Goal: Task Accomplishment & Management: Manage account settings

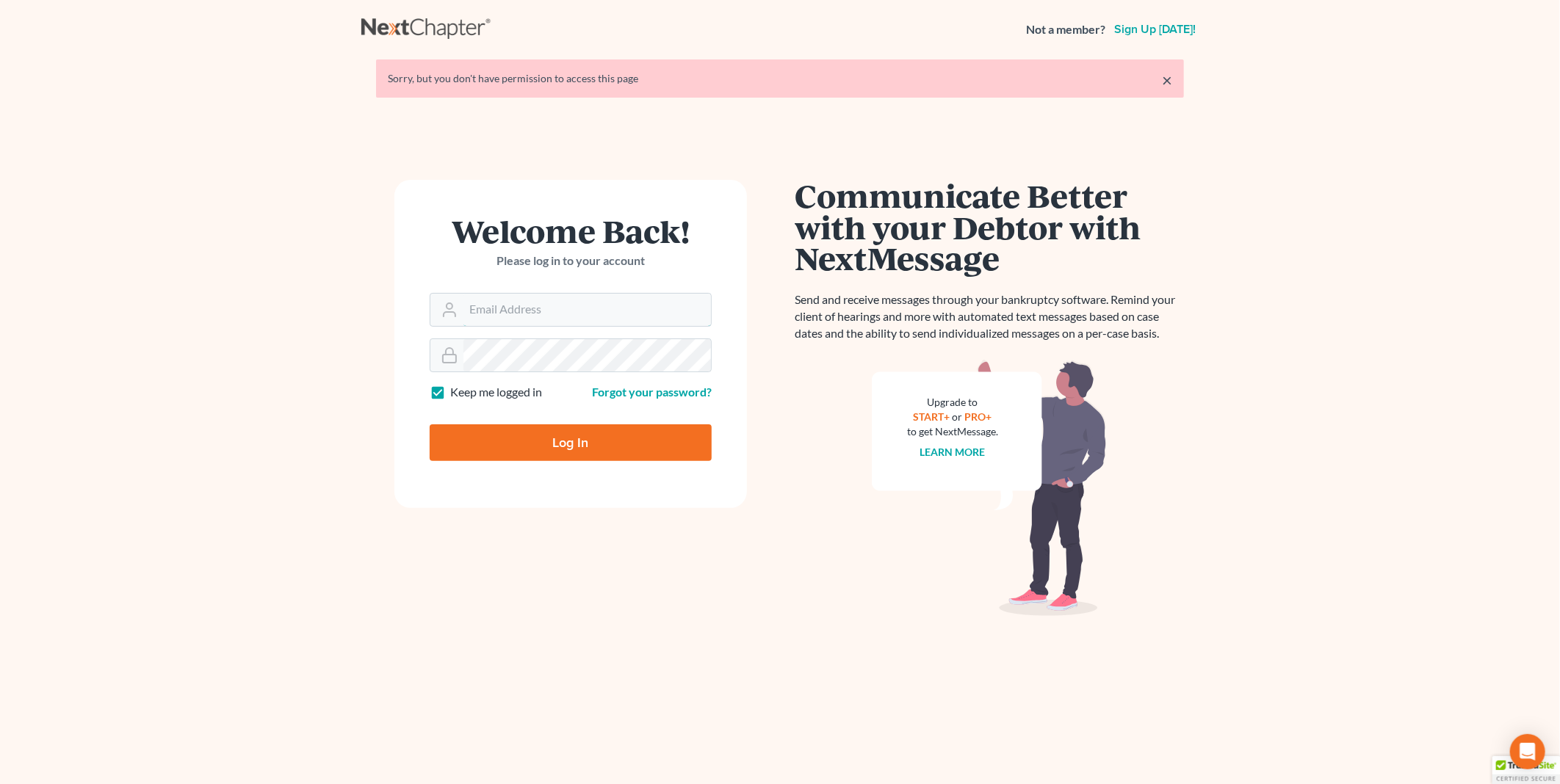
type input "PDonegan@tbennerlaw.com"
click at [577, 445] on input "Log In" at bounding box center [571, 443] width 282 height 37
type input "Thinking..."
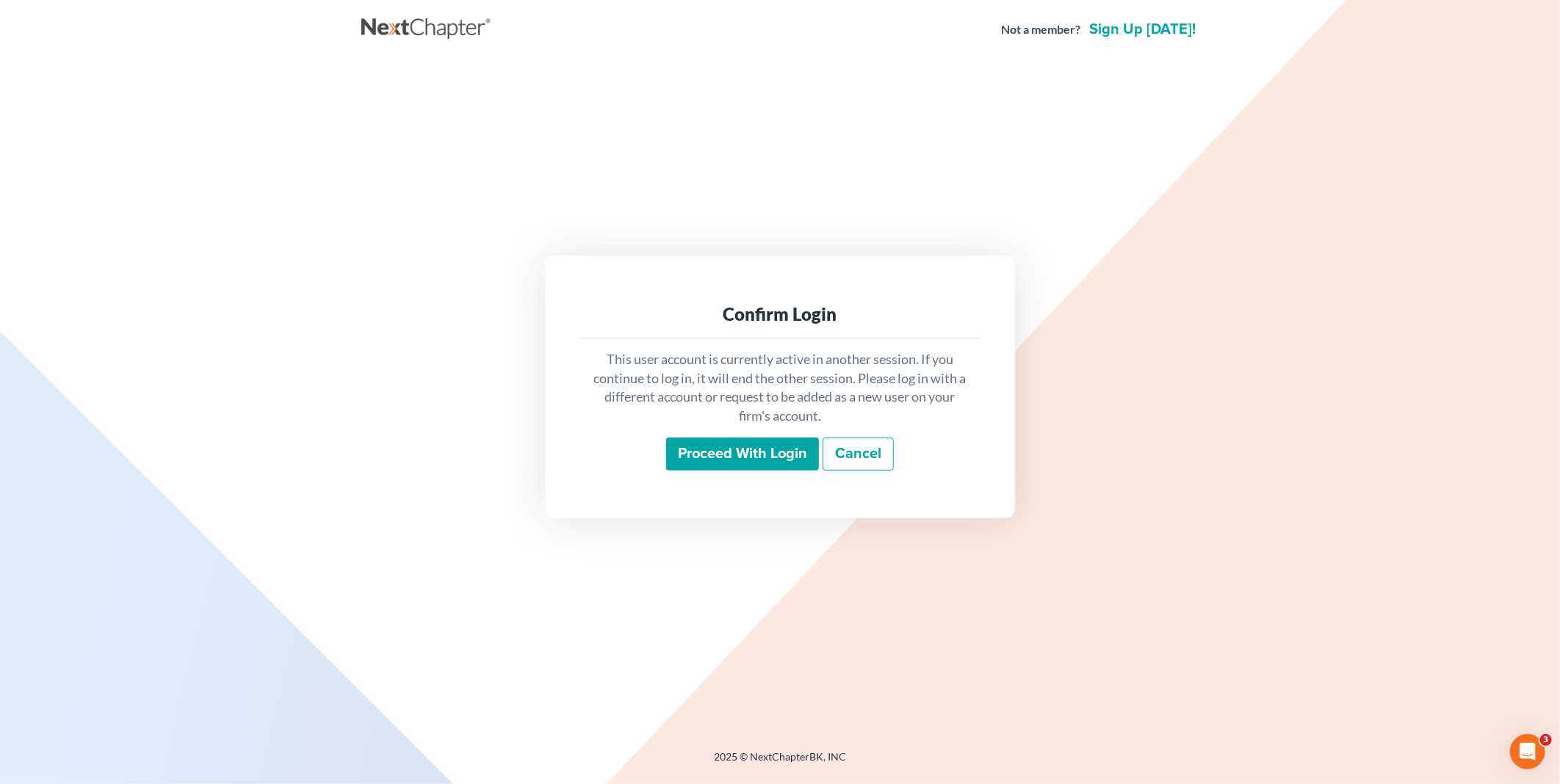
click at [762, 453] on input "Proceed with login" at bounding box center [742, 455] width 153 height 34
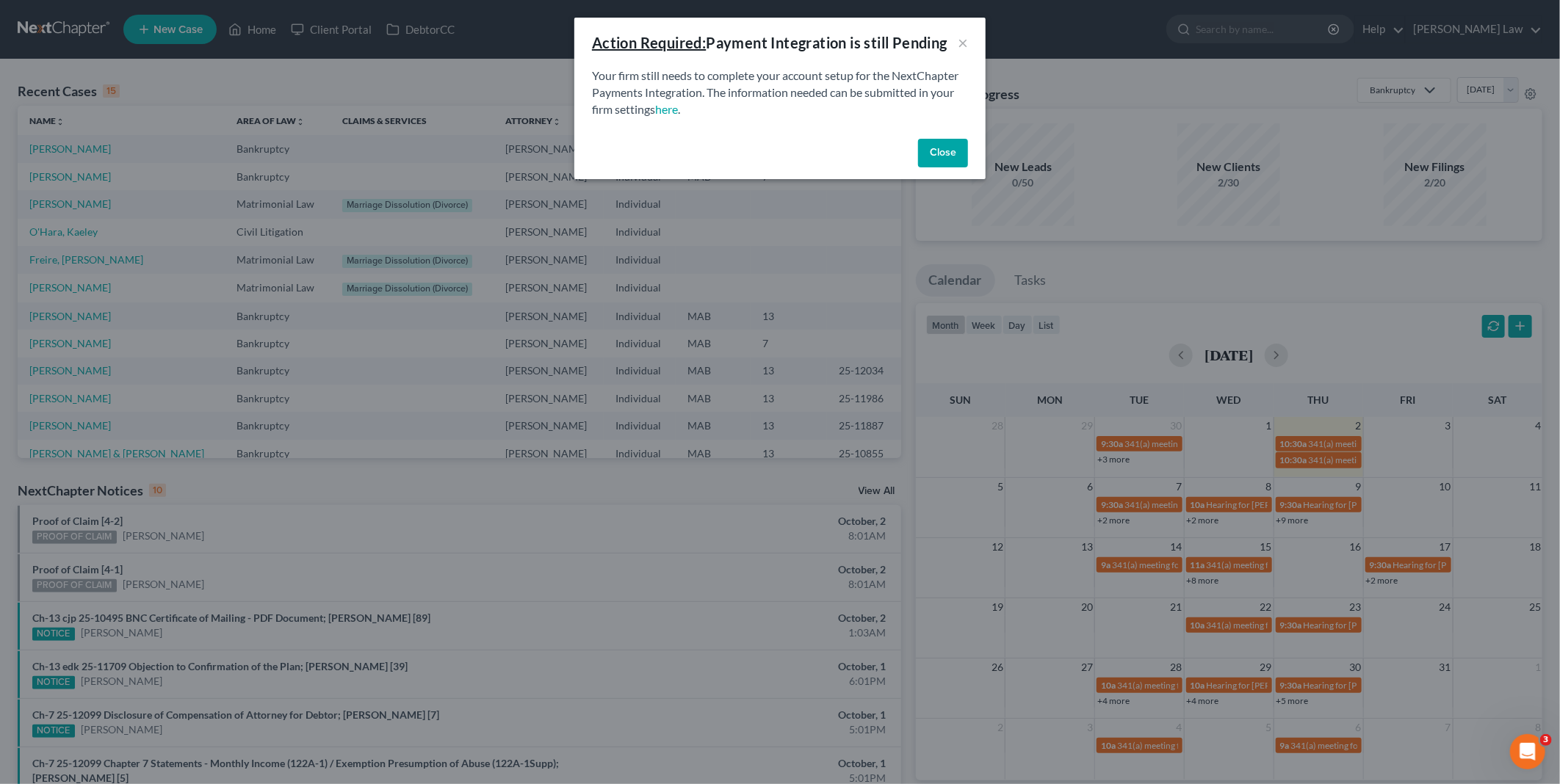
click at [951, 145] on button "Close" at bounding box center [943, 154] width 50 height 30
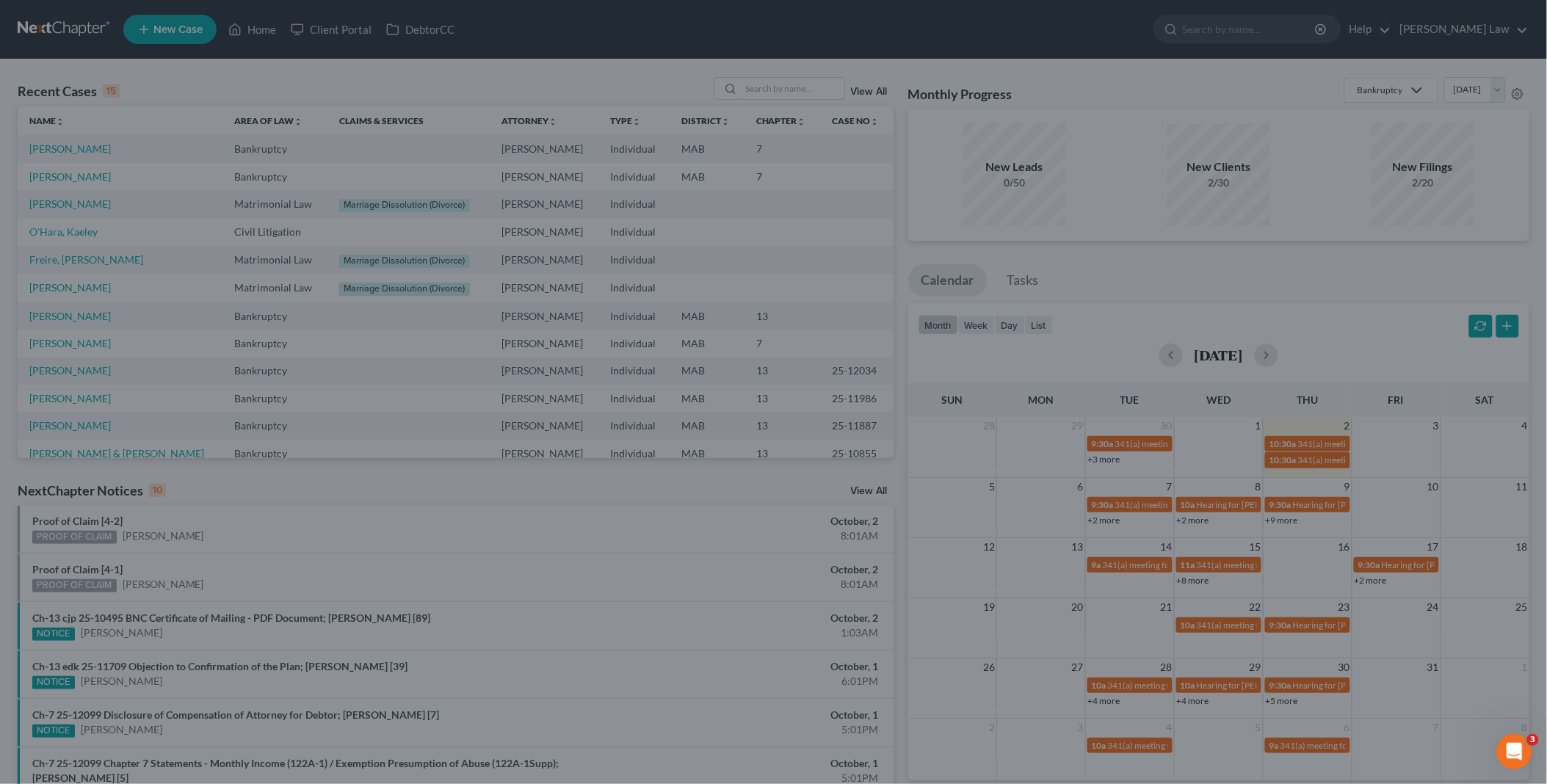
click at [802, 78] on input "search" at bounding box center [792, 88] width 103 height 21
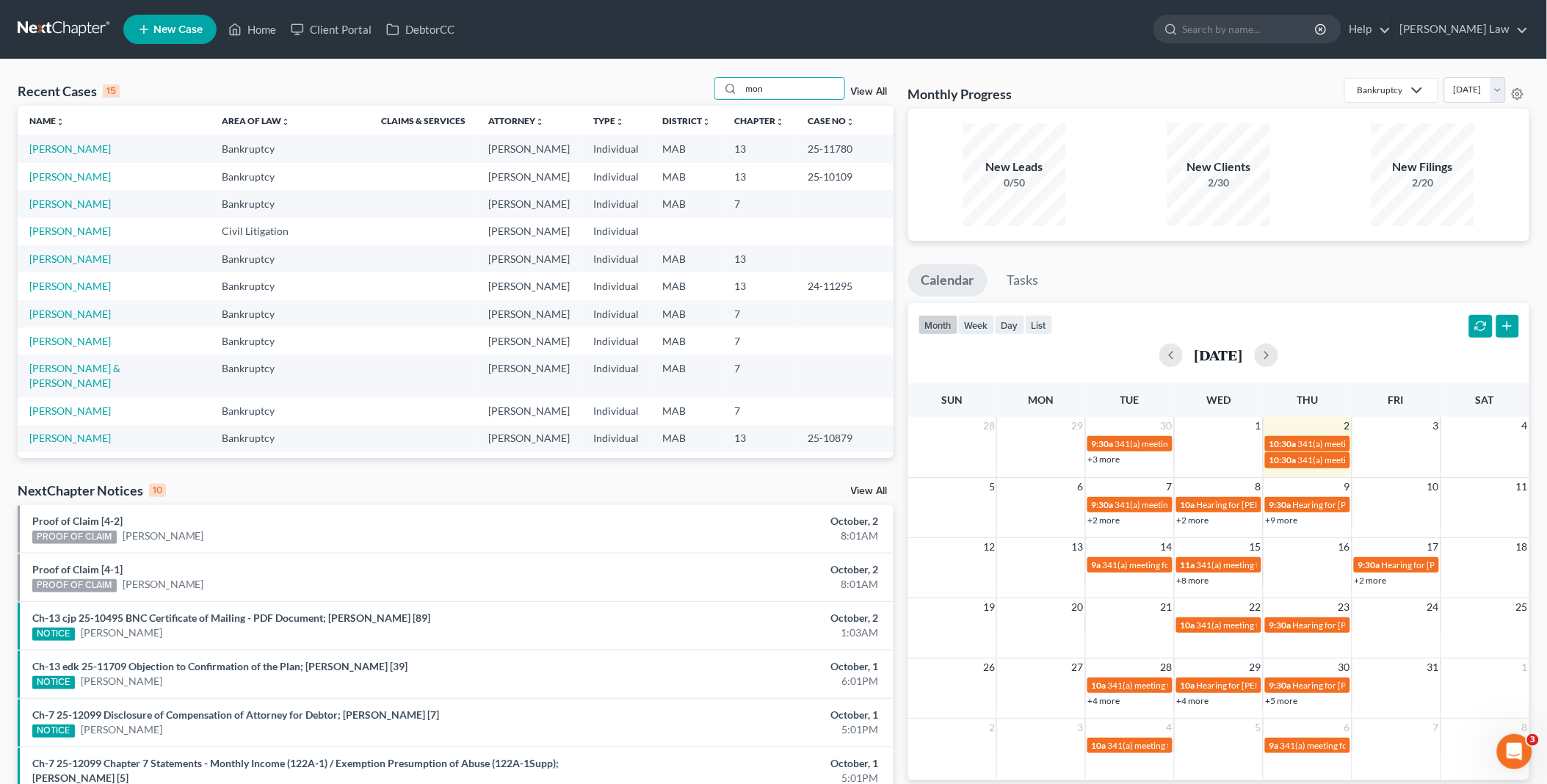
drag, startPoint x: 789, startPoint y: 89, endPoint x: 657, endPoint y: 89, distance: 132.0
click at [657, 89] on div "Recent Cases 15 mon View All" at bounding box center [456, 91] width 876 height 29
type input "[PERSON_NAME]"
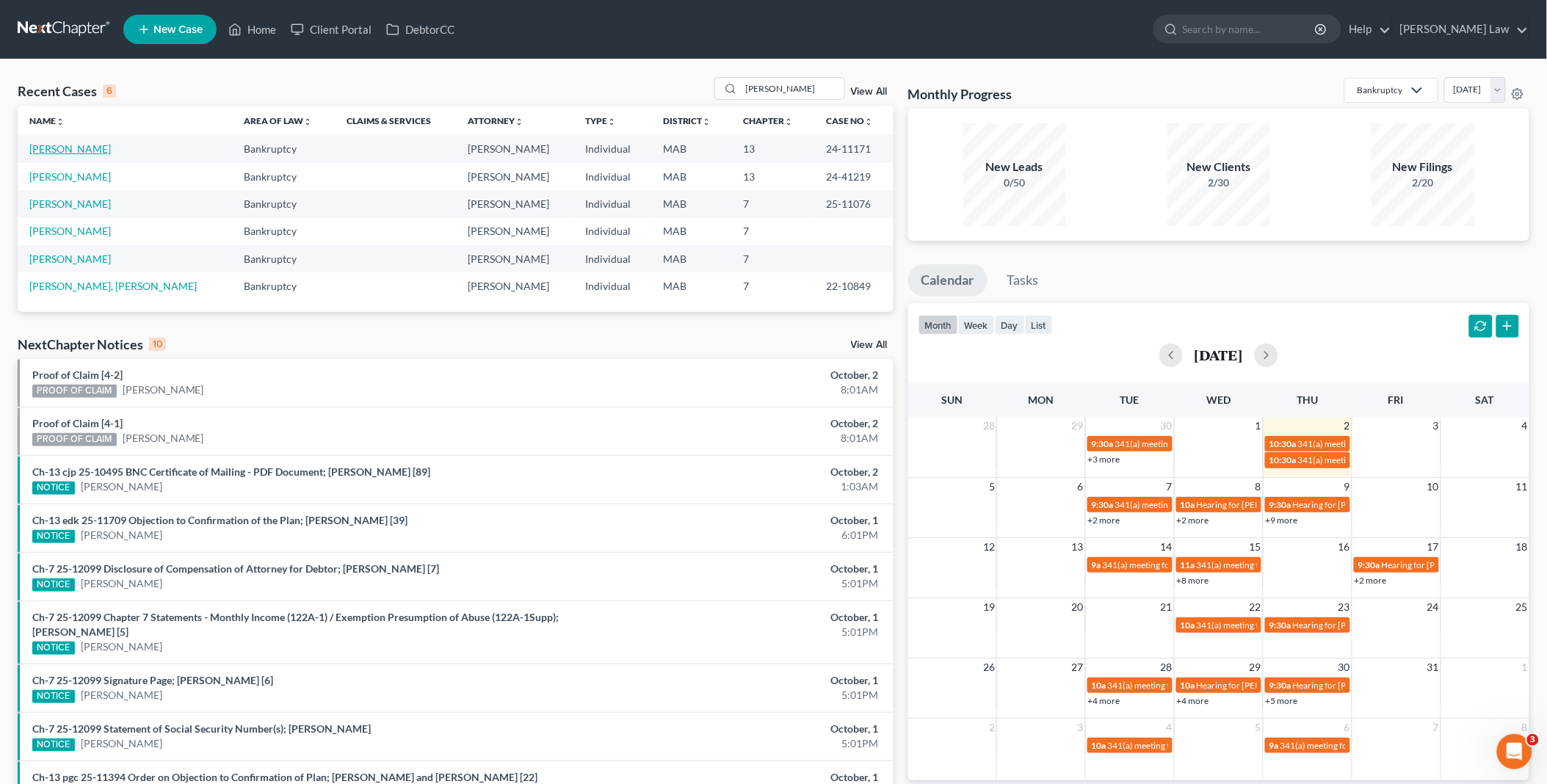
click at [66, 148] on link "[PERSON_NAME]" at bounding box center [70, 148] width 81 height 13
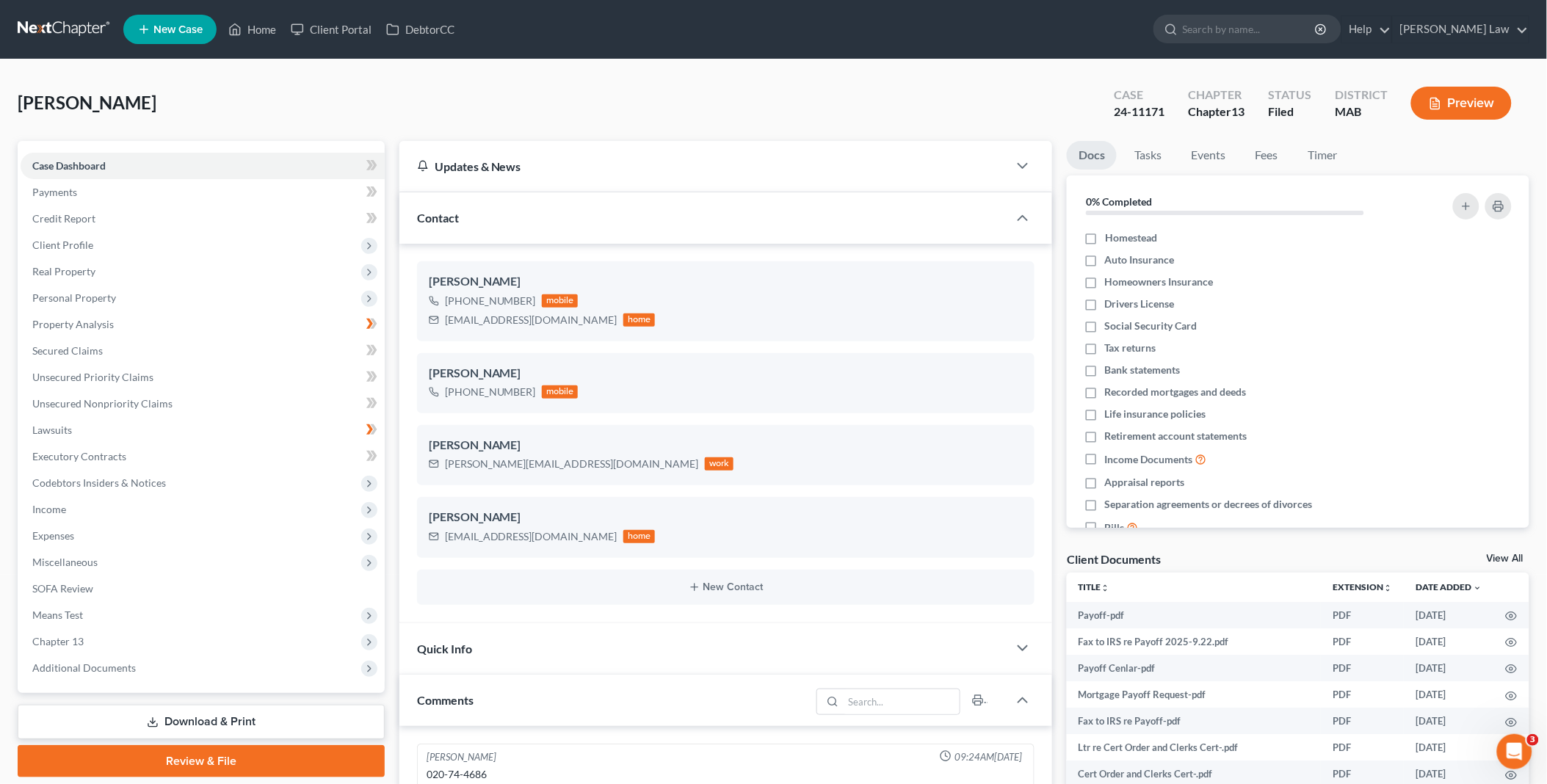
scroll to position [2757, 0]
click at [1202, 152] on link "Events" at bounding box center [1208, 155] width 58 height 29
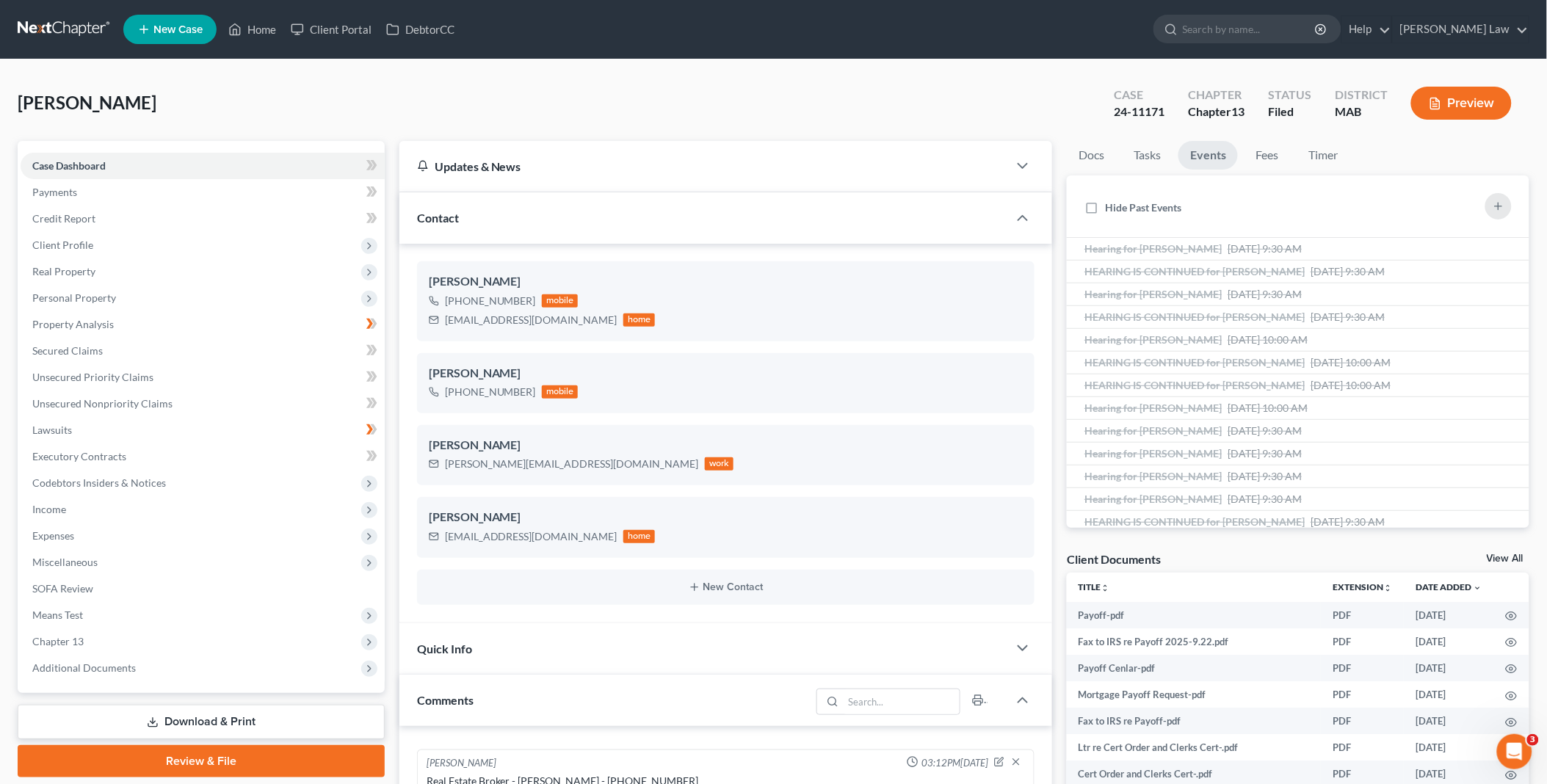
scroll to position [252, 0]
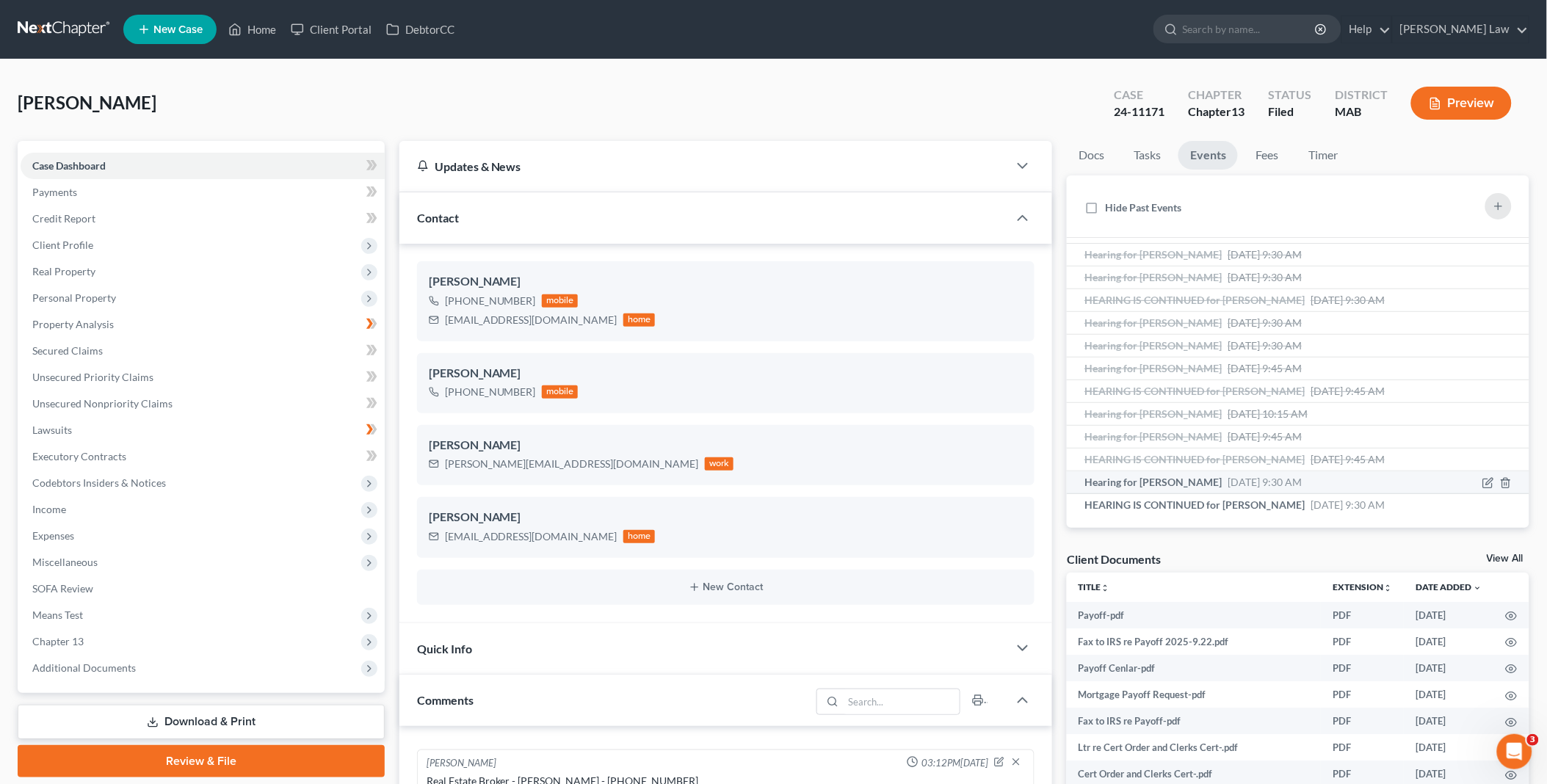
click at [1283, 485] on span "[DATE] 9:30 AM" at bounding box center [1264, 481] width 74 height 13
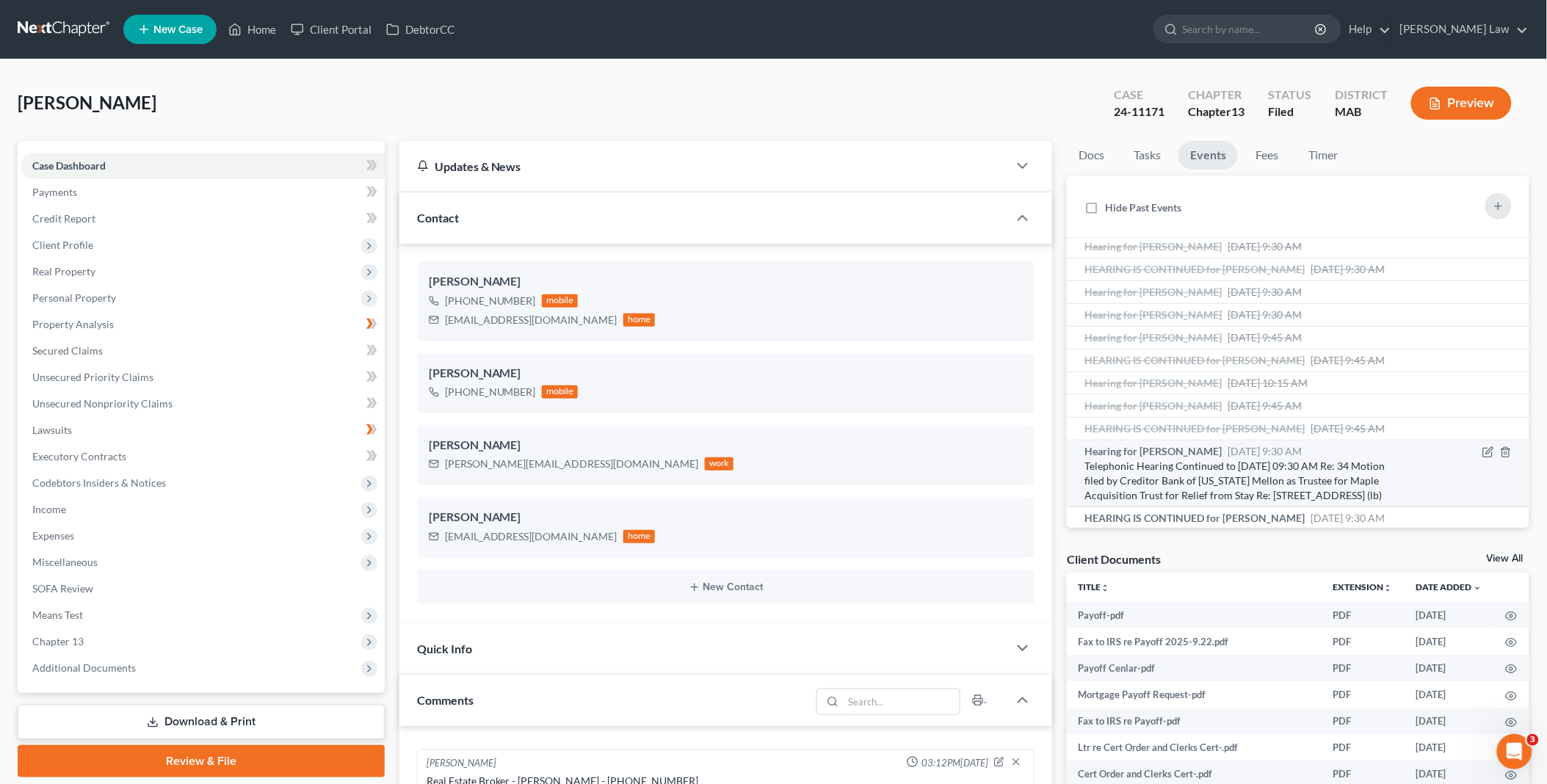
scroll to position [312, 0]
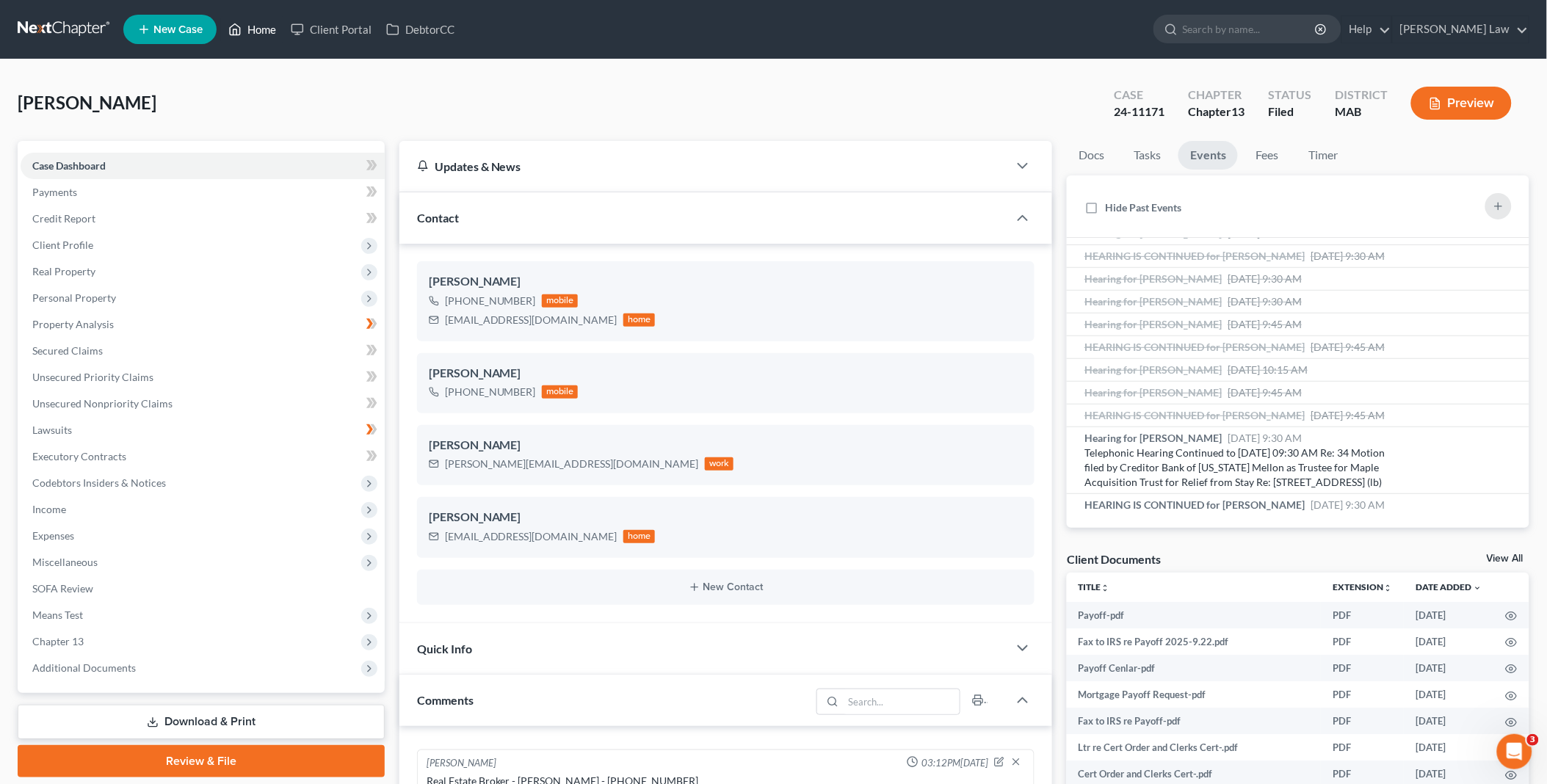
drag, startPoint x: 246, startPoint y: 28, endPoint x: 258, endPoint y: 34, distance: 13.4
click at [246, 28] on link "Home" at bounding box center [252, 30] width 63 height 27
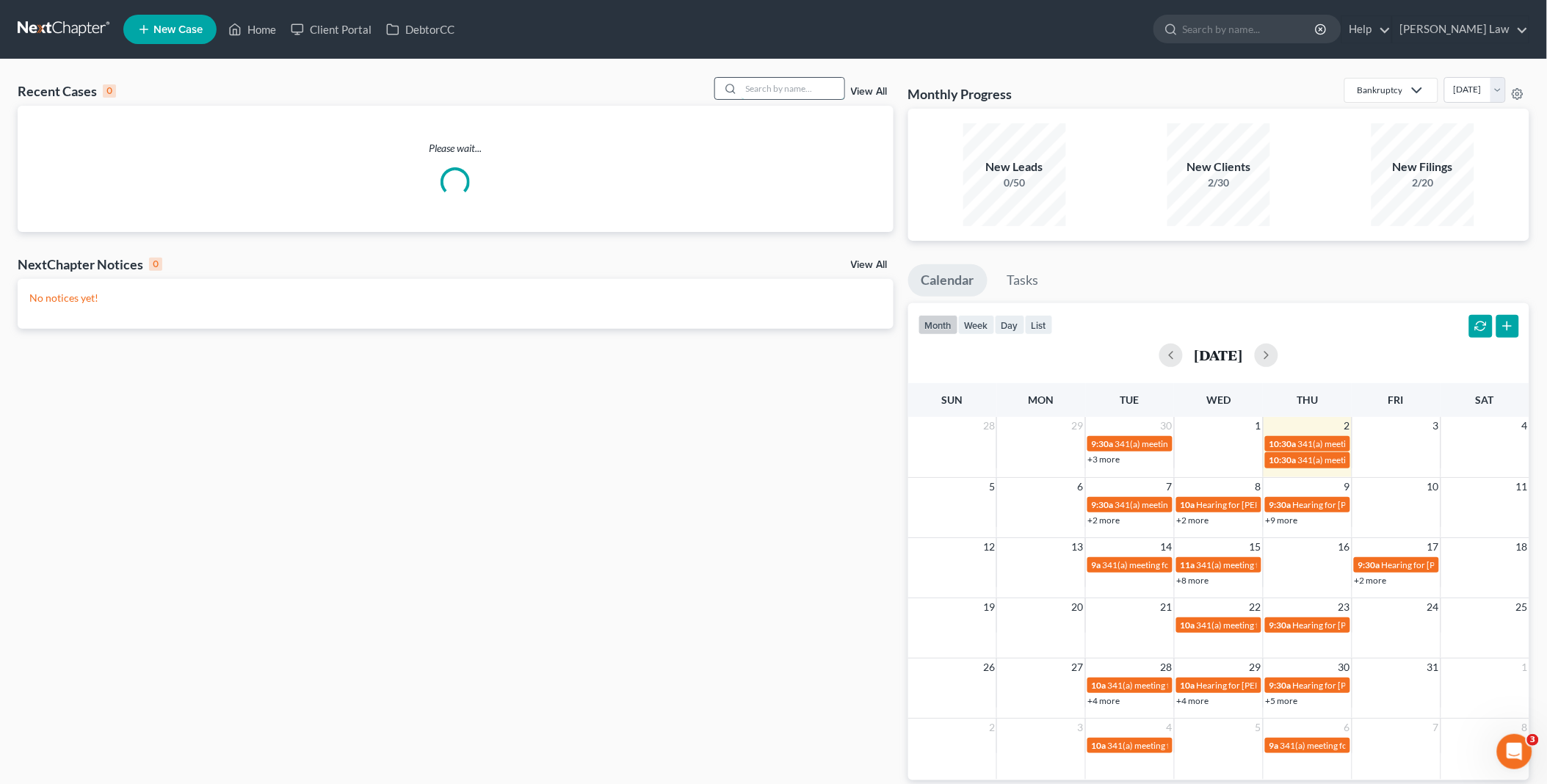
click at [783, 97] on input "search" at bounding box center [792, 88] width 103 height 21
type input "[PERSON_NAME]"
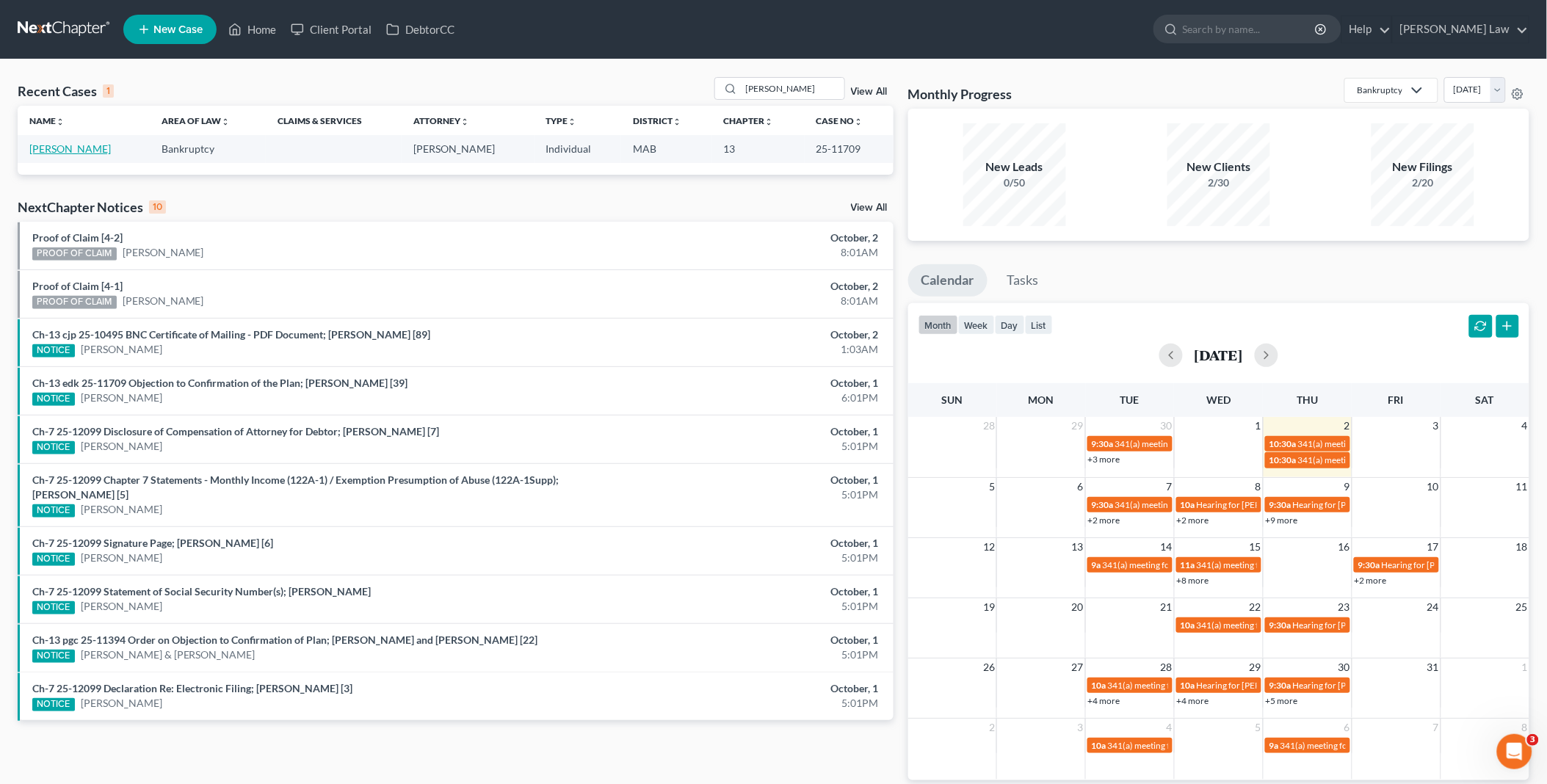
click at [77, 152] on link "[PERSON_NAME]" at bounding box center [70, 148] width 81 height 13
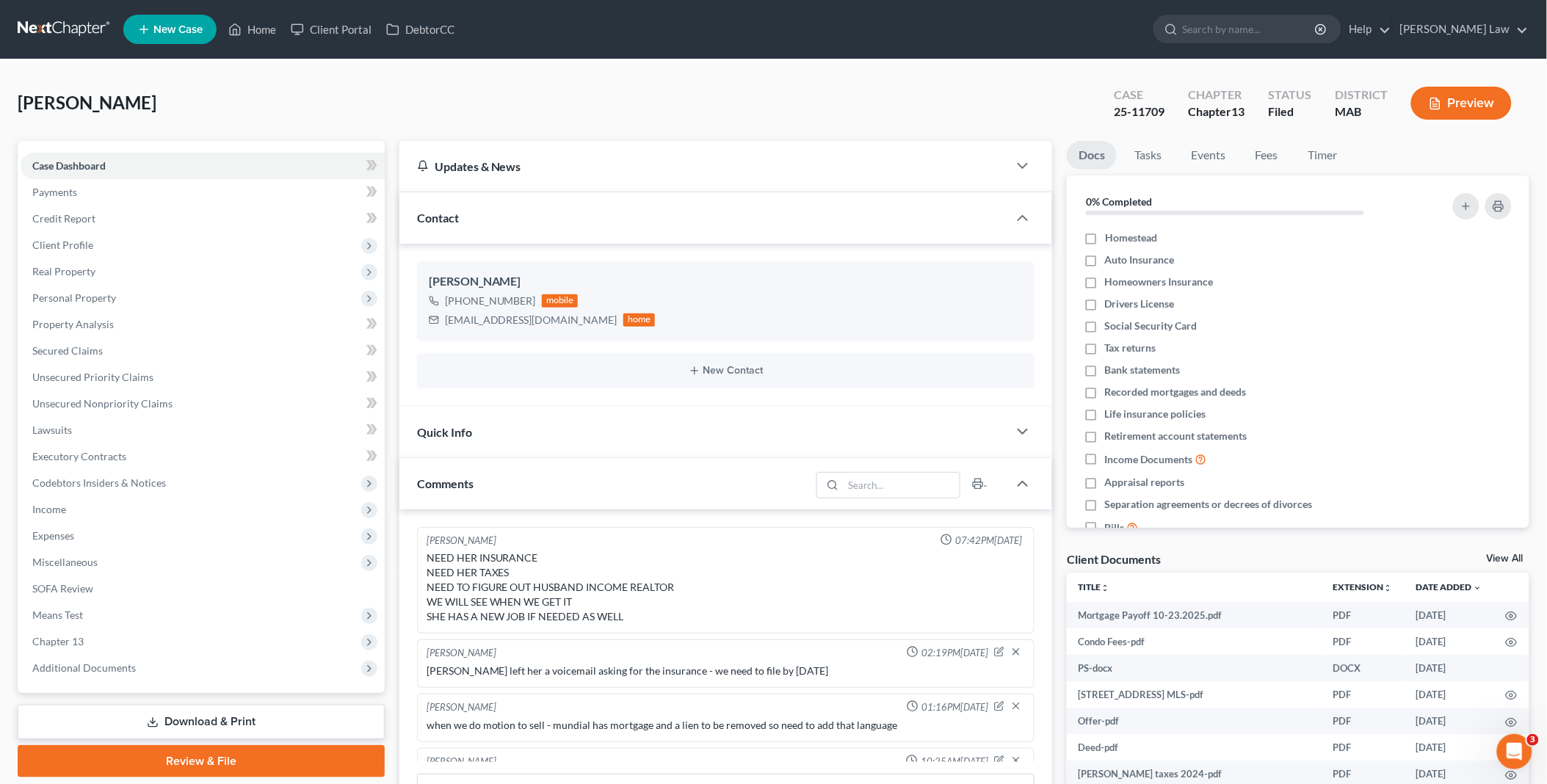
scroll to position [190, 0]
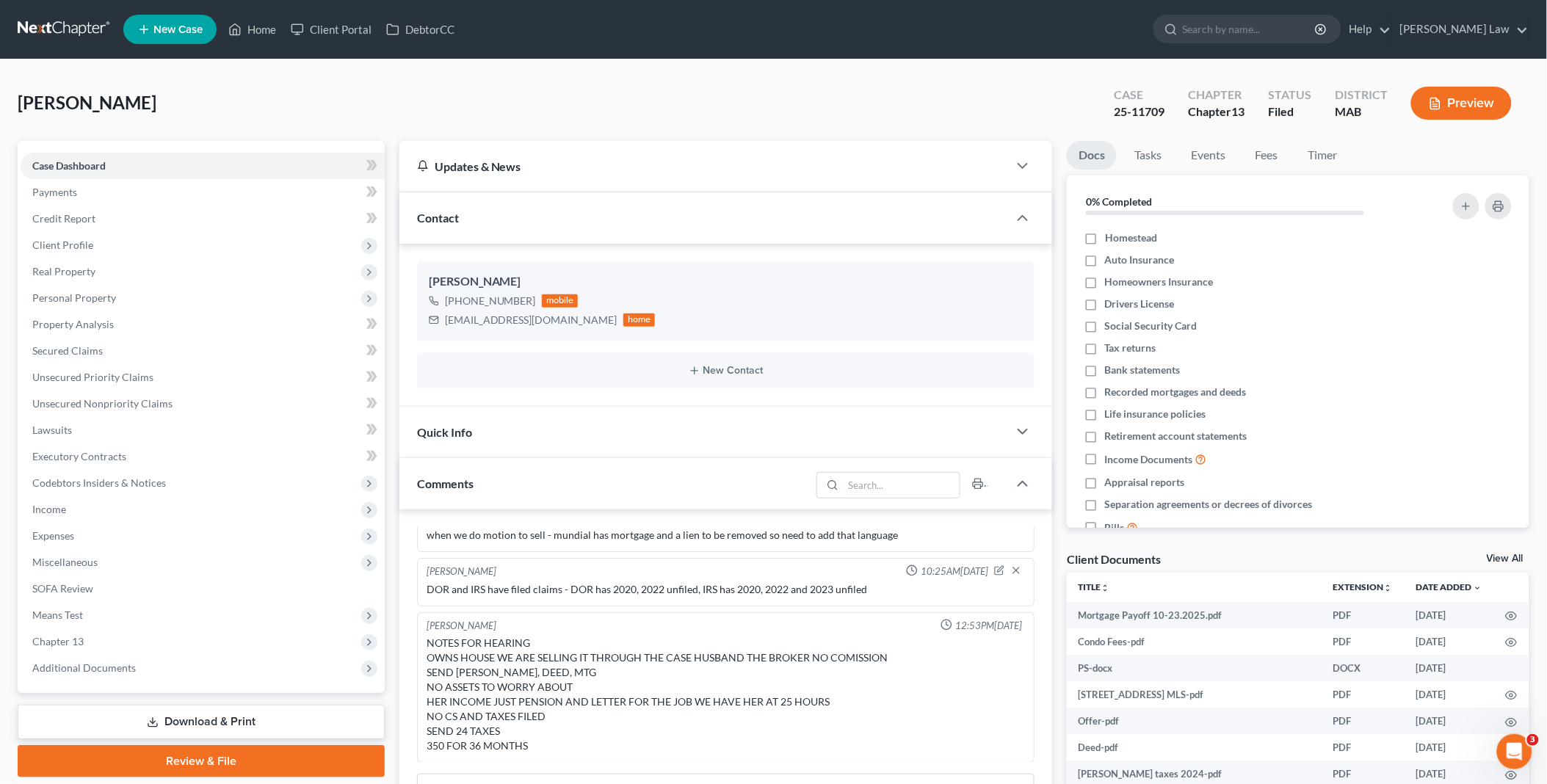
click at [1499, 557] on link "View All" at bounding box center [1505, 559] width 37 height 10
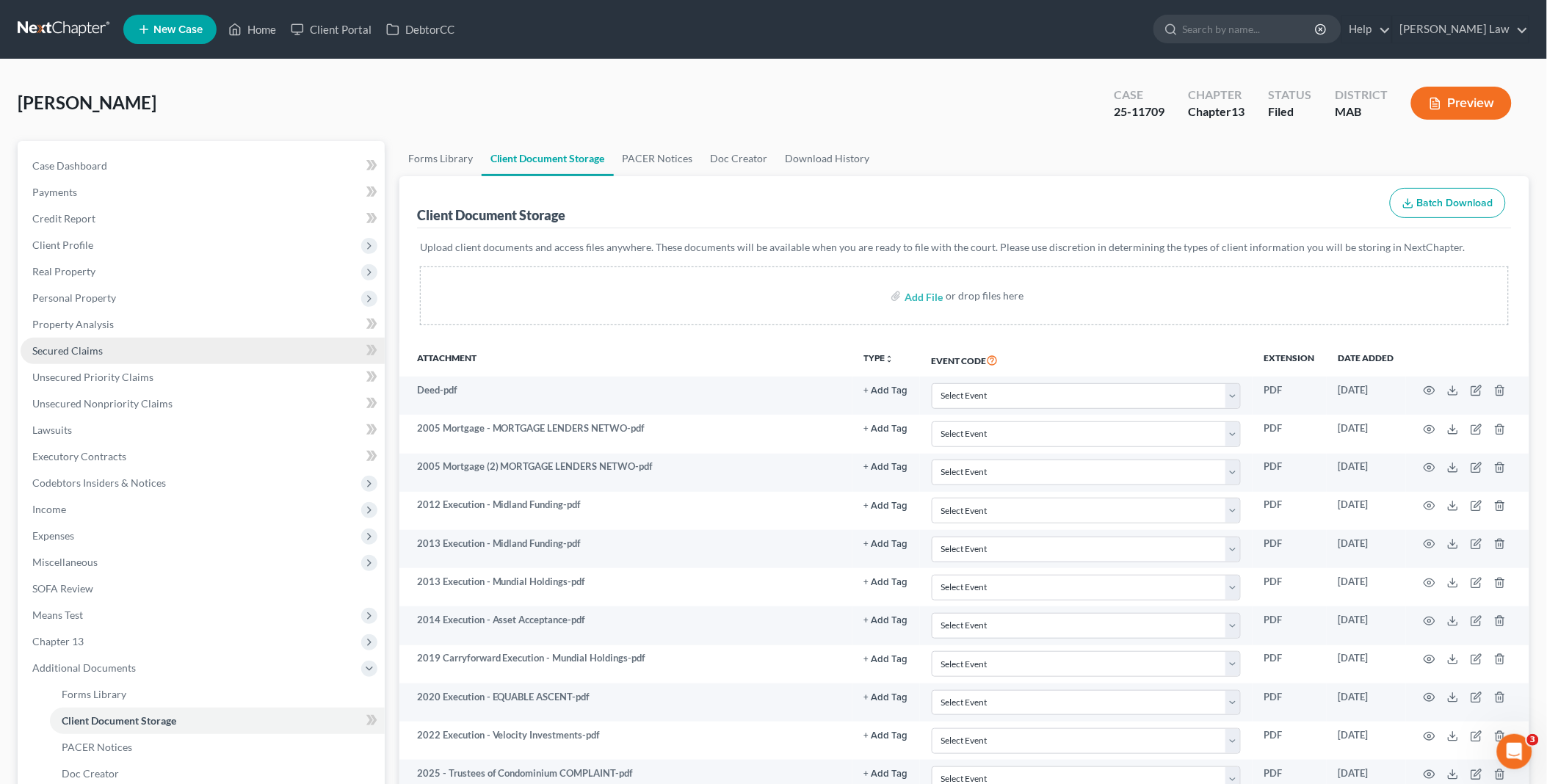
click at [96, 353] on span "Secured Claims" at bounding box center [67, 350] width 70 height 13
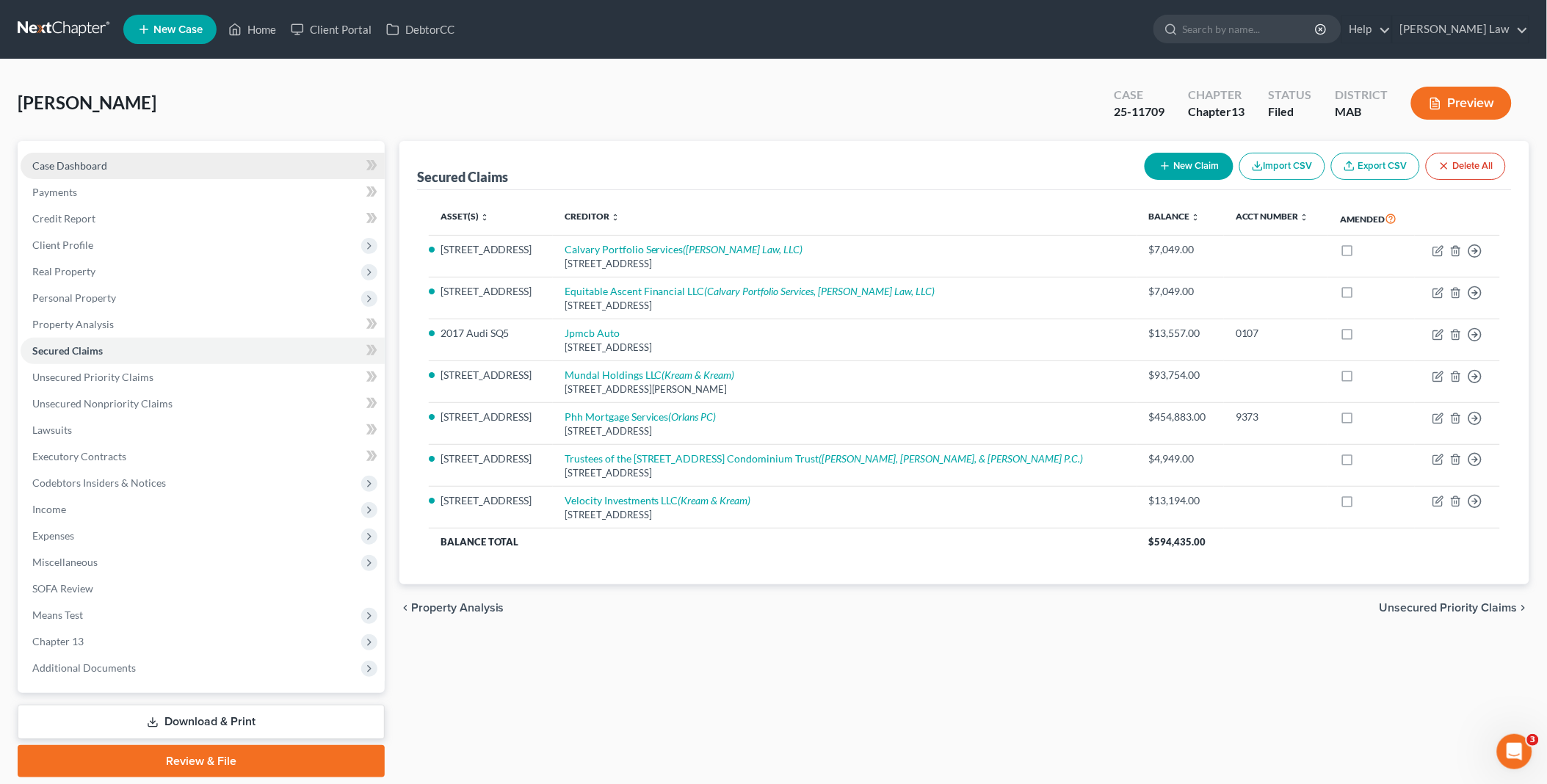
click at [148, 173] on link "Case Dashboard" at bounding box center [202, 166] width 364 height 27
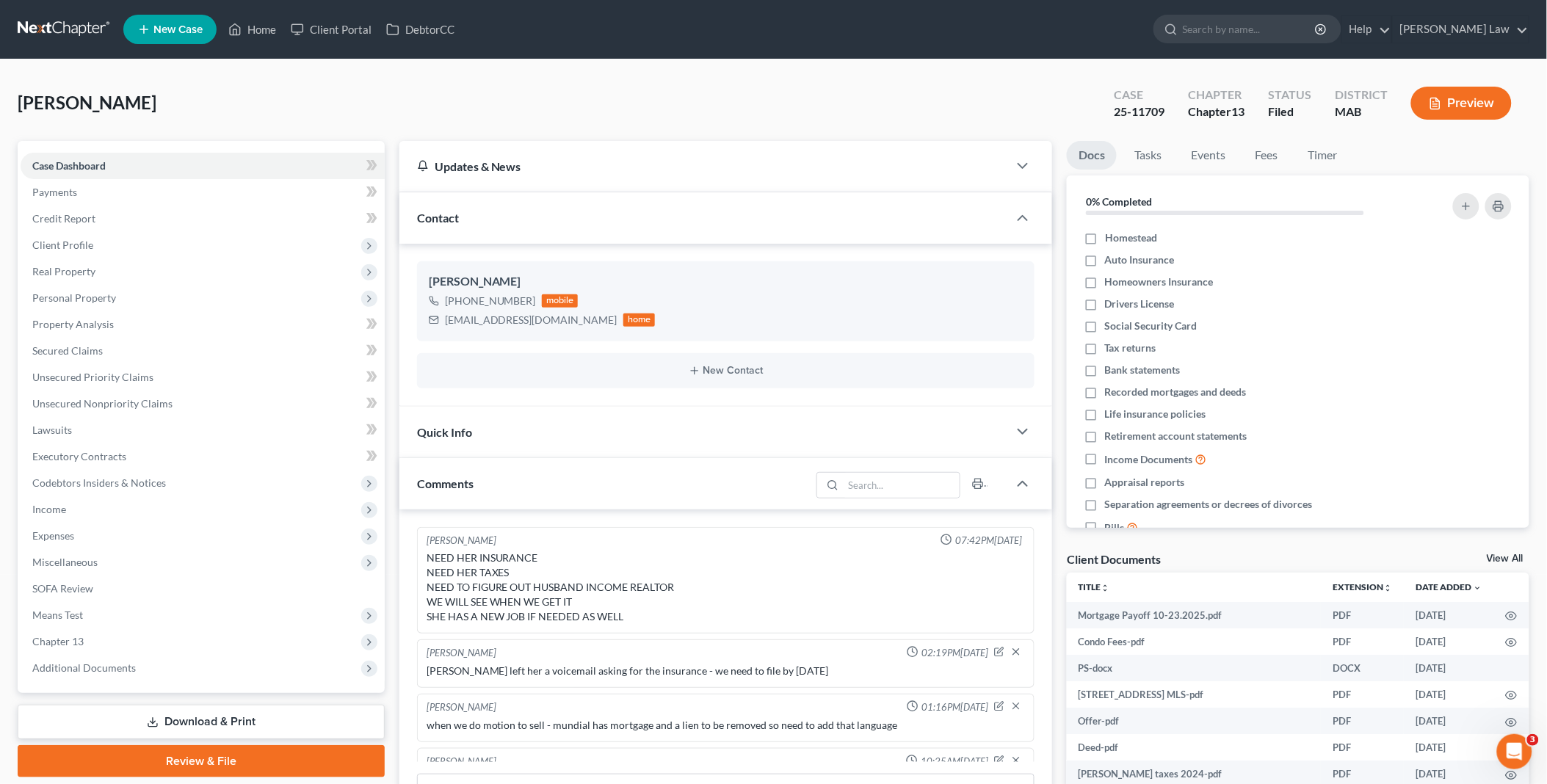
scroll to position [190, 0]
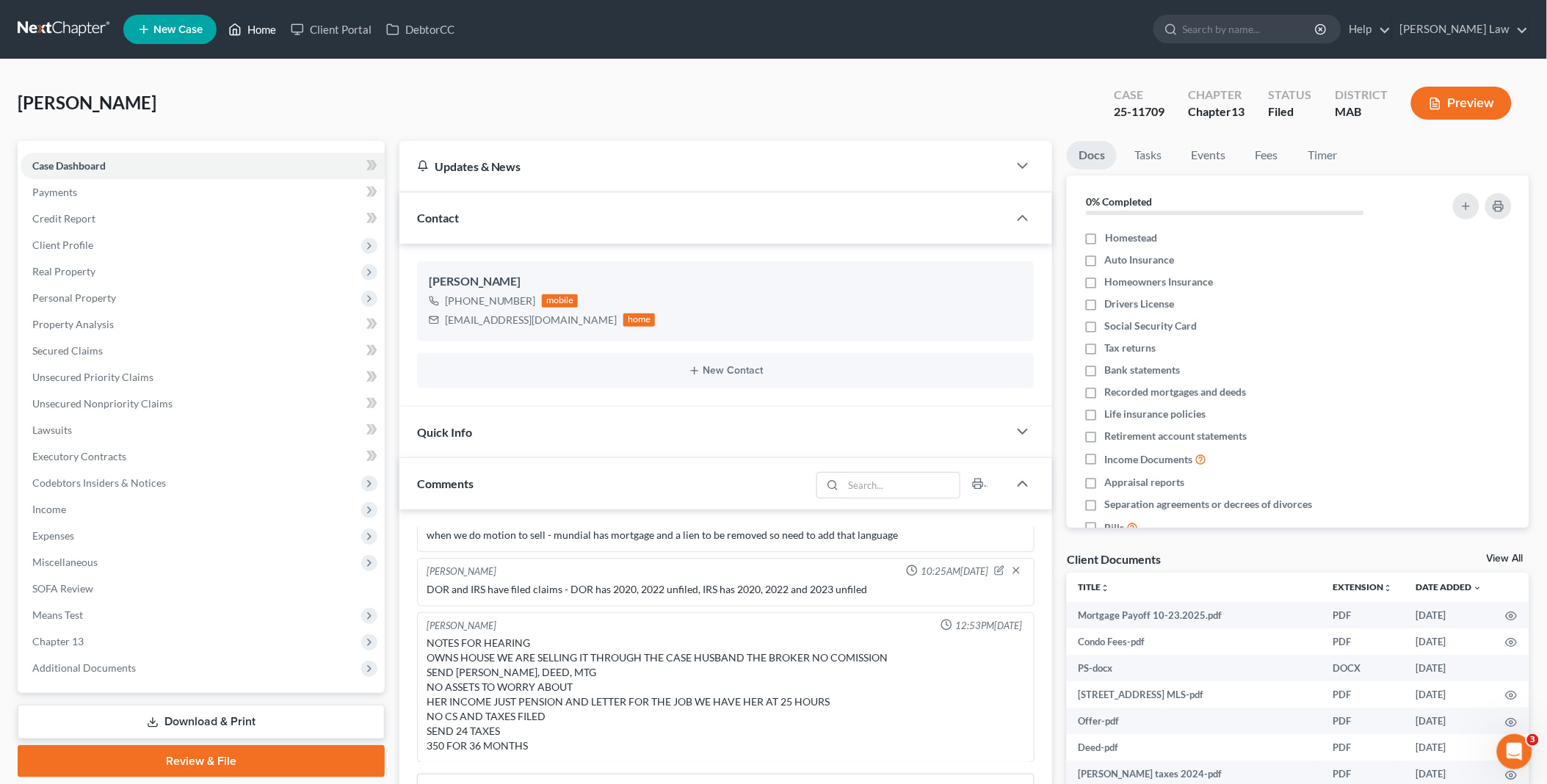
click at [265, 32] on link "Home" at bounding box center [252, 30] width 63 height 27
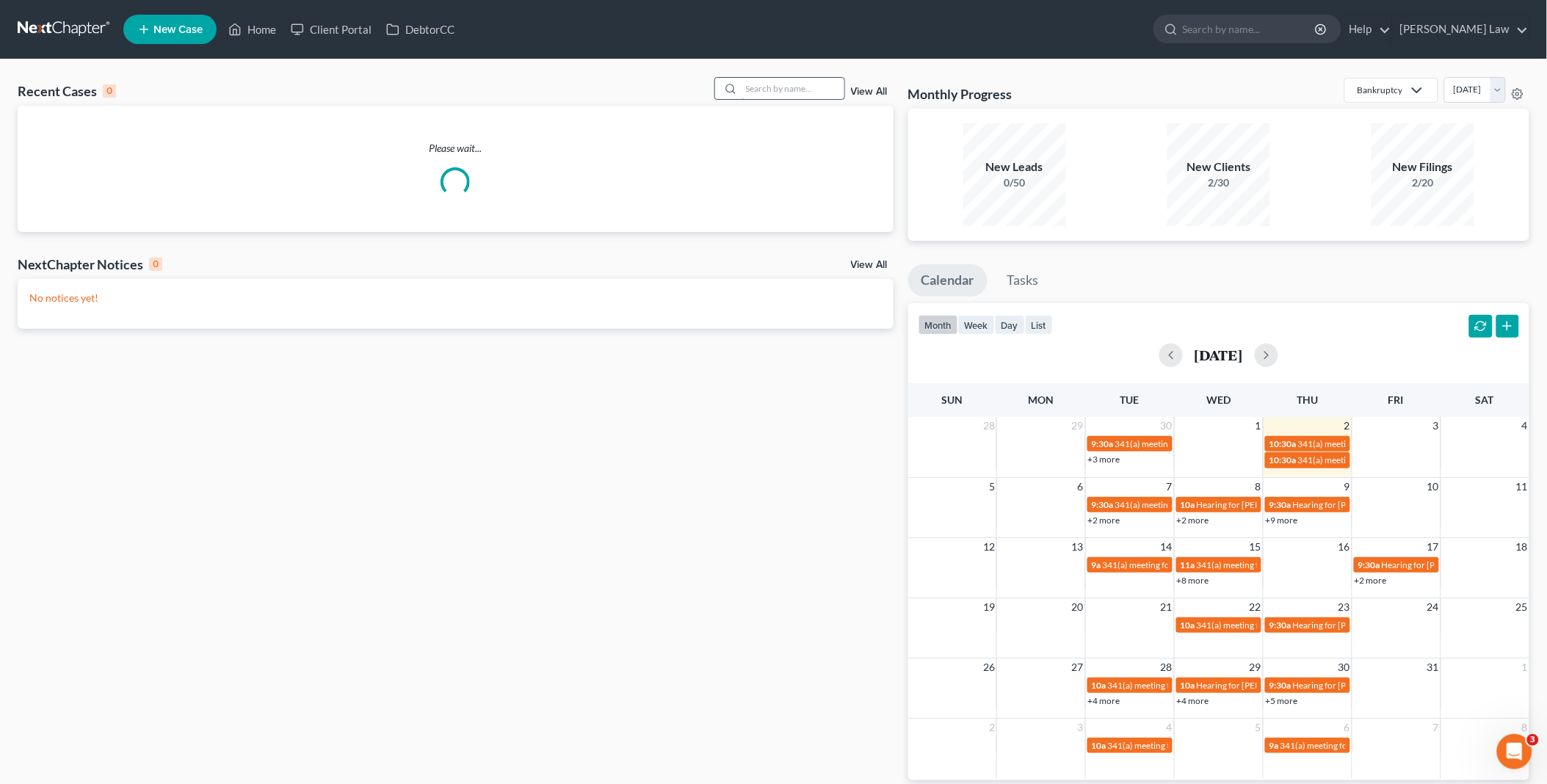
click at [788, 85] on input "search" at bounding box center [792, 88] width 103 height 21
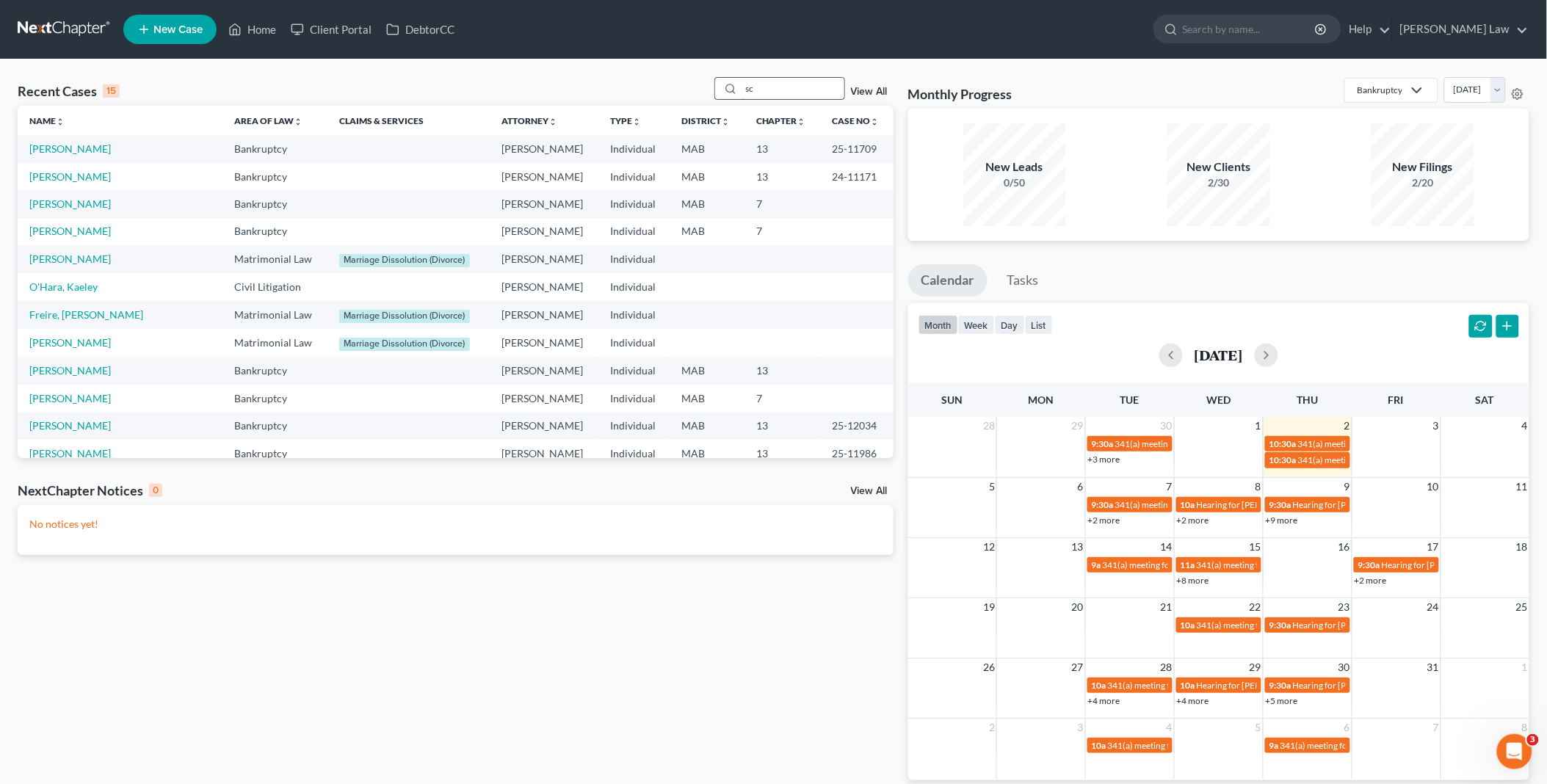
type input "sc"
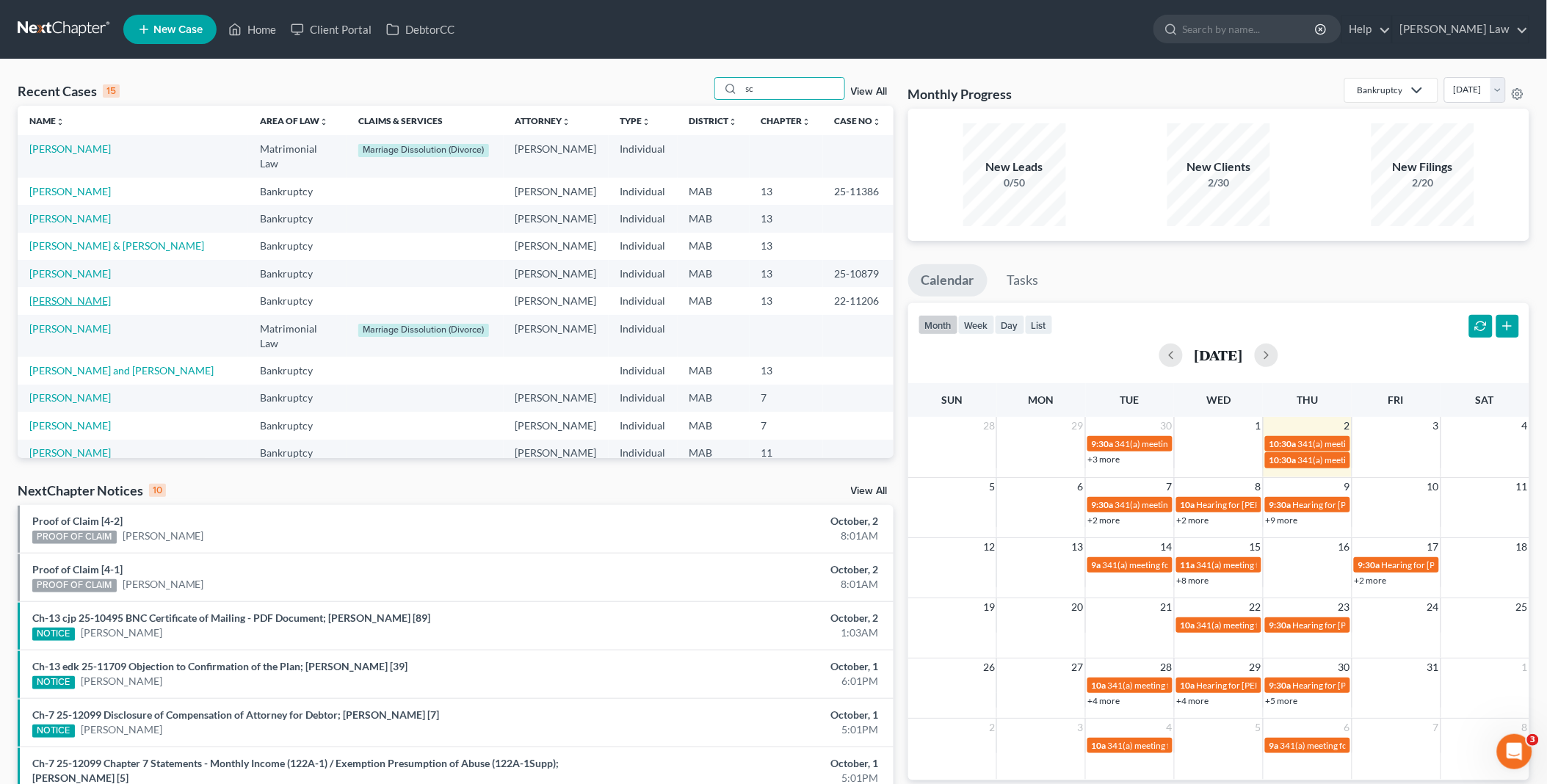
click at [60, 295] on link "[PERSON_NAME]" at bounding box center [70, 300] width 81 height 13
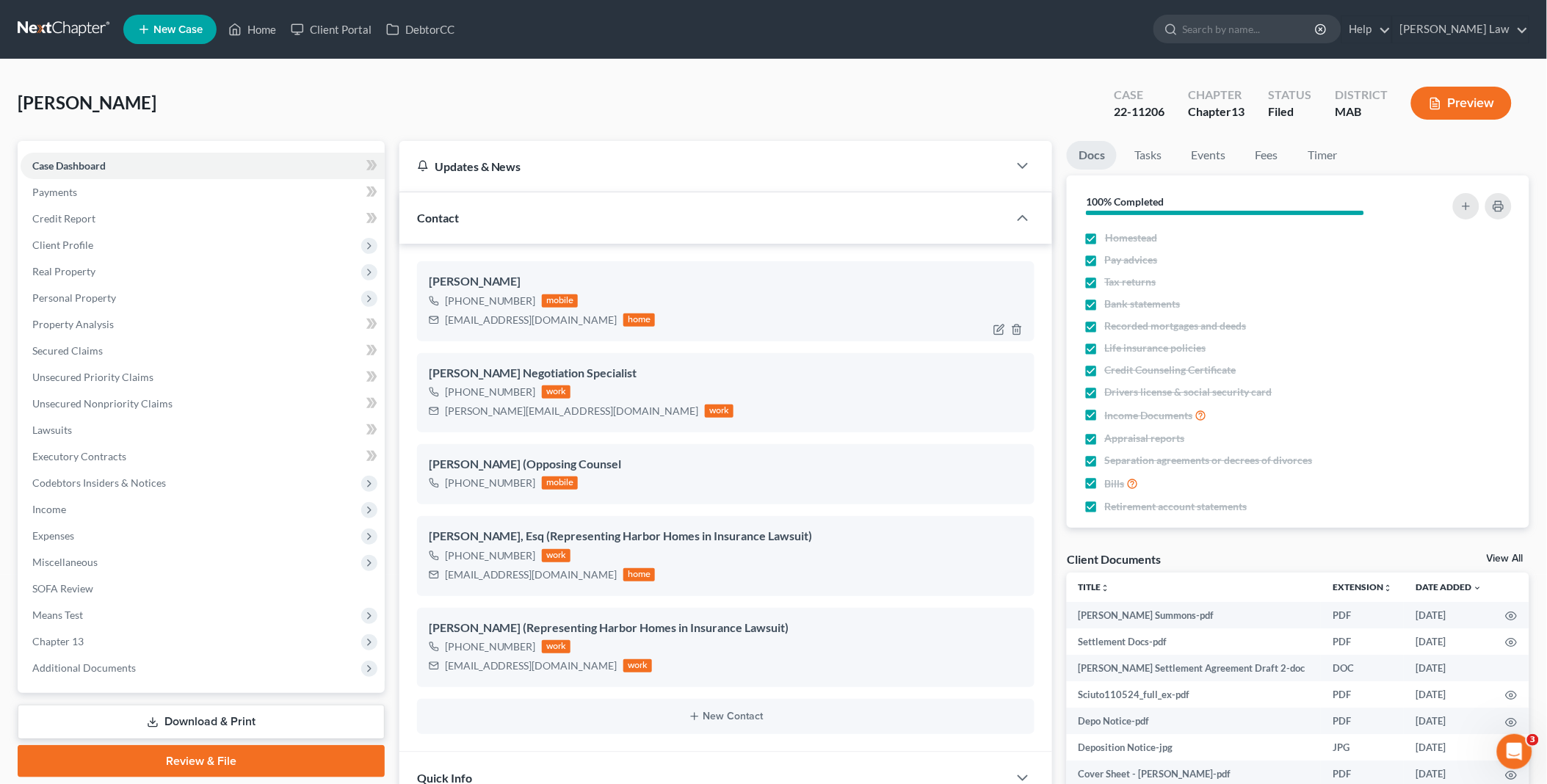
scroll to position [4370, 0]
click at [1502, 554] on link "View All" at bounding box center [1505, 559] width 37 height 10
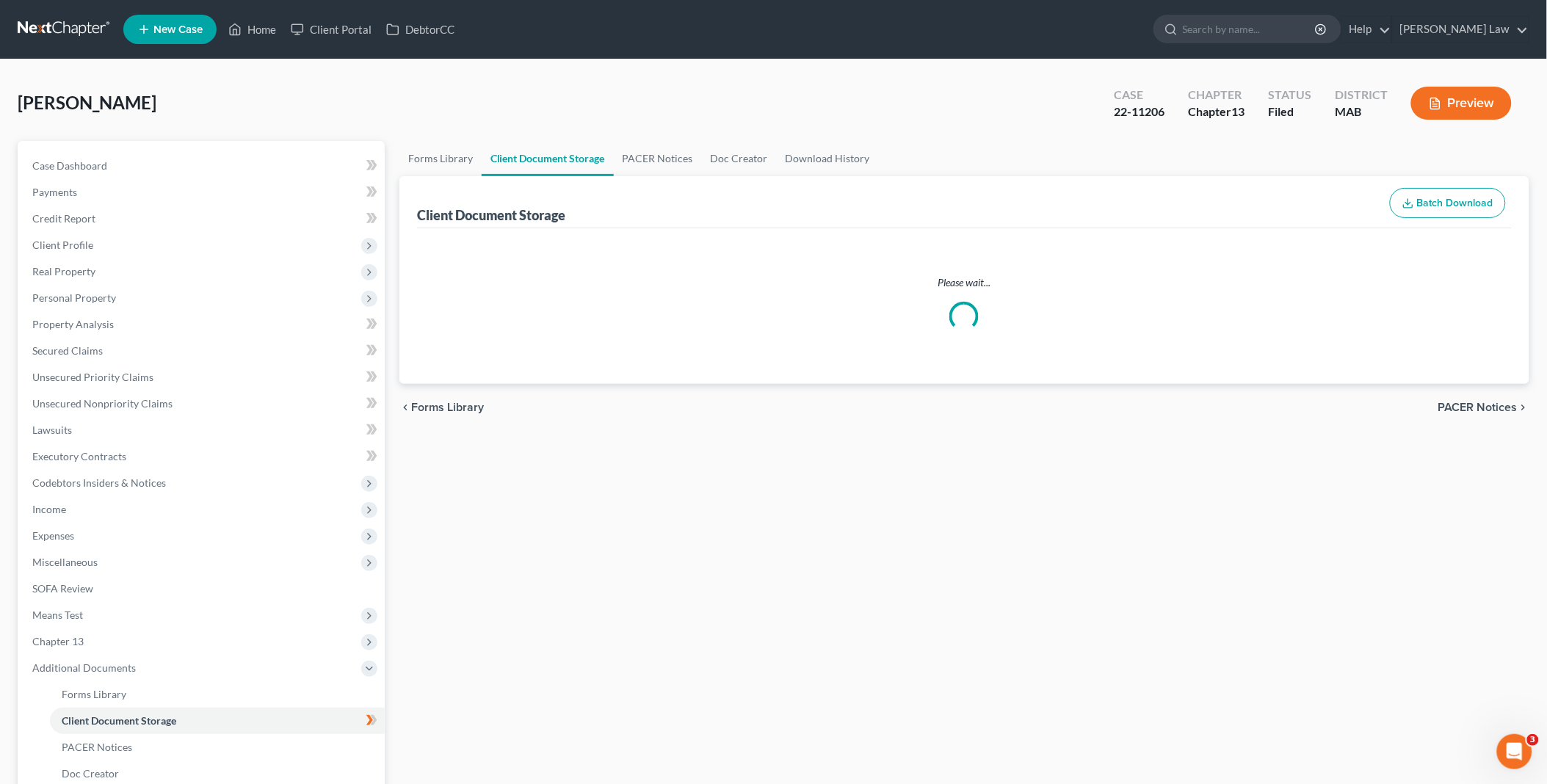
select select "0"
select select "5"
select select "7"
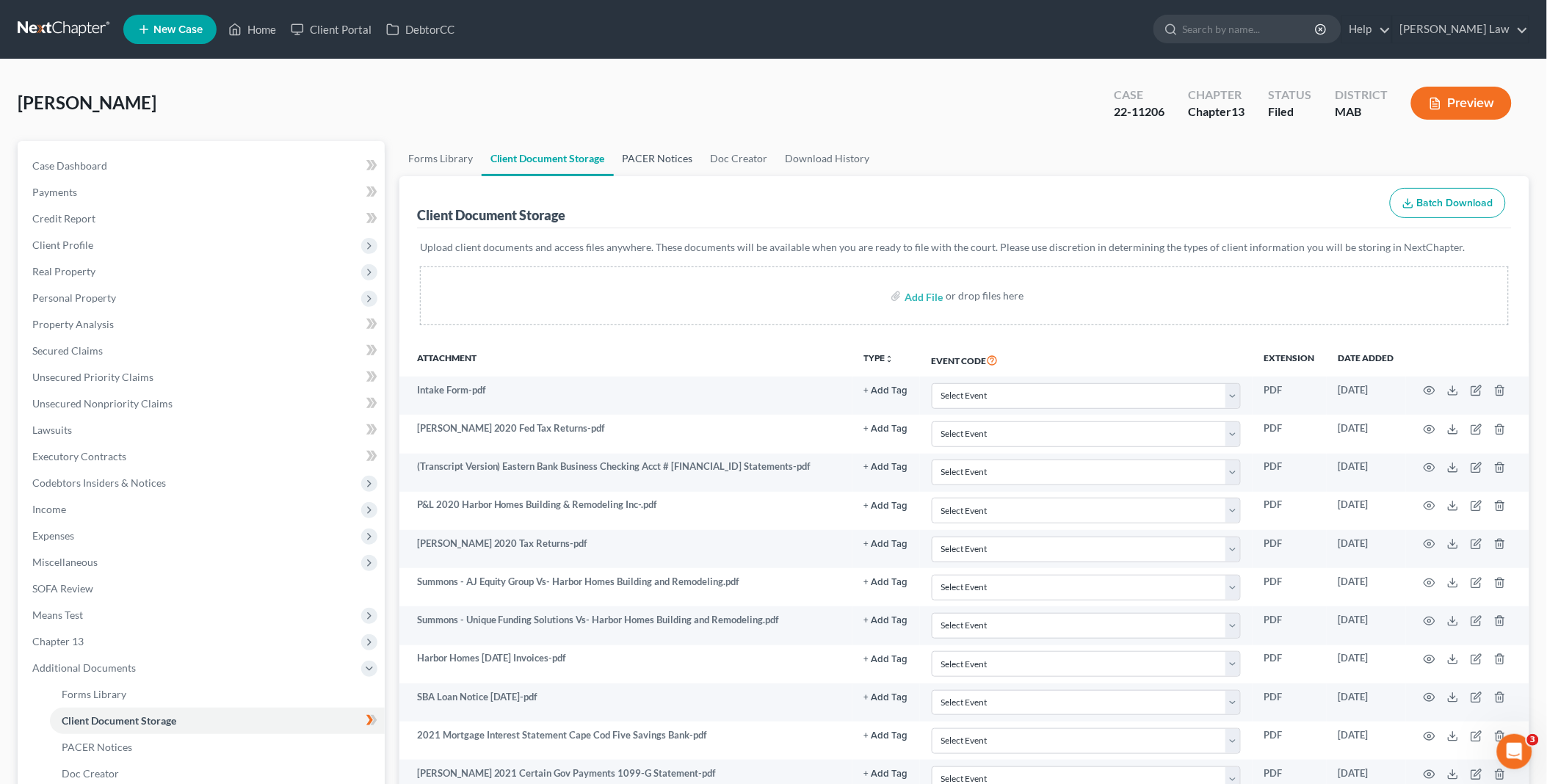
click at [676, 151] on link "PACER Notices" at bounding box center [657, 159] width 88 height 35
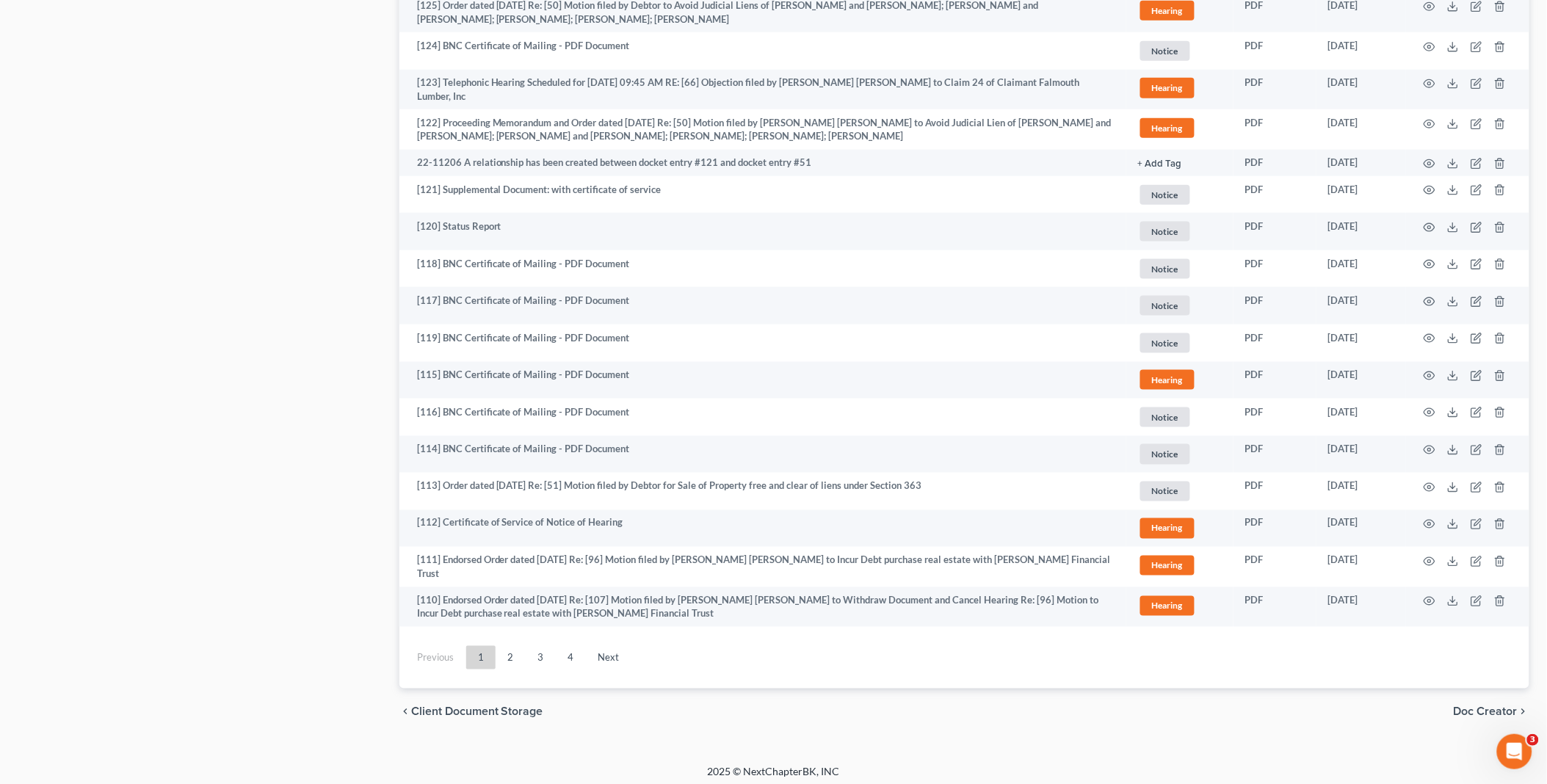
scroll to position [2517, 0]
click at [607, 650] on link "Next" at bounding box center [608, 655] width 45 height 24
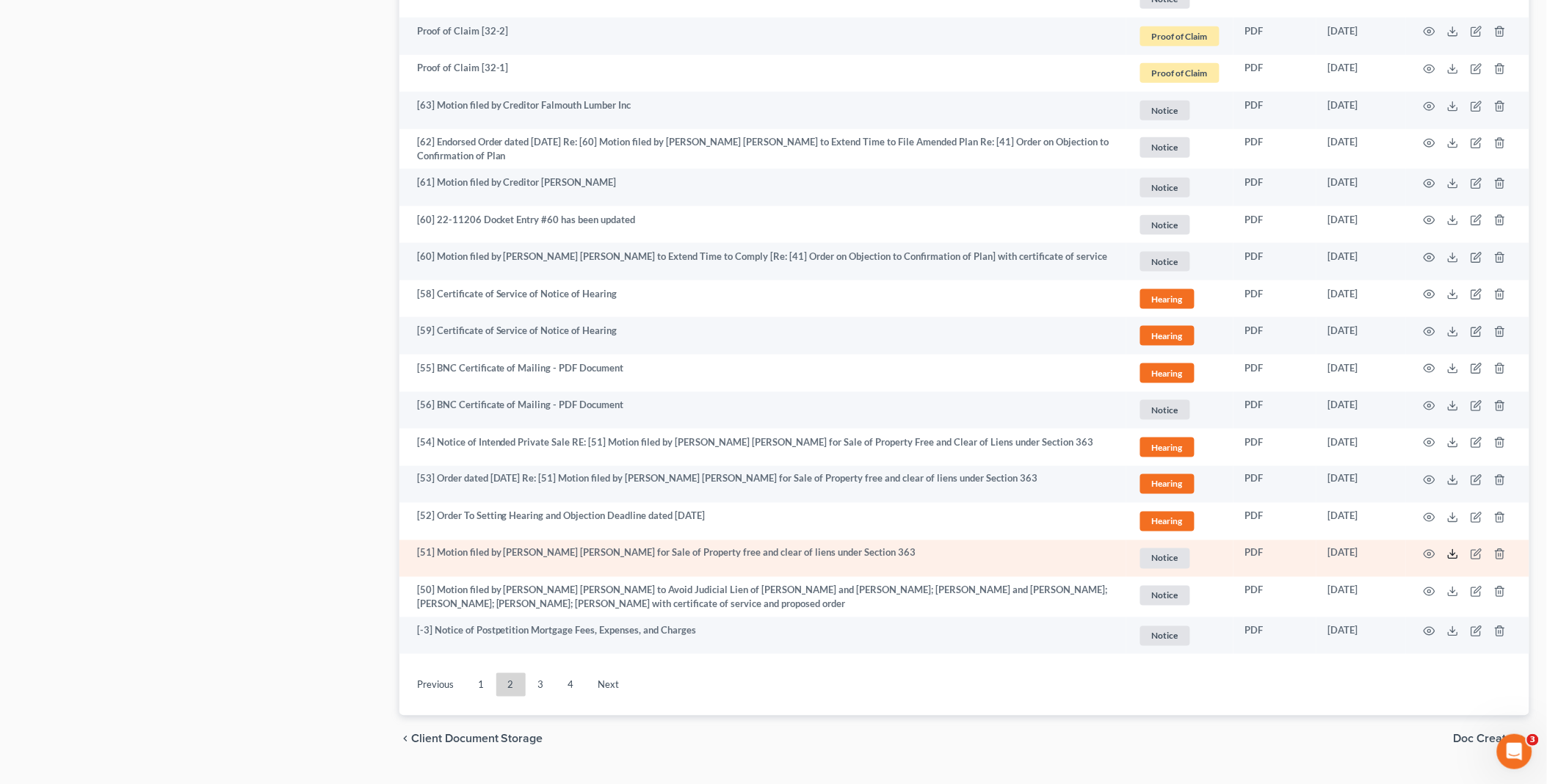
click at [1451, 549] on icon at bounding box center [1453, 554] width 12 height 12
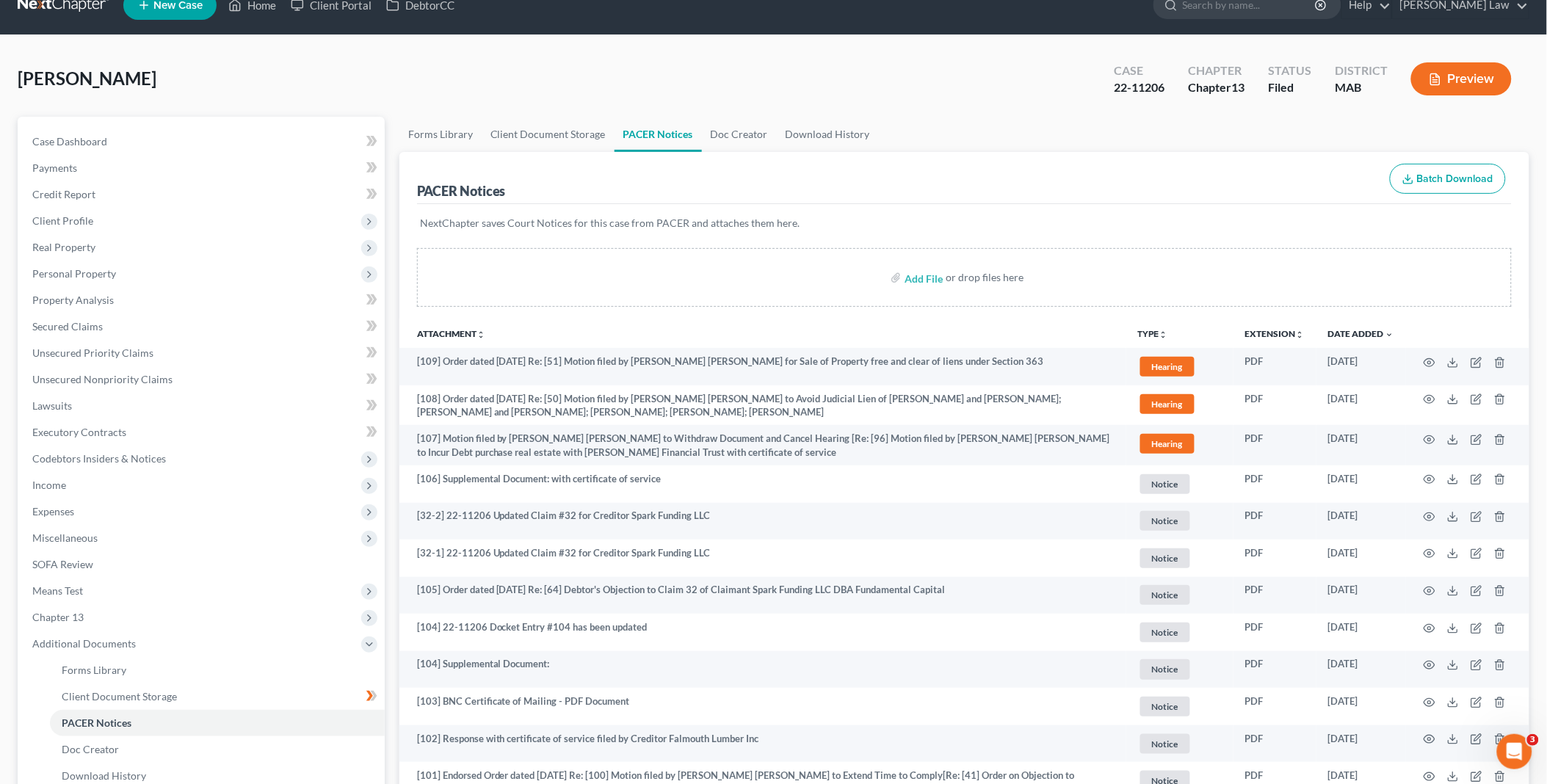
scroll to position [0, 0]
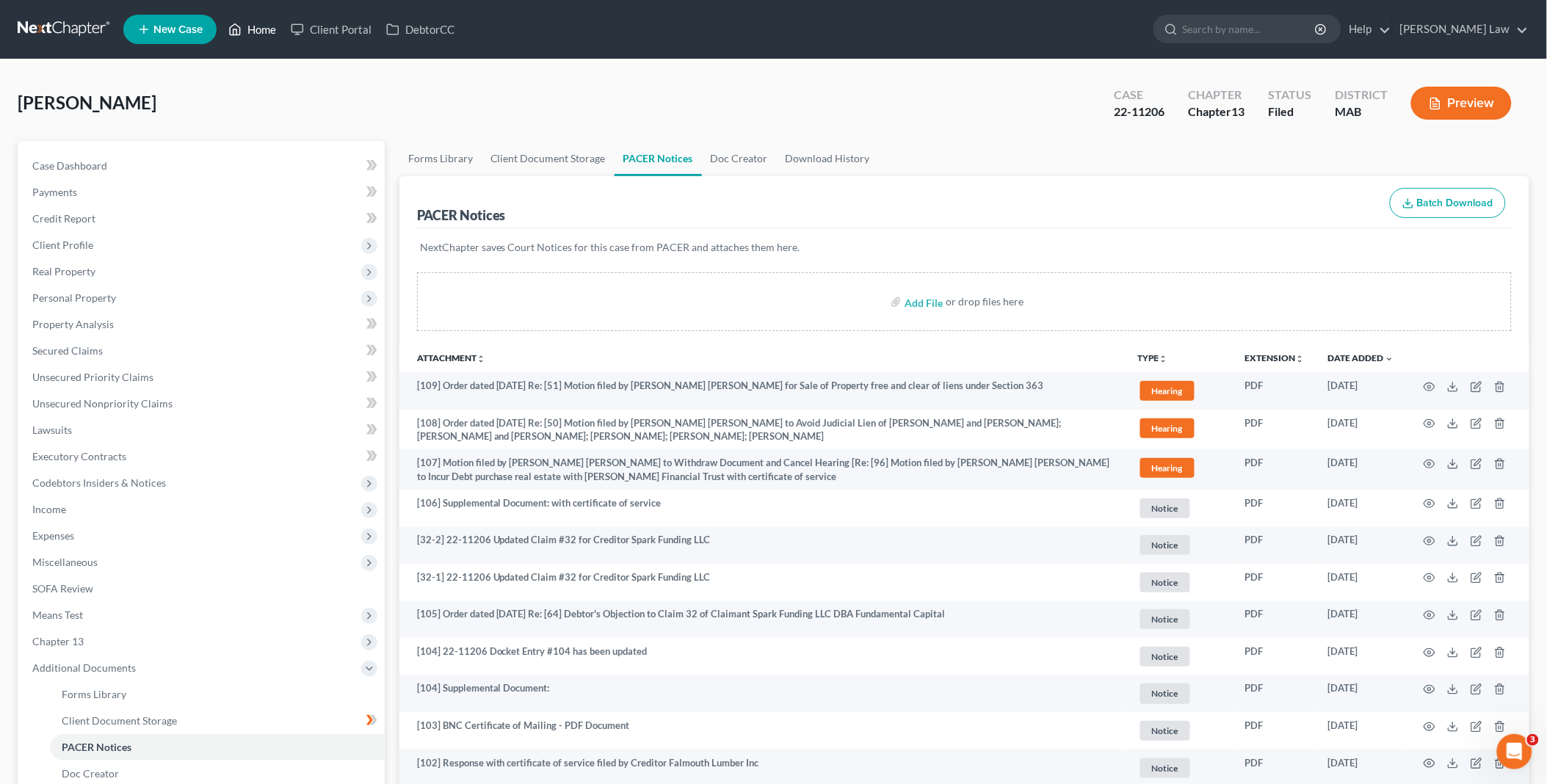
click at [255, 30] on link "Home" at bounding box center [252, 30] width 63 height 27
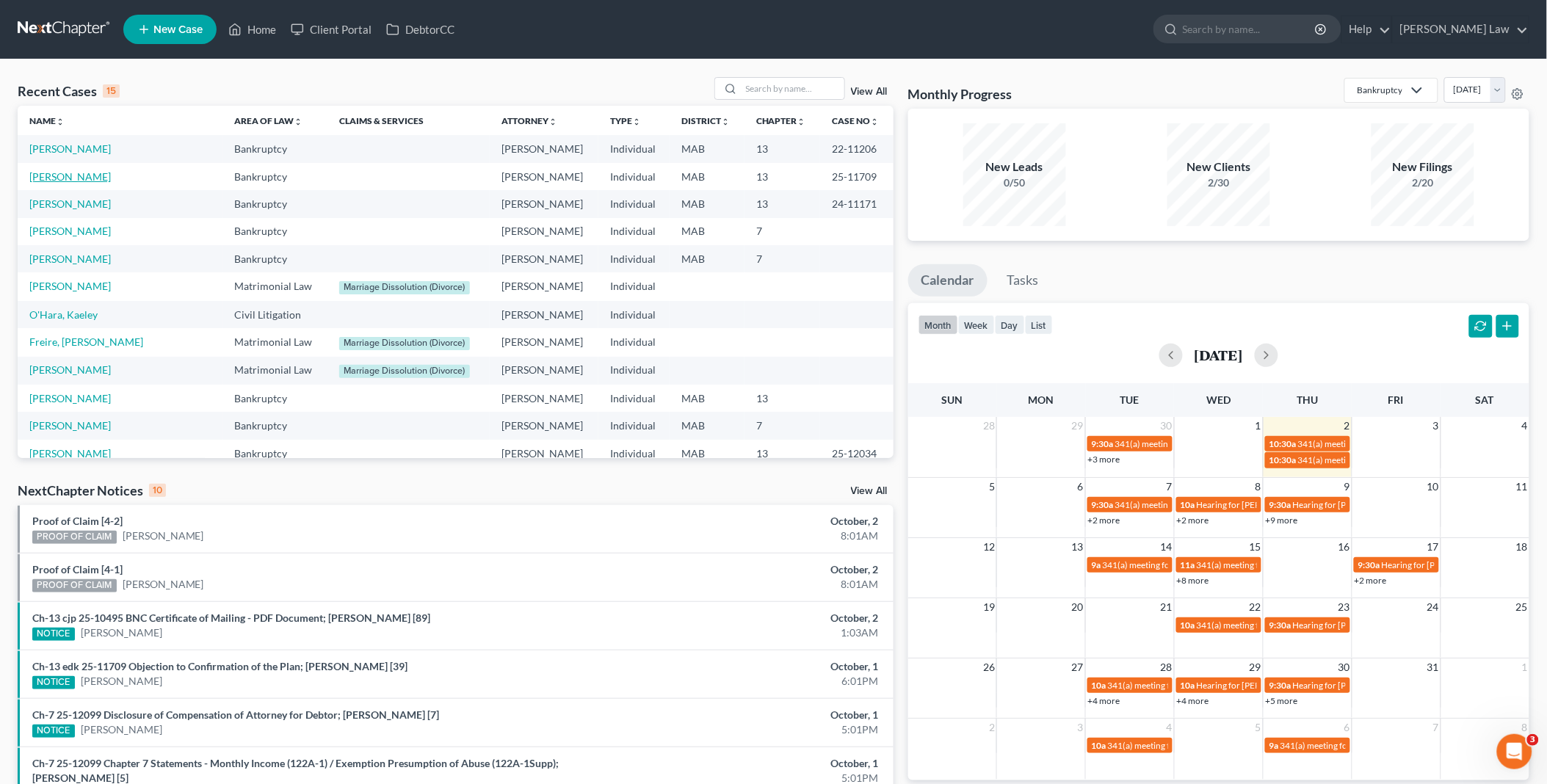
click at [35, 175] on link "[PERSON_NAME]" at bounding box center [70, 176] width 81 height 13
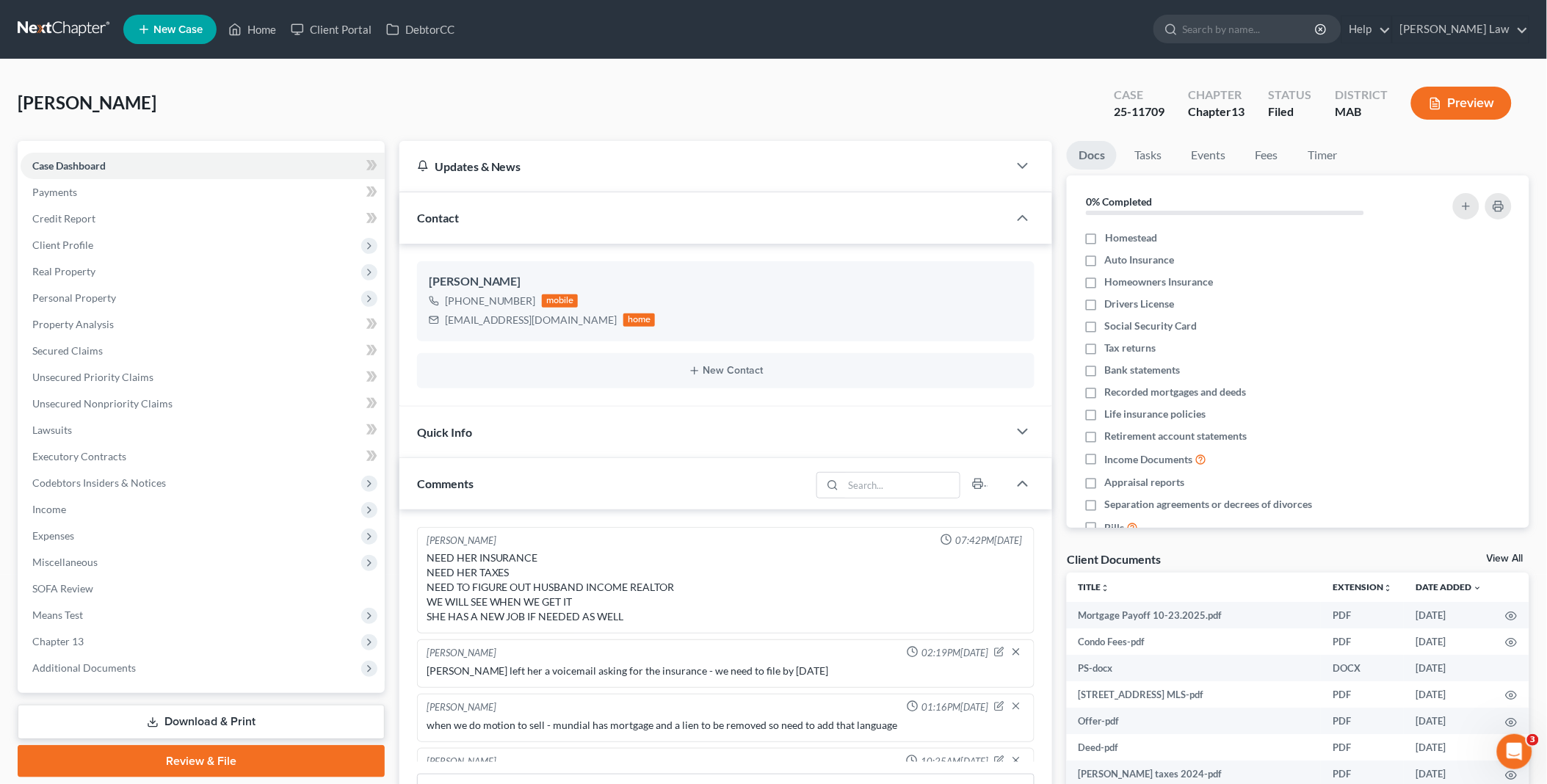
scroll to position [190, 0]
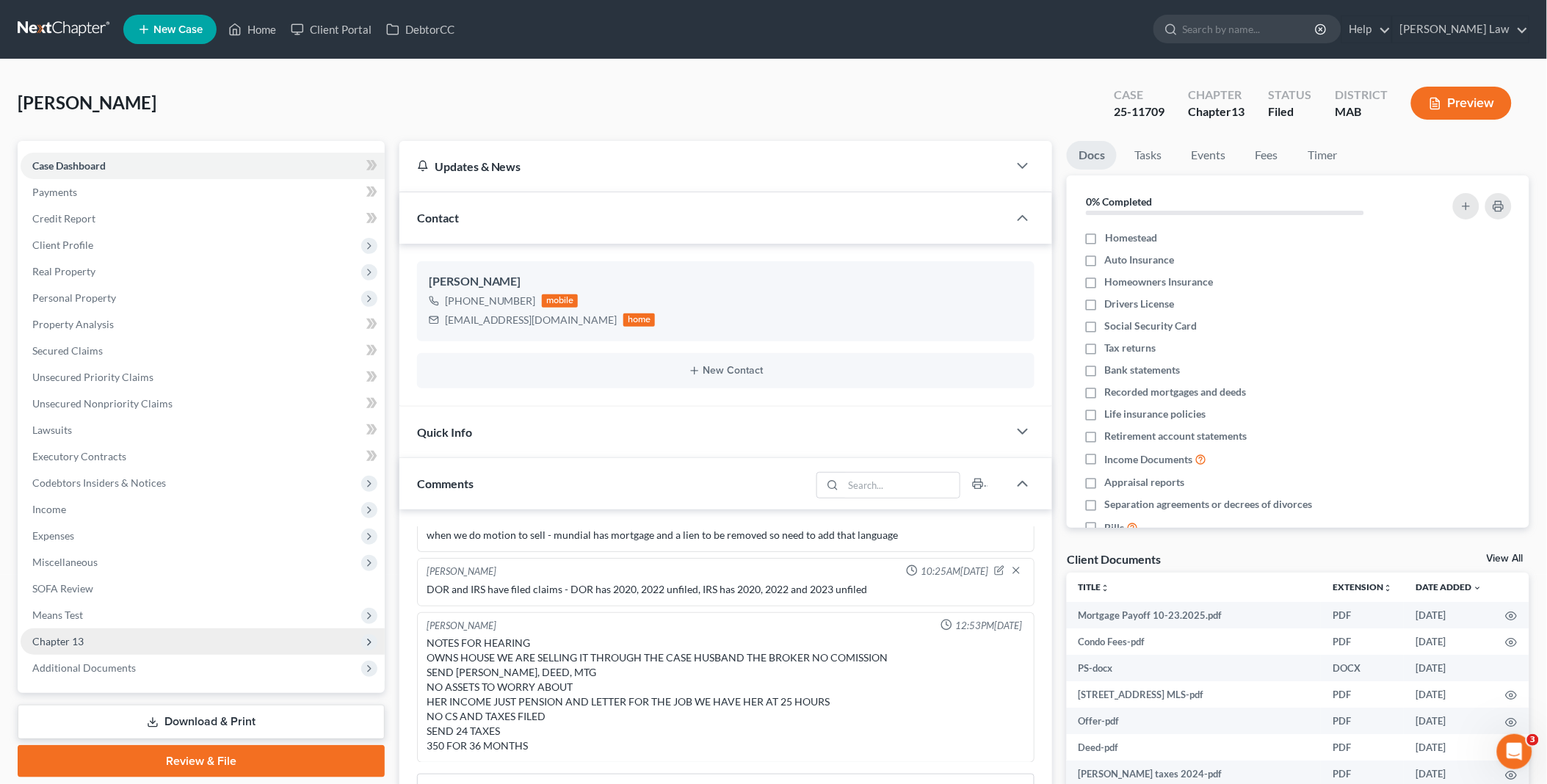
click at [148, 643] on span "Chapter 13" at bounding box center [202, 642] width 364 height 27
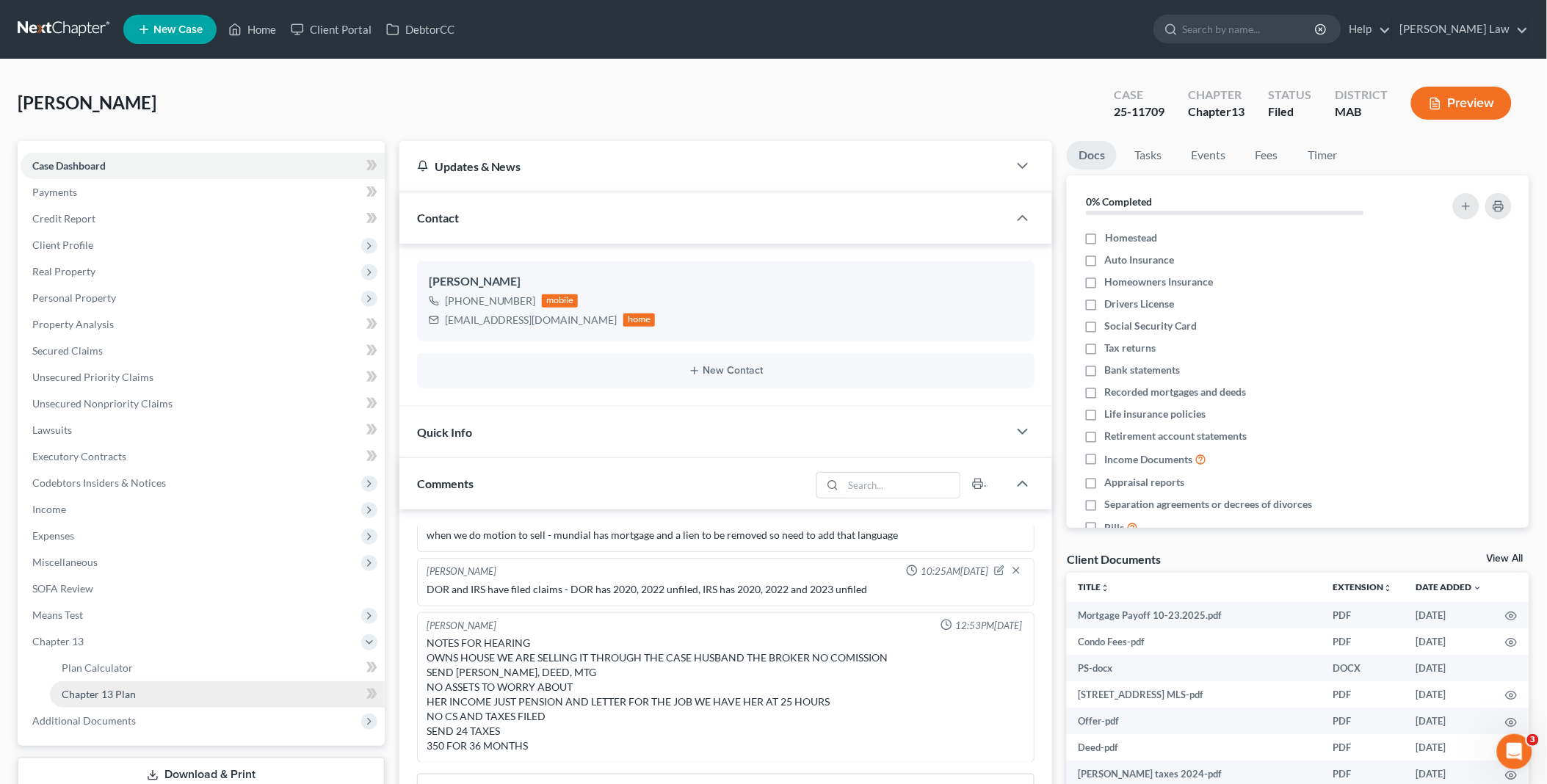
click at [145, 686] on link "Chapter 13 Plan" at bounding box center [217, 695] width 335 height 27
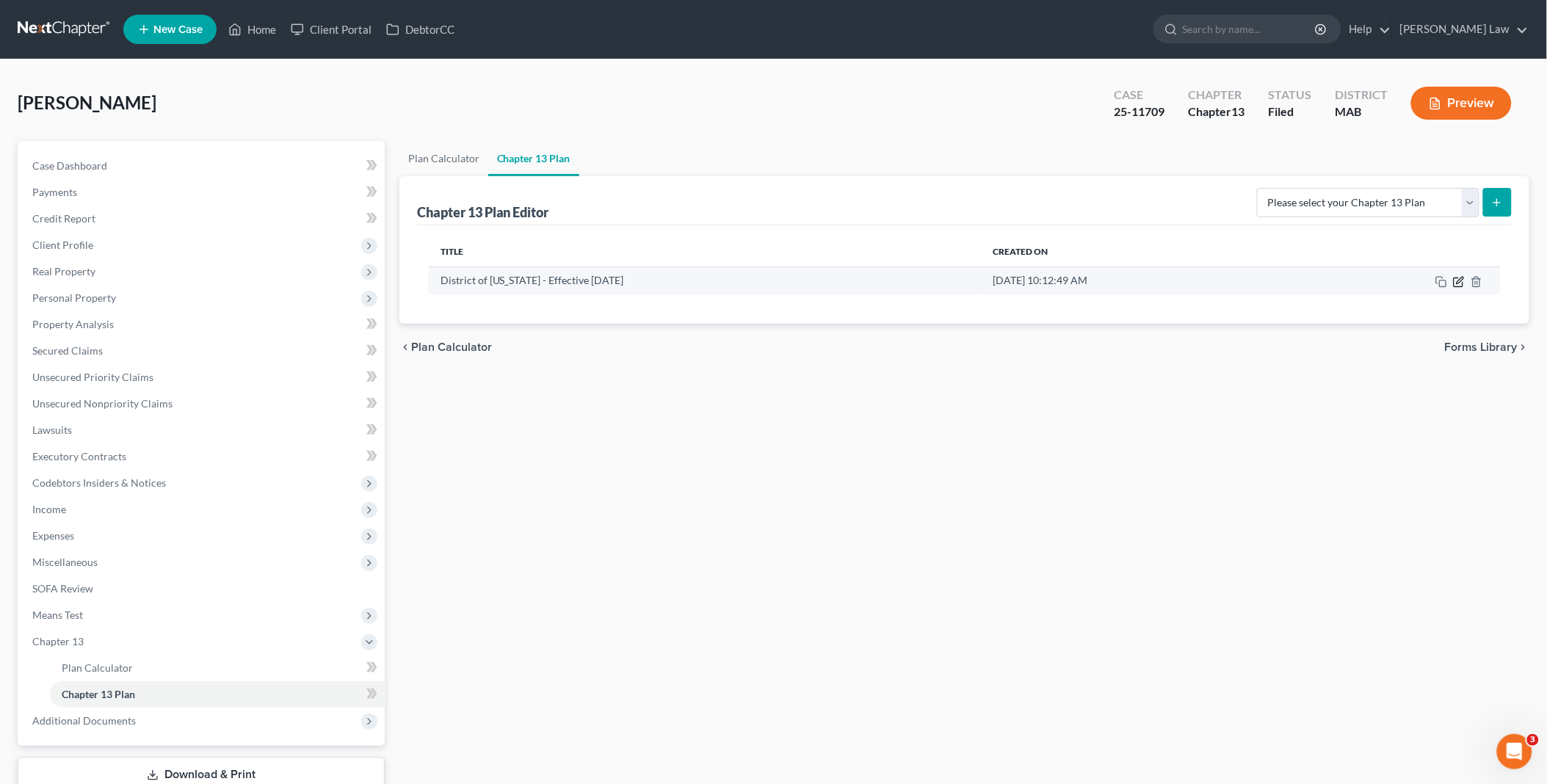
click at [1458, 281] on icon "button" at bounding box center [1458, 282] width 12 height 12
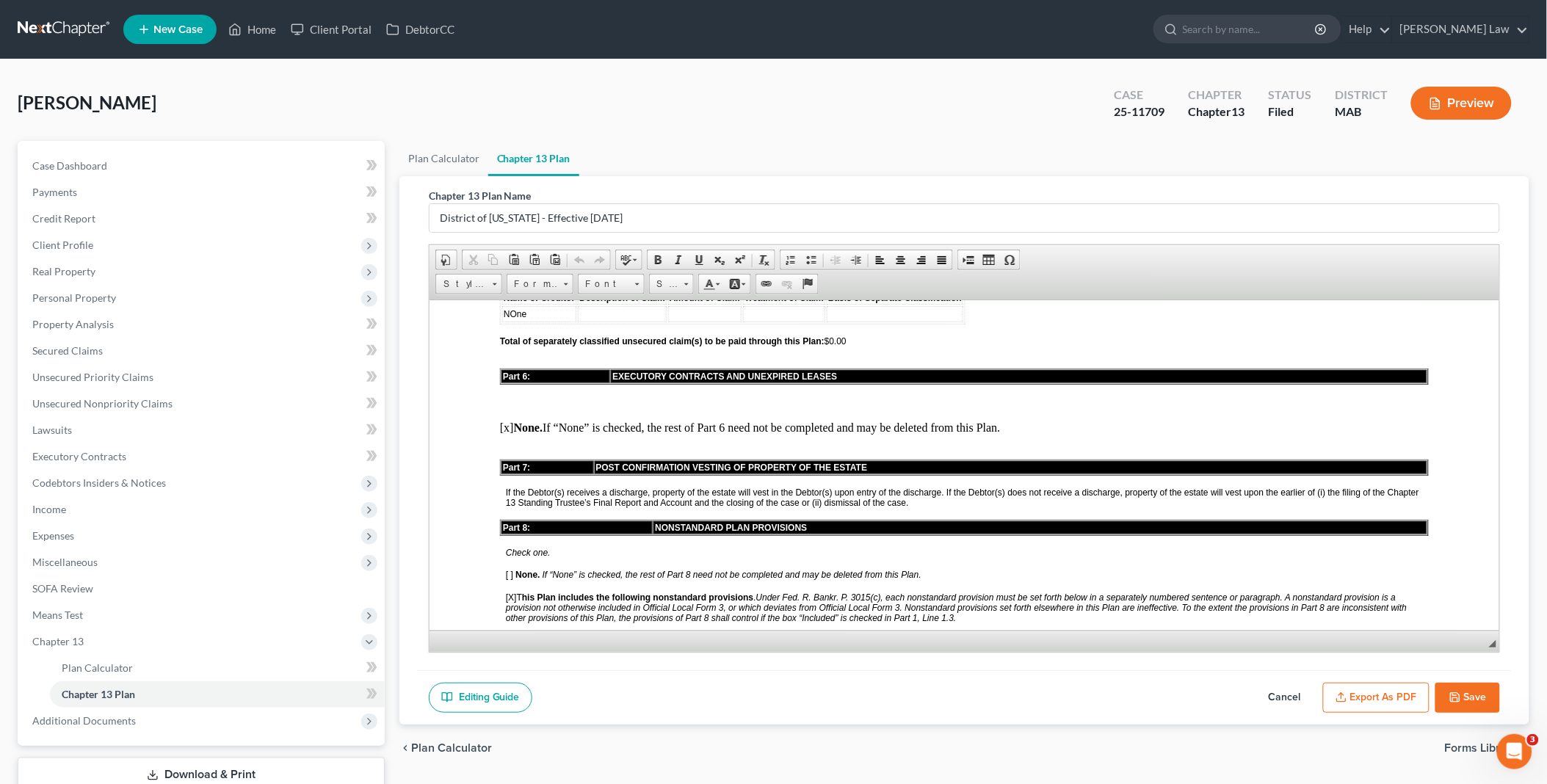
scroll to position [3588, 0]
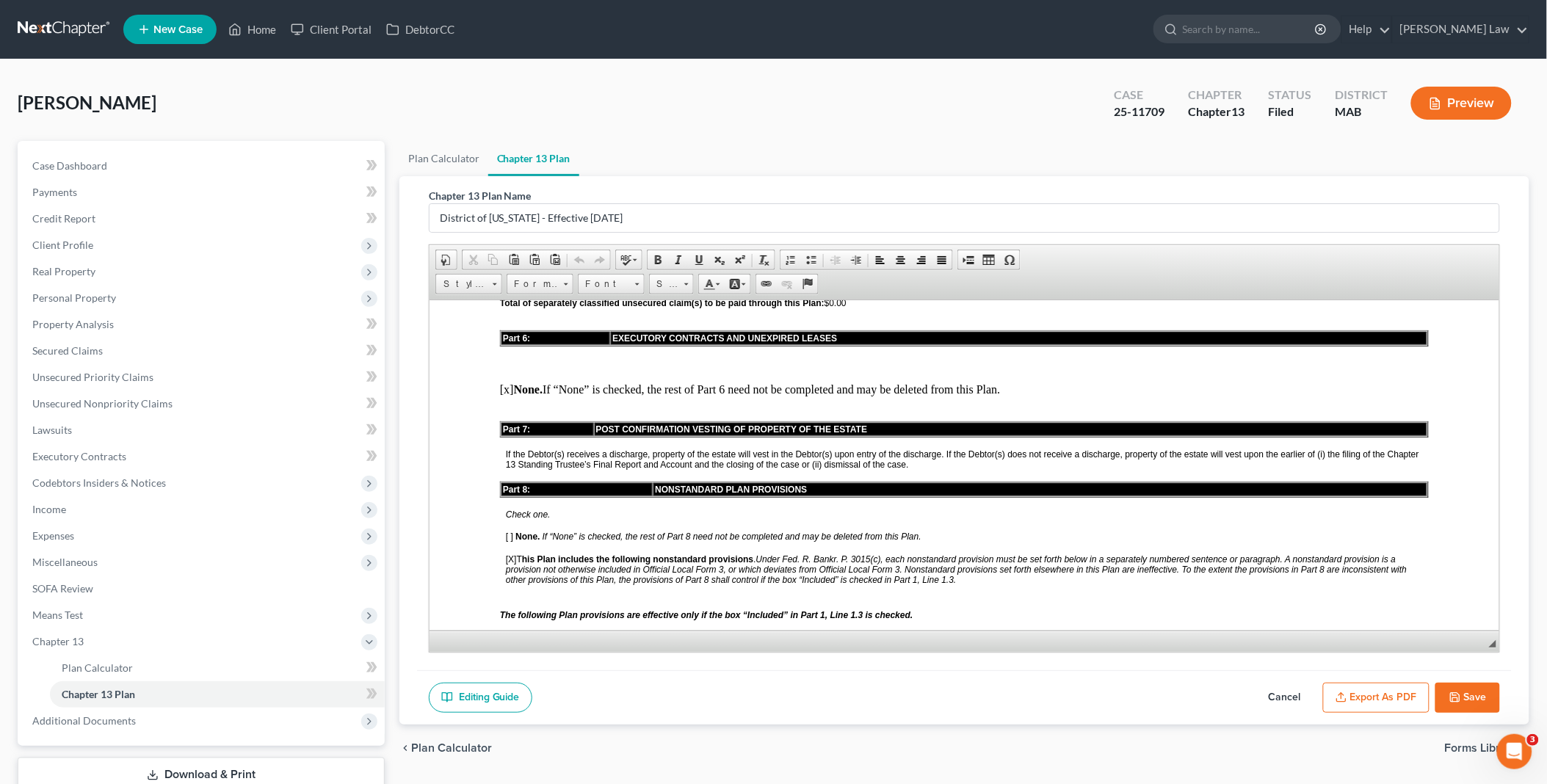
click at [1458, 697] on icon "button" at bounding box center [1455, 698] width 12 height 12
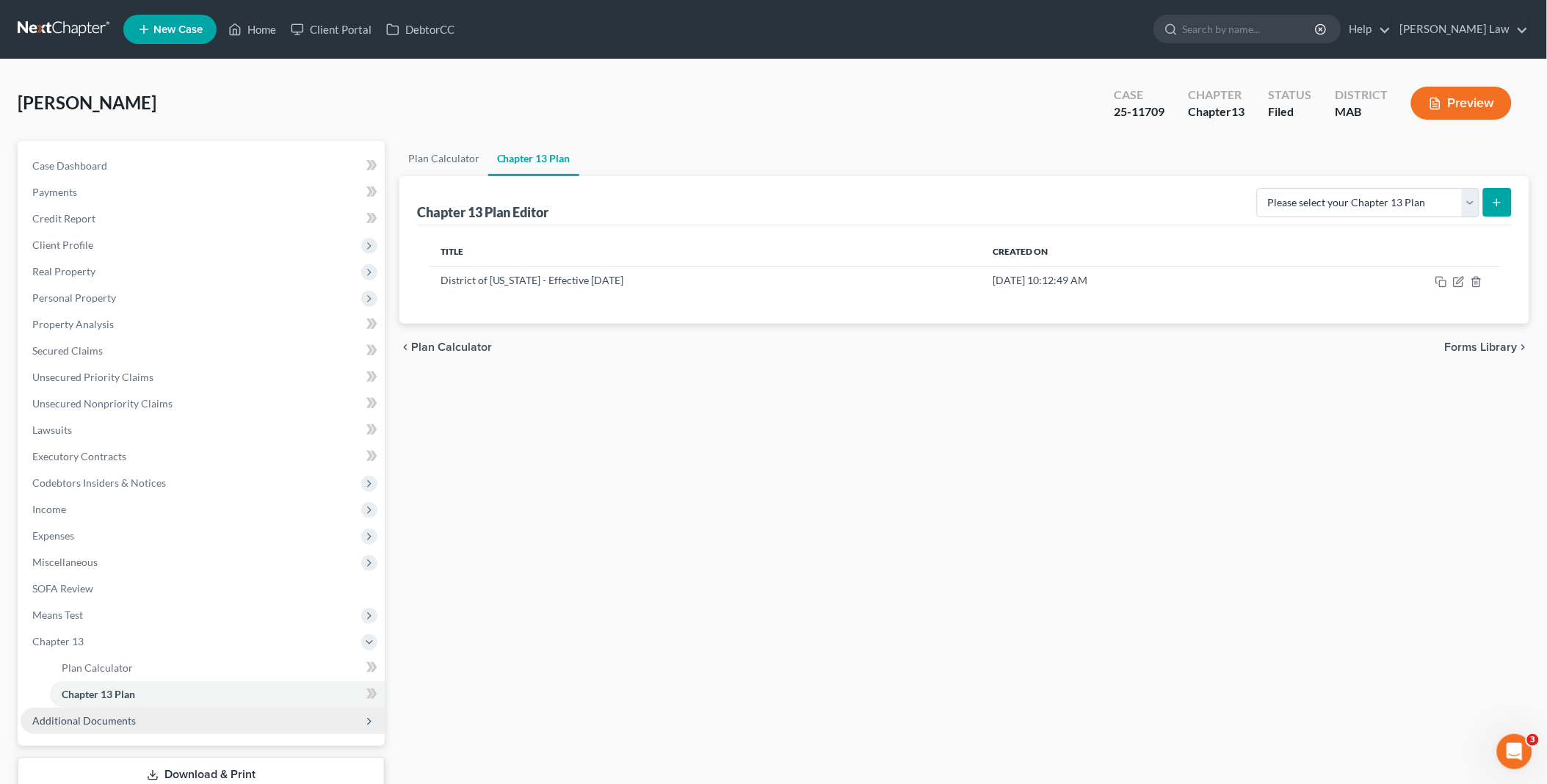
click at [123, 724] on span "Additional Documents" at bounding box center [84, 720] width 103 height 13
click at [122, 720] on span "Client Document Storage" at bounding box center [120, 720] width 115 height 13
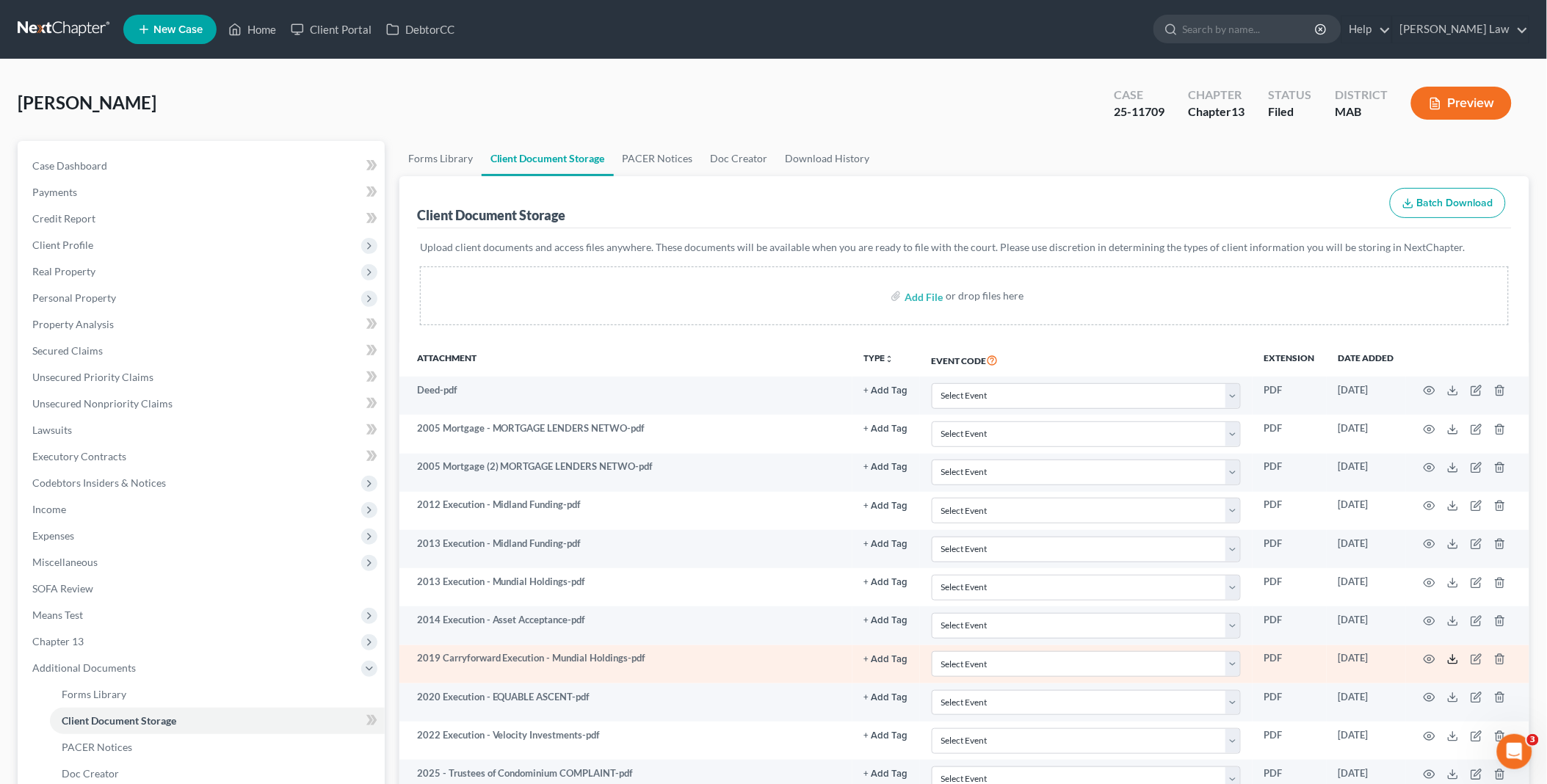
click at [1452, 661] on line at bounding box center [1452, 658] width 0 height 6
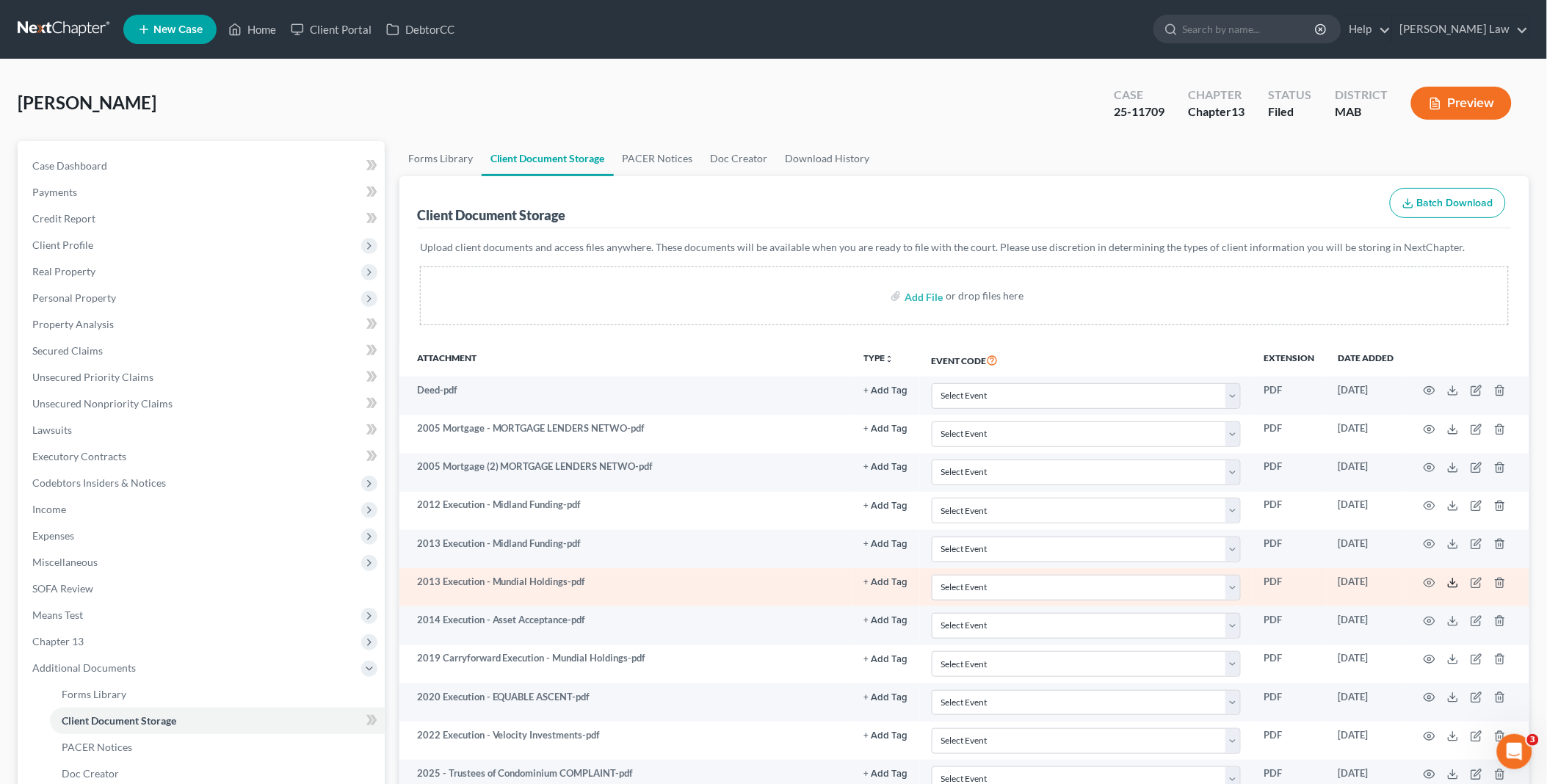
click at [1453, 585] on icon at bounding box center [1453, 582] width 12 height 12
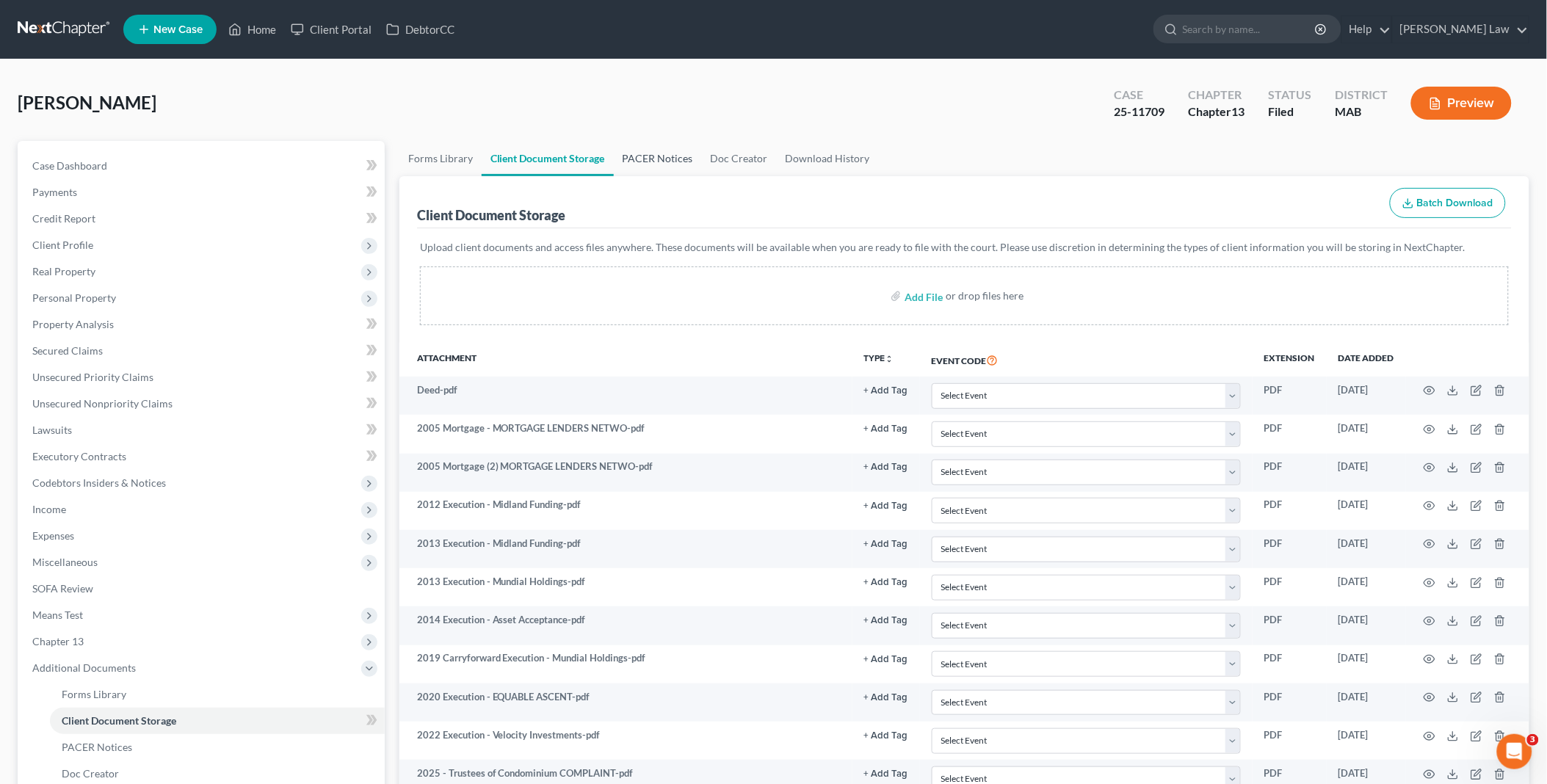
click at [670, 148] on link "PACER Notices" at bounding box center [657, 159] width 88 height 35
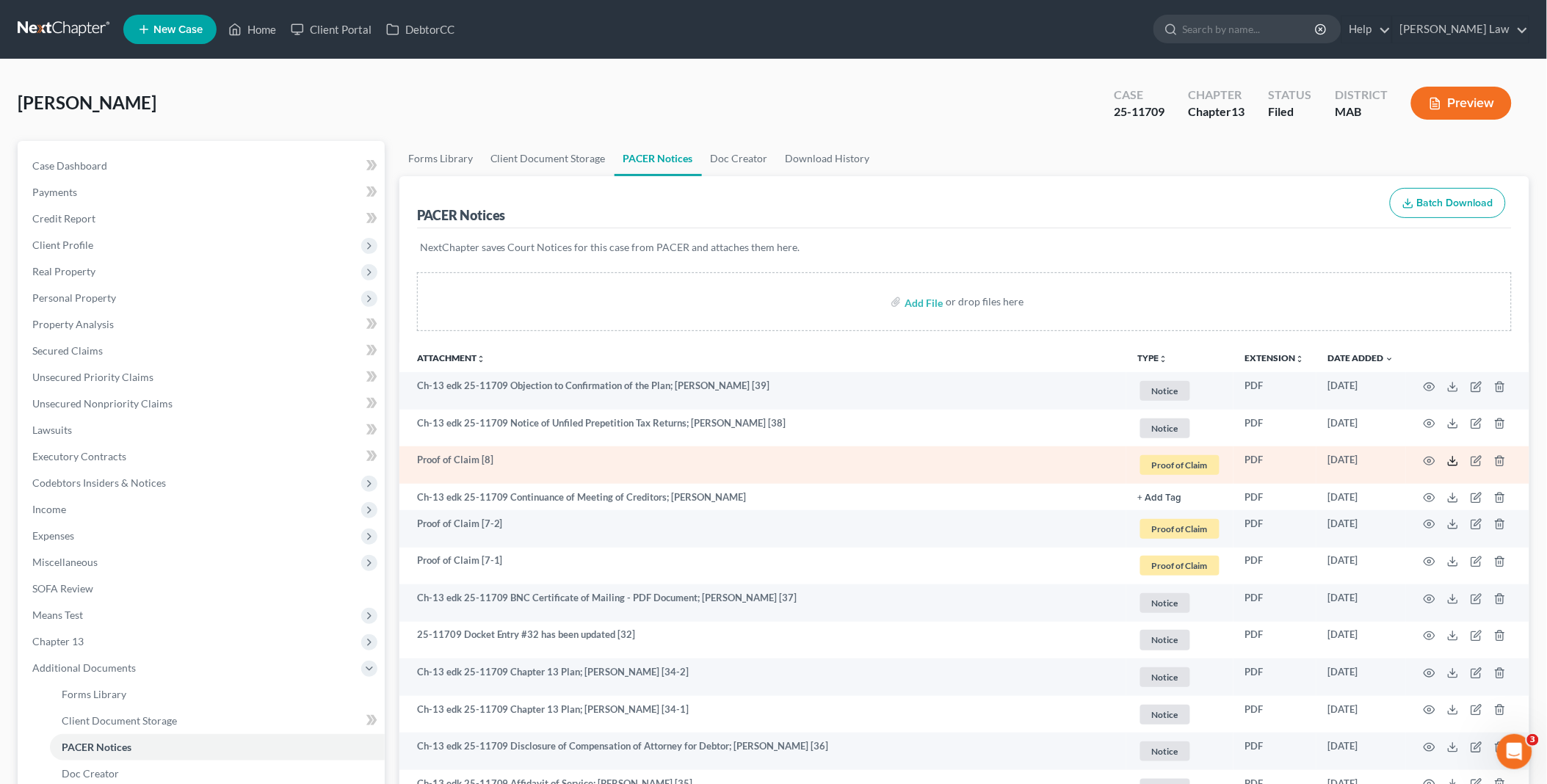
click at [1450, 456] on icon at bounding box center [1453, 461] width 12 height 12
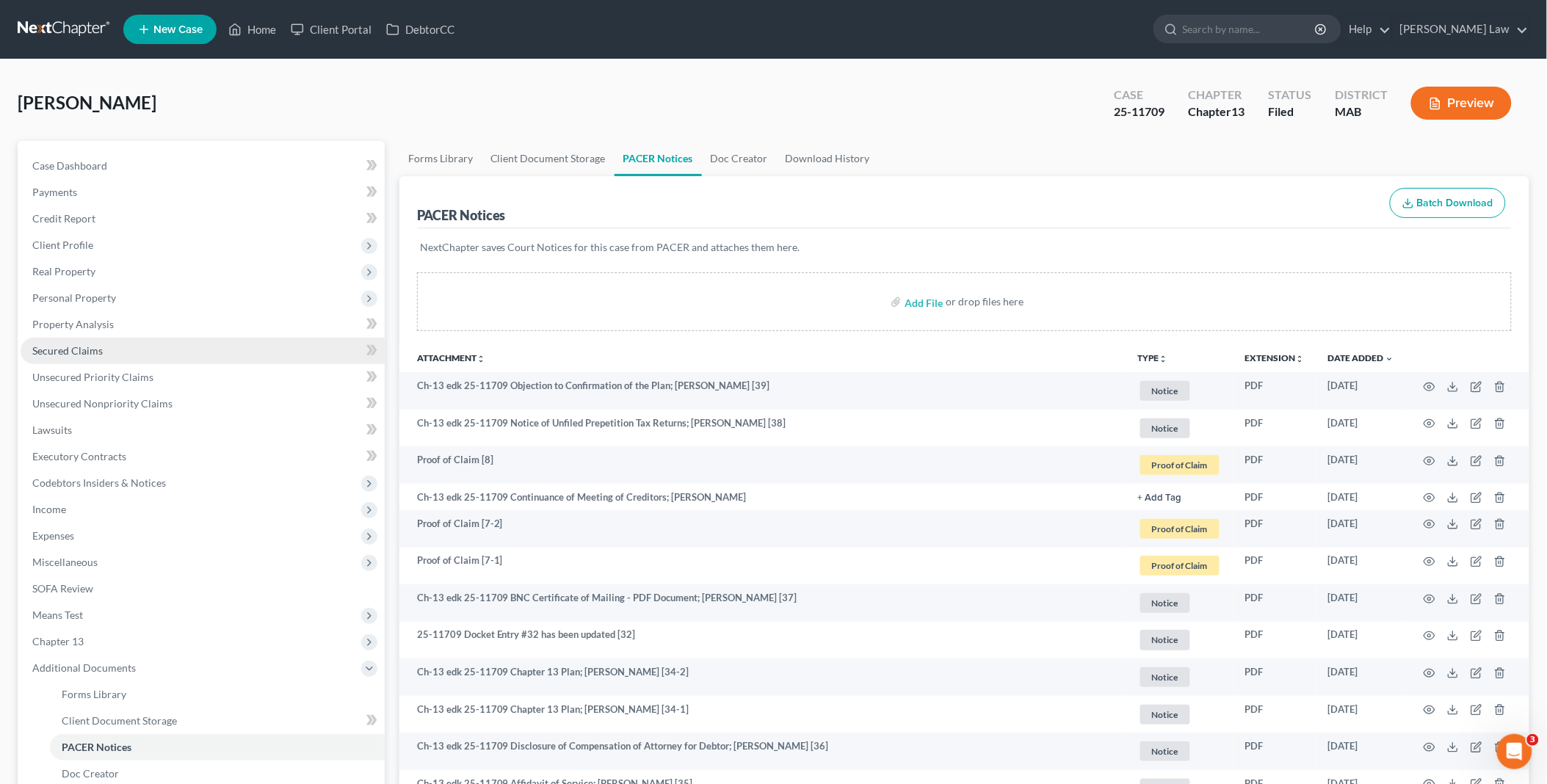
click at [106, 343] on link "Secured Claims" at bounding box center [202, 351] width 364 height 27
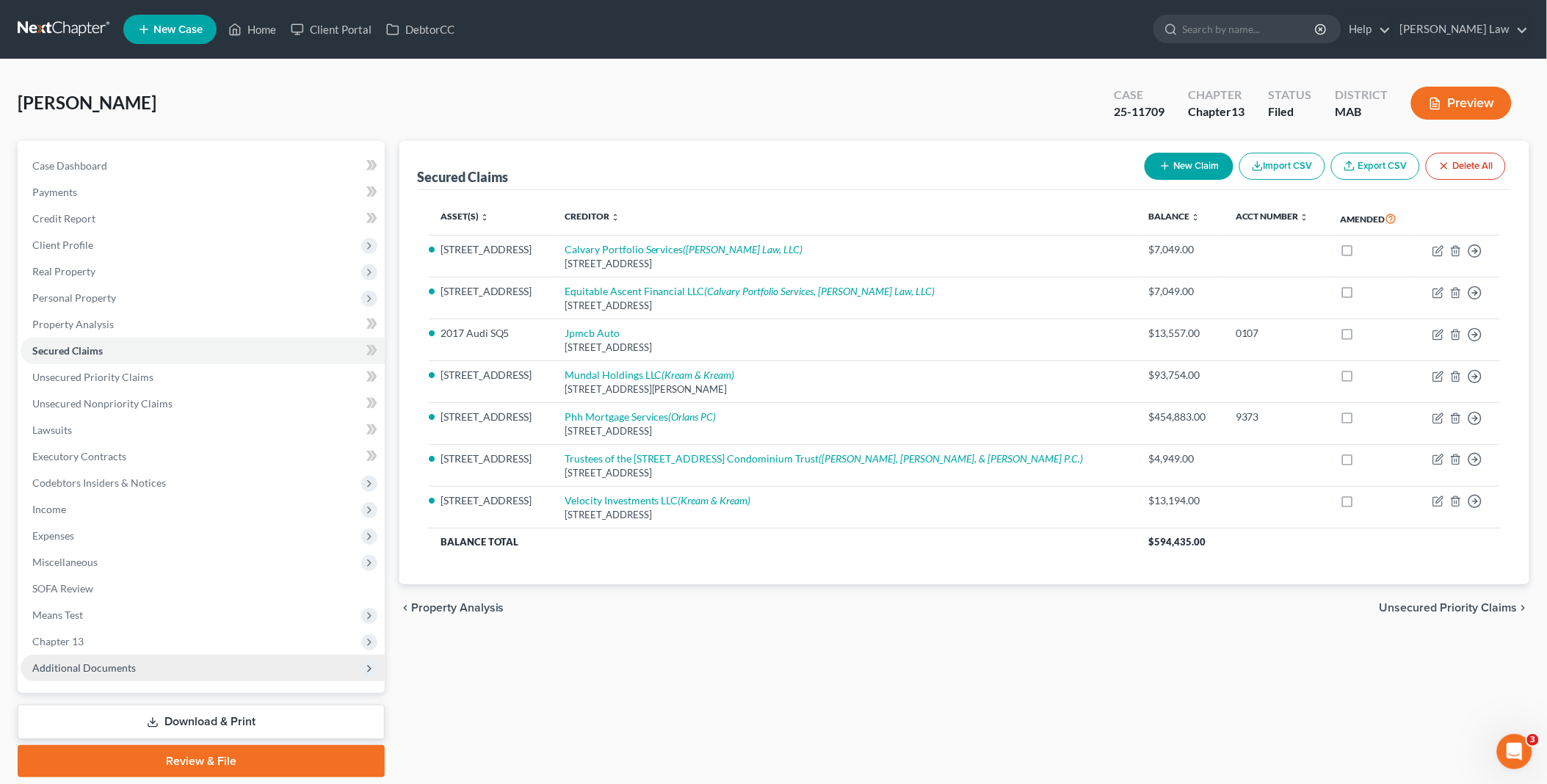
click at [141, 670] on span "Additional Documents" at bounding box center [202, 668] width 364 height 27
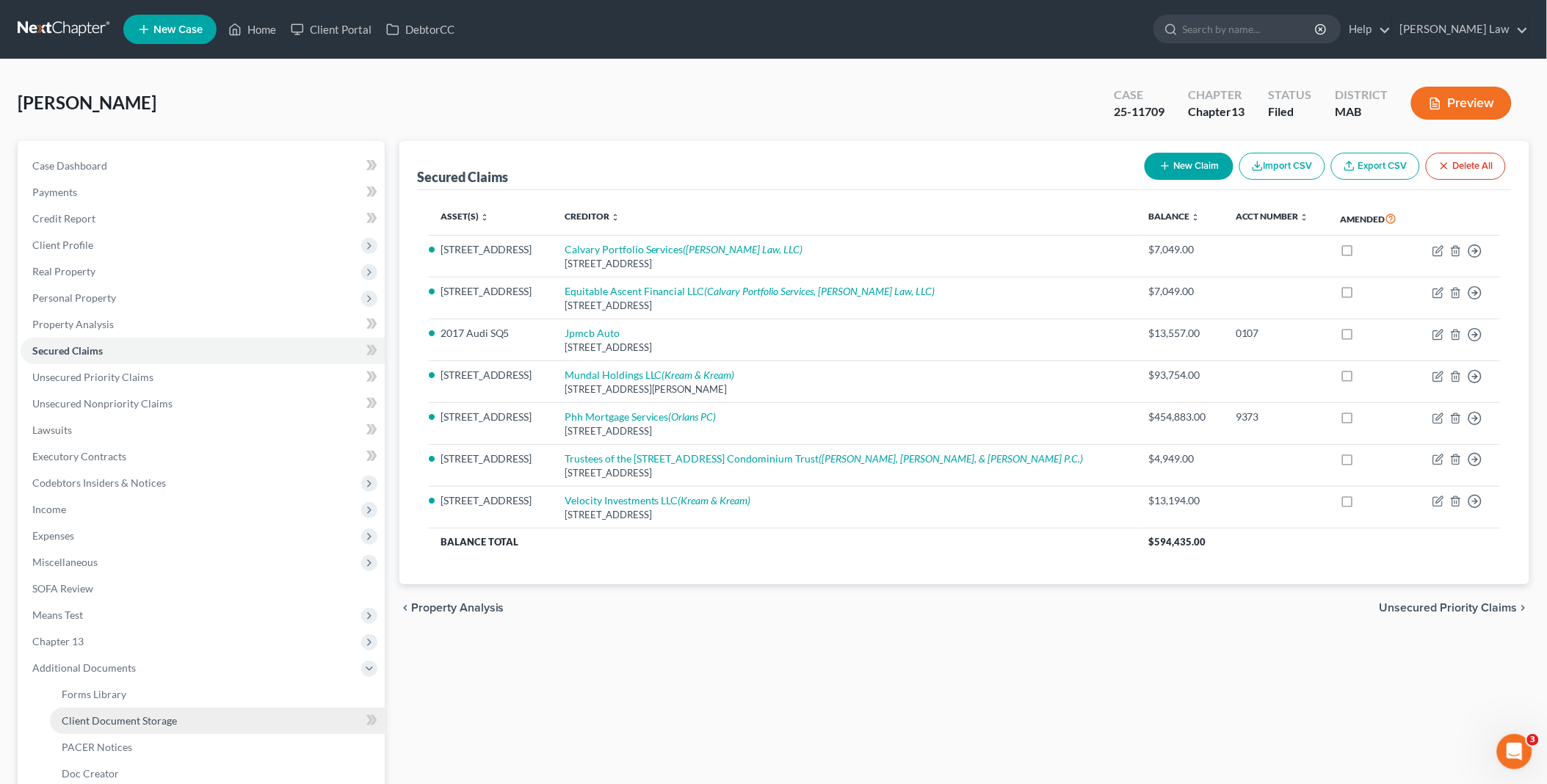
click at [148, 715] on span "Client Document Storage" at bounding box center [120, 720] width 115 height 13
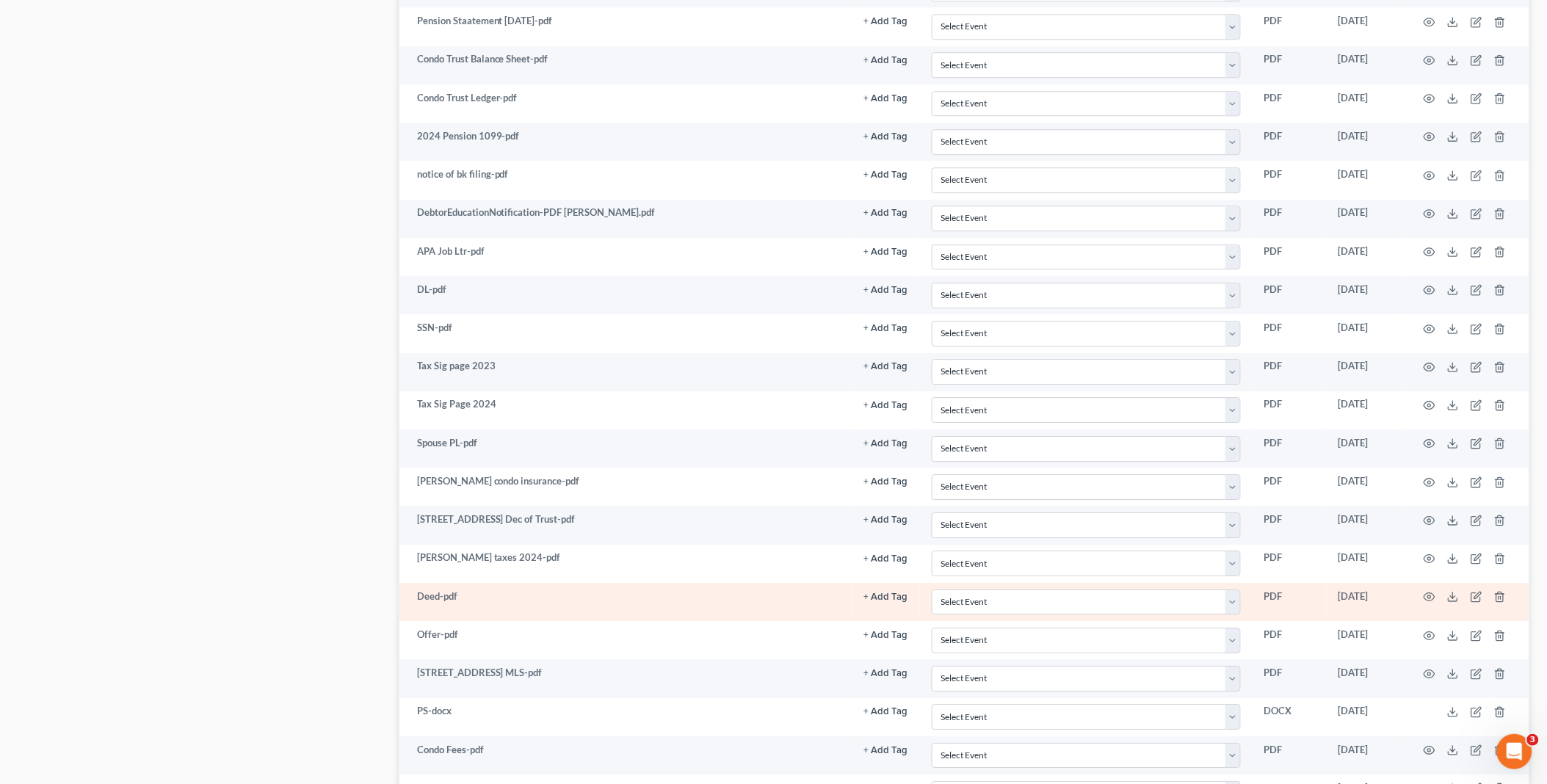
scroll to position [1554, 0]
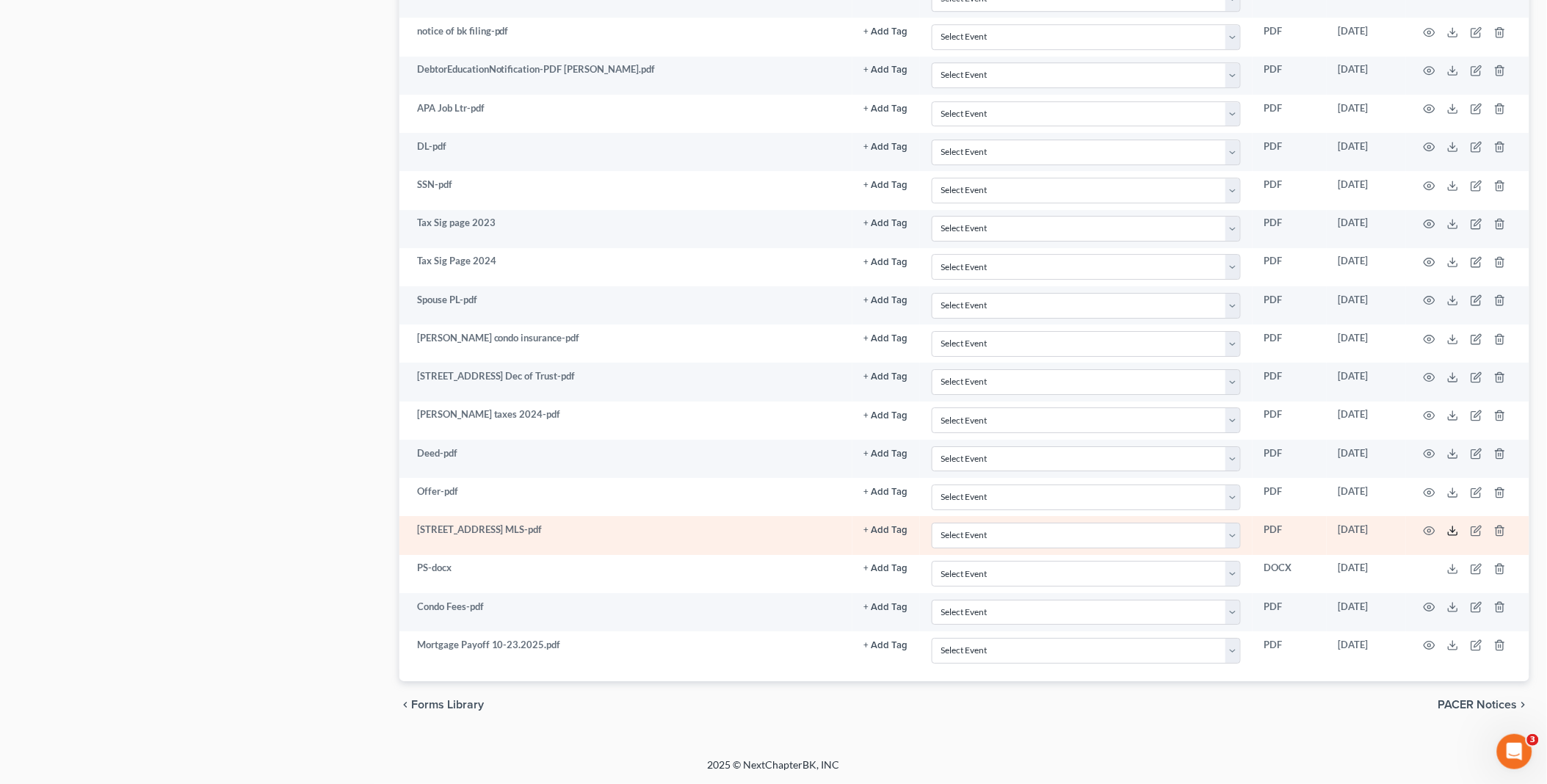
click at [1452, 527] on icon at bounding box center [1453, 531] width 12 height 12
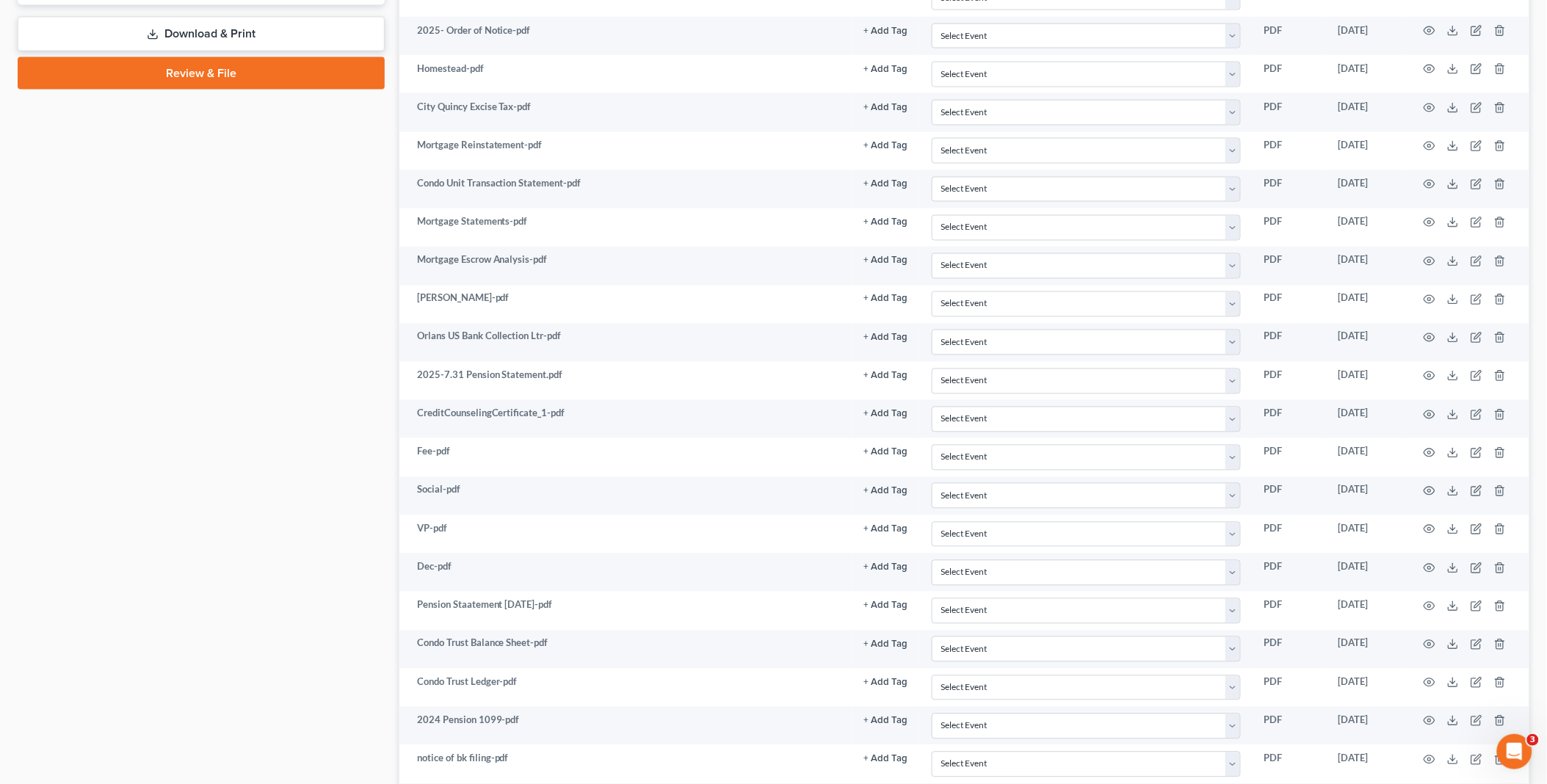
scroll to position [738, 0]
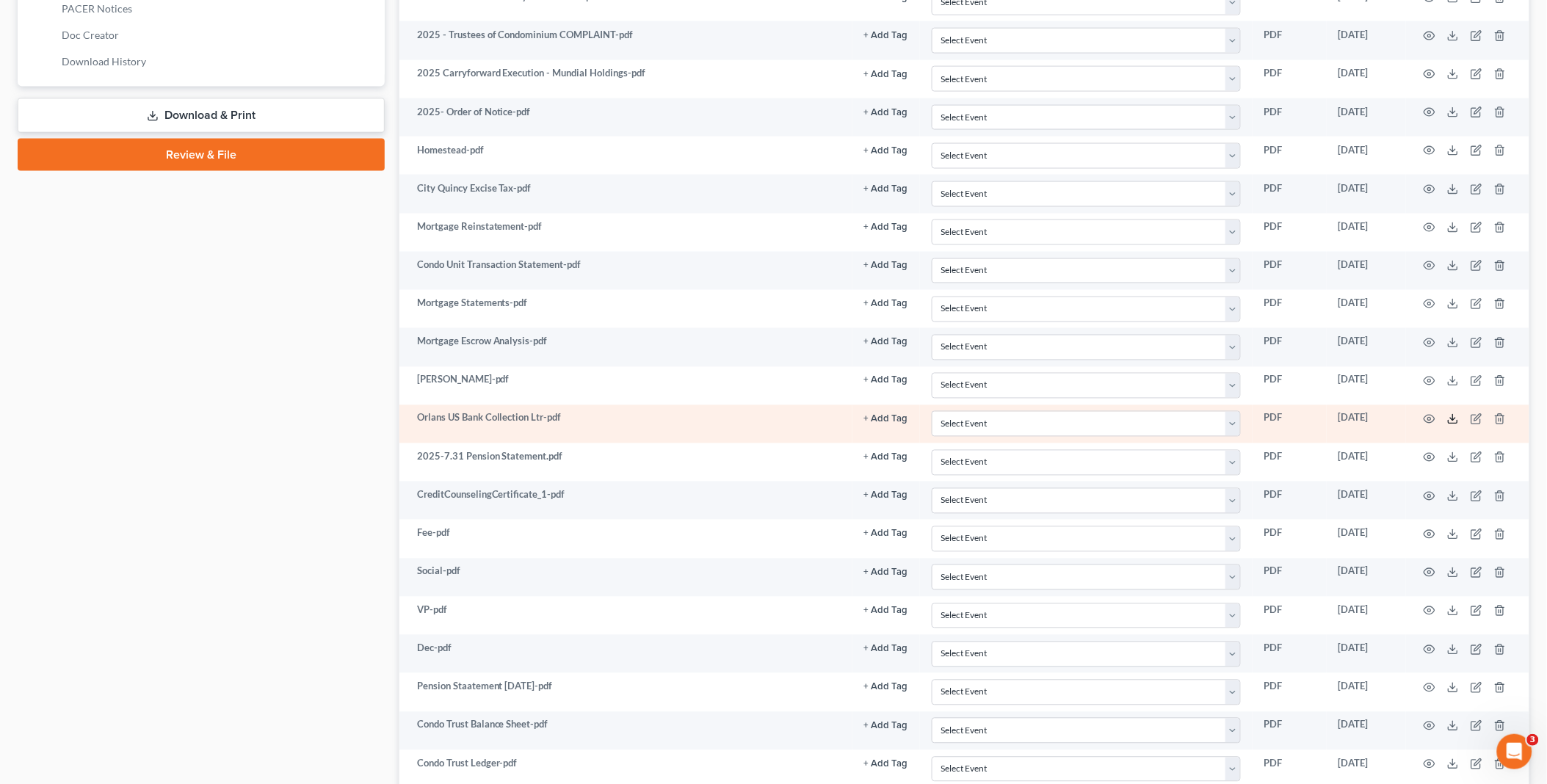
click at [1452, 421] on polyline at bounding box center [1453, 419] width 5 height 2
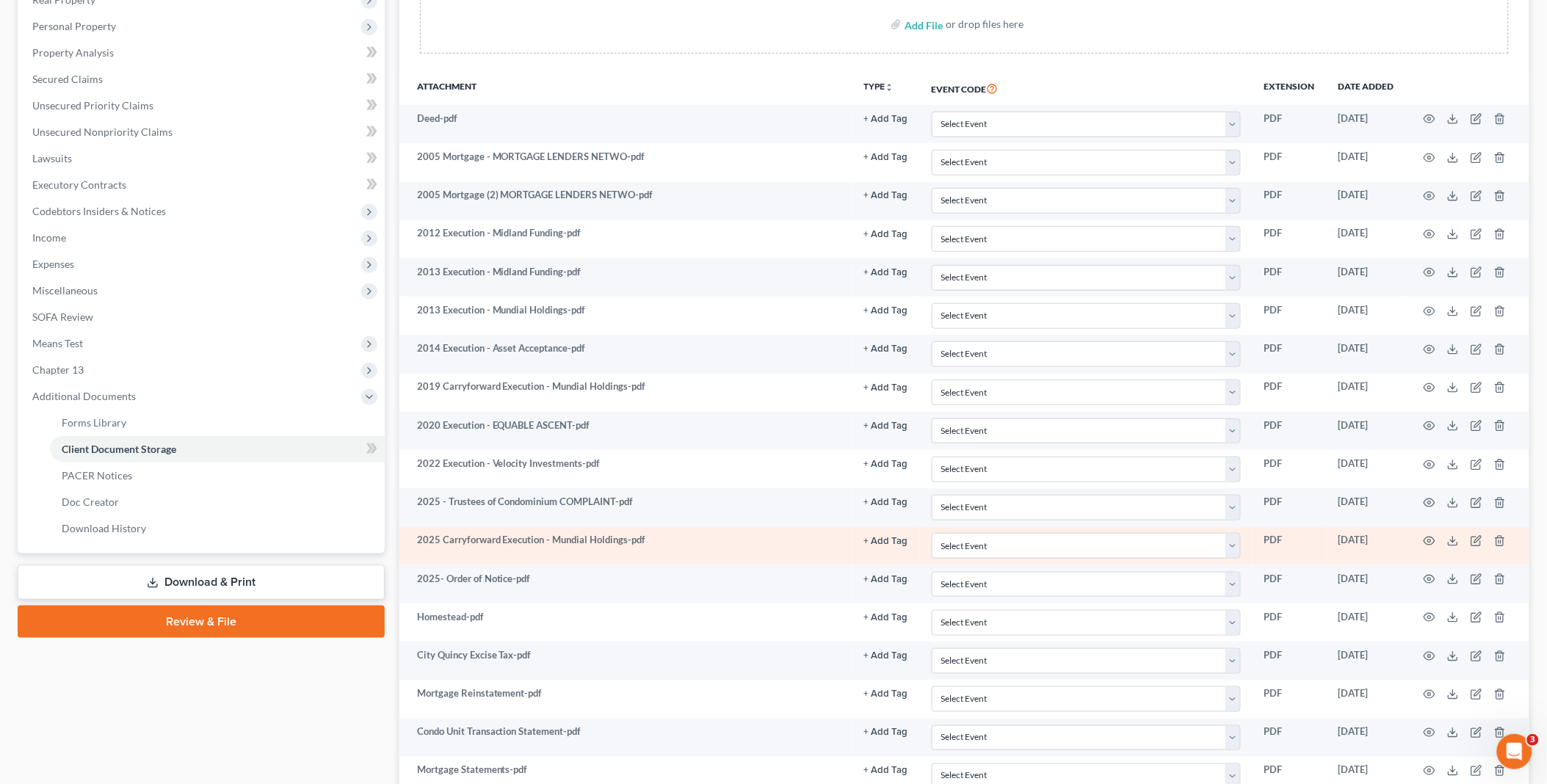
scroll to position [250, 0]
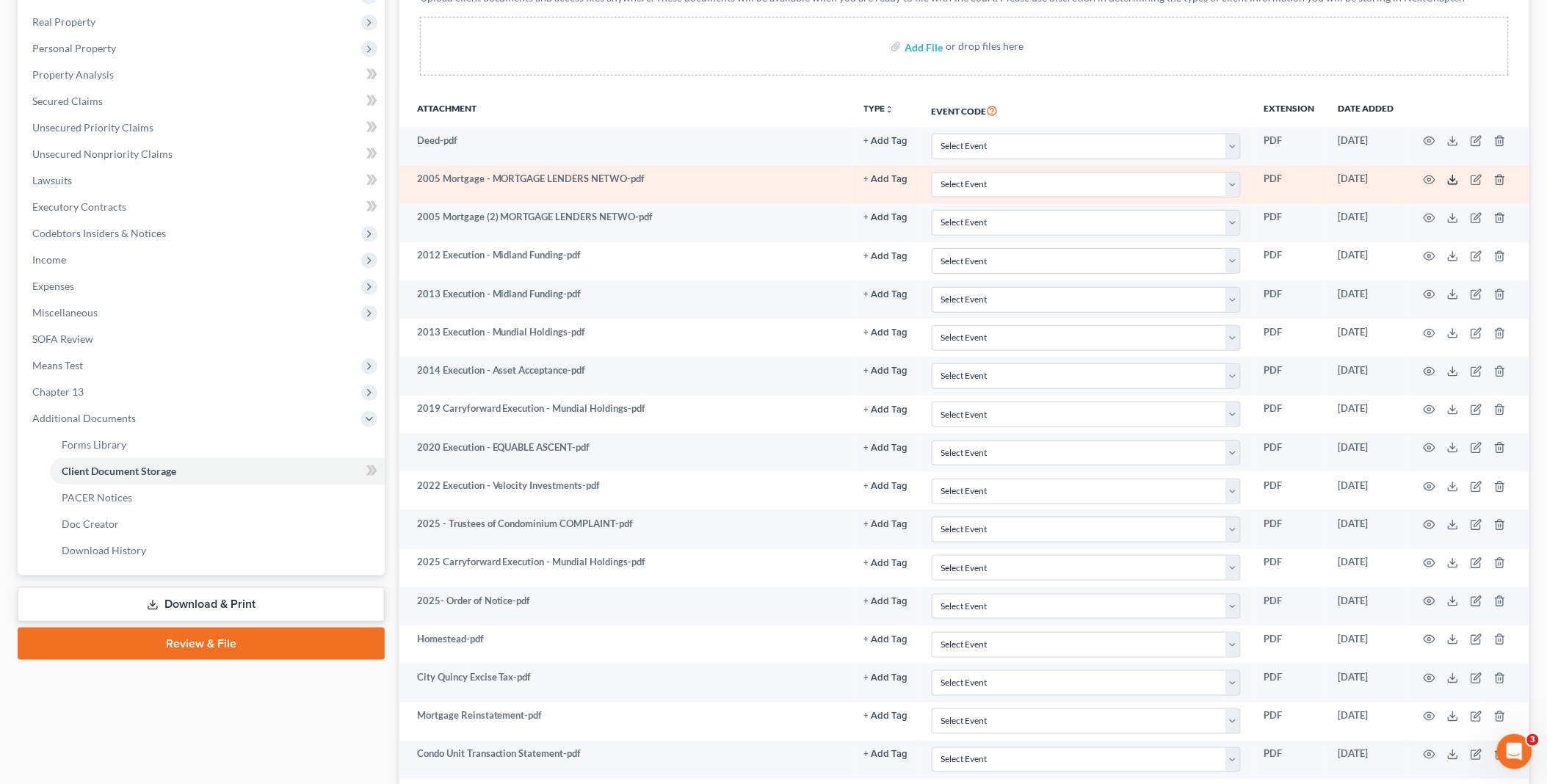
click at [1450, 179] on icon at bounding box center [1453, 180] width 12 height 12
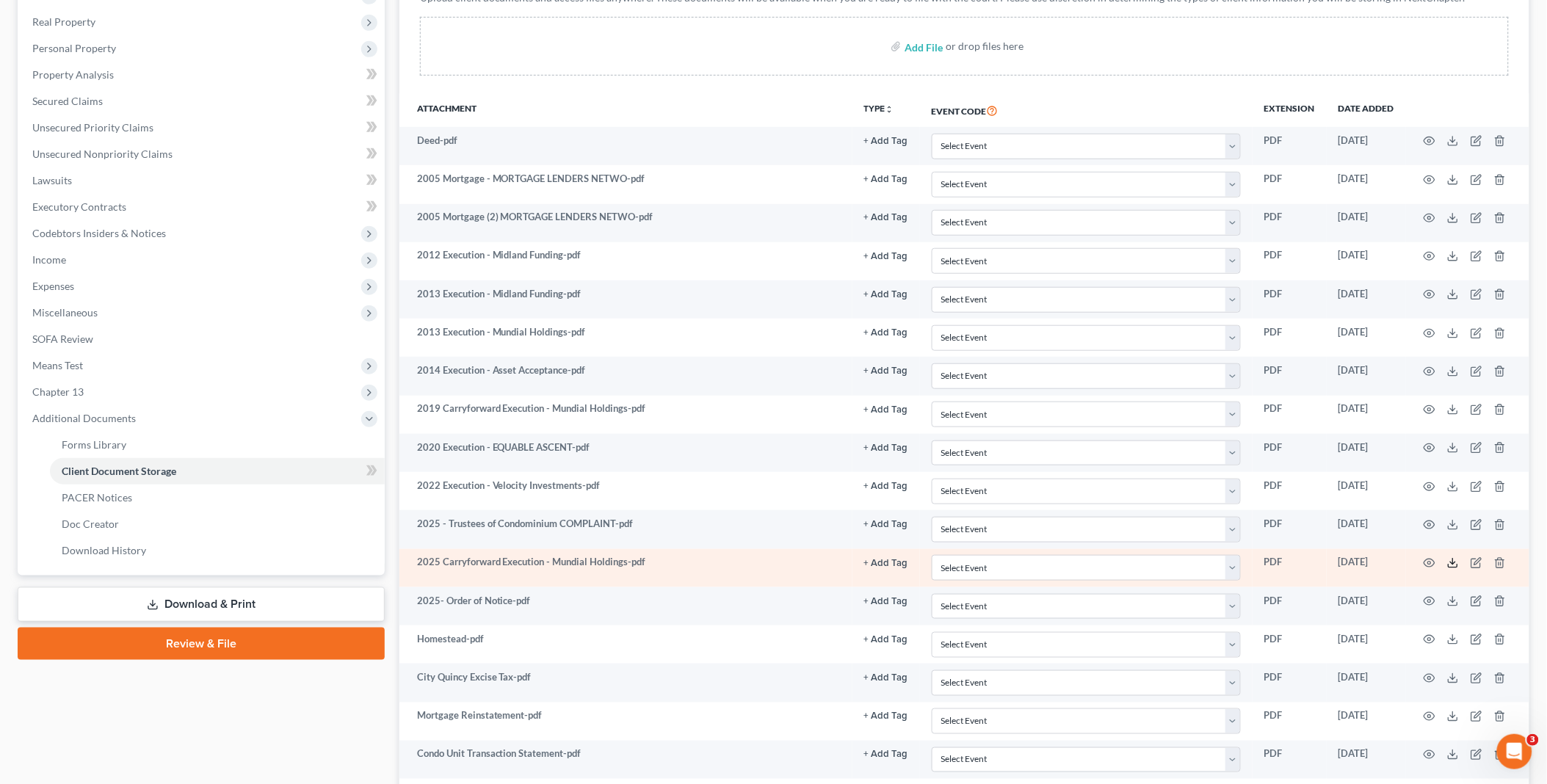
click at [1452, 565] on polyline at bounding box center [1453, 563] width 5 height 2
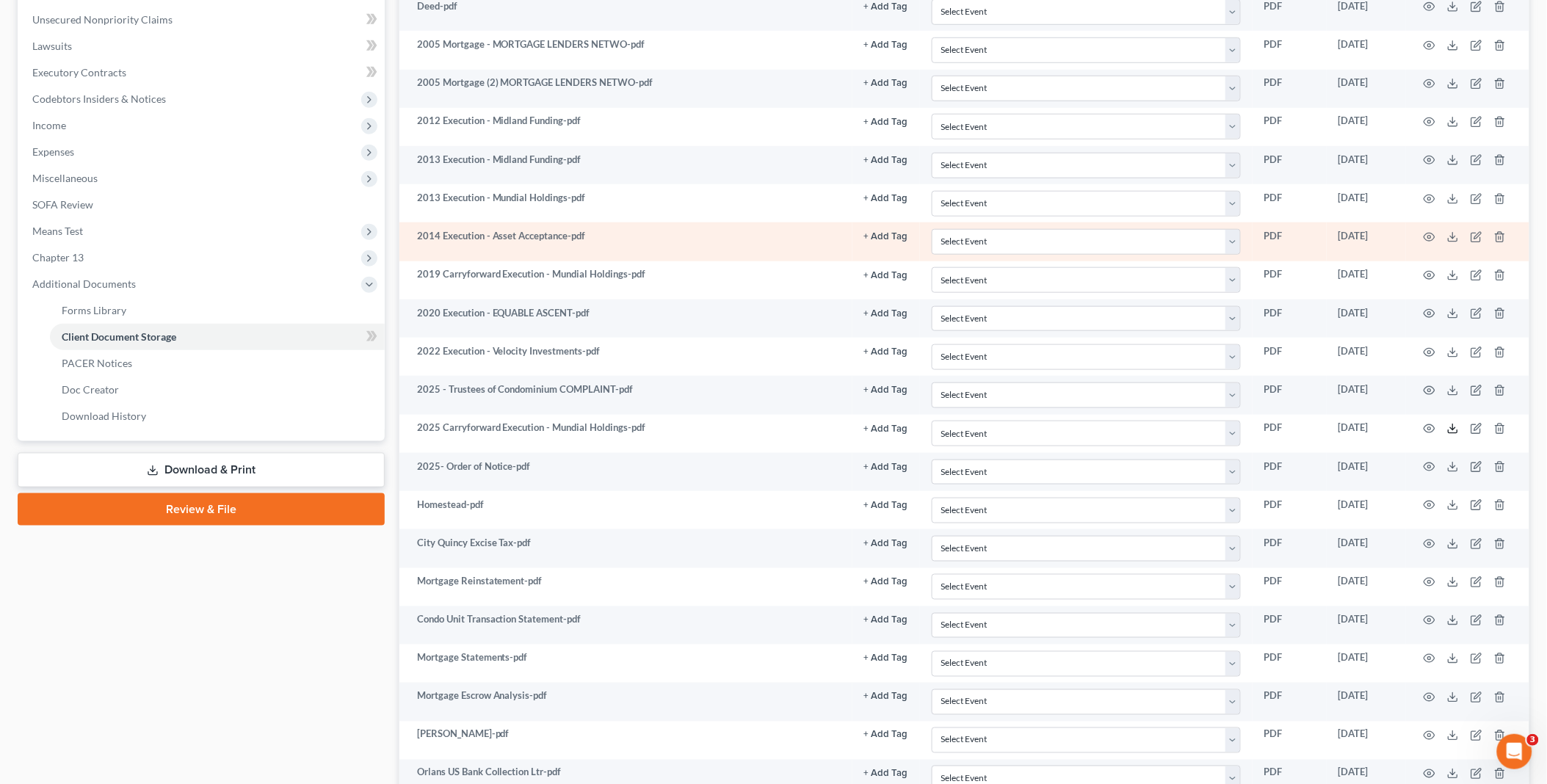
scroll to position [413, 0]
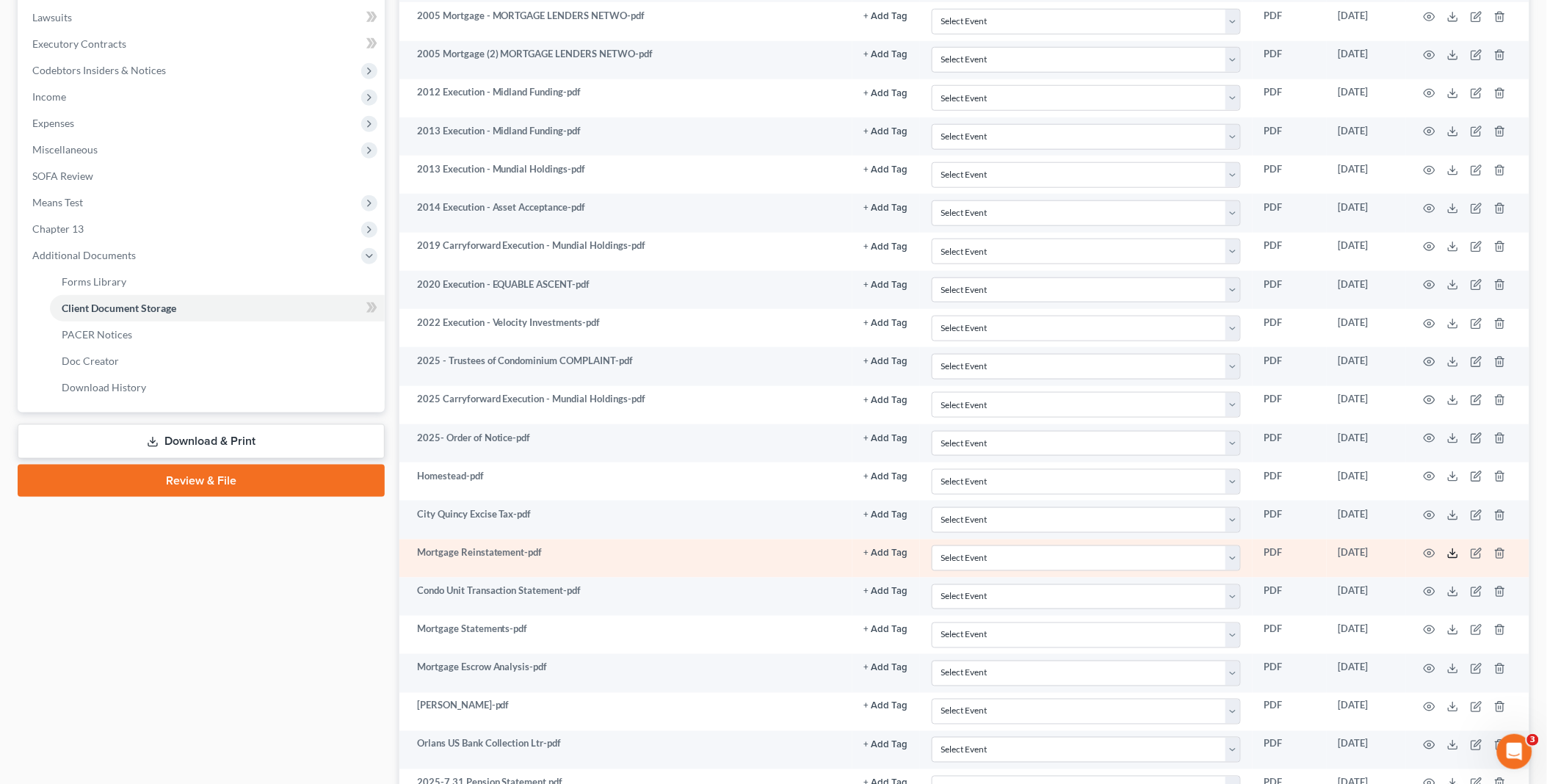
click at [1455, 556] on icon at bounding box center [1453, 554] width 12 height 12
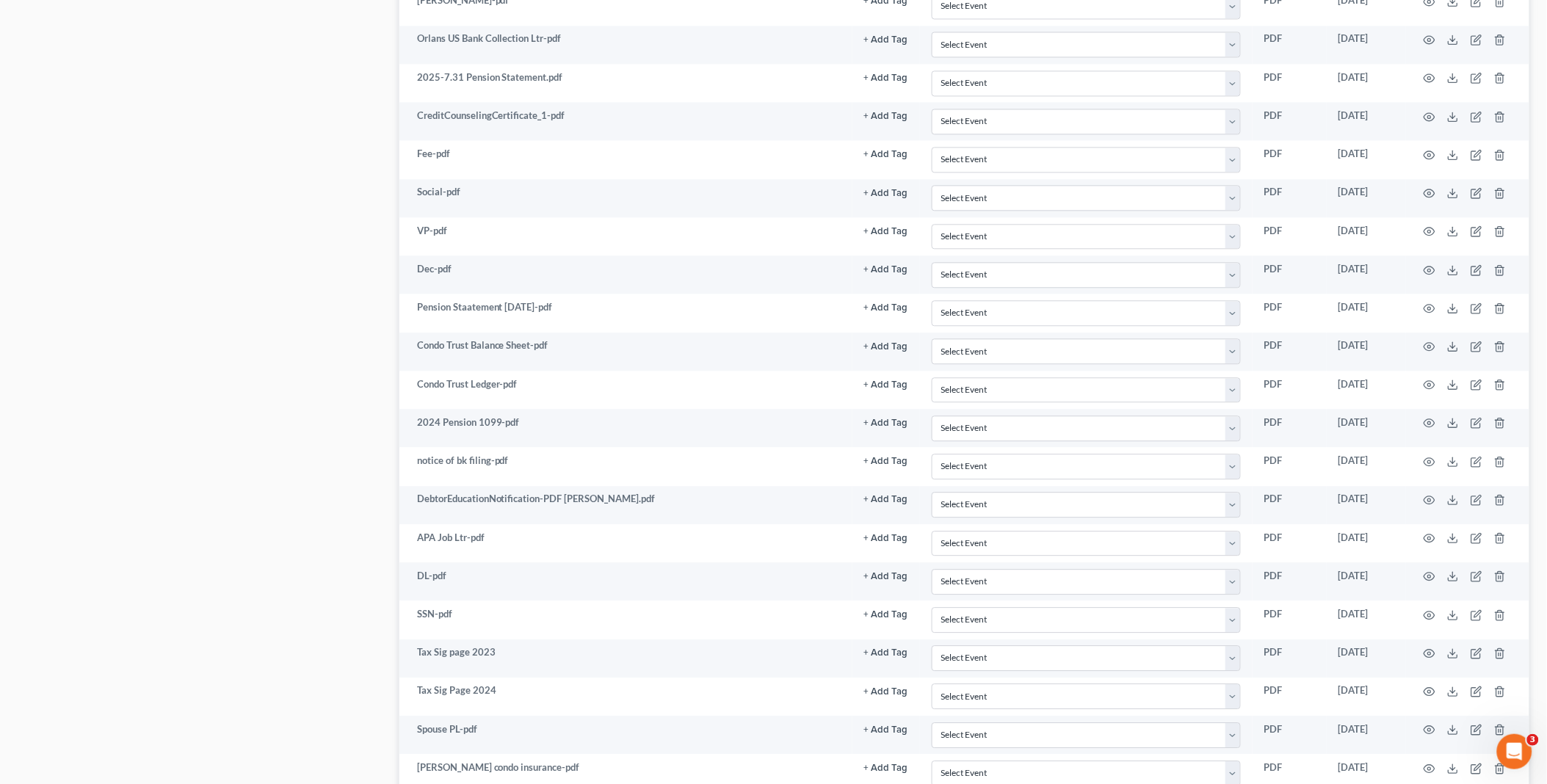
scroll to position [1146, 0]
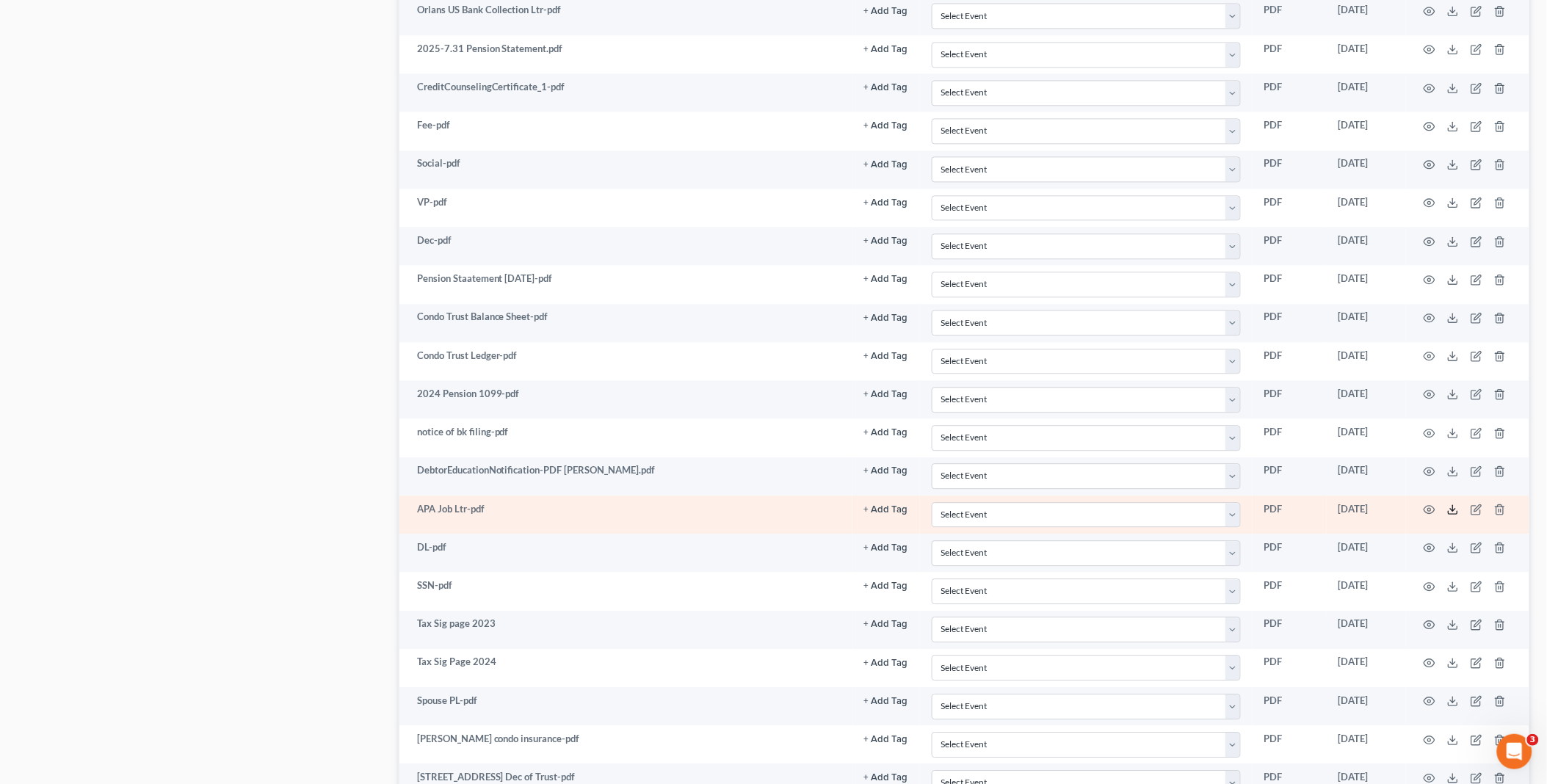
click at [1457, 515] on icon at bounding box center [1453, 509] width 12 height 12
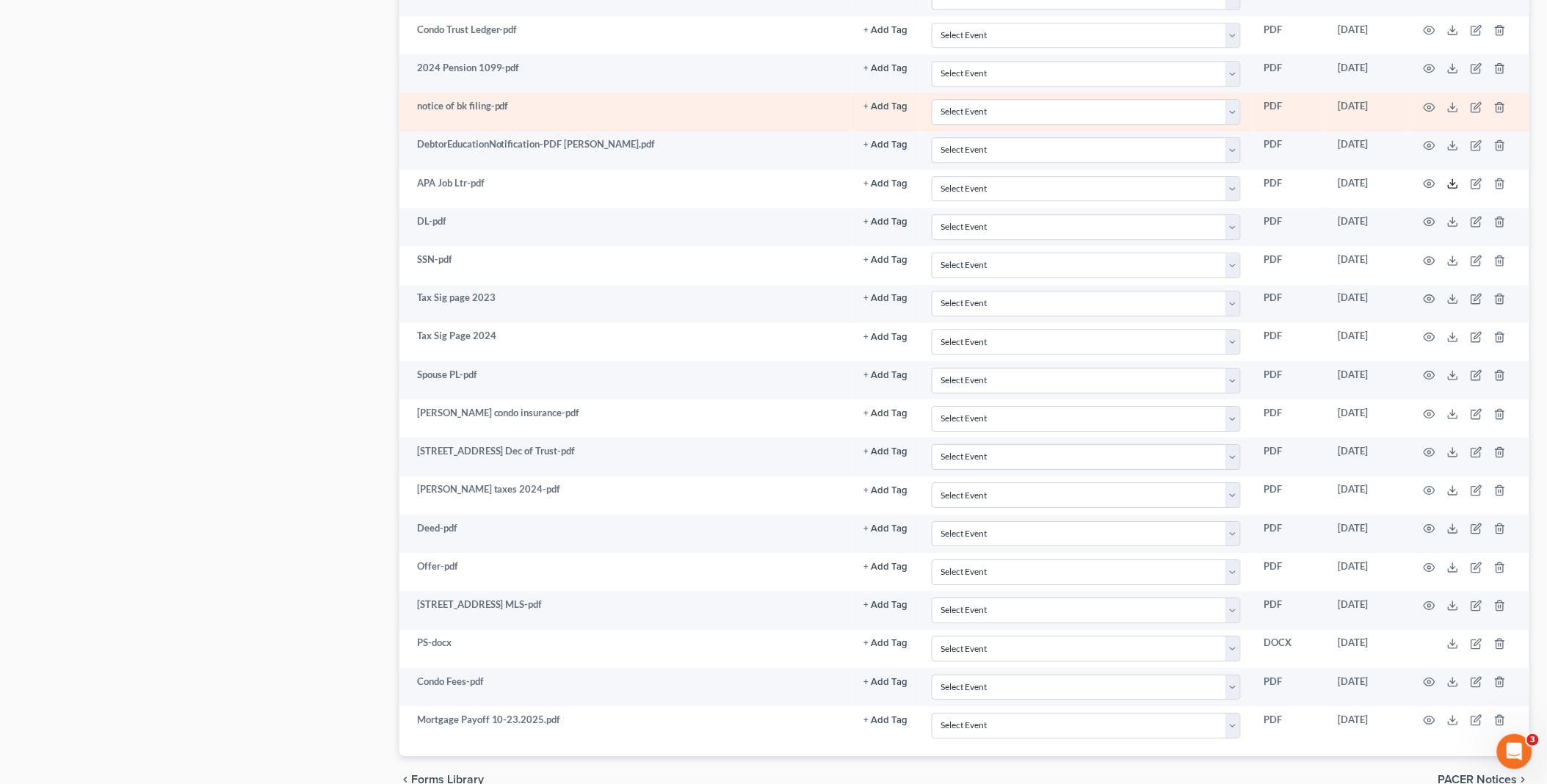
scroll to position [1554, 0]
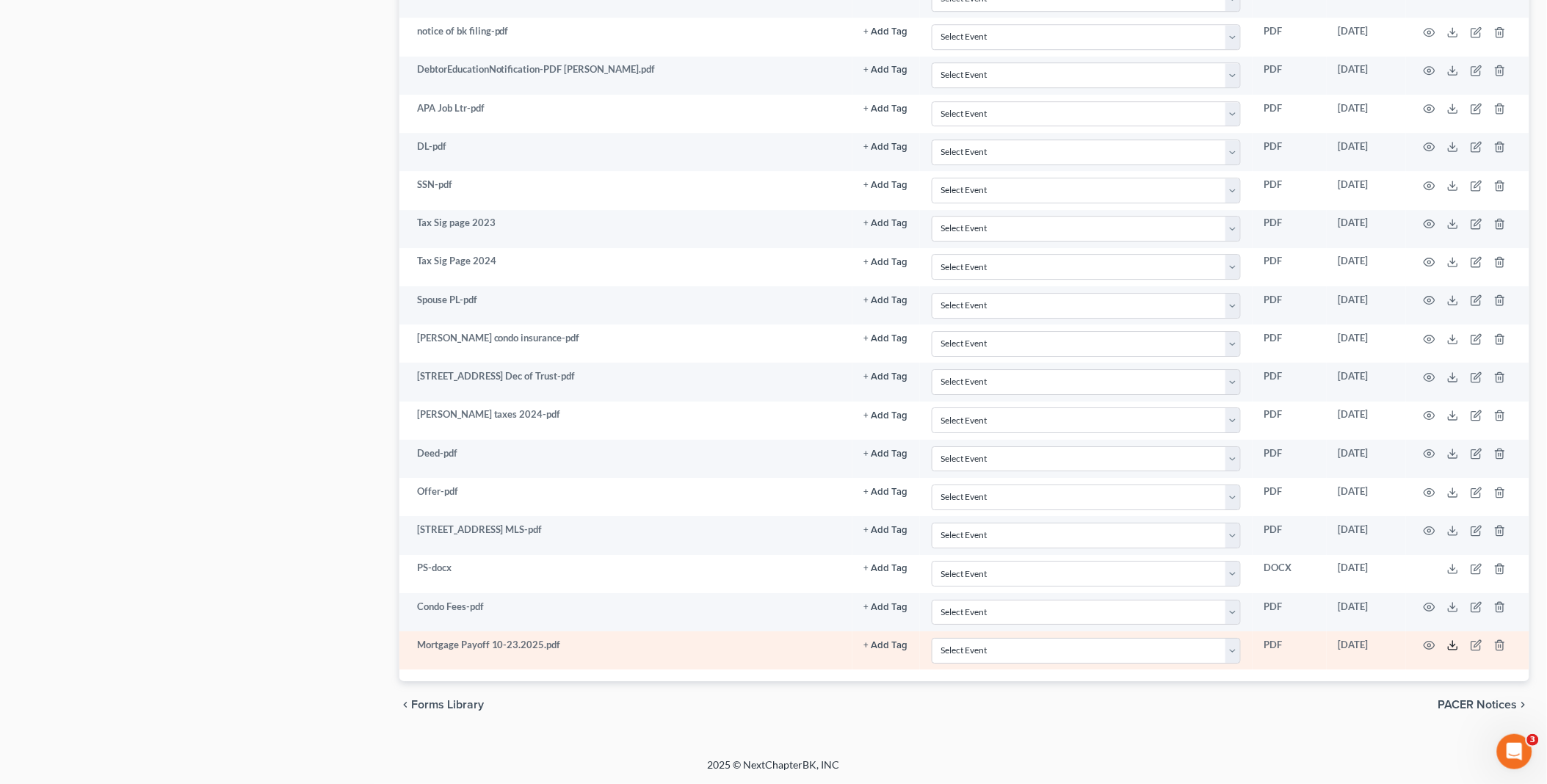
click at [1452, 650] on icon at bounding box center [1453, 645] width 12 height 12
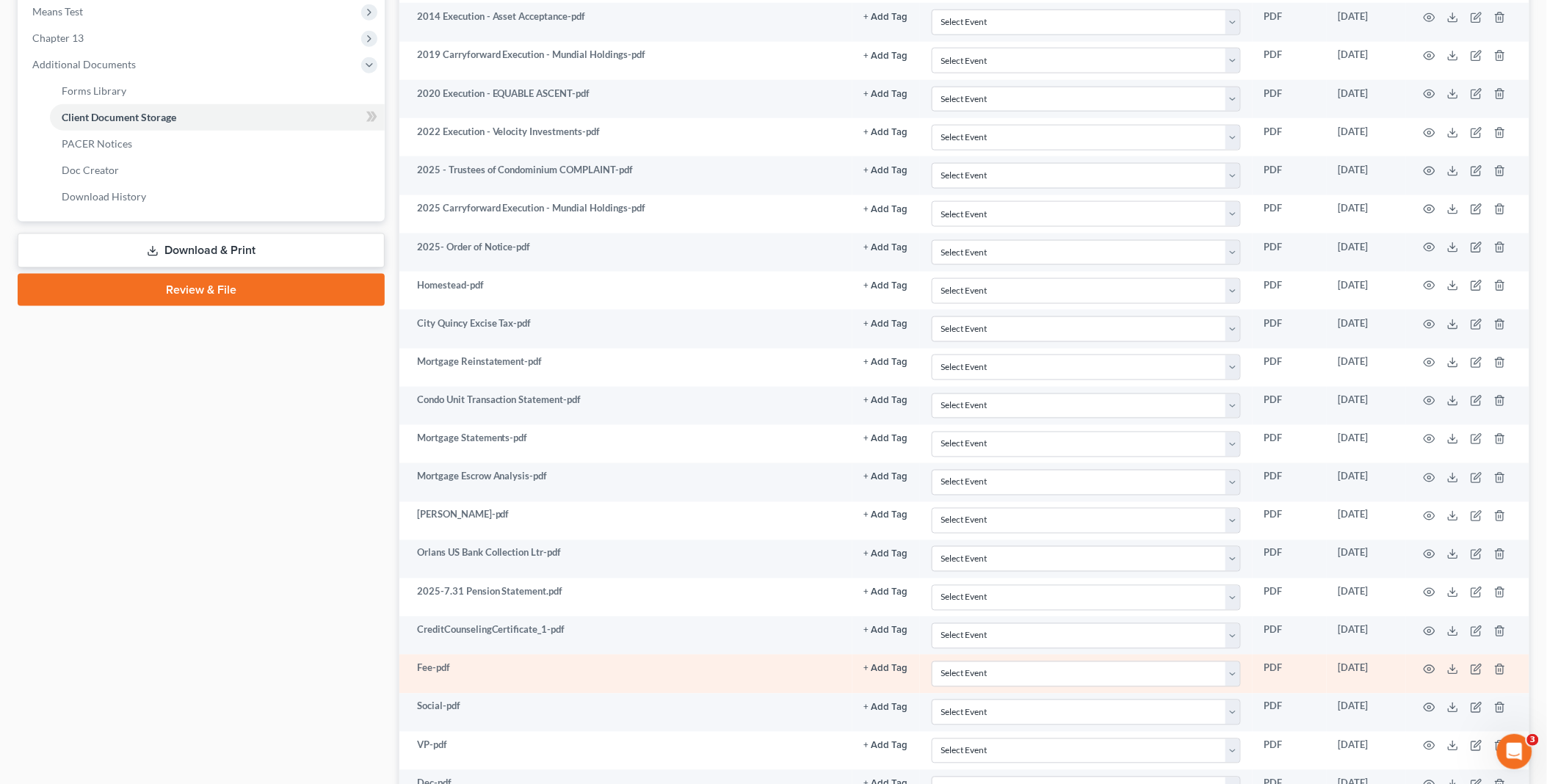
scroll to position [413, 0]
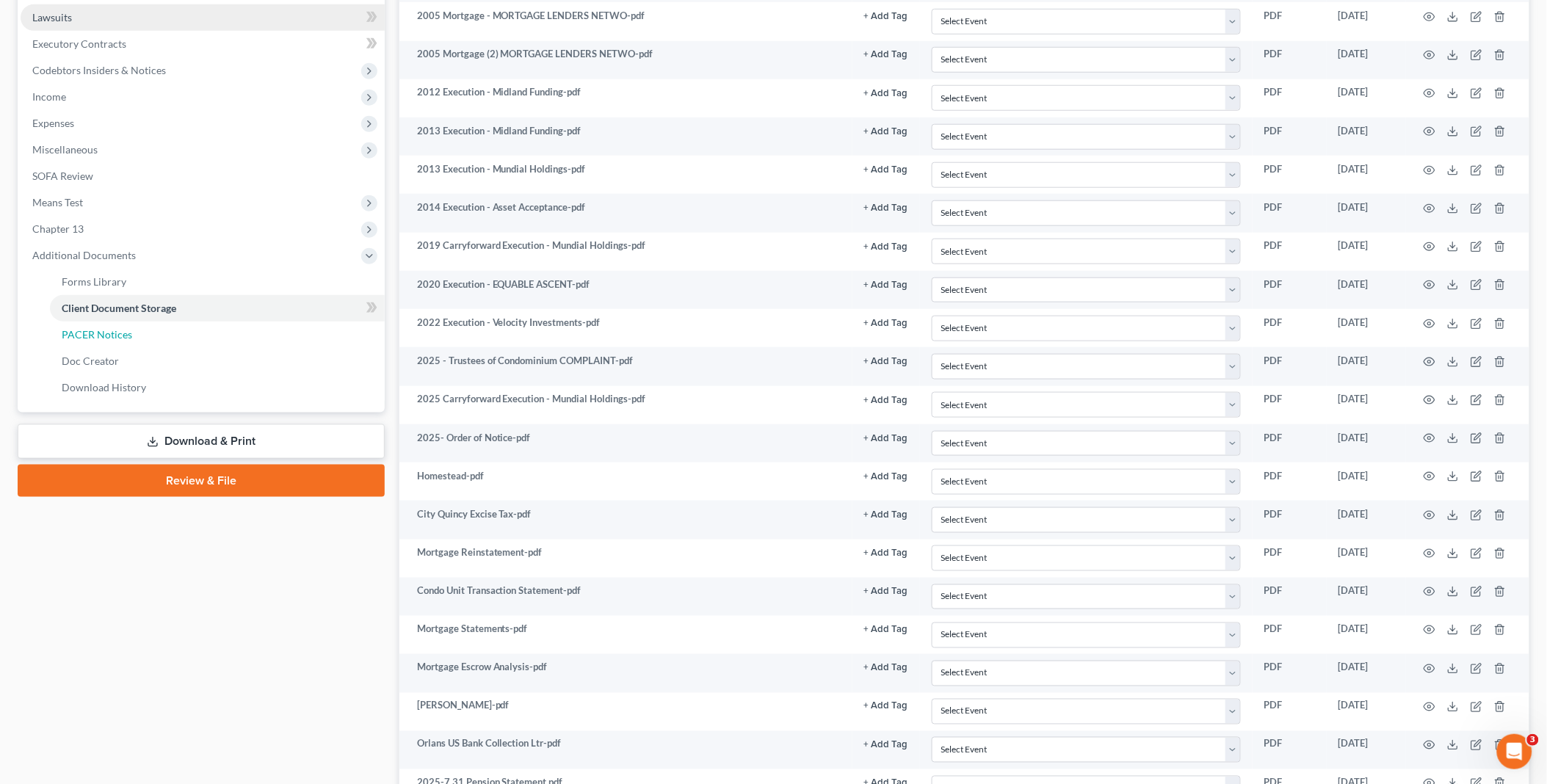
drag, startPoint x: 118, startPoint y: 337, endPoint x: 290, endPoint y: 254, distance: 191.0
click at [118, 337] on span "PACER Notices" at bounding box center [97, 334] width 70 height 13
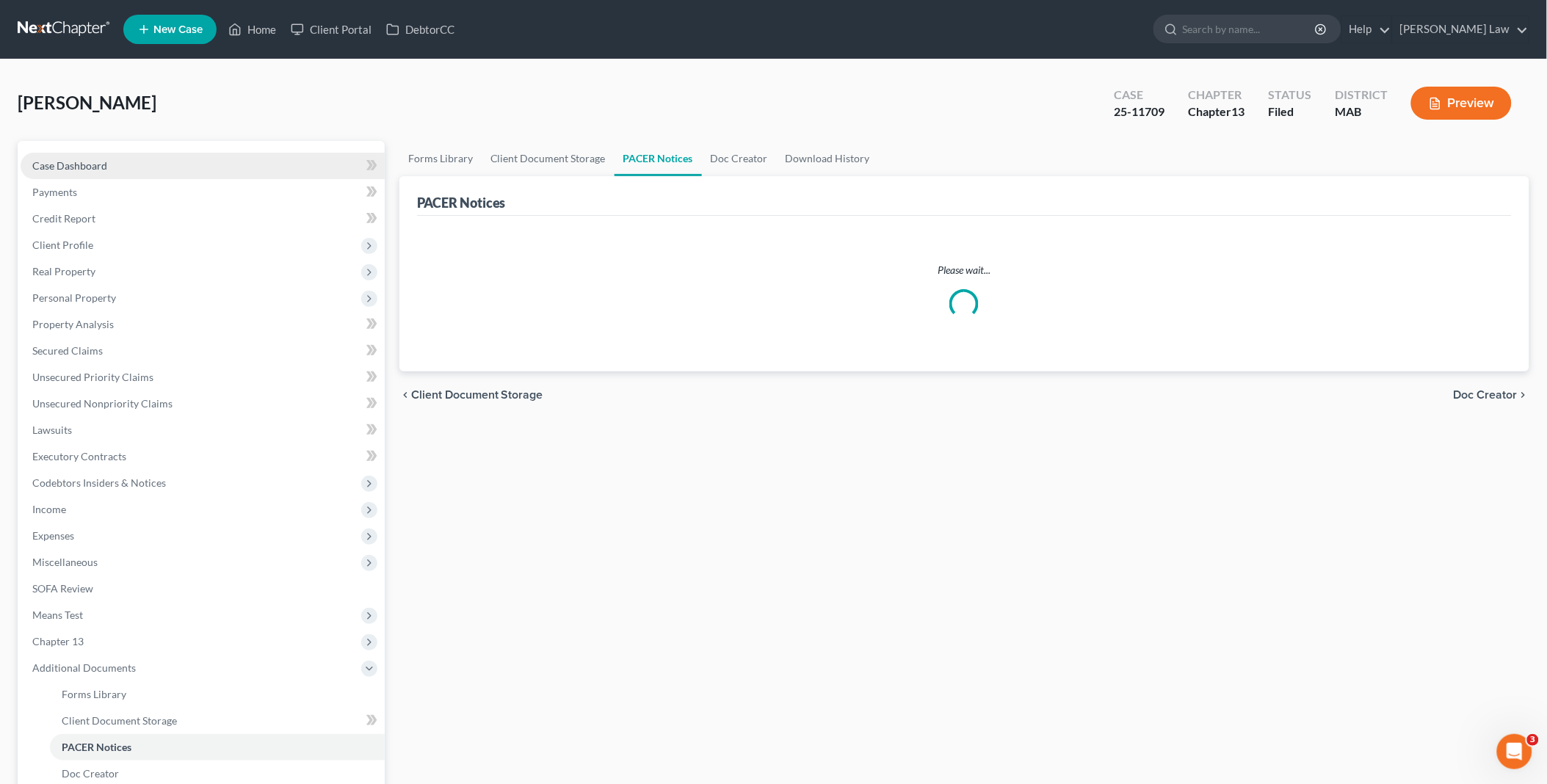
click at [173, 159] on link "Case Dashboard" at bounding box center [202, 166] width 364 height 27
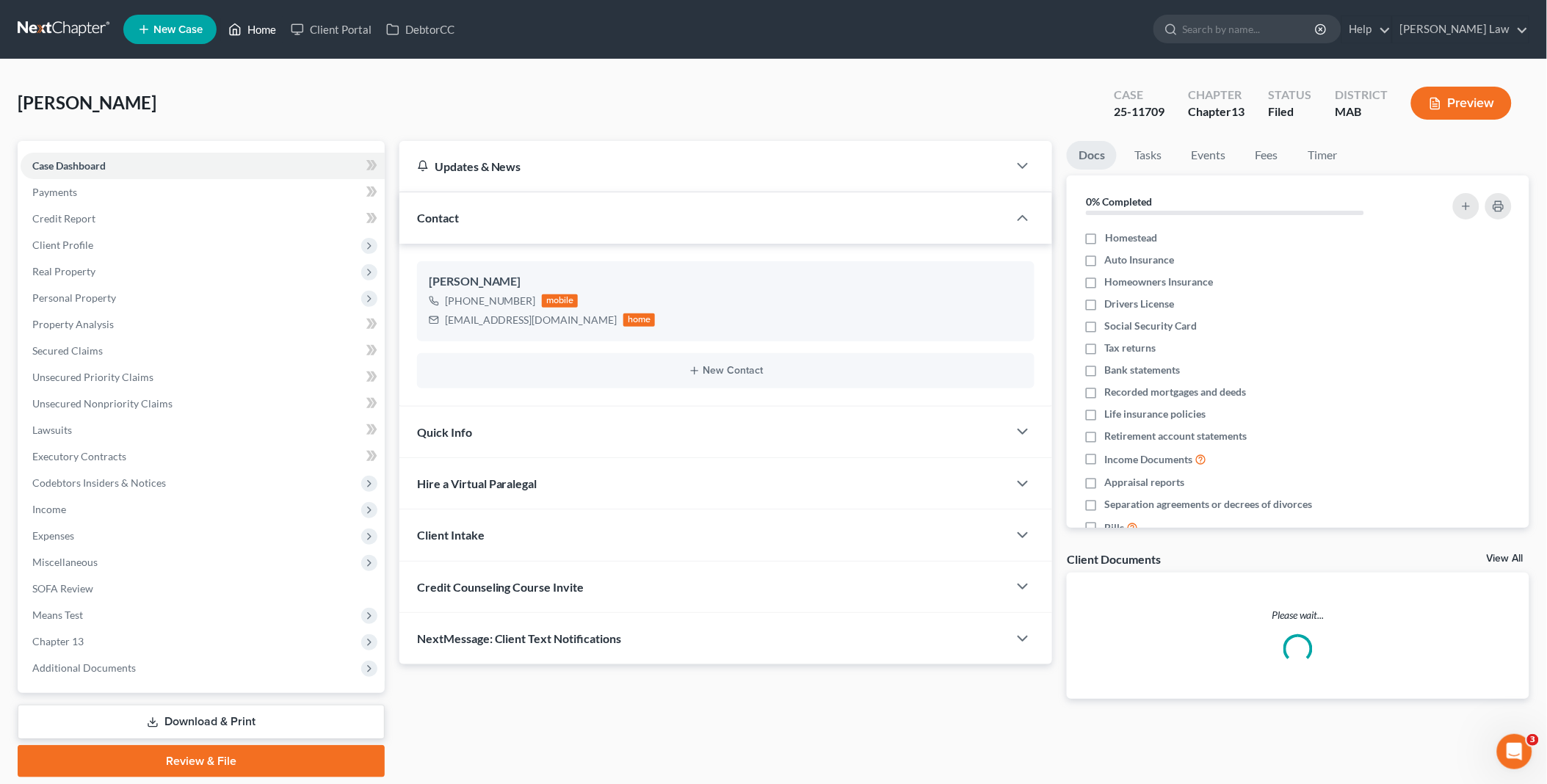
click at [244, 32] on link "Home" at bounding box center [252, 30] width 63 height 27
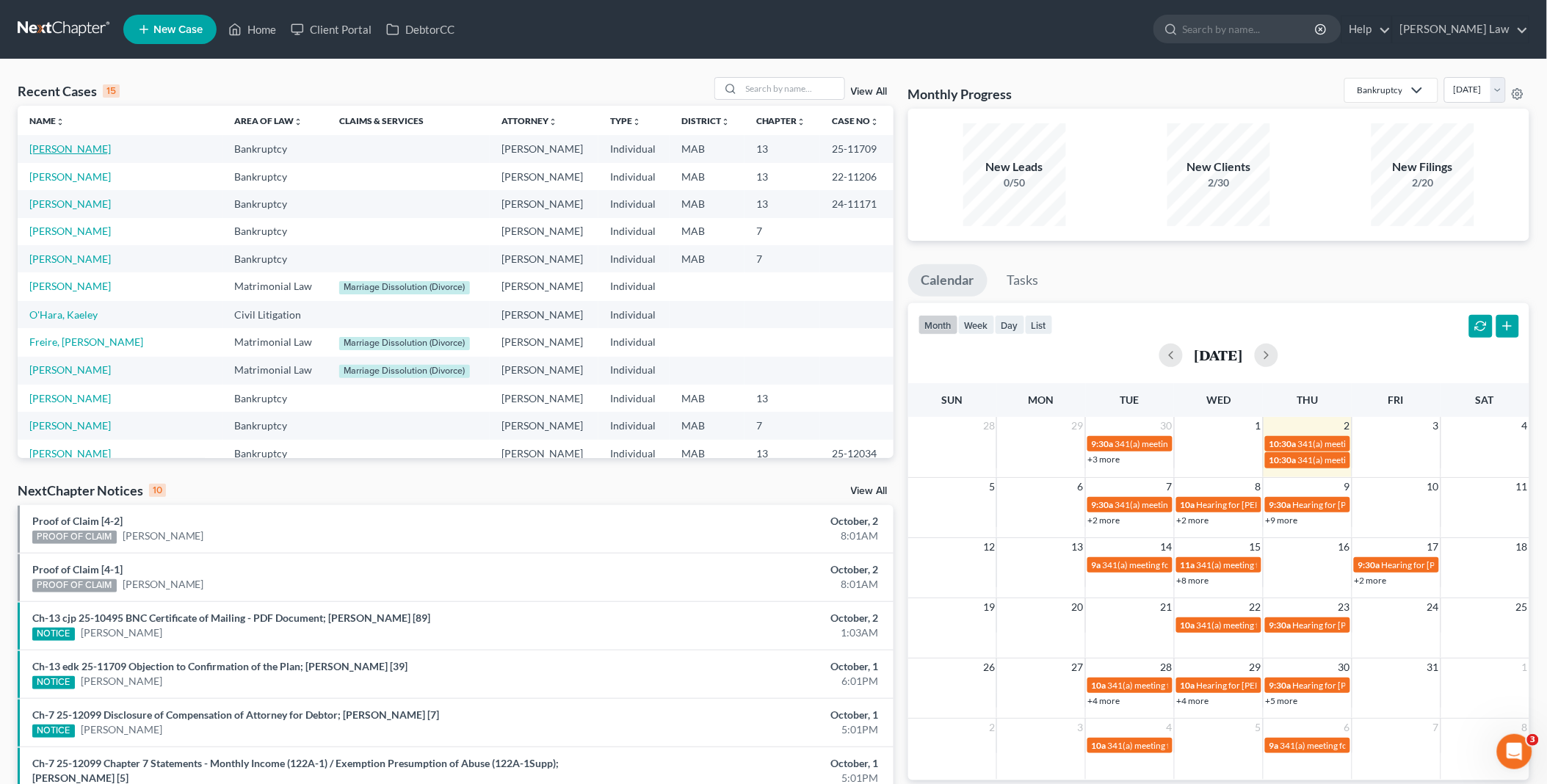
click at [49, 145] on link "[PERSON_NAME]" at bounding box center [70, 148] width 81 height 13
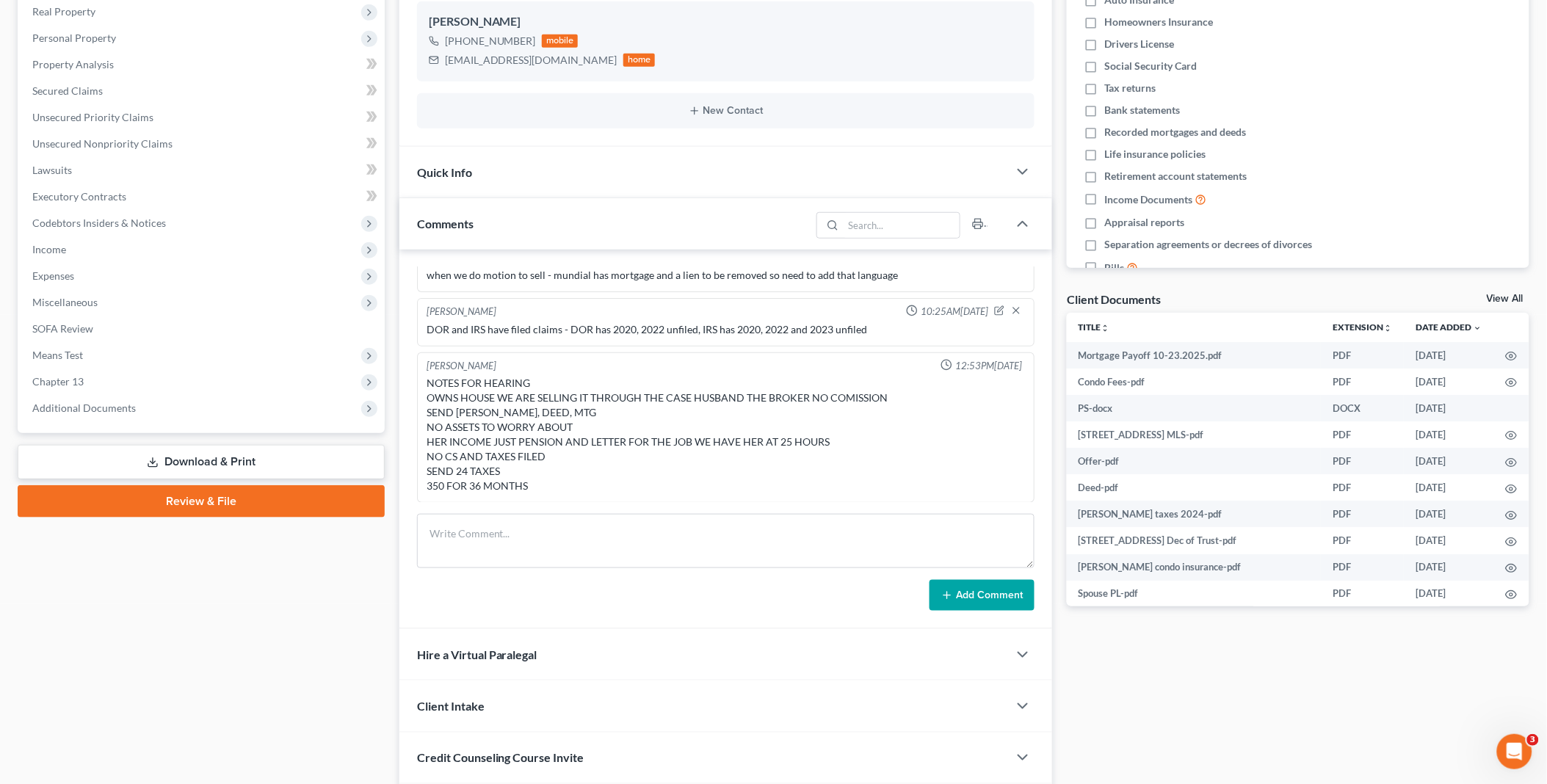
scroll to position [367, 0]
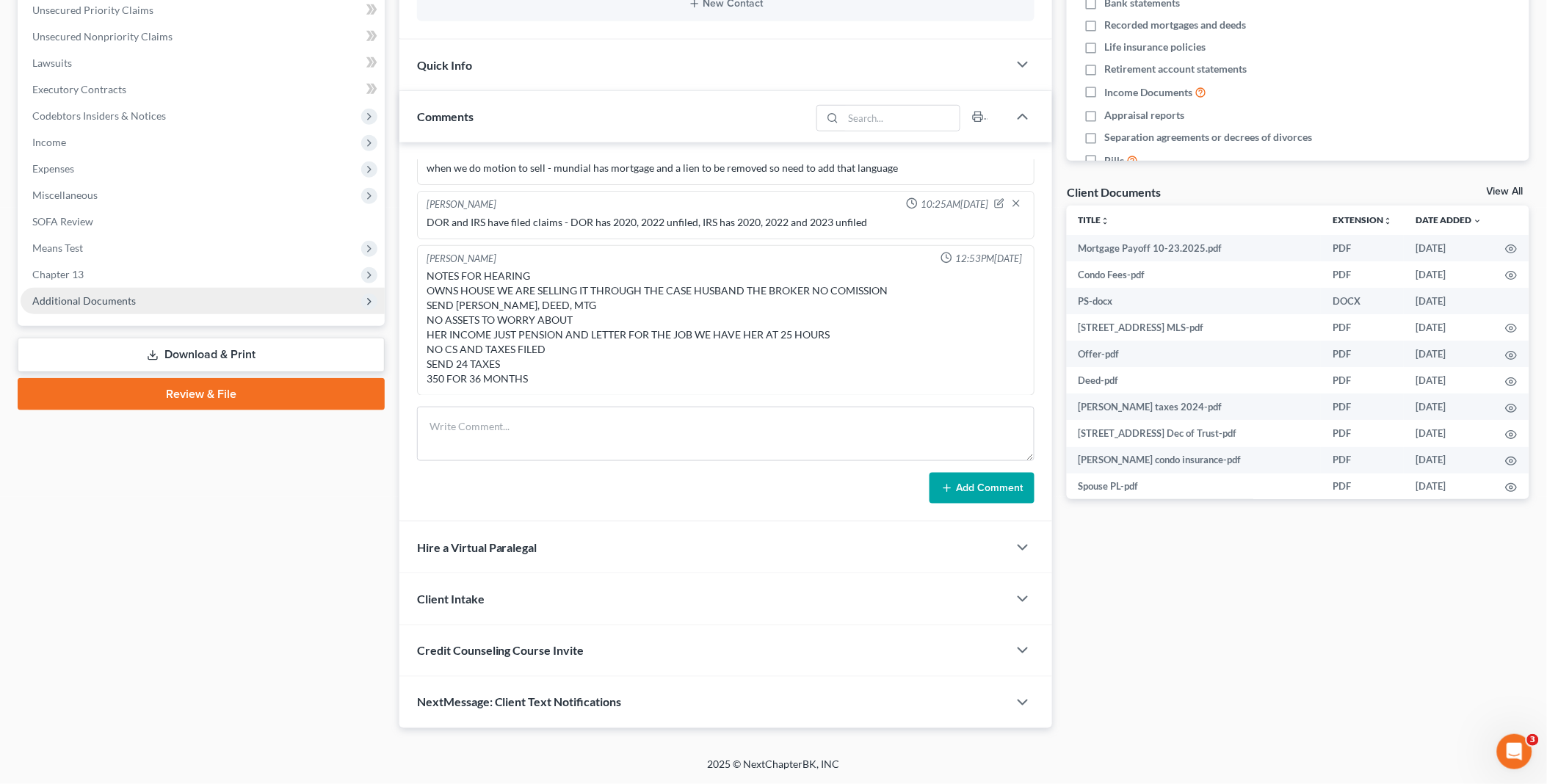
click at [88, 296] on span "Additional Documents" at bounding box center [84, 300] width 103 height 13
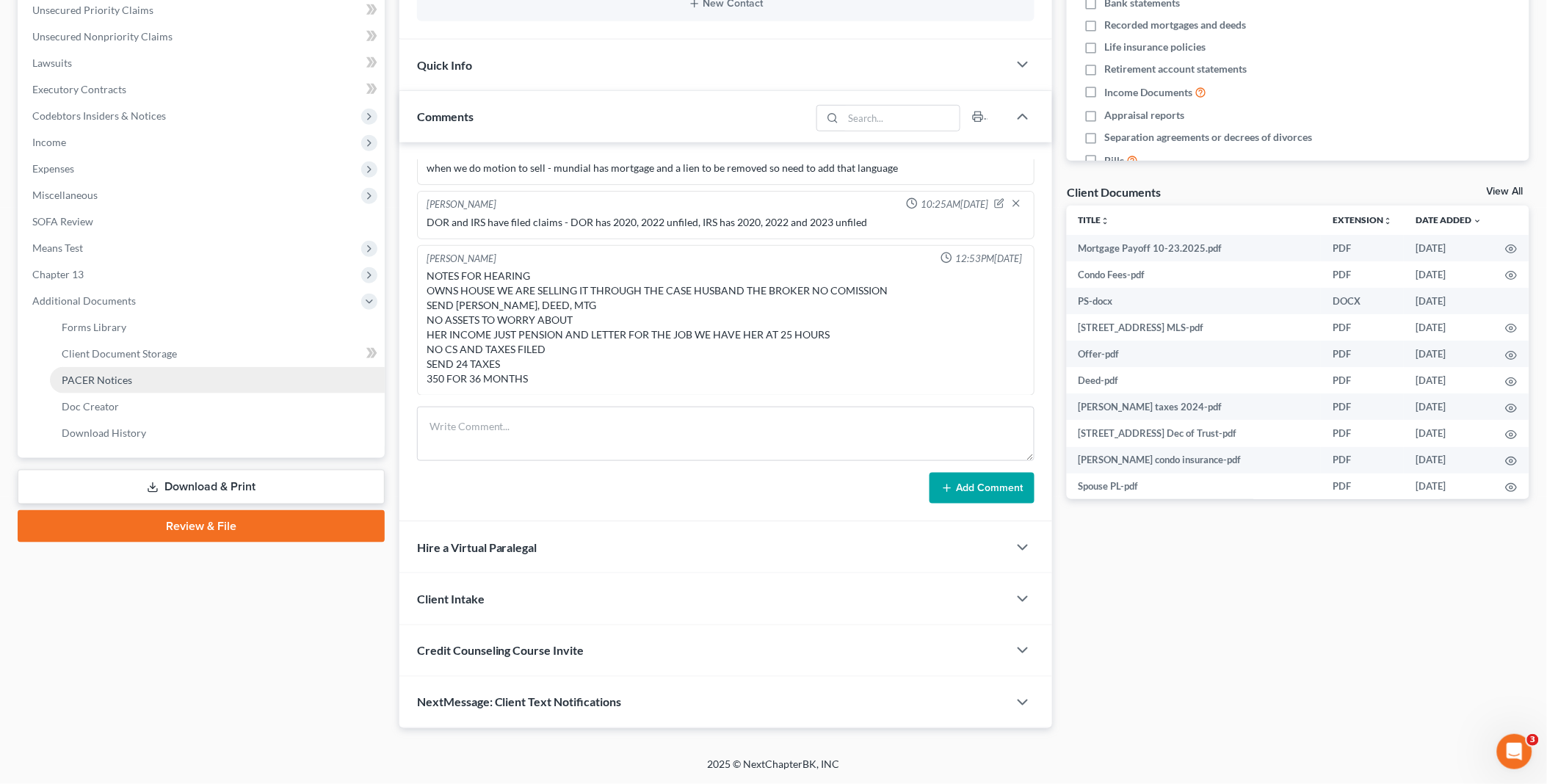
click at [158, 383] on link "PACER Notices" at bounding box center [217, 380] width 335 height 27
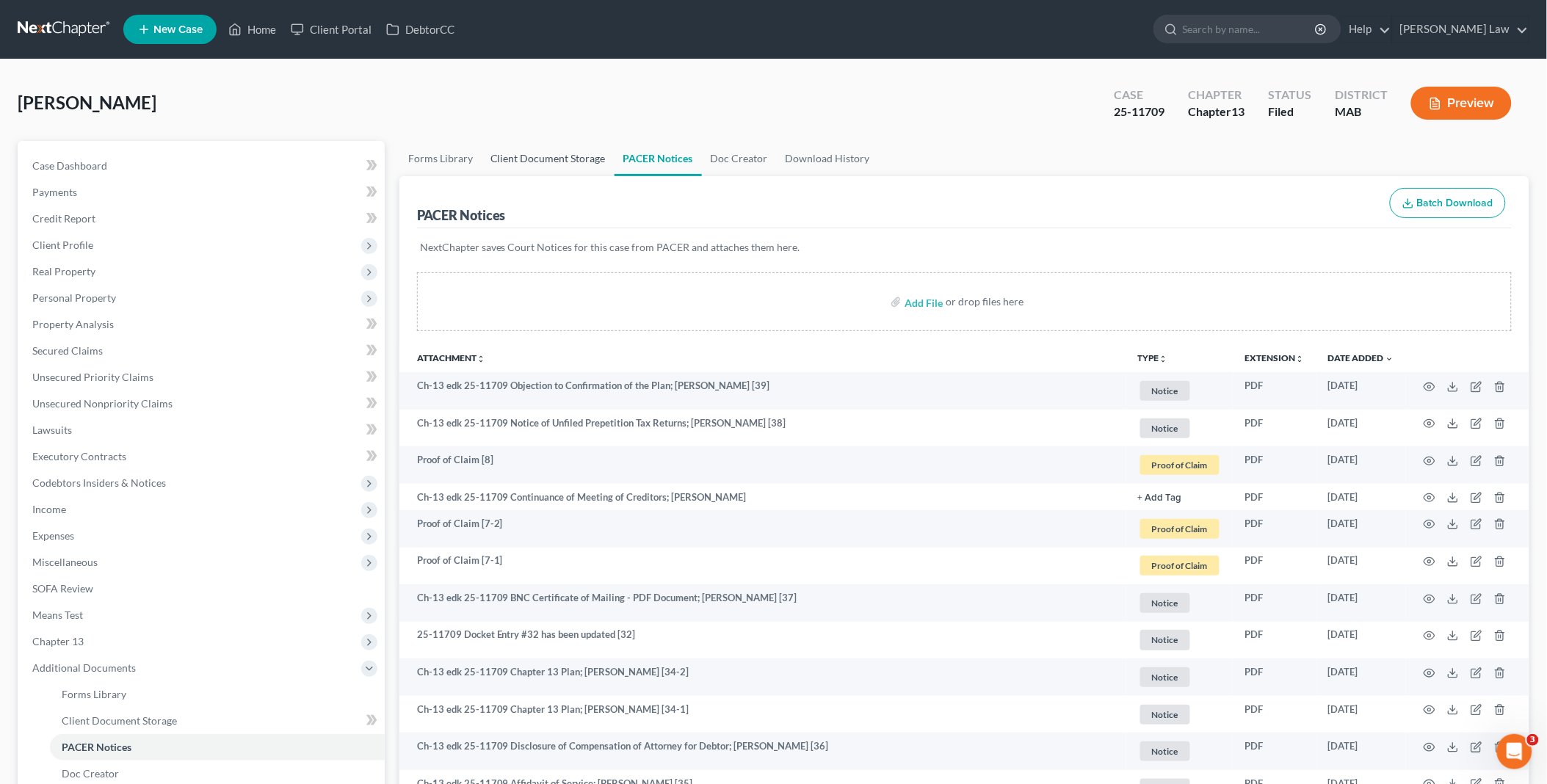
click at [560, 154] on link "Client Document Storage" at bounding box center [548, 159] width 133 height 35
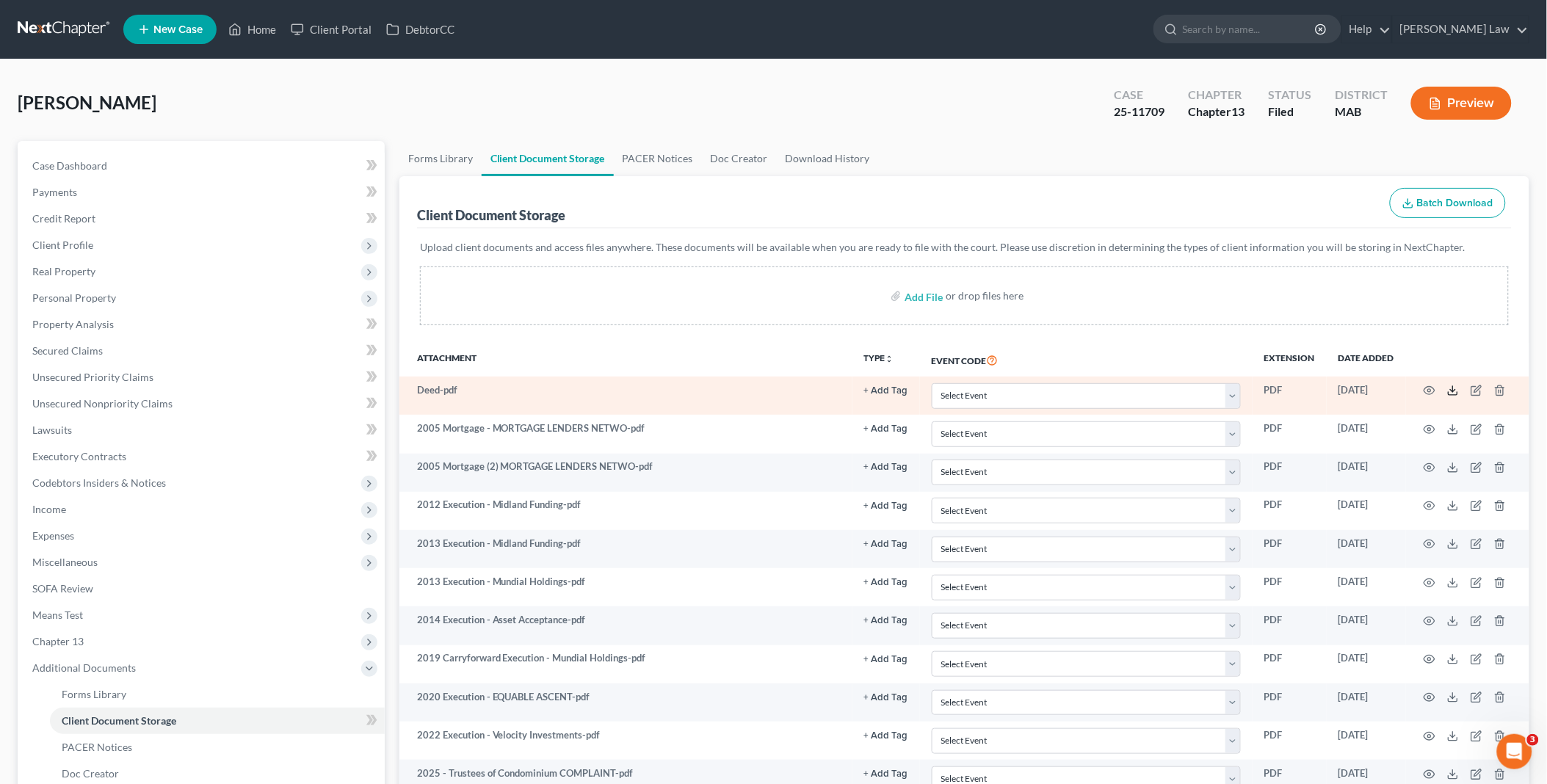
click at [1451, 390] on icon at bounding box center [1453, 391] width 12 height 12
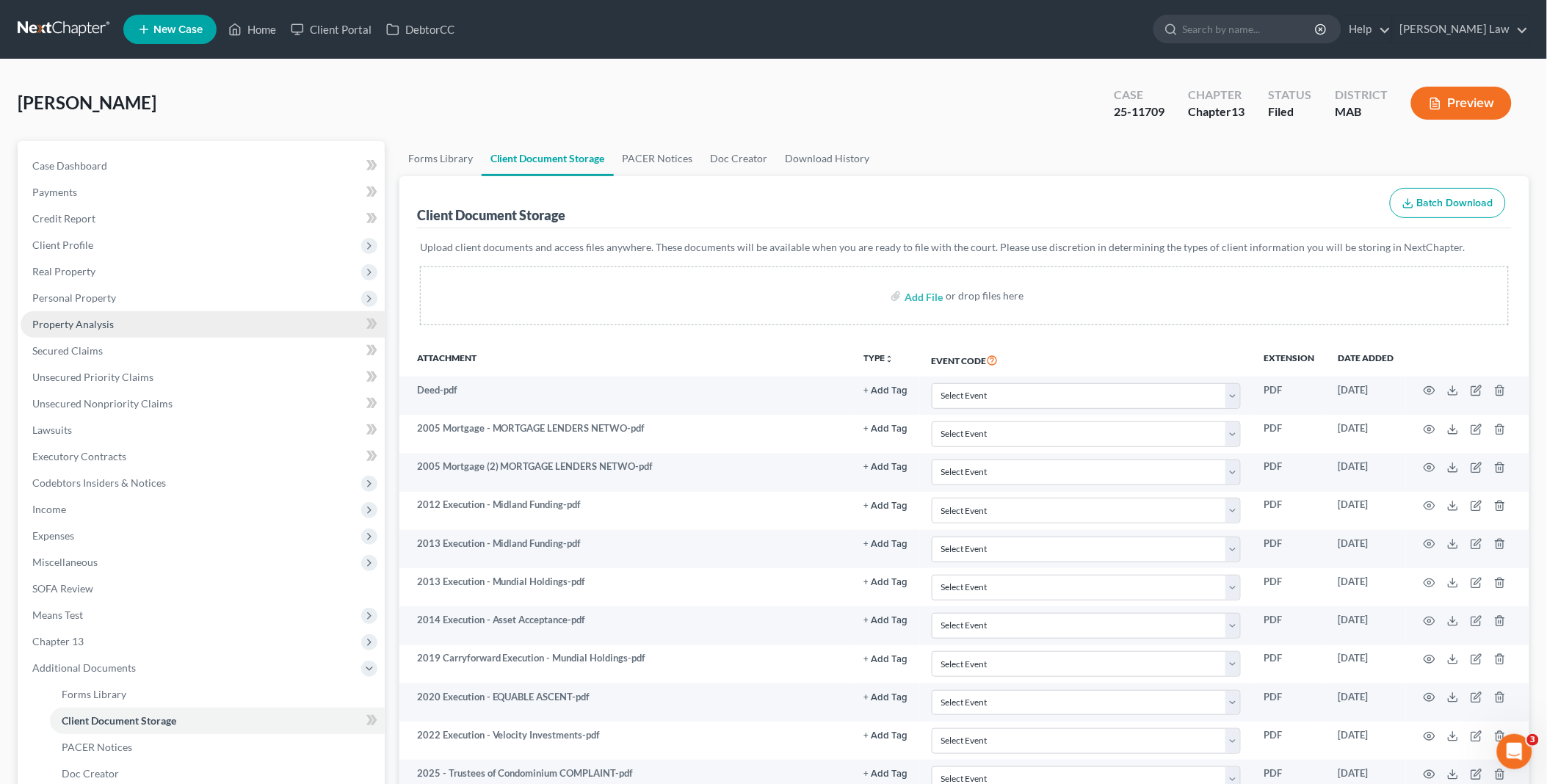
click at [93, 324] on span "Property Analysis" at bounding box center [73, 323] width 81 height 13
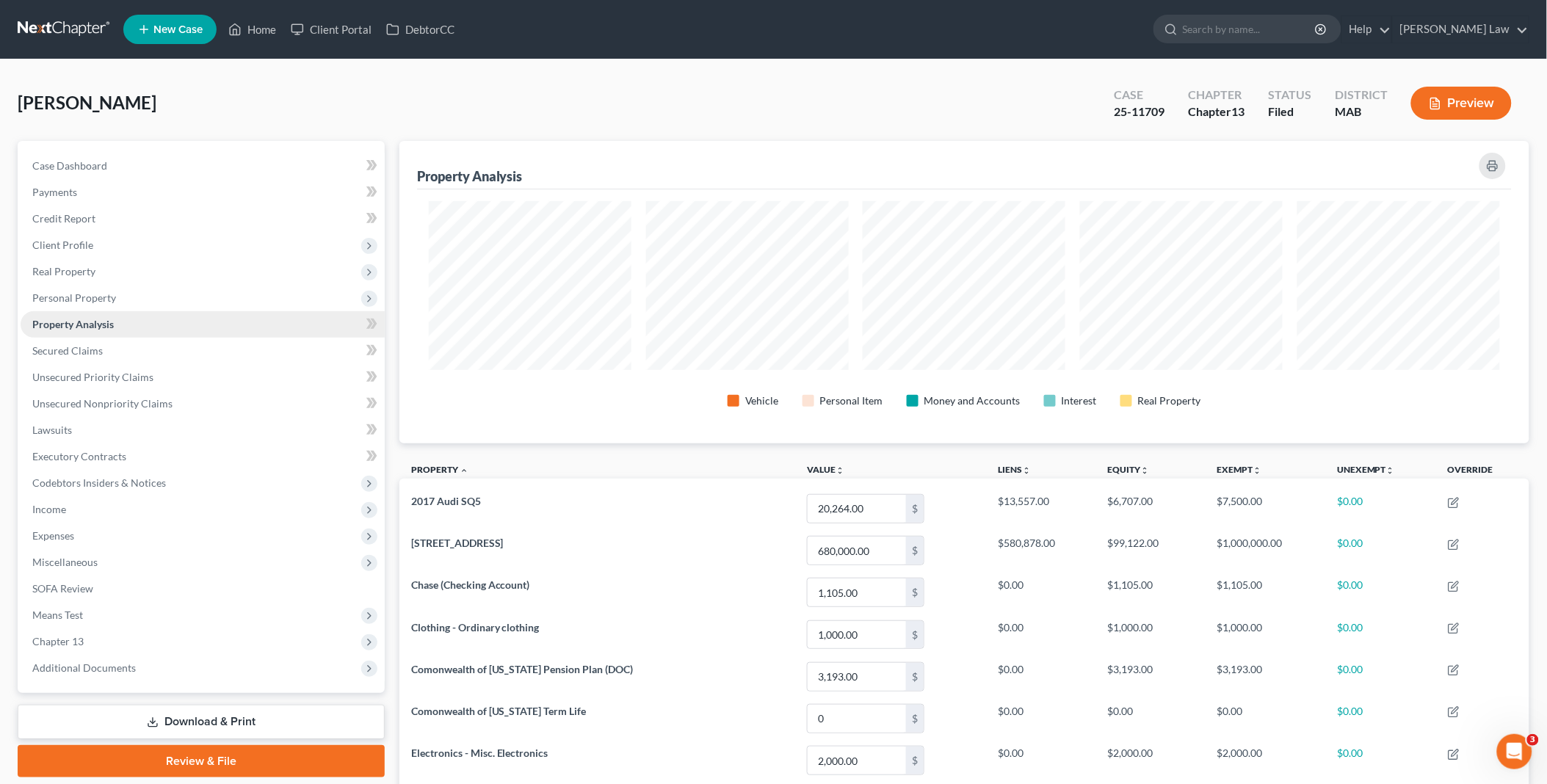
scroll to position [303, 1131]
click at [202, 685] on div "Case Dashboard Payments Invoices Payments Payments Credit Report Client Profile…" at bounding box center [201, 417] width 367 height 552
click at [185, 666] on span "Additional Documents" at bounding box center [202, 668] width 364 height 27
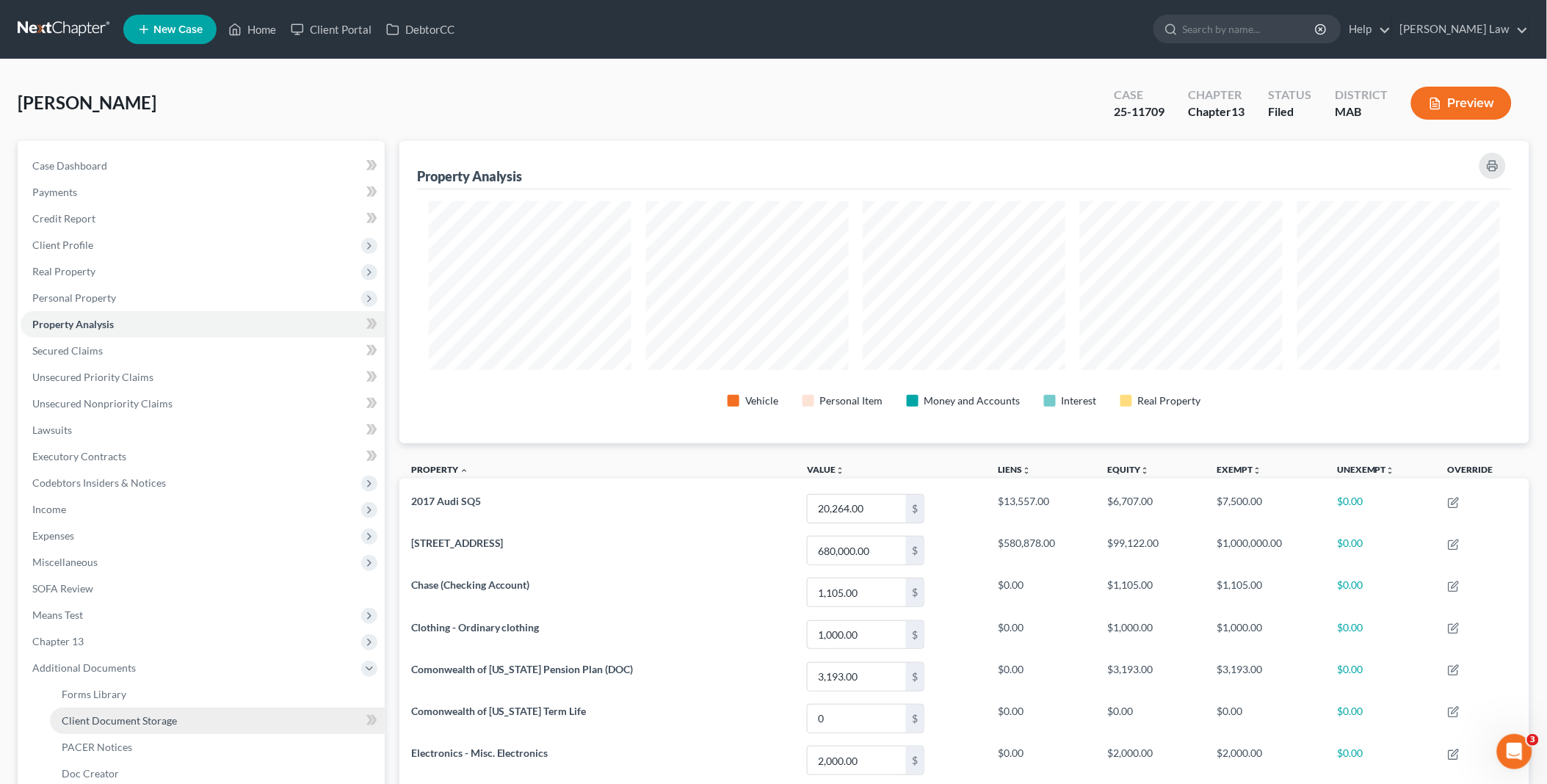
click at [189, 715] on link "Client Document Storage" at bounding box center [217, 721] width 335 height 27
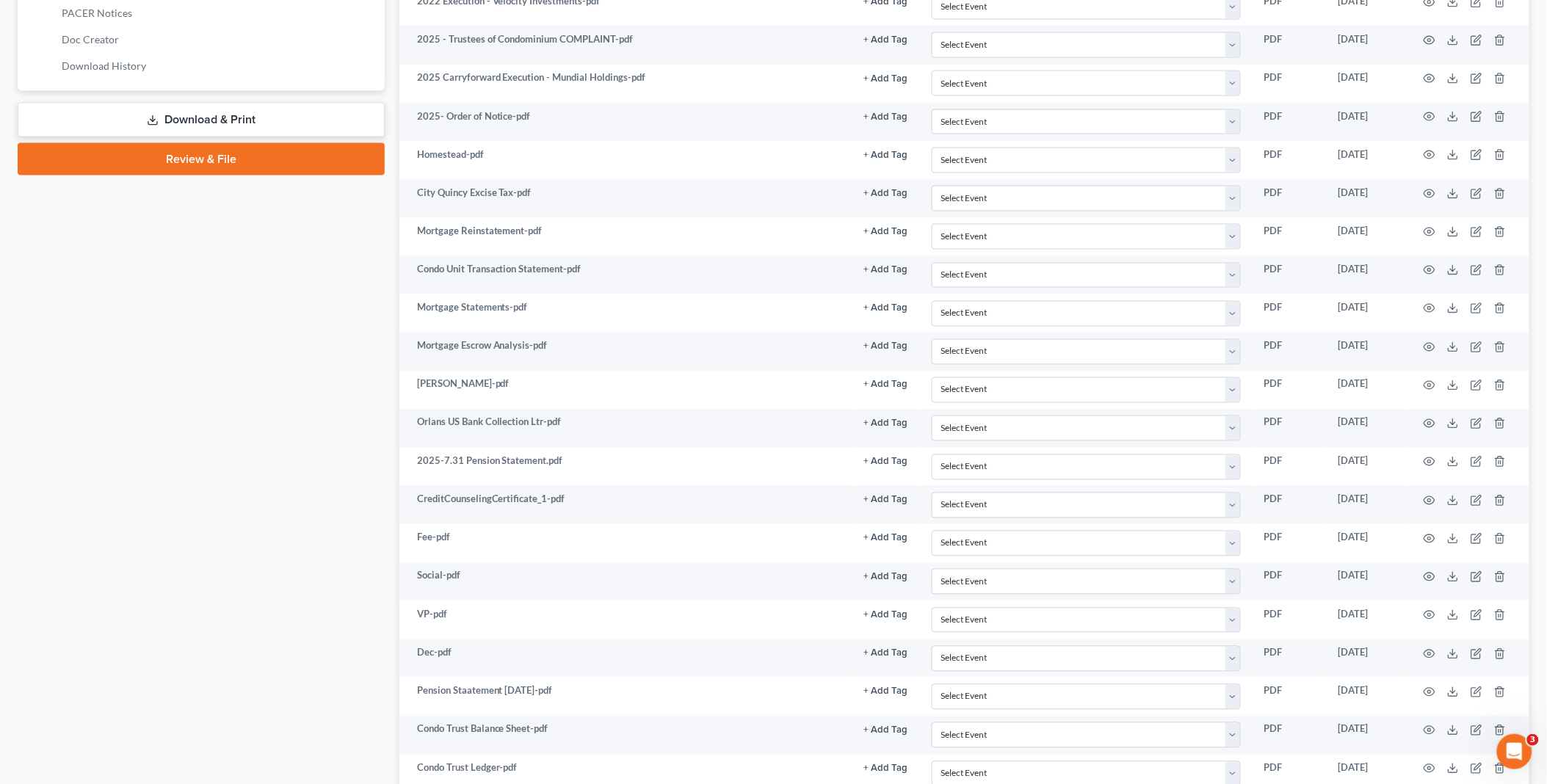
scroll to position [652, 0]
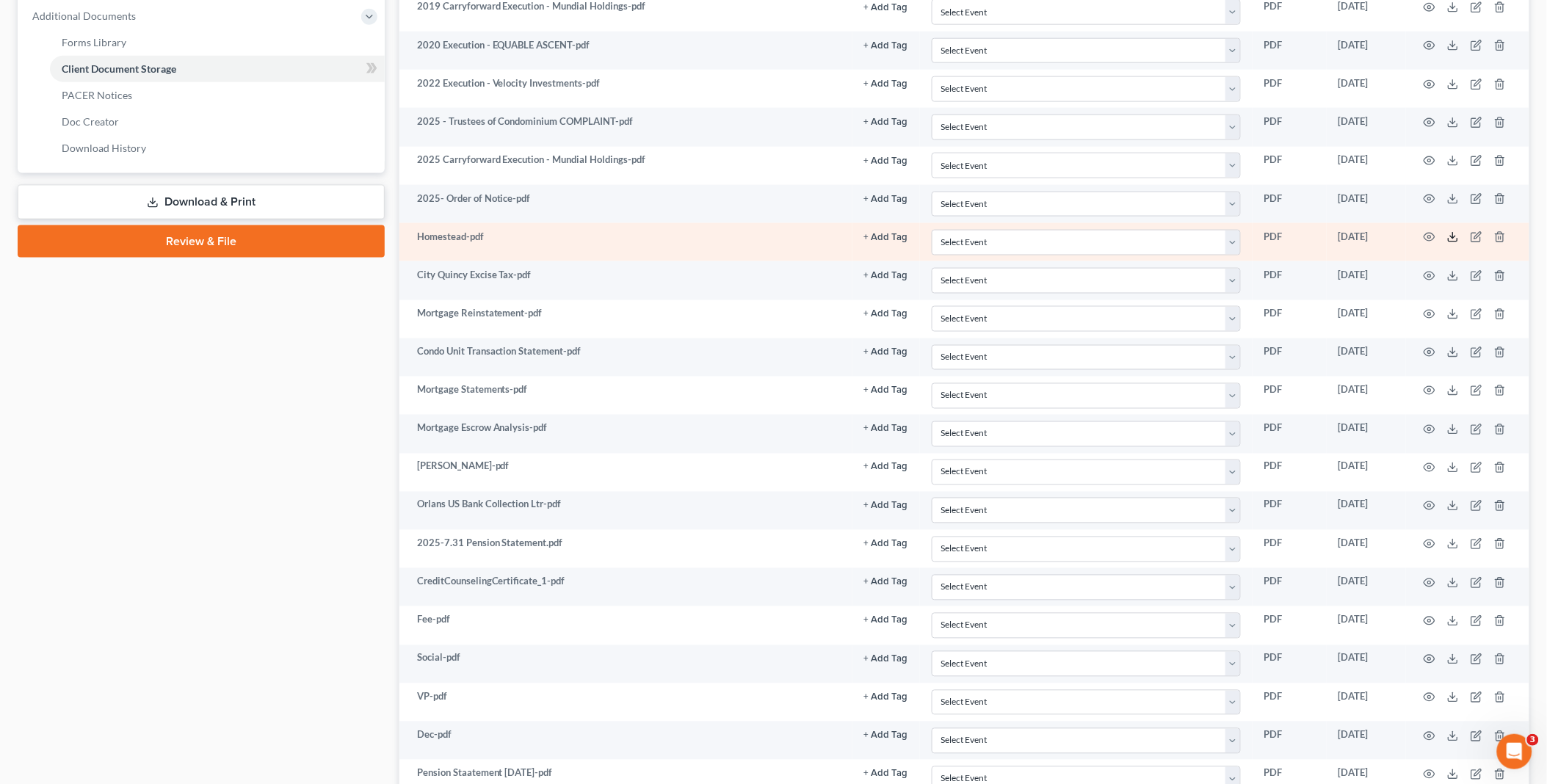
click at [1452, 238] on line at bounding box center [1452, 235] width 0 height 6
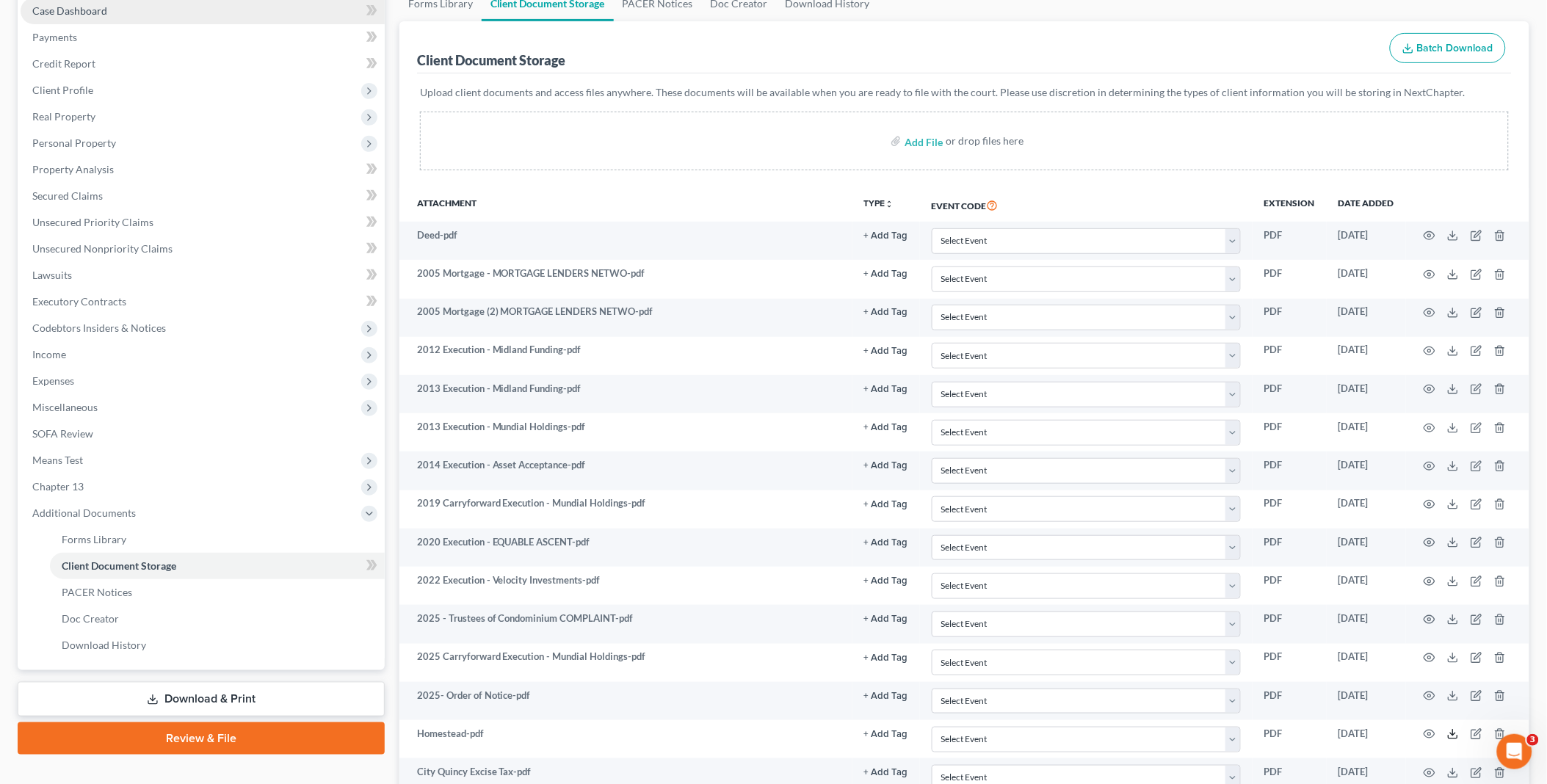
scroll to position [0, 0]
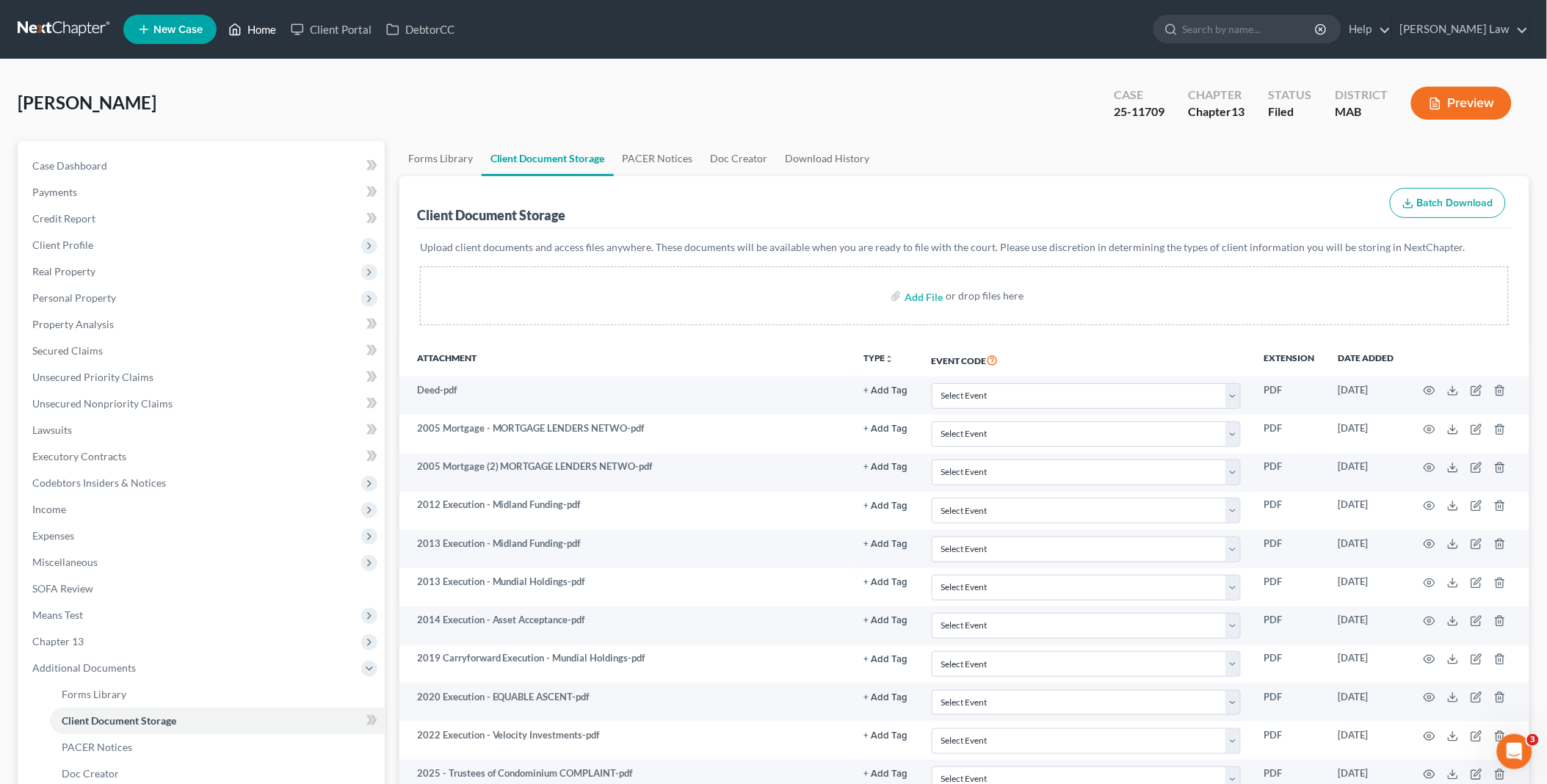
drag, startPoint x: 263, startPoint y: 30, endPoint x: 385, endPoint y: 47, distance: 123.2
click at [263, 30] on link "Home" at bounding box center [252, 30] width 63 height 27
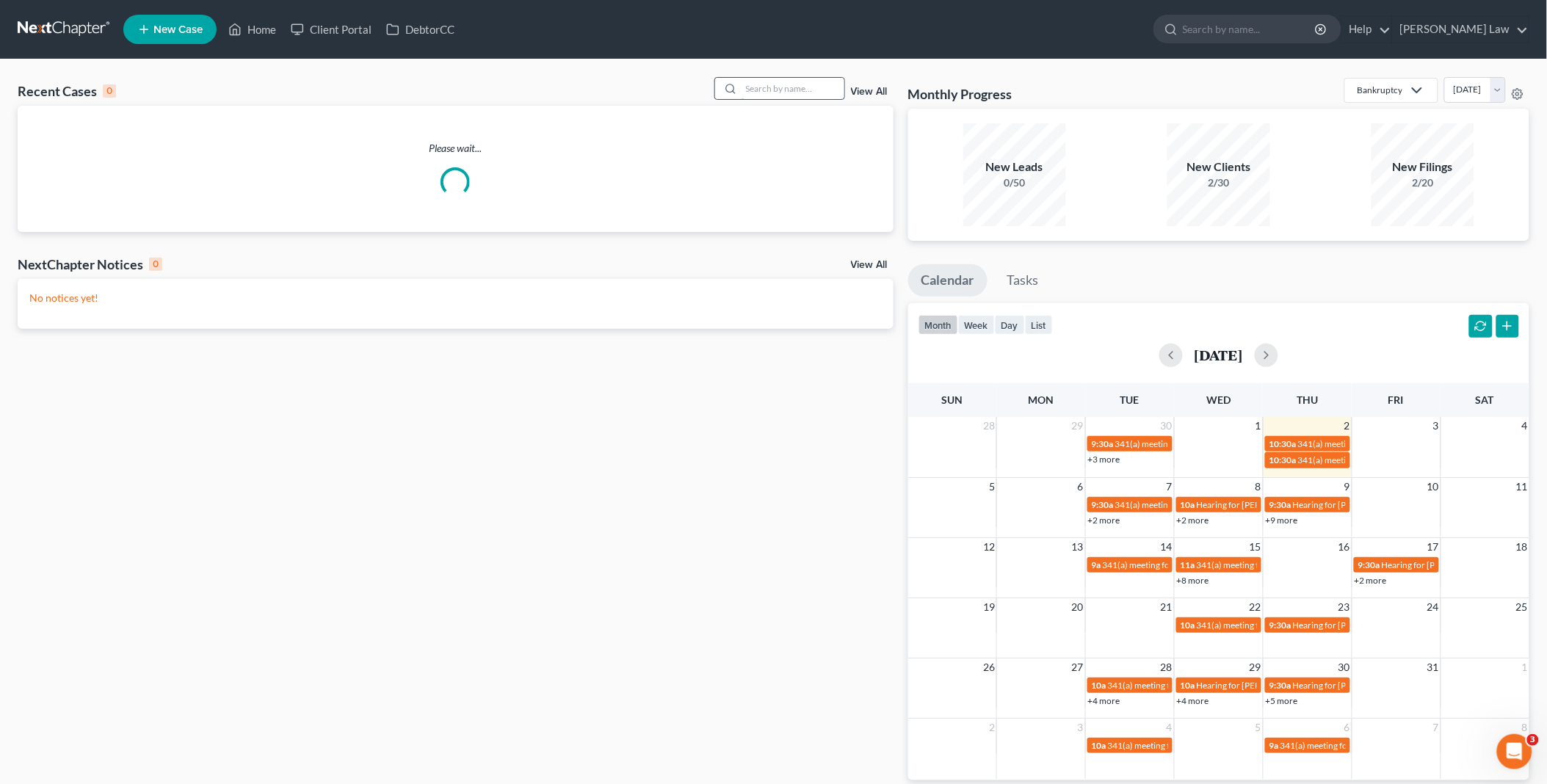
click at [774, 91] on input "search" at bounding box center [792, 88] width 103 height 21
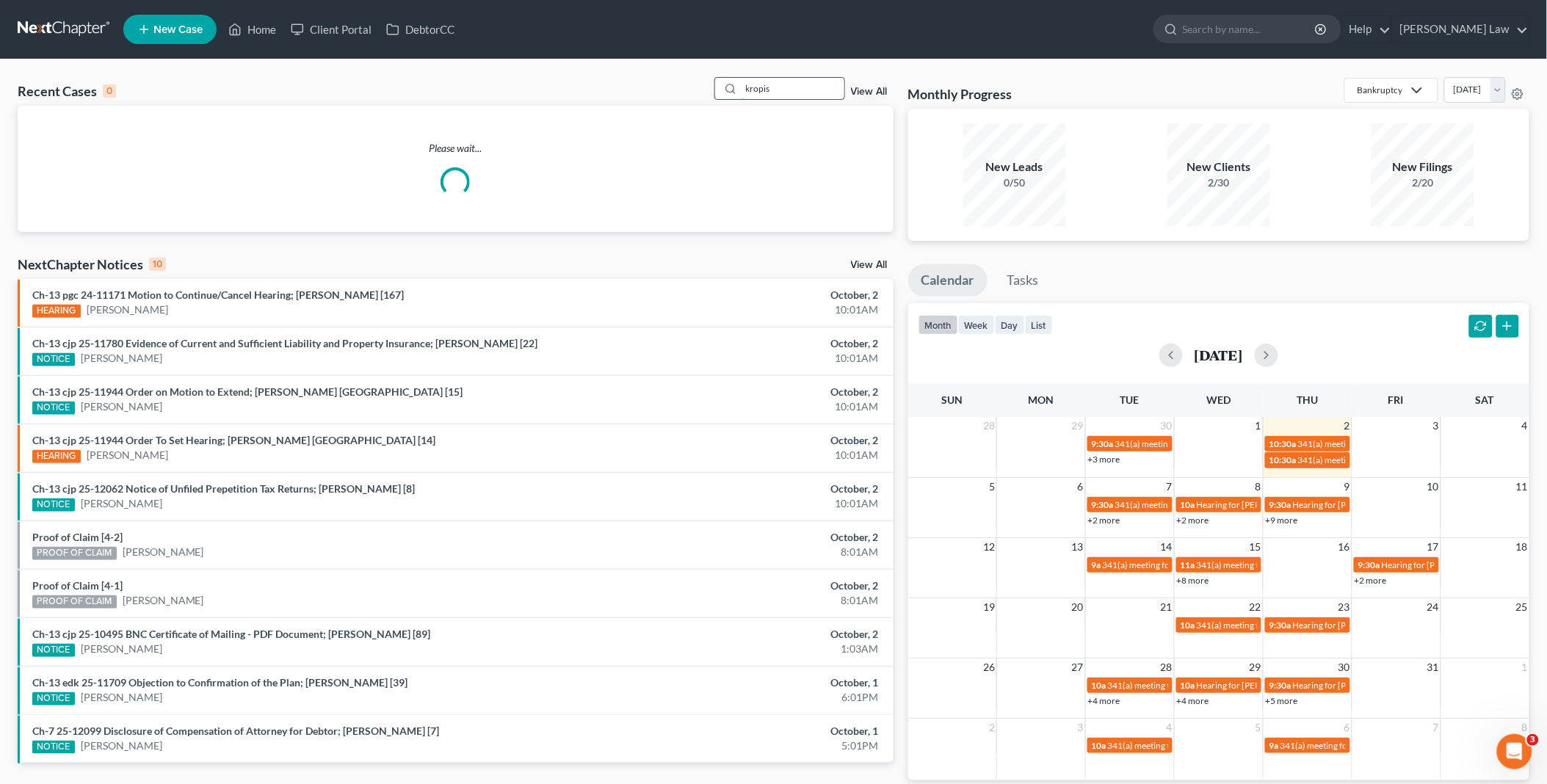
type input "kropis"
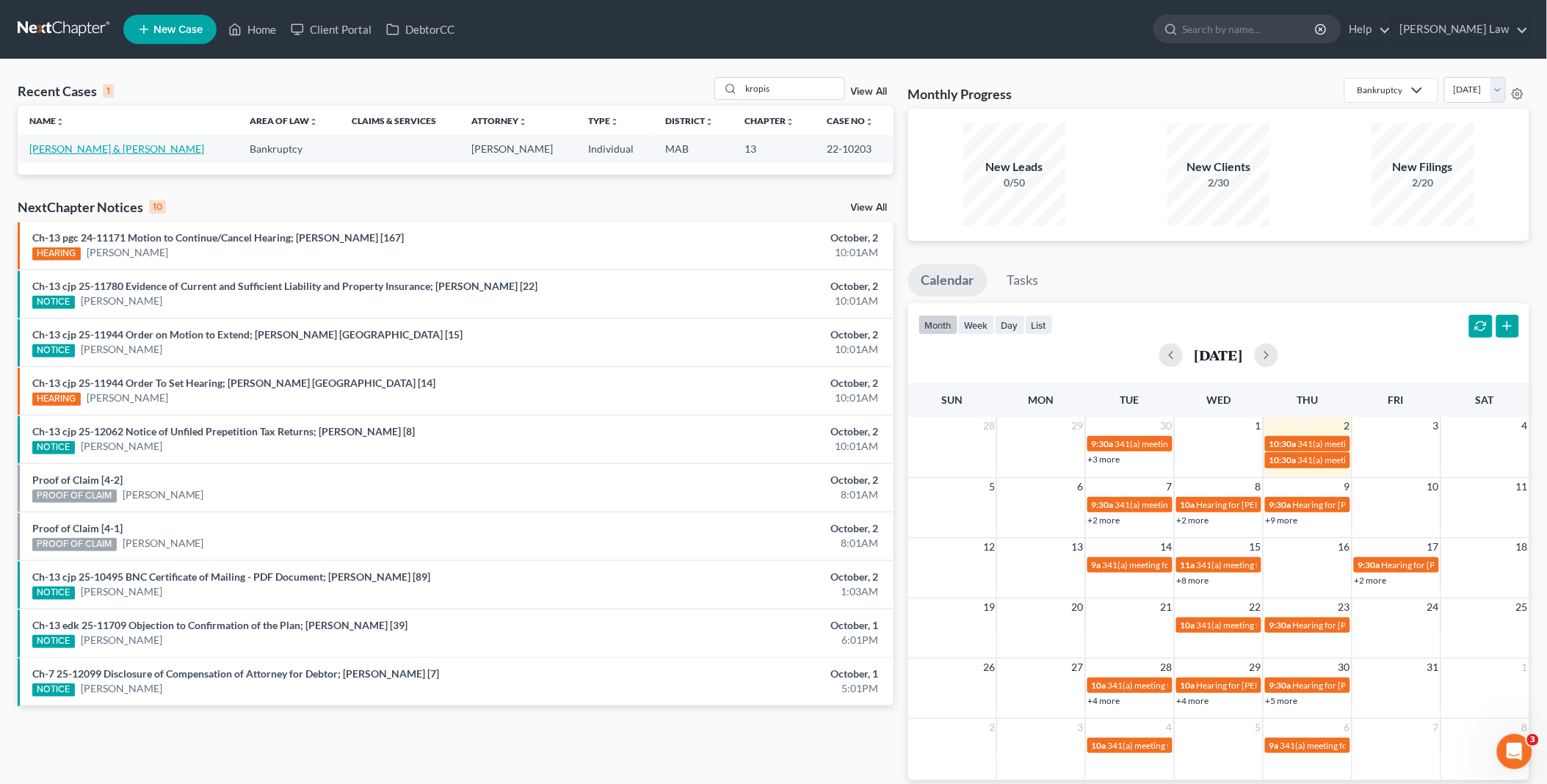
click at [55, 151] on link "[PERSON_NAME] & [PERSON_NAME]" at bounding box center [117, 148] width 175 height 13
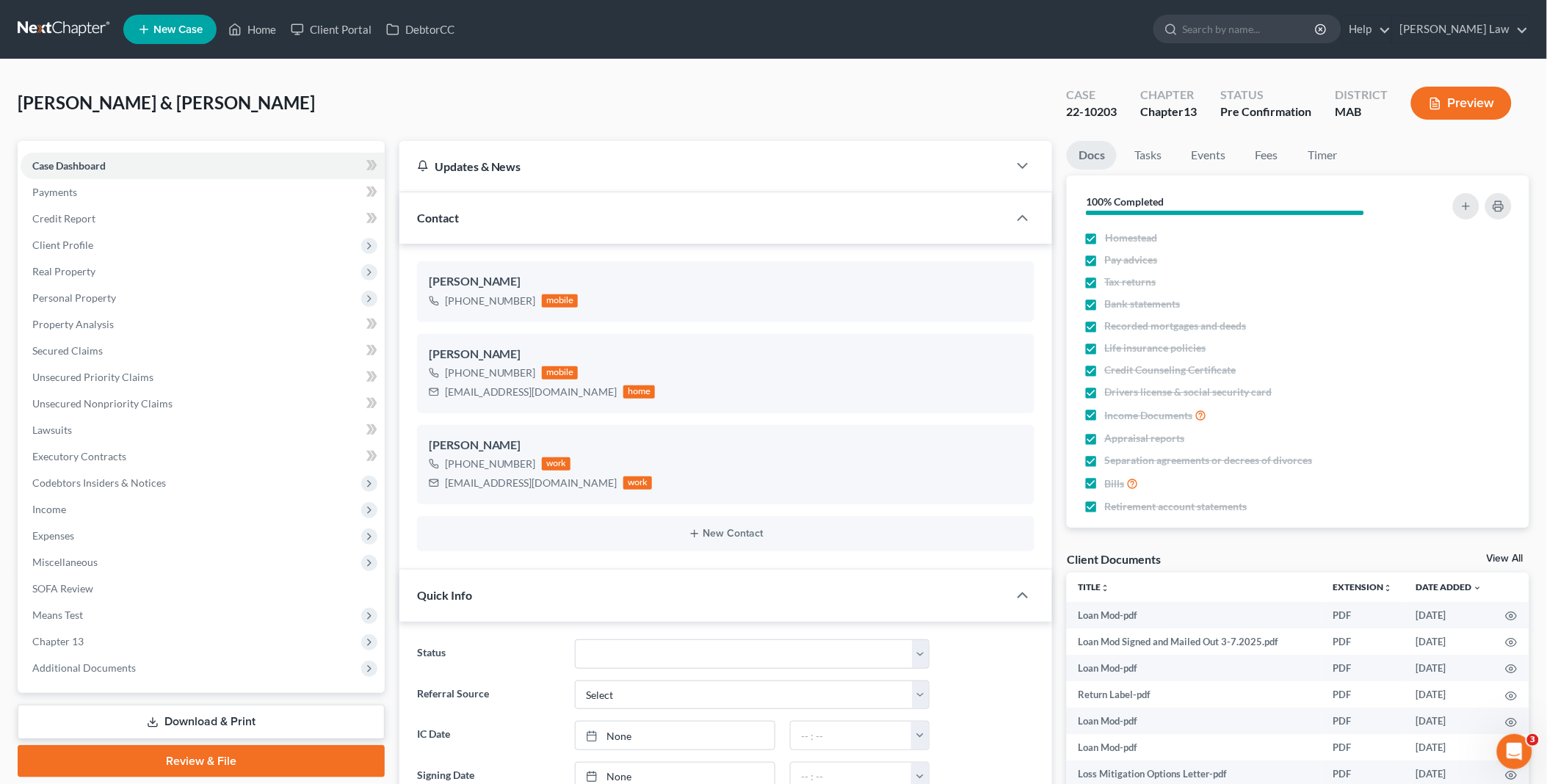
scroll to position [1209, 0]
click at [1500, 554] on link "View All" at bounding box center [1505, 559] width 37 height 10
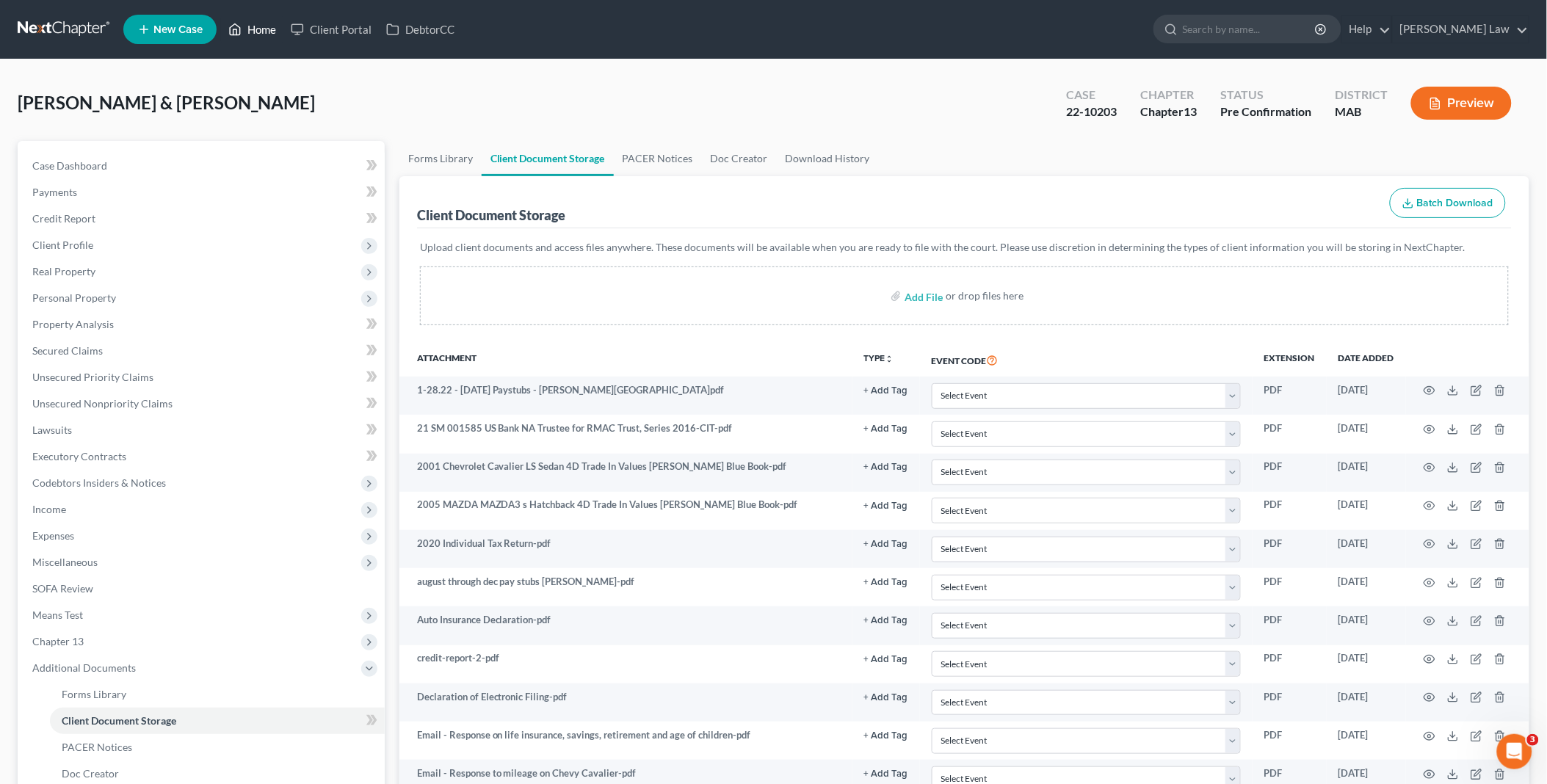
click at [250, 26] on link "Home" at bounding box center [252, 30] width 63 height 27
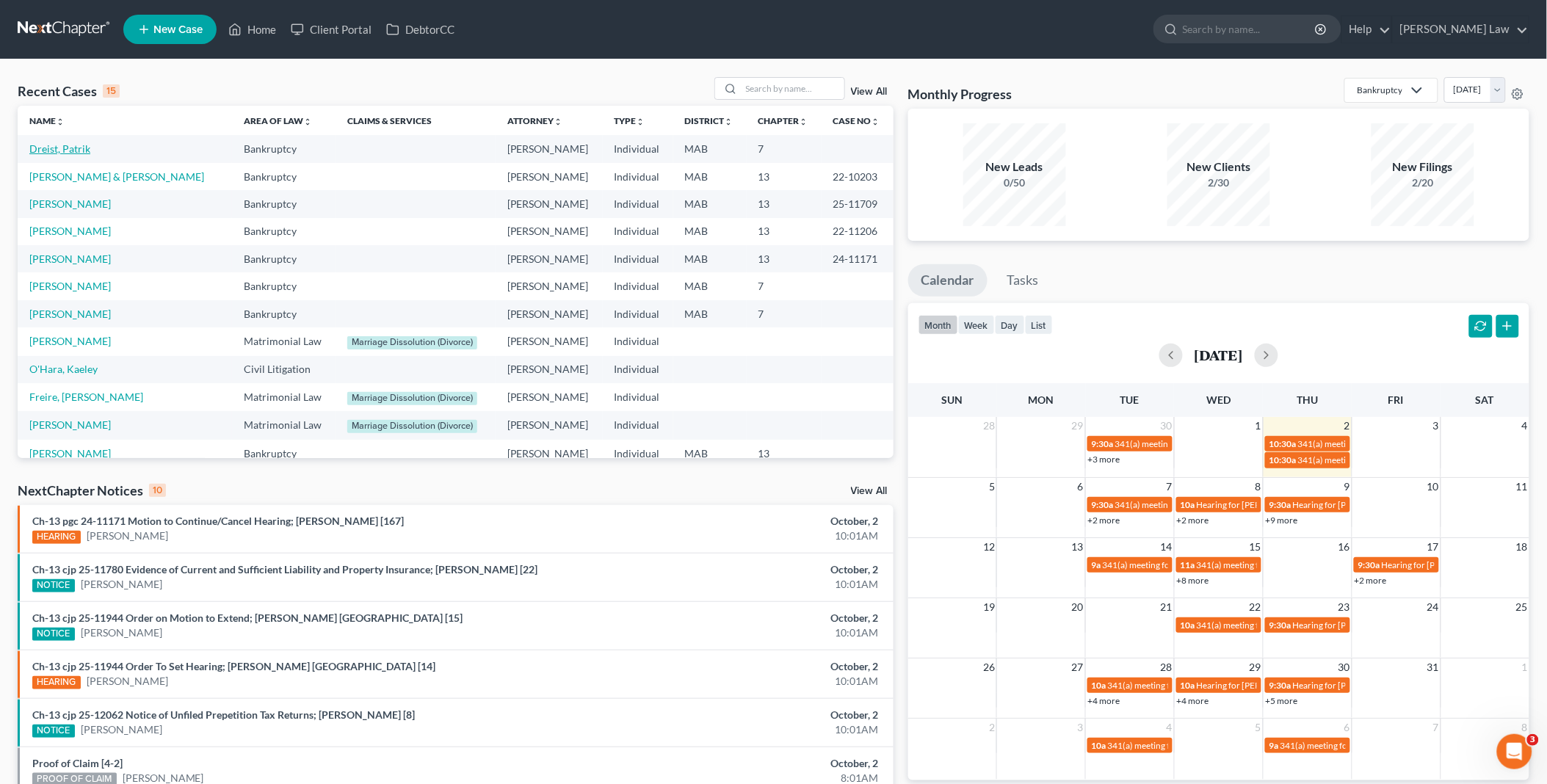
click at [47, 148] on link "Dreist, Patrik" at bounding box center [60, 148] width 61 height 13
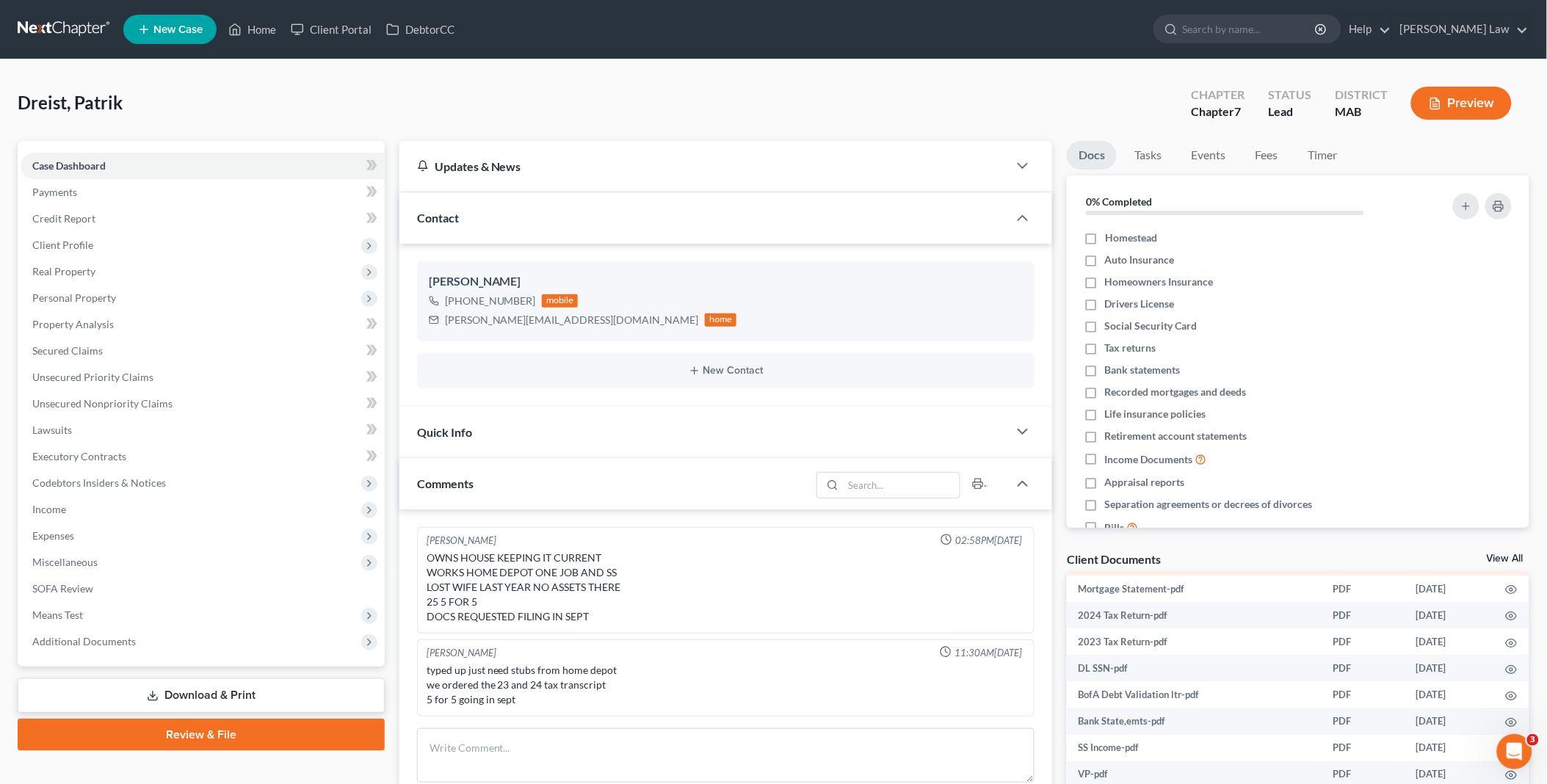
scroll to position [122, 0]
click at [1498, 554] on link "View All" at bounding box center [1505, 559] width 37 height 10
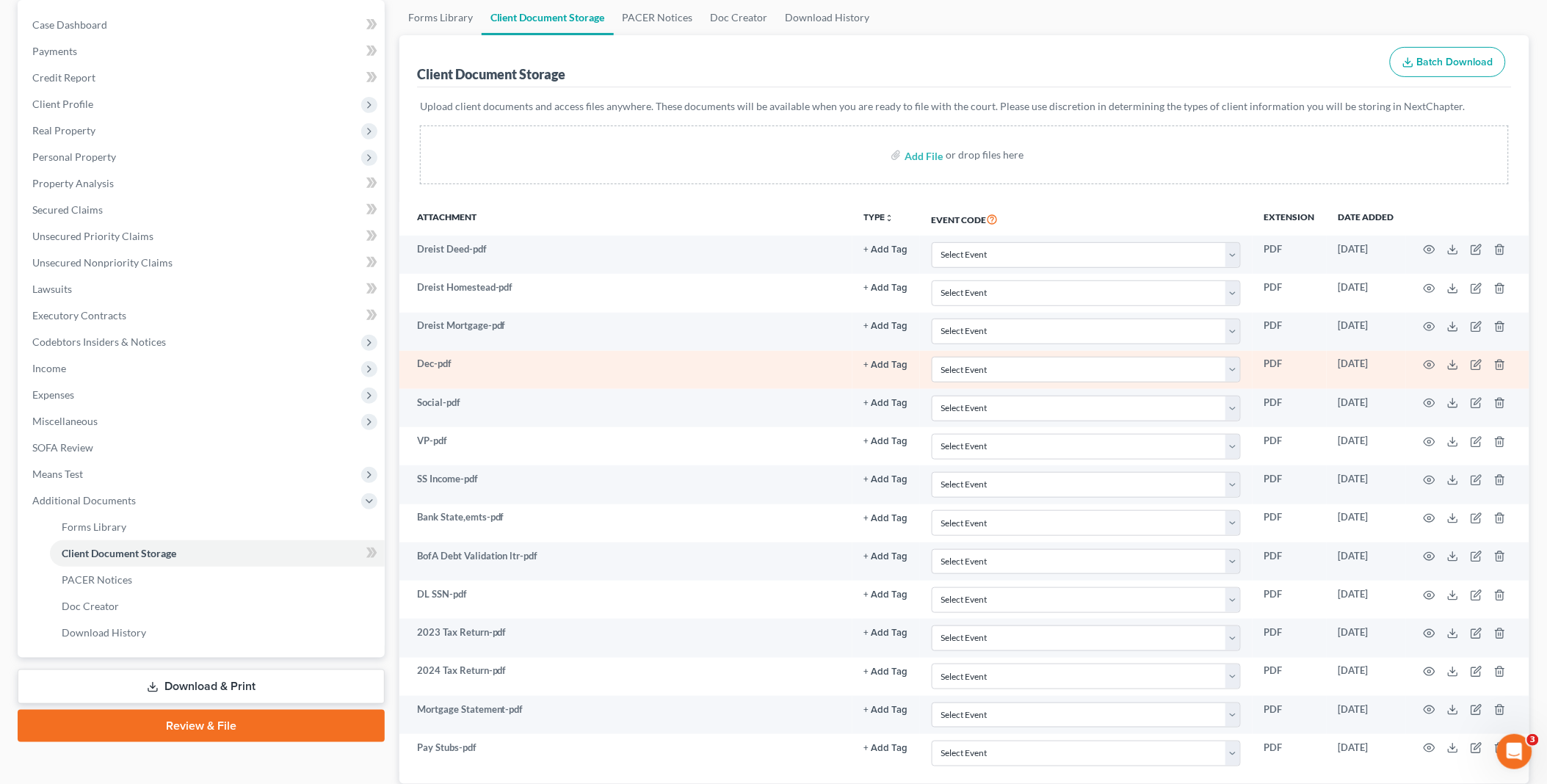
scroll to position [245, 0]
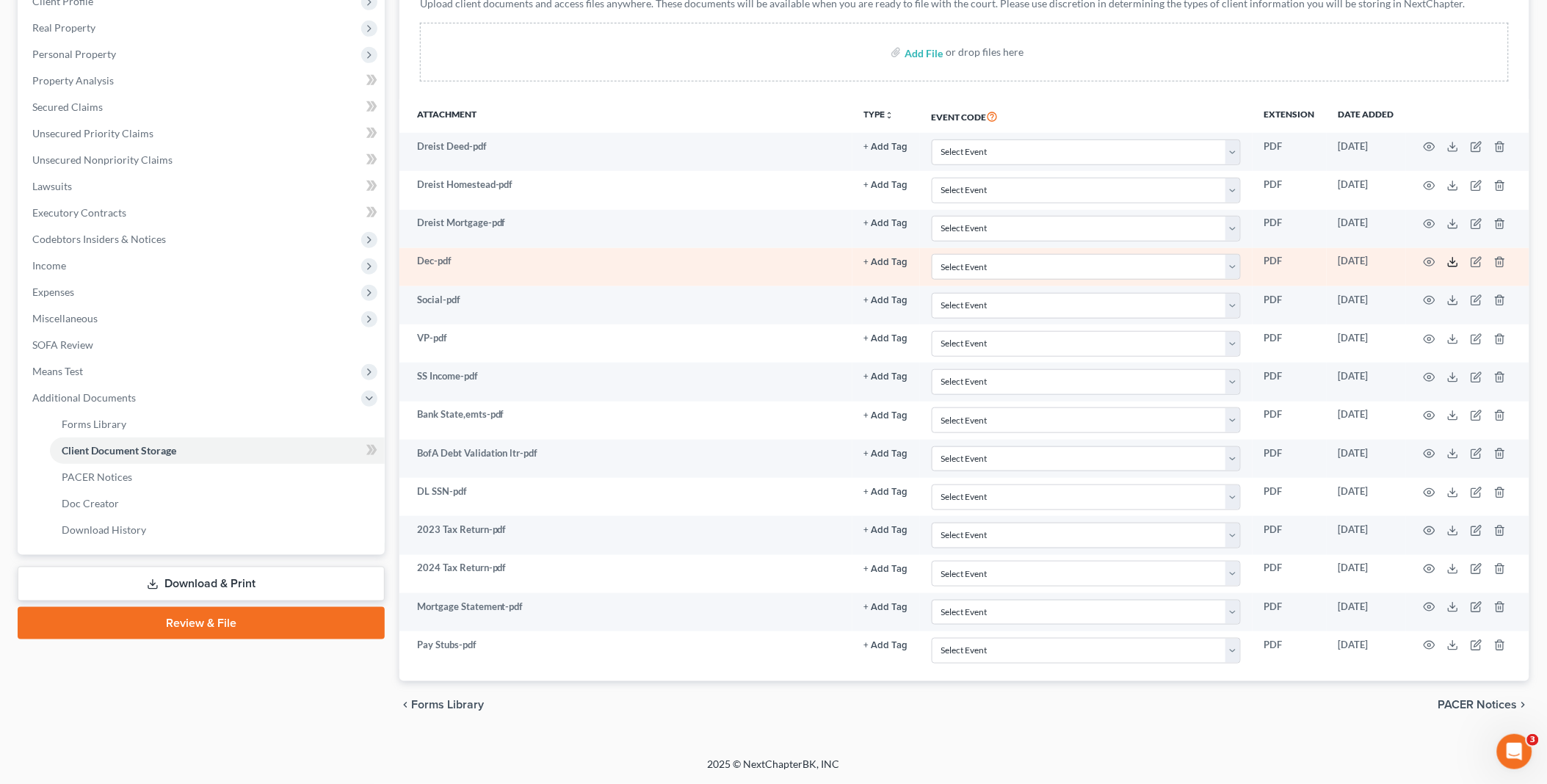
click at [1450, 259] on icon at bounding box center [1453, 262] width 12 height 12
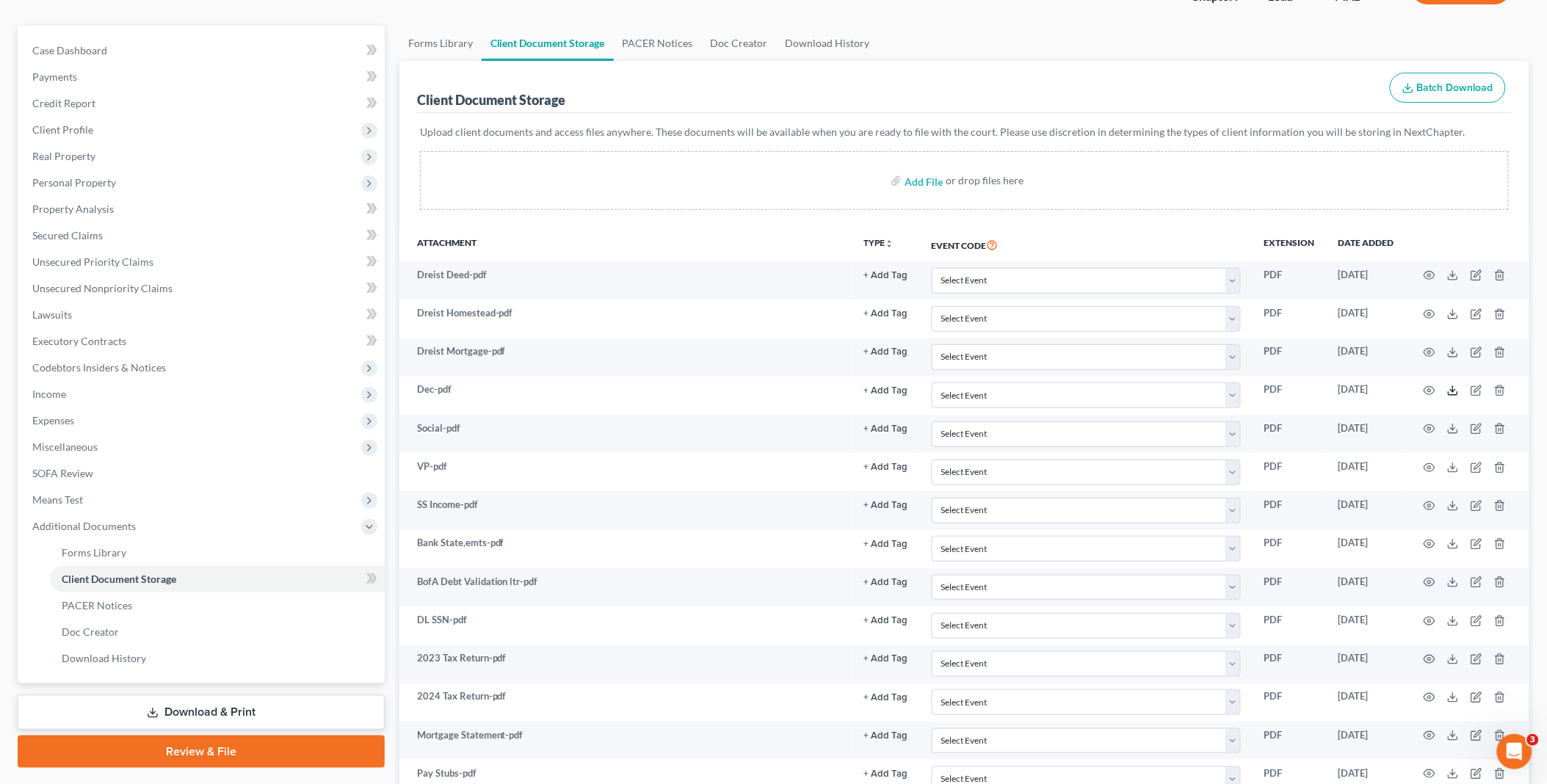
scroll to position [0, 0]
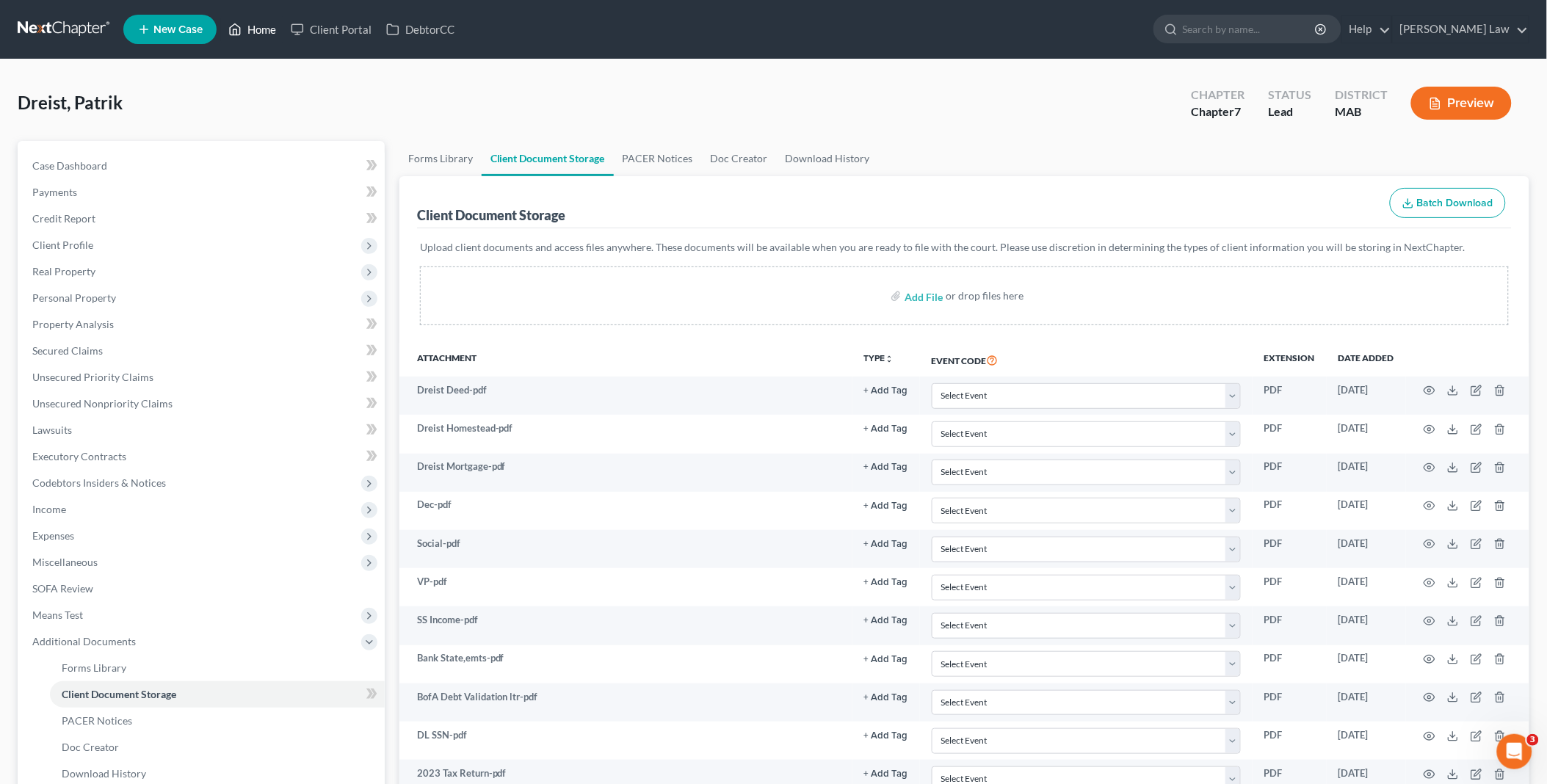
click at [257, 27] on link "Home" at bounding box center [252, 30] width 63 height 27
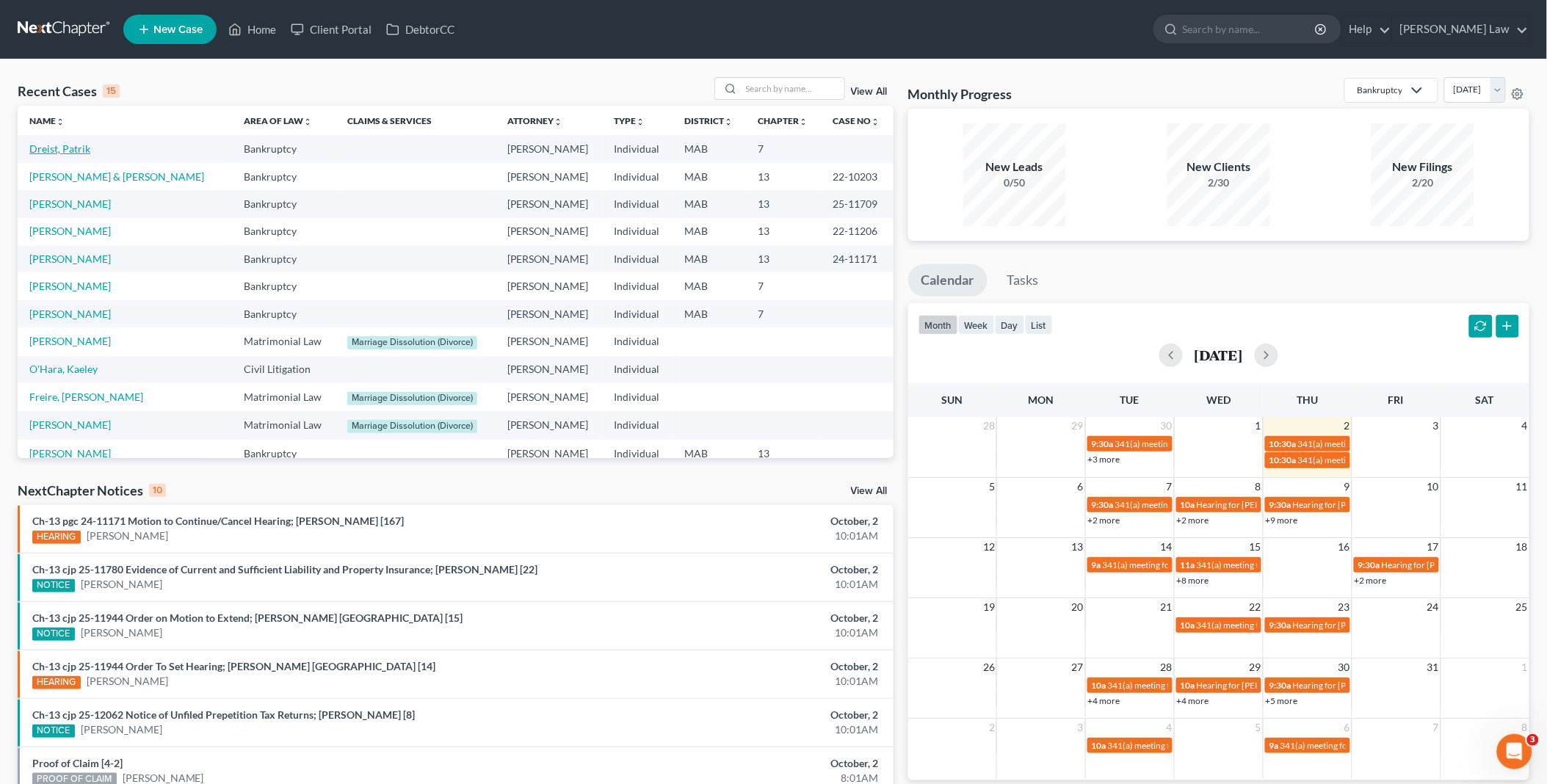
click at [61, 152] on link "Dreist, Patrik" at bounding box center [60, 148] width 61 height 13
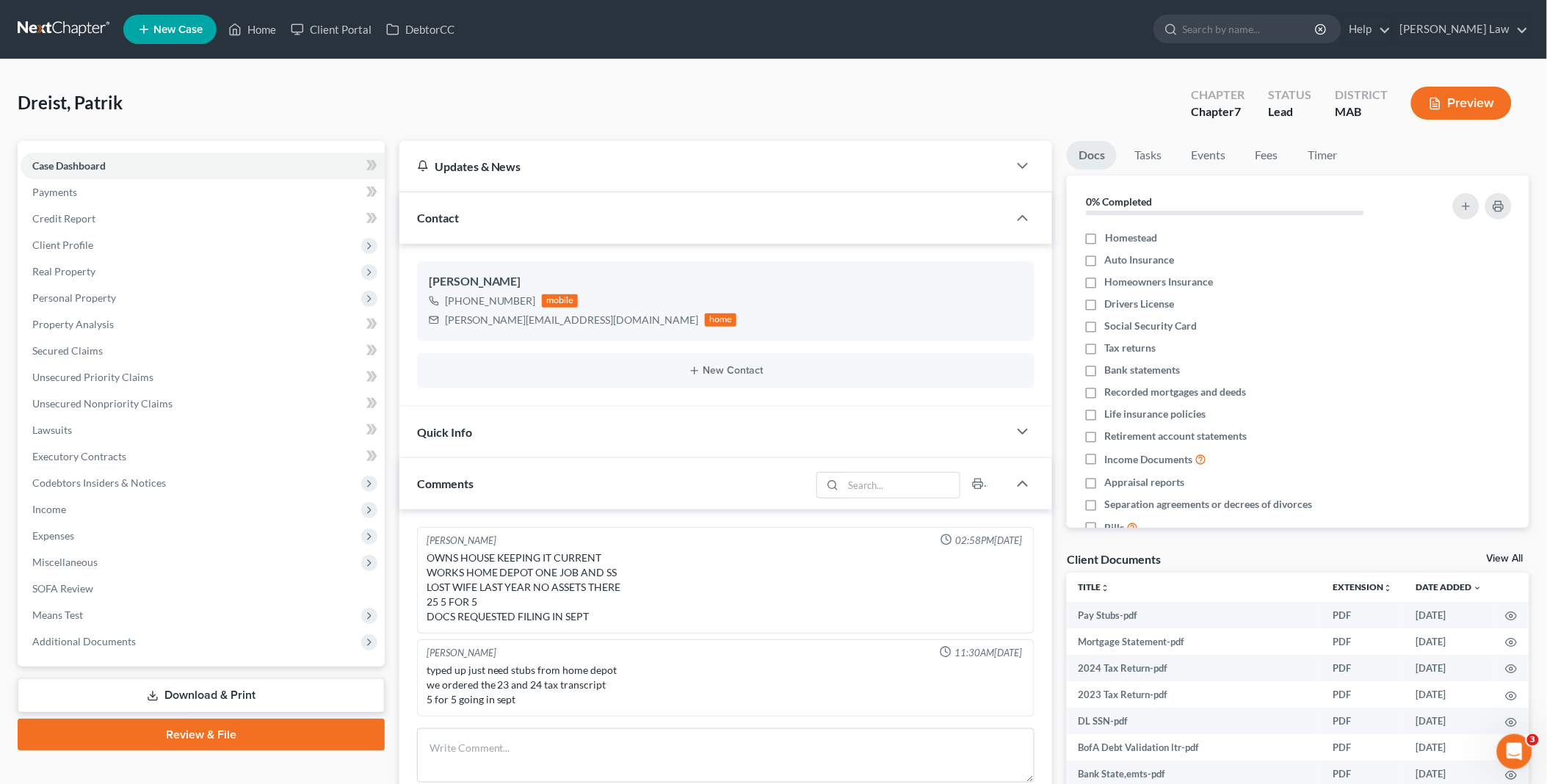
click at [1493, 558] on link "View All" at bounding box center [1505, 559] width 37 height 10
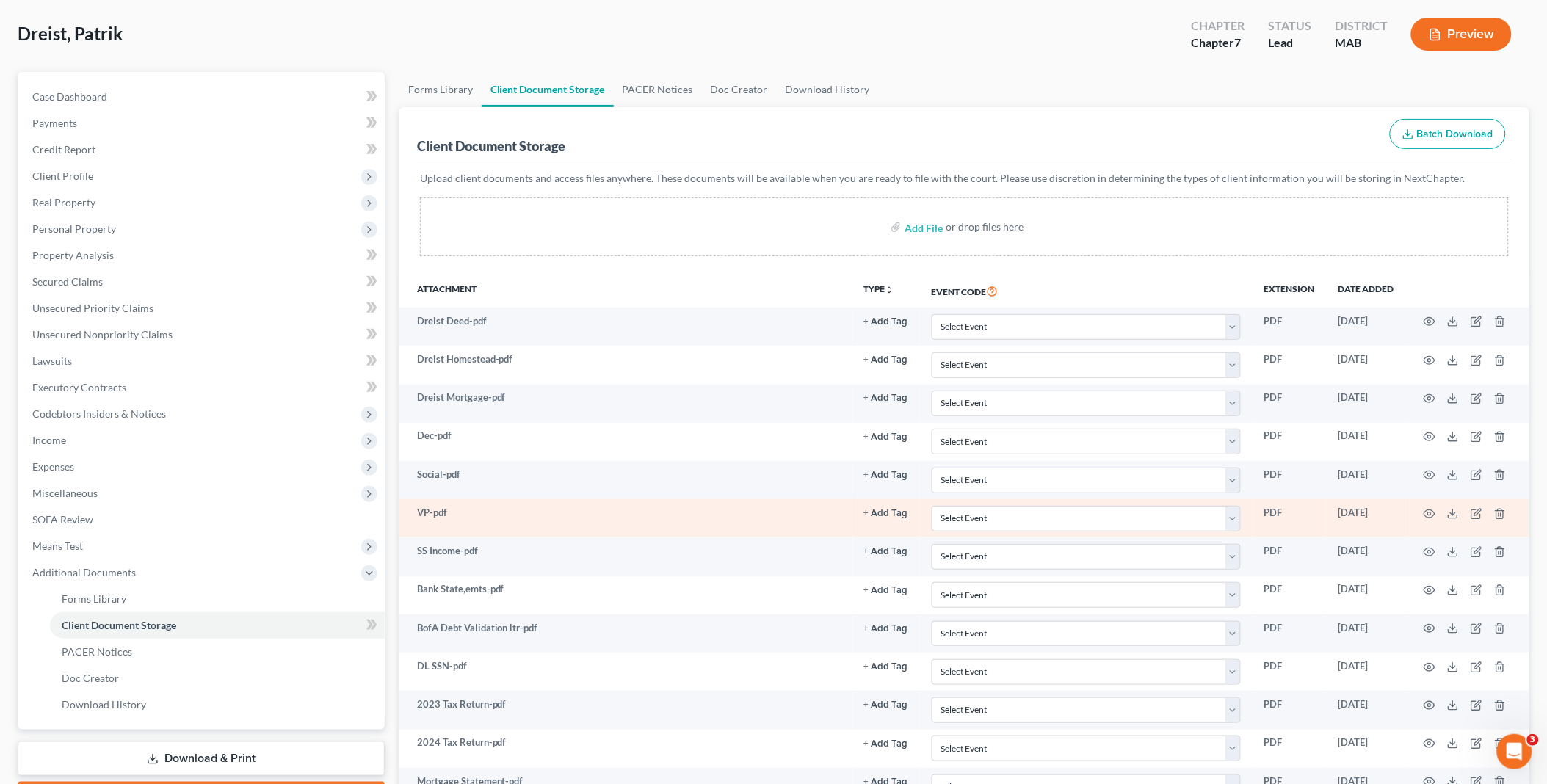
scroll to position [163, 0]
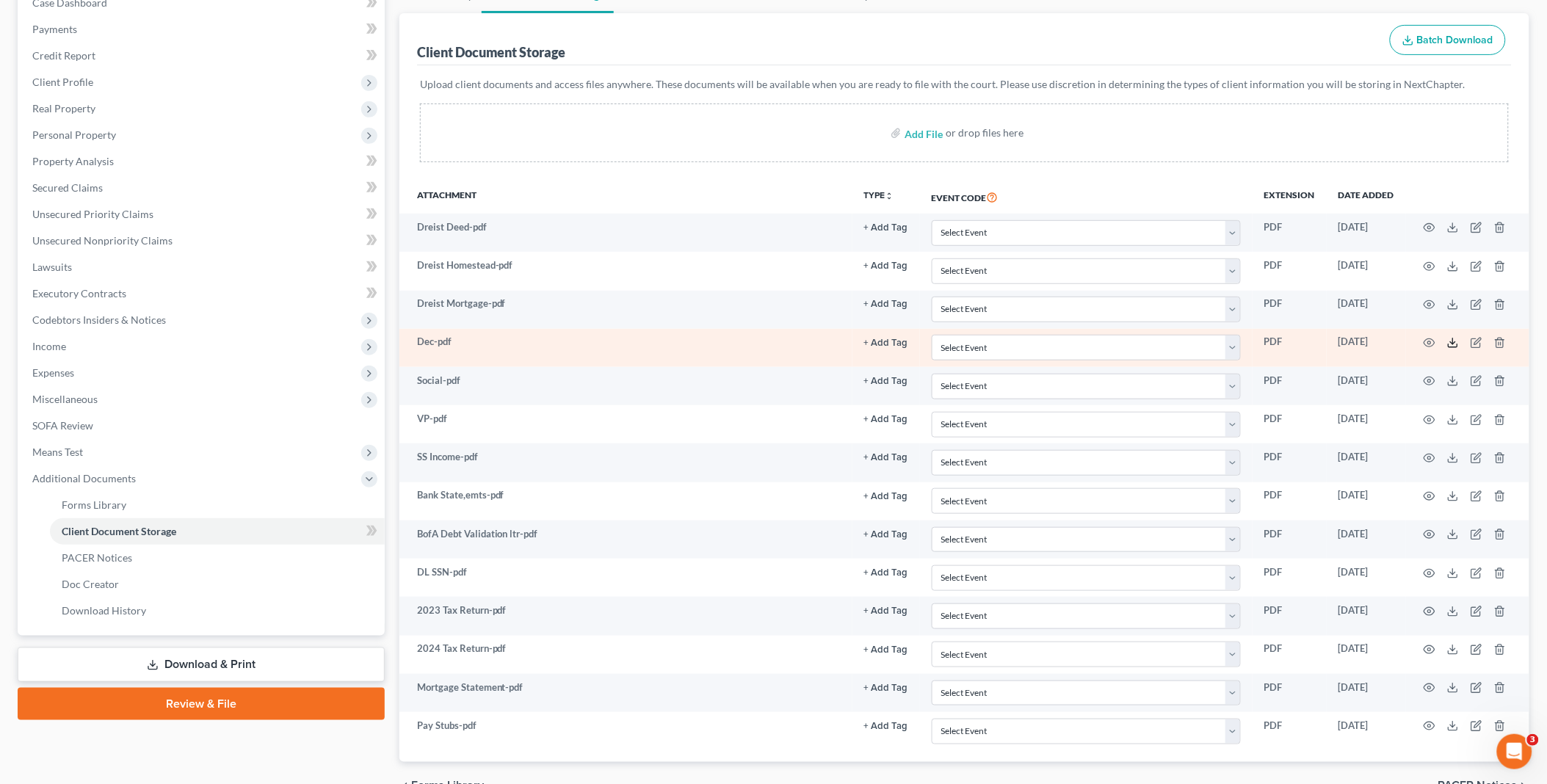
click at [1452, 343] on polyline at bounding box center [1453, 343] width 5 height 2
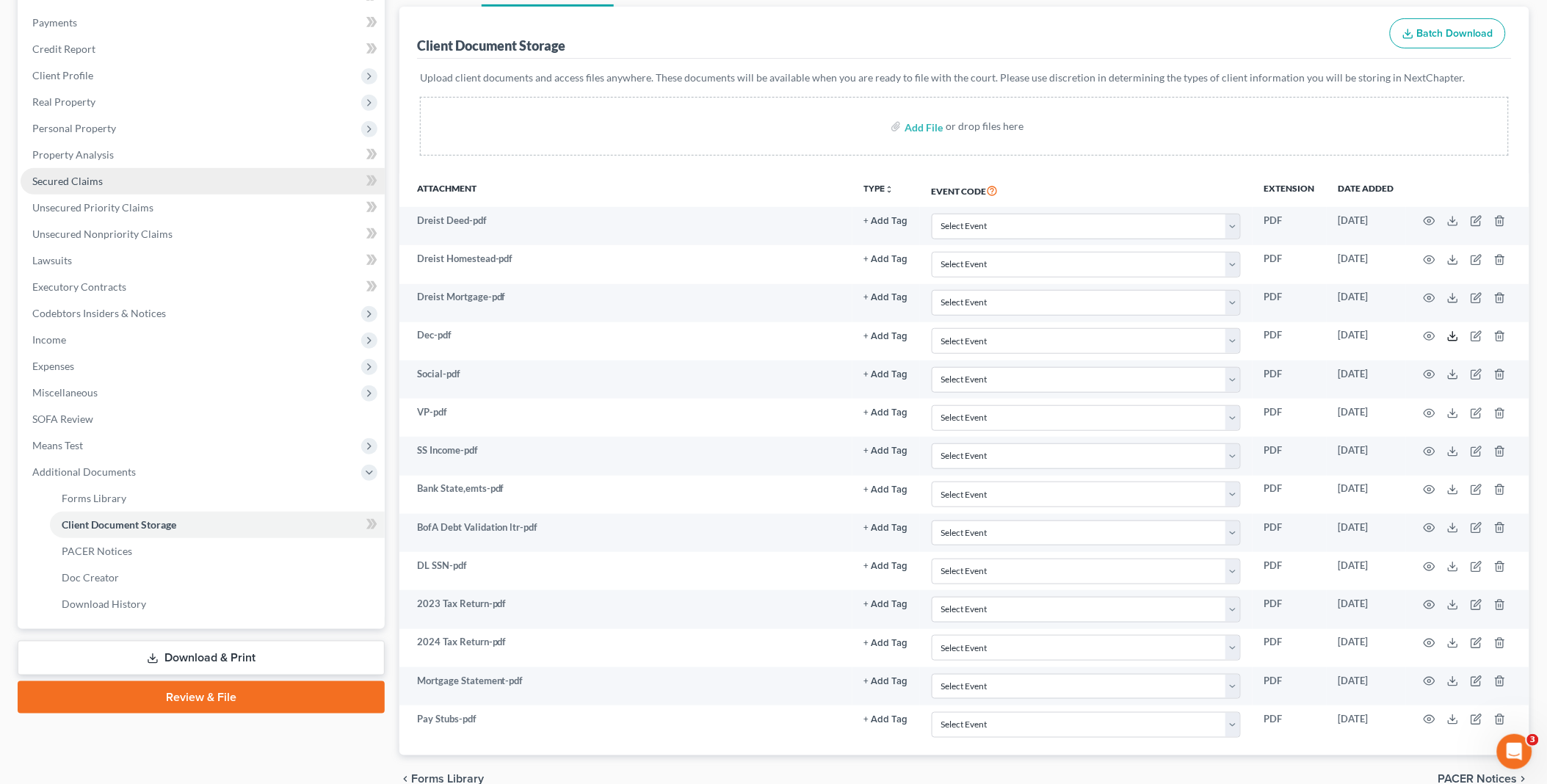
scroll to position [245, 0]
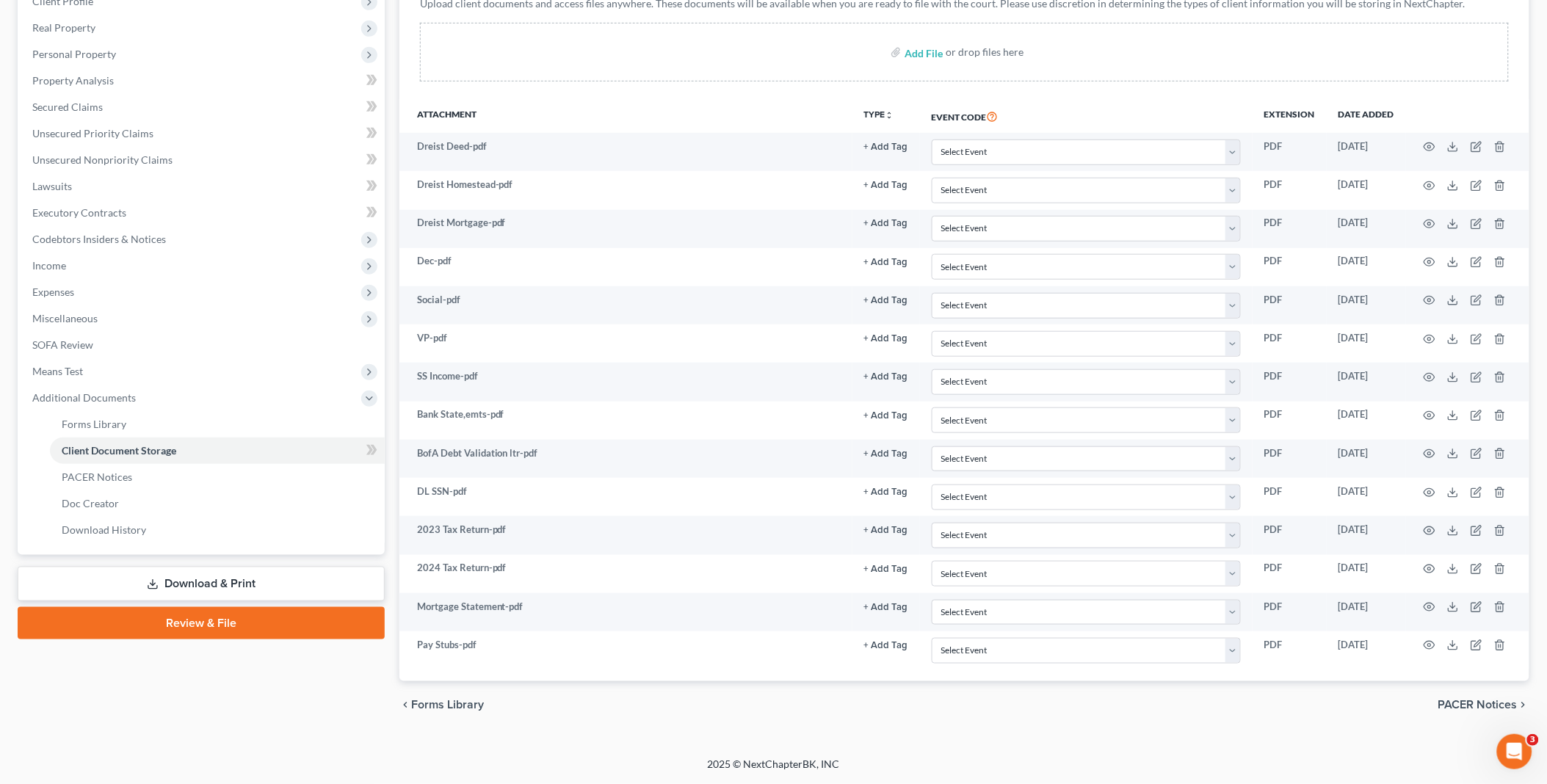
click at [207, 578] on link "Download & Print" at bounding box center [201, 584] width 367 height 35
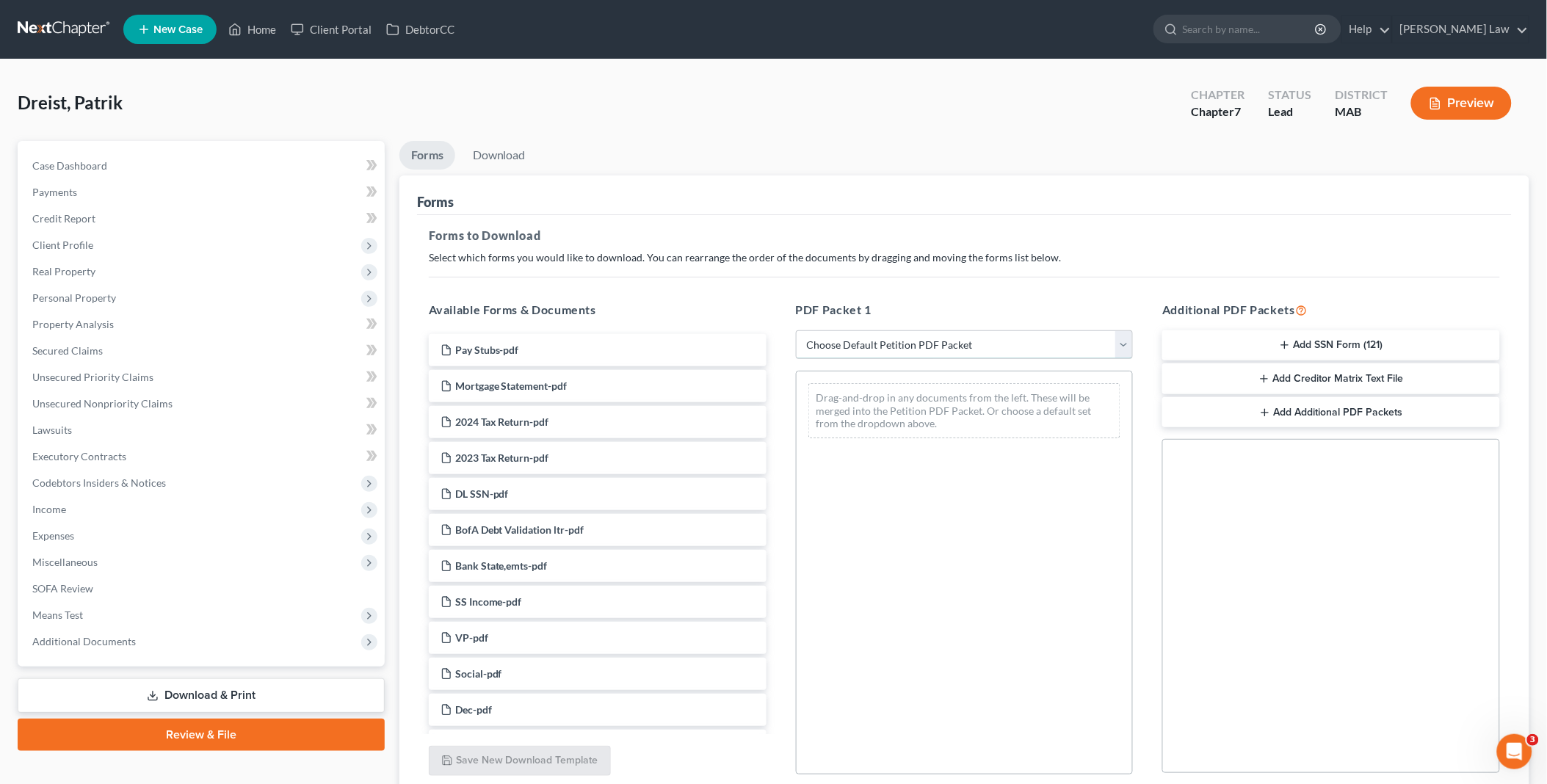
click at [1123, 343] on select "Choose Default Petition PDF Packet Complete Bankruptcy Petition (all forms and …" at bounding box center [964, 345] width 337 height 30
select select "3"
click at [796, 330] on select "Choose Default Petition PDF Packet Complete Bankruptcy Petition (all forms and …" at bounding box center [964, 345] width 337 height 30
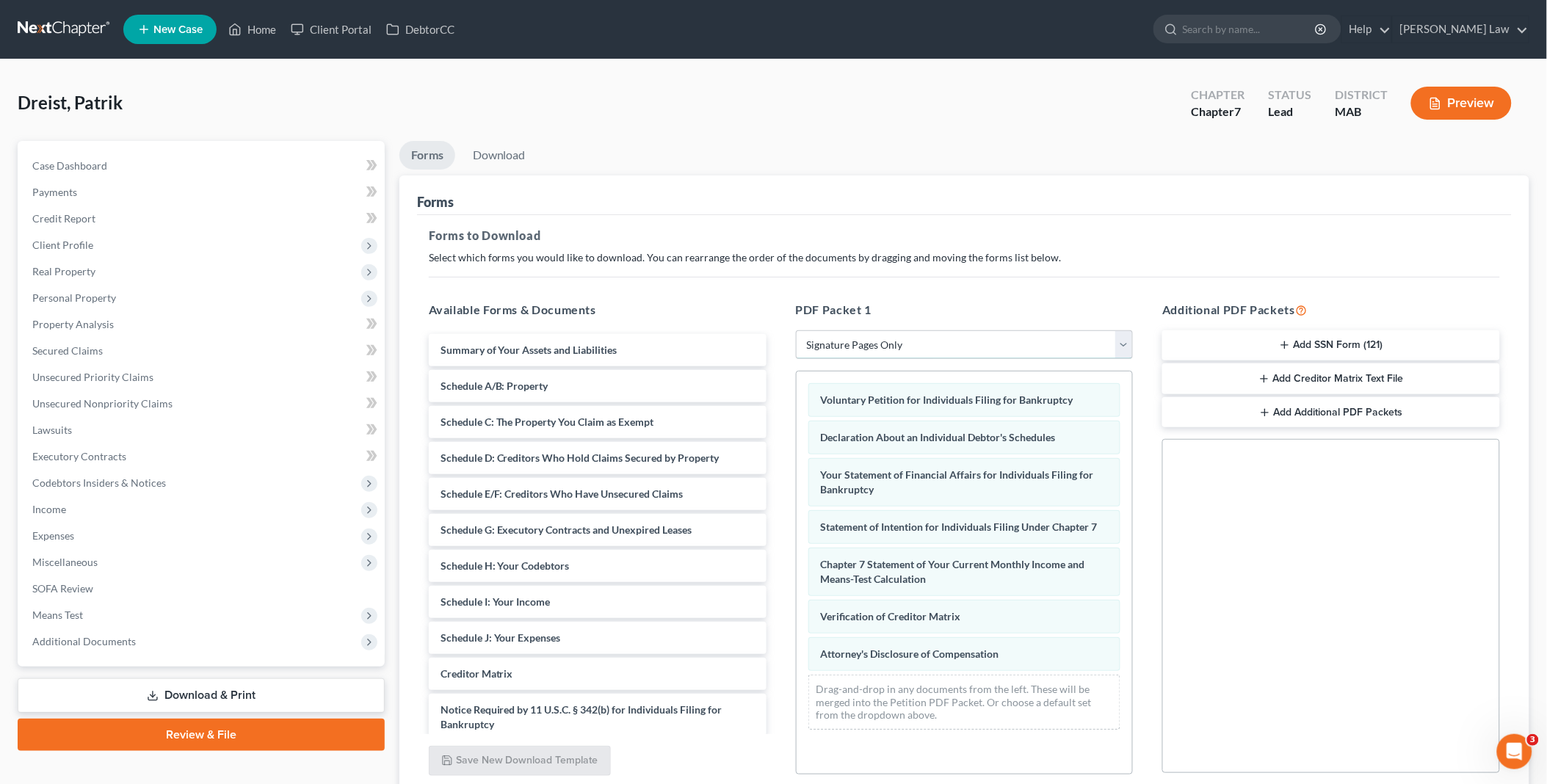
scroll to position [122, 0]
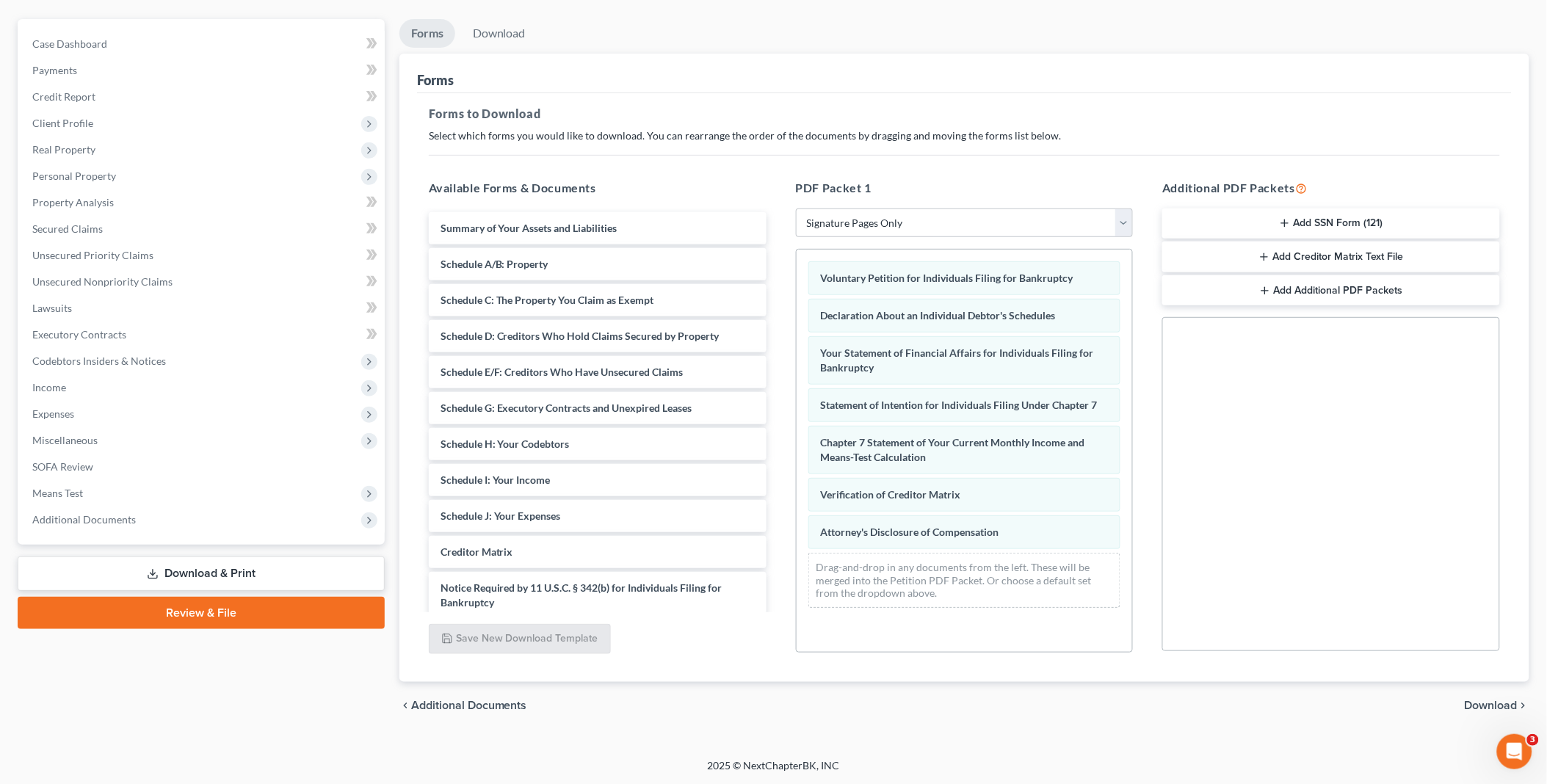
click at [1477, 703] on span "Download" at bounding box center [1491, 705] width 53 height 12
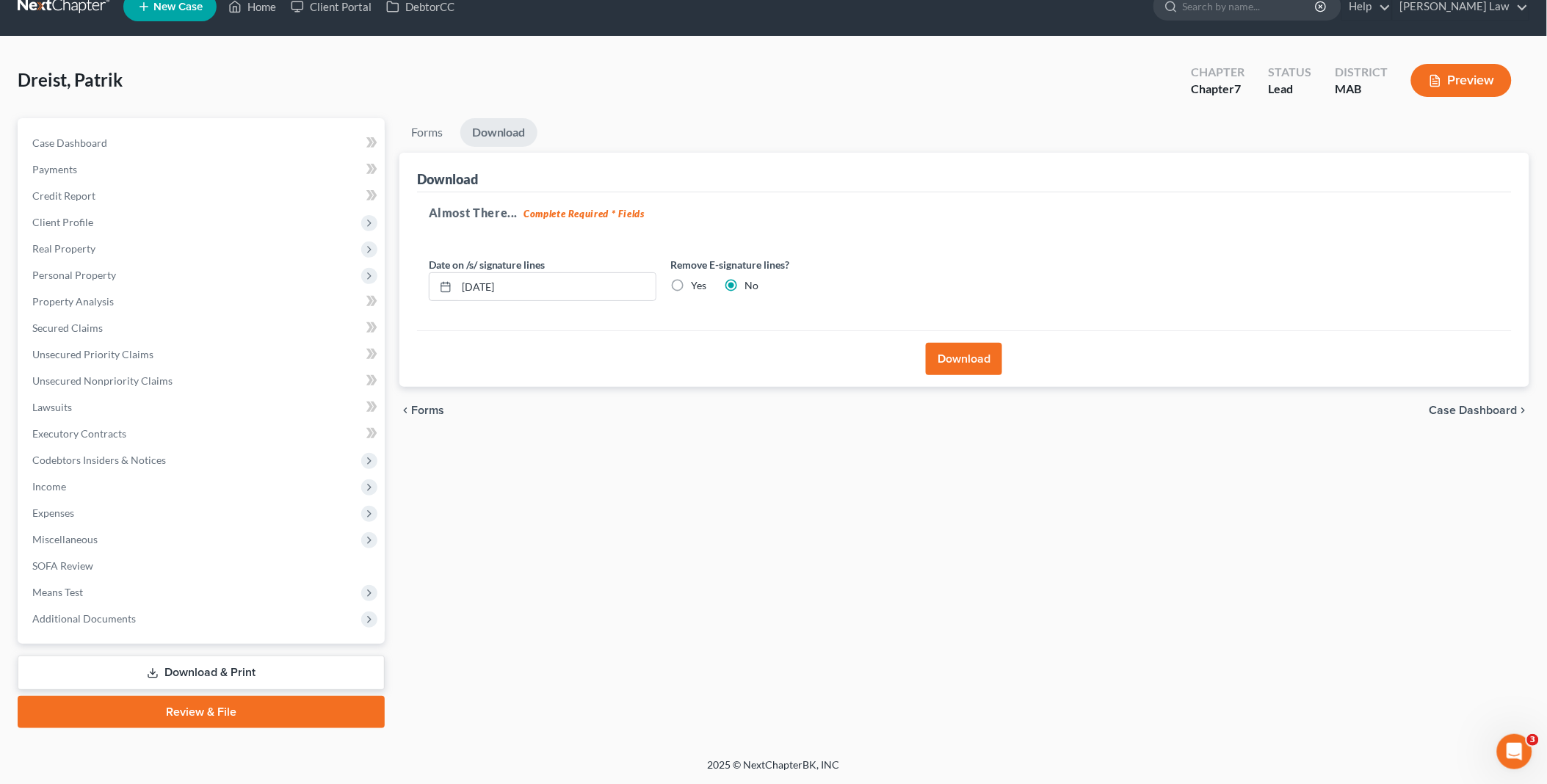
scroll to position [20, 0]
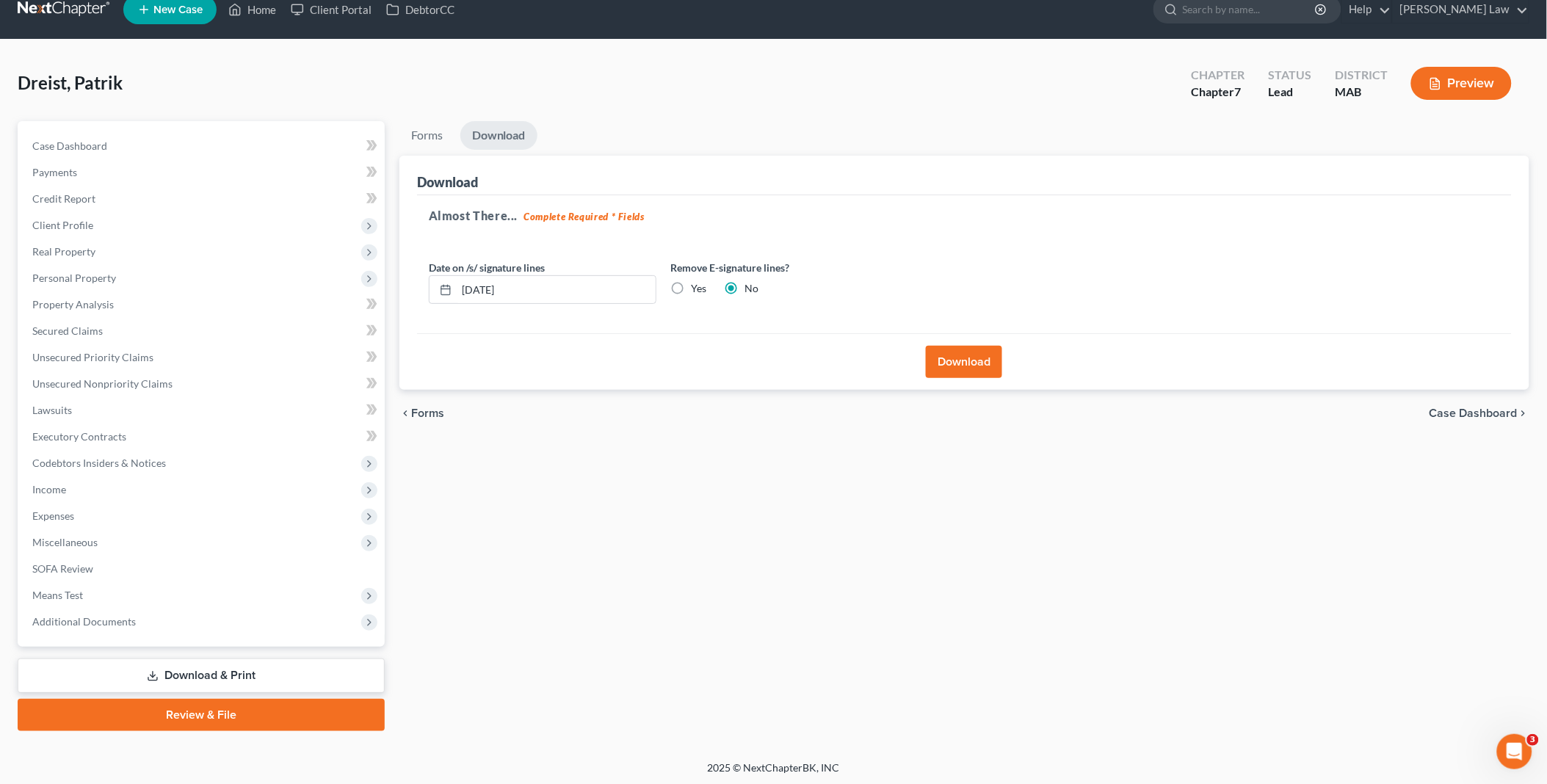
click at [944, 361] on button "Download" at bounding box center [964, 362] width 76 height 32
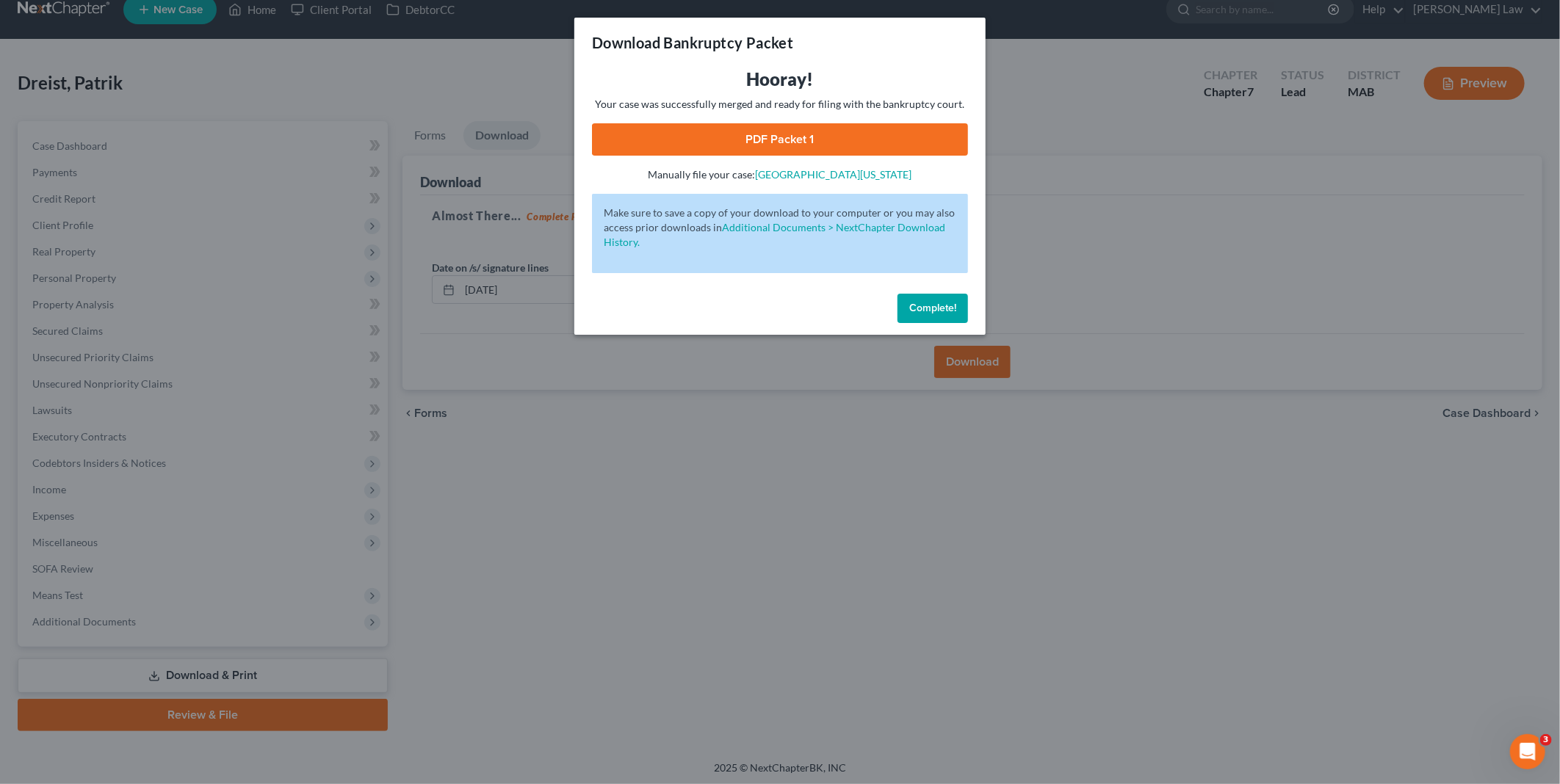
click at [790, 132] on link "PDF Packet 1" at bounding box center [779, 140] width 376 height 32
click at [912, 310] on span "Complete!" at bounding box center [933, 308] width 47 height 13
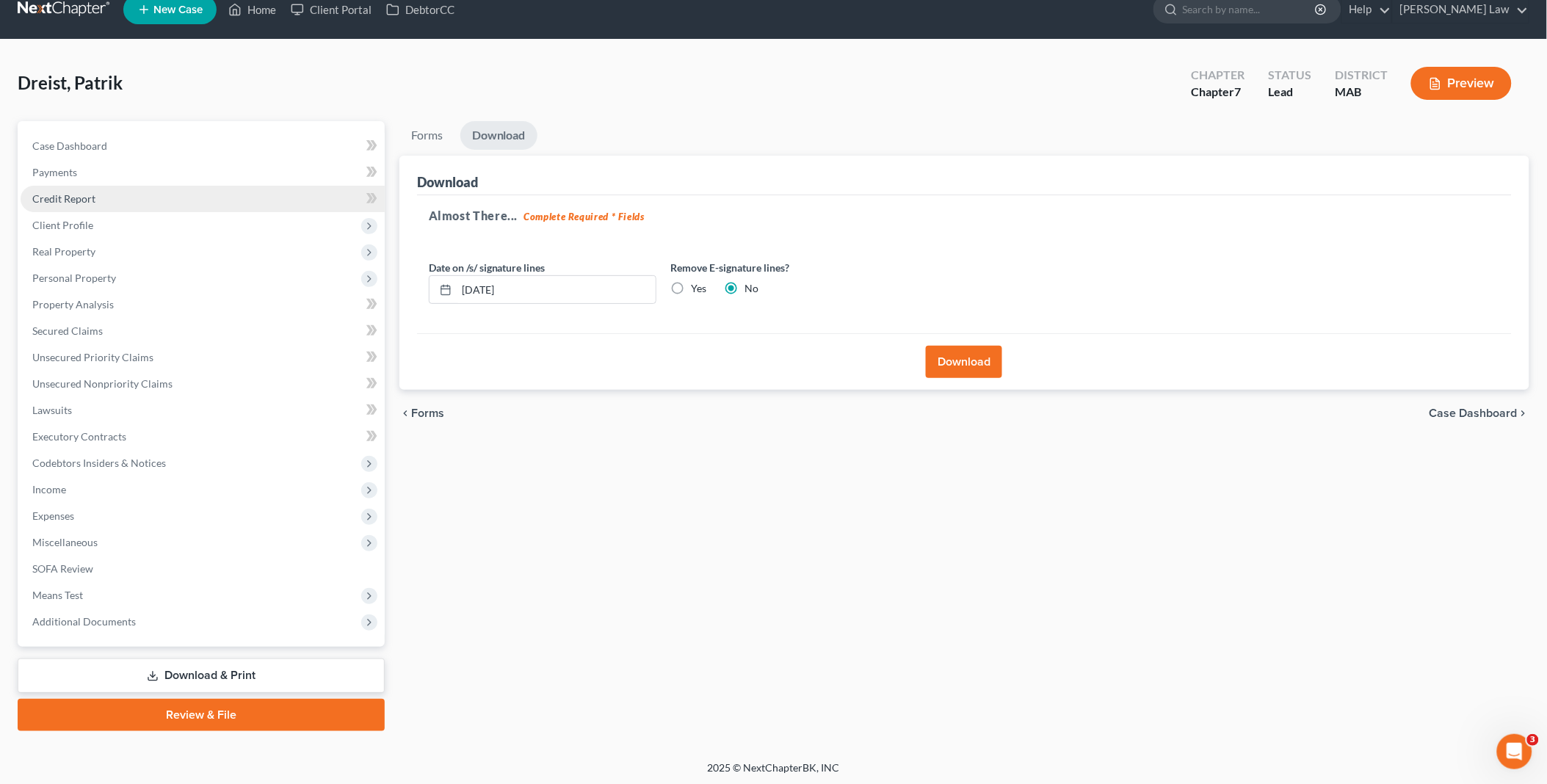
click at [106, 193] on link "Credit Report" at bounding box center [202, 199] width 364 height 27
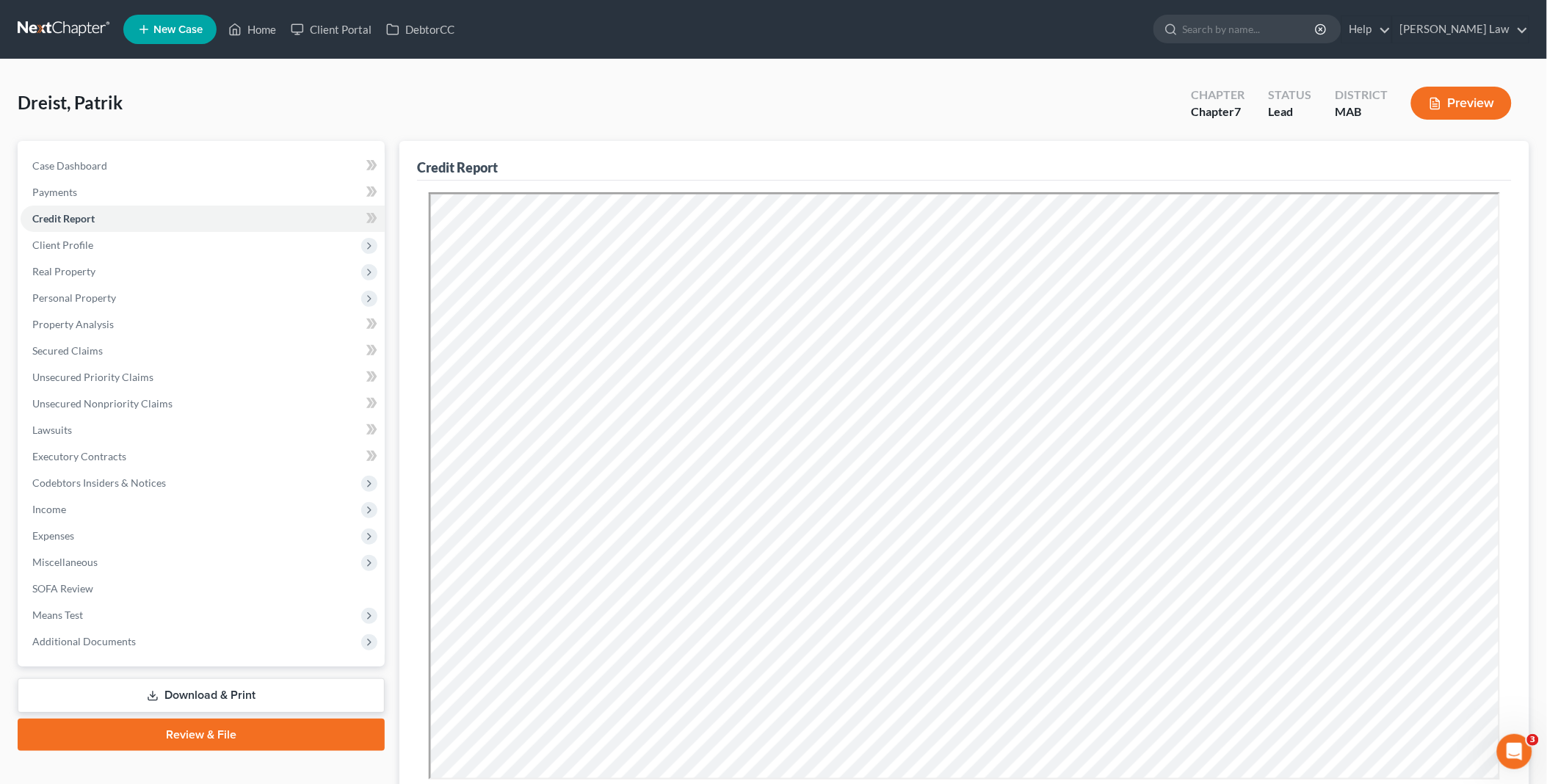
click at [213, 690] on link "Download & Print" at bounding box center [201, 695] width 367 height 35
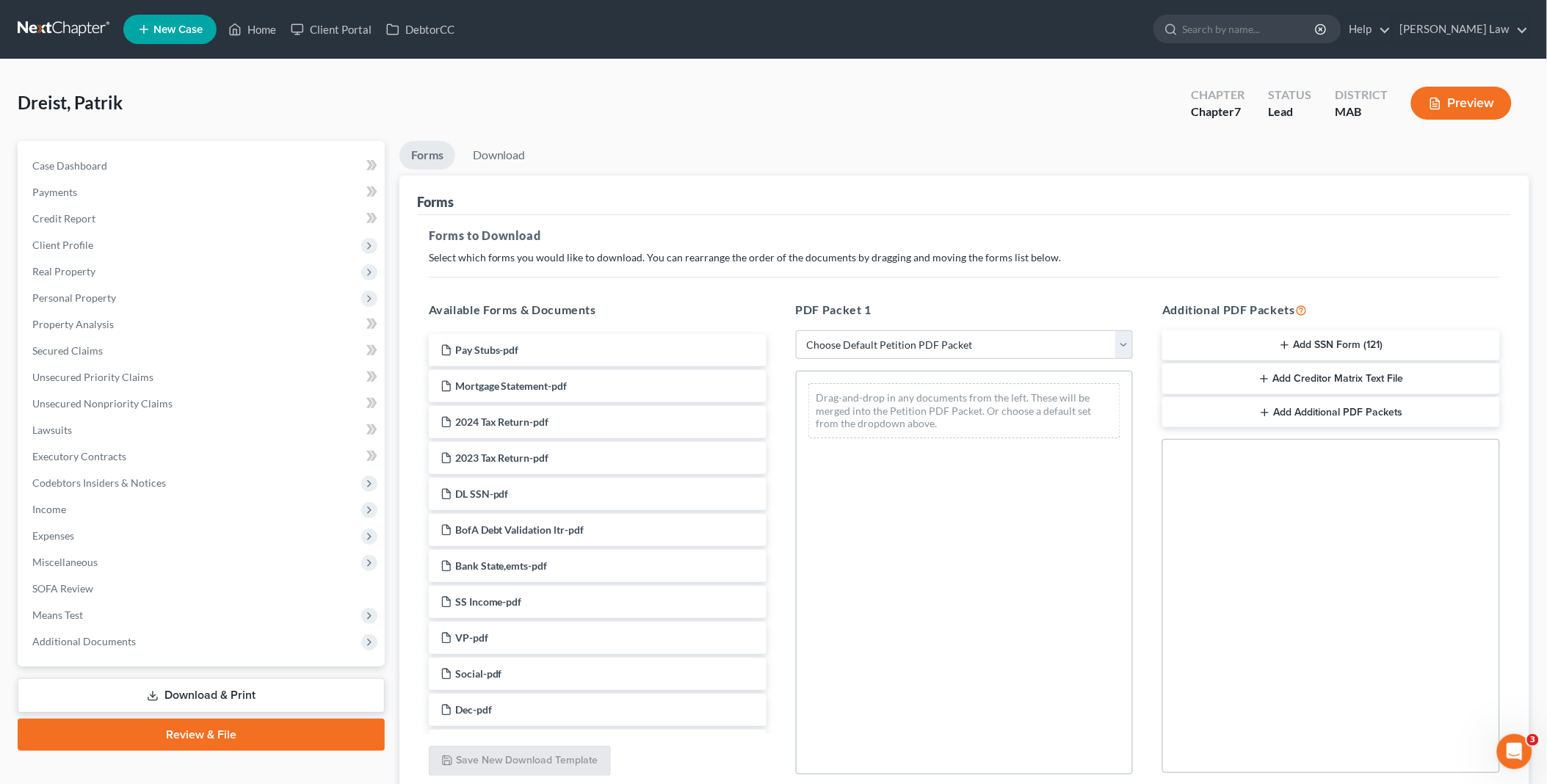
click at [1362, 343] on button "Add SSN Form (121)" at bounding box center [1331, 345] width 337 height 31
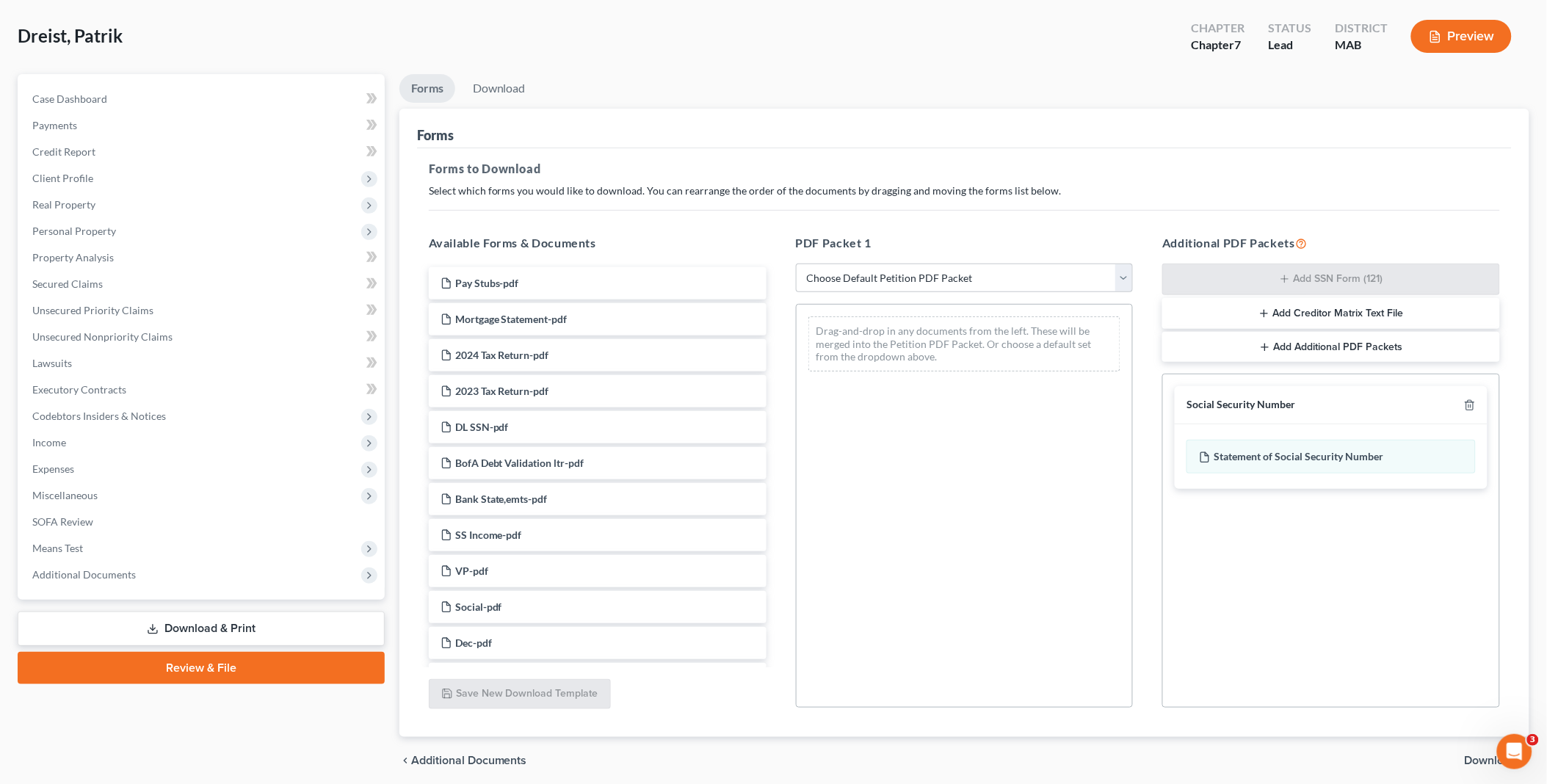
scroll to position [122, 0]
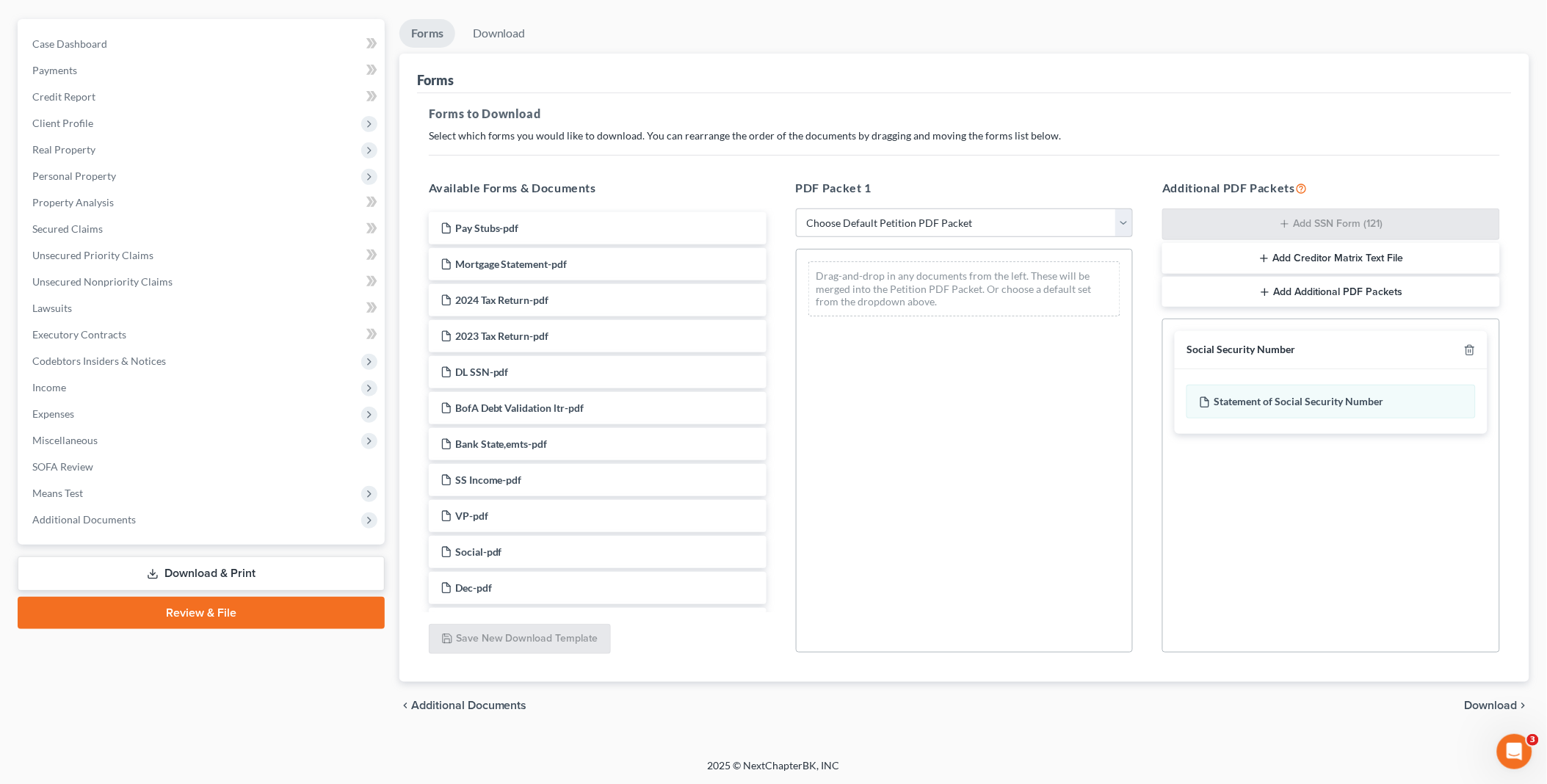
click at [1486, 699] on span "Download" at bounding box center [1491, 705] width 53 height 12
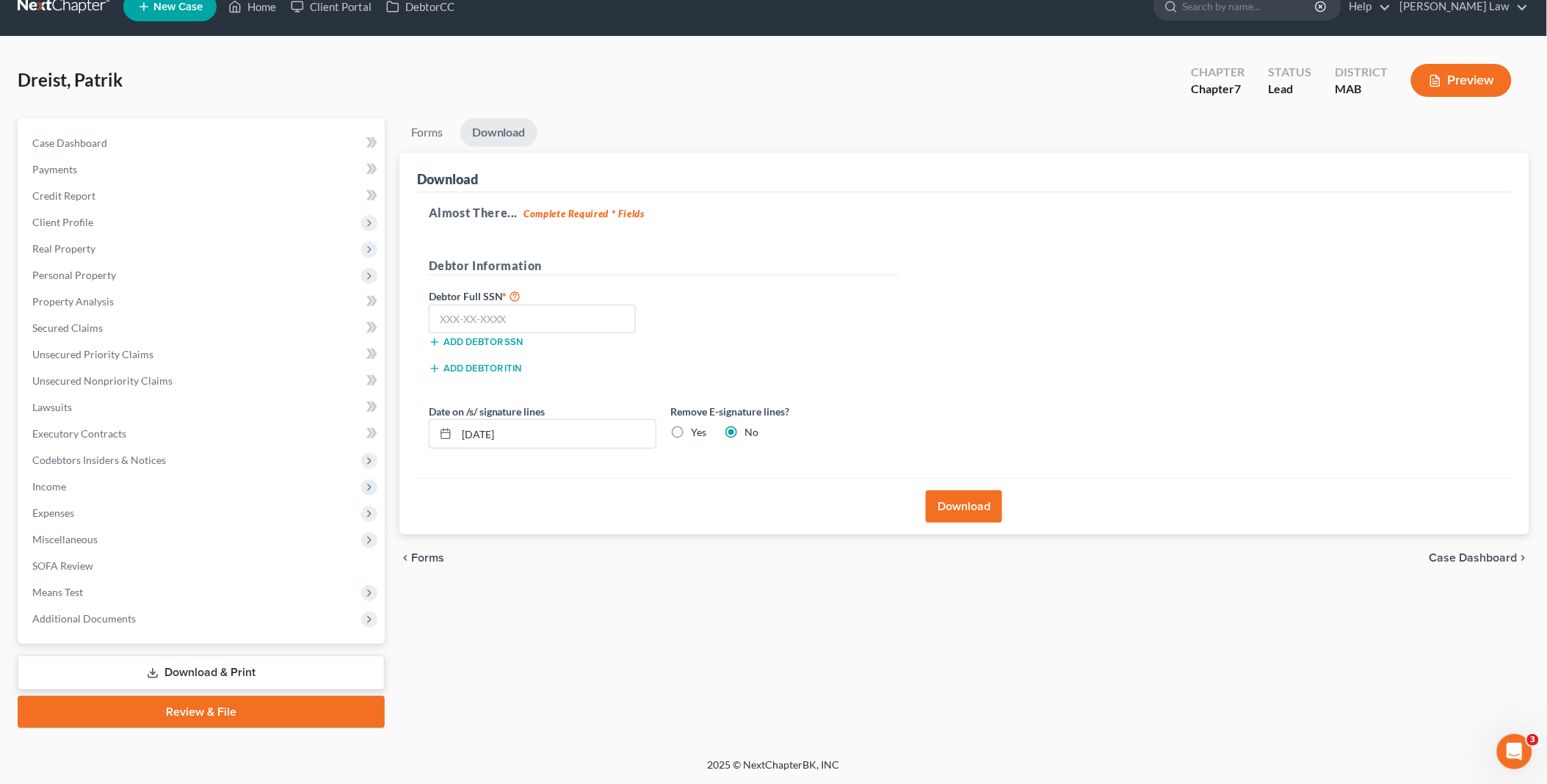
scroll to position [20, 0]
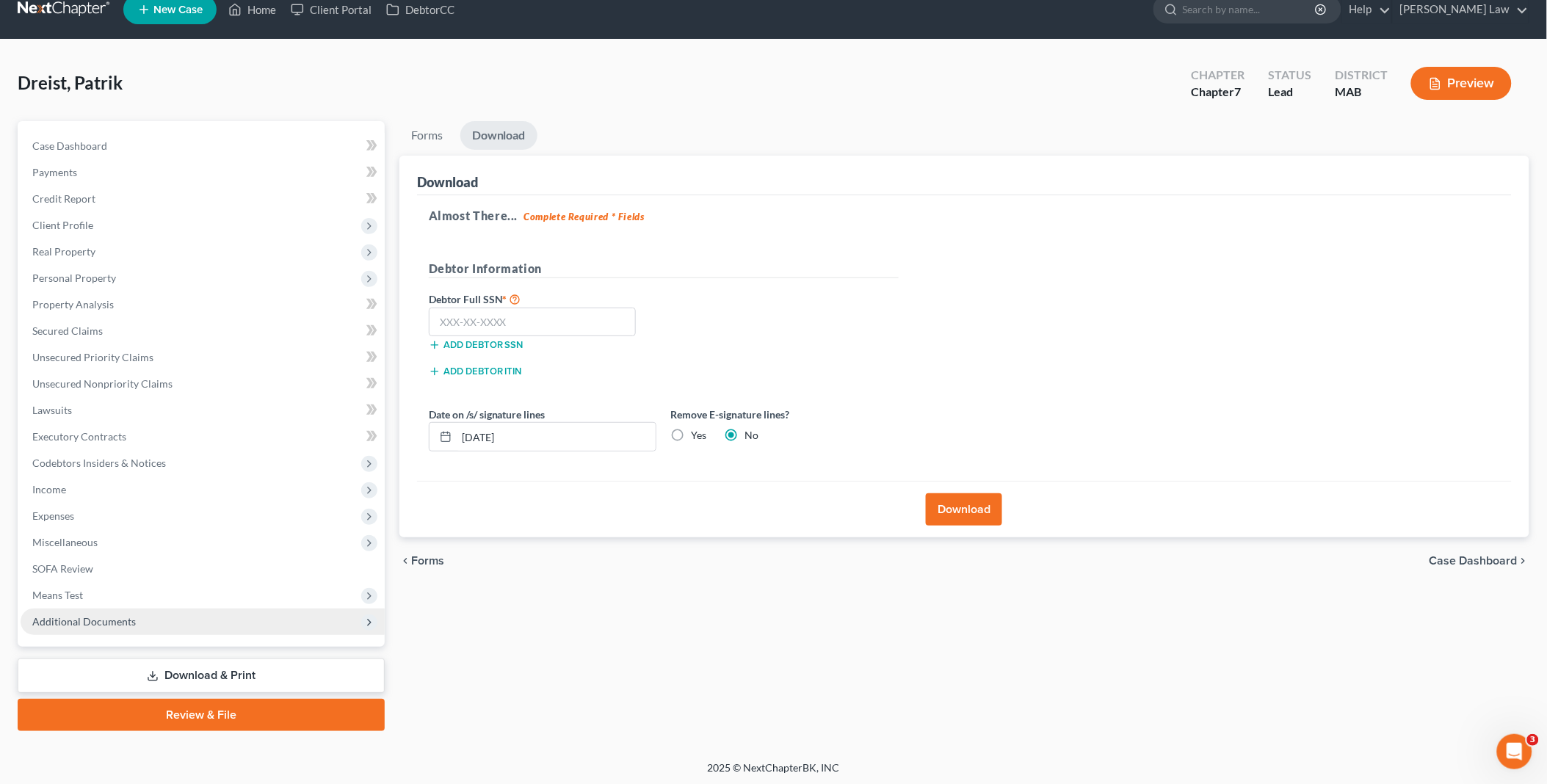
click at [128, 619] on span "Additional Documents" at bounding box center [84, 621] width 103 height 13
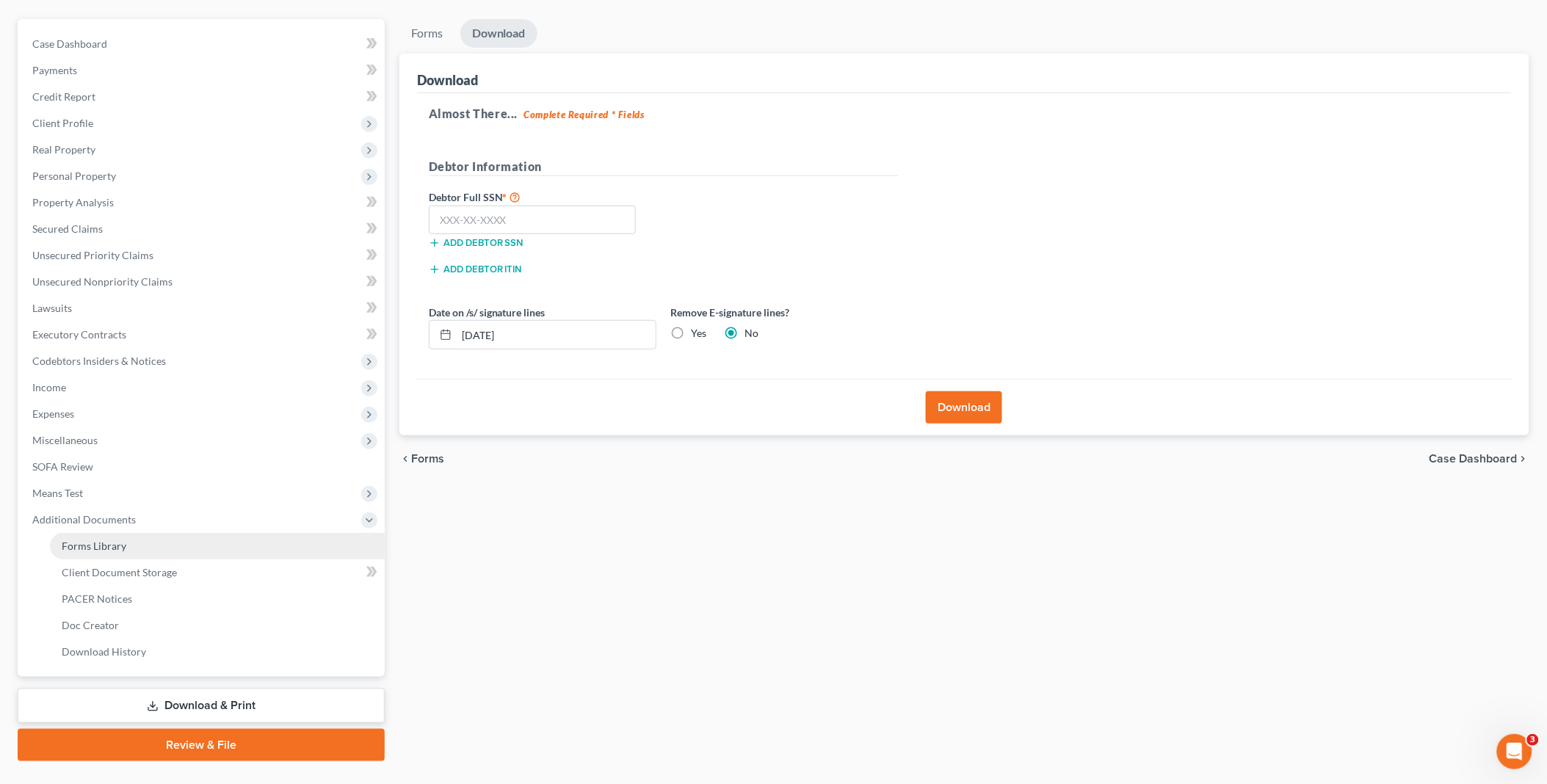
click at [106, 541] on span "Forms Library" at bounding box center [94, 546] width 64 height 13
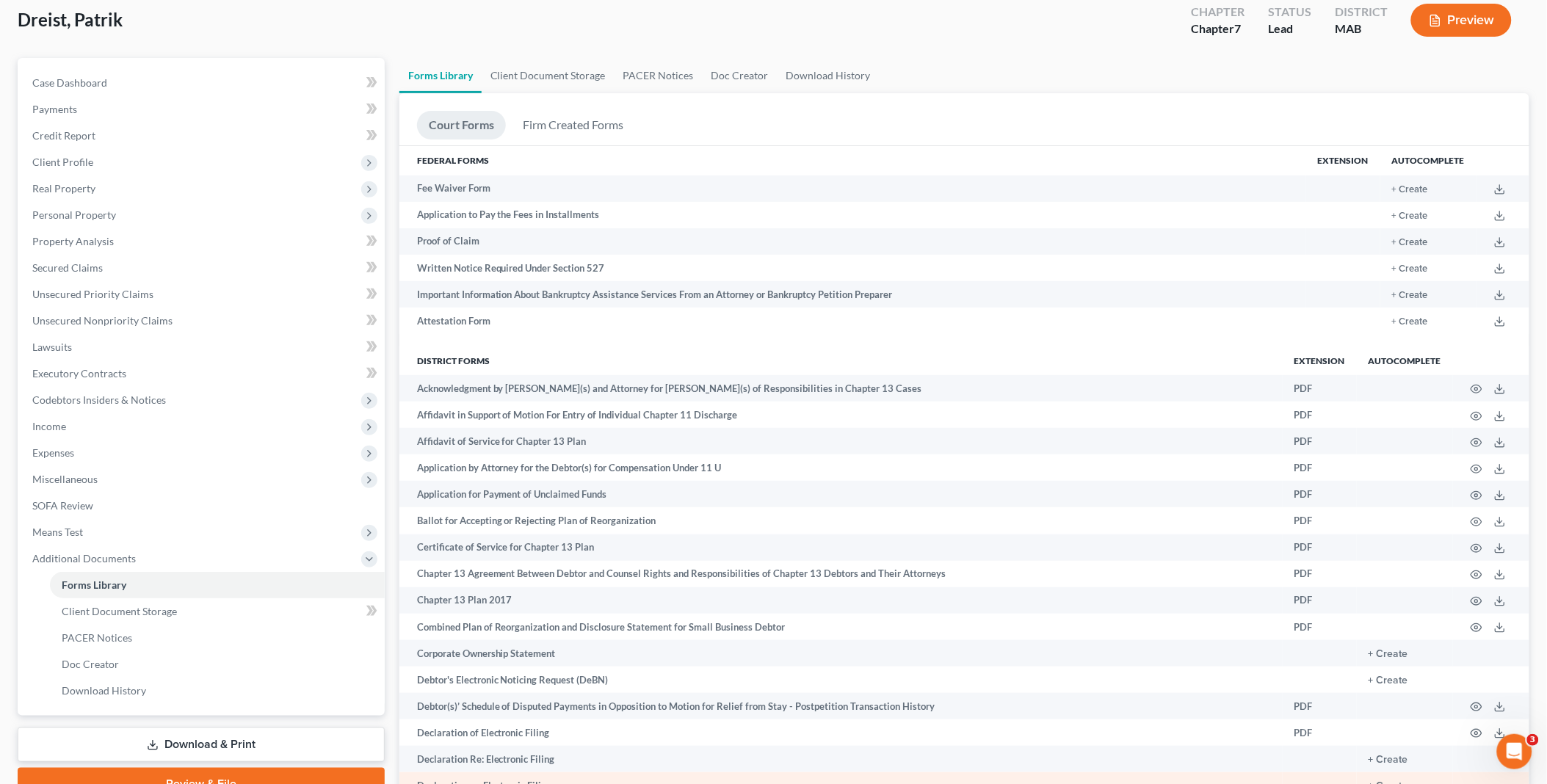
scroll to position [244, 0]
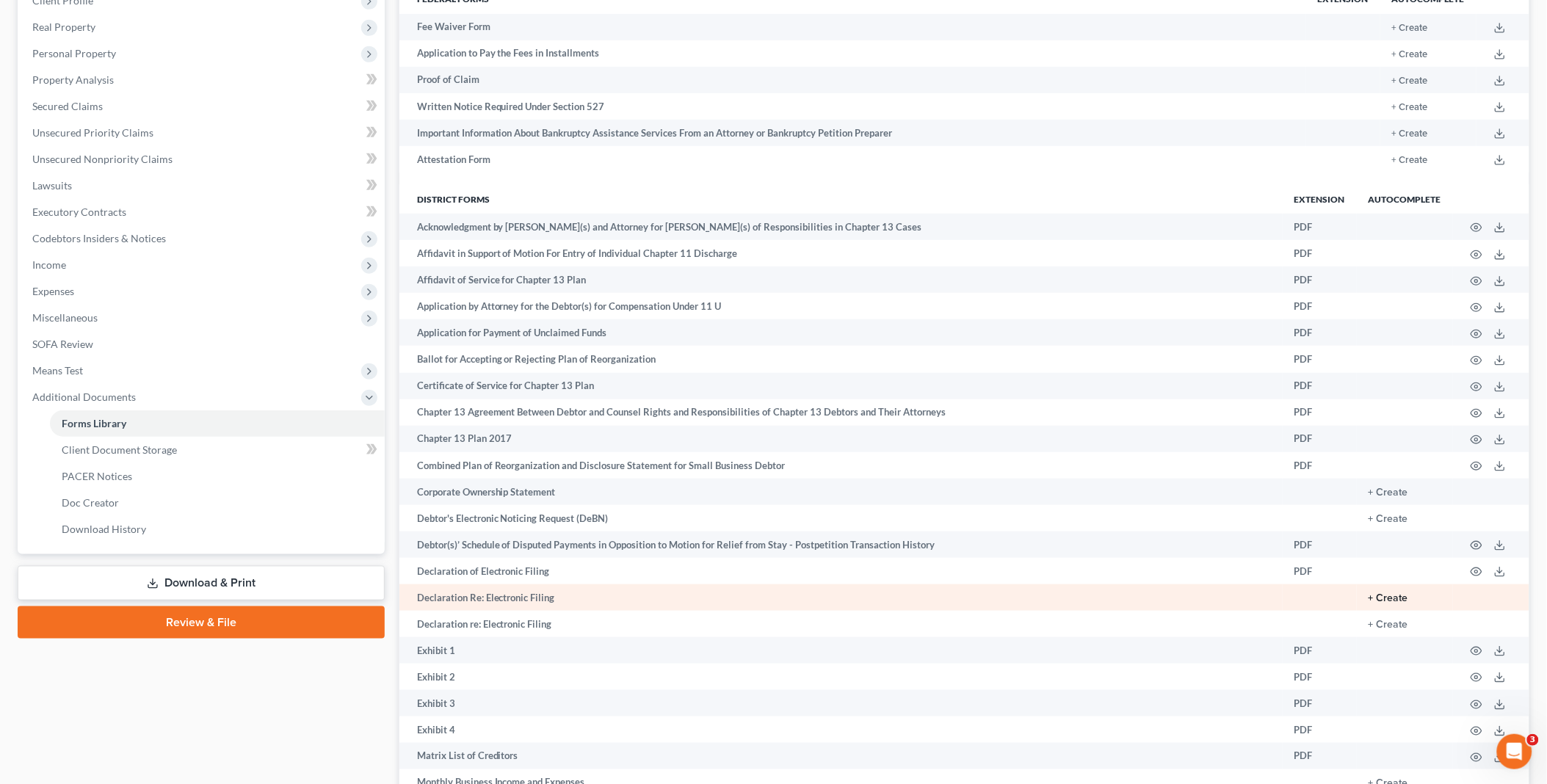
click at [1384, 603] on button "+ Create" at bounding box center [1388, 598] width 40 height 10
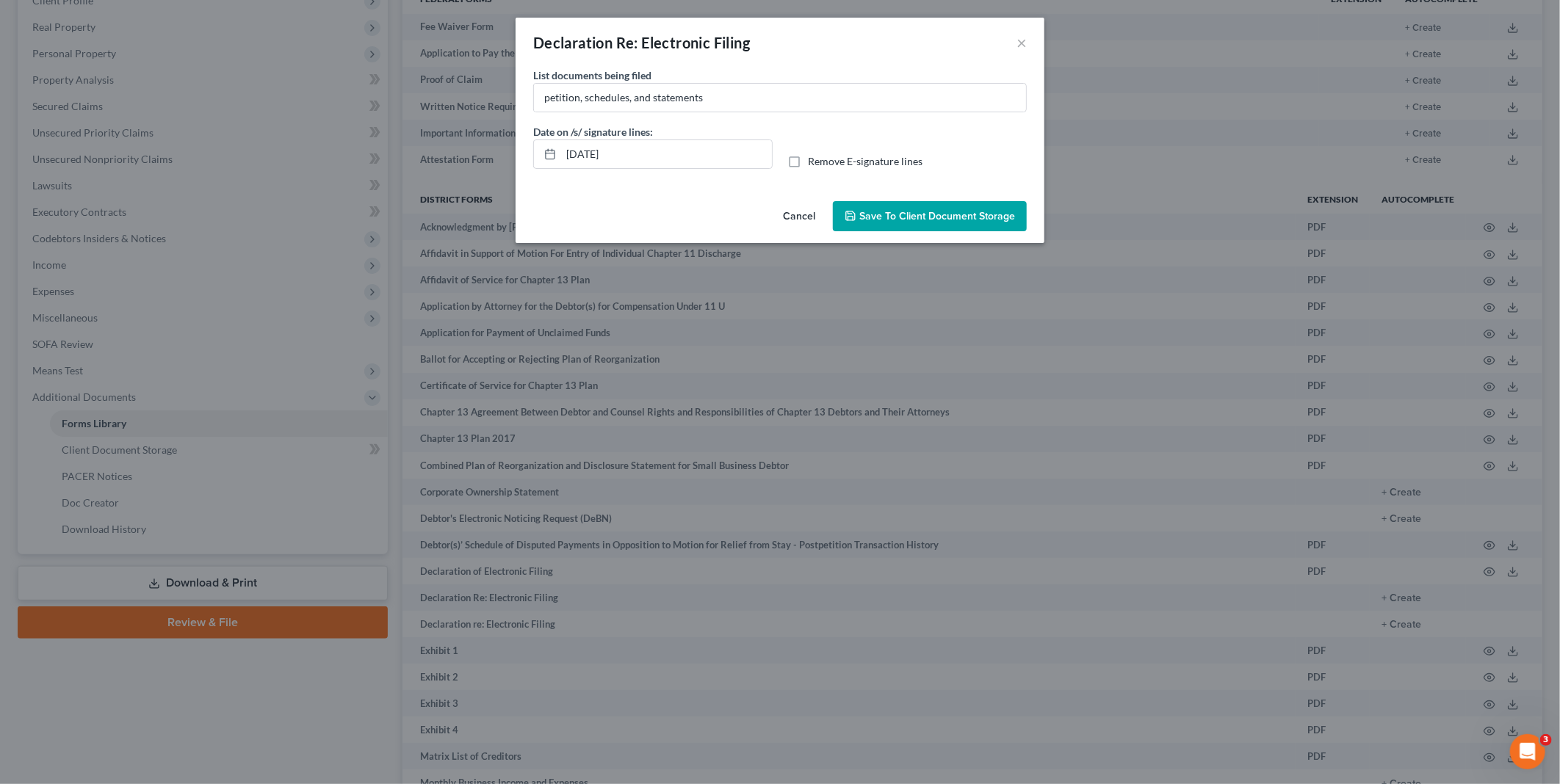
click at [808, 159] on label "Remove E-signature lines" at bounding box center [865, 162] width 114 height 15
click at [814, 159] on input "Remove E-signature lines" at bounding box center [818, 159] width 10 height 10
checkbox input "true"
click at [891, 213] on span "Save to Client Document Storage" at bounding box center [937, 216] width 156 height 13
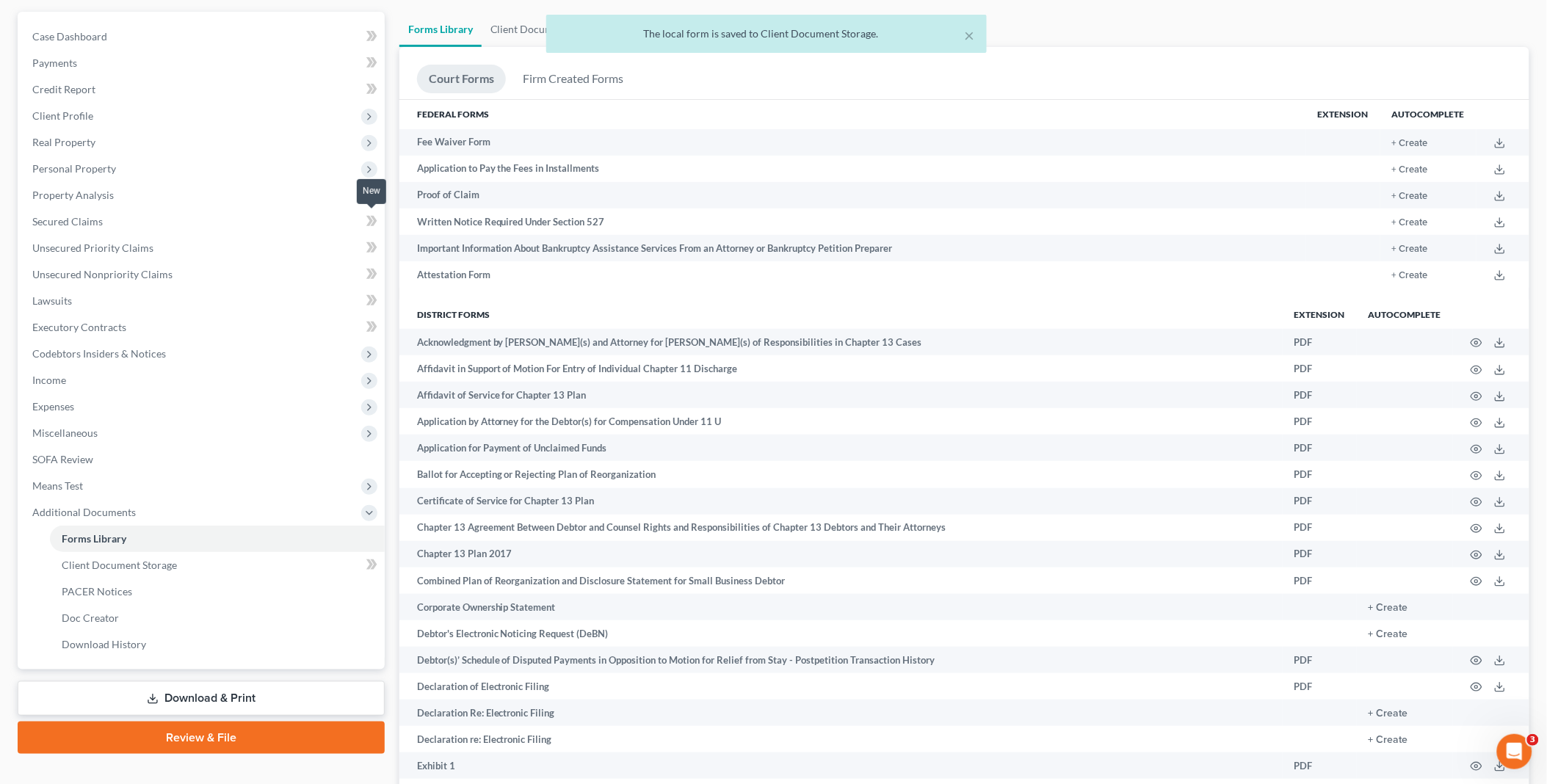
scroll to position [0, 0]
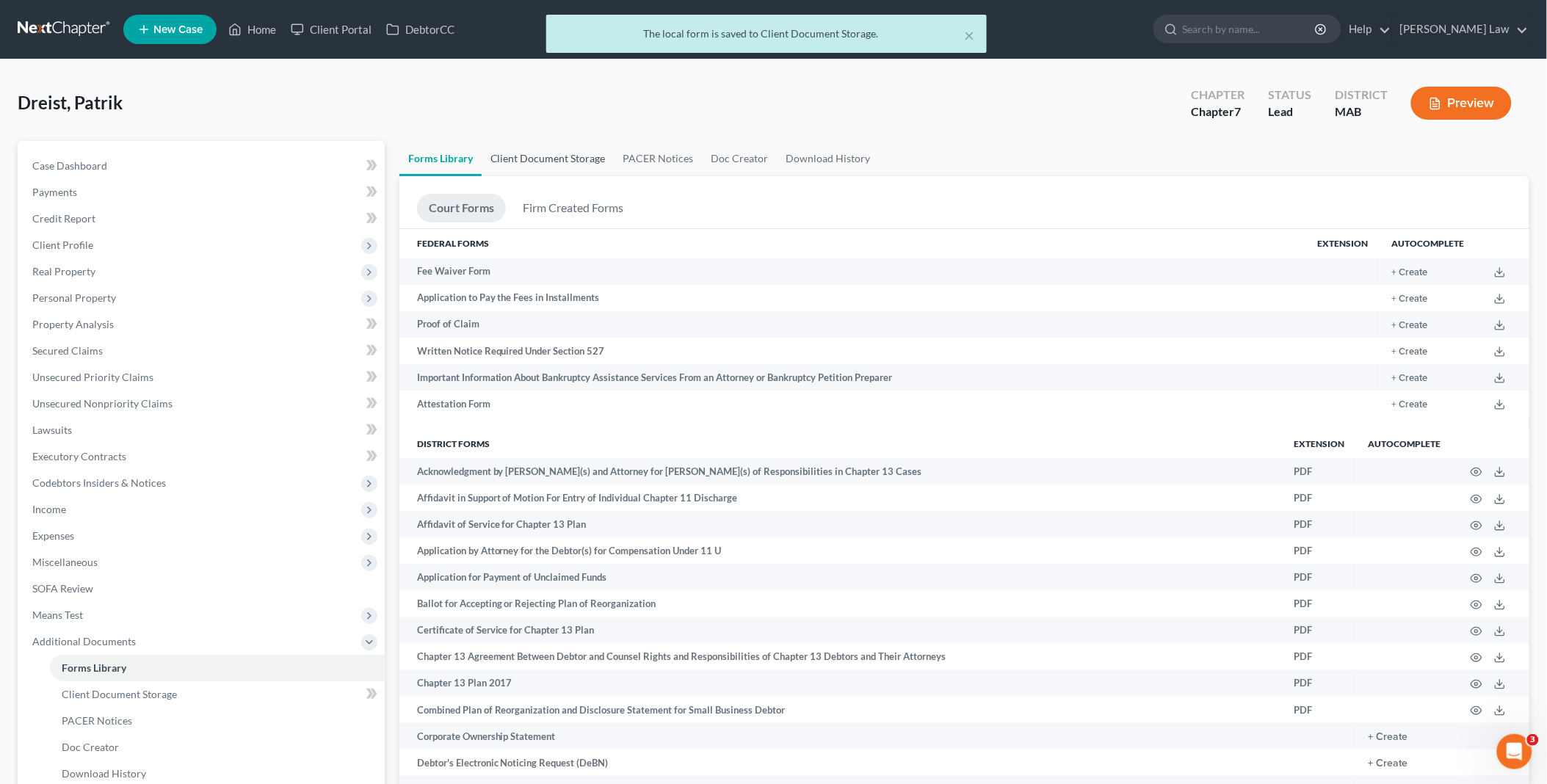
click at [537, 149] on link "Client Document Storage" at bounding box center [548, 159] width 133 height 35
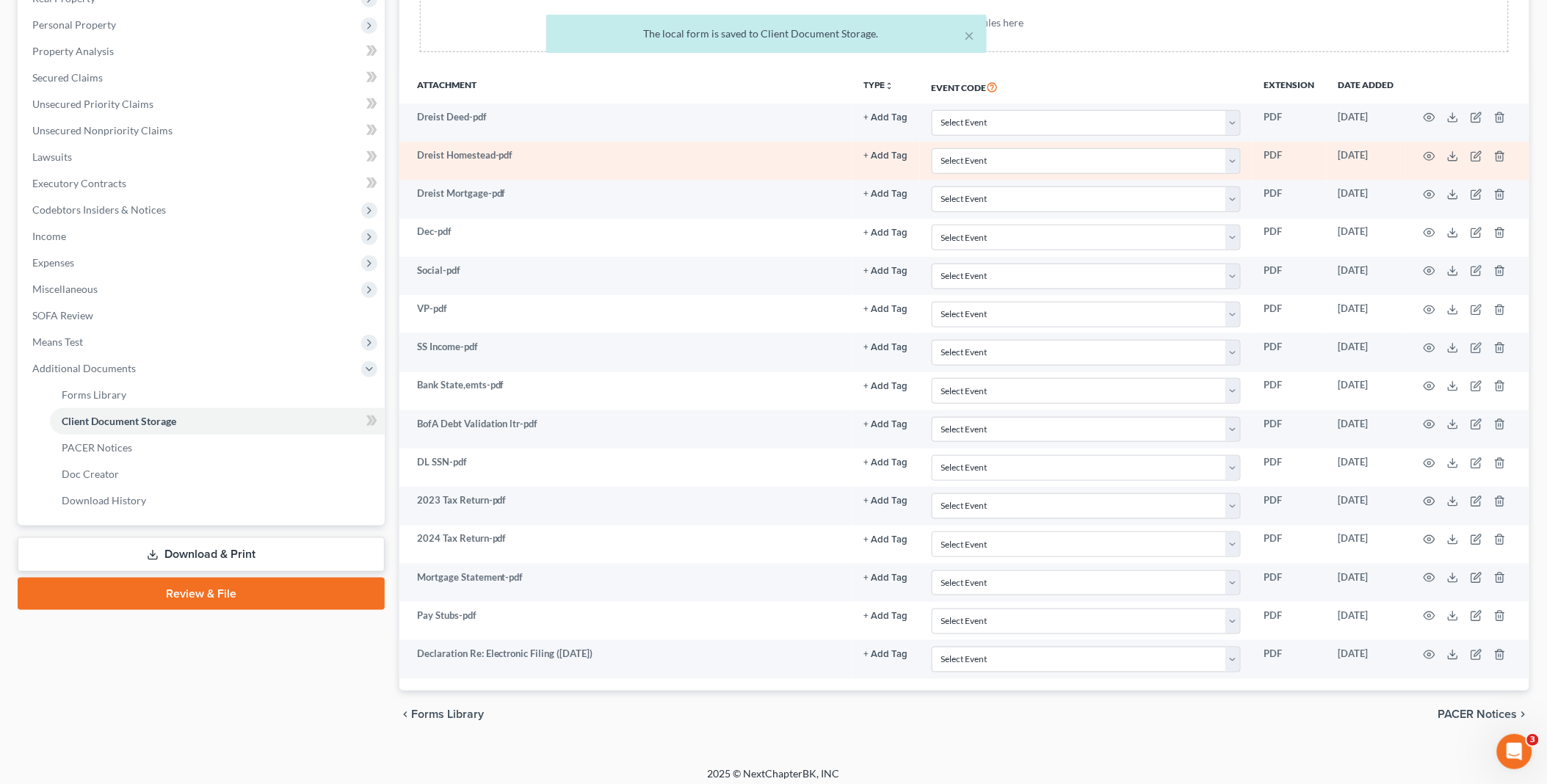
scroll to position [283, 0]
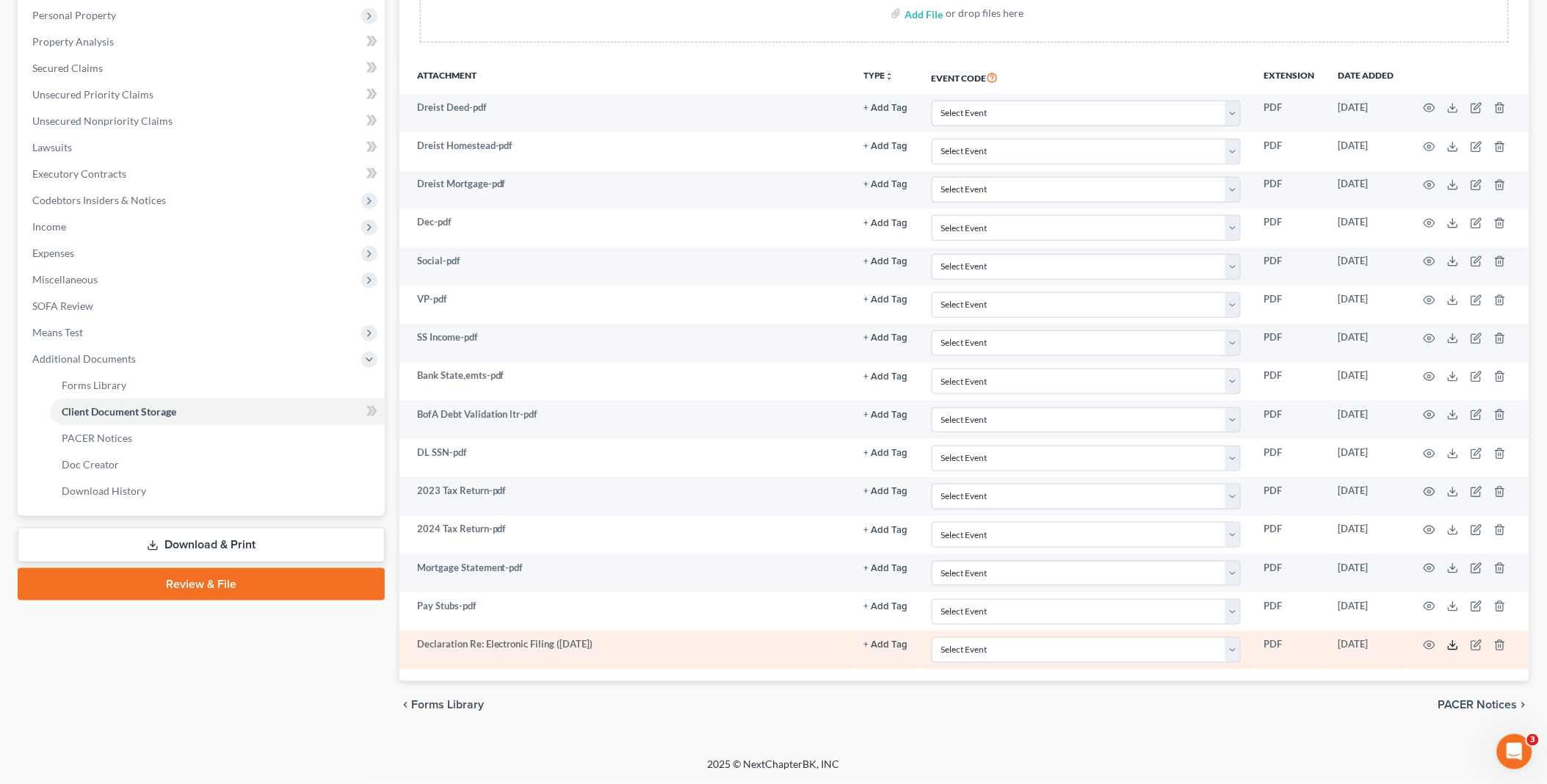
click at [1454, 647] on icon at bounding box center [1453, 645] width 12 height 12
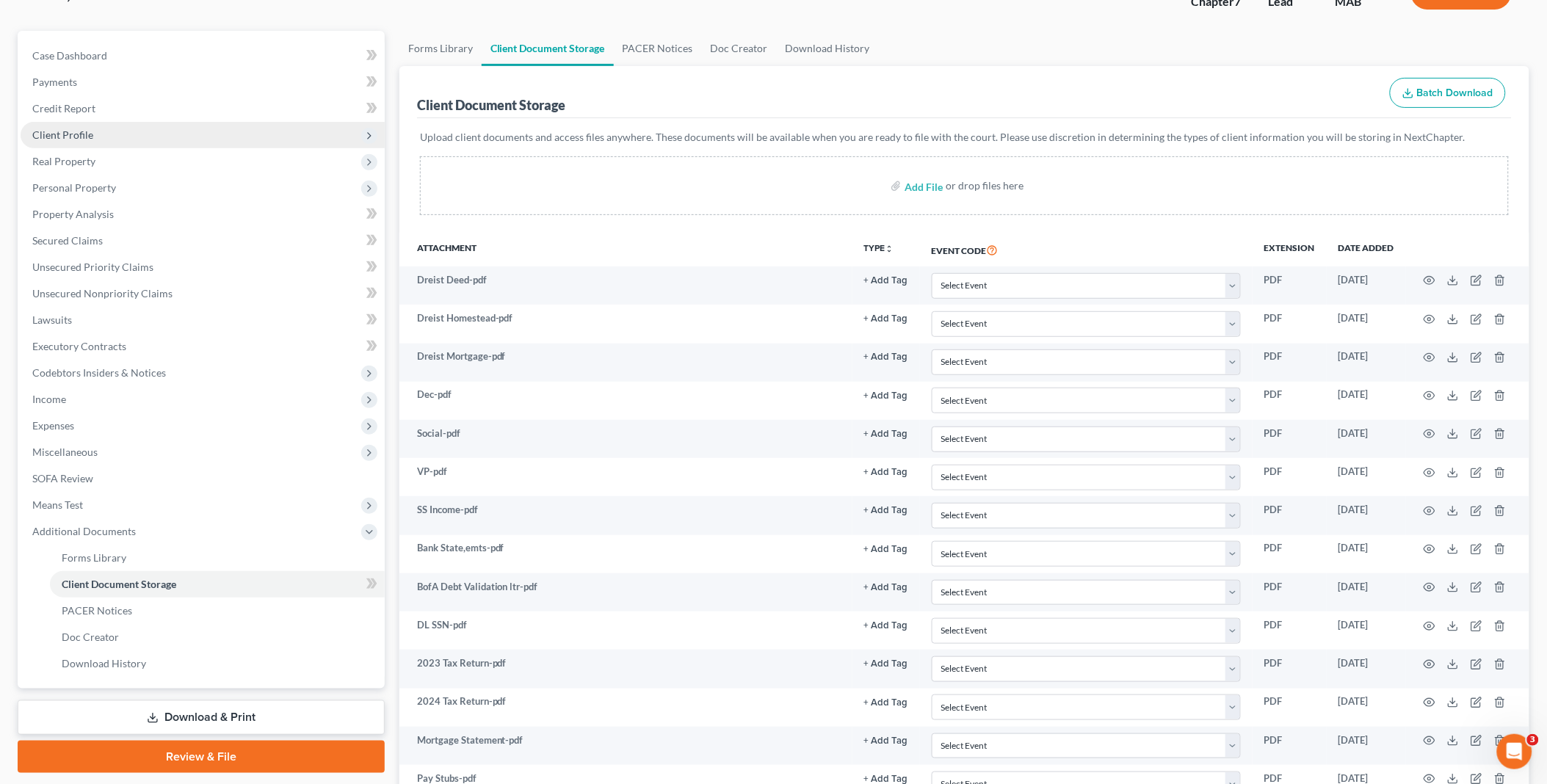
scroll to position [0, 0]
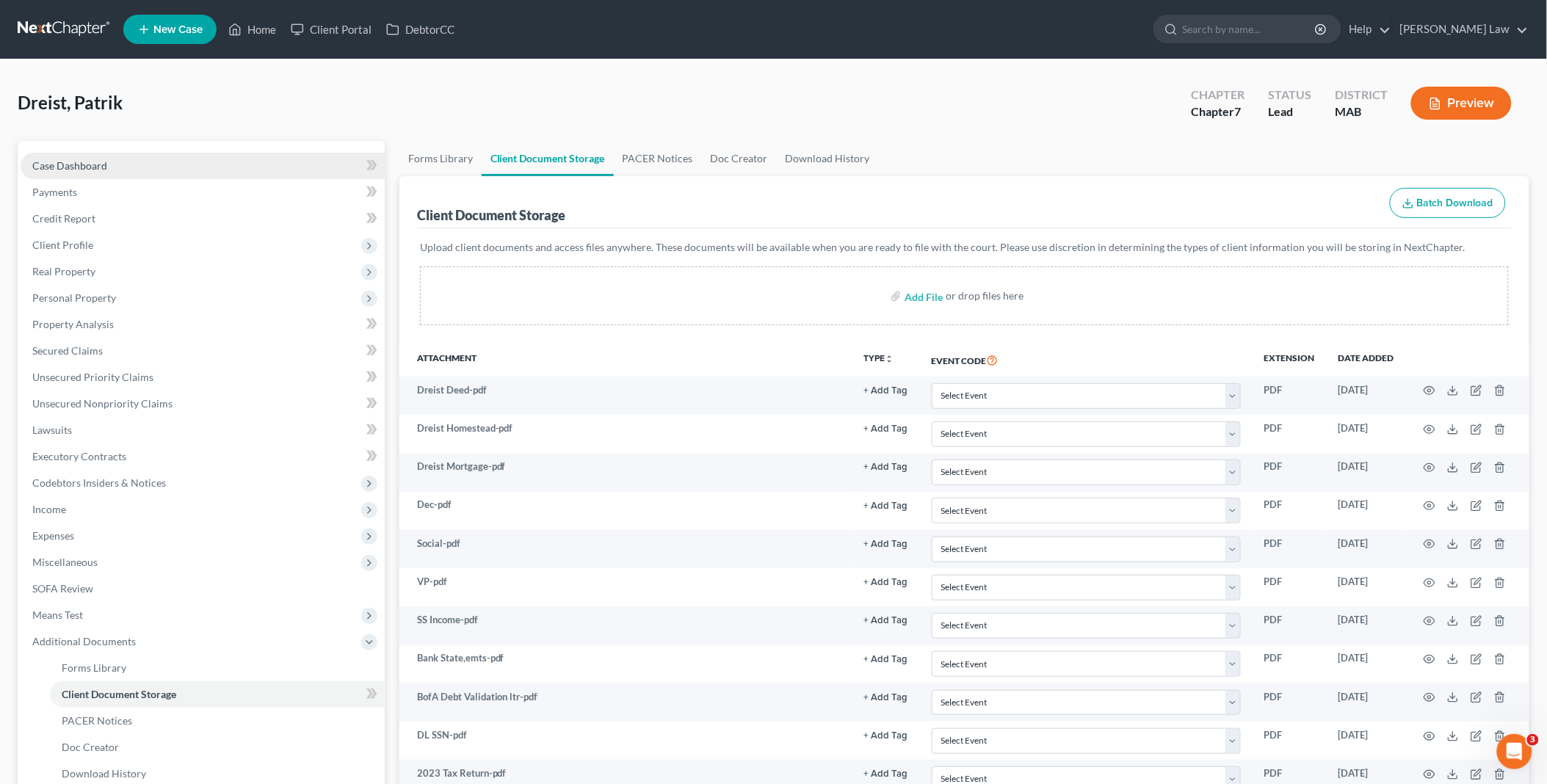
click at [86, 168] on span "Case Dashboard" at bounding box center [69, 165] width 75 height 13
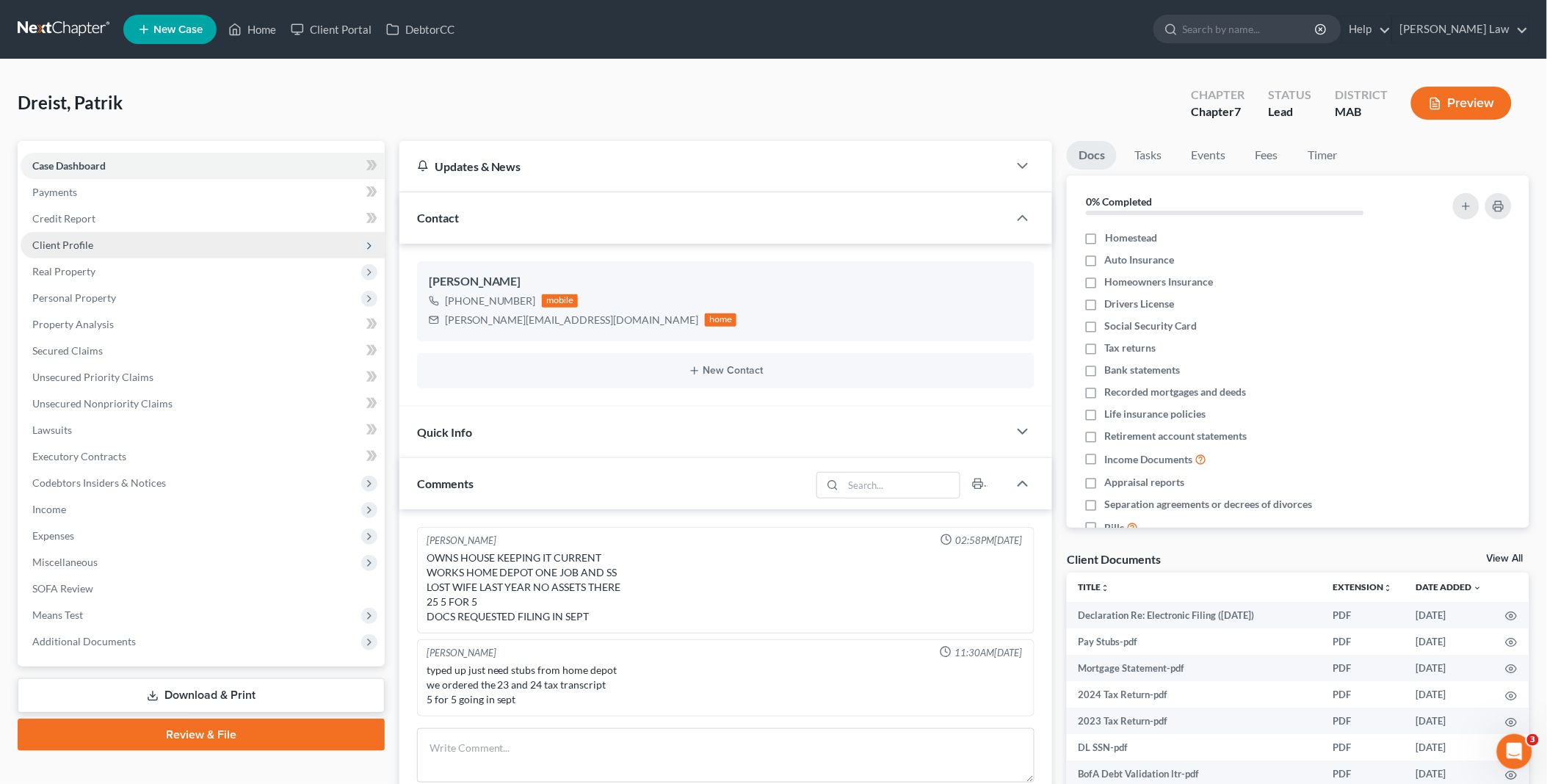
click at [79, 242] on span "Client Profile" at bounding box center [63, 244] width 61 height 13
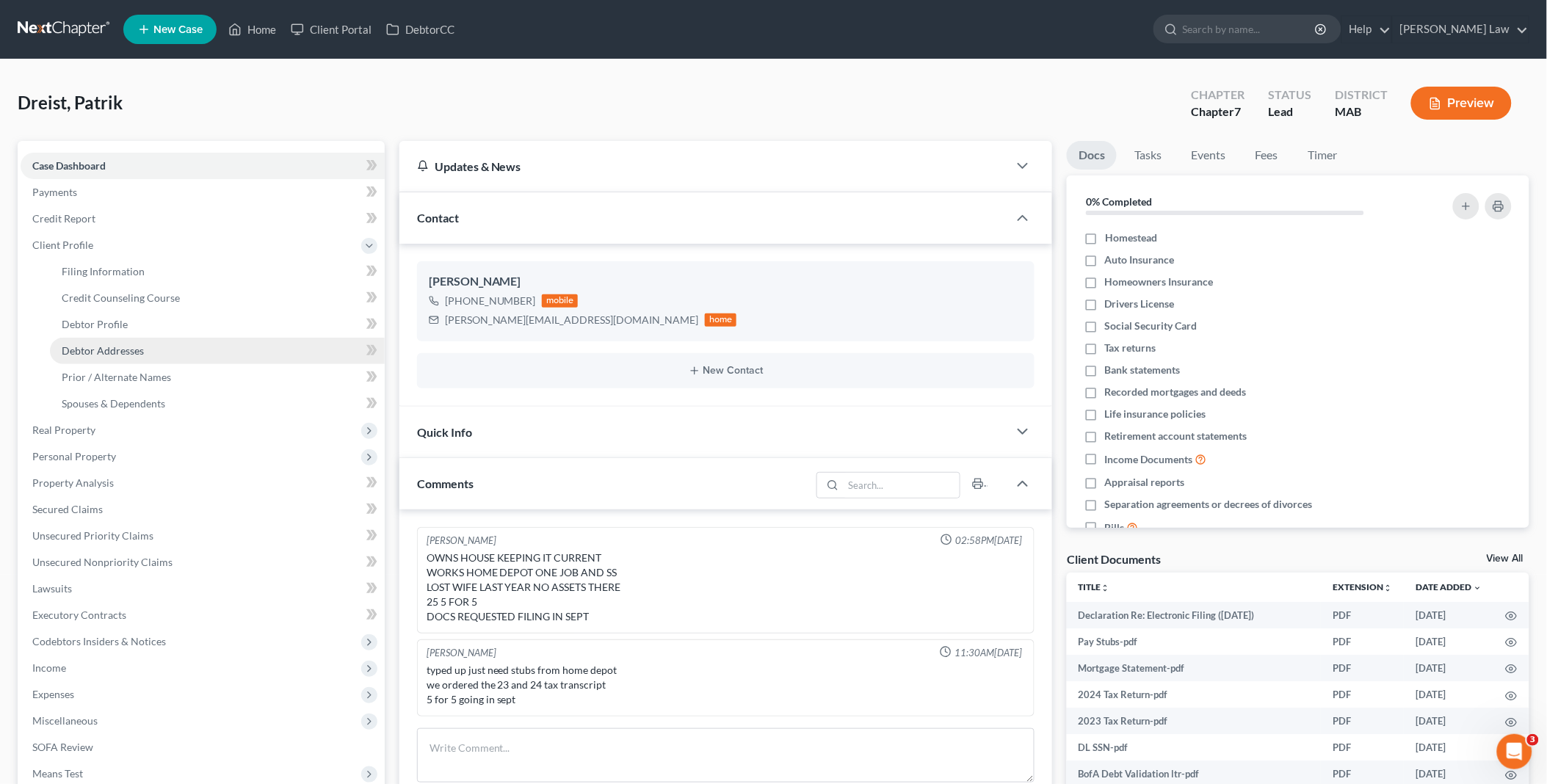
click at [132, 345] on span "Debtor Addresses" at bounding box center [103, 350] width 82 height 13
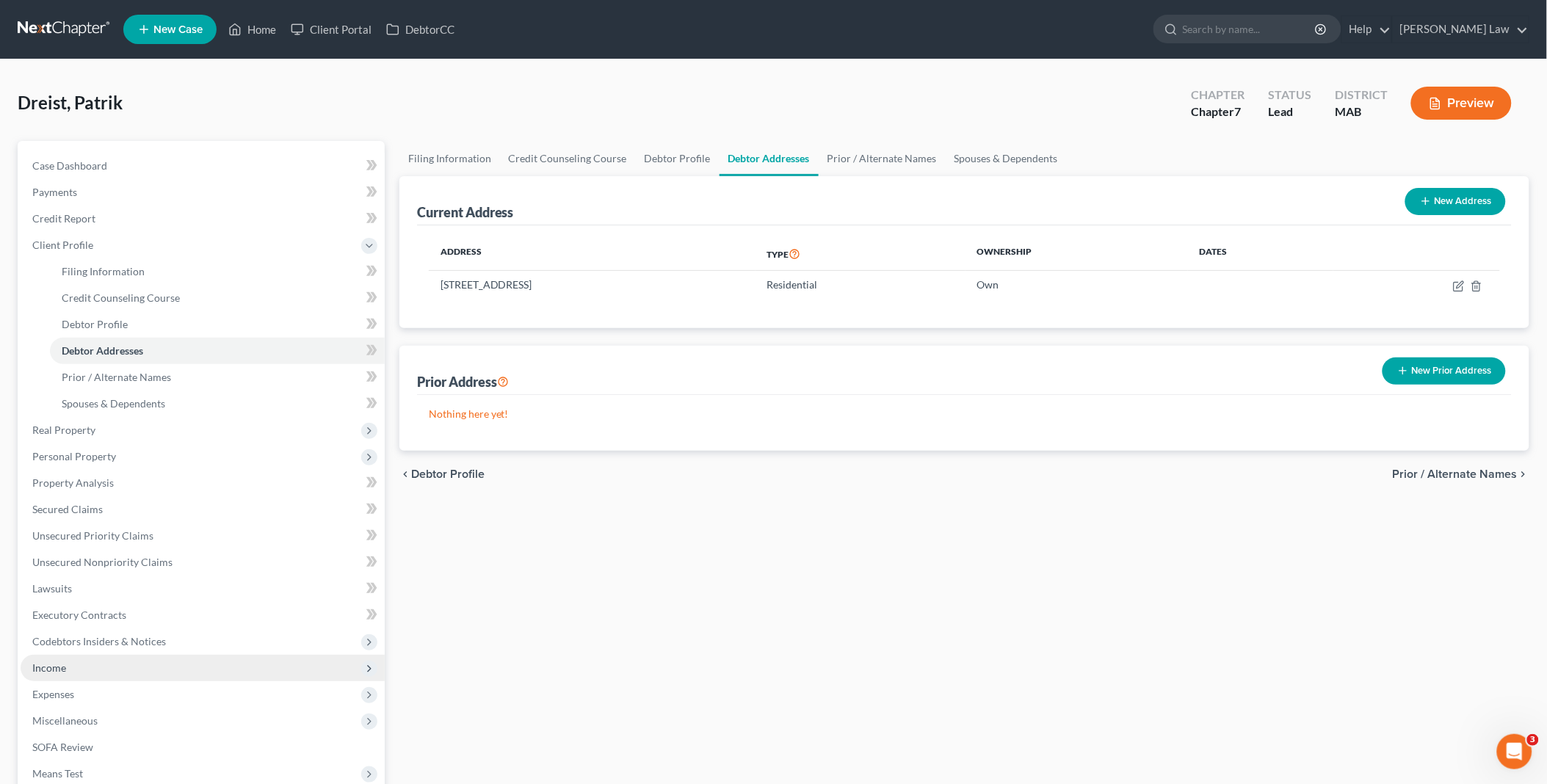
click at [64, 667] on span "Income" at bounding box center [49, 667] width 34 height 13
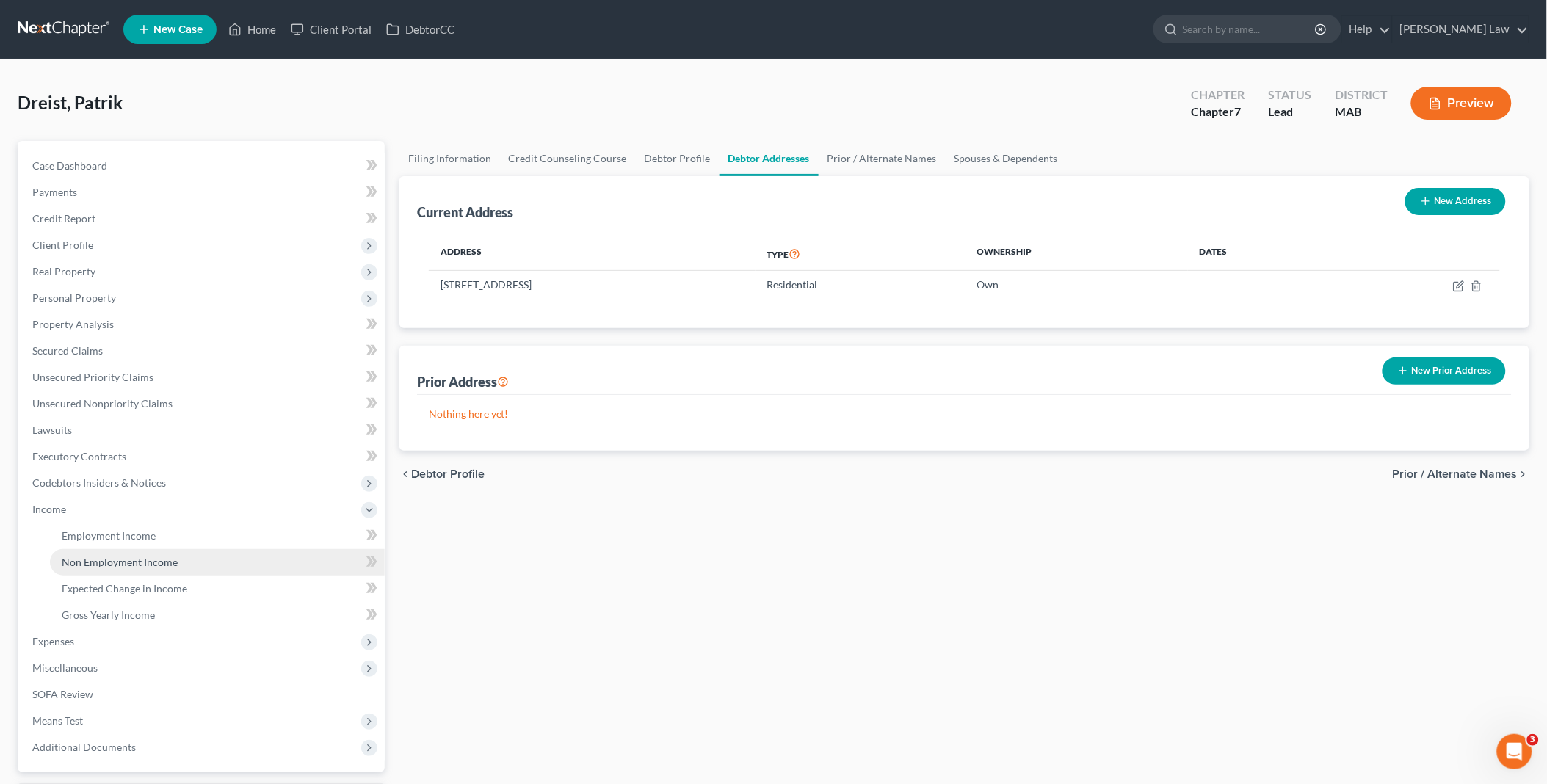
click at [137, 553] on link "Non Employment Income" at bounding box center [217, 563] width 335 height 27
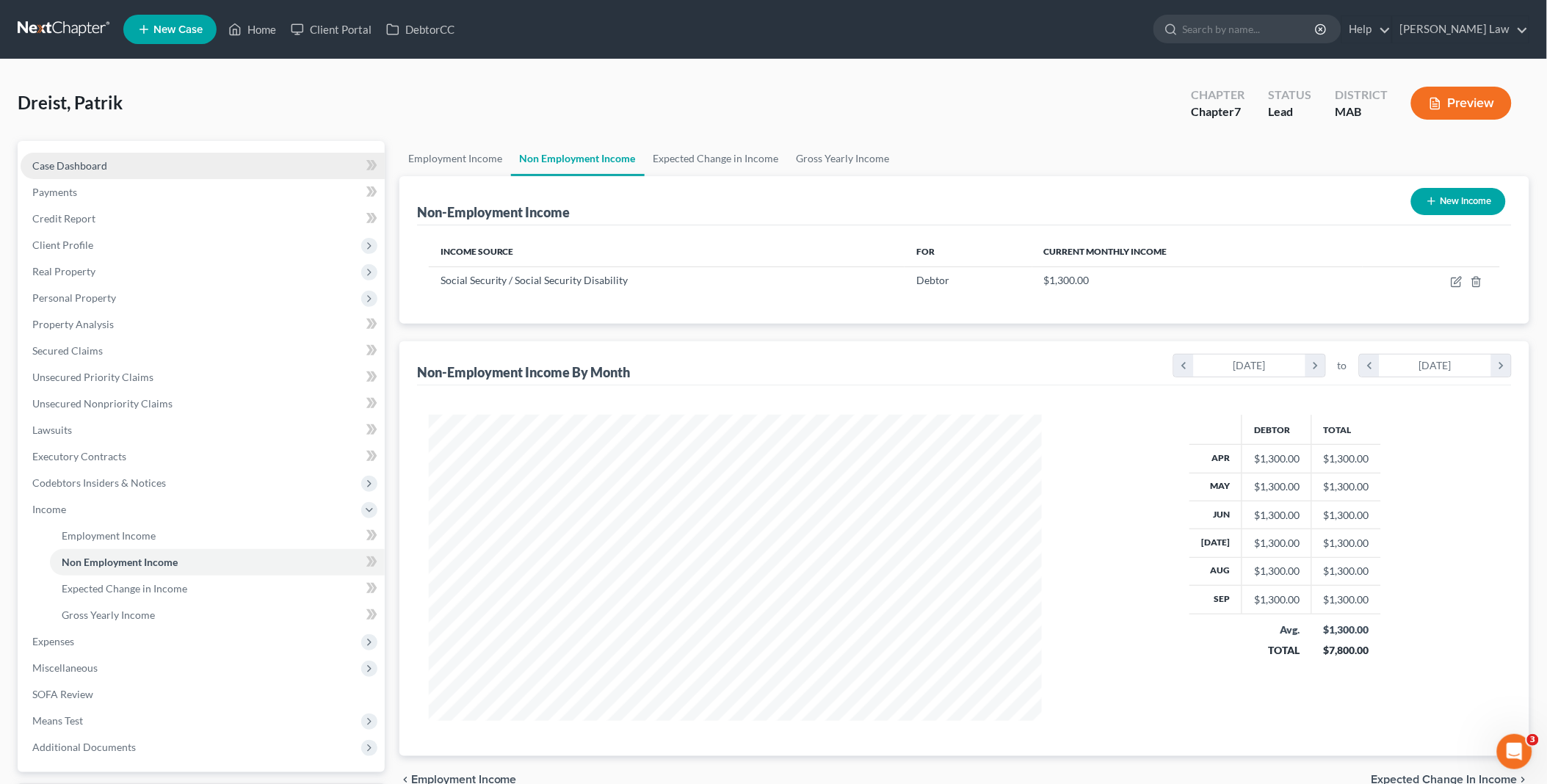
click at [113, 165] on link "Case Dashboard" at bounding box center [202, 166] width 364 height 27
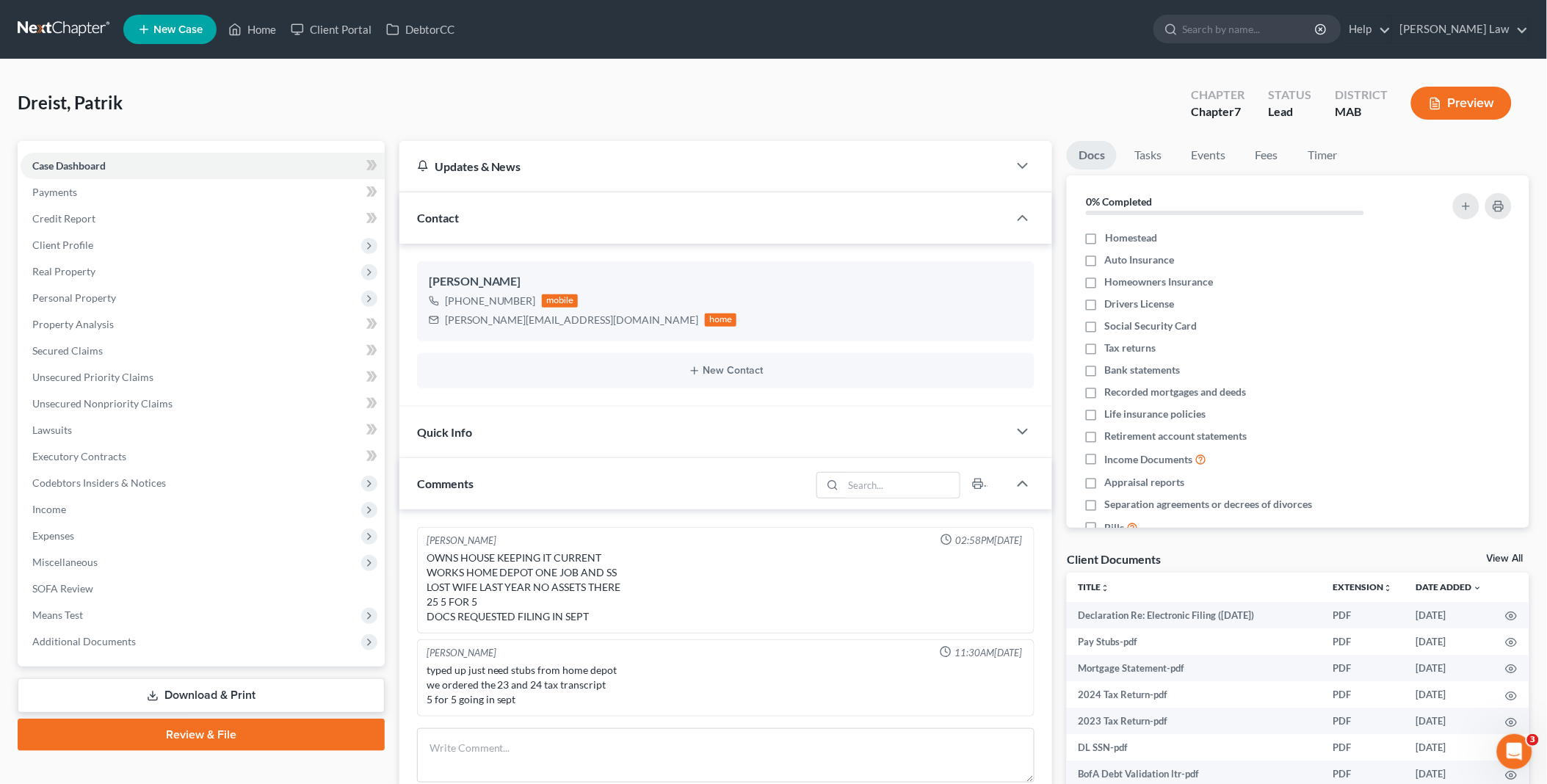
drag, startPoint x: 1502, startPoint y: 557, endPoint x: 750, endPoint y: 145, distance: 857.5
click at [1502, 557] on link "View All" at bounding box center [1505, 559] width 37 height 10
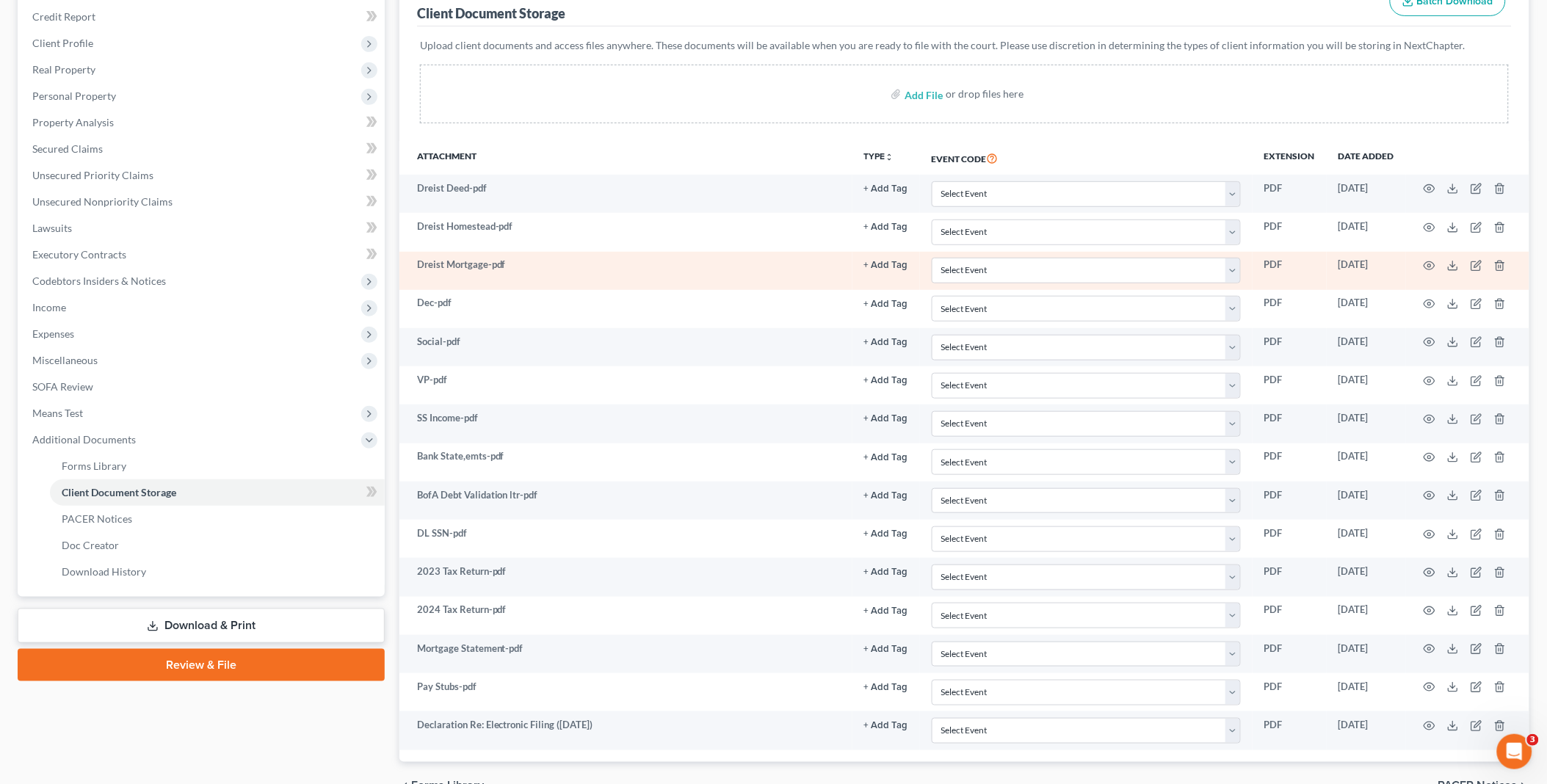
scroll to position [283, 0]
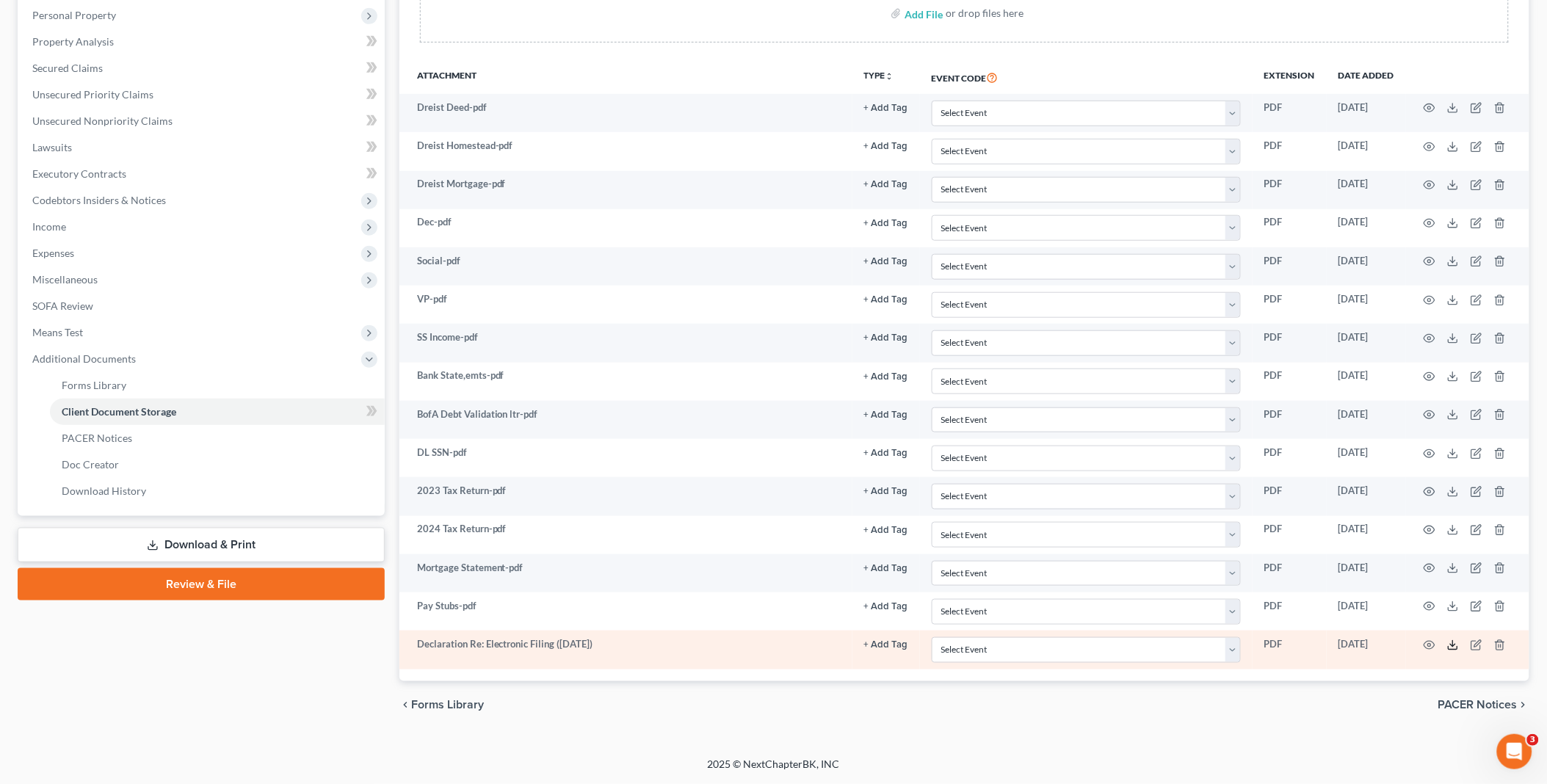
click at [1450, 649] on icon at bounding box center [1453, 645] width 12 height 12
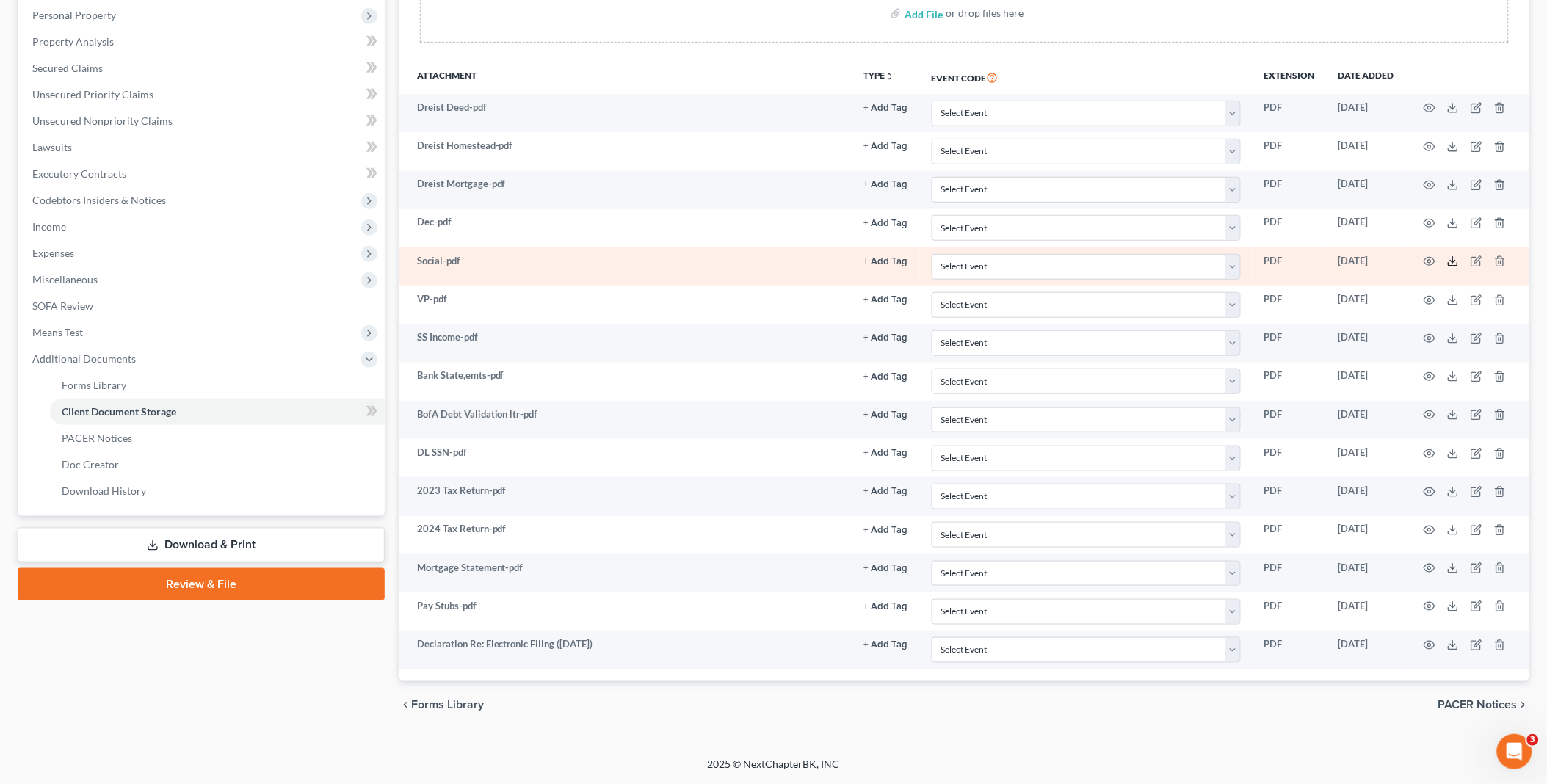
click at [1451, 261] on icon at bounding box center [1453, 261] width 12 height 12
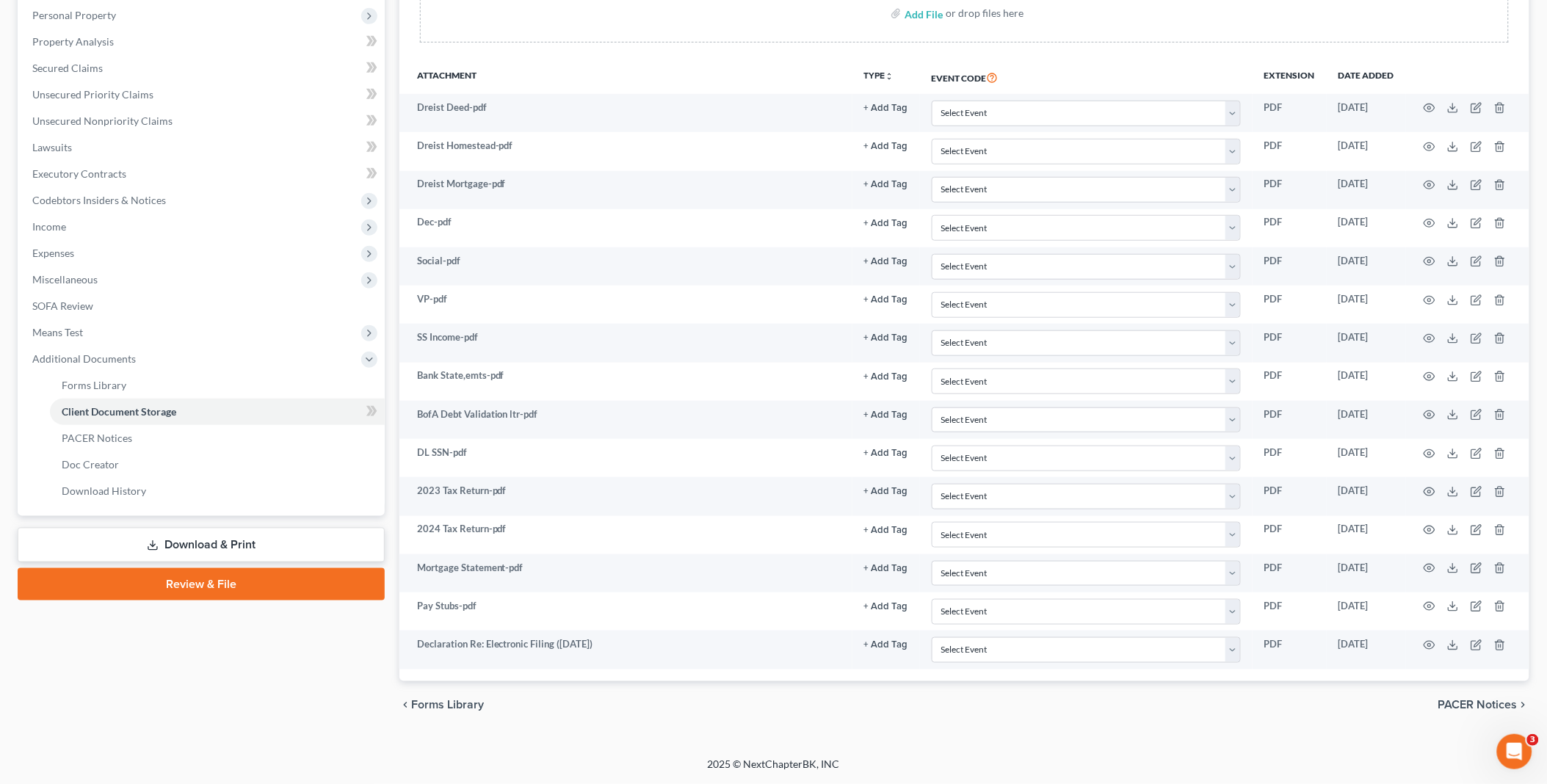
click at [202, 540] on link "Download & Print" at bounding box center [201, 545] width 367 height 35
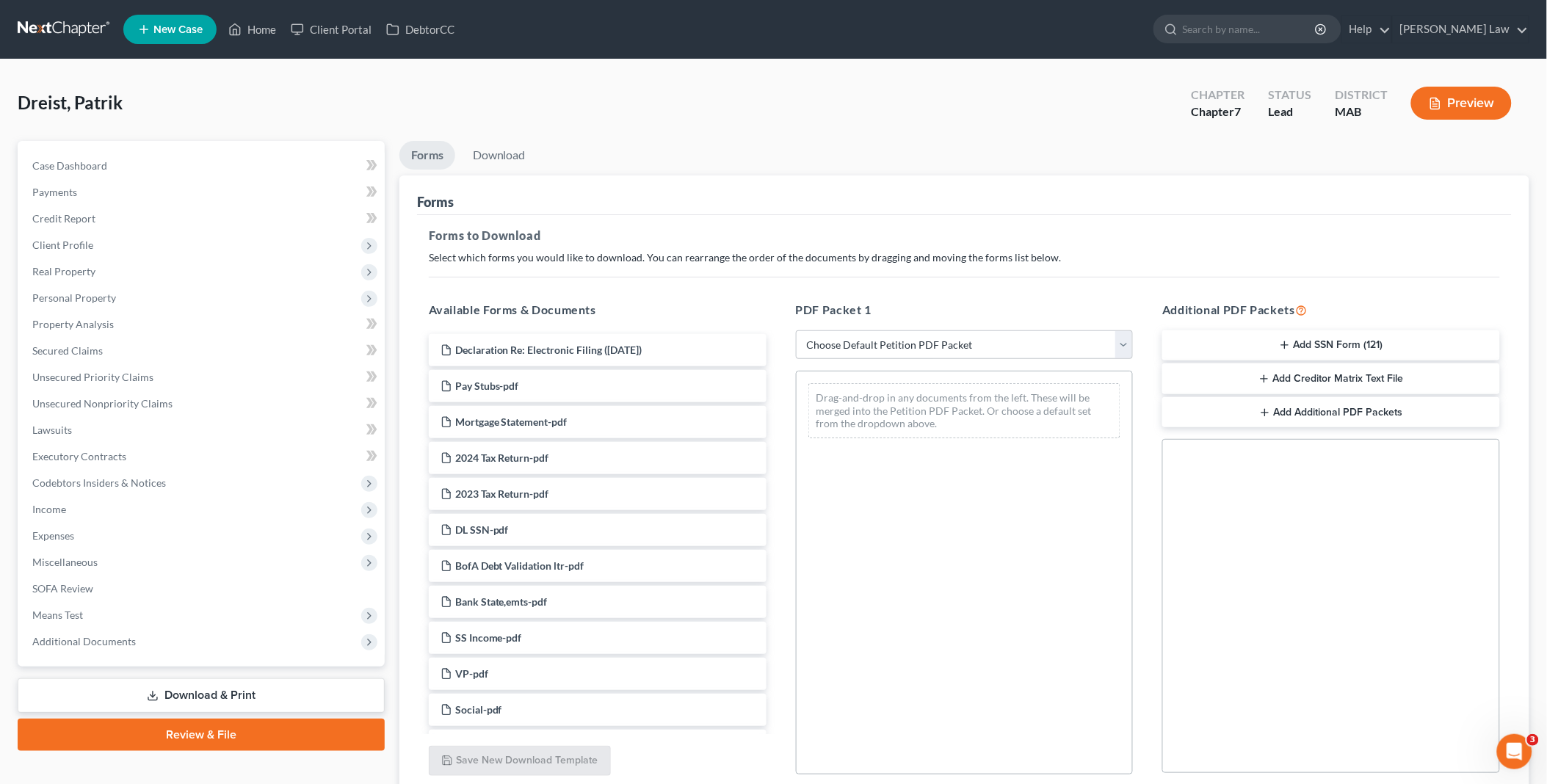
click at [1349, 334] on button "Add SSN Form (121)" at bounding box center [1331, 345] width 337 height 31
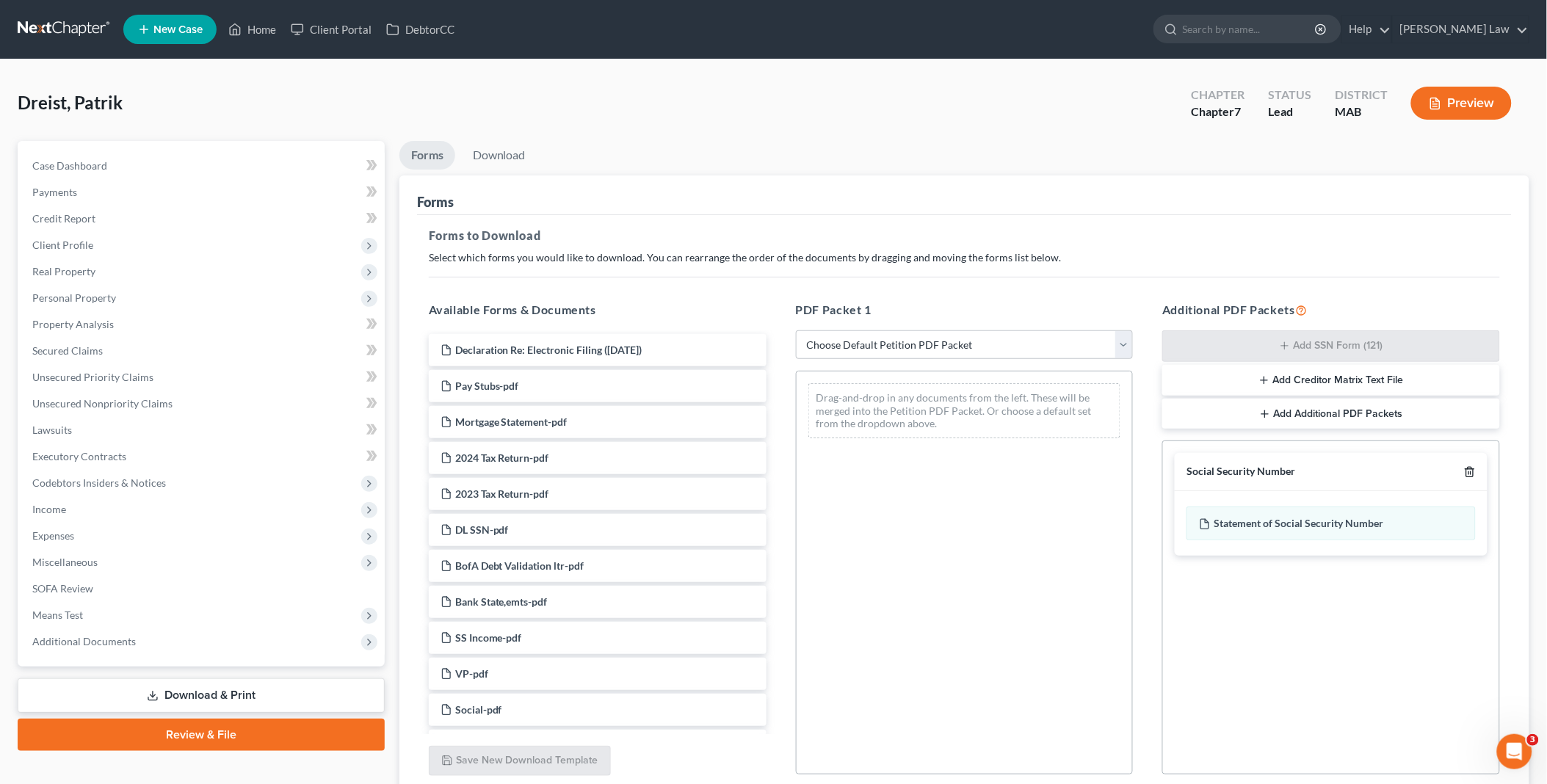
click at [1466, 475] on icon "button" at bounding box center [1469, 472] width 7 height 10
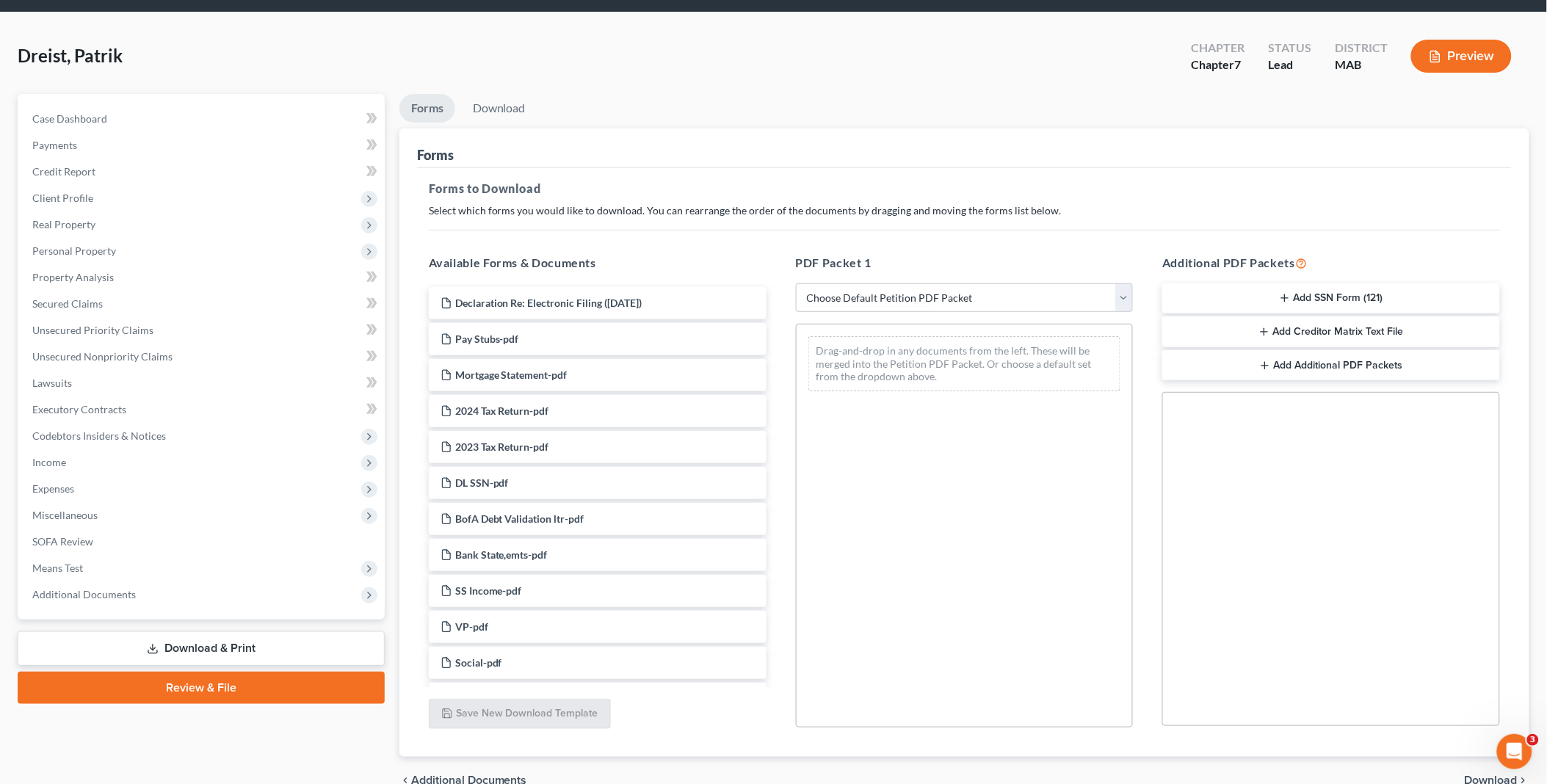
scroll to position [122, 0]
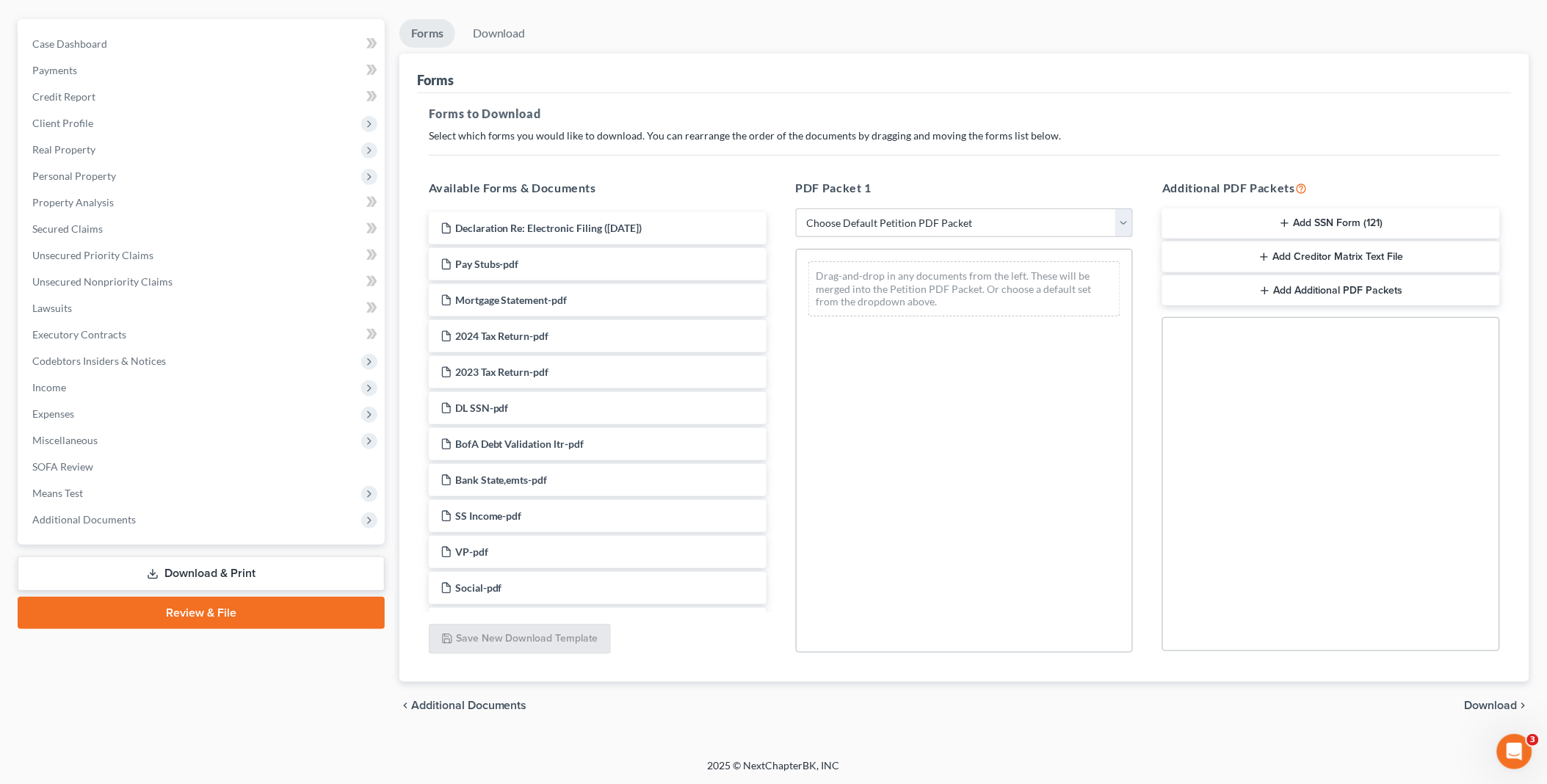
click at [1309, 220] on button "Add SSN Form (121)" at bounding box center [1331, 224] width 337 height 31
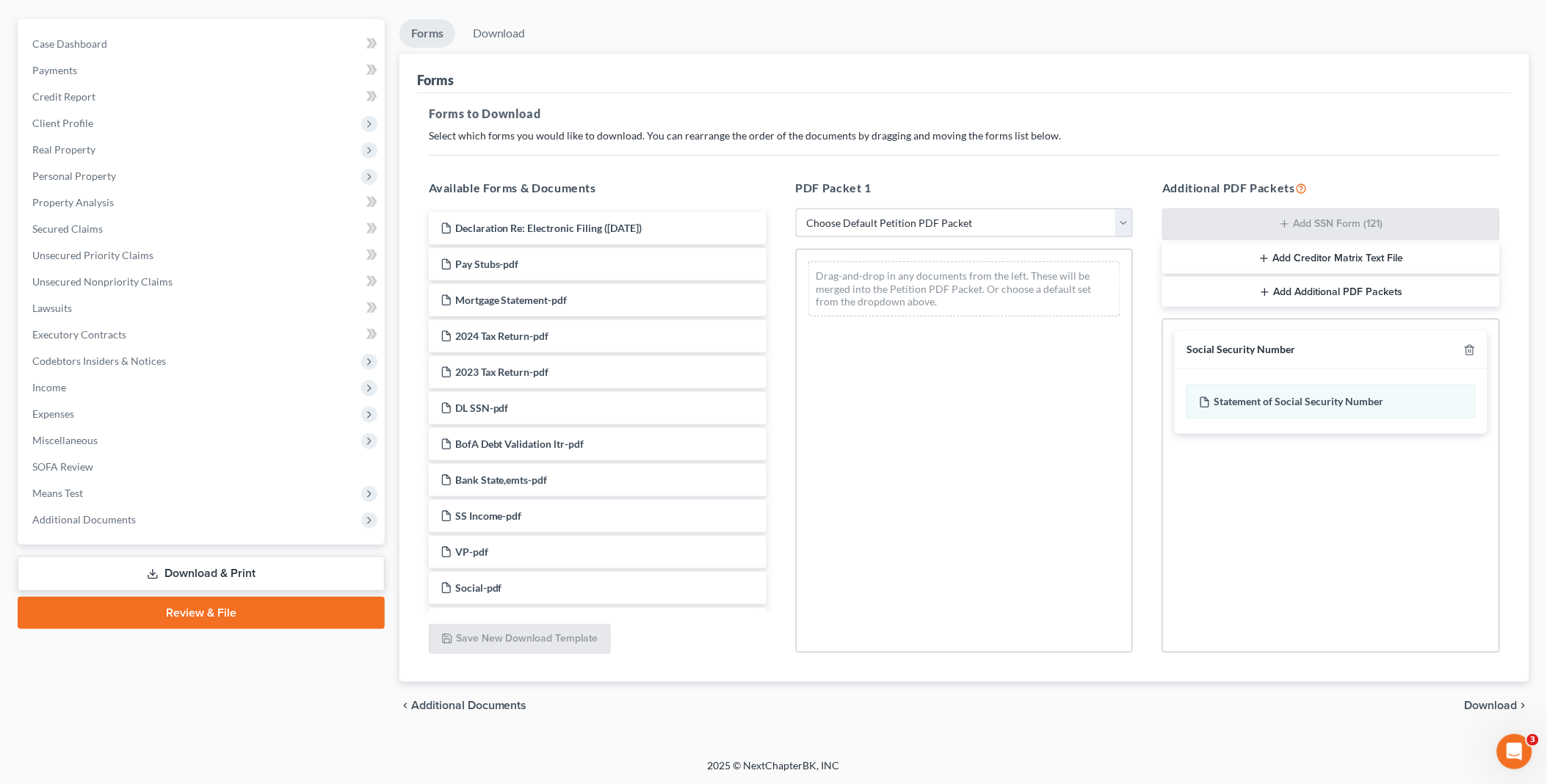
click at [1492, 701] on span "Download" at bounding box center [1491, 705] width 53 height 12
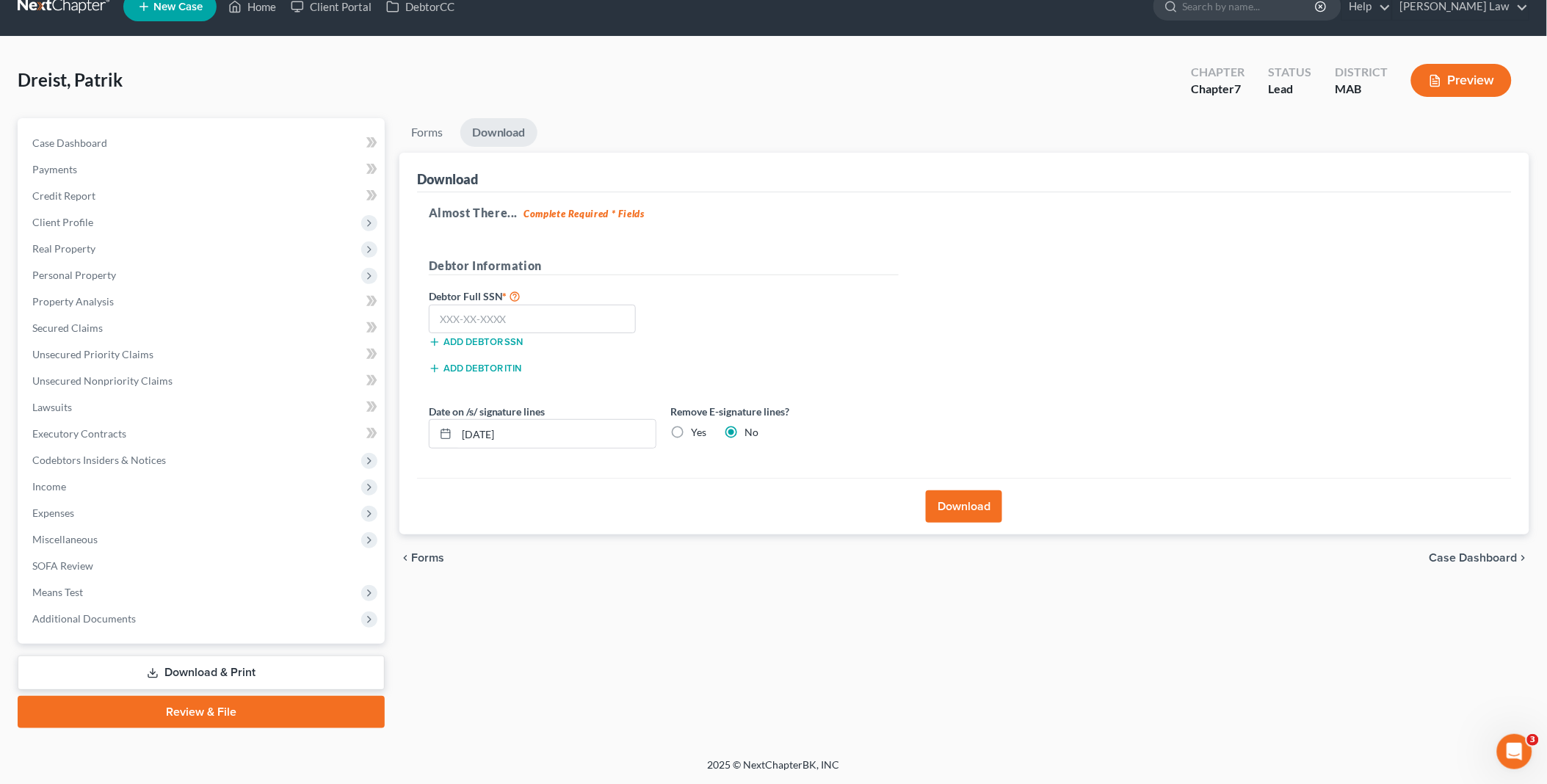
scroll to position [20, 0]
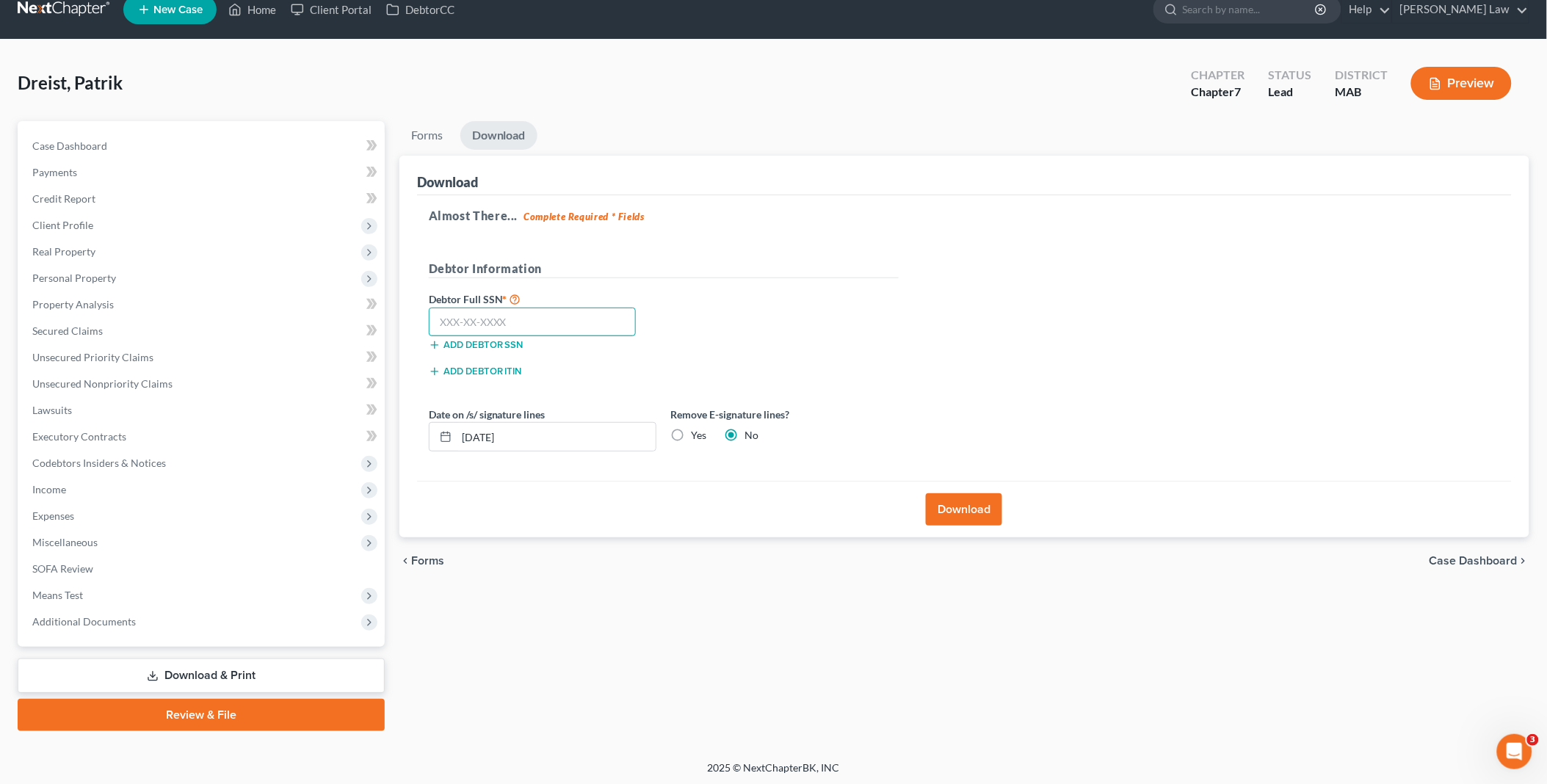
click at [524, 320] on input "text" at bounding box center [532, 323] width 207 height 30
type input "036-40-9433"
click at [692, 432] on label "Yes" at bounding box center [699, 436] width 16 height 15
click at [697, 432] on input "Yes" at bounding box center [702, 433] width 10 height 10
radio input "true"
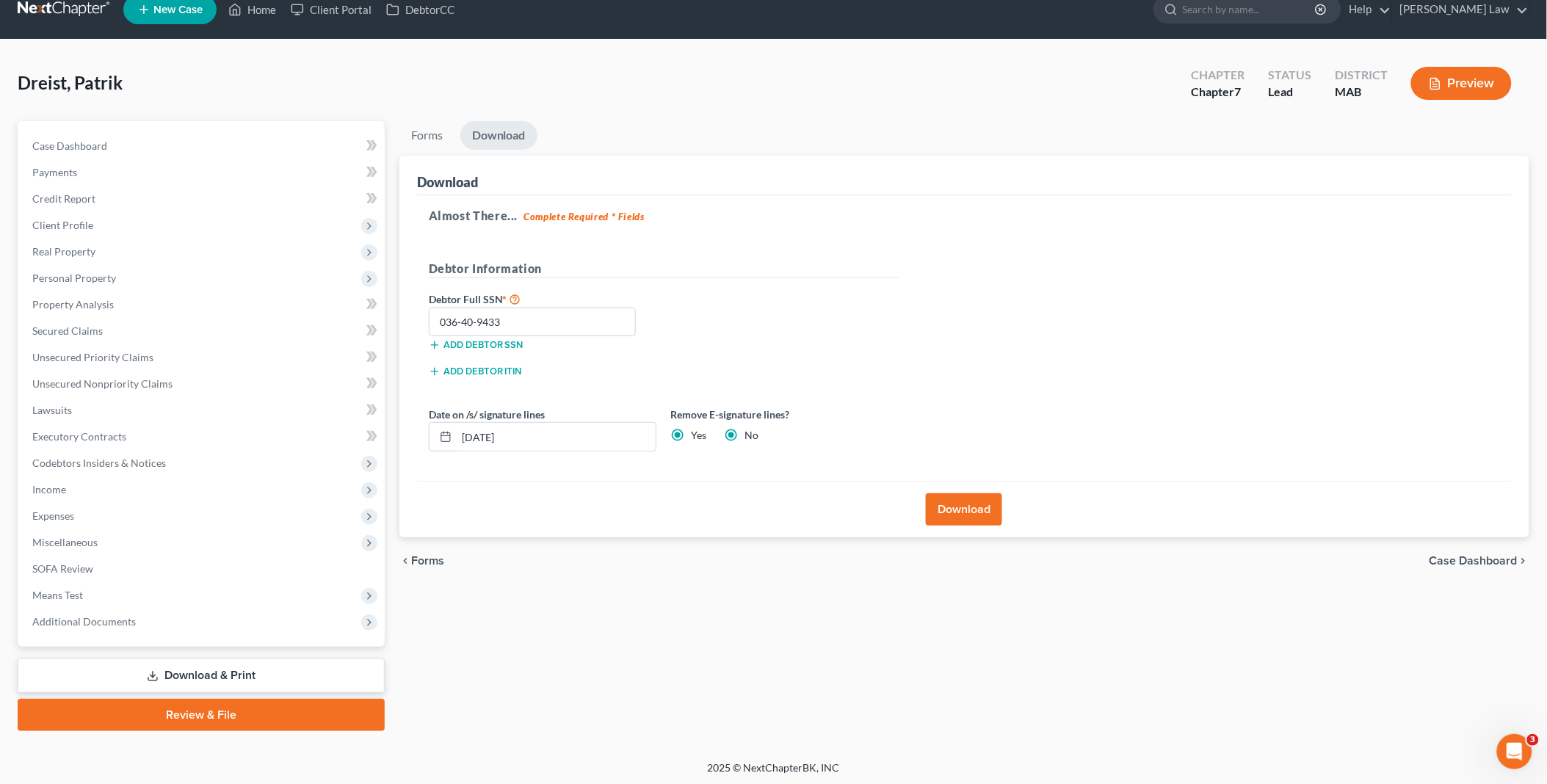
radio input "false"
click at [972, 511] on button "Download" at bounding box center [964, 509] width 76 height 32
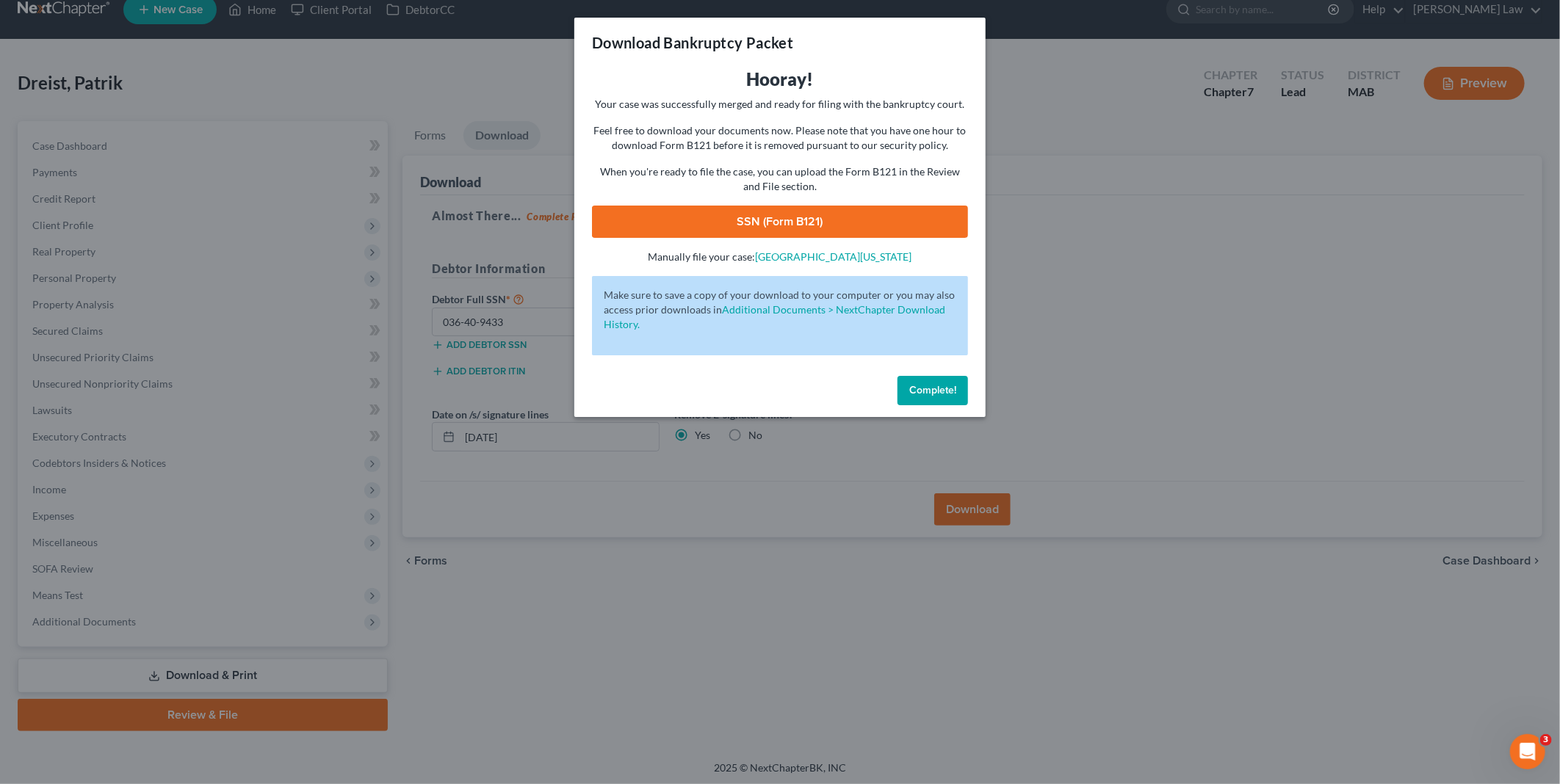
click at [723, 221] on link "SSN (Form B121)" at bounding box center [779, 221] width 376 height 32
drag, startPoint x: 921, startPoint y: 387, endPoint x: 790, endPoint y: 302, distance: 156.2
click at [921, 387] on span "Complete!" at bounding box center [933, 390] width 47 height 13
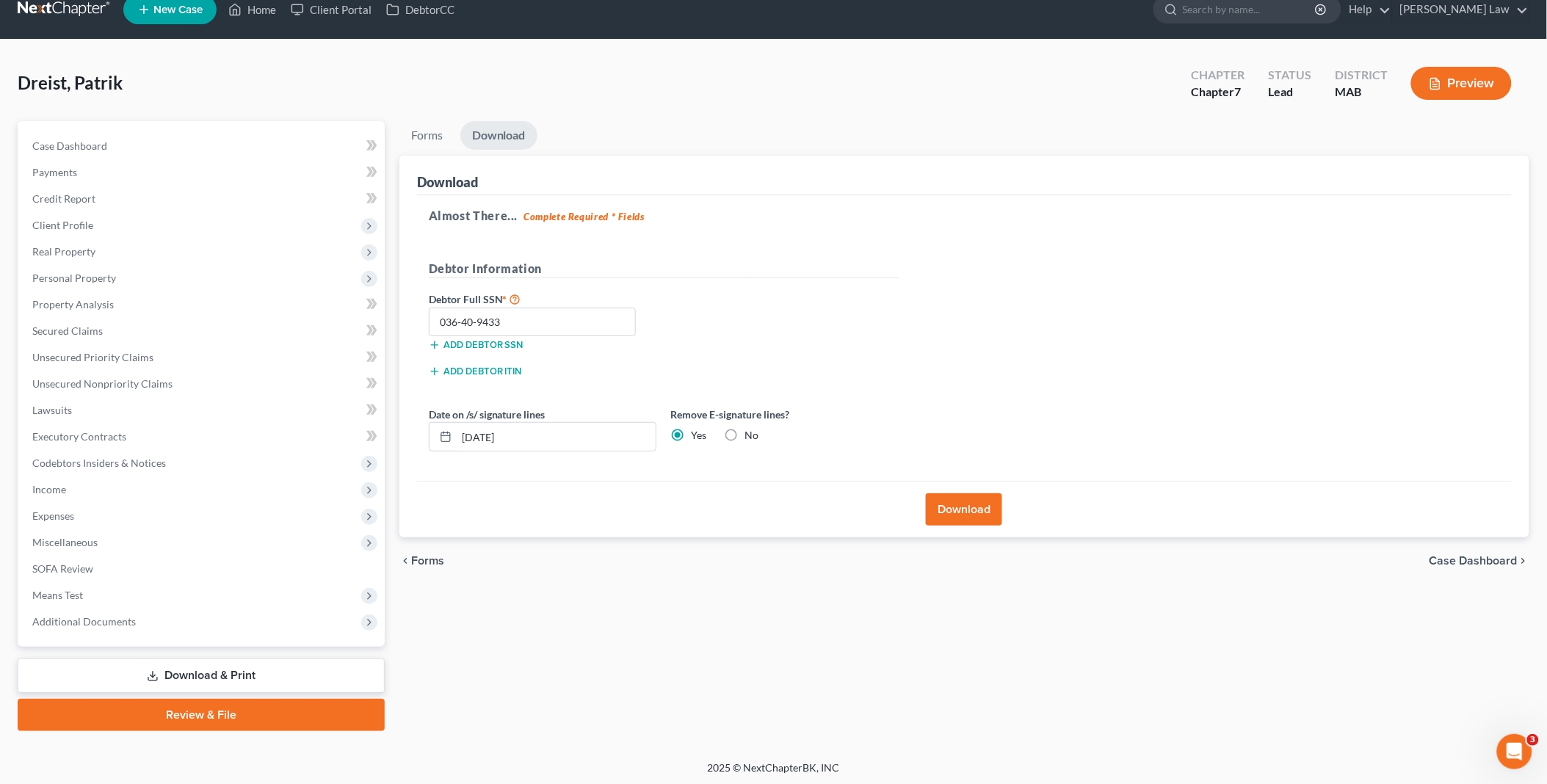
click at [201, 667] on link "Download & Print" at bounding box center [201, 675] width 367 height 35
click at [428, 134] on link "Forms" at bounding box center [427, 135] width 55 height 29
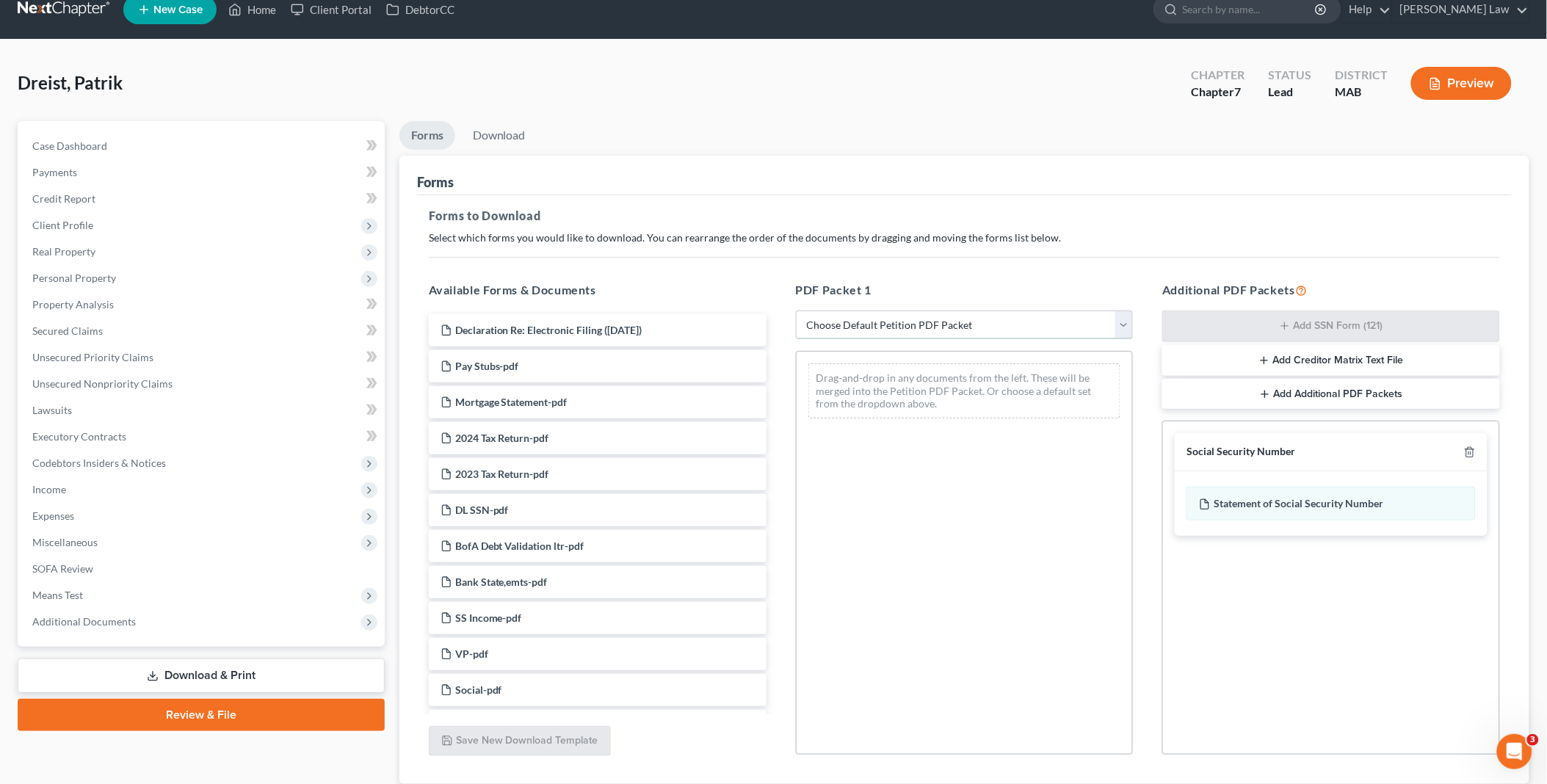
drag, startPoint x: 1126, startPoint y: 324, endPoint x: 1096, endPoint y: 329, distance: 30.4
click at [1126, 324] on select "Choose Default Petition PDF Packet Complete Bankruptcy Petition (all forms and …" at bounding box center [964, 326] width 337 height 30
select select "3"
click at [796, 311] on select "Choose Default Petition PDF Packet Complete Bankruptcy Petition (all forms and …" at bounding box center [964, 326] width 337 height 30
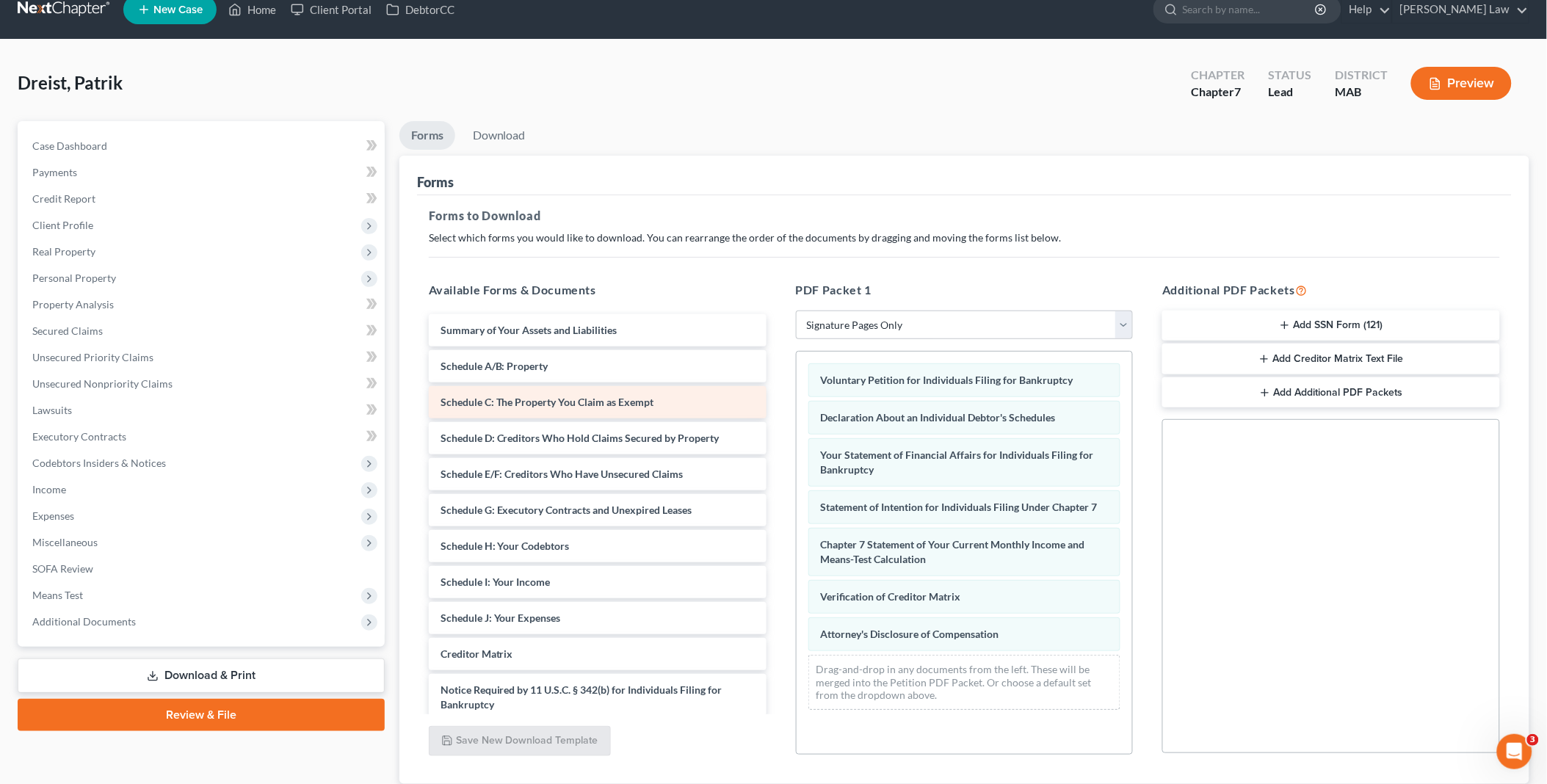
click at [797, 411] on div "Voluntary Petition for Individuals Filing for Bankruptcy Declaration About an I…" at bounding box center [964, 536] width 336 height 370
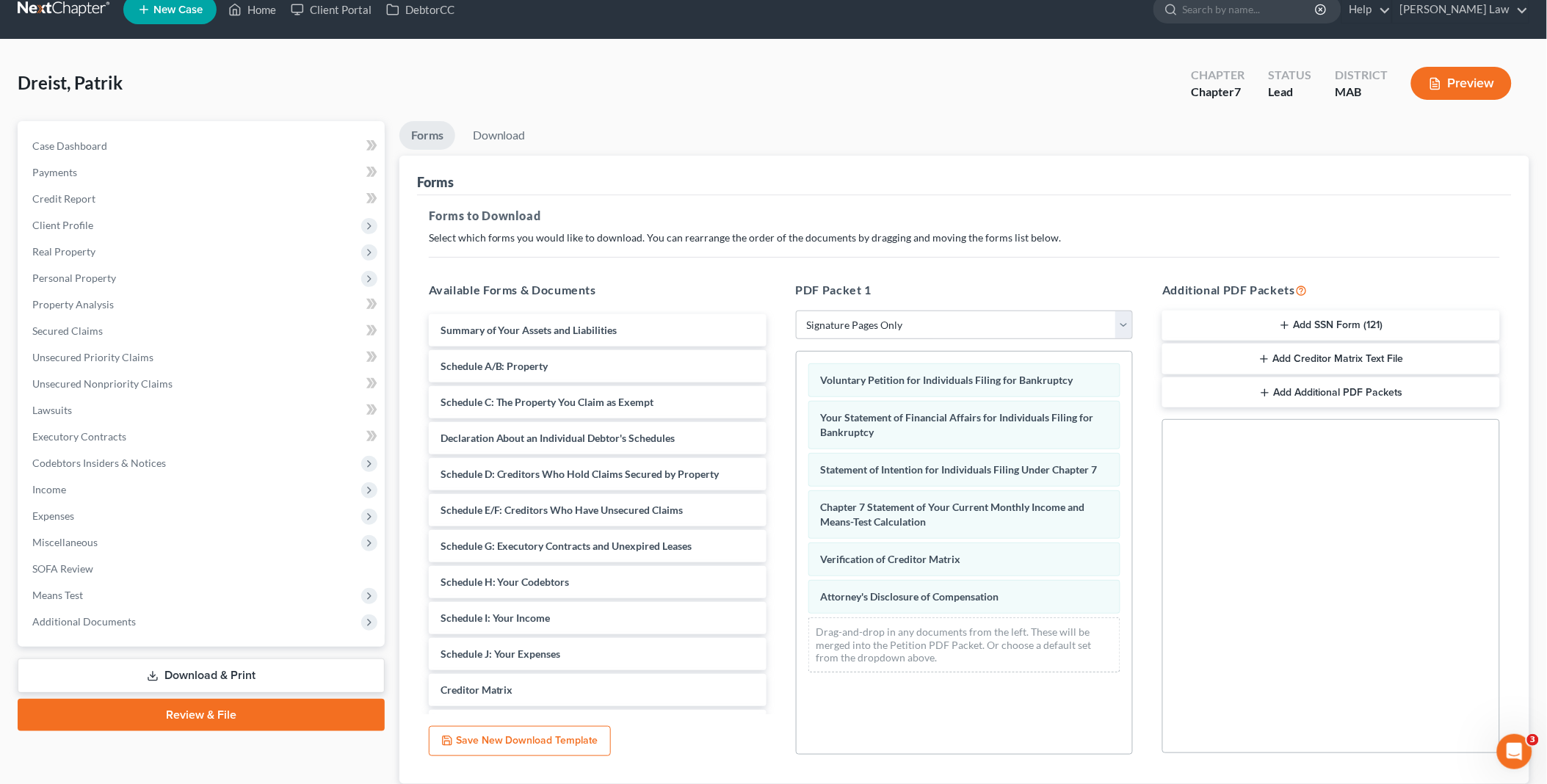
click at [797, 419] on div "Voluntary Petition for Individuals Filing for Bankruptcy Your Statement of Fina…" at bounding box center [964, 517] width 336 height 332
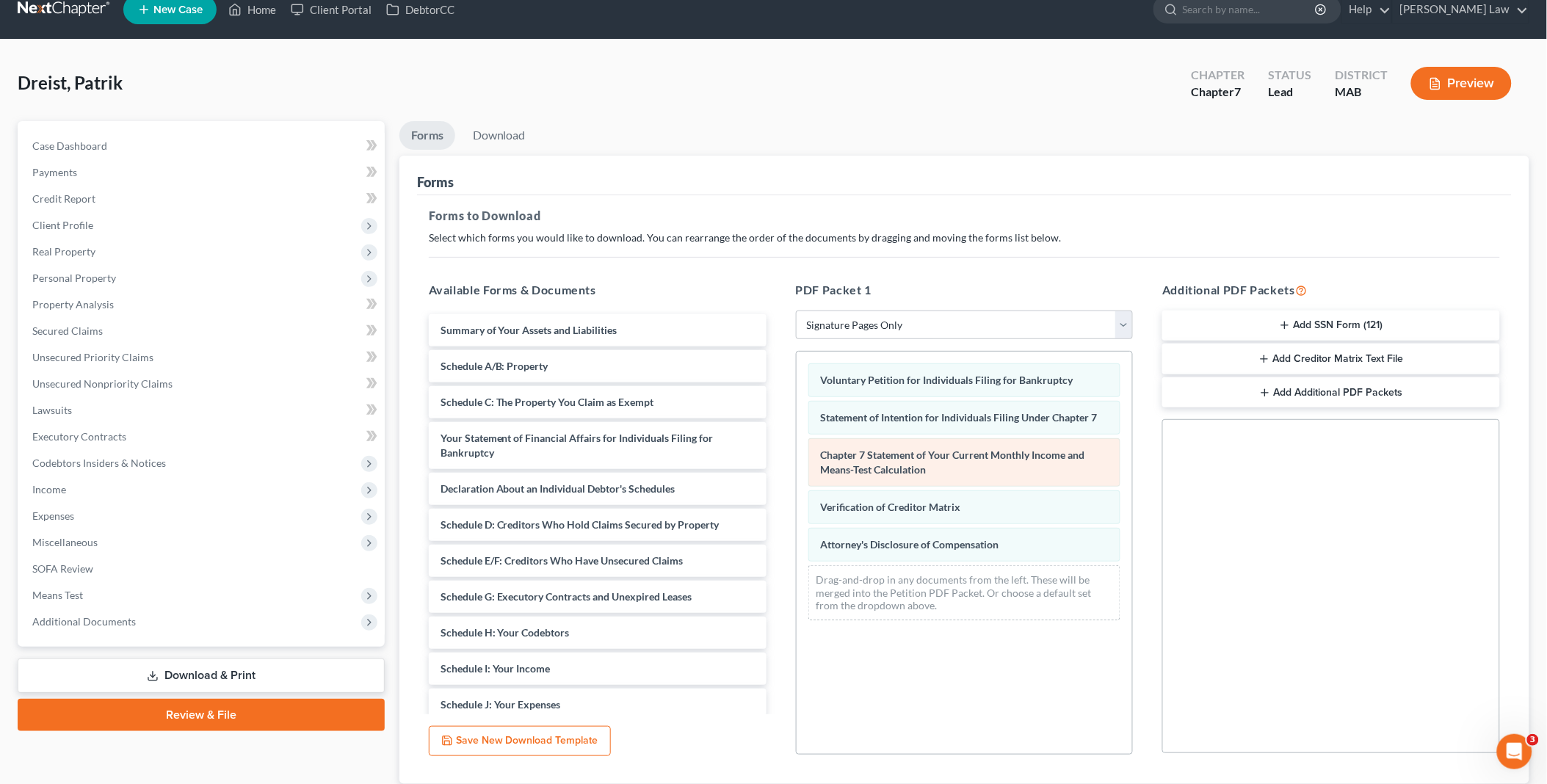
click at [797, 445] on div "Voluntary Petition for Individuals Filing for Bankruptcy Statement of Intention…" at bounding box center [964, 492] width 336 height 281
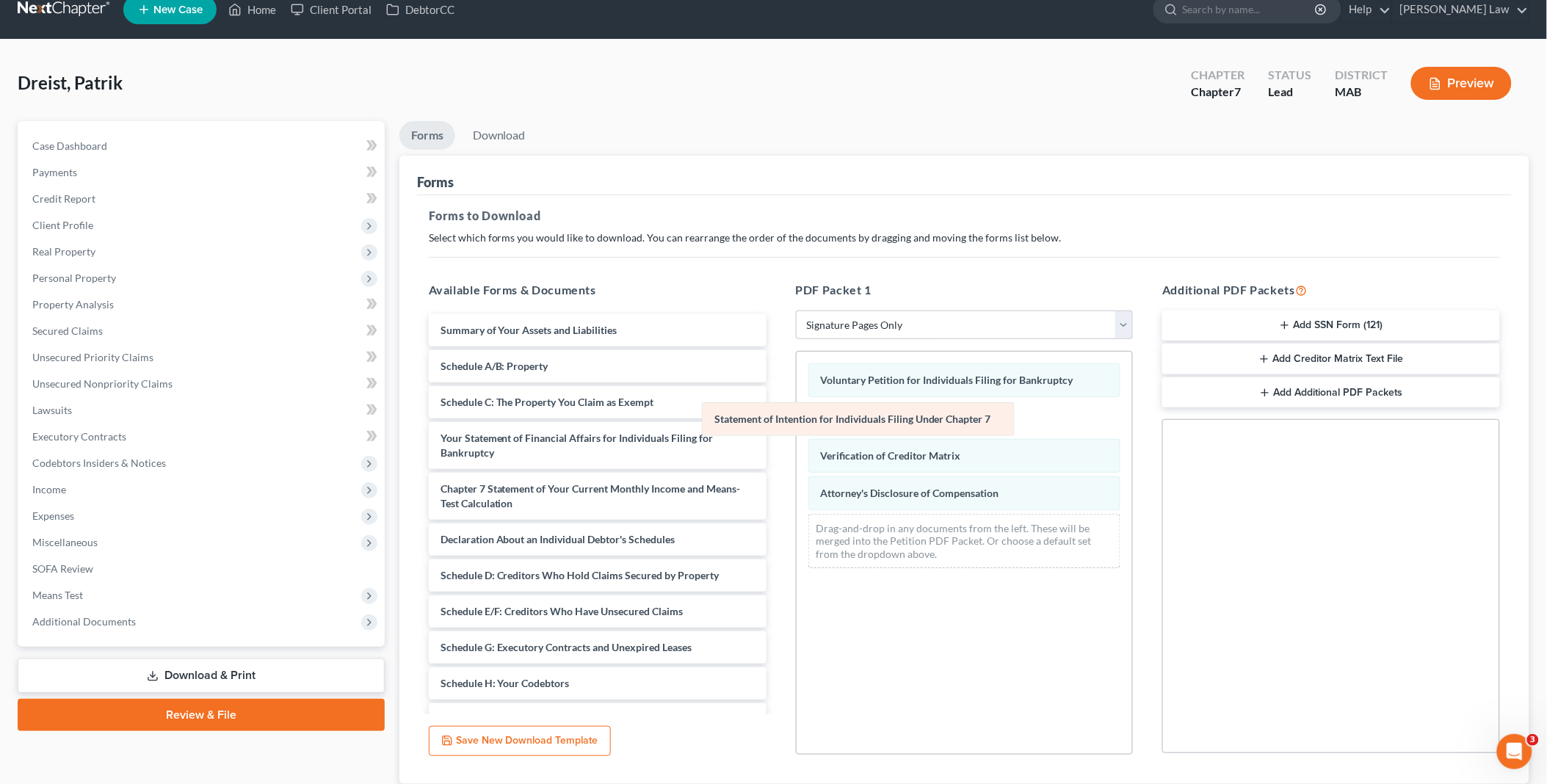
drag, startPoint x: 905, startPoint y: 414, endPoint x: 829, endPoint y: 423, distance: 76.5
click at [797, 416] on div "Statement of Intention for Individuals Filing Under Chapter 7 Voluntary Petitio…" at bounding box center [964, 465] width 336 height 228
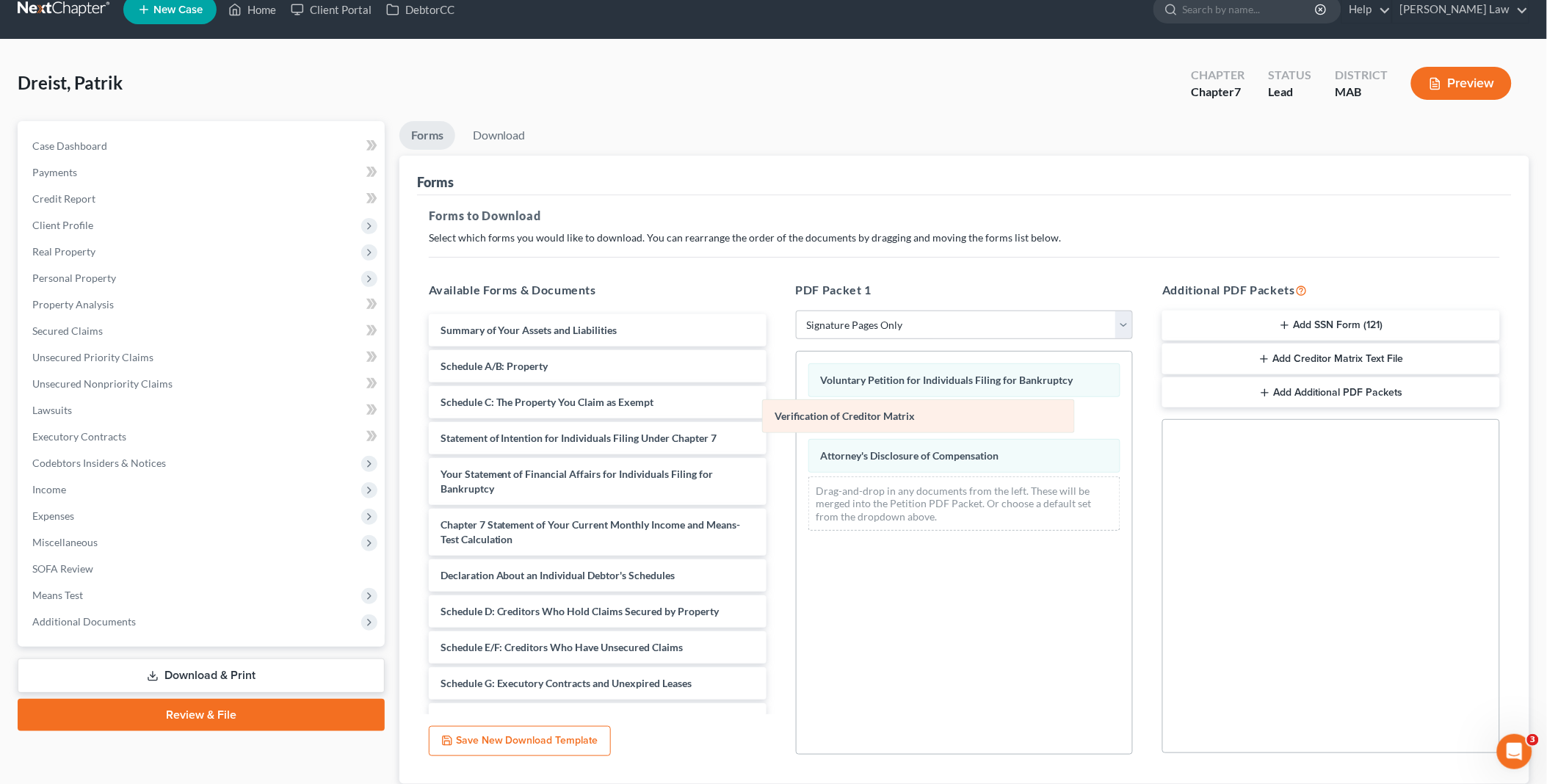
drag, startPoint x: 913, startPoint y: 415, endPoint x: 722, endPoint y: 434, distance: 191.9
click at [797, 430] on div "Verification of Creditor Matrix Voluntary Petition for Individuals Filing for B…" at bounding box center [964, 447] width 336 height 190
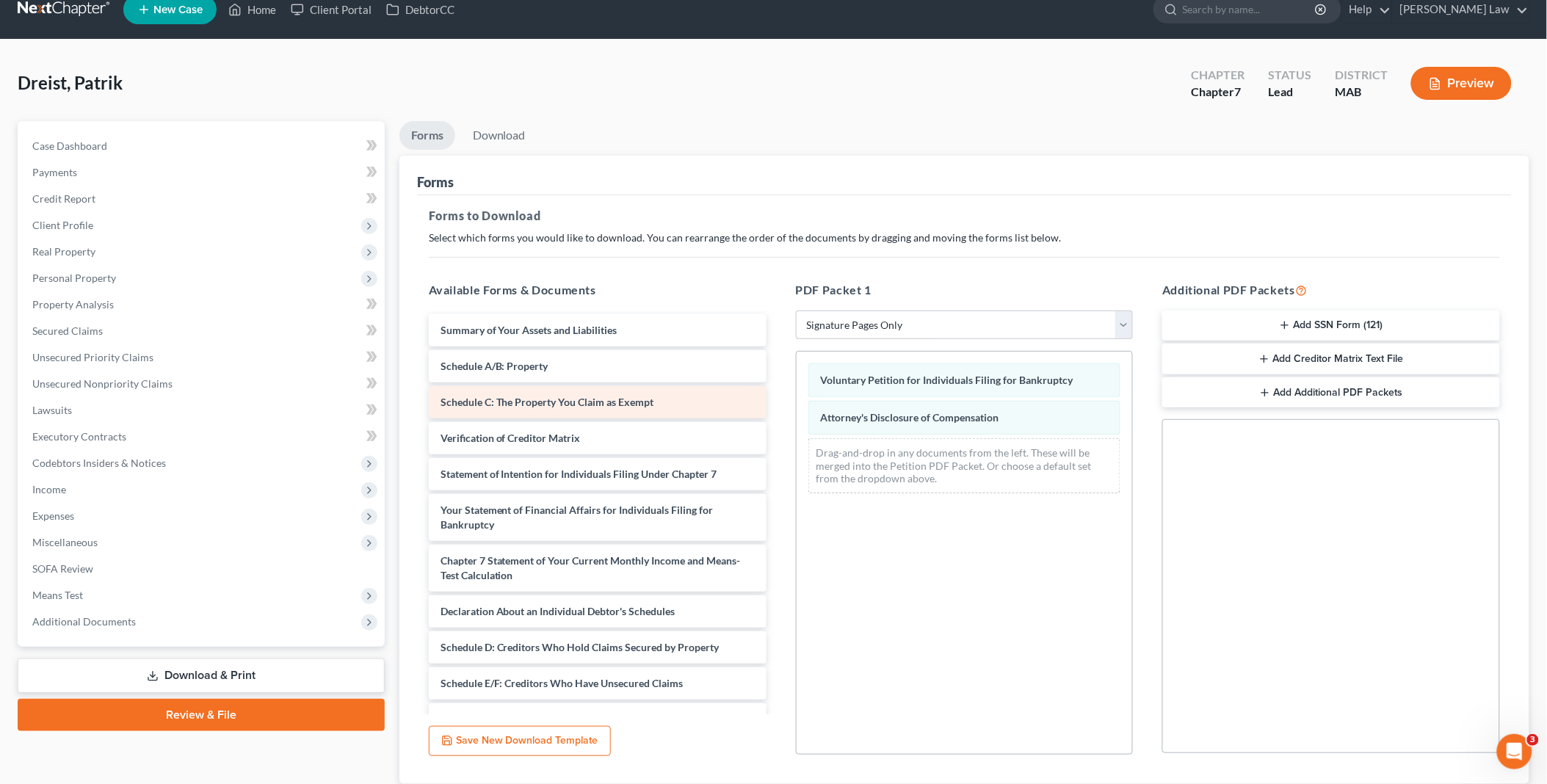
click at [797, 412] on div "Voluntary Petition for Individuals Filing for Bankruptcy Attorney's Disclosure …" at bounding box center [964, 428] width 336 height 154
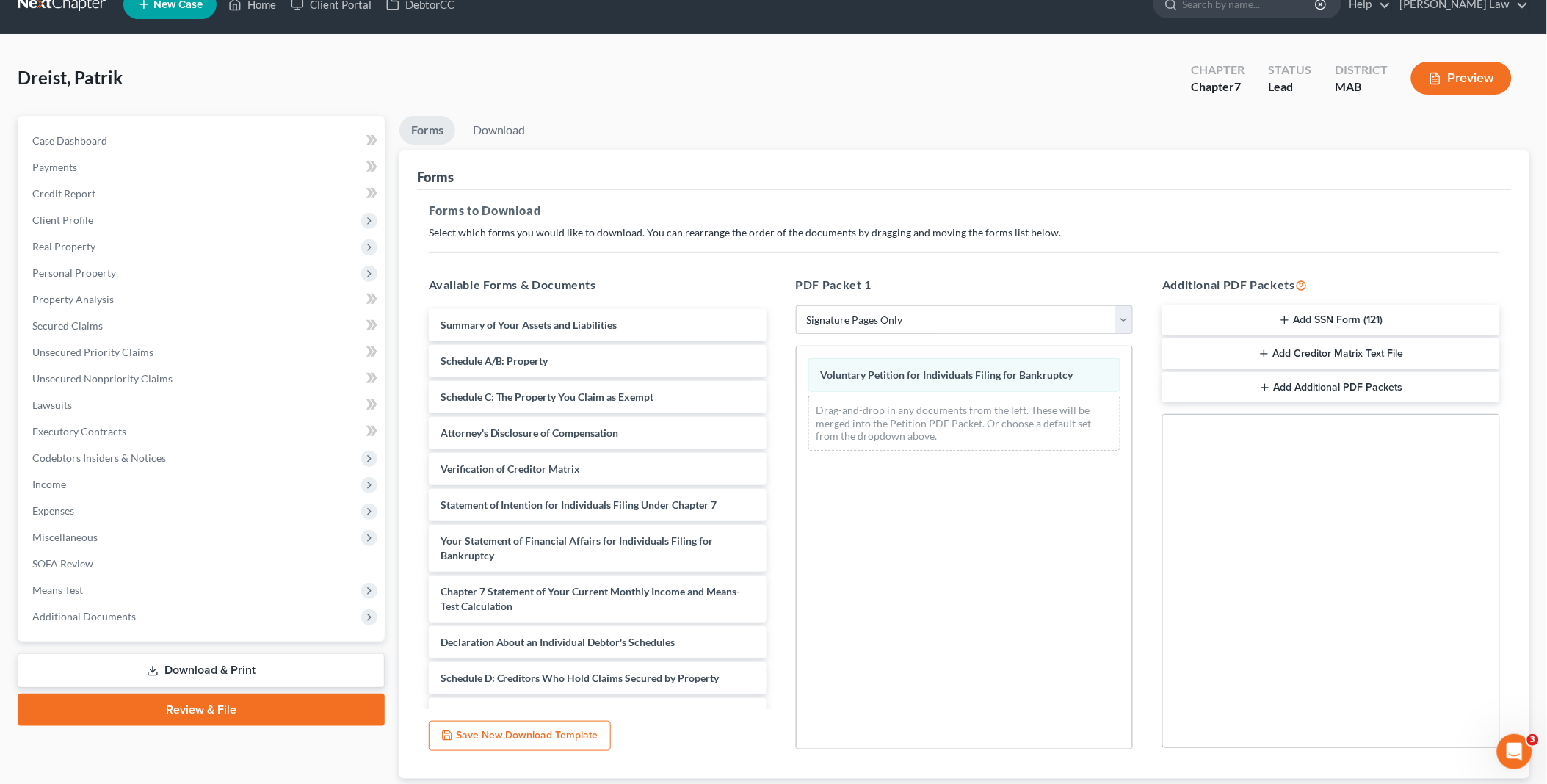
scroll to position [122, 0]
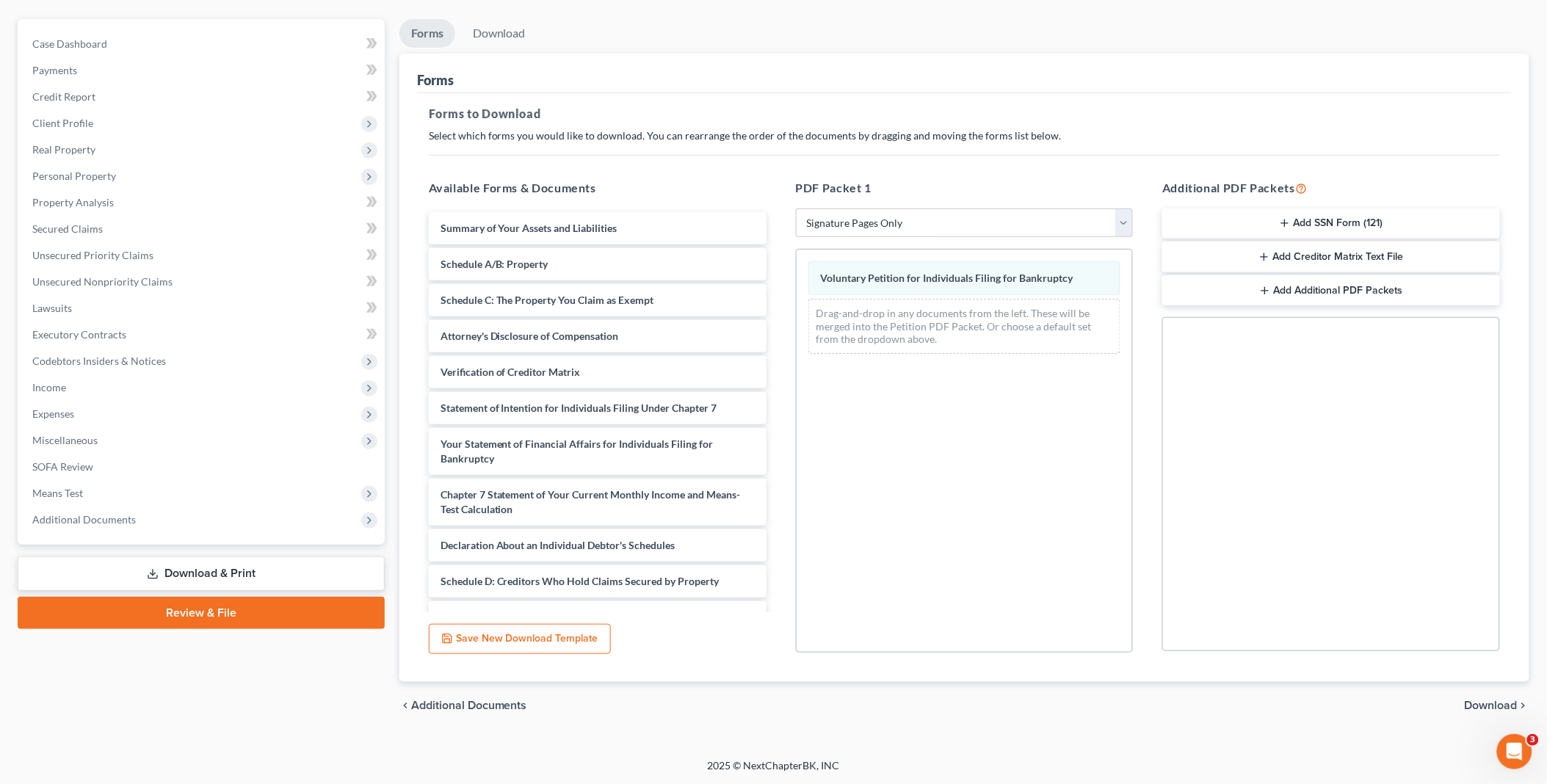
click at [1505, 705] on span "Download" at bounding box center [1491, 705] width 53 height 12
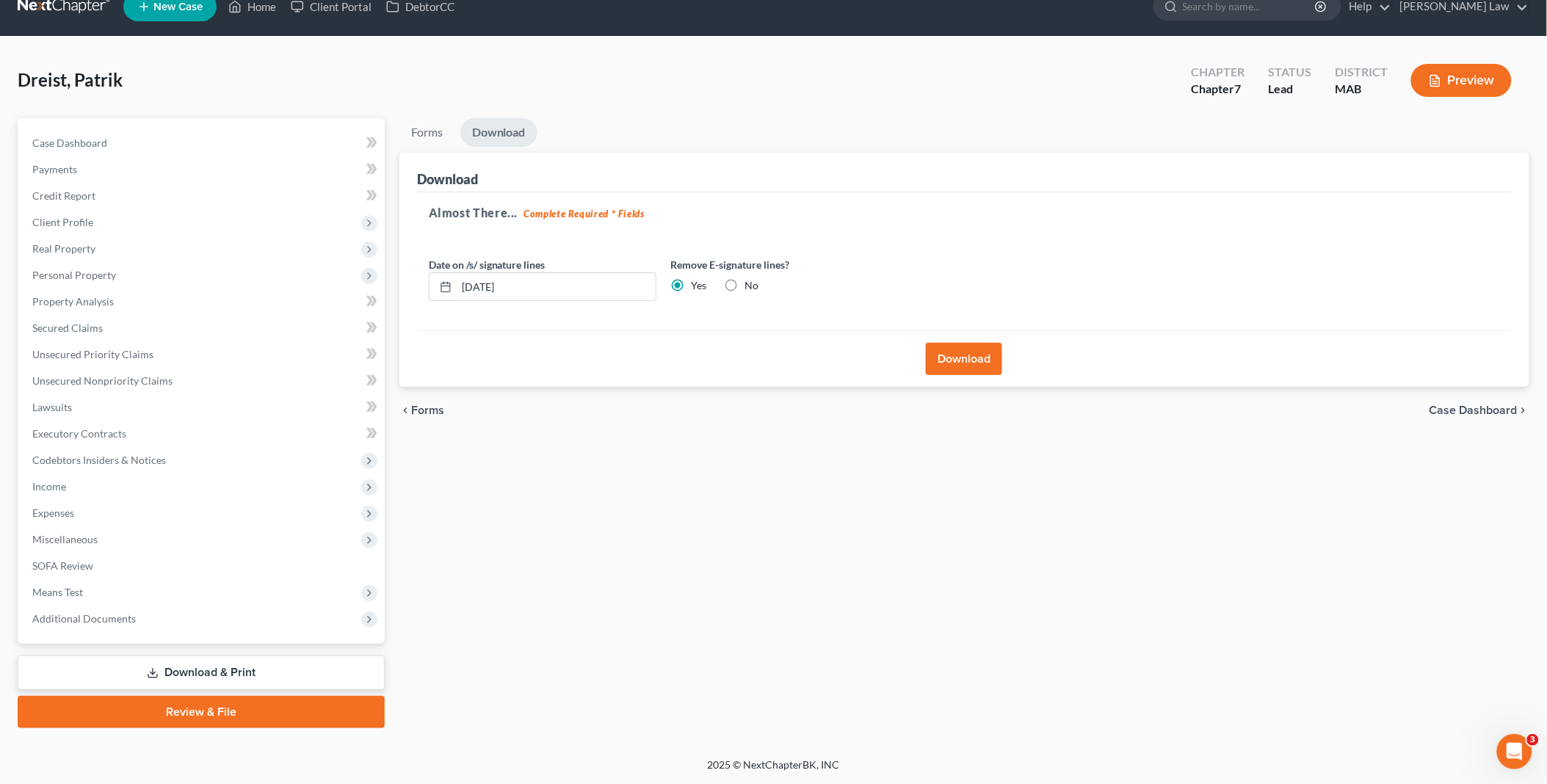
scroll to position [20, 0]
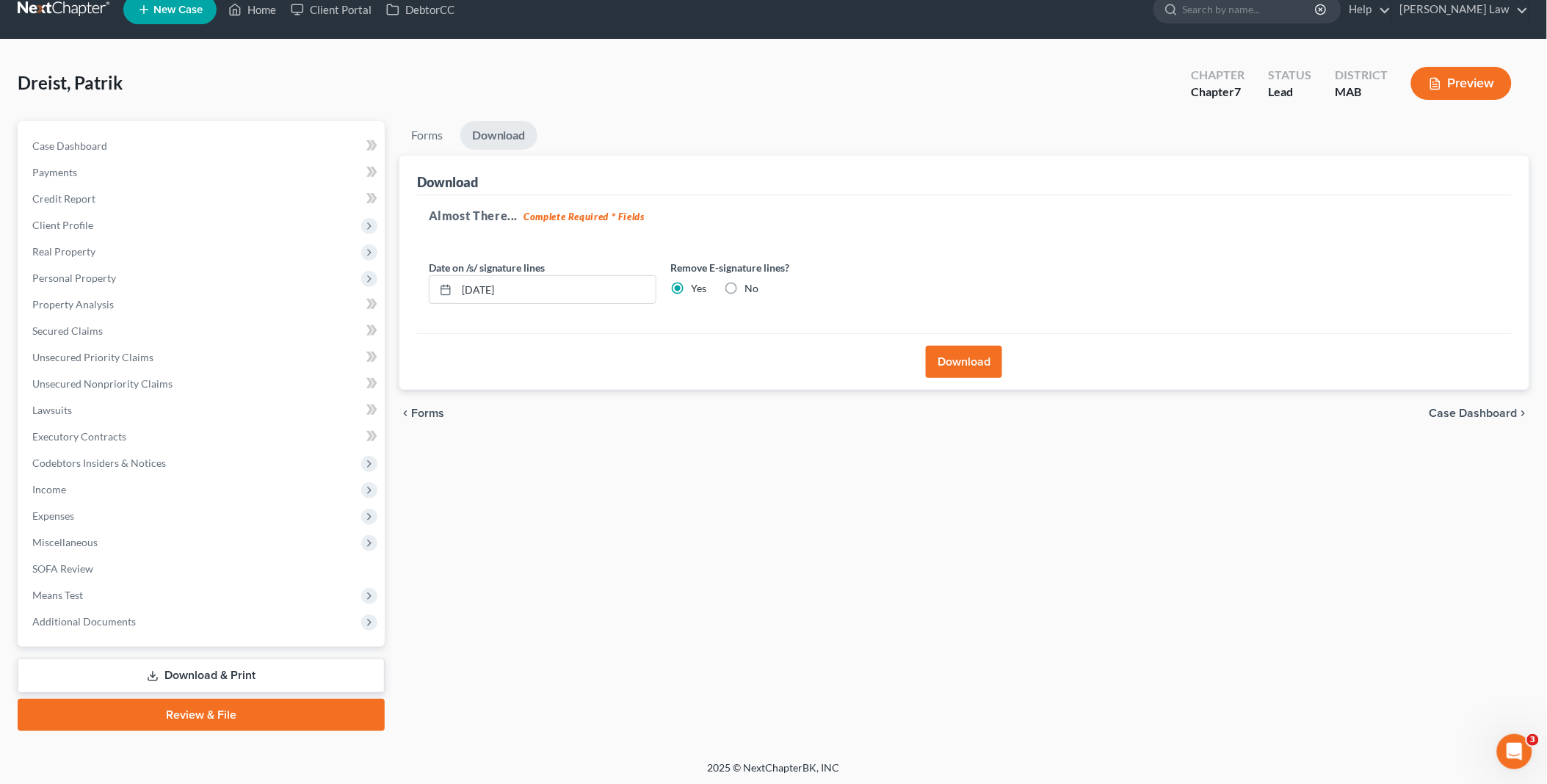
click at [956, 356] on button "Download" at bounding box center [964, 362] width 76 height 32
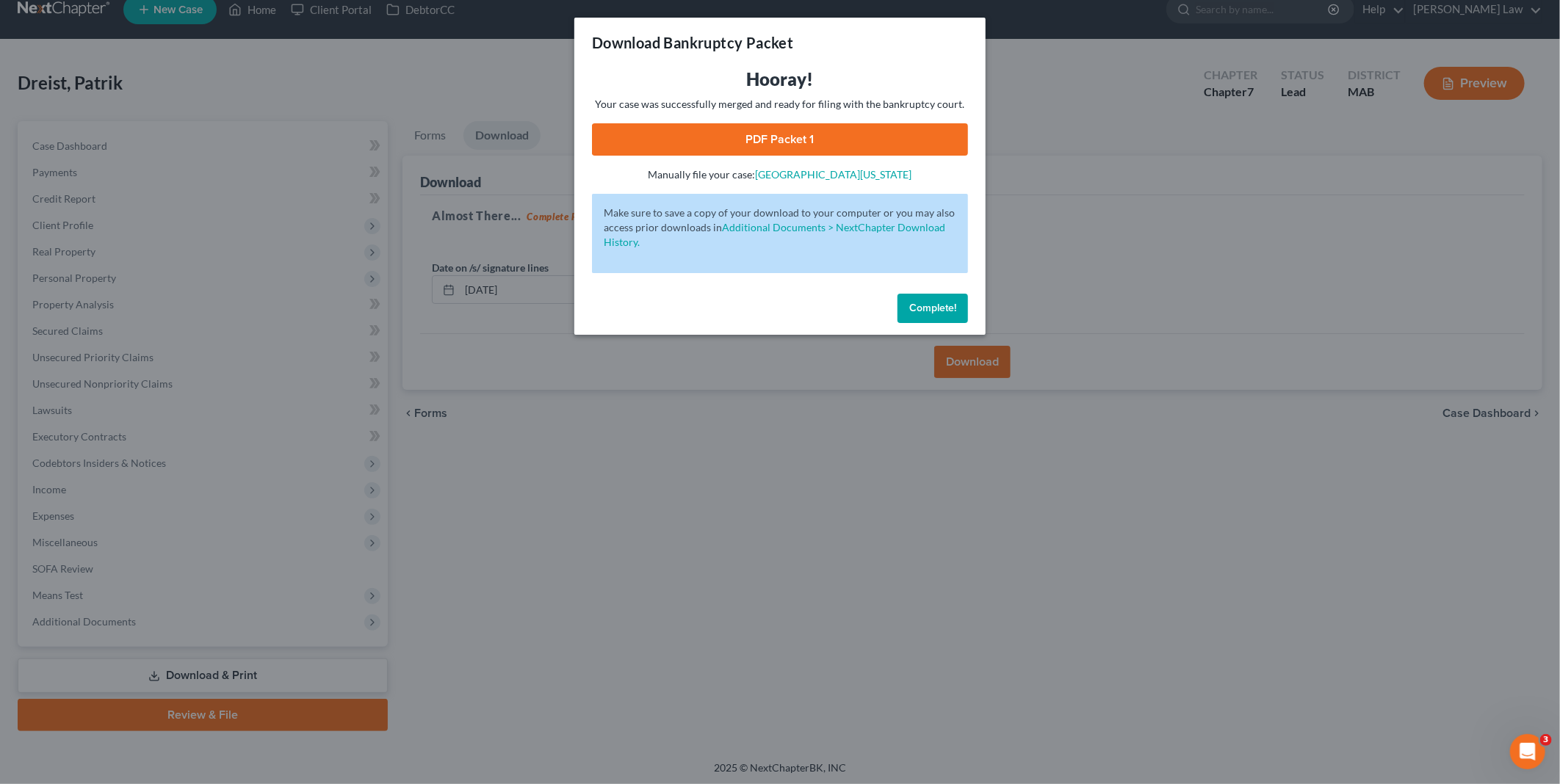
click at [764, 140] on link "PDF Packet 1" at bounding box center [779, 140] width 376 height 32
click at [929, 302] on span "Complete!" at bounding box center [933, 308] width 47 height 13
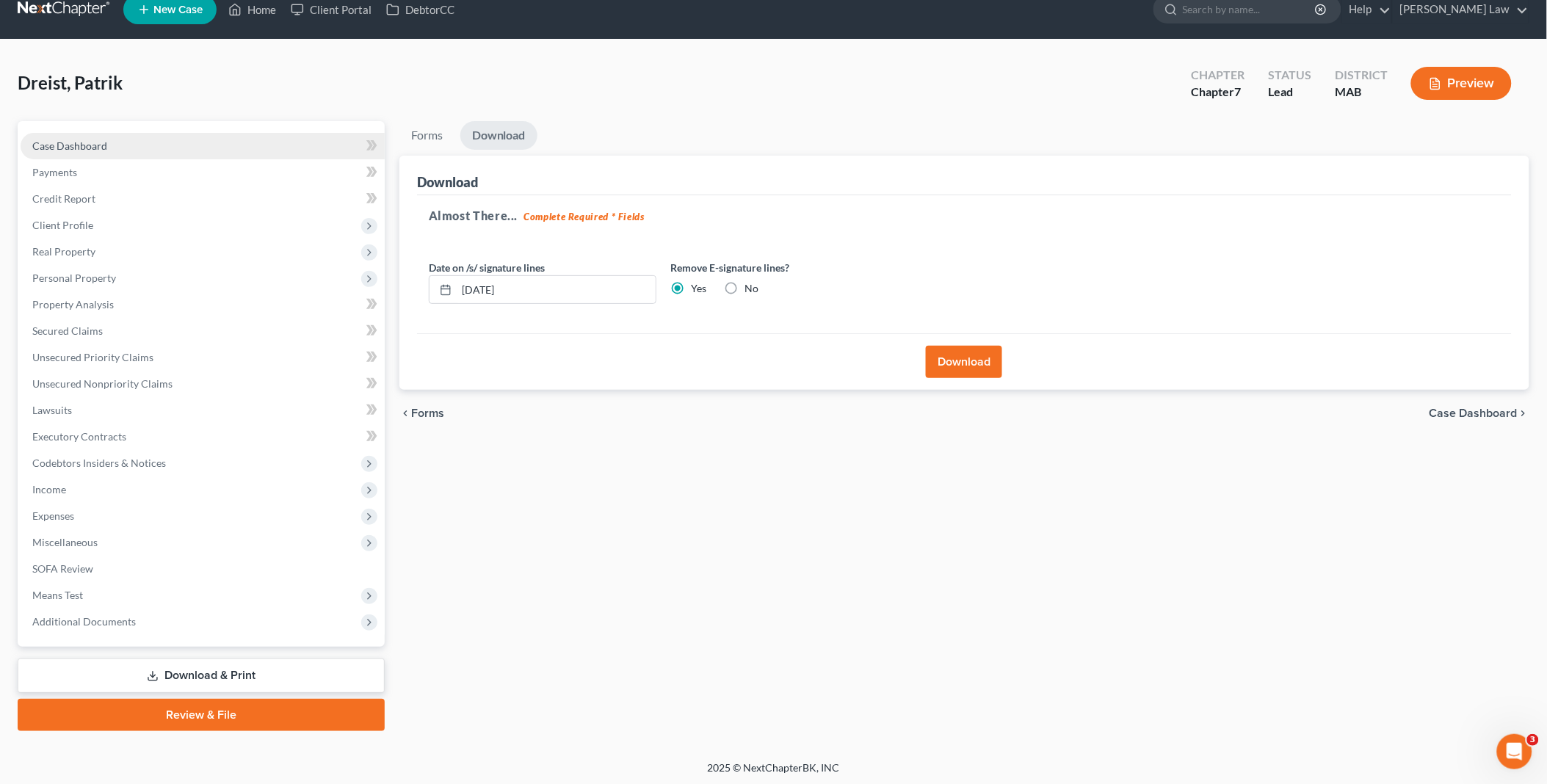
click at [113, 152] on link "Case Dashboard" at bounding box center [202, 146] width 364 height 27
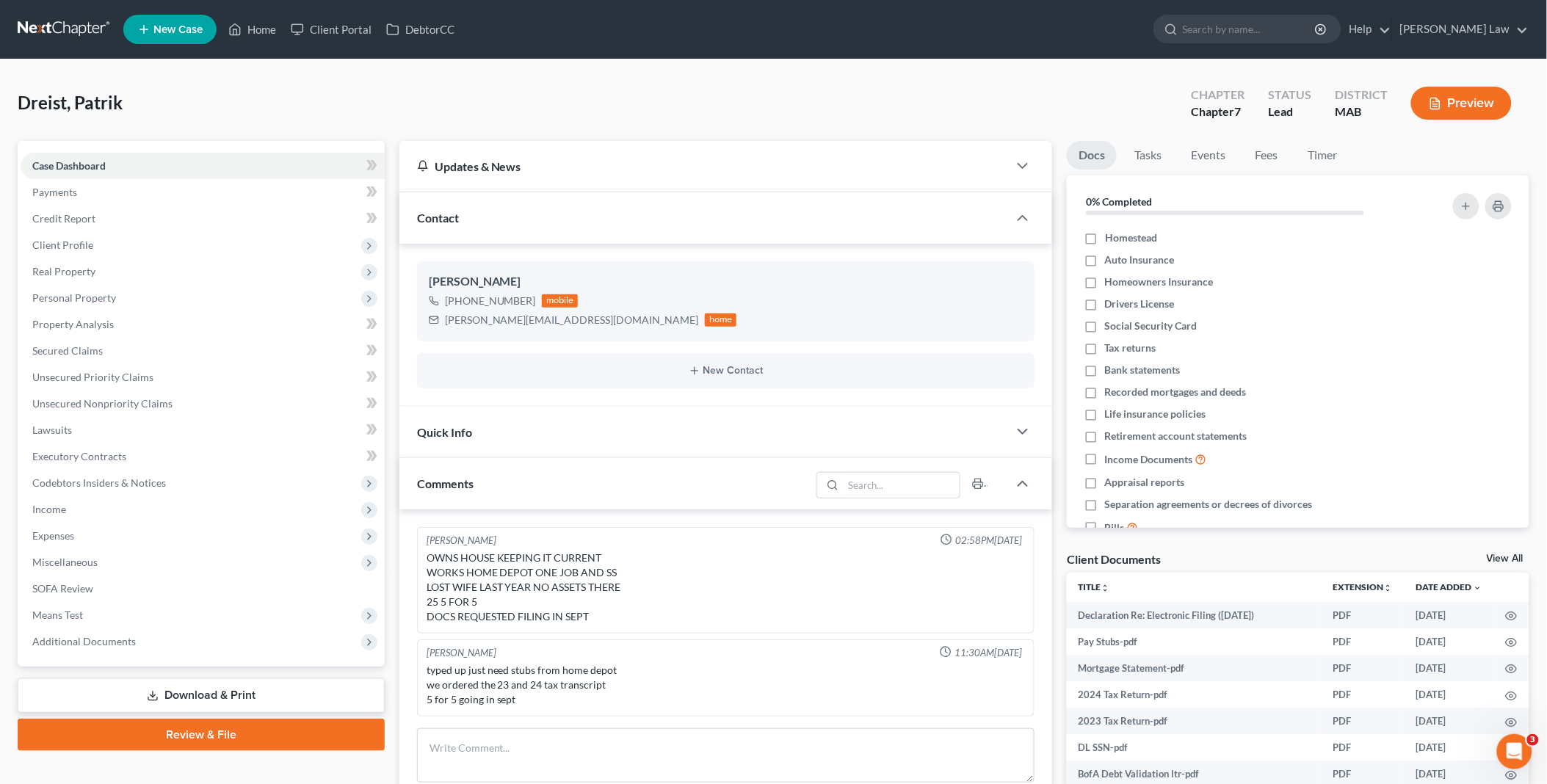
click at [1509, 556] on link "View All" at bounding box center [1505, 559] width 37 height 10
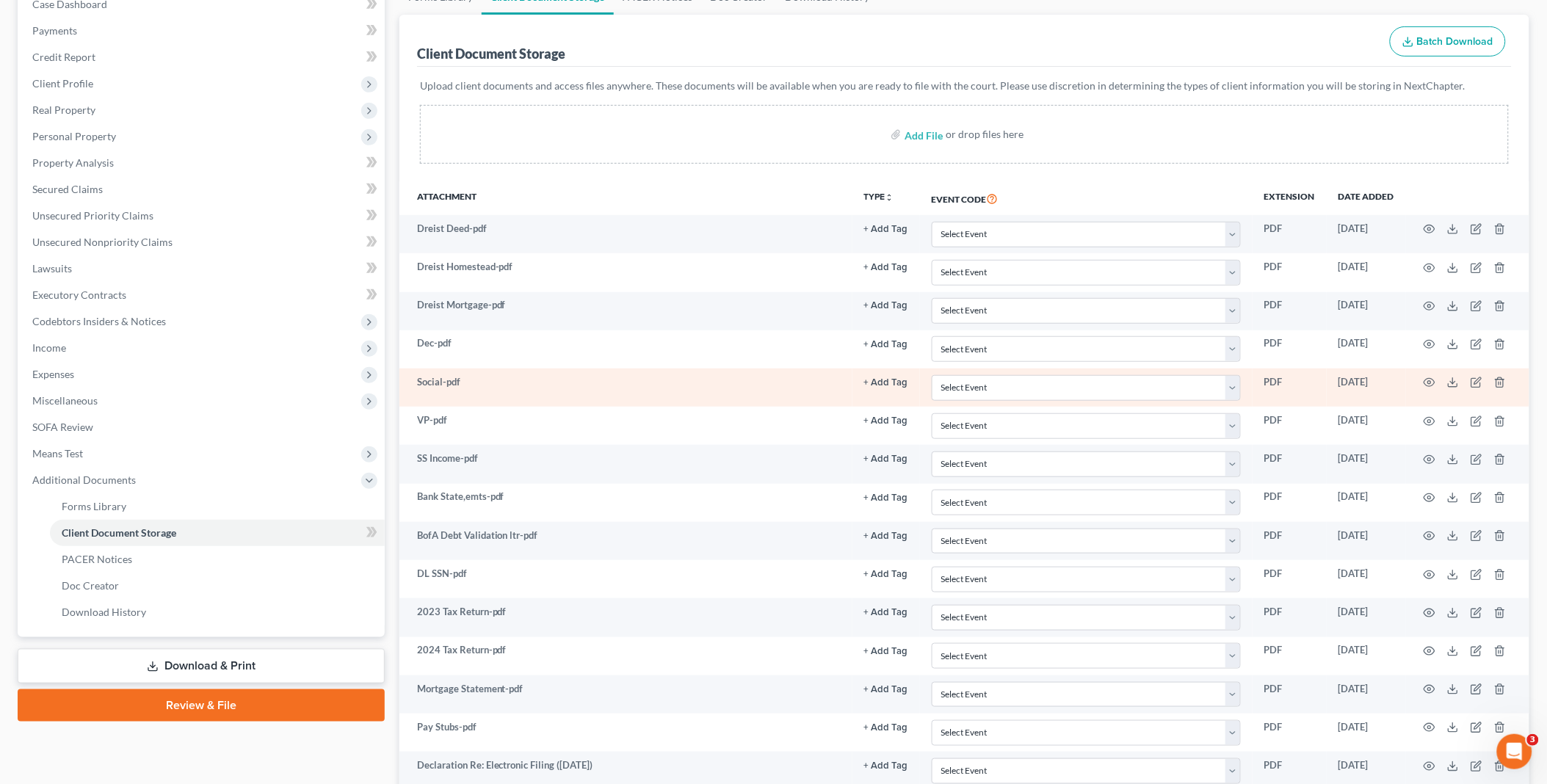
scroll to position [283, 0]
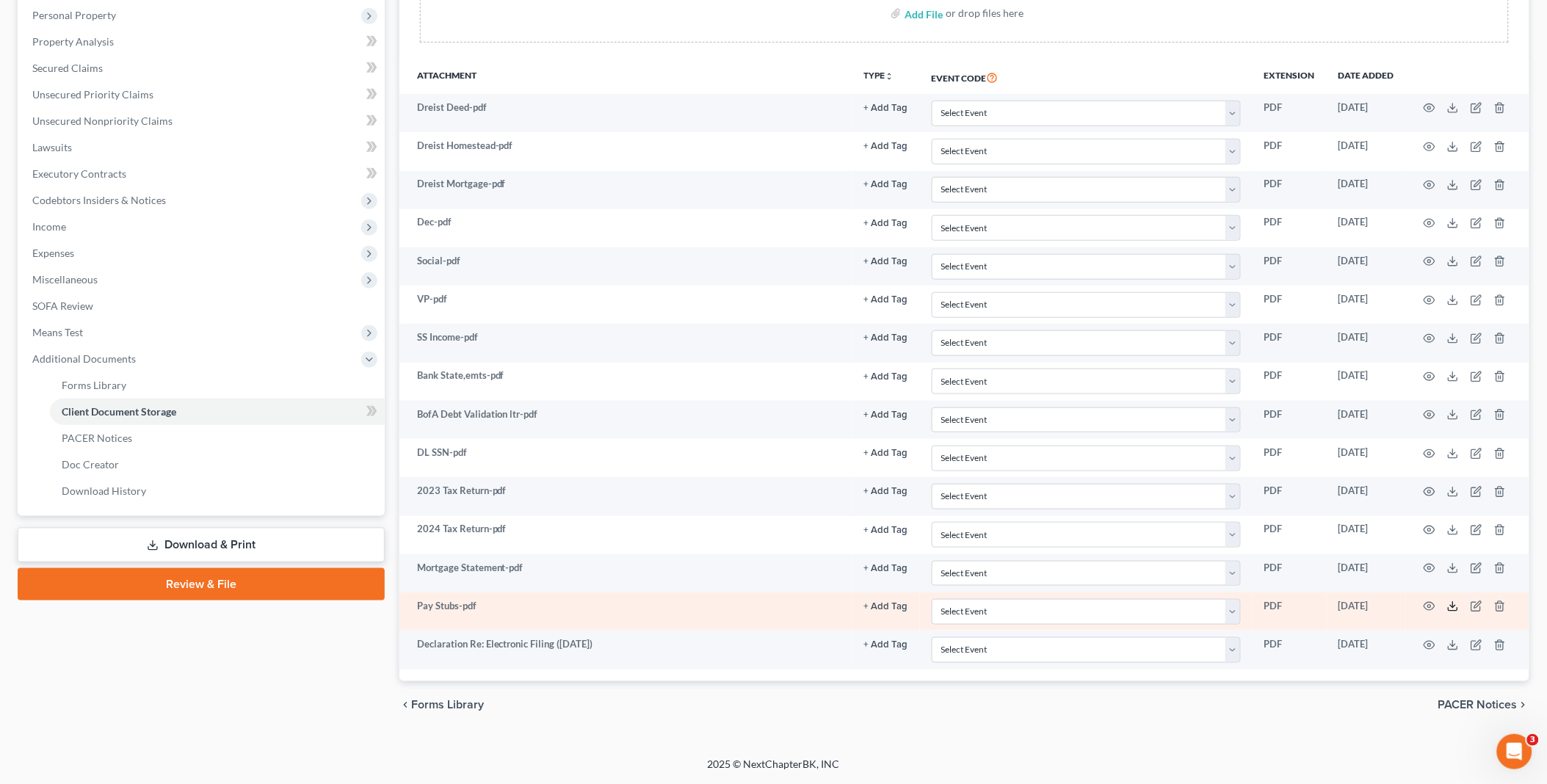
click at [1455, 611] on icon at bounding box center [1453, 606] width 12 height 12
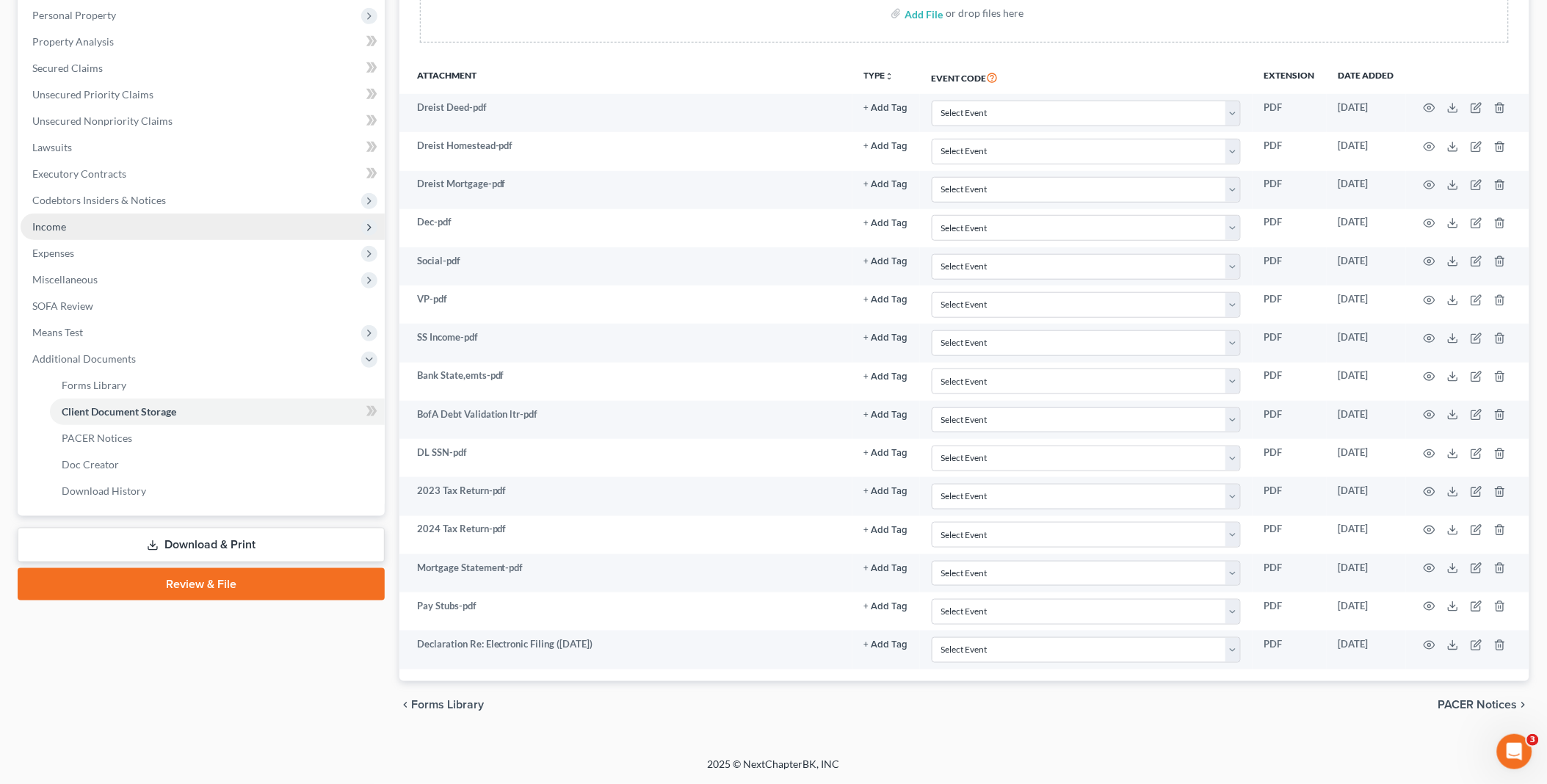
click at [78, 227] on span "Income" at bounding box center [202, 227] width 364 height 27
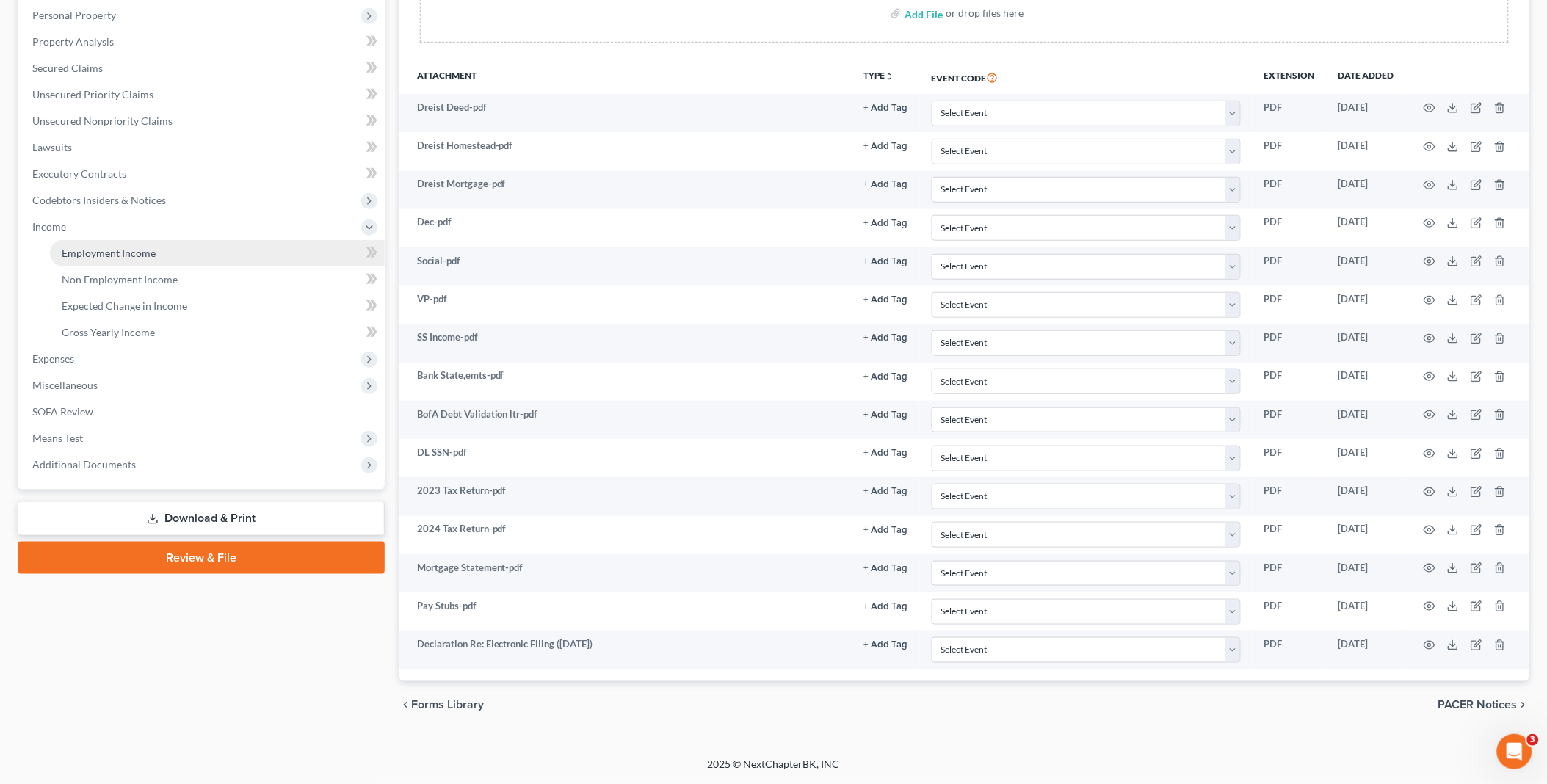
click at [106, 247] on span "Employment Income" at bounding box center [109, 252] width 94 height 13
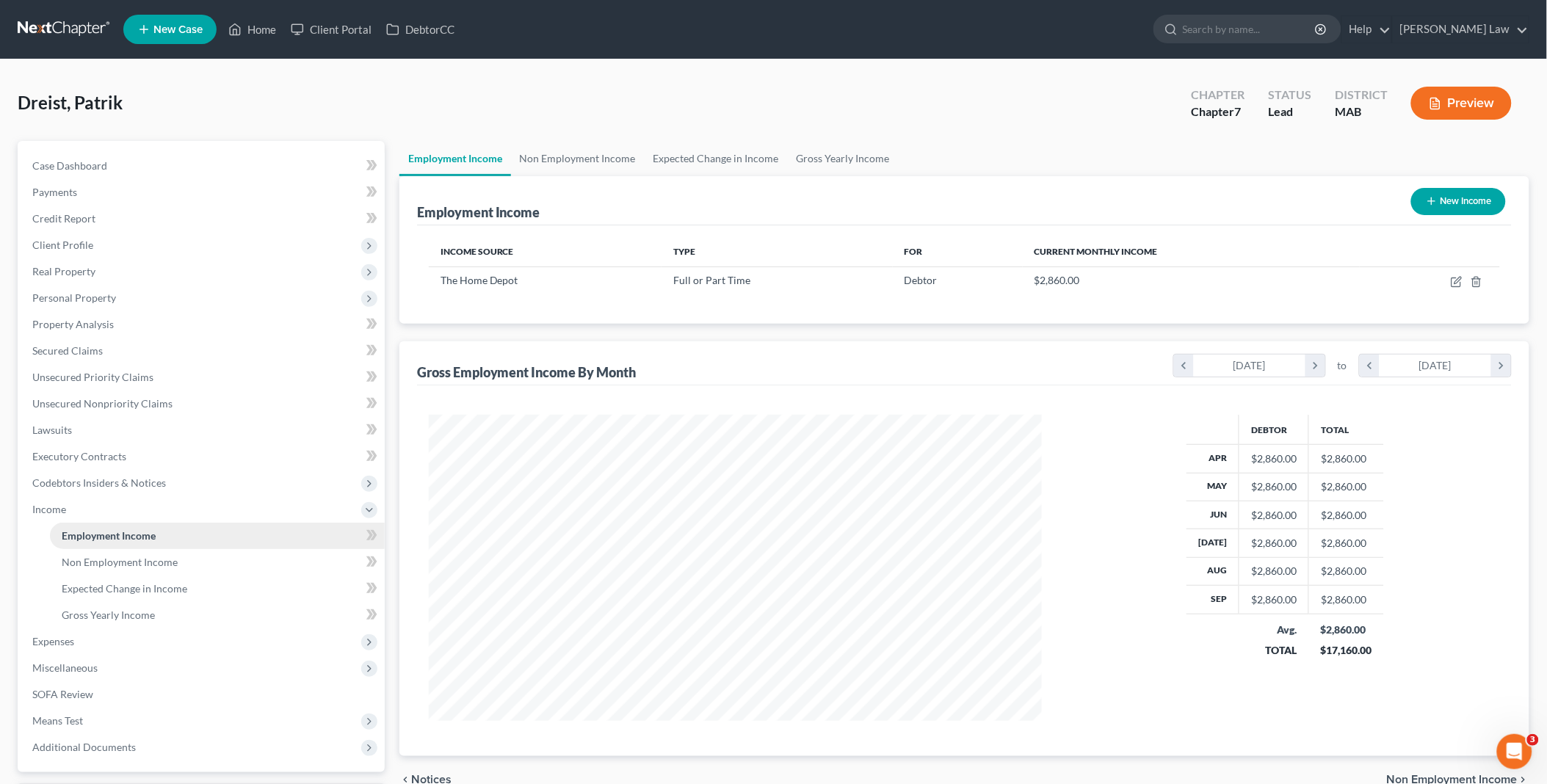
scroll to position [306, 642]
click at [554, 156] on link "Non Employment Income" at bounding box center [577, 159] width 134 height 35
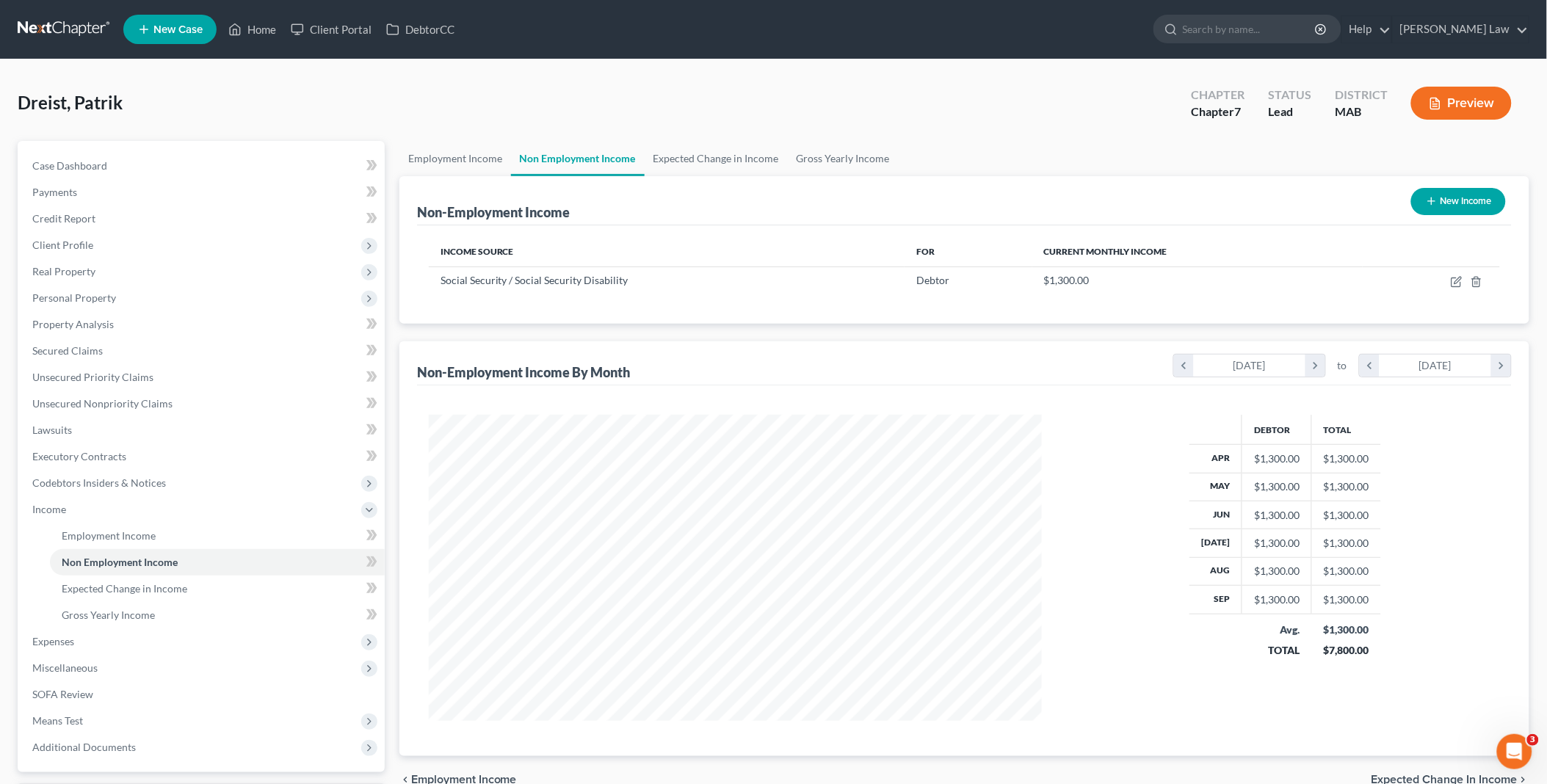
scroll to position [306, 642]
click at [671, 162] on link "Expected Change in Income" at bounding box center [716, 159] width 143 height 35
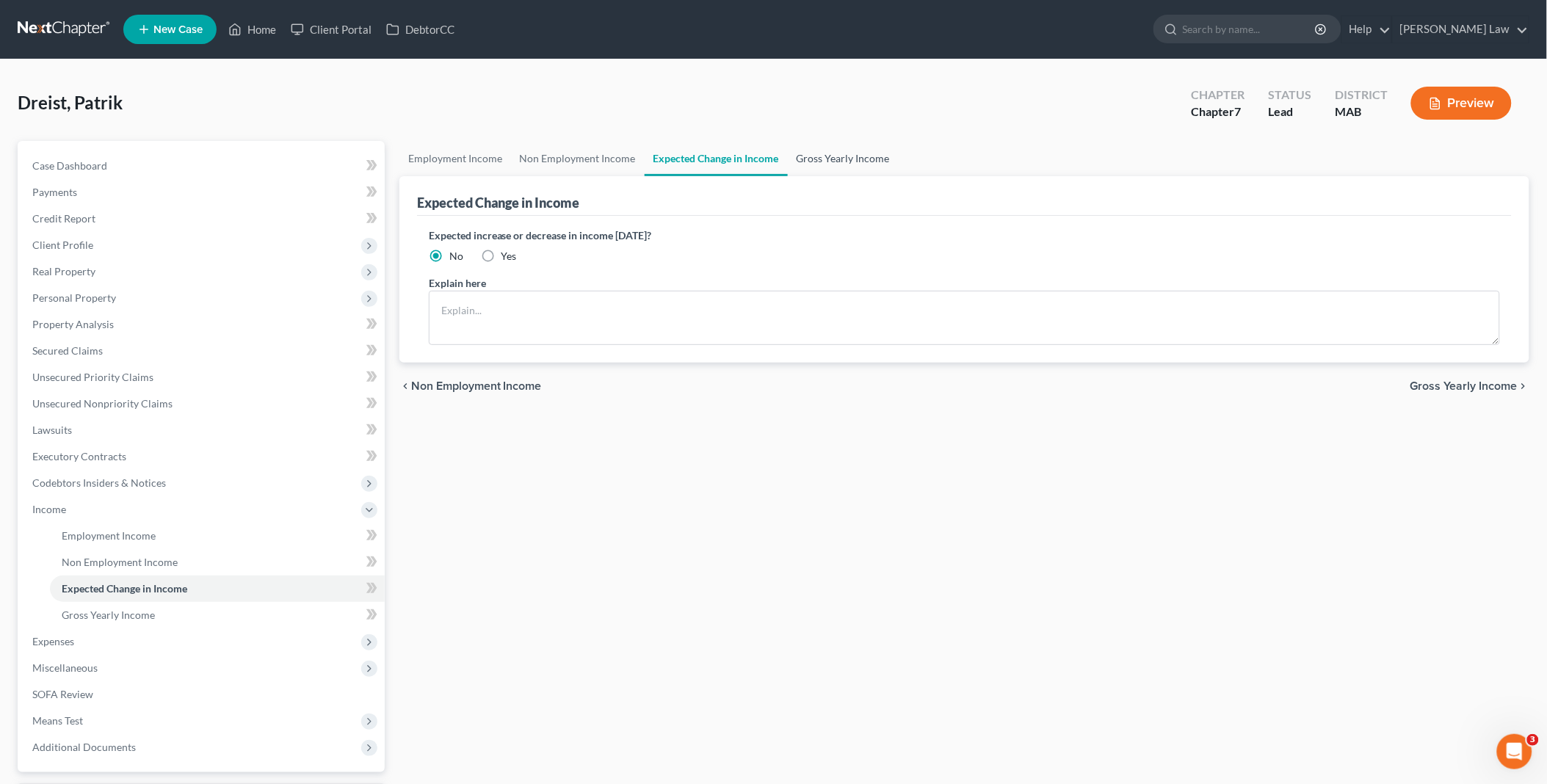
click at [850, 159] on link "Gross Yearly Income" at bounding box center [843, 159] width 111 height 35
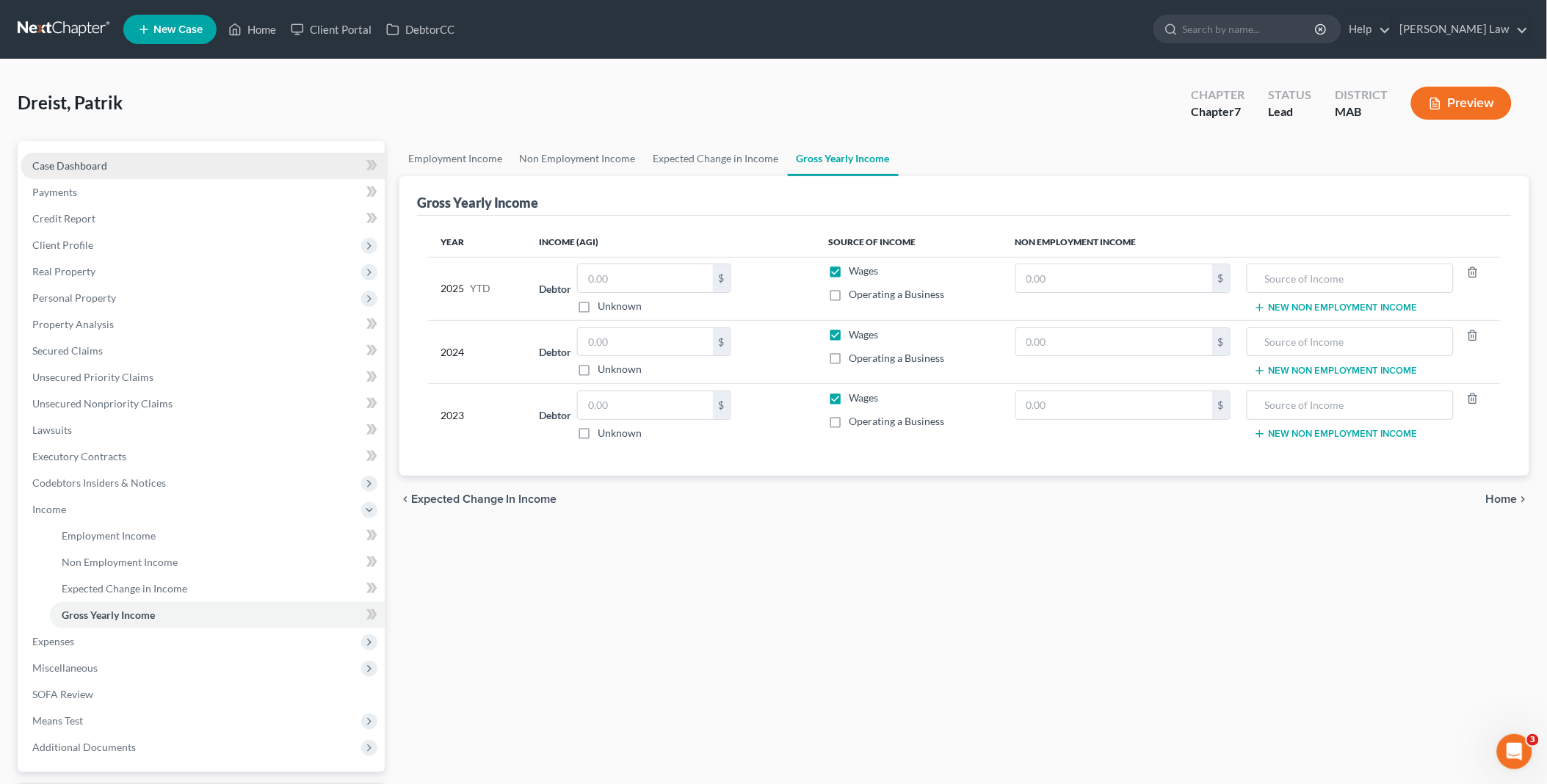
click at [115, 165] on link "Case Dashboard" at bounding box center [202, 166] width 364 height 27
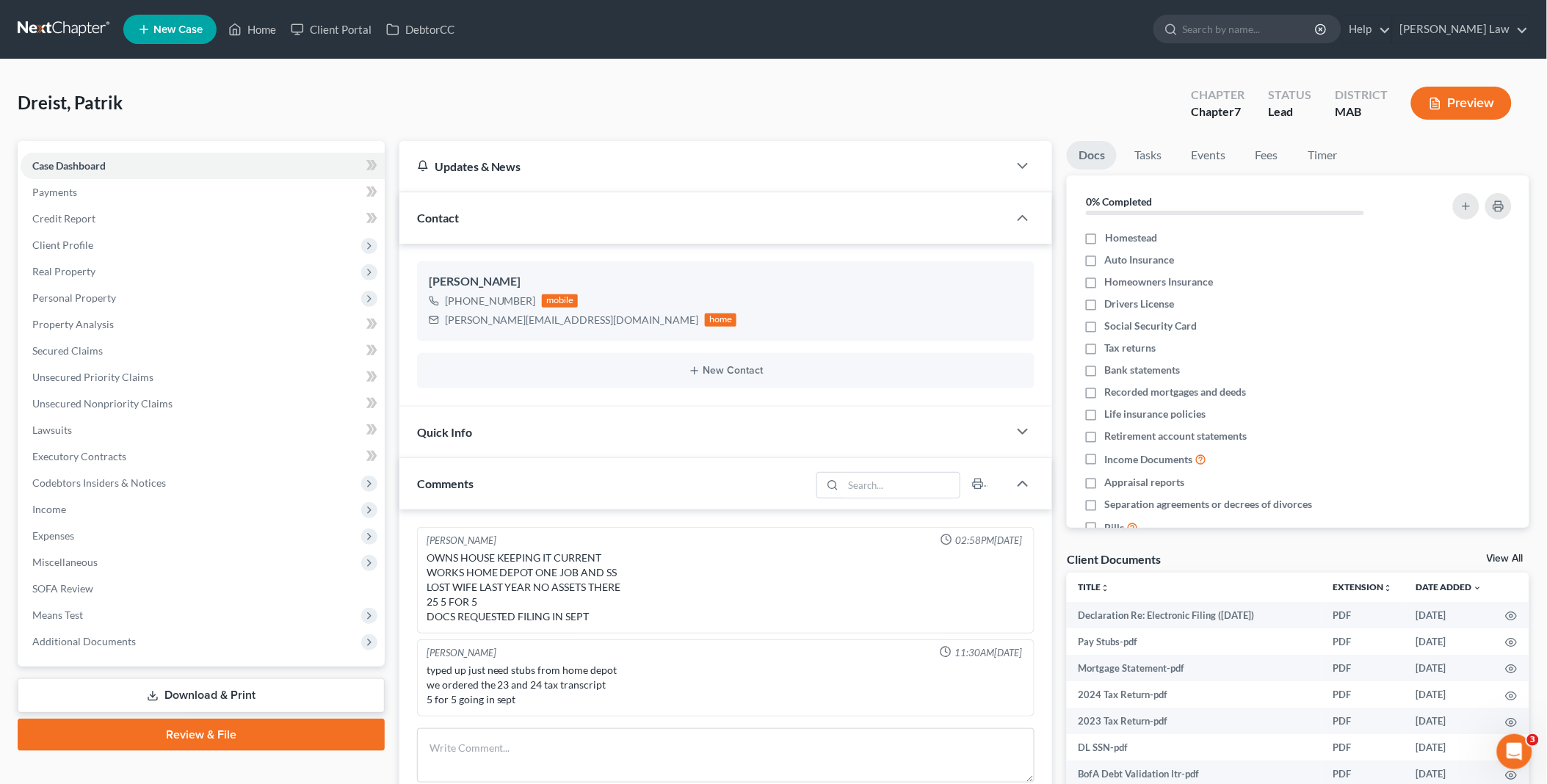
click at [1503, 555] on link "View All" at bounding box center [1505, 559] width 37 height 10
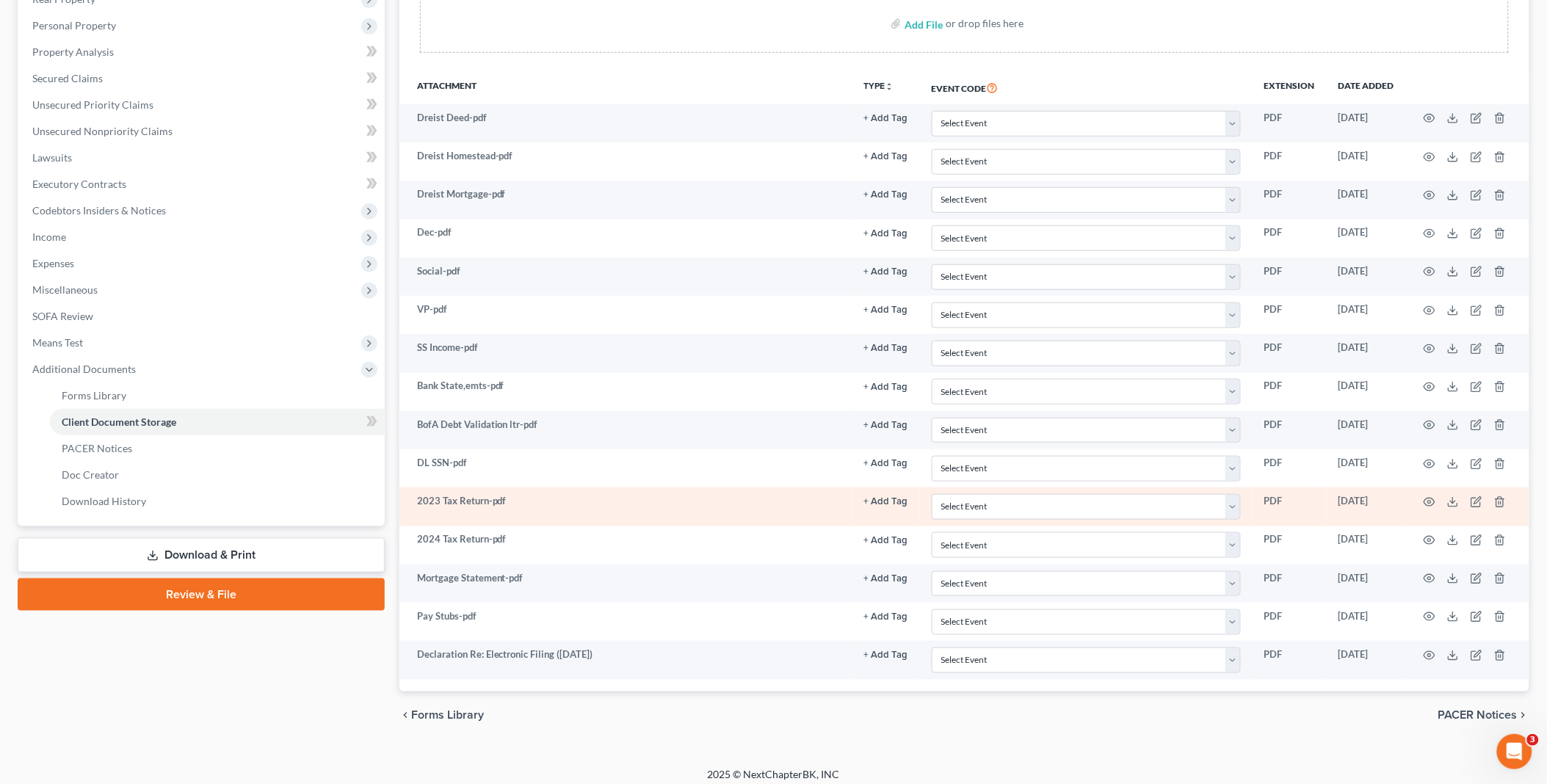
scroll to position [283, 0]
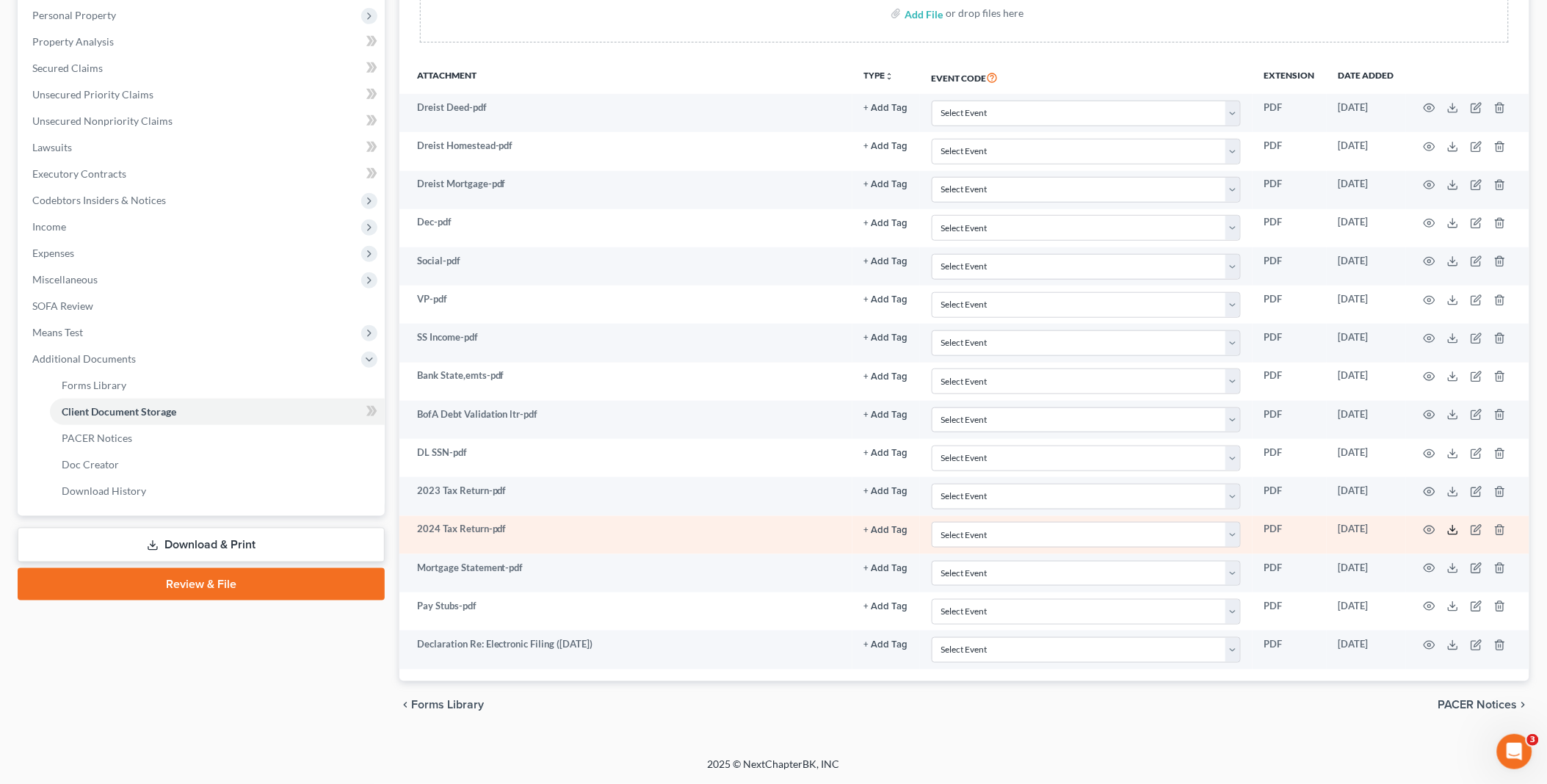
click at [1452, 531] on line at bounding box center [1452, 529] width 0 height 6
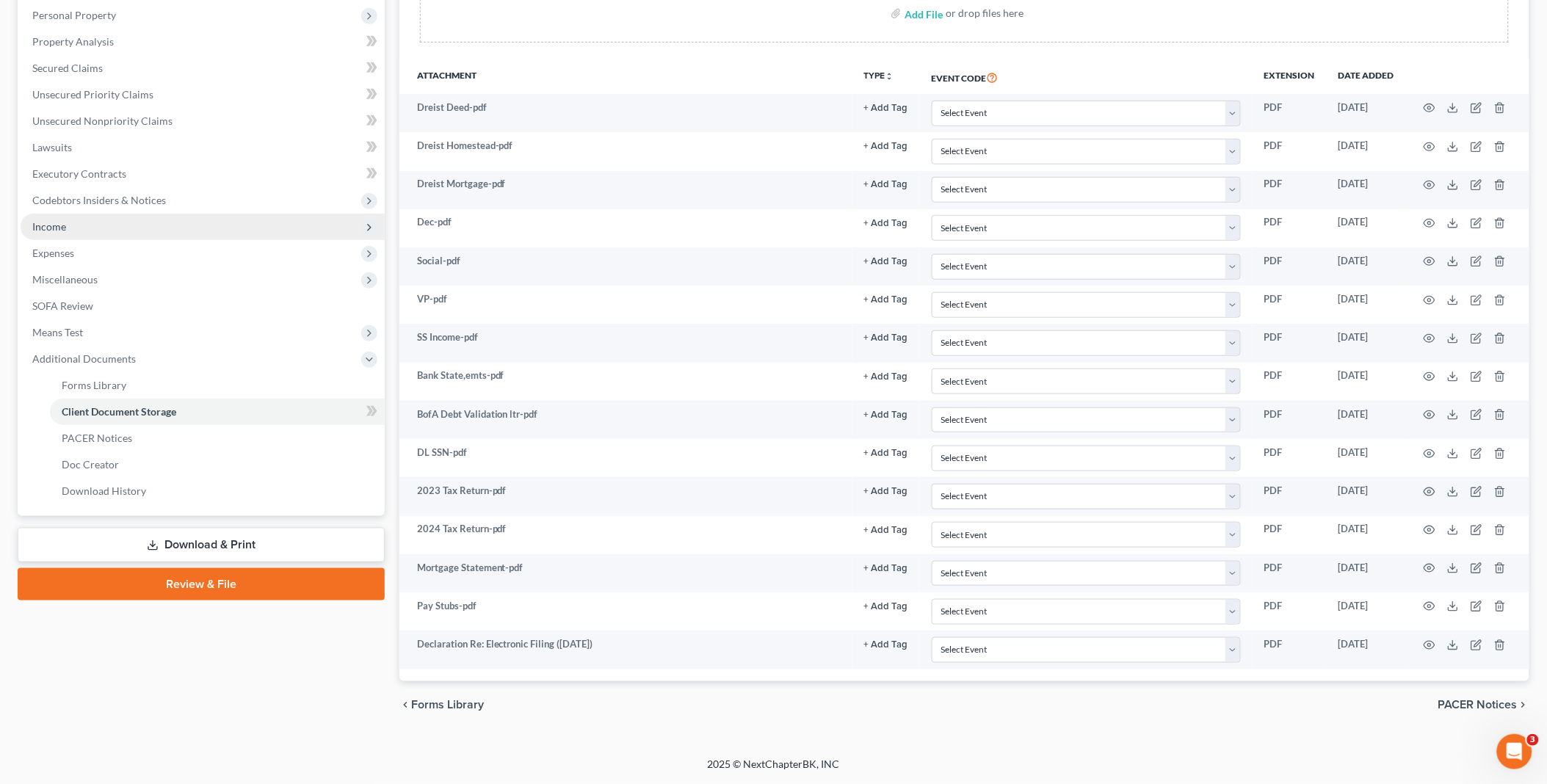
click at [85, 222] on span "Income" at bounding box center [202, 227] width 364 height 27
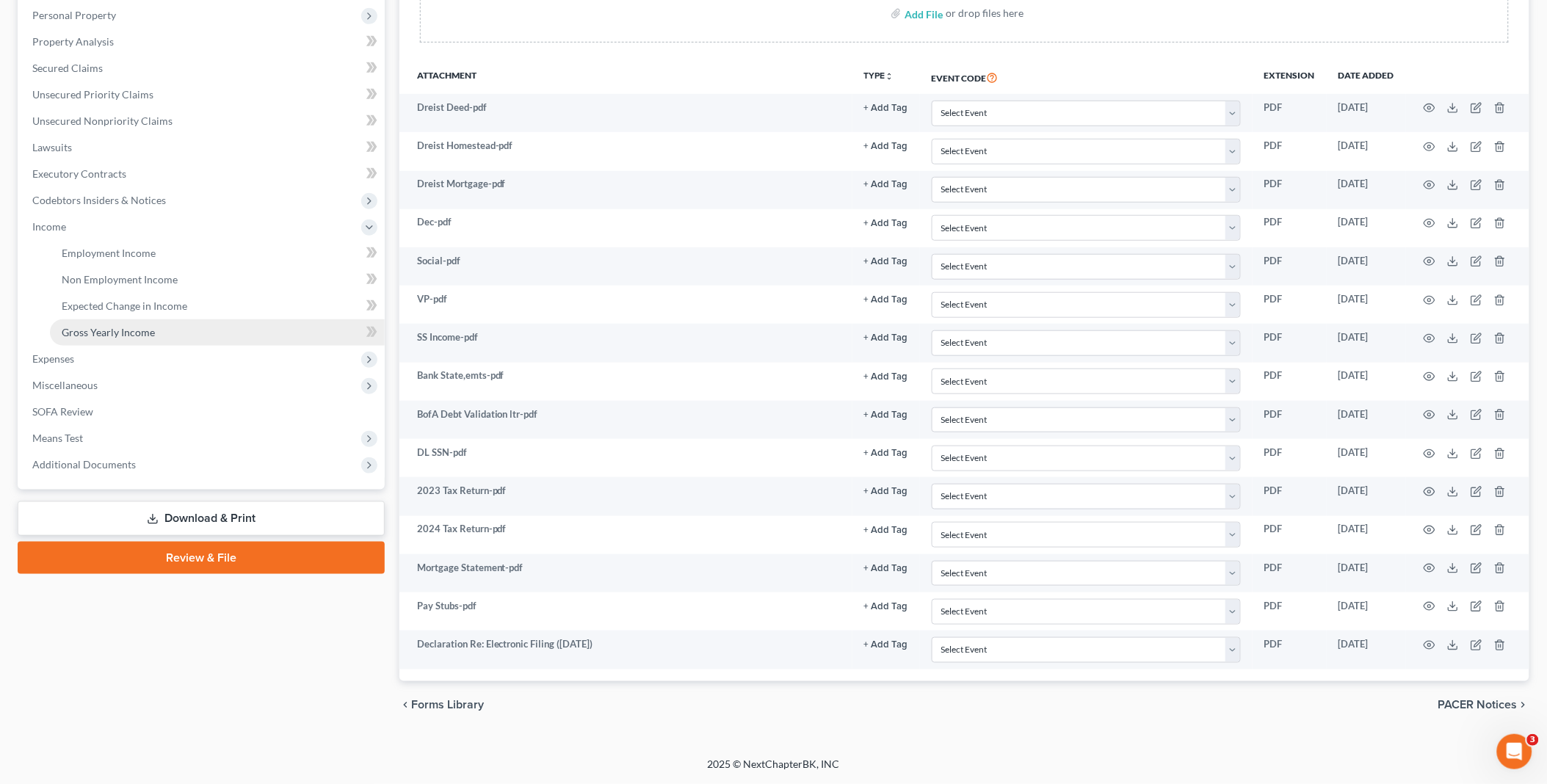
click at [104, 326] on span "Gross Yearly Income" at bounding box center [109, 331] width 93 height 13
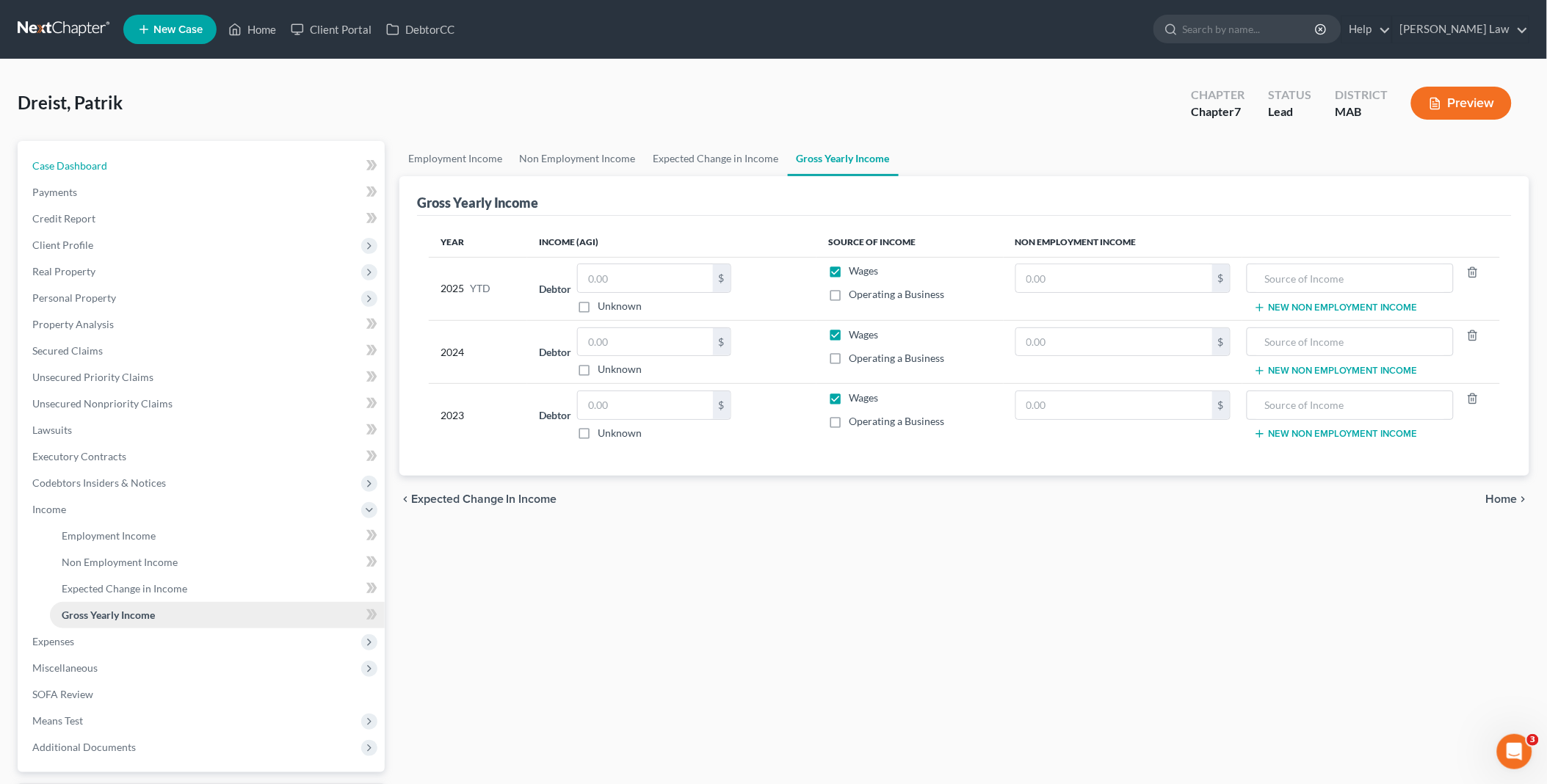
drag, startPoint x: 84, startPoint y: 170, endPoint x: 125, endPoint y: 625, distance: 456.8
click at [84, 170] on span "Case Dashboard" at bounding box center [69, 165] width 75 height 13
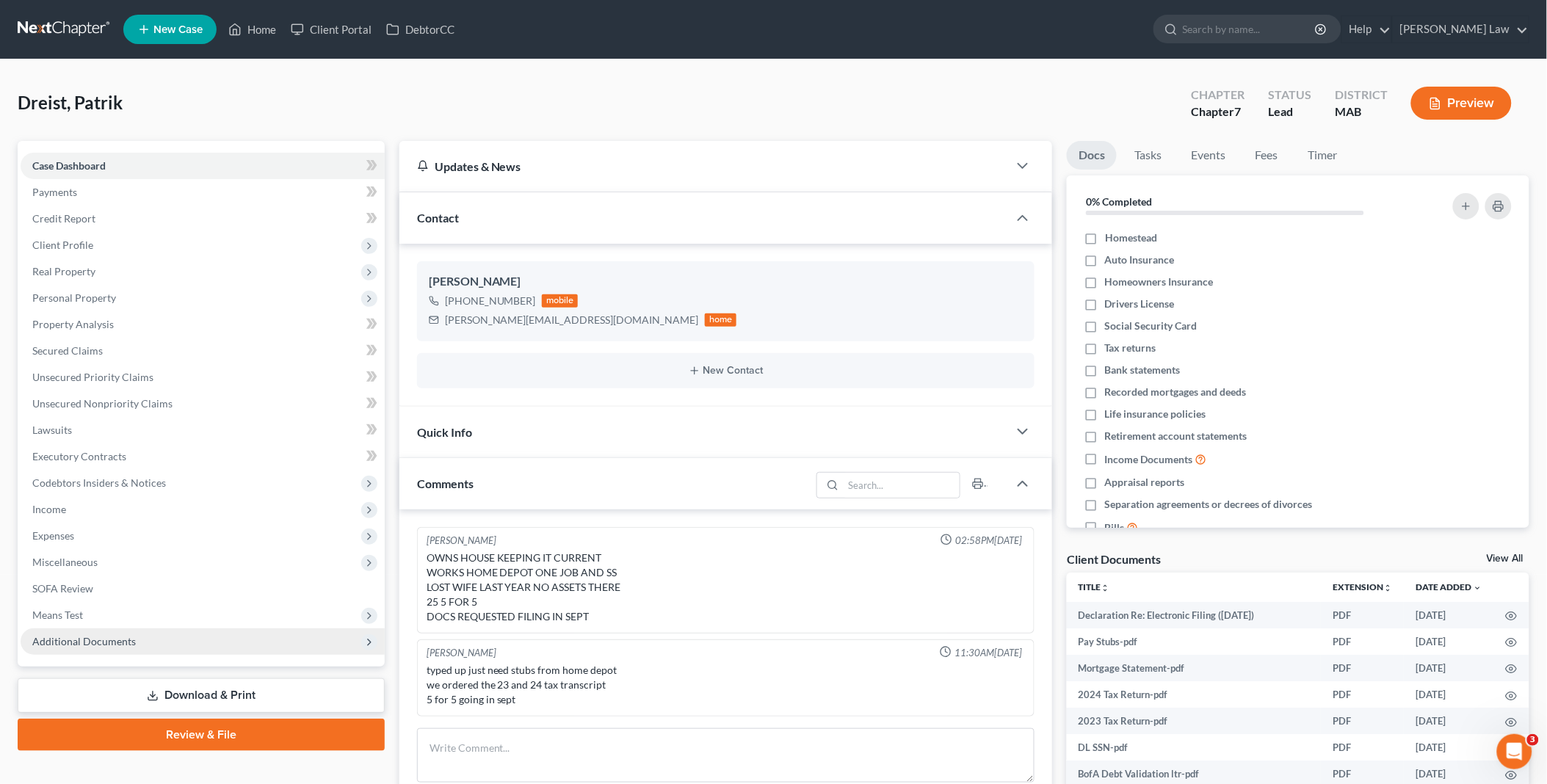
click at [135, 635] on span "Additional Documents" at bounding box center [202, 642] width 364 height 27
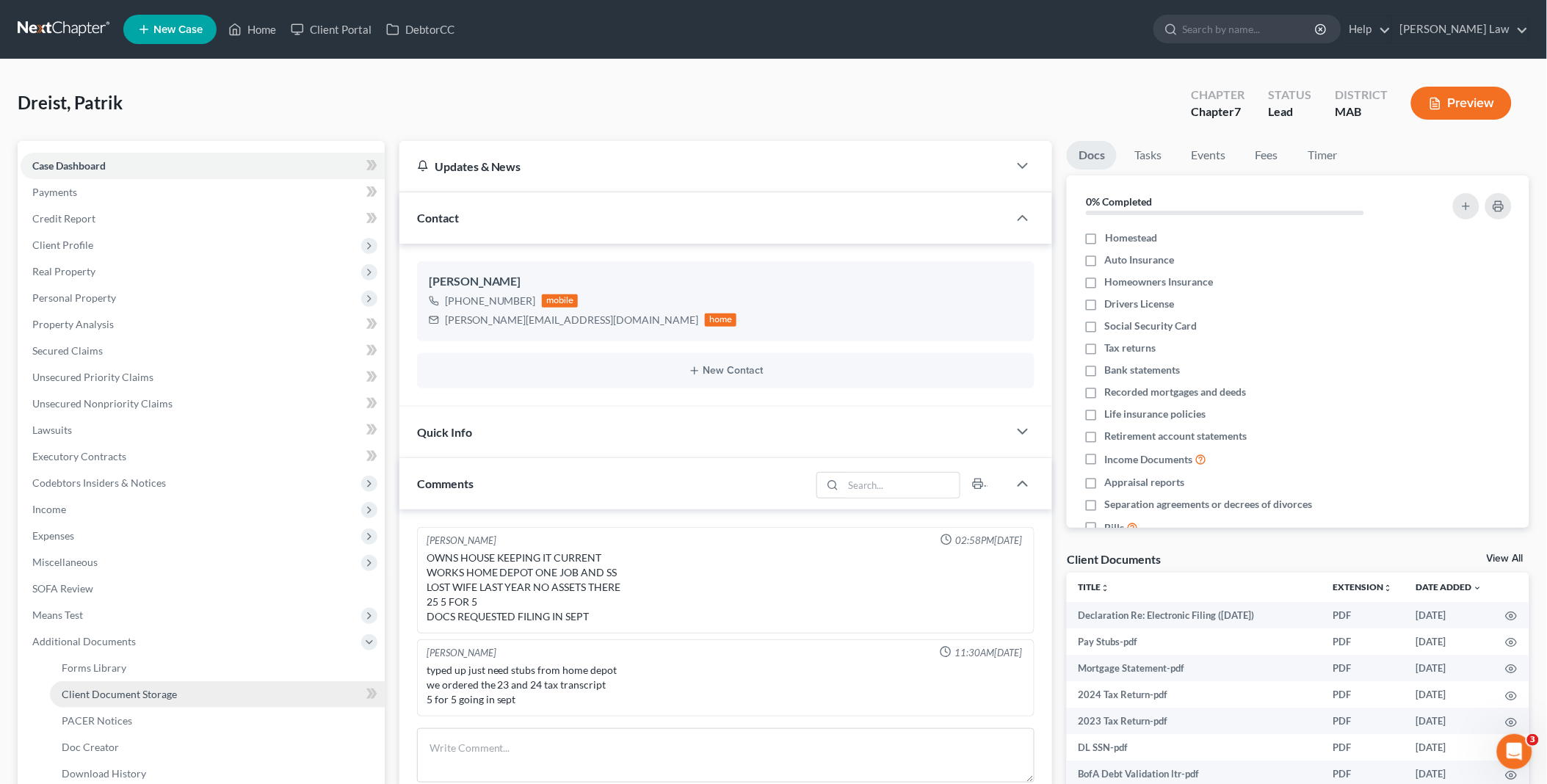
click at [117, 691] on span "Client Document Storage" at bounding box center [120, 694] width 115 height 13
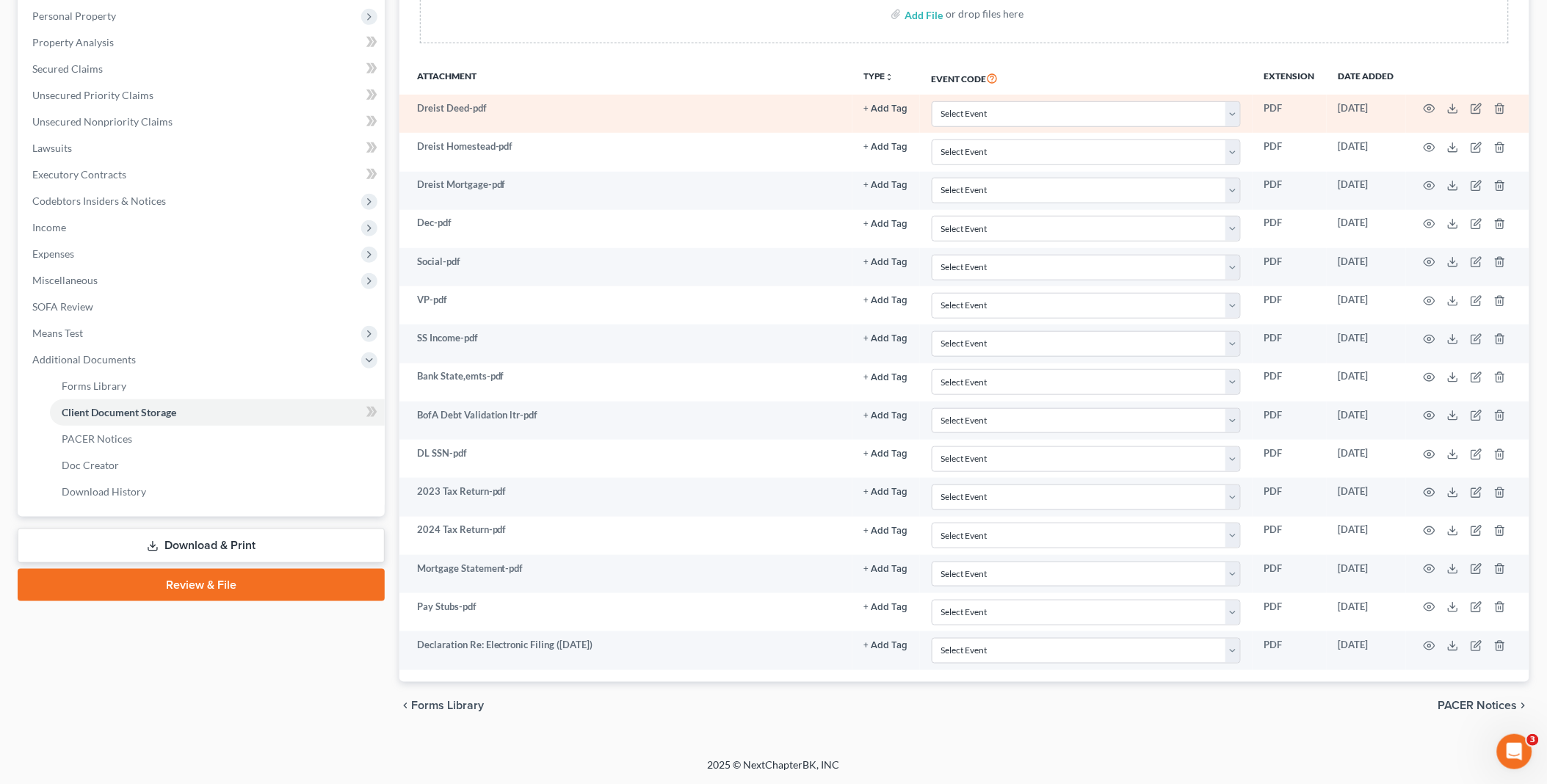
scroll to position [283, 0]
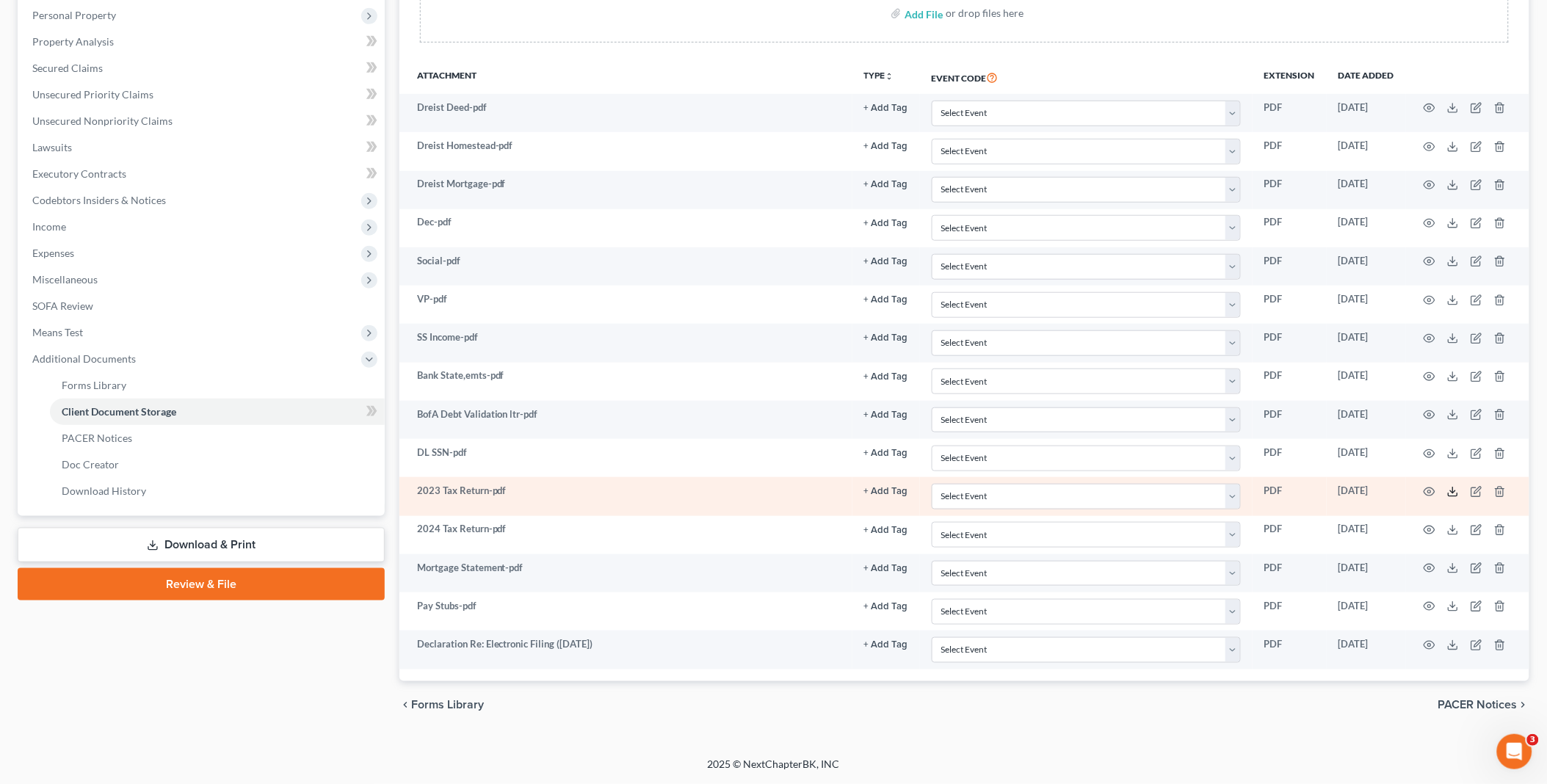
click at [1451, 492] on polyline at bounding box center [1453, 491] width 5 height 2
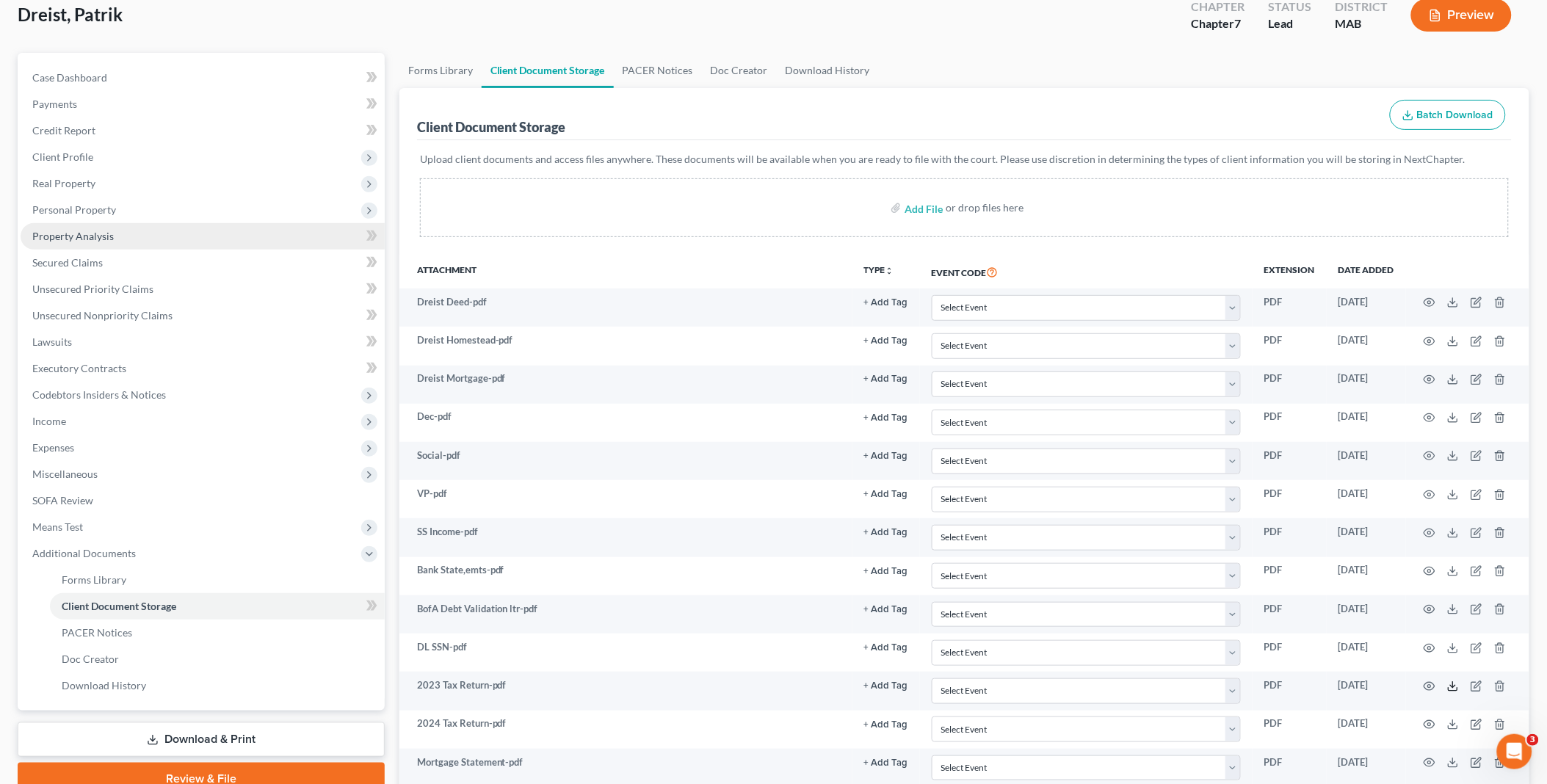
scroll to position [0, 0]
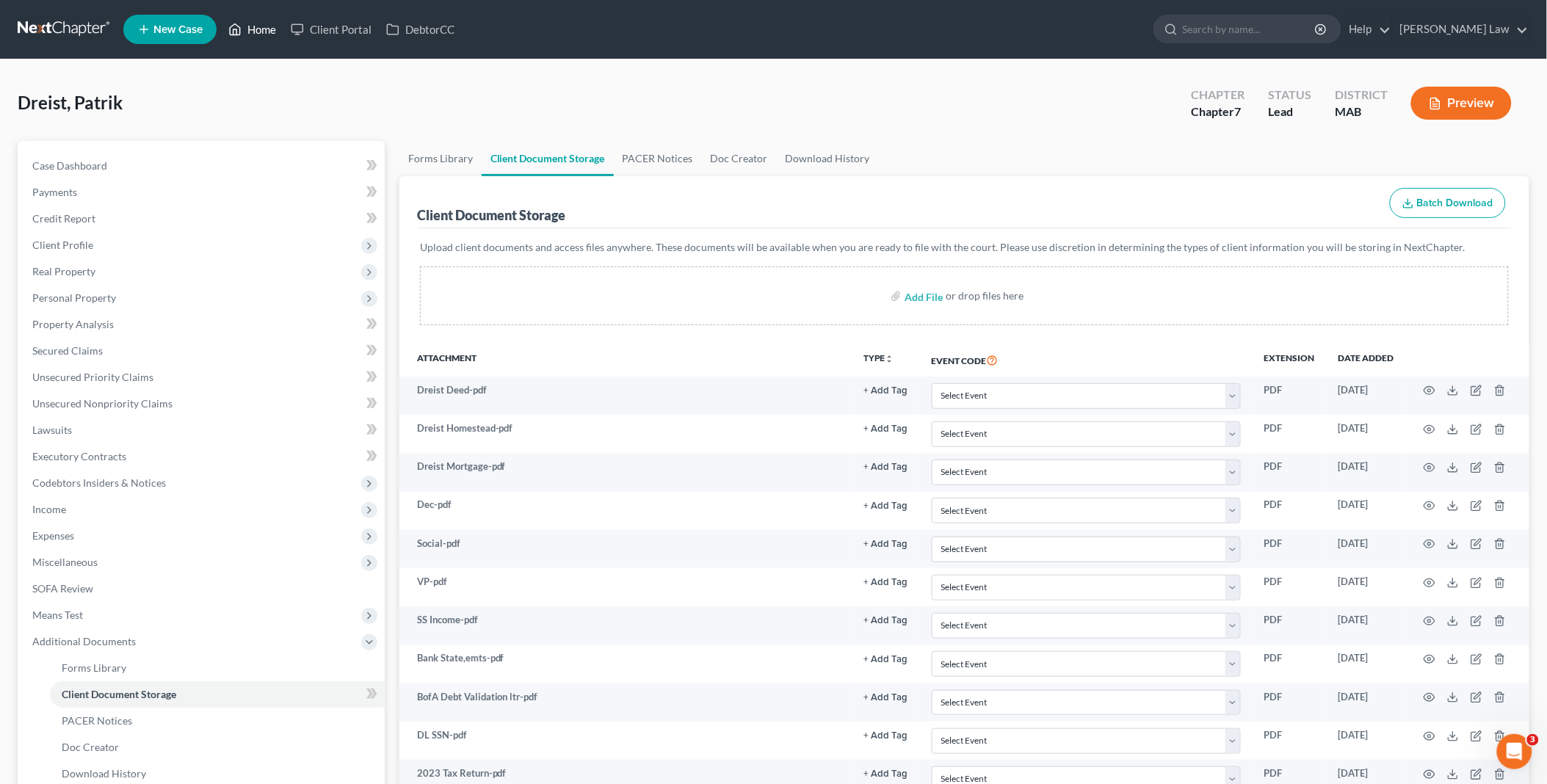
click at [257, 30] on link "Home" at bounding box center [252, 30] width 63 height 27
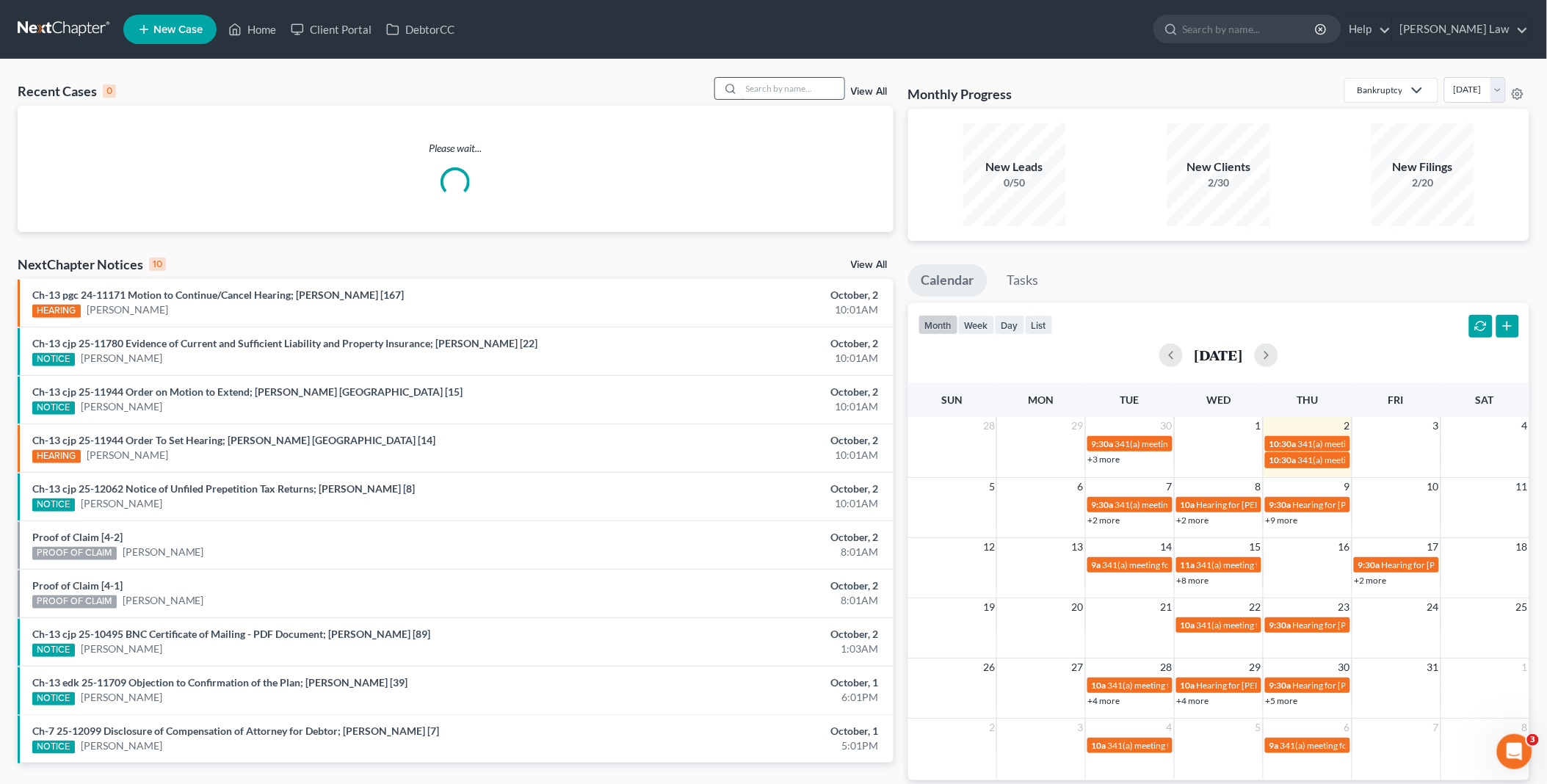
click at [817, 86] on input "search" at bounding box center [792, 88] width 103 height 21
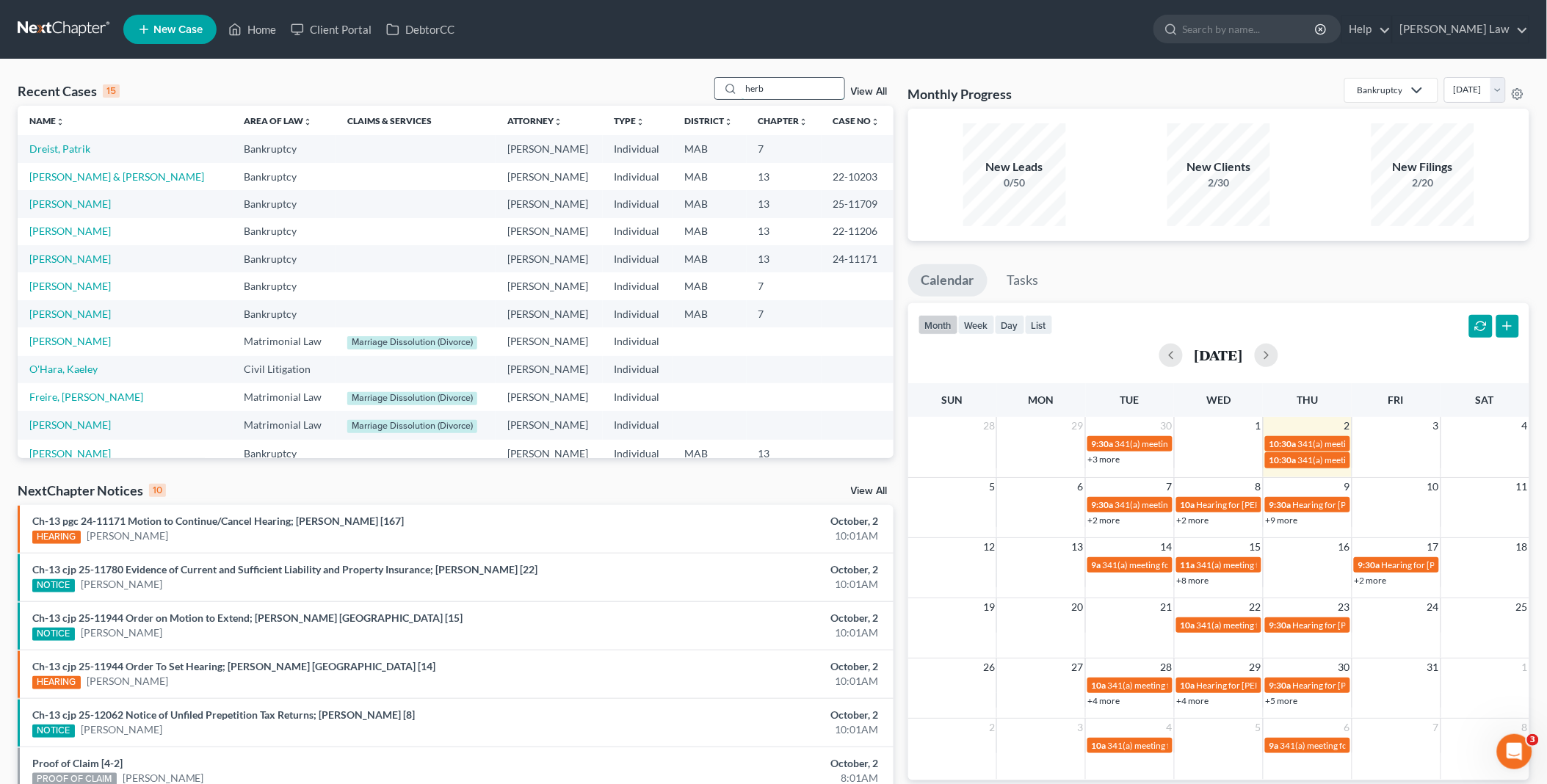
type input "herb"
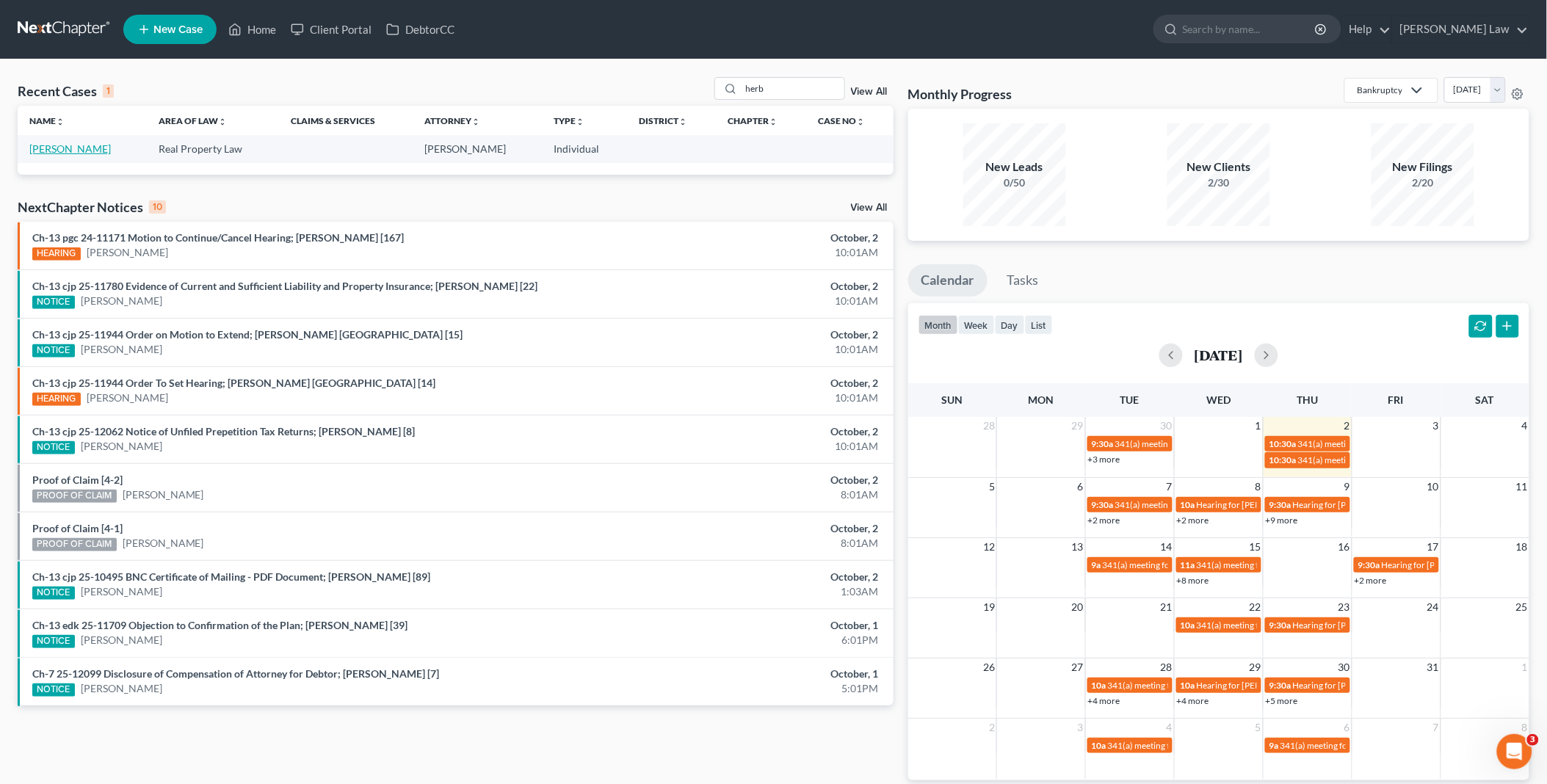
click at [75, 149] on link "[PERSON_NAME]" at bounding box center [70, 148] width 81 height 13
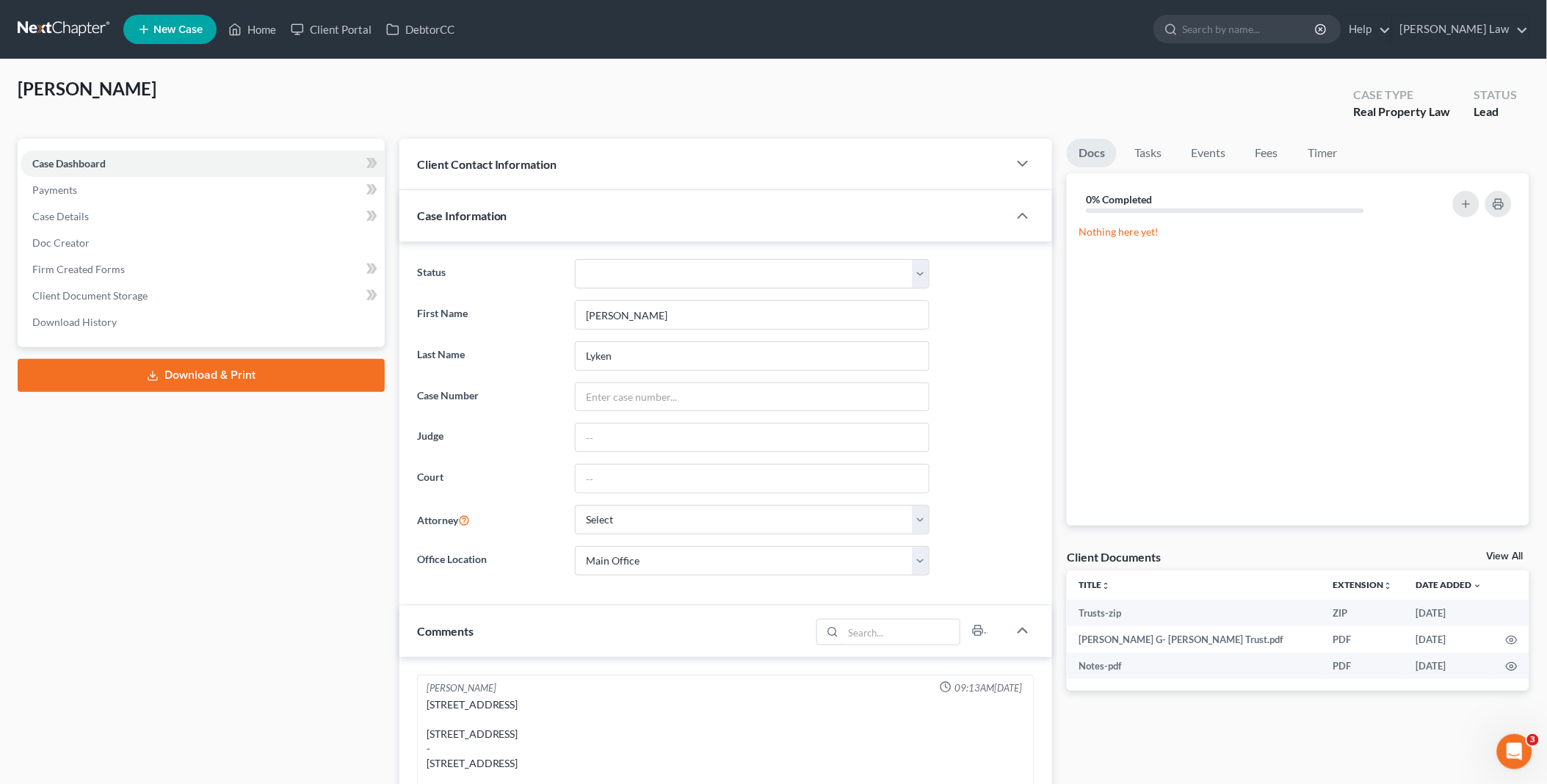
click at [1506, 551] on link "View All" at bounding box center [1505, 557] width 37 height 10
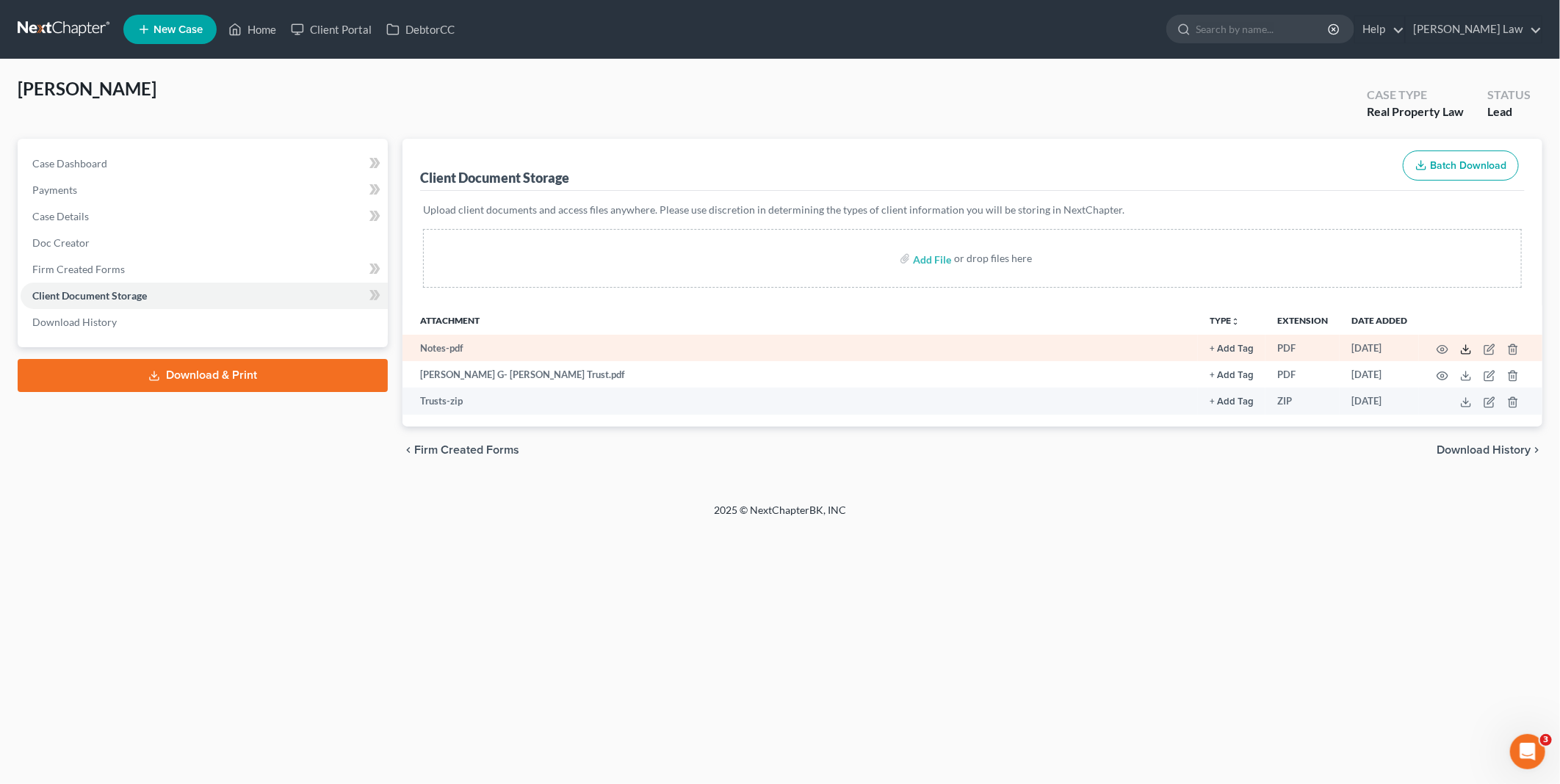
click at [1465, 347] on icon at bounding box center [1465, 349] width 12 height 12
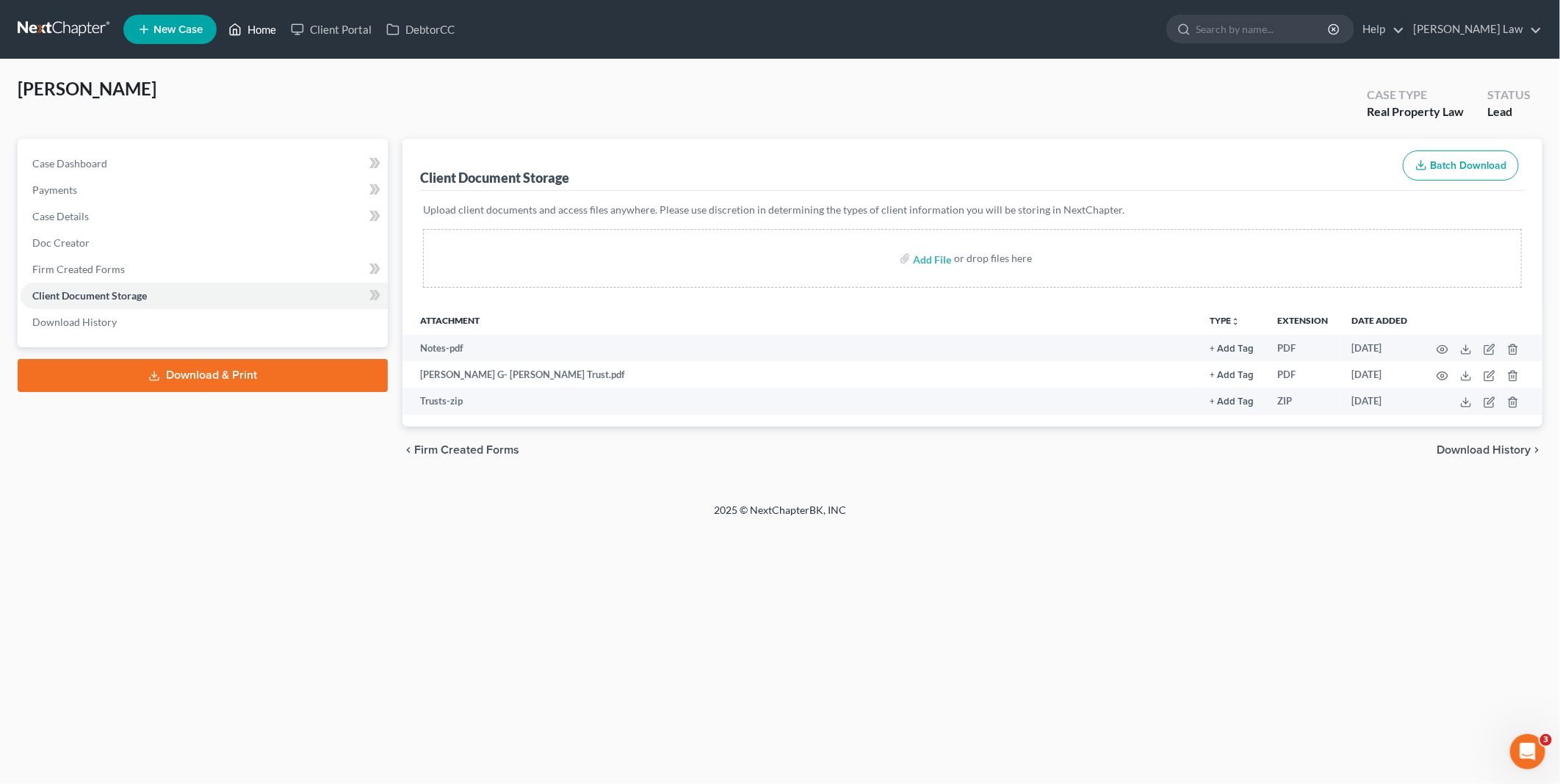
click at [250, 27] on link "Home" at bounding box center [252, 30] width 63 height 27
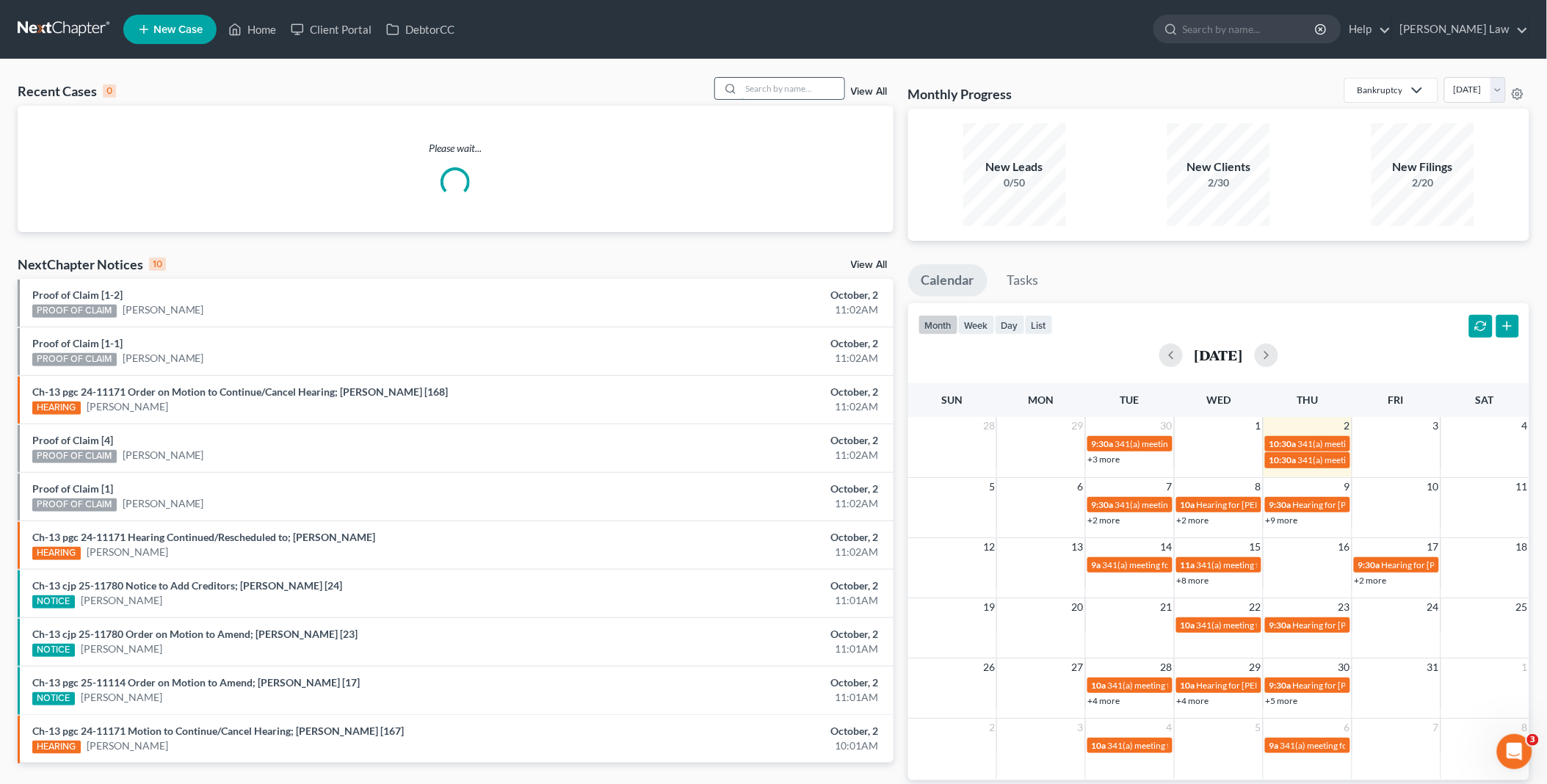
click at [786, 84] on input "search" at bounding box center [792, 88] width 103 height 21
type input "[PERSON_NAME]"
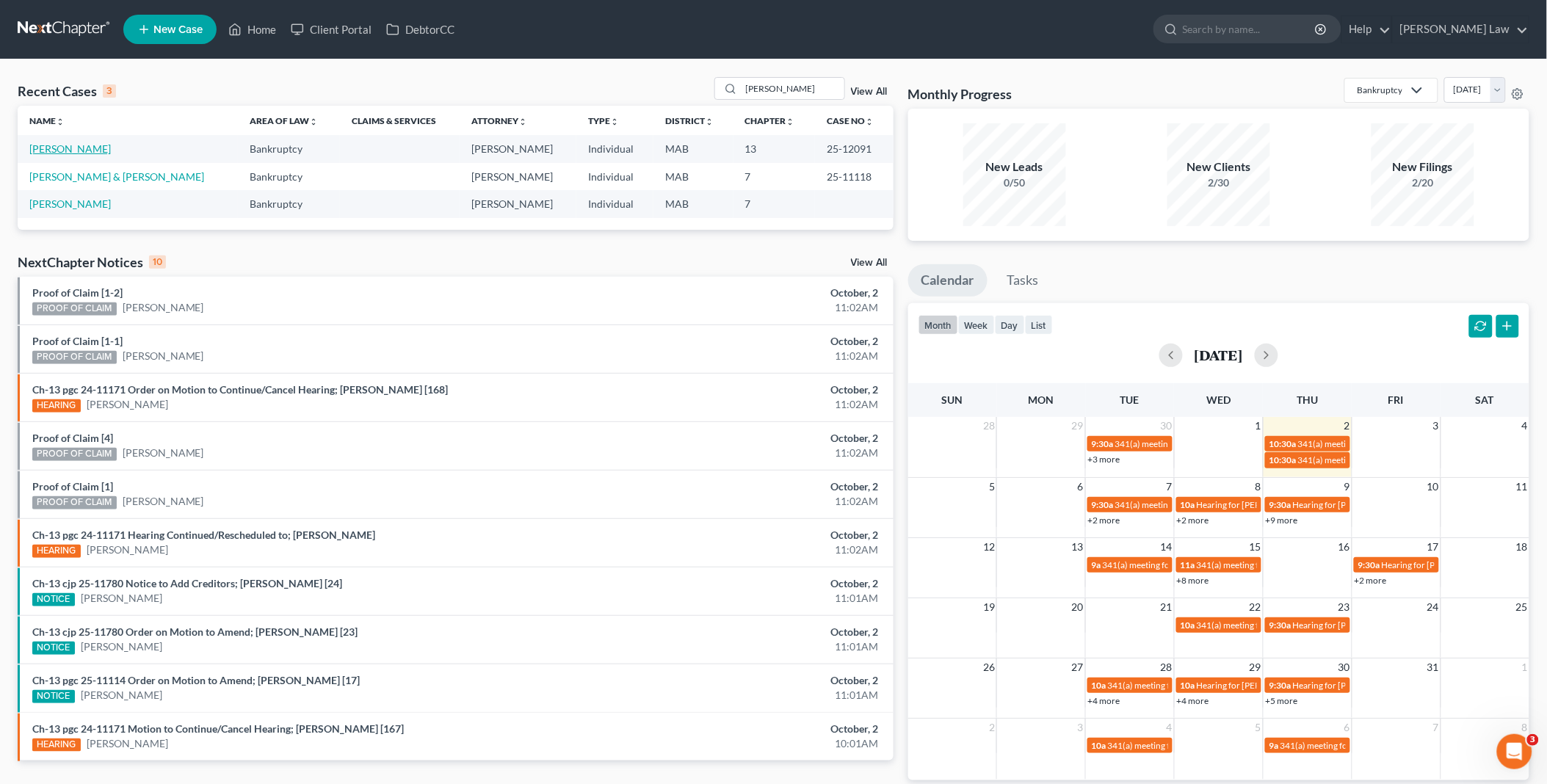
click at [52, 152] on link "[PERSON_NAME]" at bounding box center [70, 148] width 81 height 13
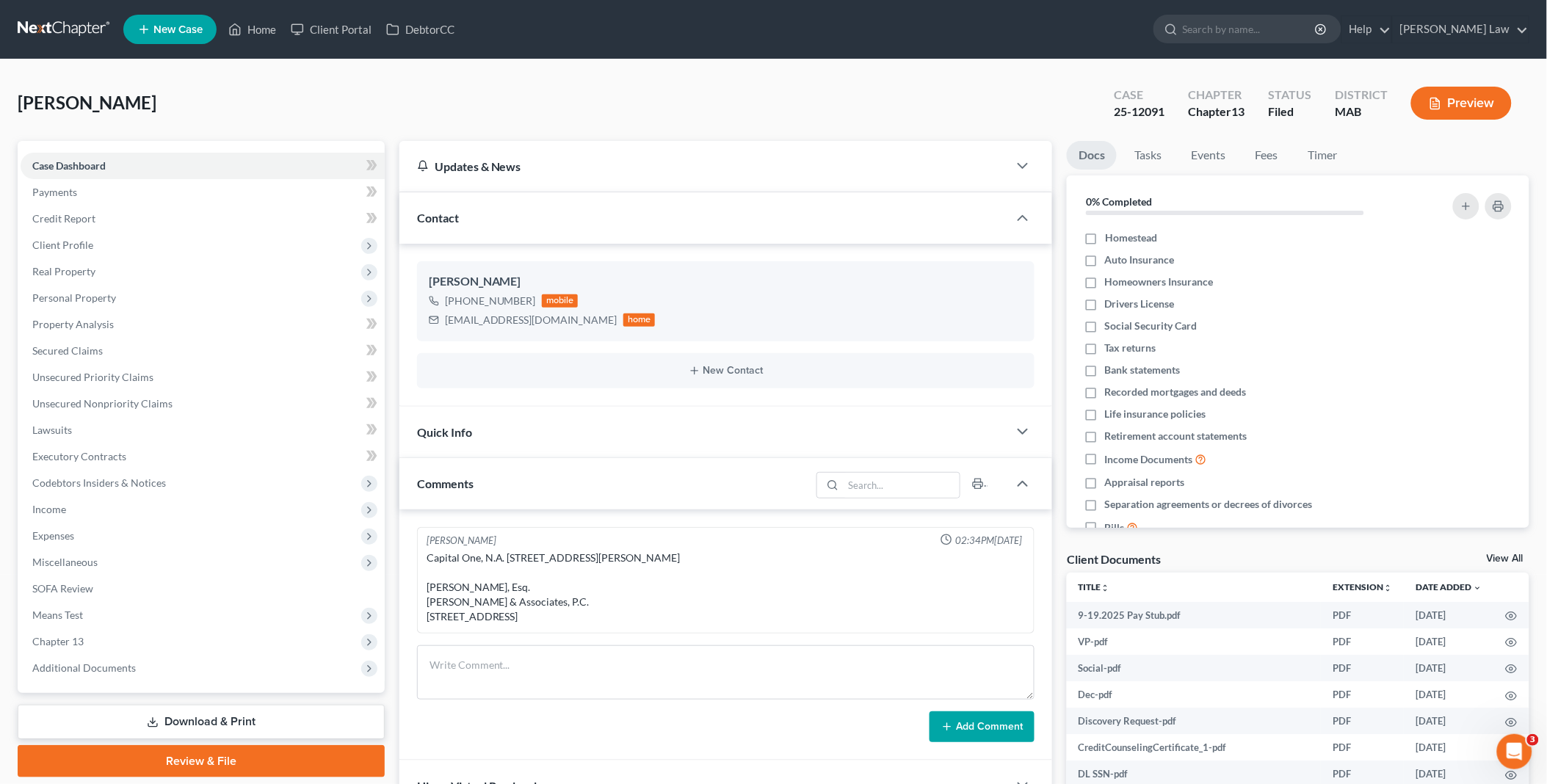
click at [1506, 554] on link "View All" at bounding box center [1505, 559] width 37 height 10
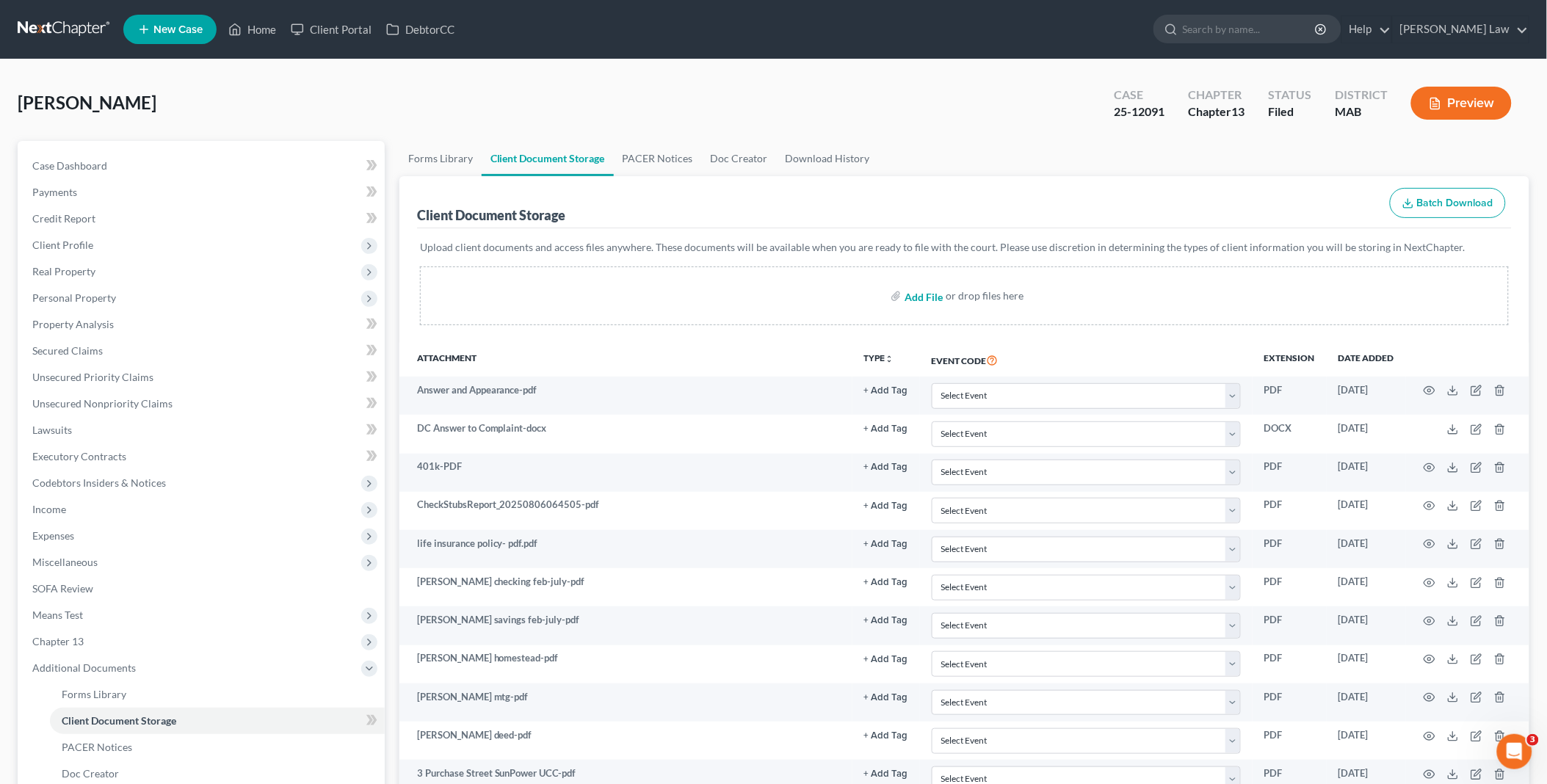
click at [923, 298] on input "file" at bounding box center [922, 296] width 35 height 27
type input "C:\fakepath\[PERSON_NAME] car.pdf"
drag, startPoint x: 258, startPoint y: 28, endPoint x: 546, endPoint y: 143, distance: 310.1
click at [258, 28] on link "Home" at bounding box center [252, 30] width 63 height 27
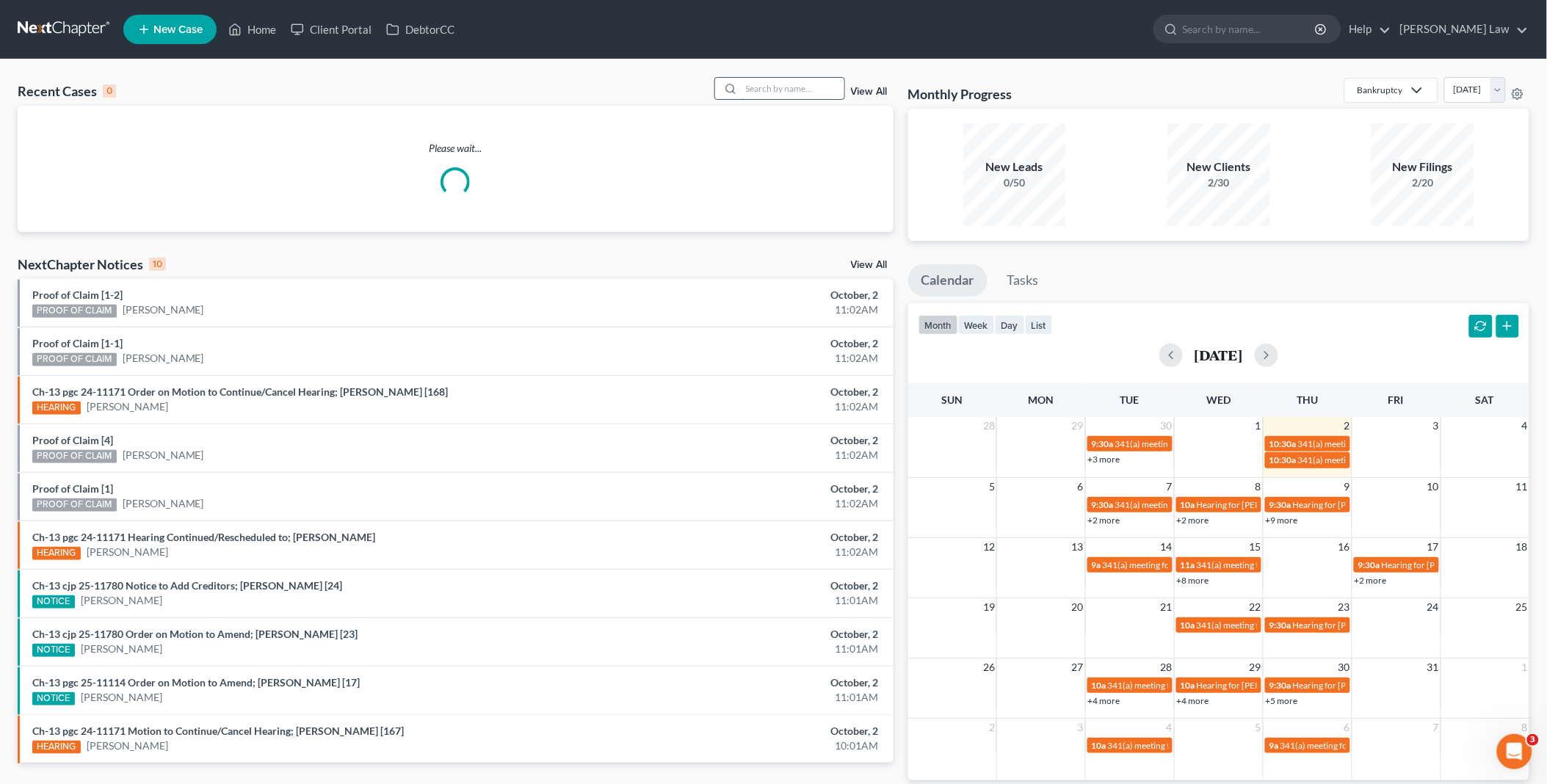
click at [746, 88] on input "search" at bounding box center [792, 88] width 103 height 21
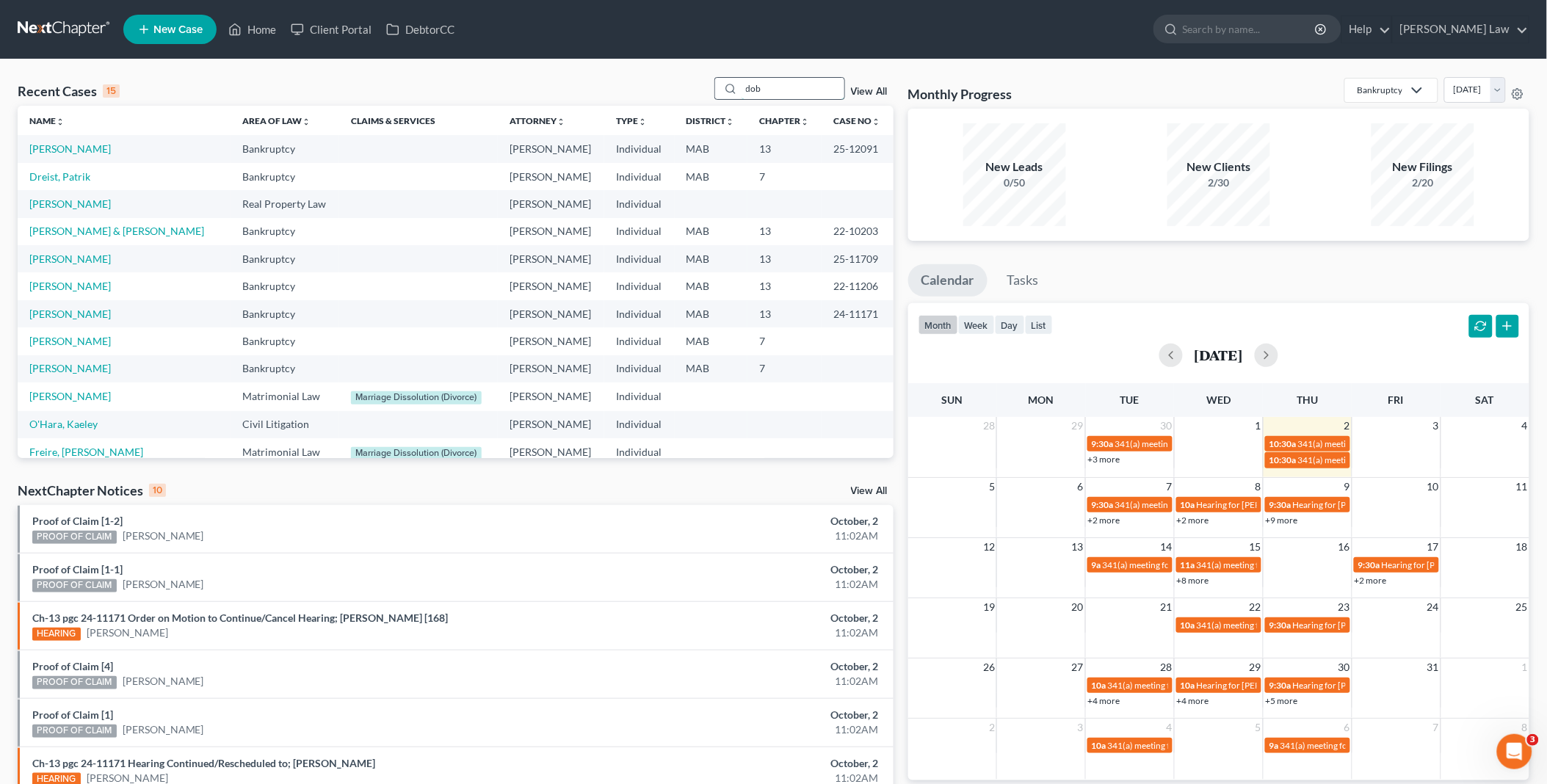
type input "dob"
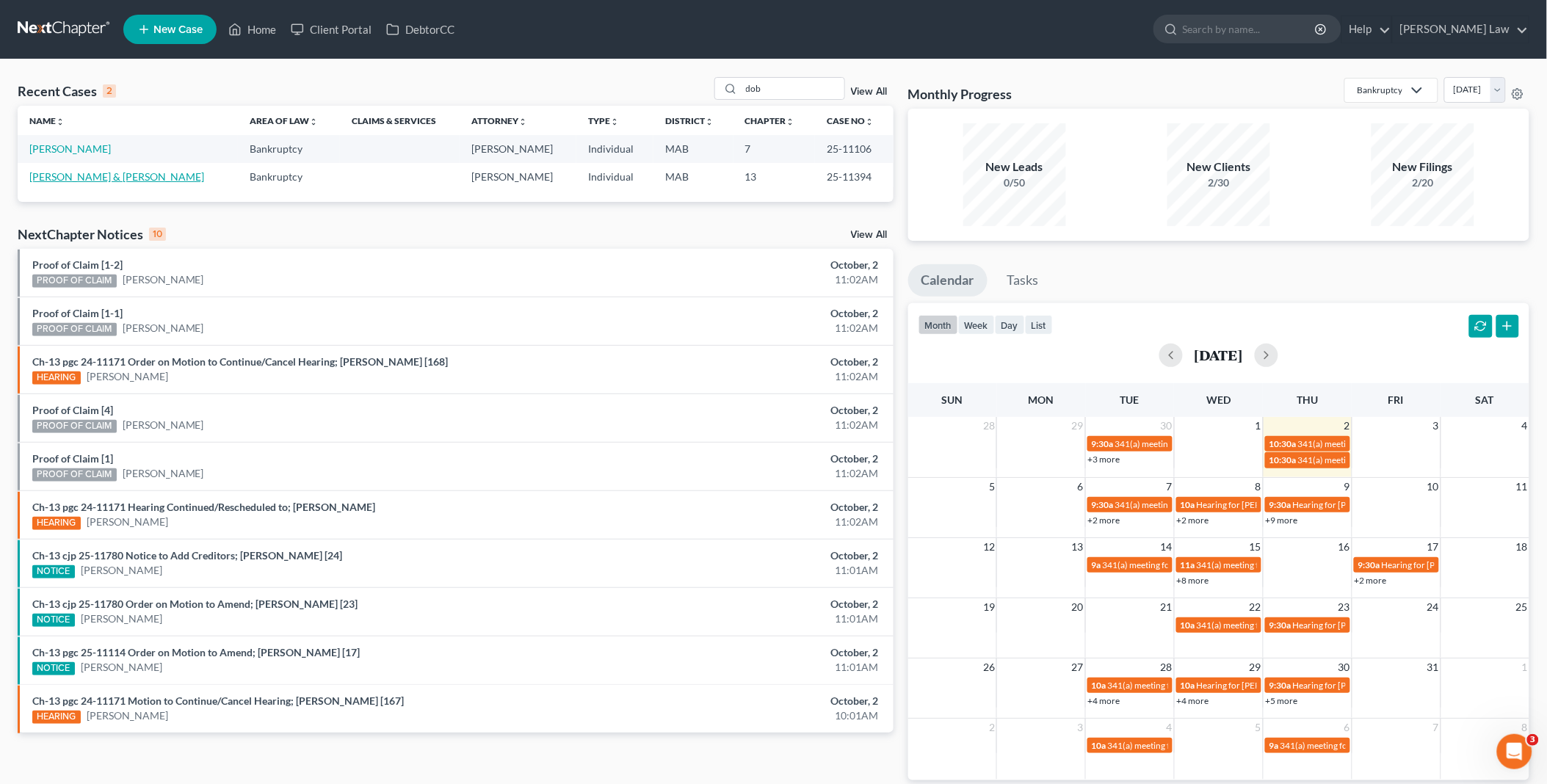
click at [86, 173] on link "[PERSON_NAME] & [PERSON_NAME]" at bounding box center [117, 176] width 175 height 13
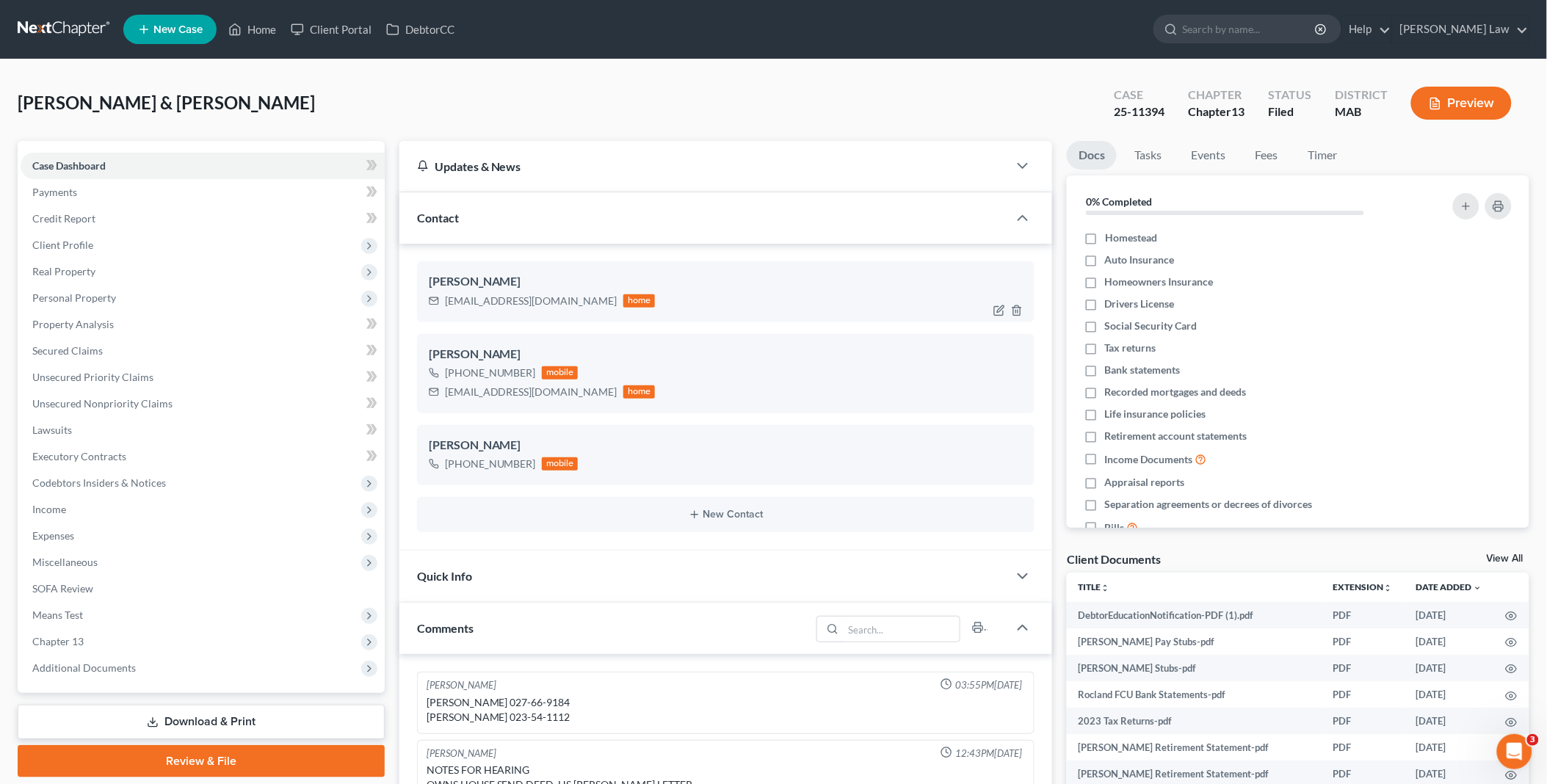
scroll to position [38, 0]
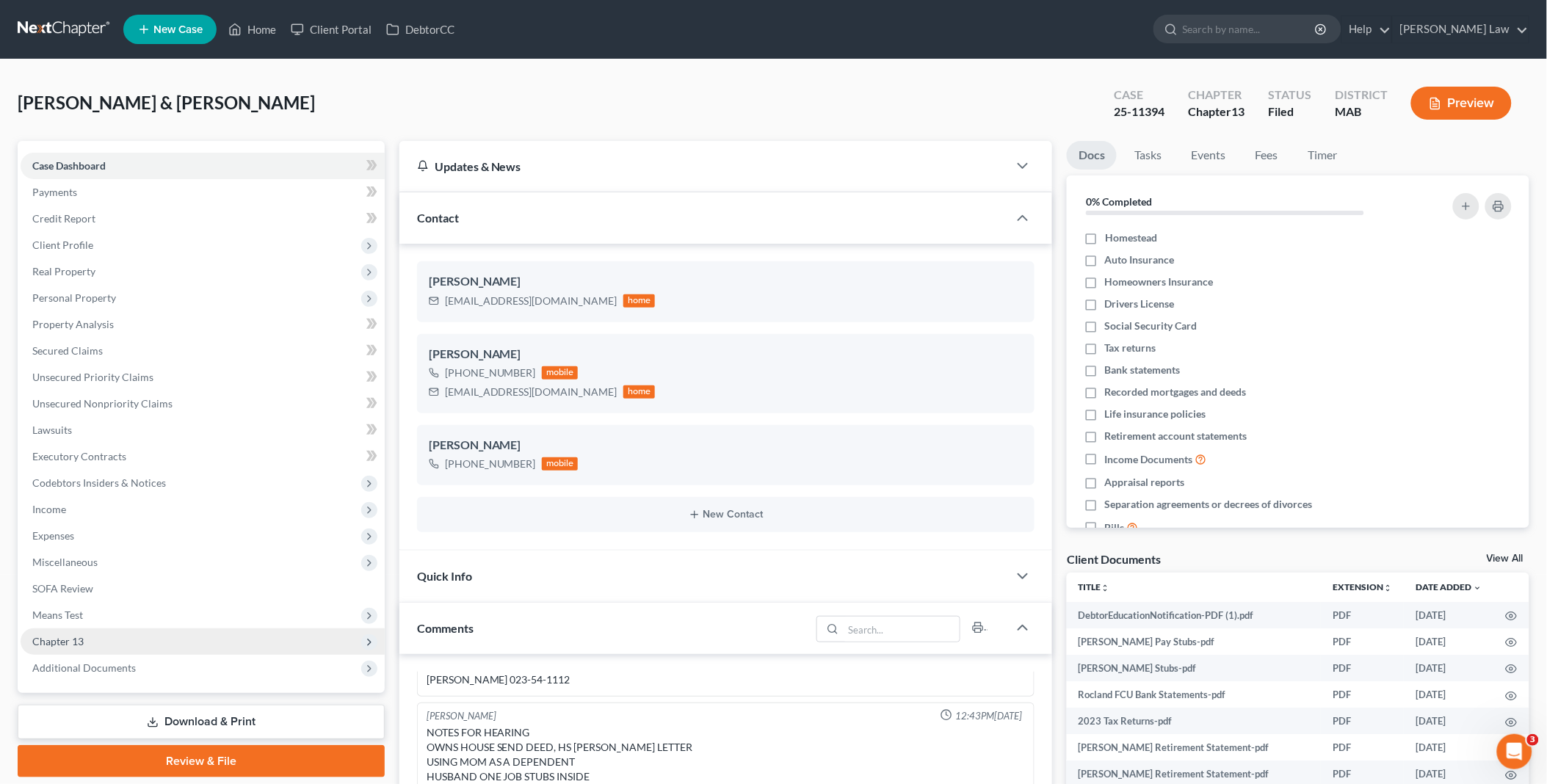
click at [116, 642] on span "Chapter 13" at bounding box center [202, 642] width 364 height 27
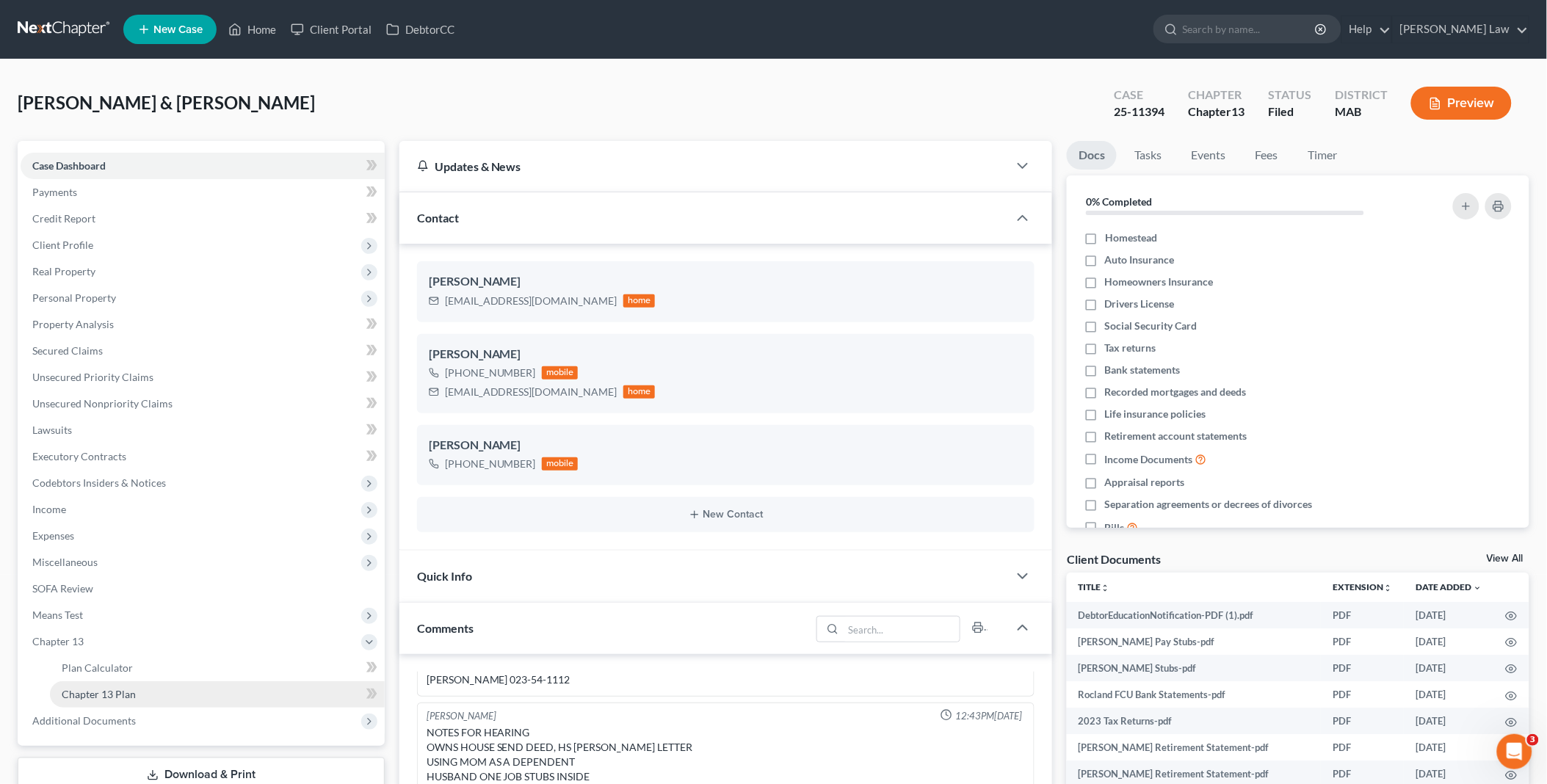
click at [144, 693] on link "Chapter 13 Plan" at bounding box center [217, 695] width 335 height 27
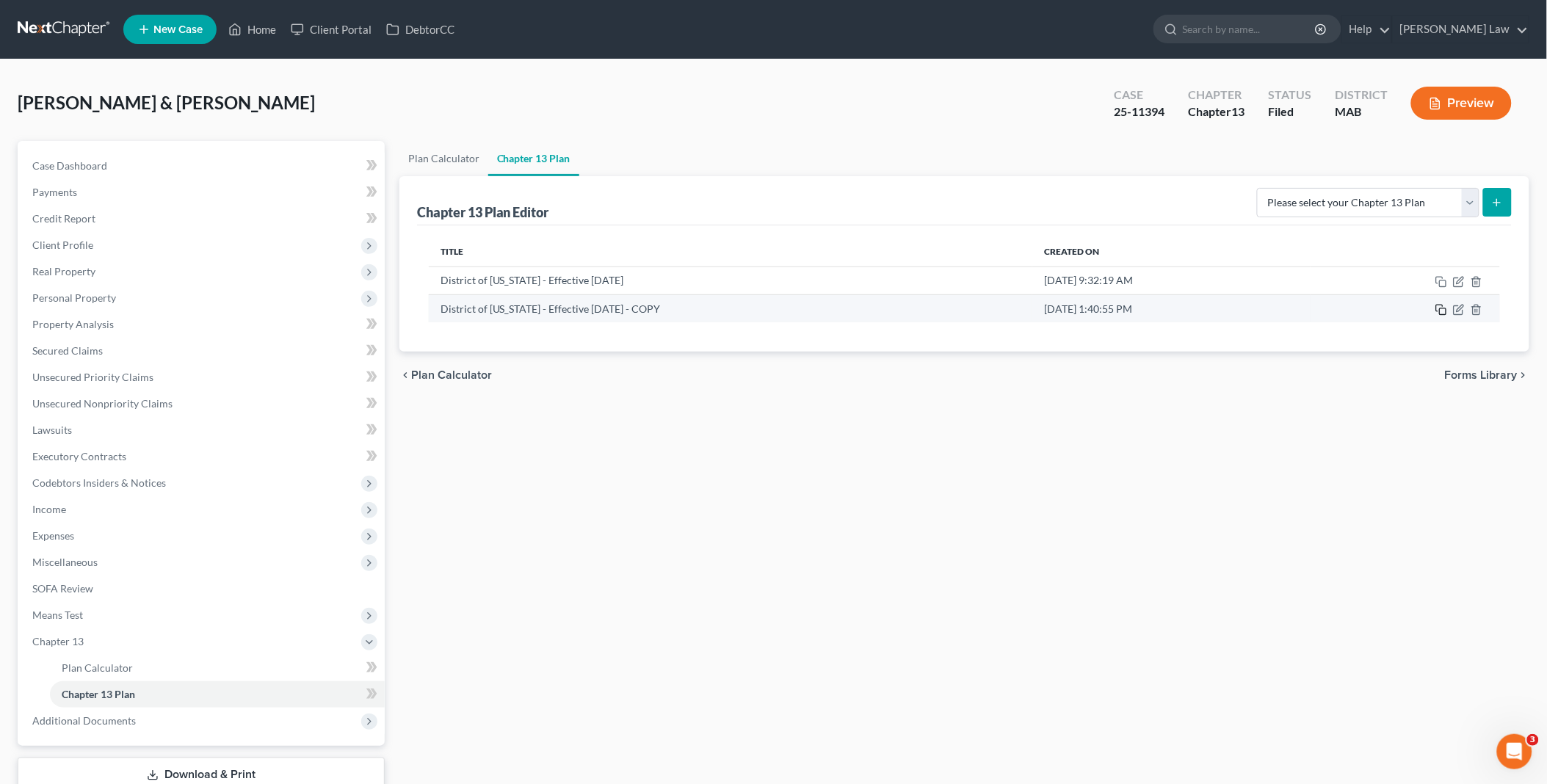
click at [1443, 309] on icon "button" at bounding box center [1441, 310] width 12 height 12
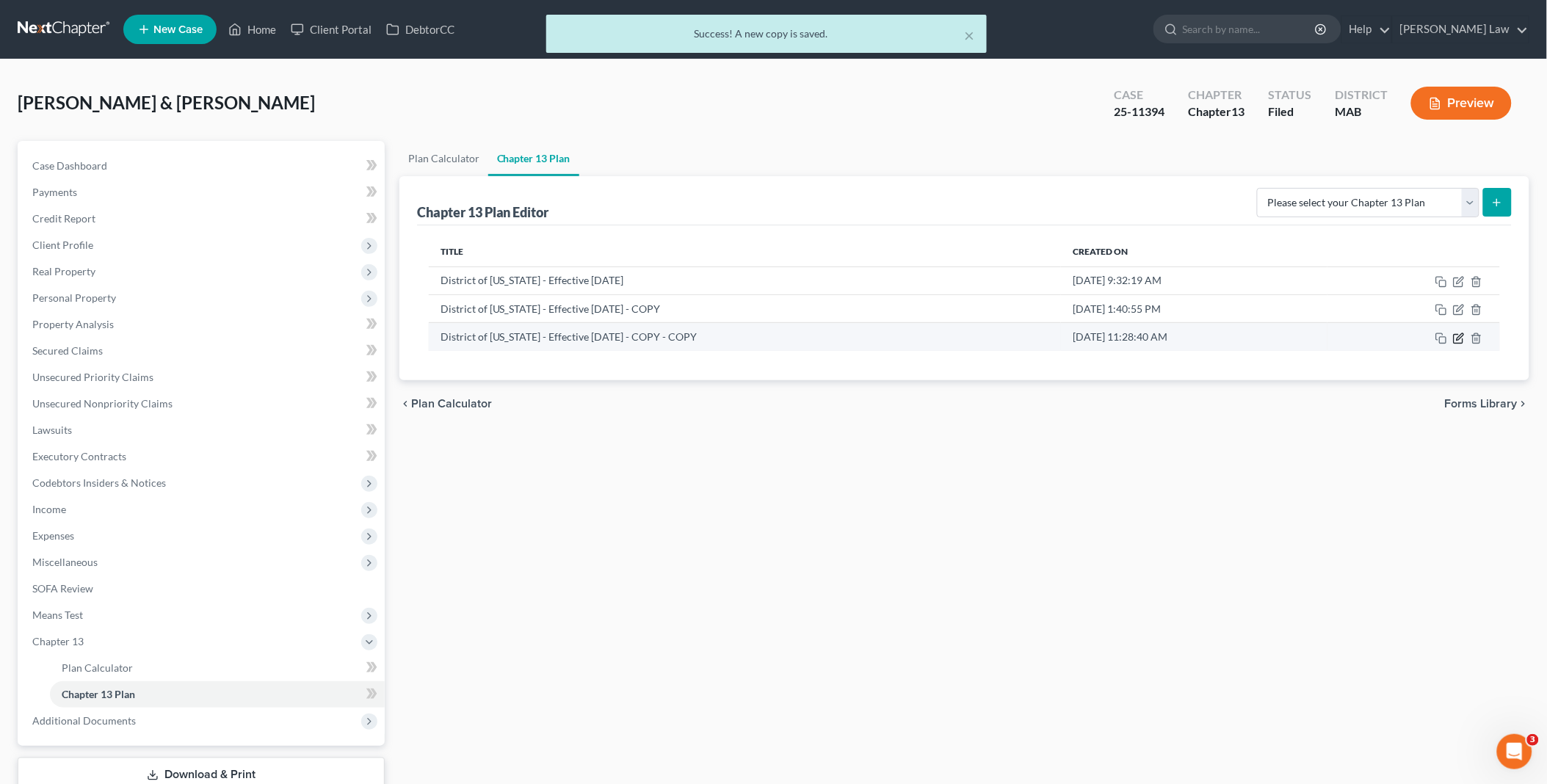
click at [1458, 334] on icon "button" at bounding box center [1458, 338] width 12 height 12
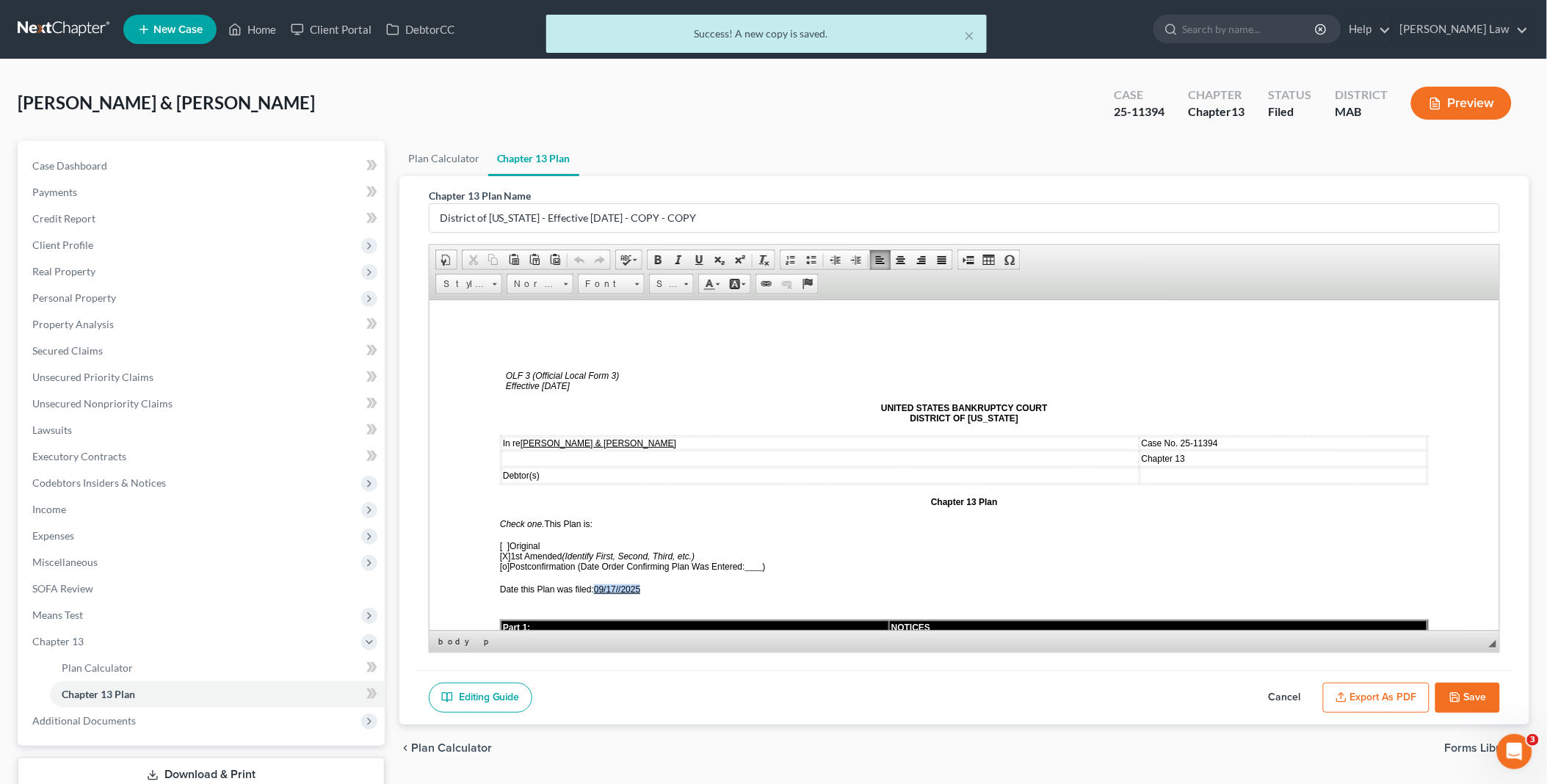
drag, startPoint x: 599, startPoint y: 582, endPoint x: 662, endPoint y: 582, distance: 63.0
click at [662, 583] on p "Date this Plan was filed: 09/17//2025" at bounding box center [964, 588] width 929 height 10
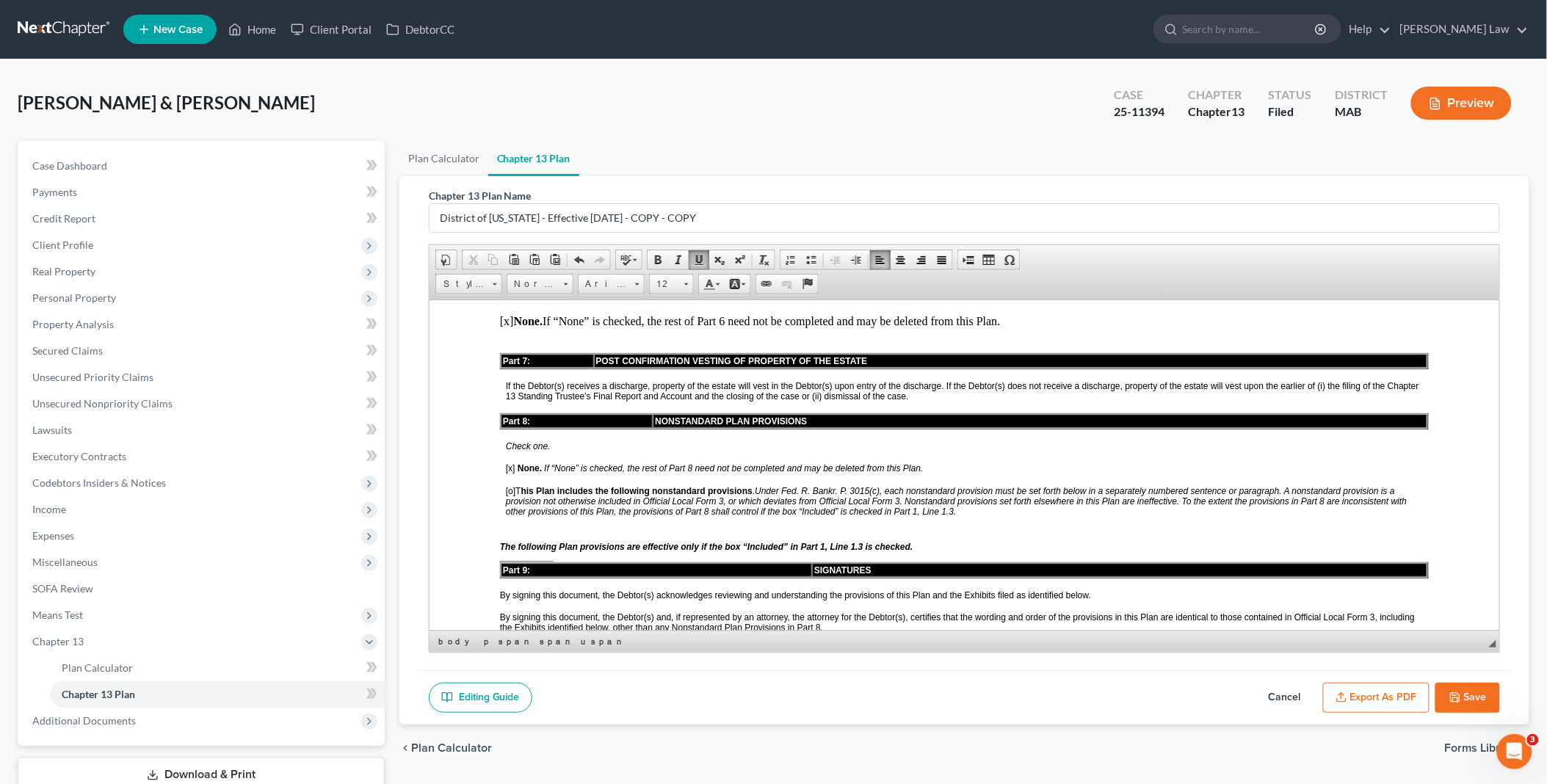
scroll to position [3261, 0]
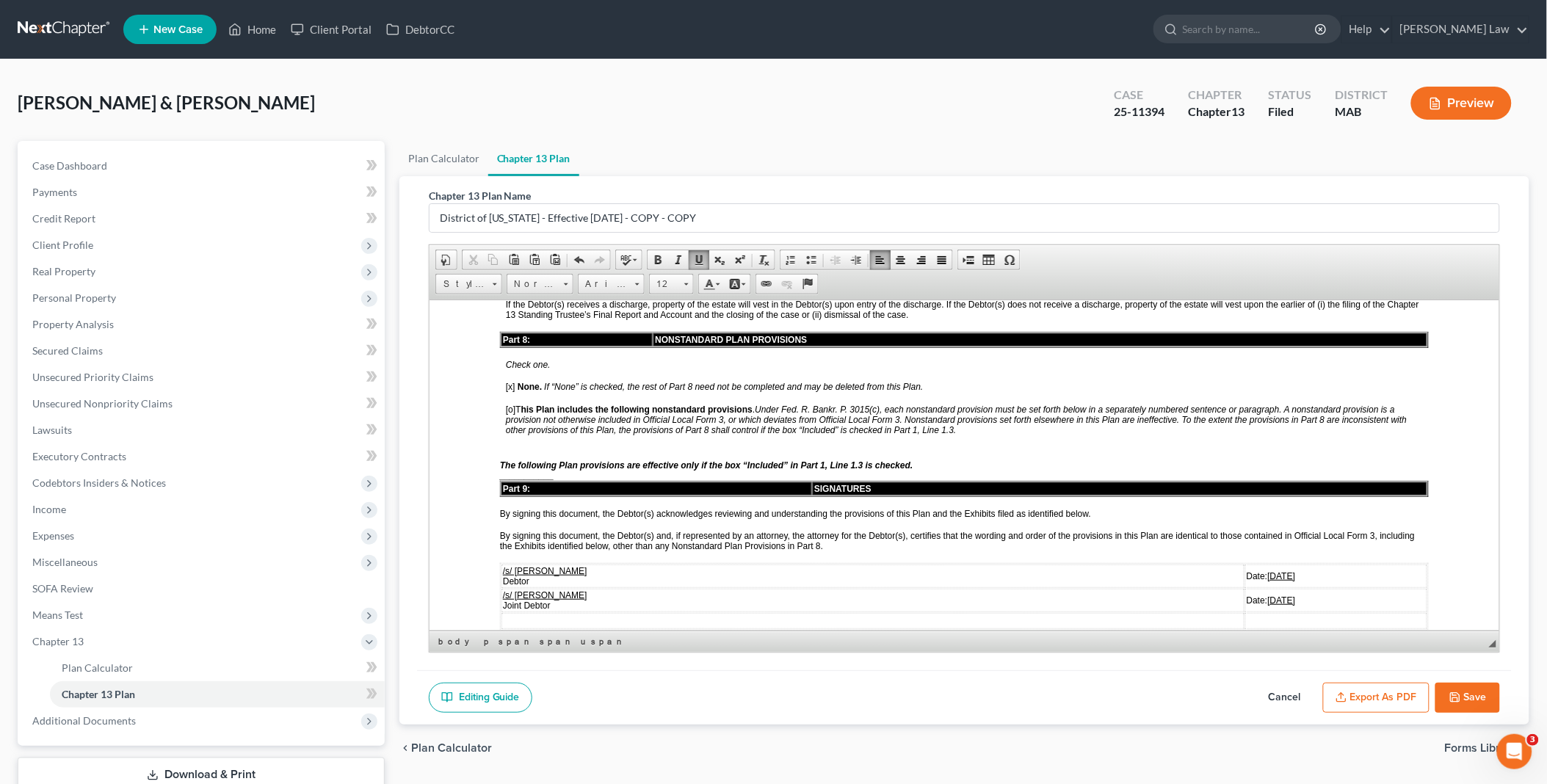
drag, startPoint x: 1202, startPoint y: 495, endPoint x: 1260, endPoint y: 495, distance: 58.0
click at [1260, 564] on td "Date: [DATE]" at bounding box center [1335, 576] width 182 height 24
drag, startPoint x: 1204, startPoint y: 498, endPoint x: 1244, endPoint y: 495, distance: 40.1
click at [1244, 564] on td "Date: [DATE]" at bounding box center [1335, 576] width 182 height 24
copy u "[DATE]"
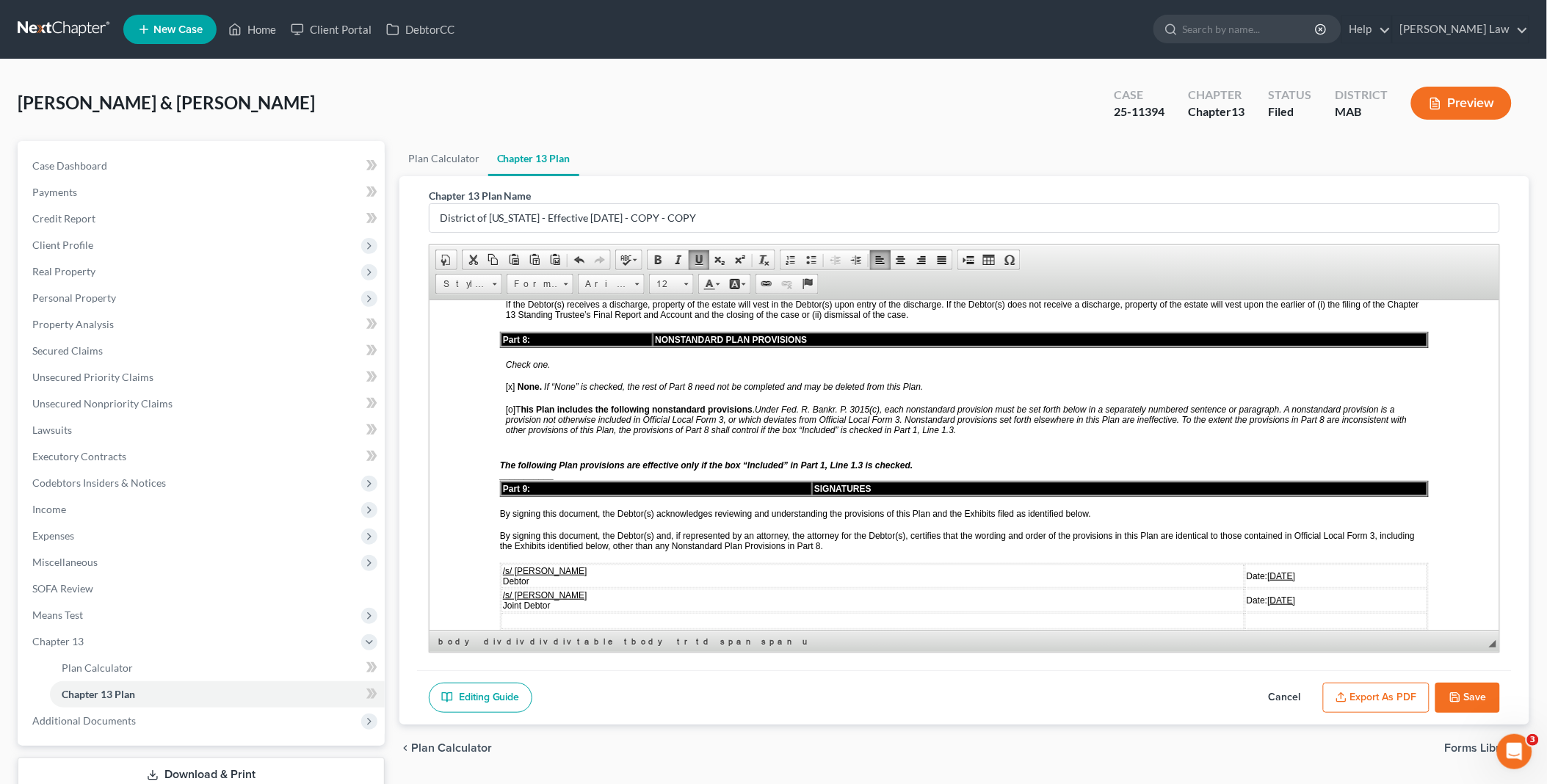
drag, startPoint x: 1205, startPoint y: 517, endPoint x: 1246, endPoint y: 521, distance: 41.2
click at [1246, 588] on td "Date: [DATE]" at bounding box center [1335, 599] width 182 height 24
drag, startPoint x: 1201, startPoint y: 516, endPoint x: 1257, endPoint y: 517, distance: 56.0
click at [1257, 588] on td "Date: [DATE]" at bounding box center [1335, 599] width 182 height 24
drag, startPoint x: 1204, startPoint y: 560, endPoint x: 1252, endPoint y: 563, distance: 48.1
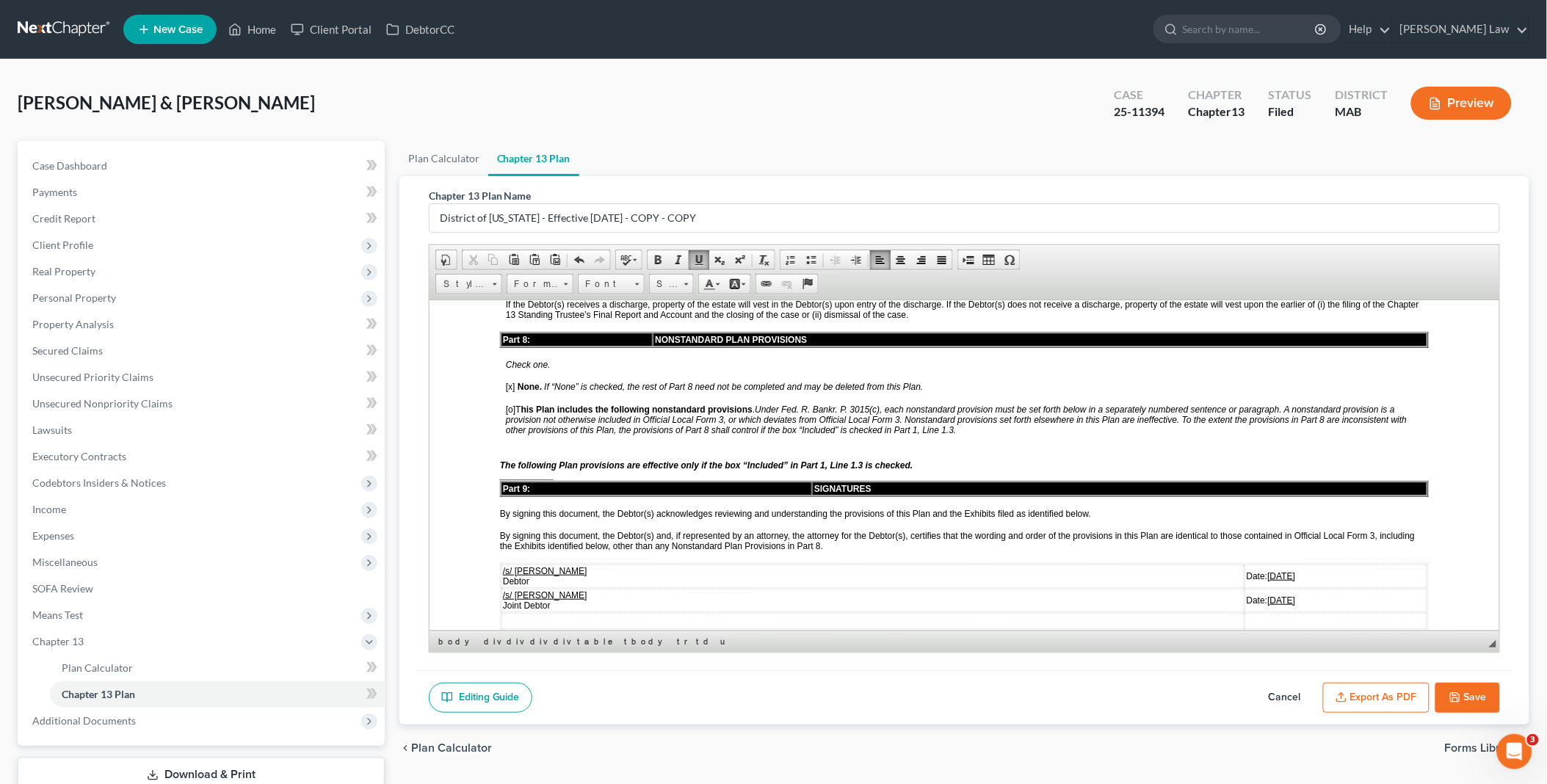
click at [1252, 629] on td "Date: [DATE]" at bounding box center [1335, 641] width 182 height 24
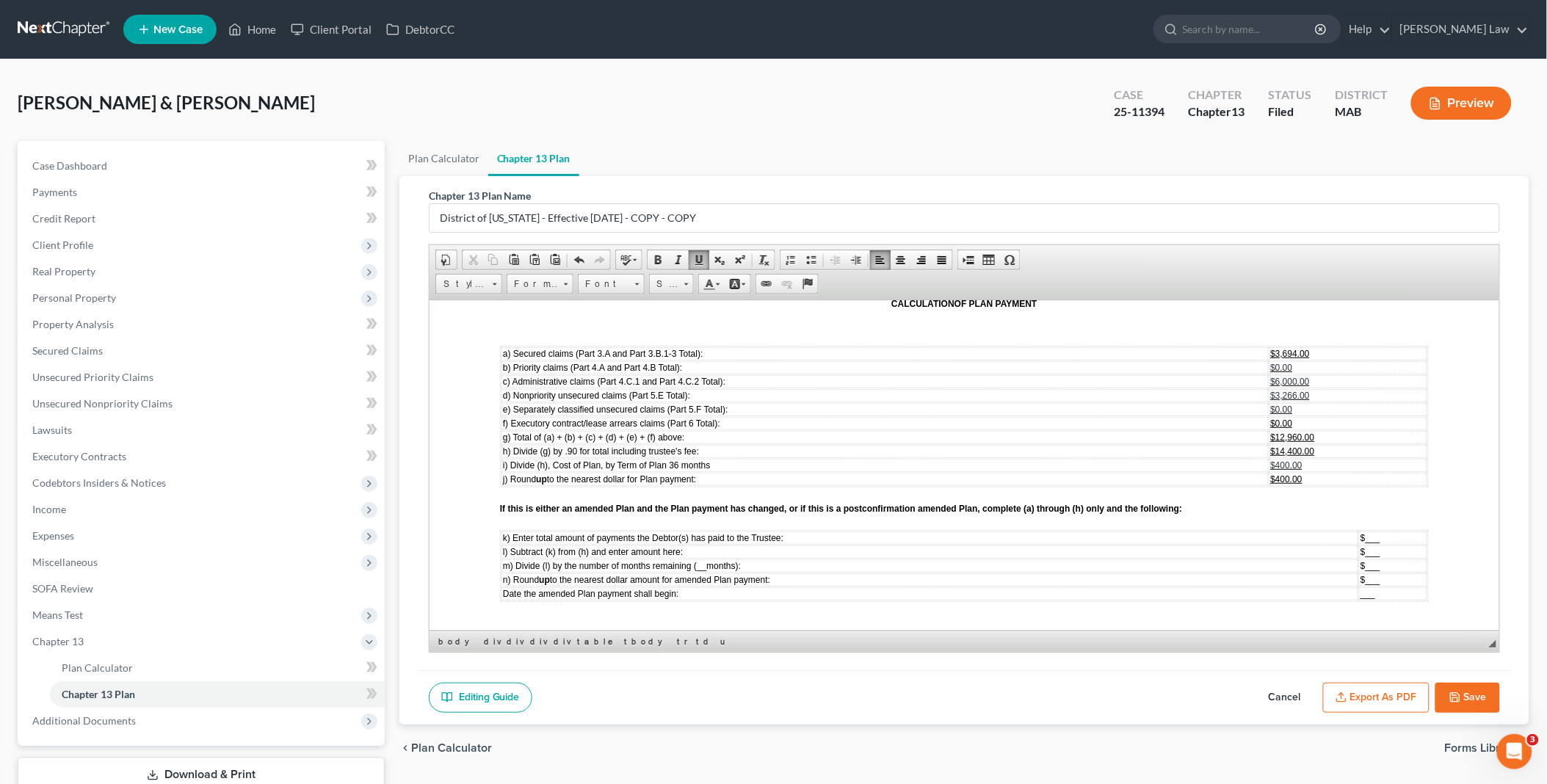
scroll to position [4077, 0]
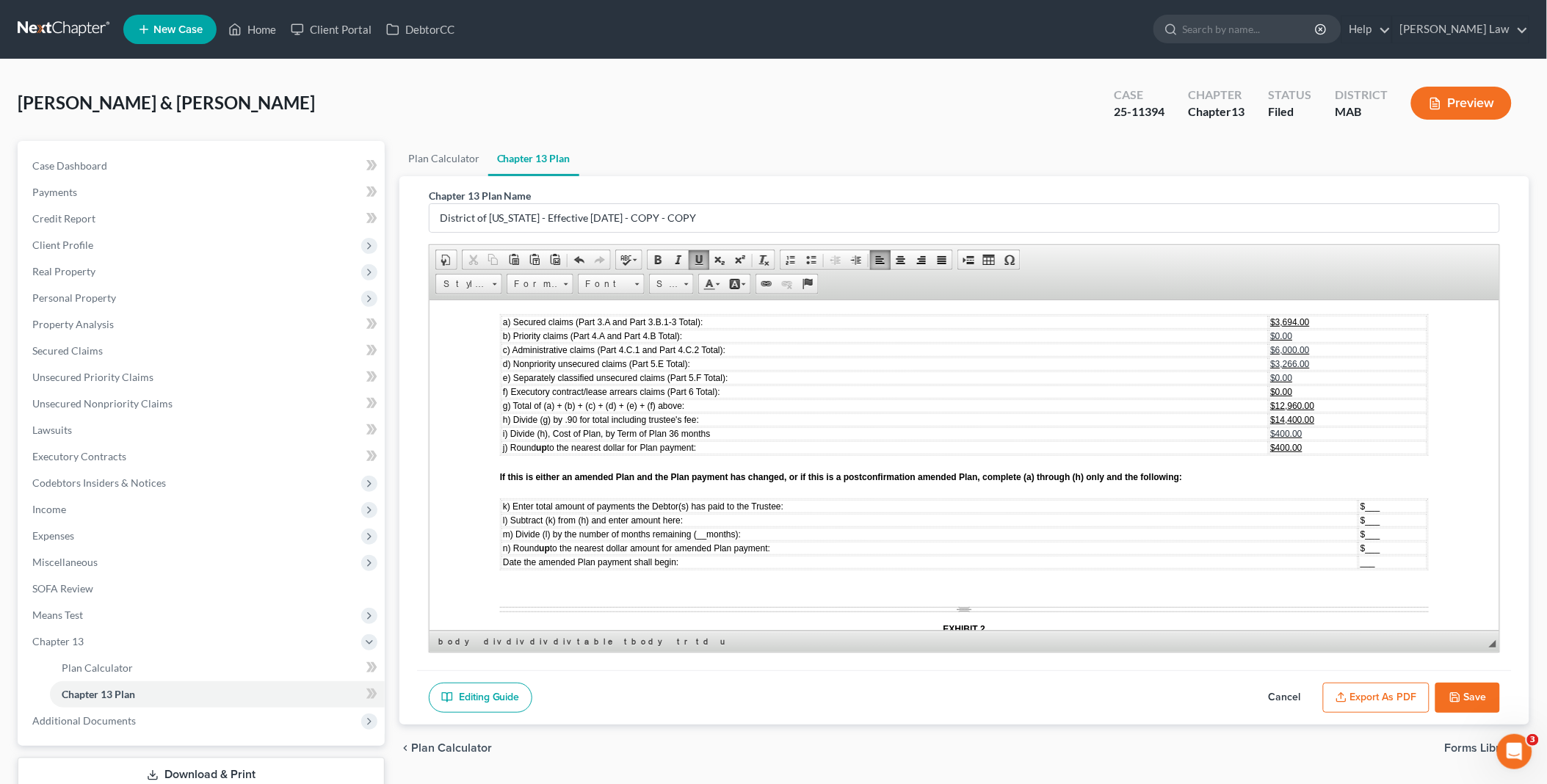
click at [1478, 694] on button "Save" at bounding box center [1467, 698] width 64 height 31
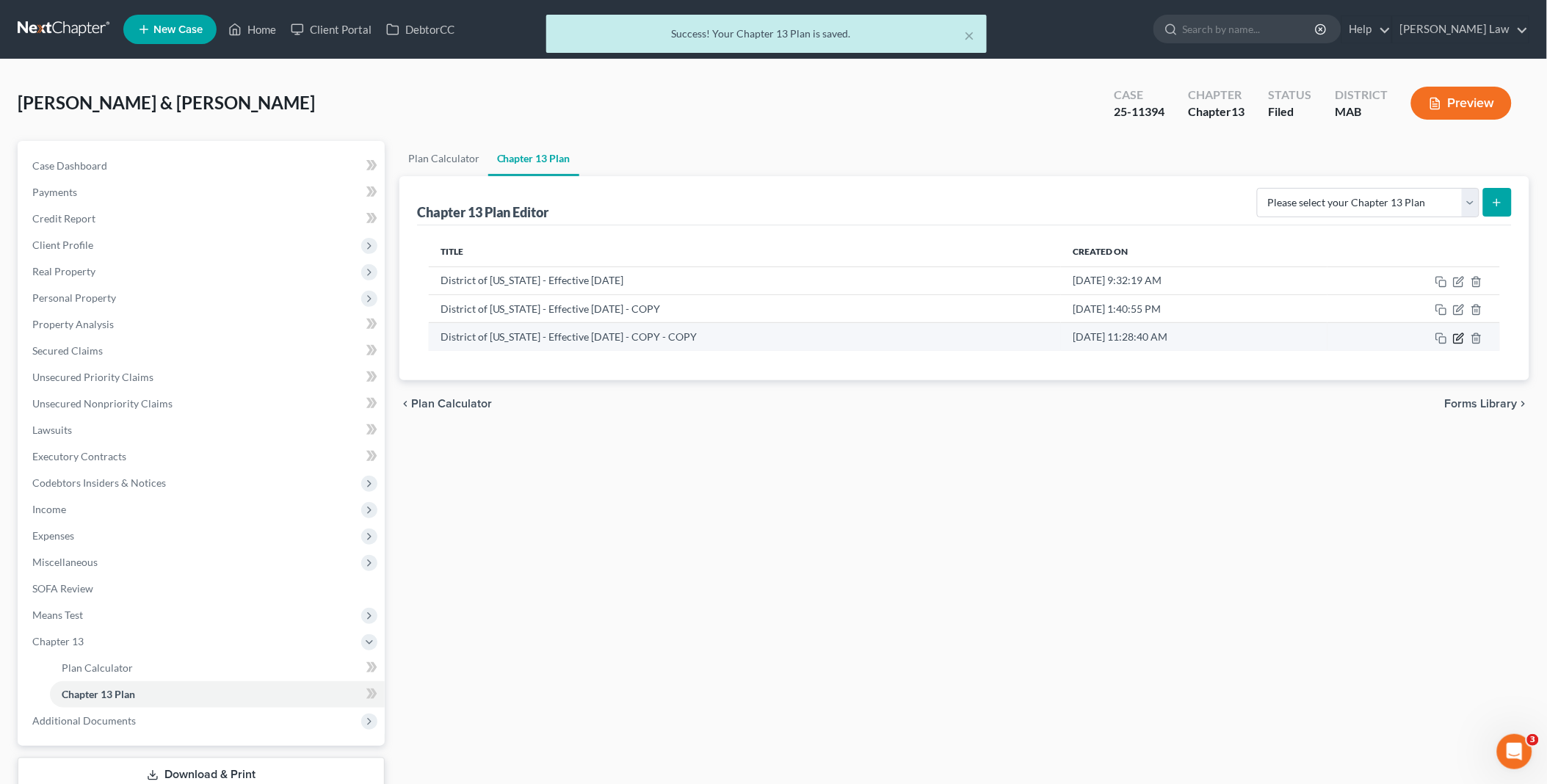
click at [1462, 332] on icon "button" at bounding box center [1458, 338] width 12 height 12
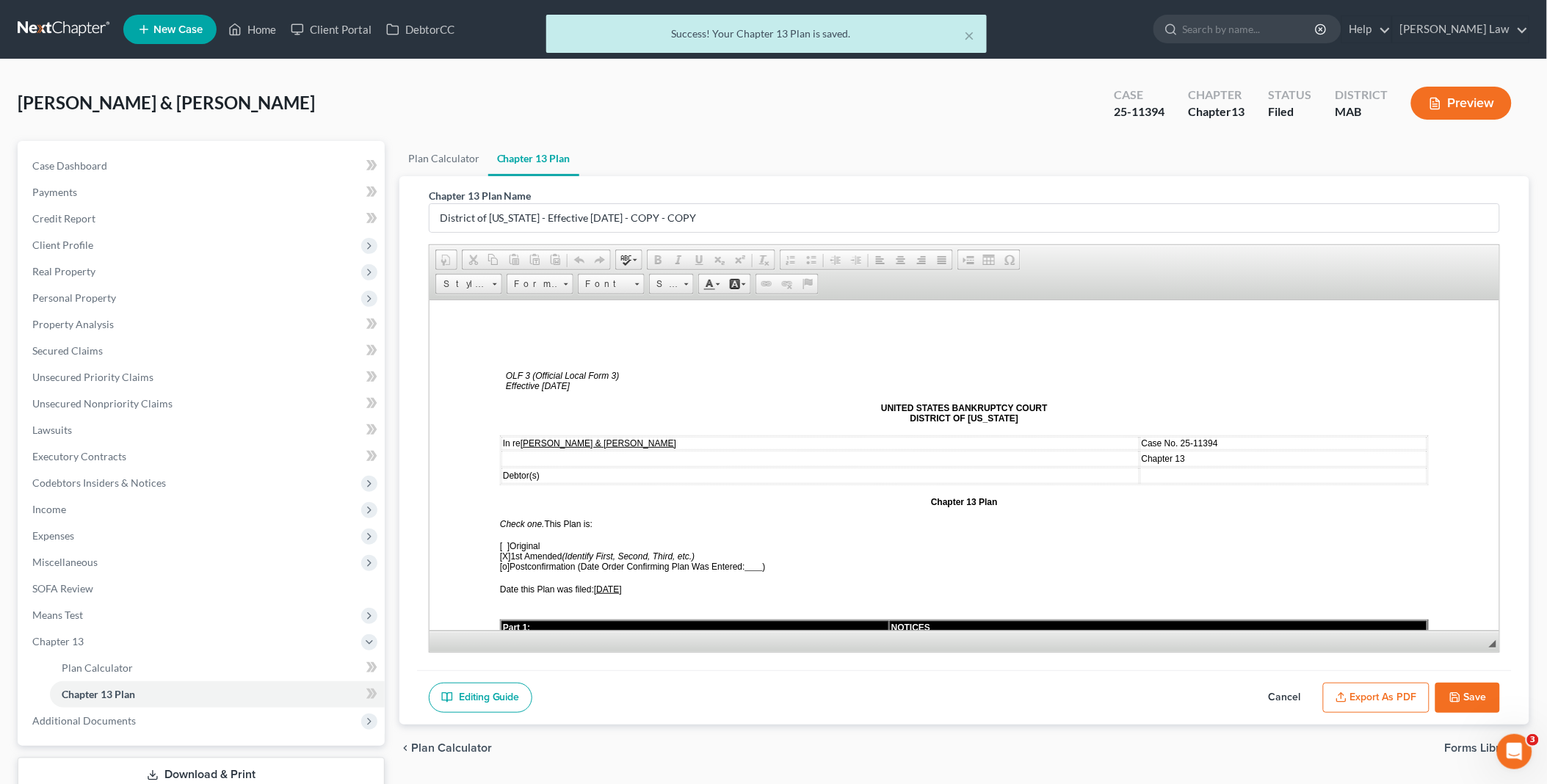
scroll to position [0, 0]
click at [1378, 692] on button "Export as PDF" at bounding box center [1376, 698] width 106 height 31
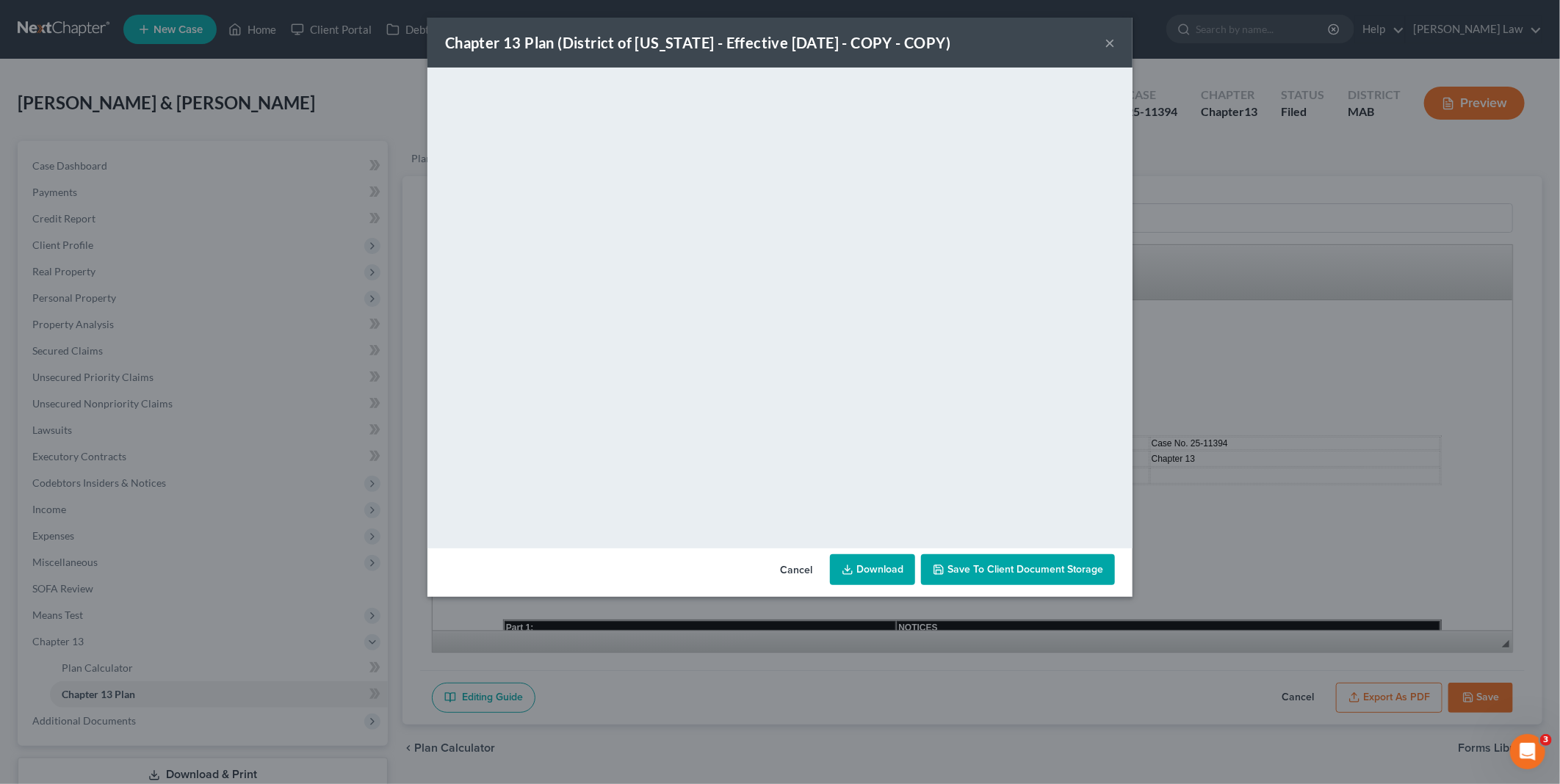
click at [867, 567] on link "Download" at bounding box center [872, 570] width 85 height 31
click at [810, 568] on button "Cancel" at bounding box center [796, 571] width 56 height 30
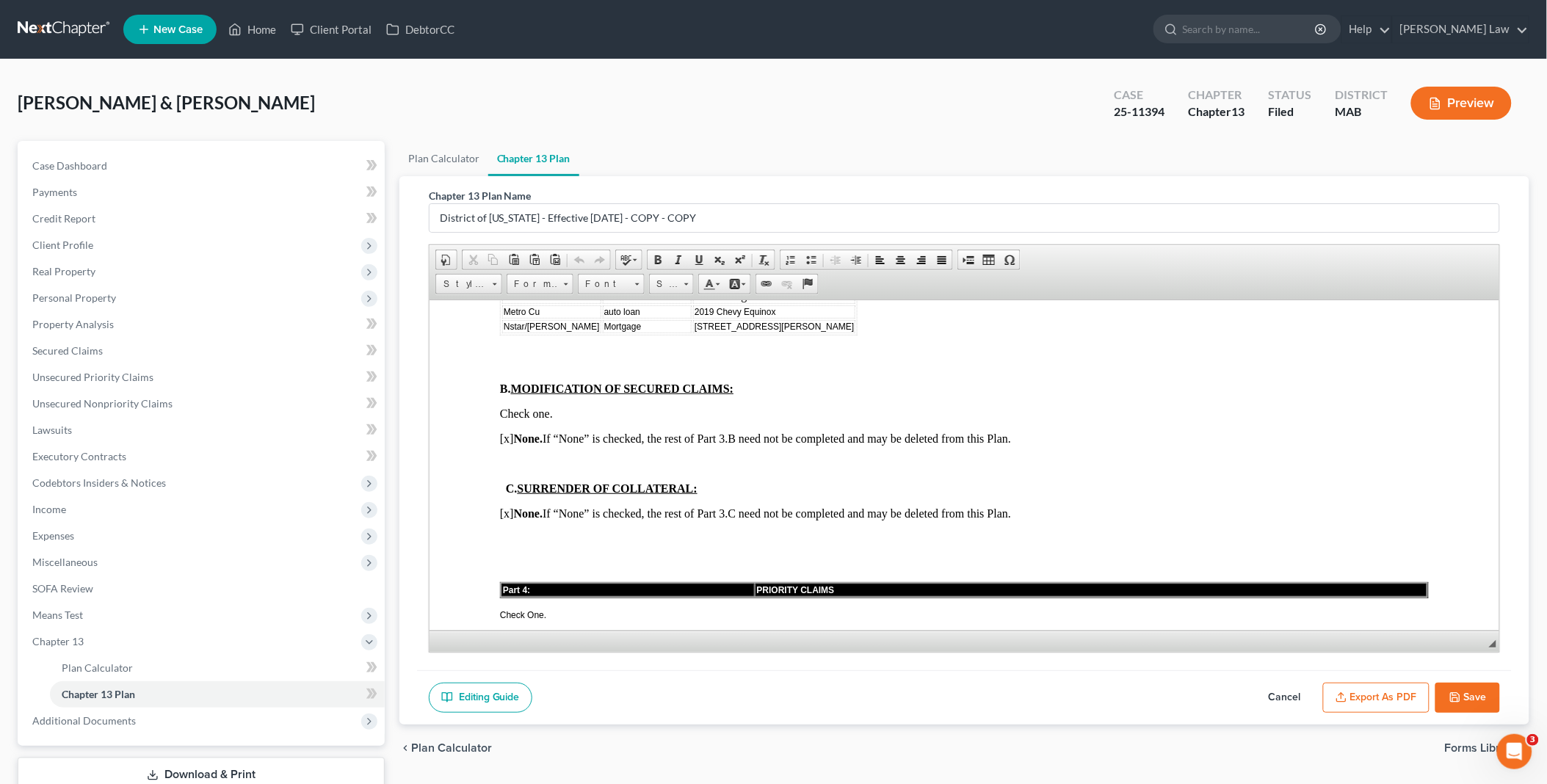
scroll to position [1794, 0]
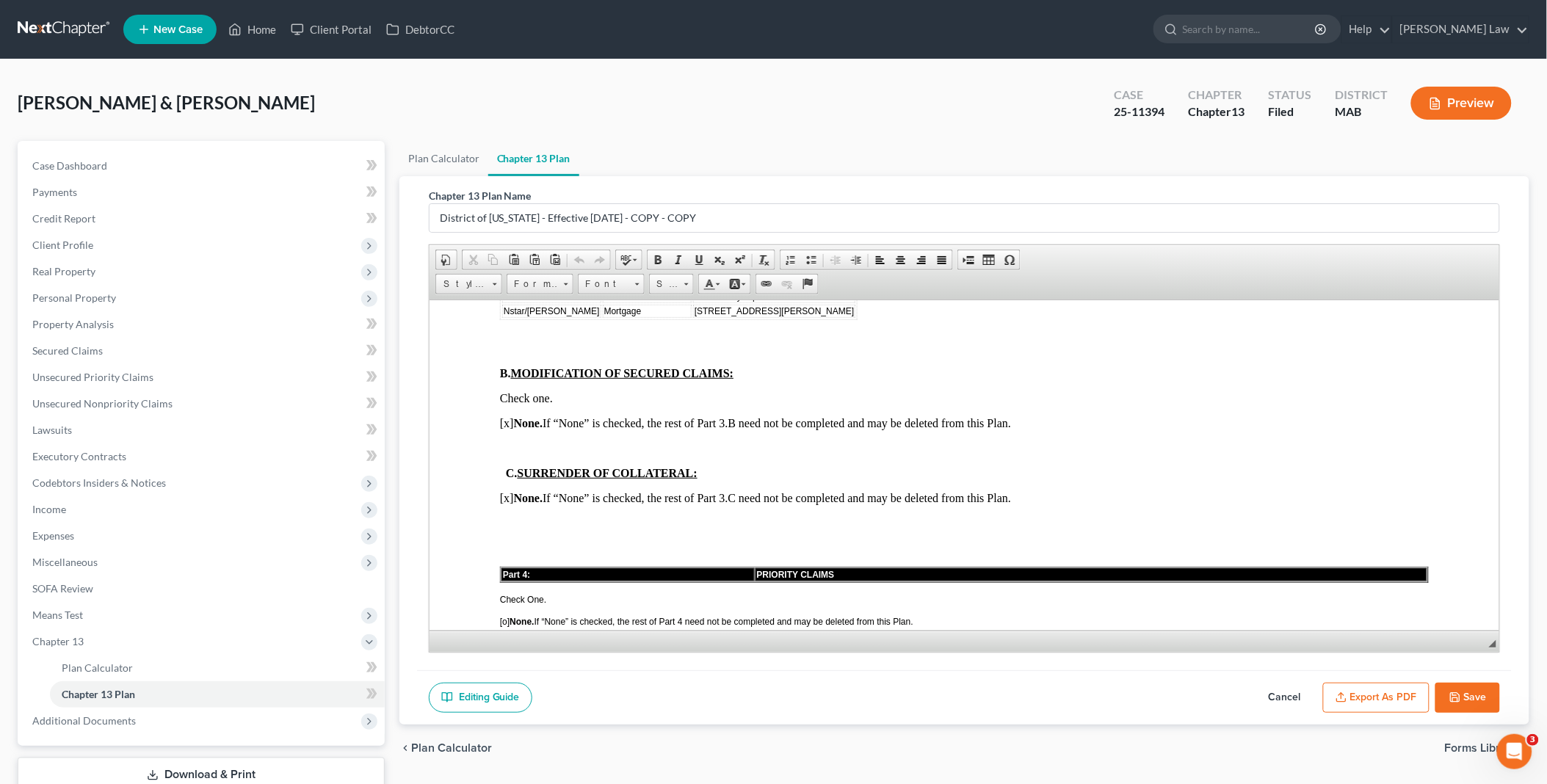
click at [1478, 693] on button "Save" at bounding box center [1467, 698] width 64 height 31
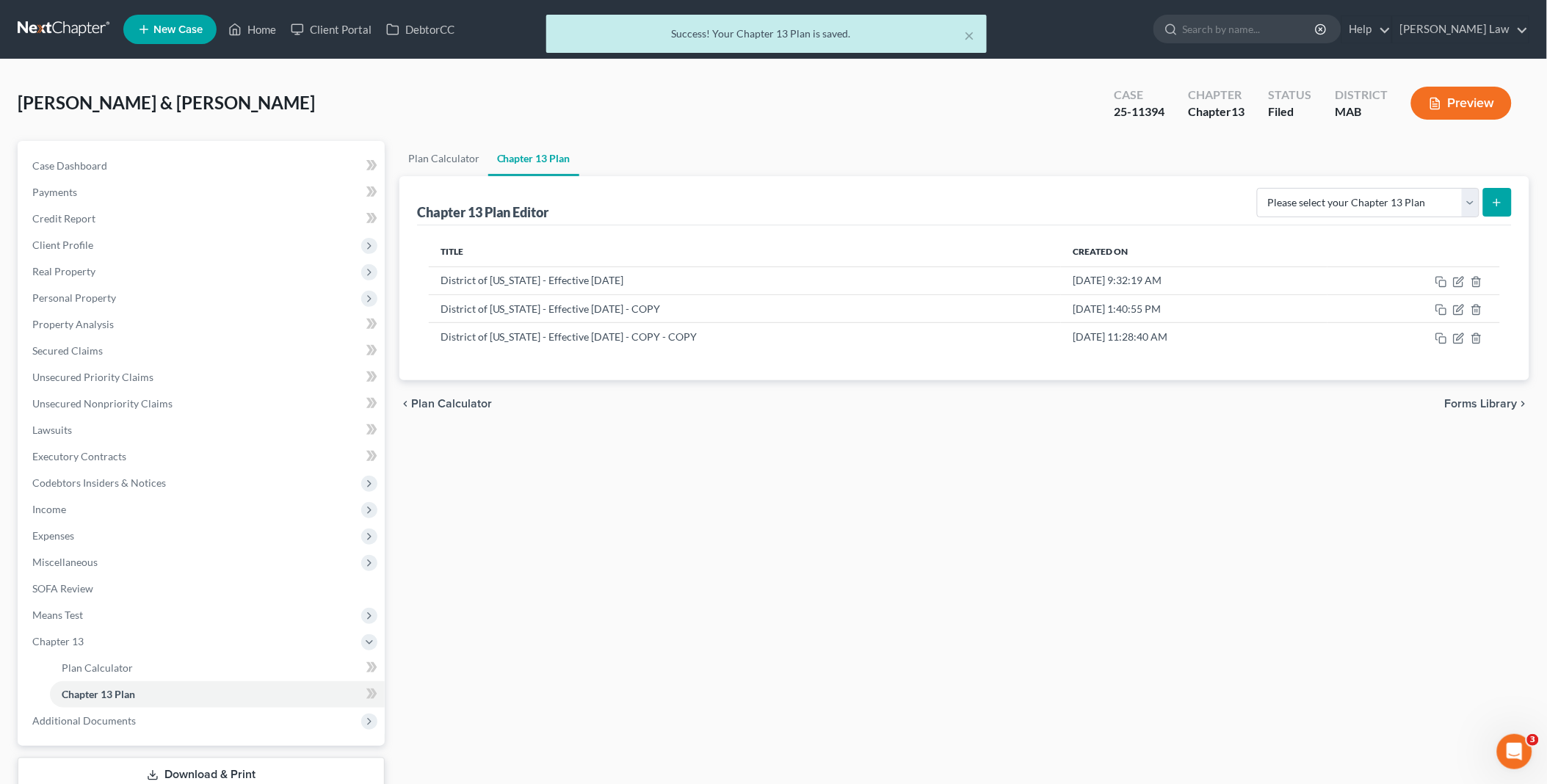
click at [265, 27] on div "× Success! Your Chapter 13 Plan is saved." at bounding box center [766, 38] width 1547 height 46
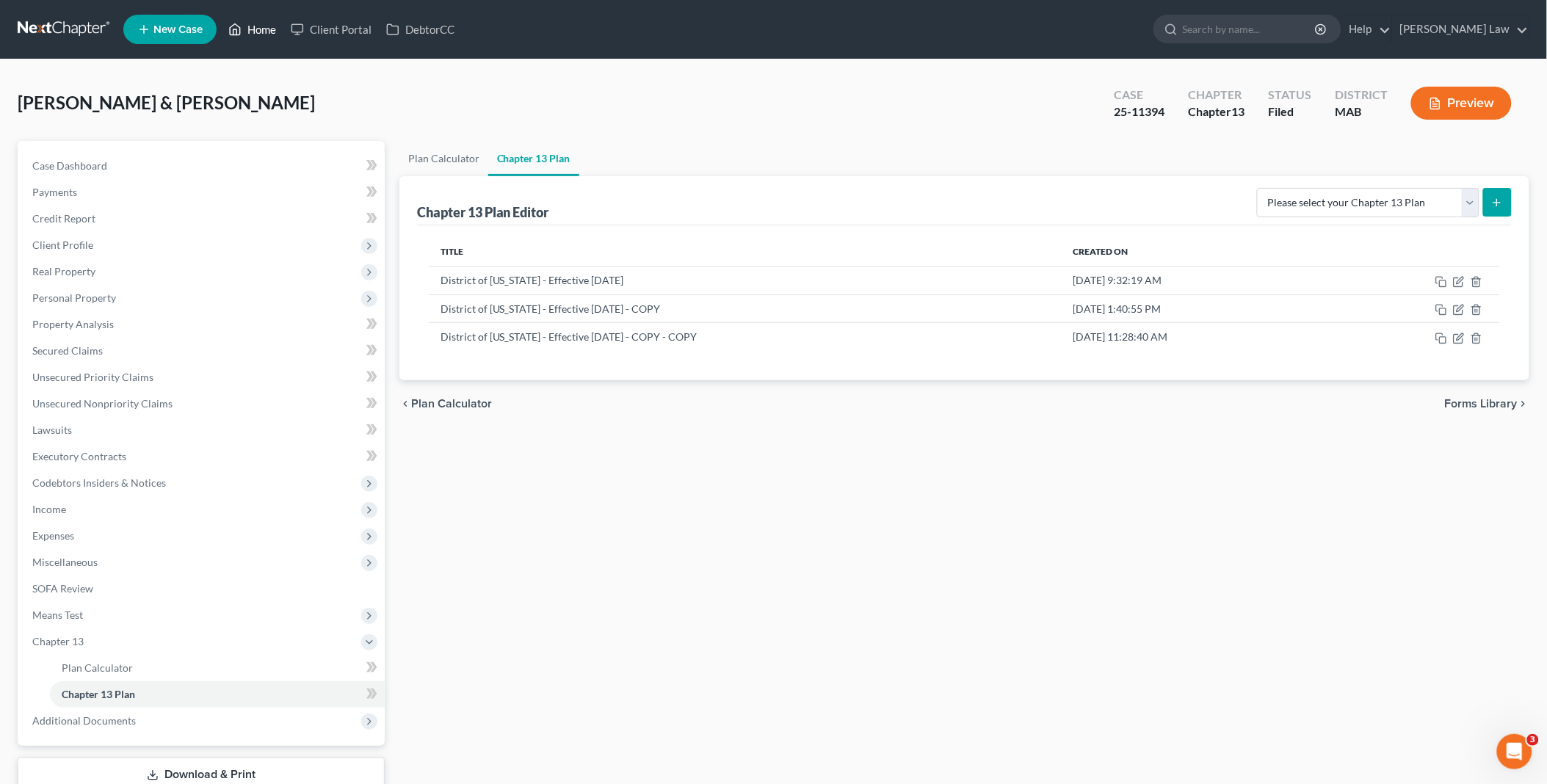
click at [261, 27] on link "Home" at bounding box center [252, 30] width 63 height 27
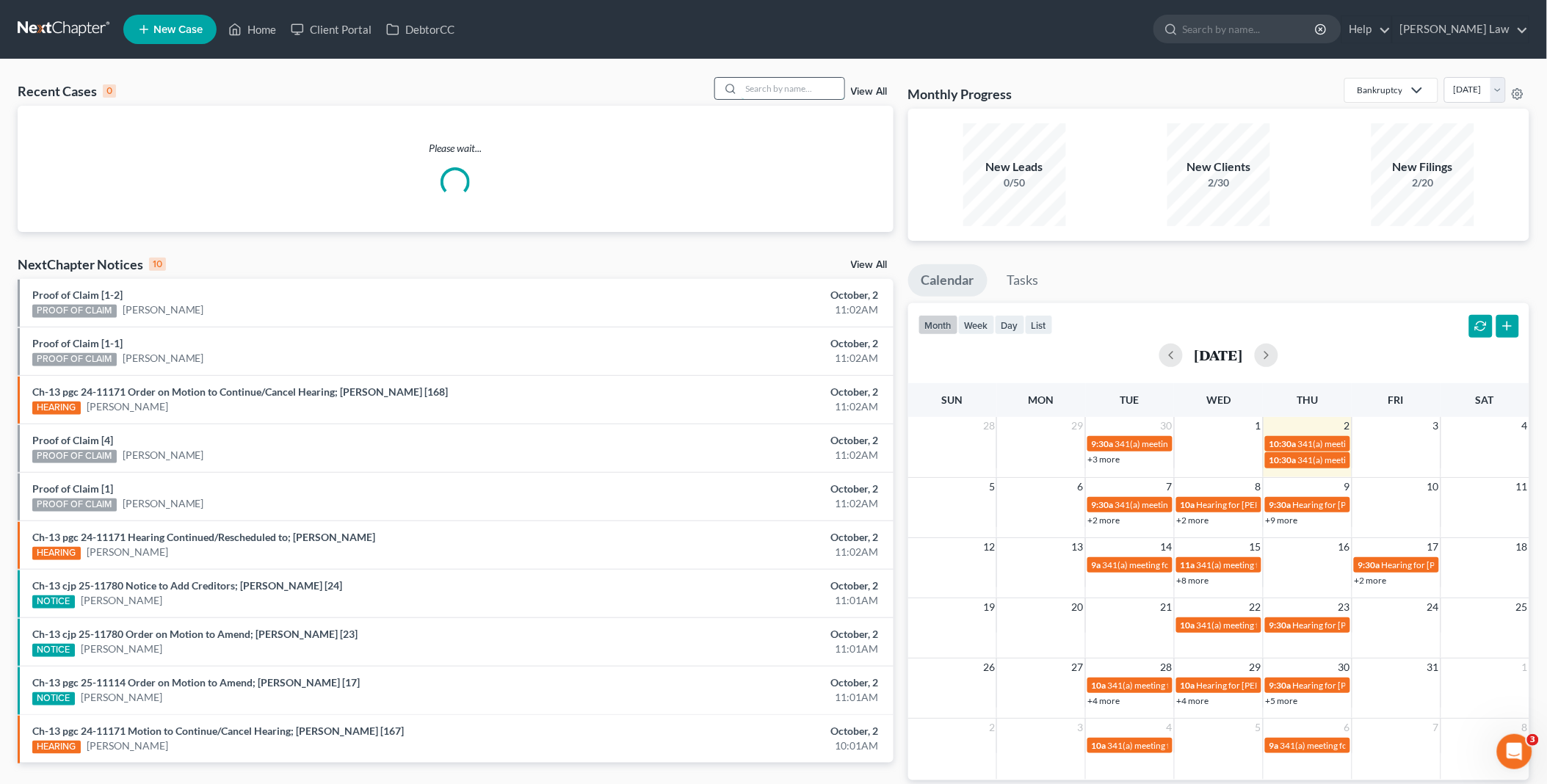
click at [800, 86] on input "search" at bounding box center [792, 88] width 103 height 21
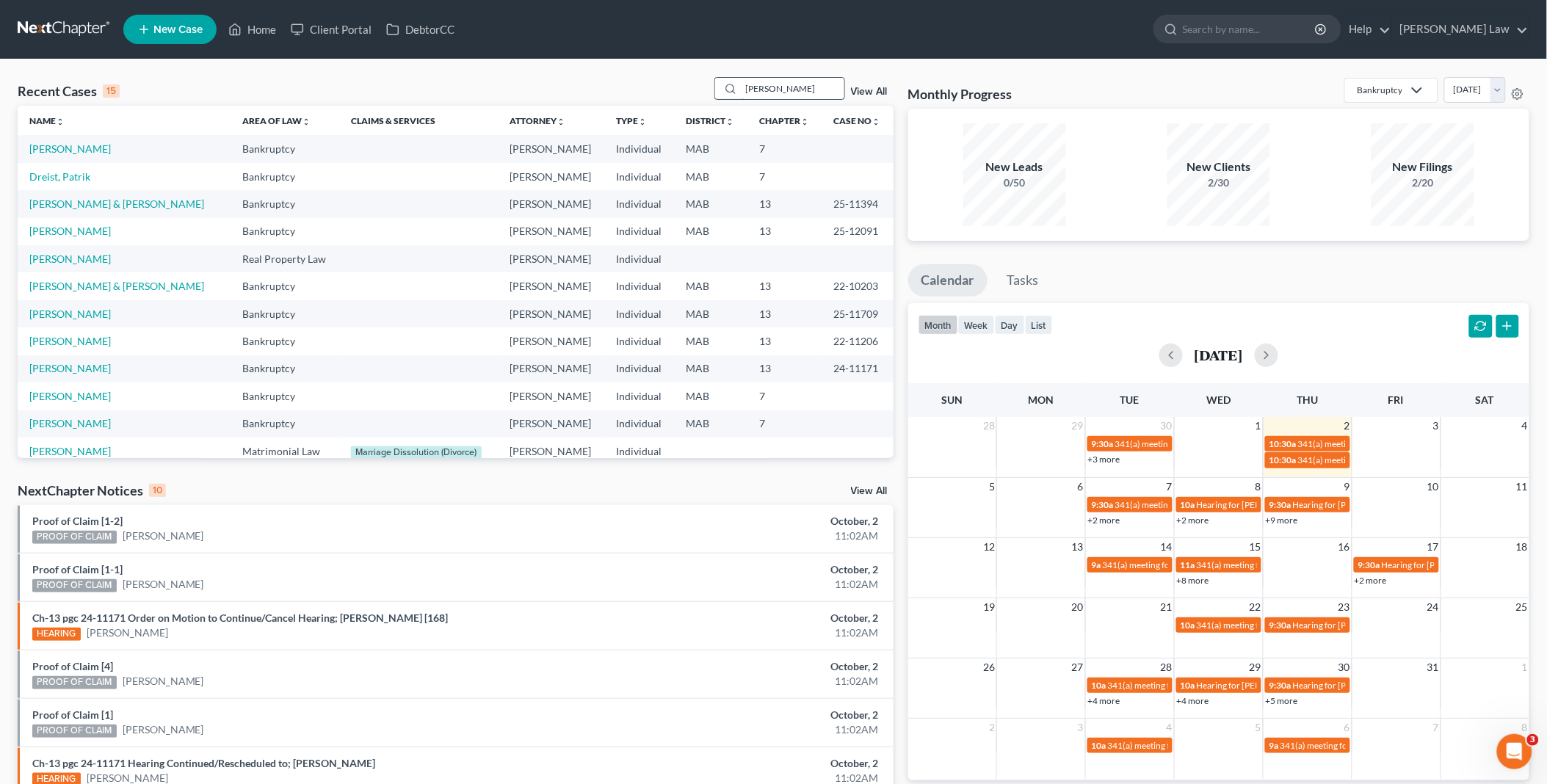
type input "[PERSON_NAME]"
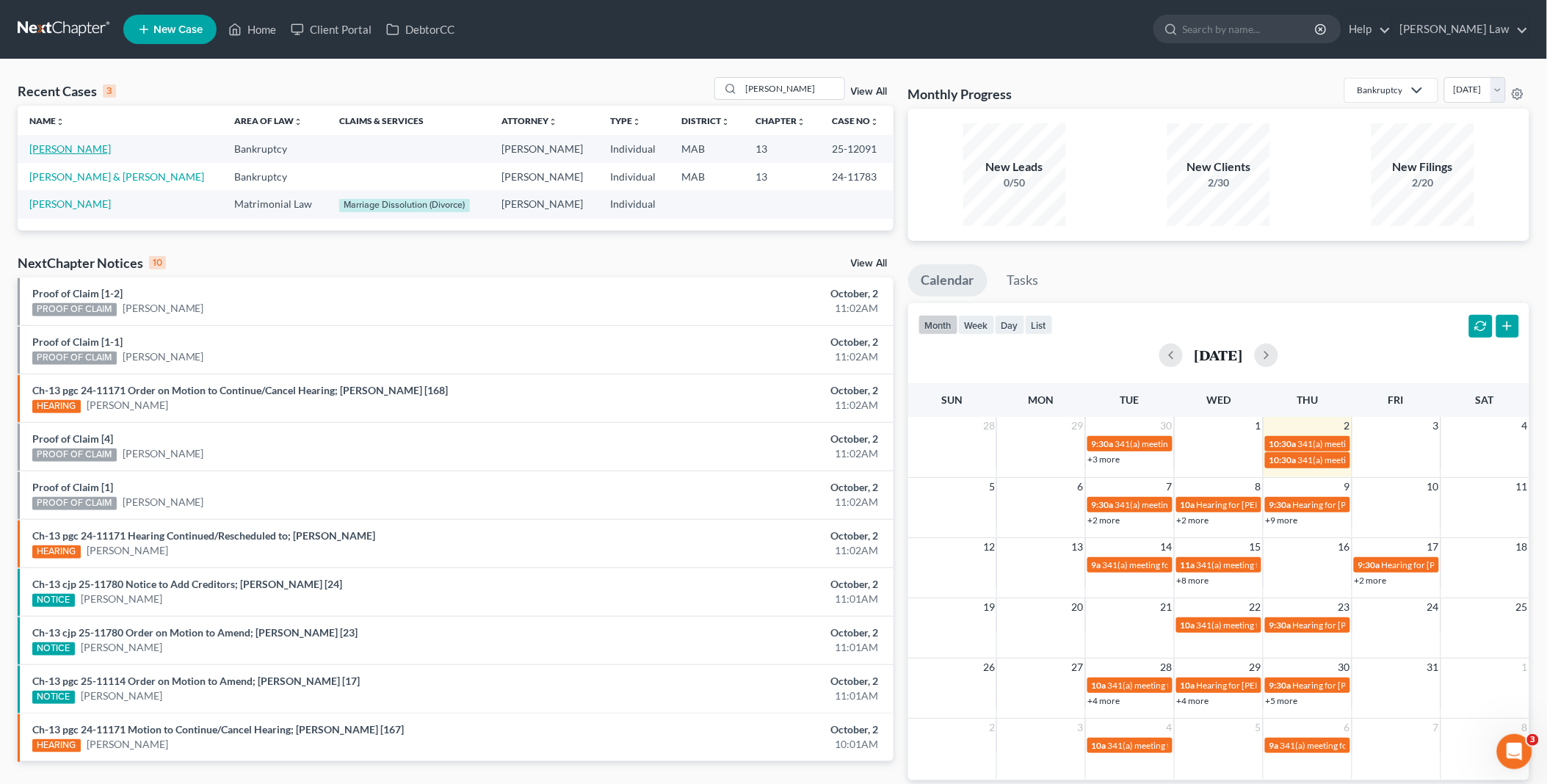
click at [53, 150] on link "[PERSON_NAME]" at bounding box center [70, 148] width 81 height 13
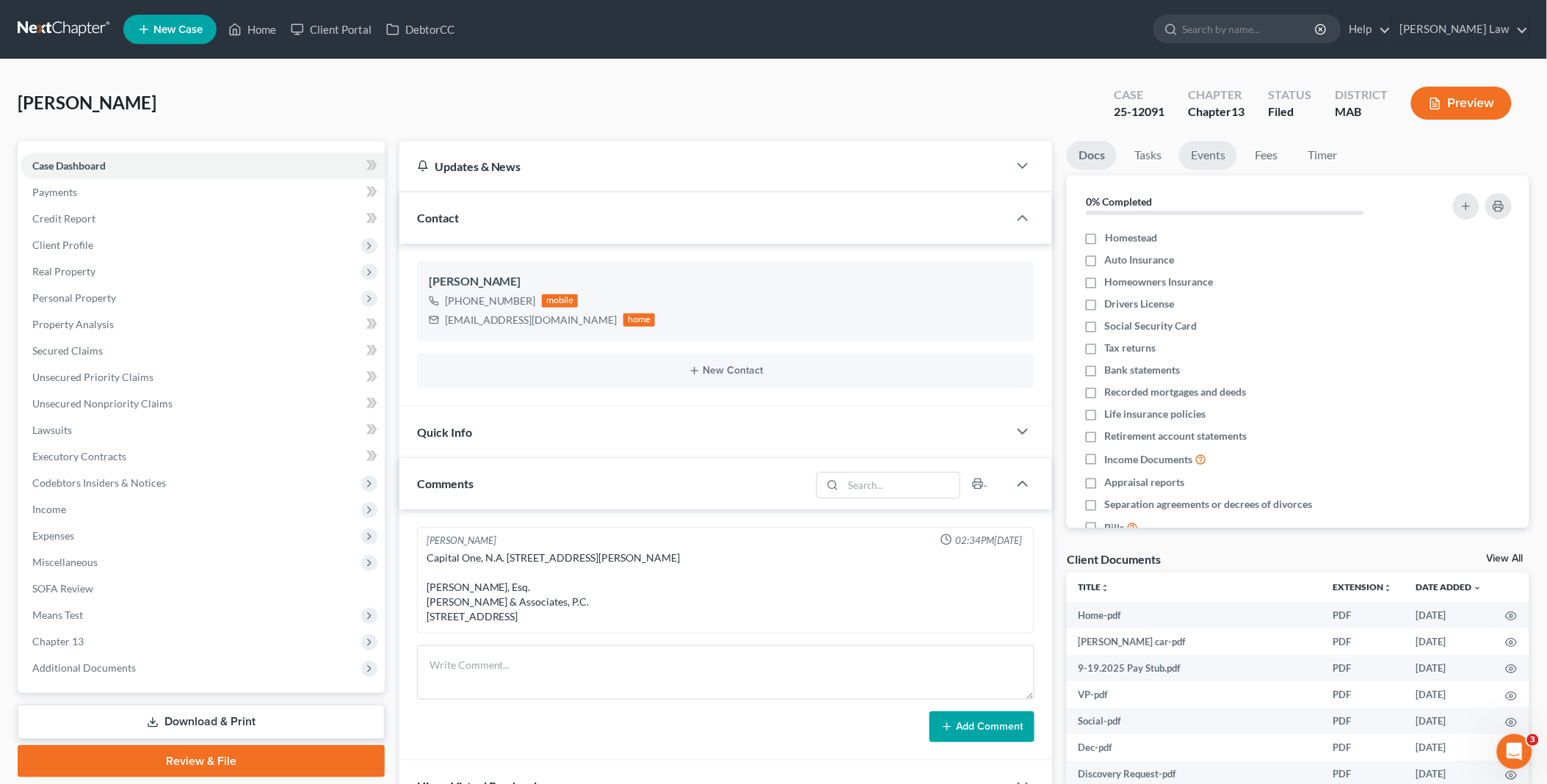
click at [1199, 156] on link "Events" at bounding box center [1208, 155] width 58 height 29
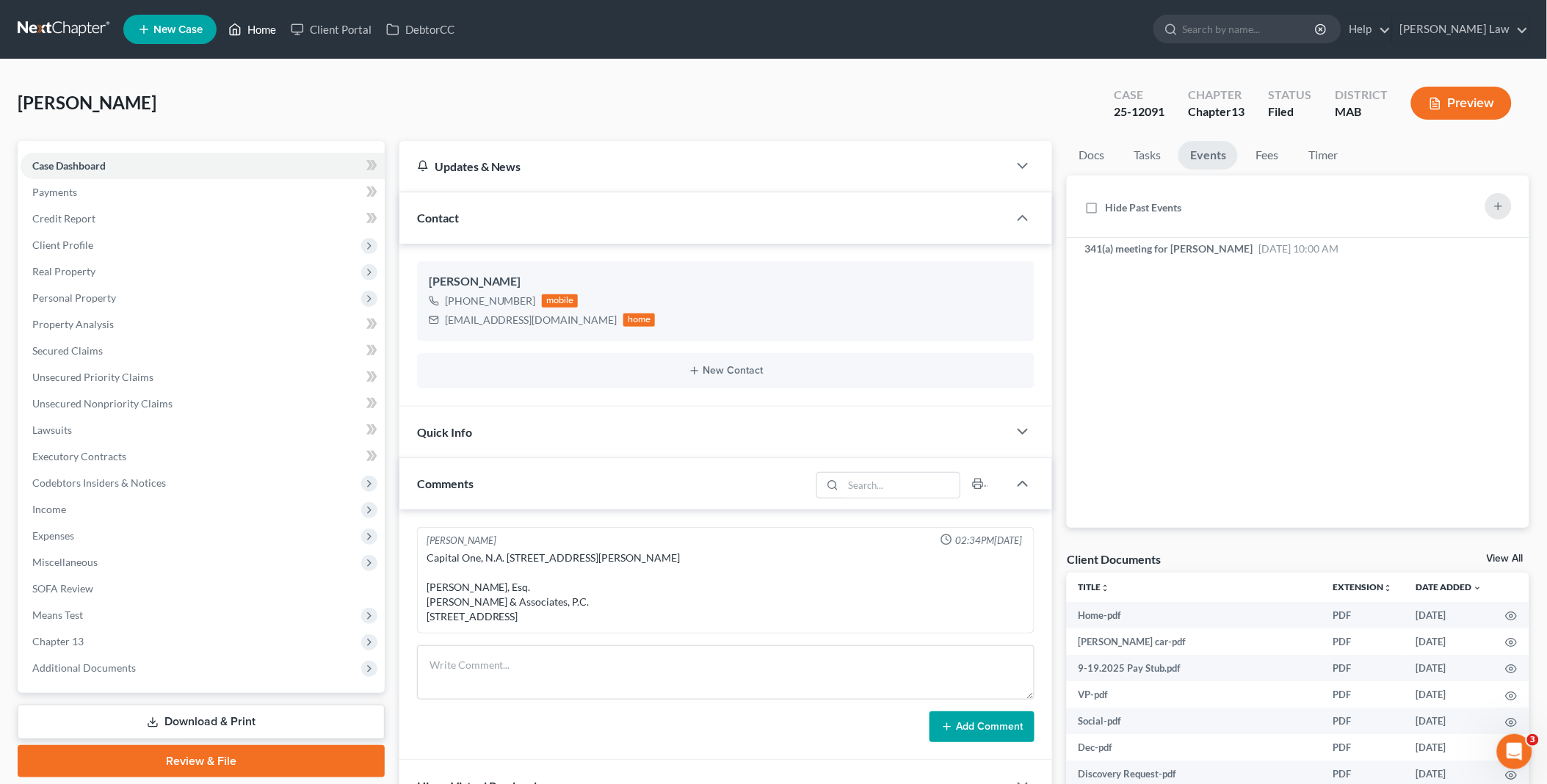
click at [268, 23] on link "Home" at bounding box center [252, 30] width 63 height 27
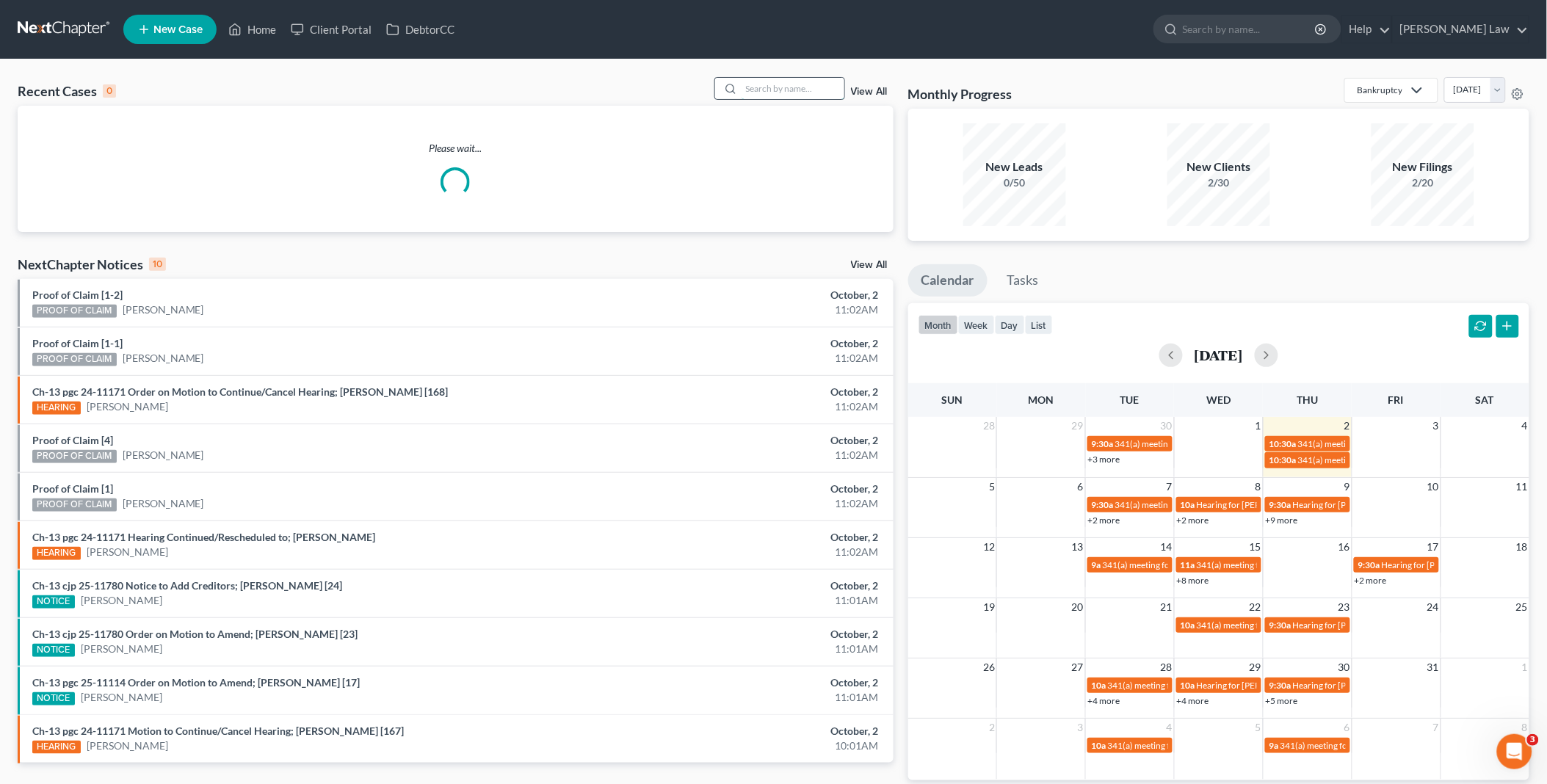
click at [759, 84] on input "search" at bounding box center [792, 88] width 103 height 21
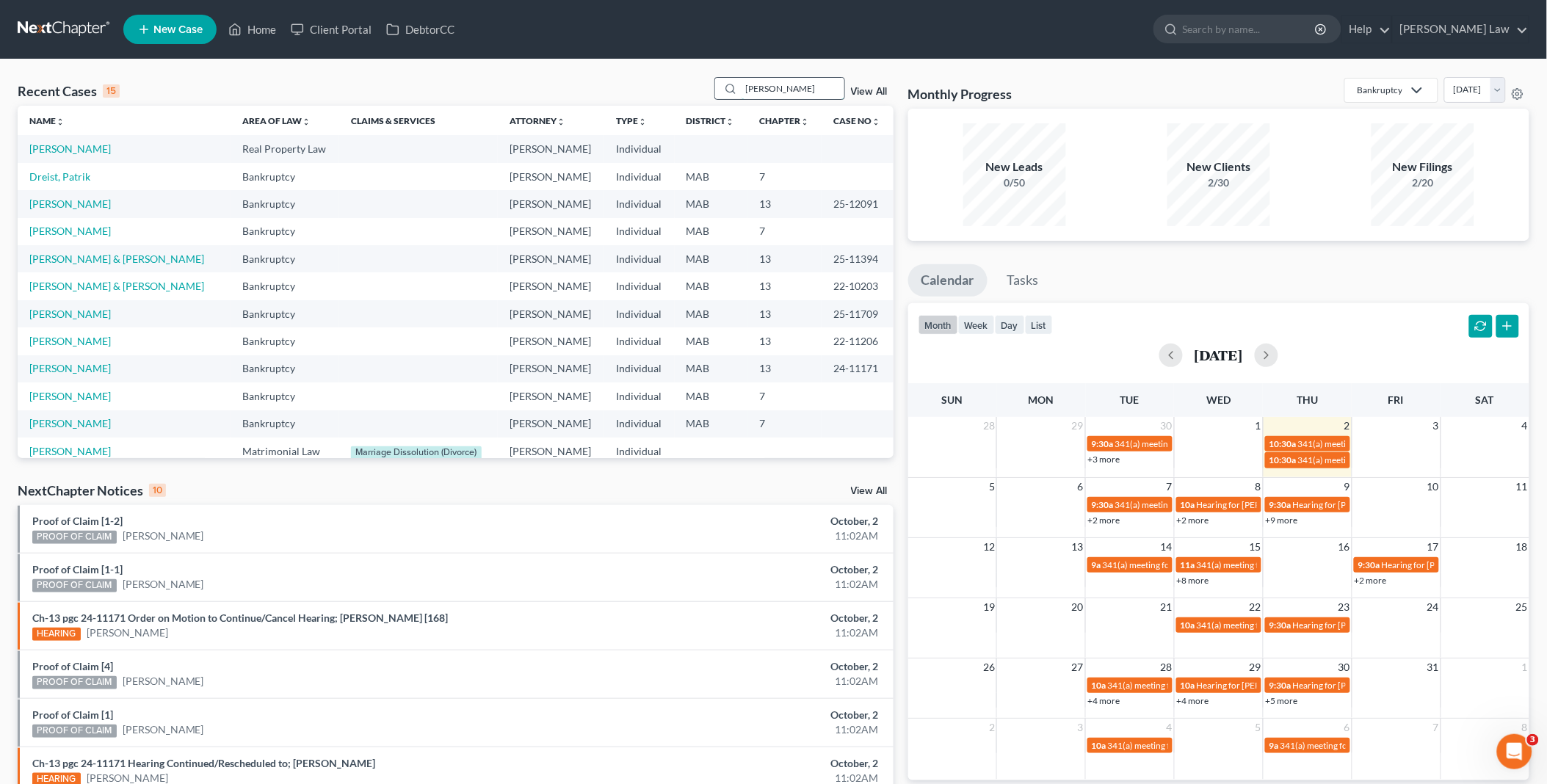
type input "[PERSON_NAME]"
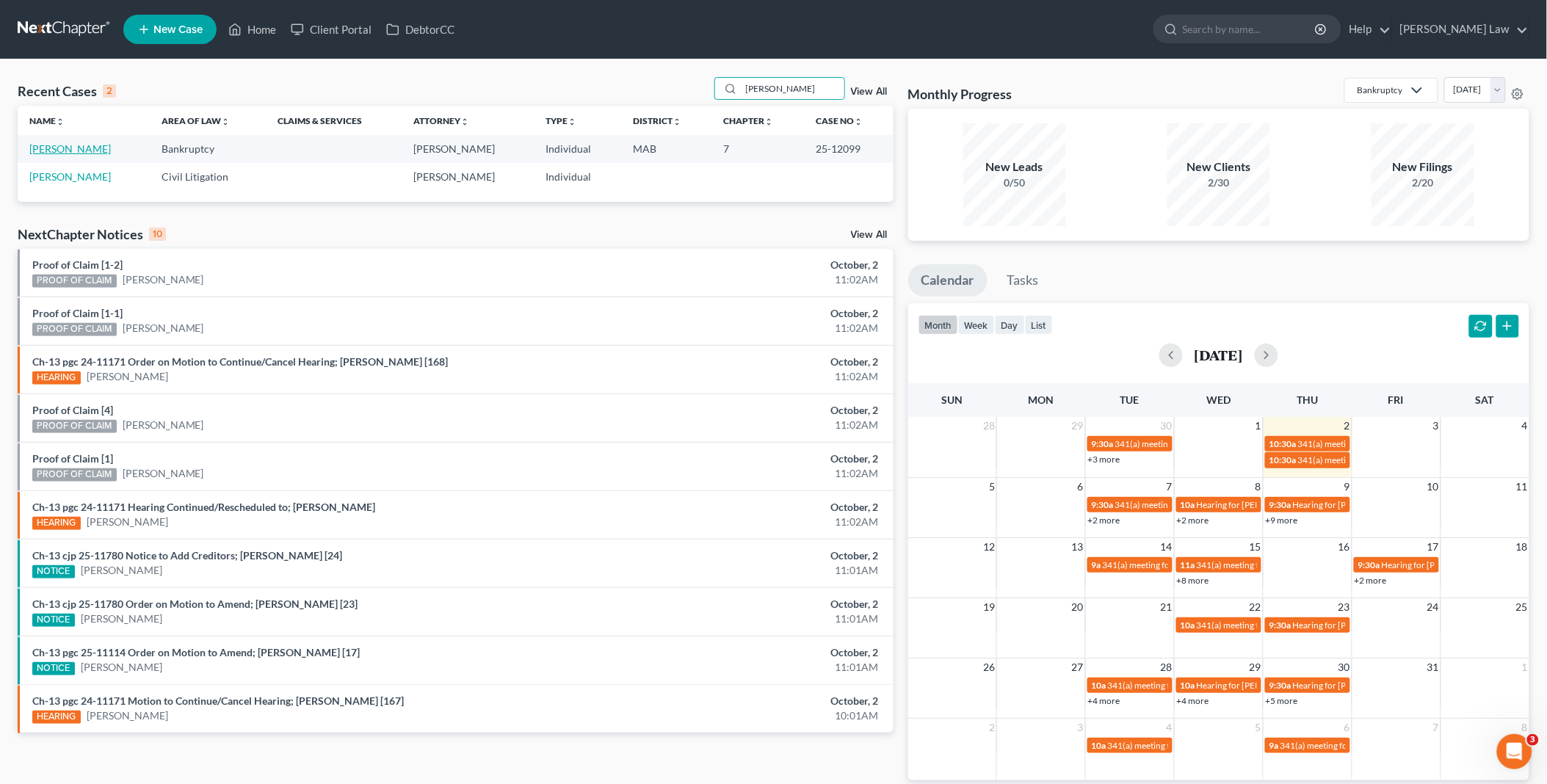
click at [53, 151] on link "[PERSON_NAME]" at bounding box center [70, 148] width 81 height 13
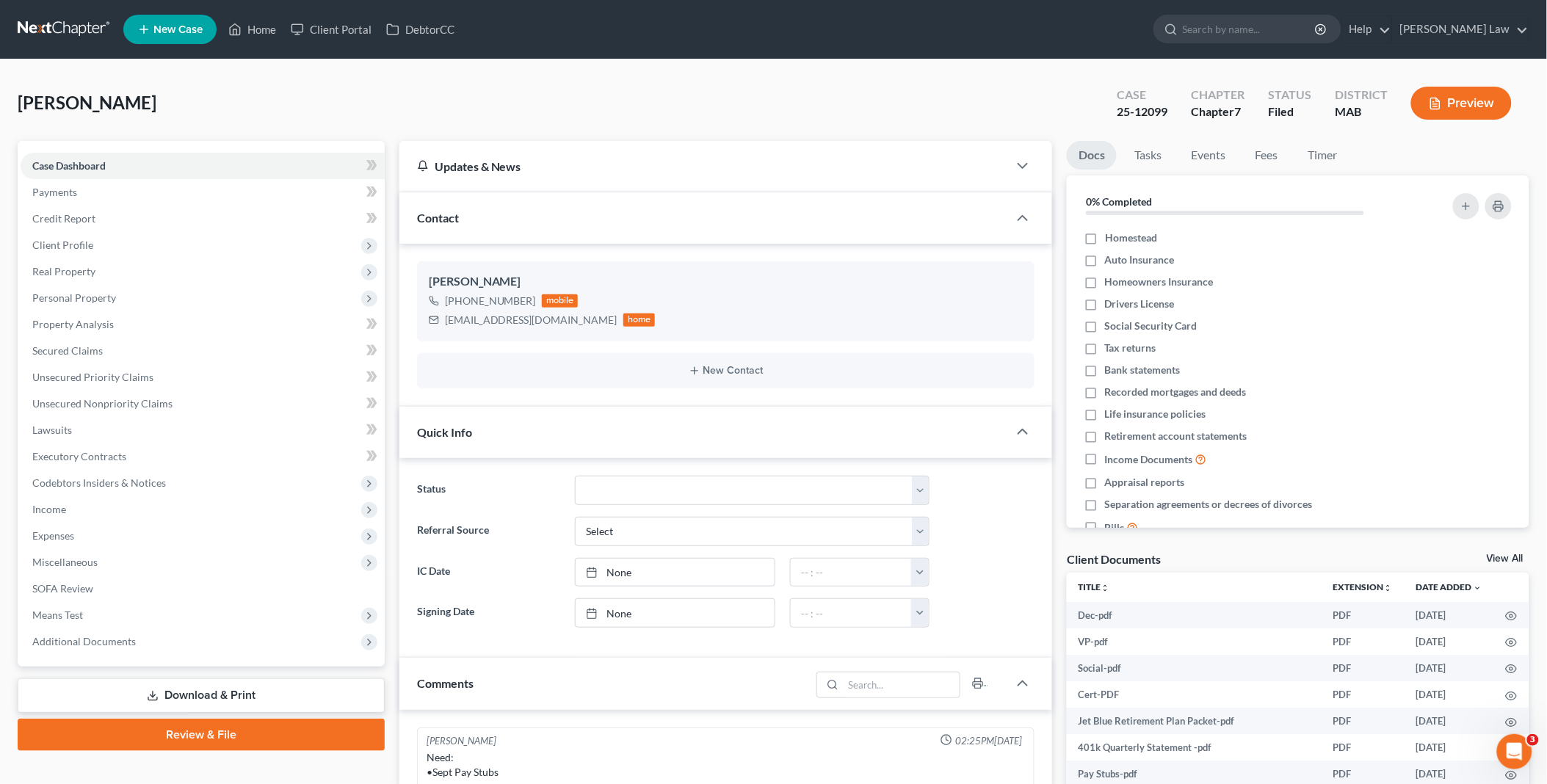
scroll to position [27, 0]
click at [251, 23] on link "Home" at bounding box center [252, 30] width 63 height 27
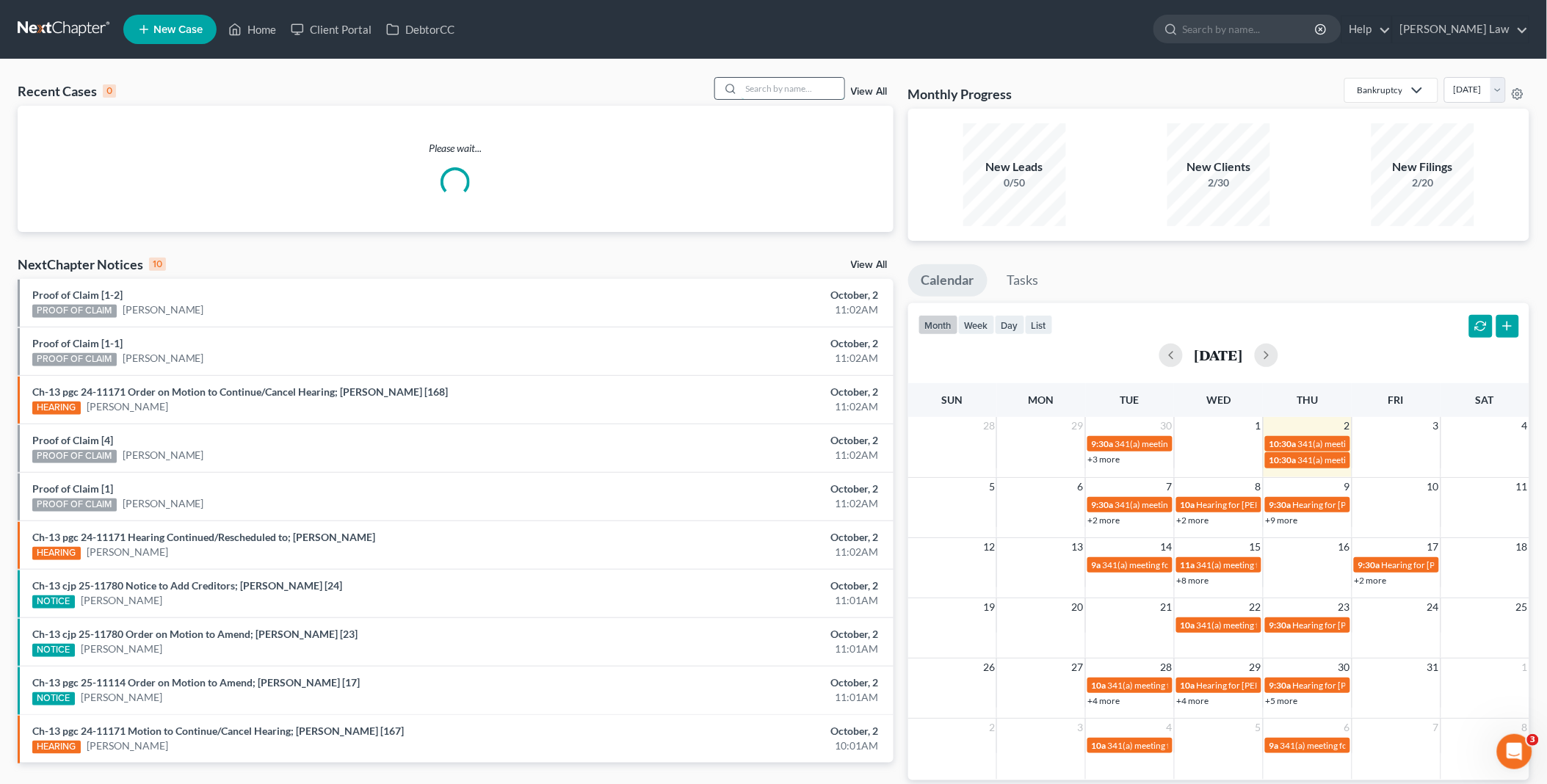
click at [771, 91] on input "search" at bounding box center [792, 88] width 103 height 21
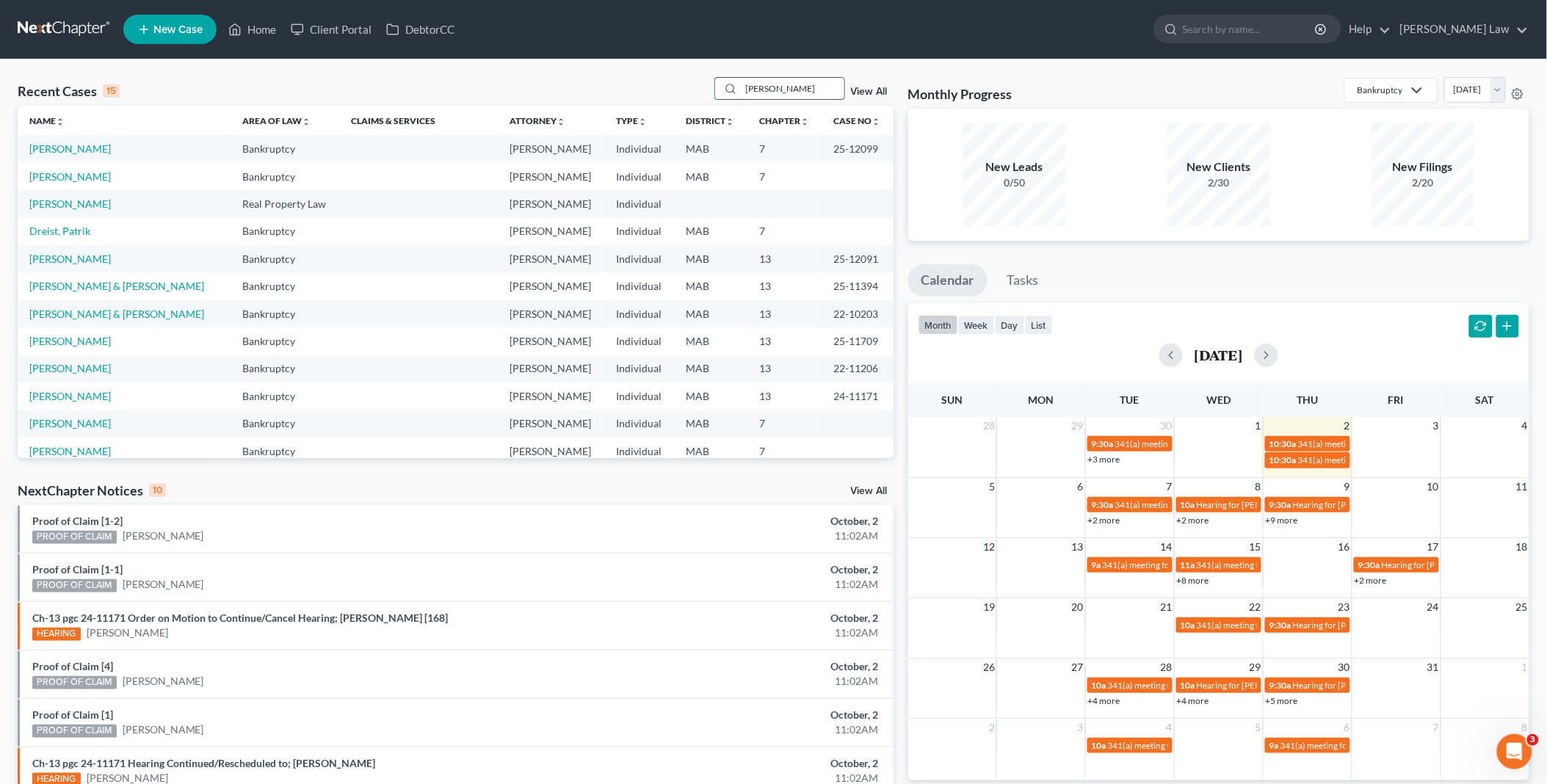
type input "[PERSON_NAME]"
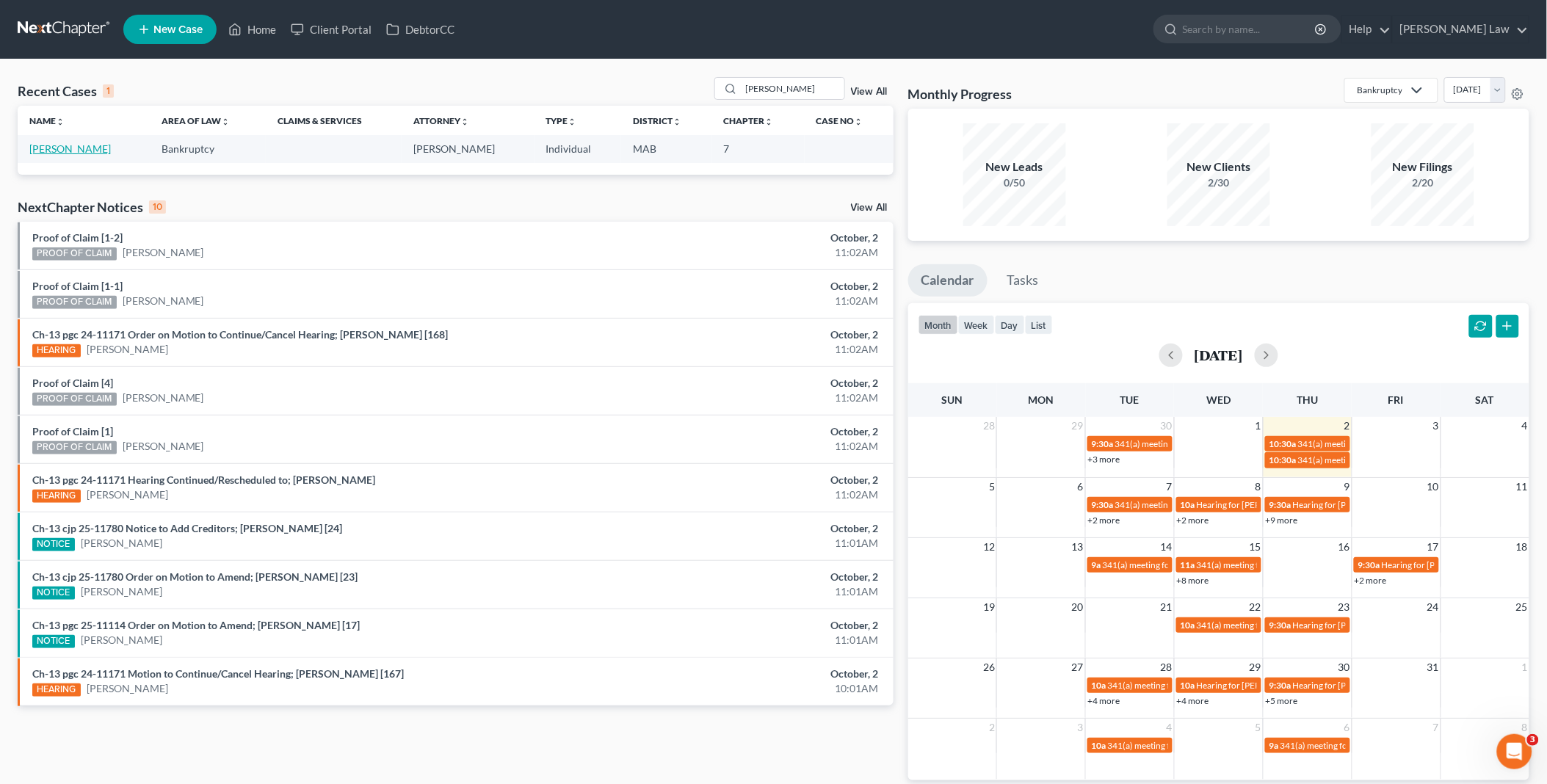
click at [66, 148] on link "[PERSON_NAME]" at bounding box center [70, 148] width 81 height 13
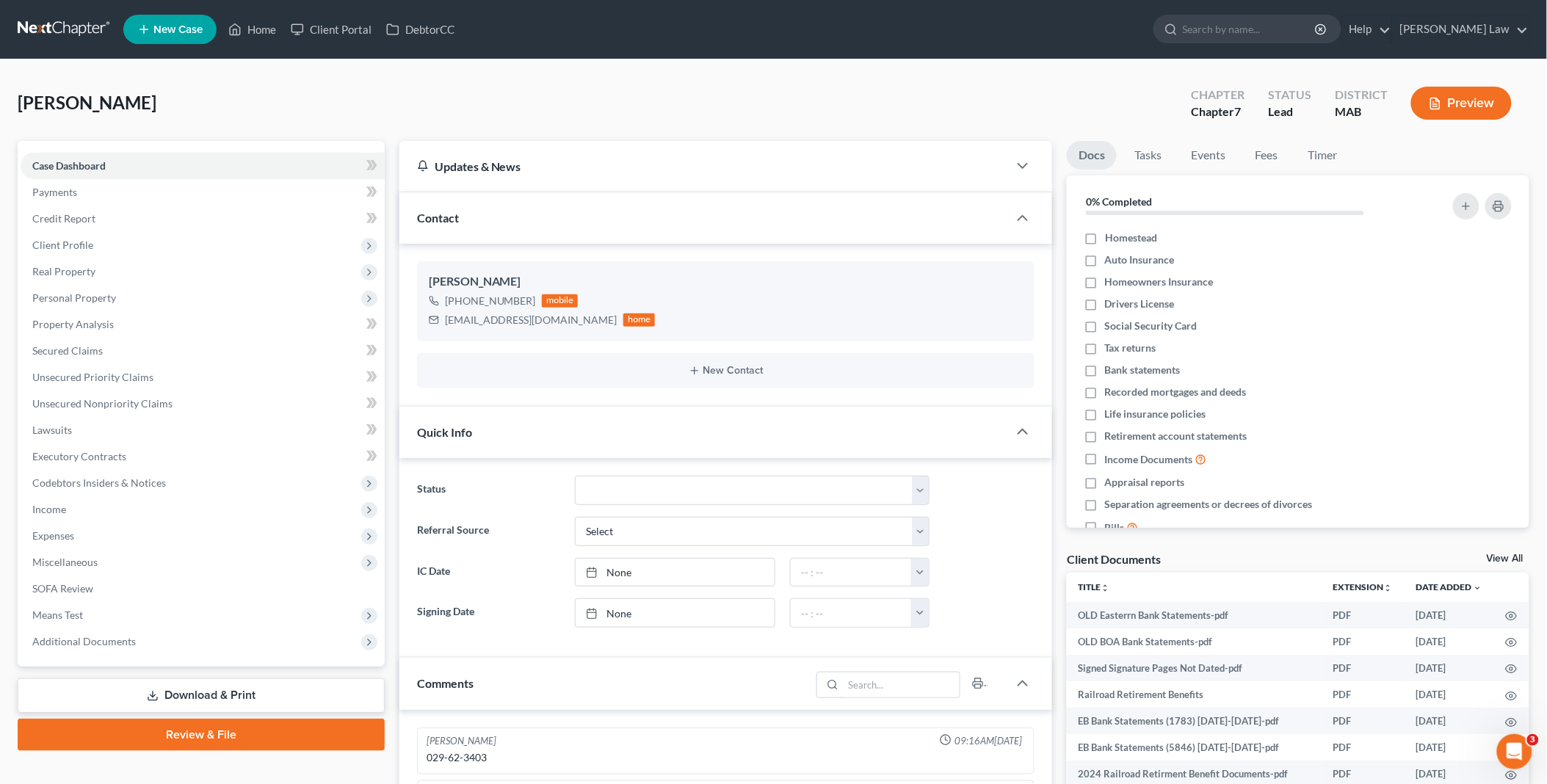
scroll to position [269, 0]
click at [1508, 557] on link "View All" at bounding box center [1505, 559] width 37 height 10
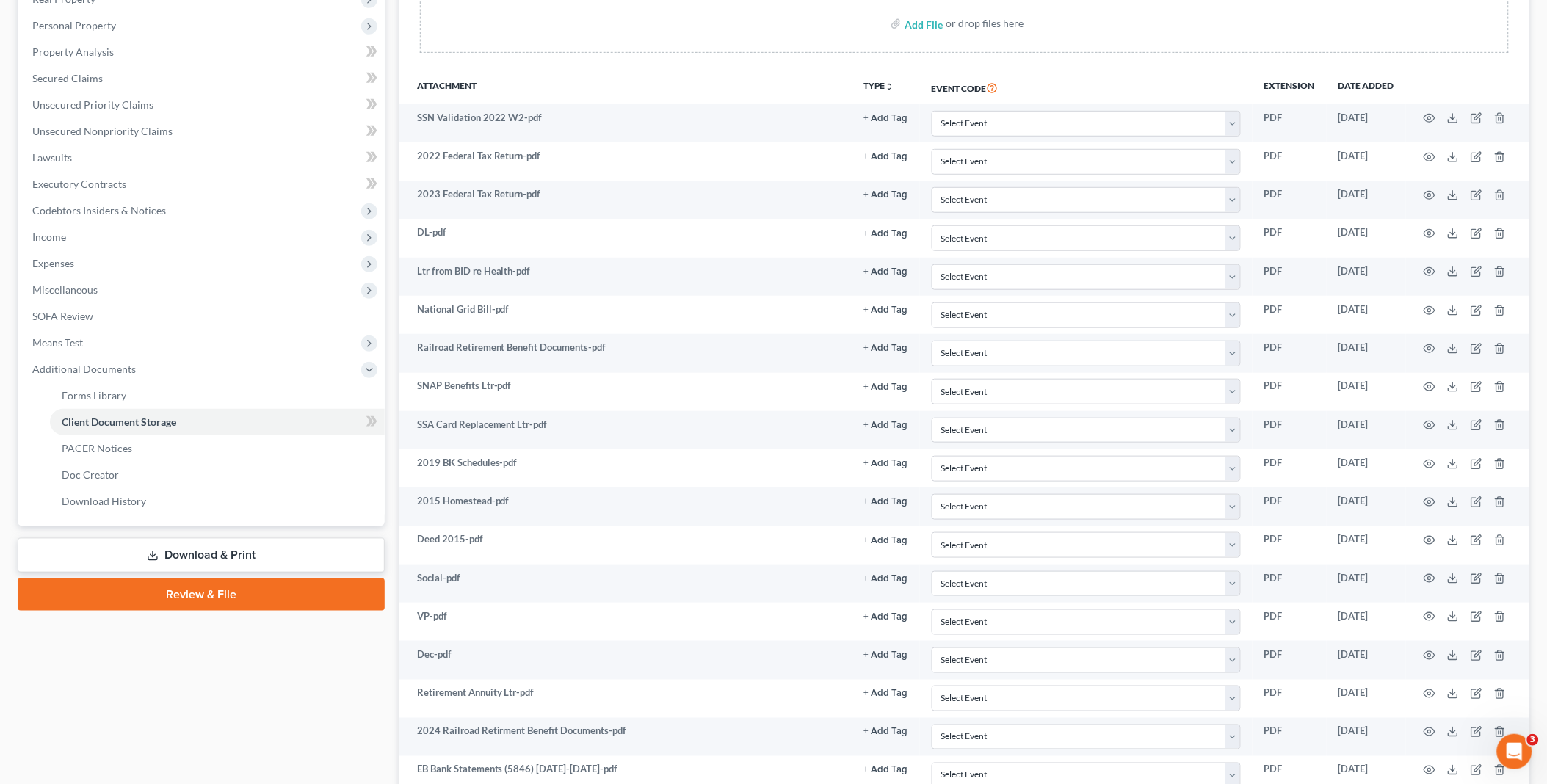
scroll to position [81, 0]
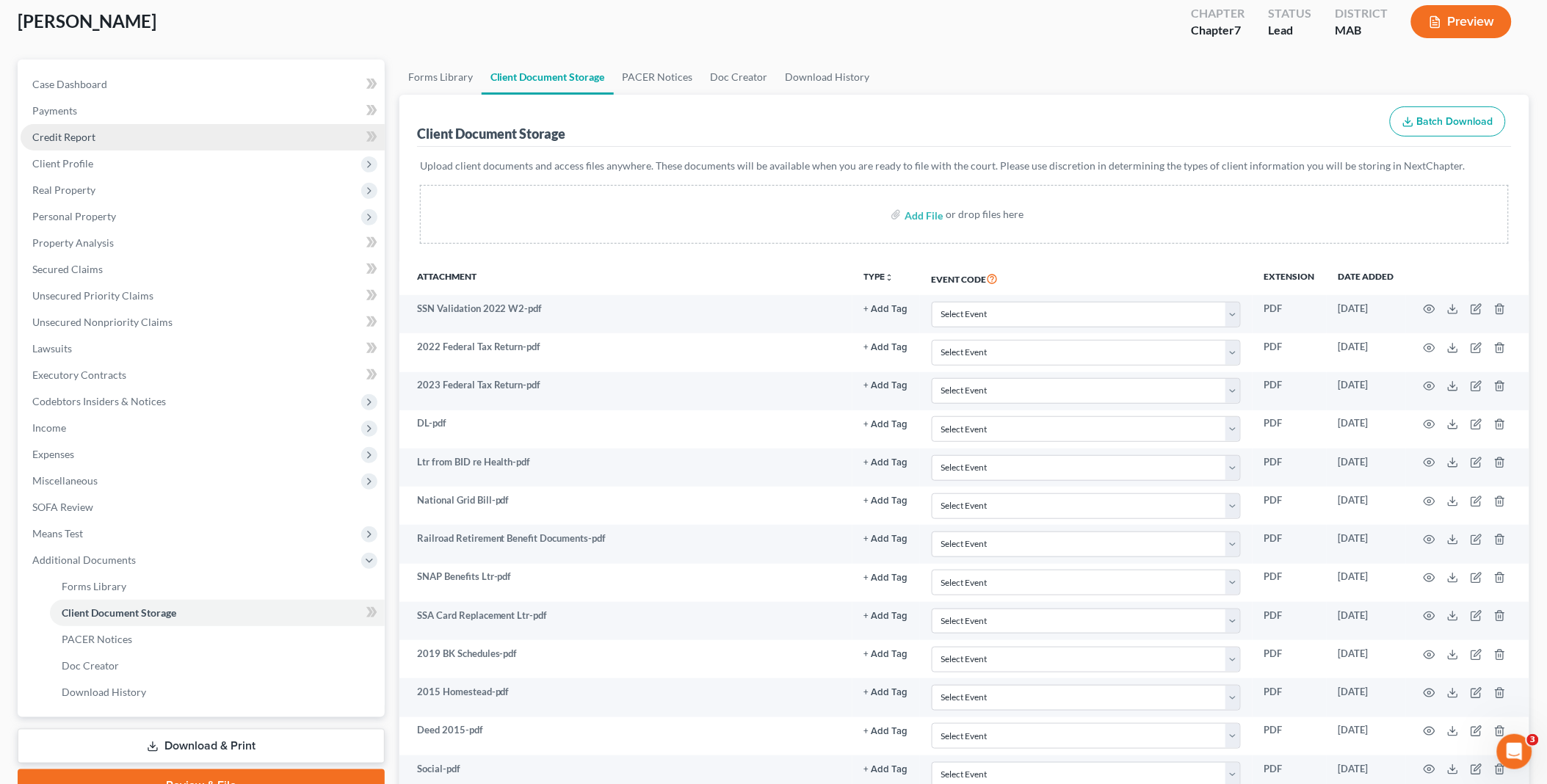
click at [75, 134] on span "Credit Report" at bounding box center [64, 137] width 63 height 13
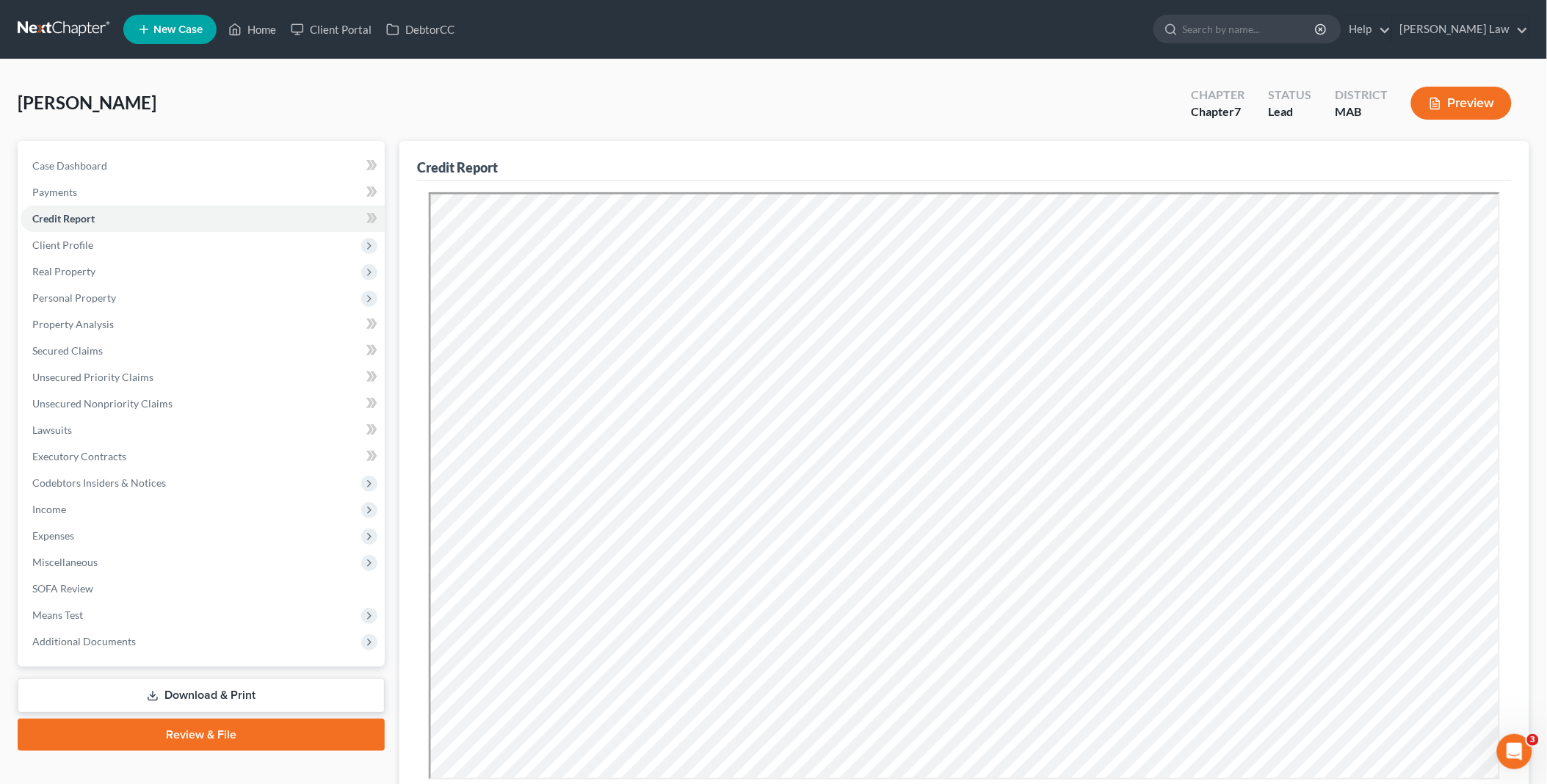
click at [208, 690] on link "Download & Print" at bounding box center [201, 695] width 367 height 35
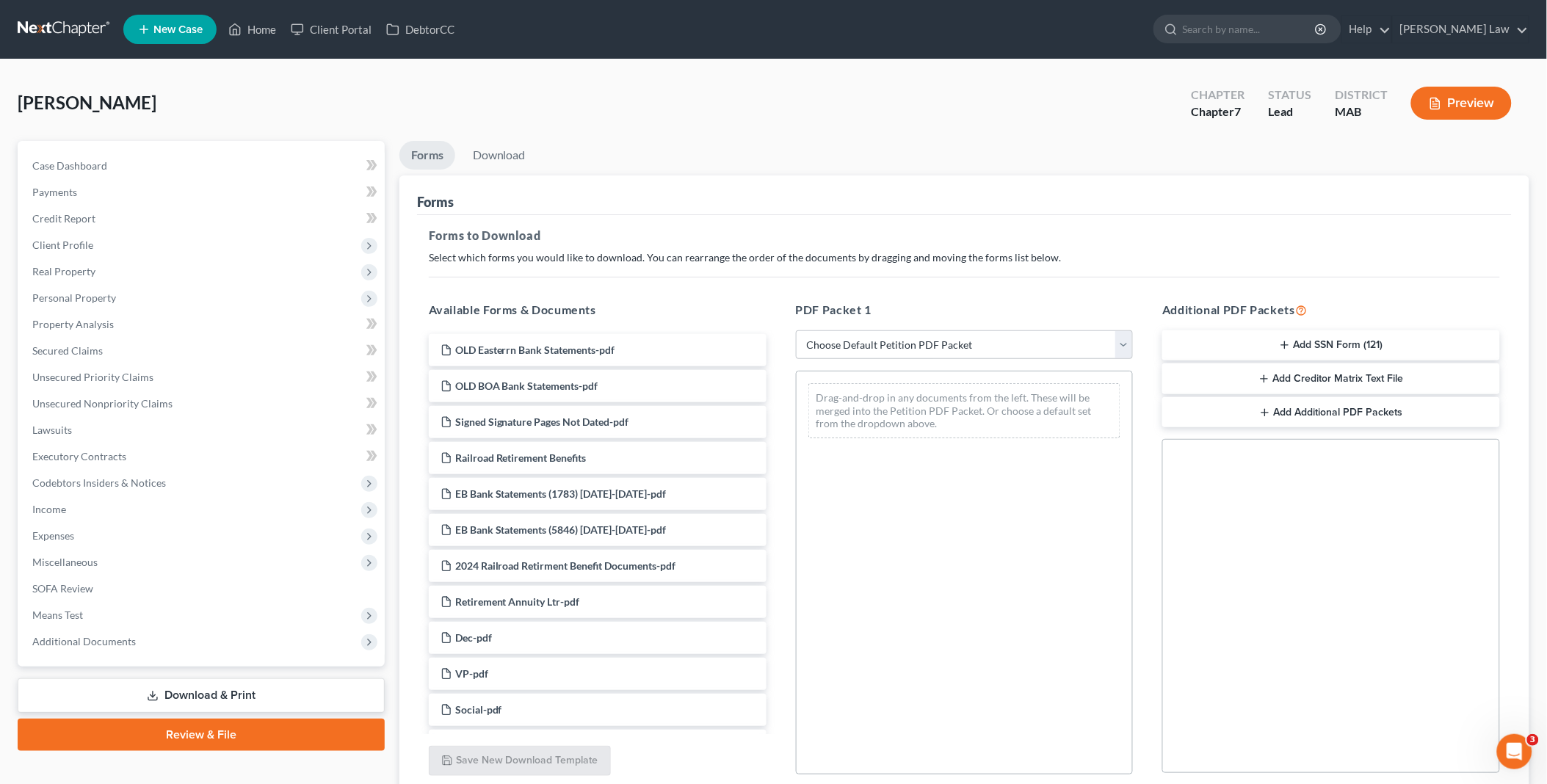
click at [1300, 337] on button "Add SSN Form (121)" at bounding box center [1331, 345] width 337 height 31
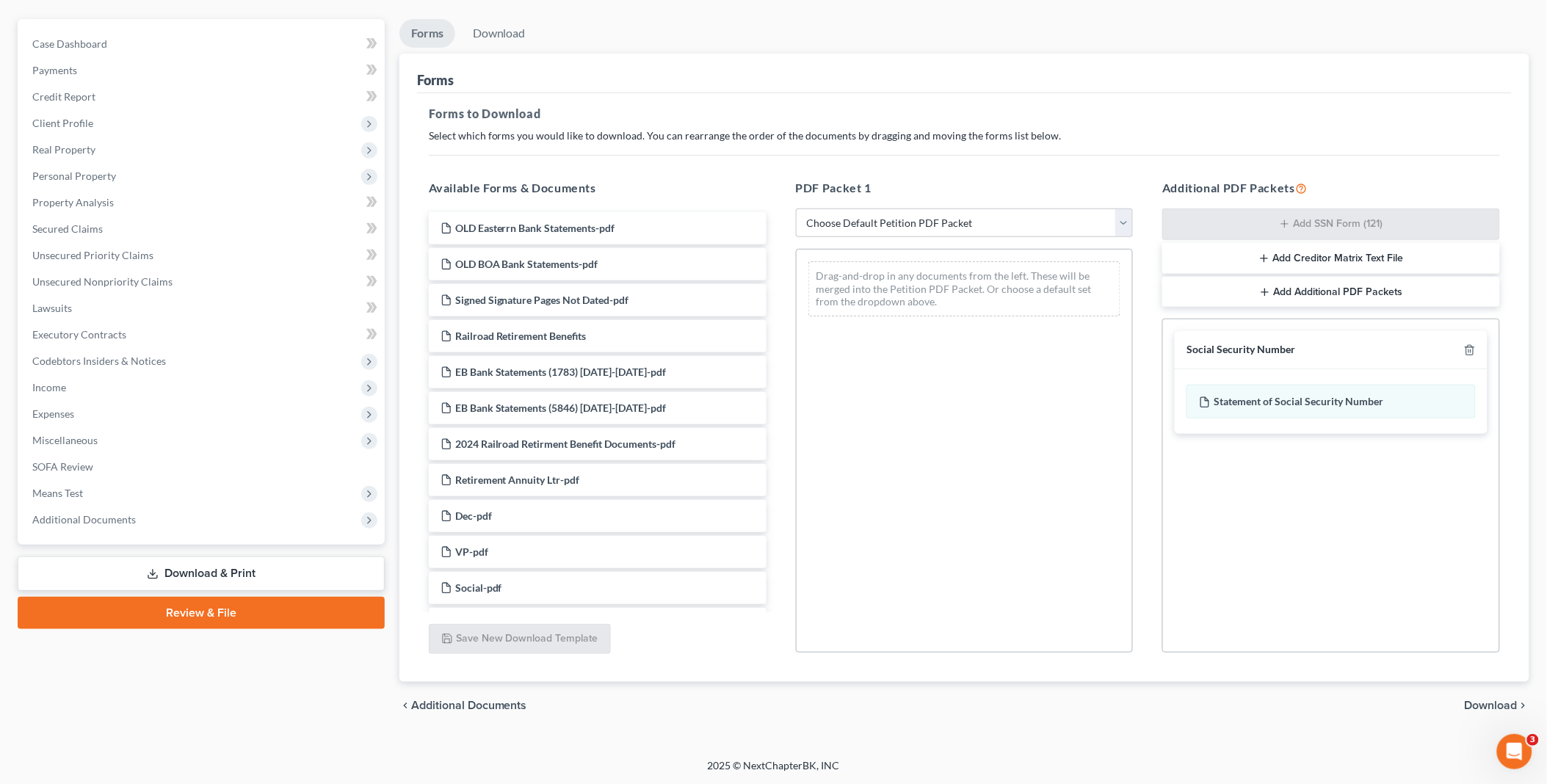
click at [1500, 702] on span "Download" at bounding box center [1491, 705] width 53 height 12
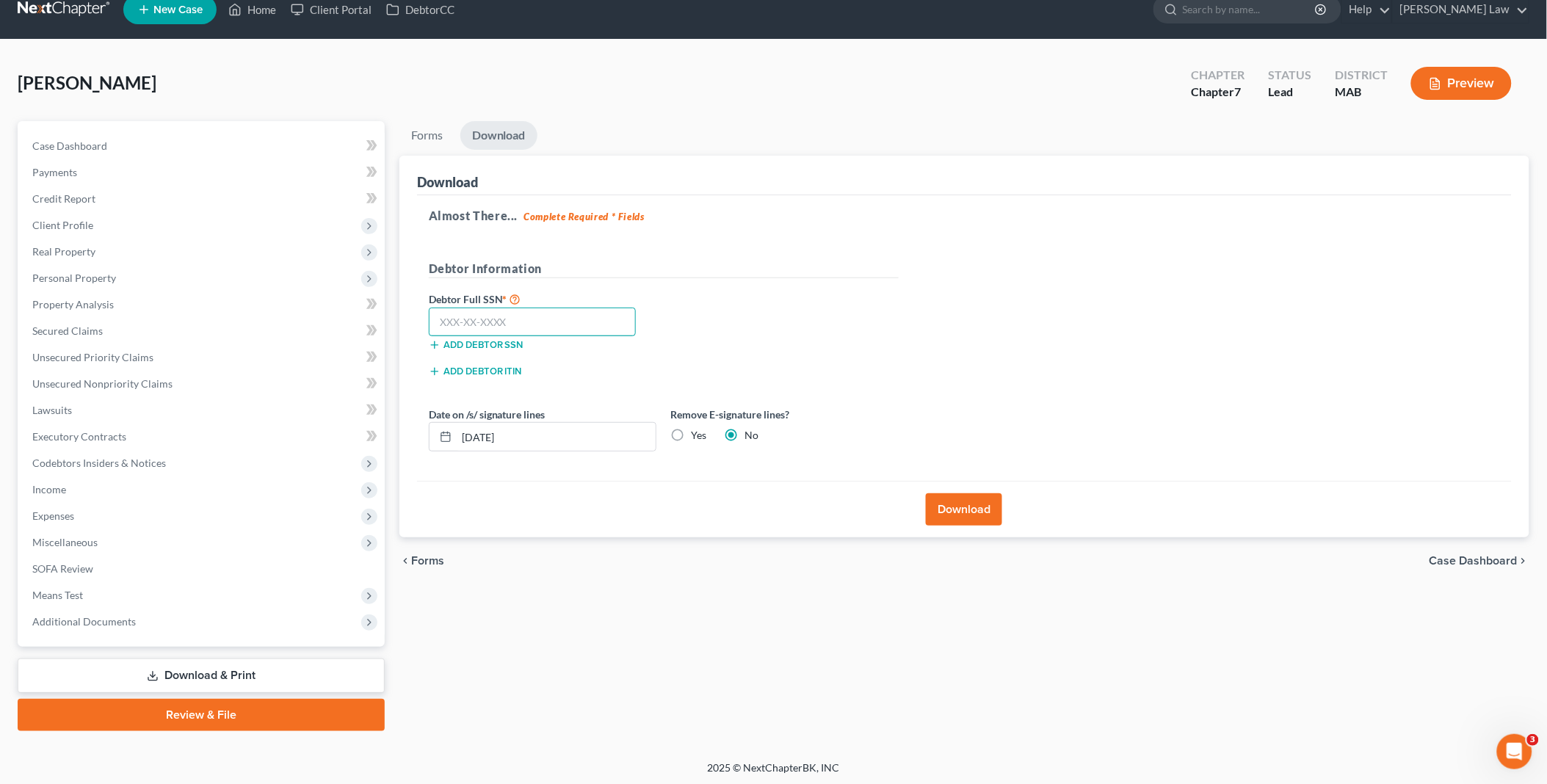
click at [499, 326] on input "text" at bounding box center [532, 323] width 207 height 30
type input "[PHONE_NUMBER]"
click at [692, 437] on label "Yes" at bounding box center [699, 436] width 16 height 15
click at [697, 437] on input "Yes" at bounding box center [702, 433] width 10 height 10
radio input "true"
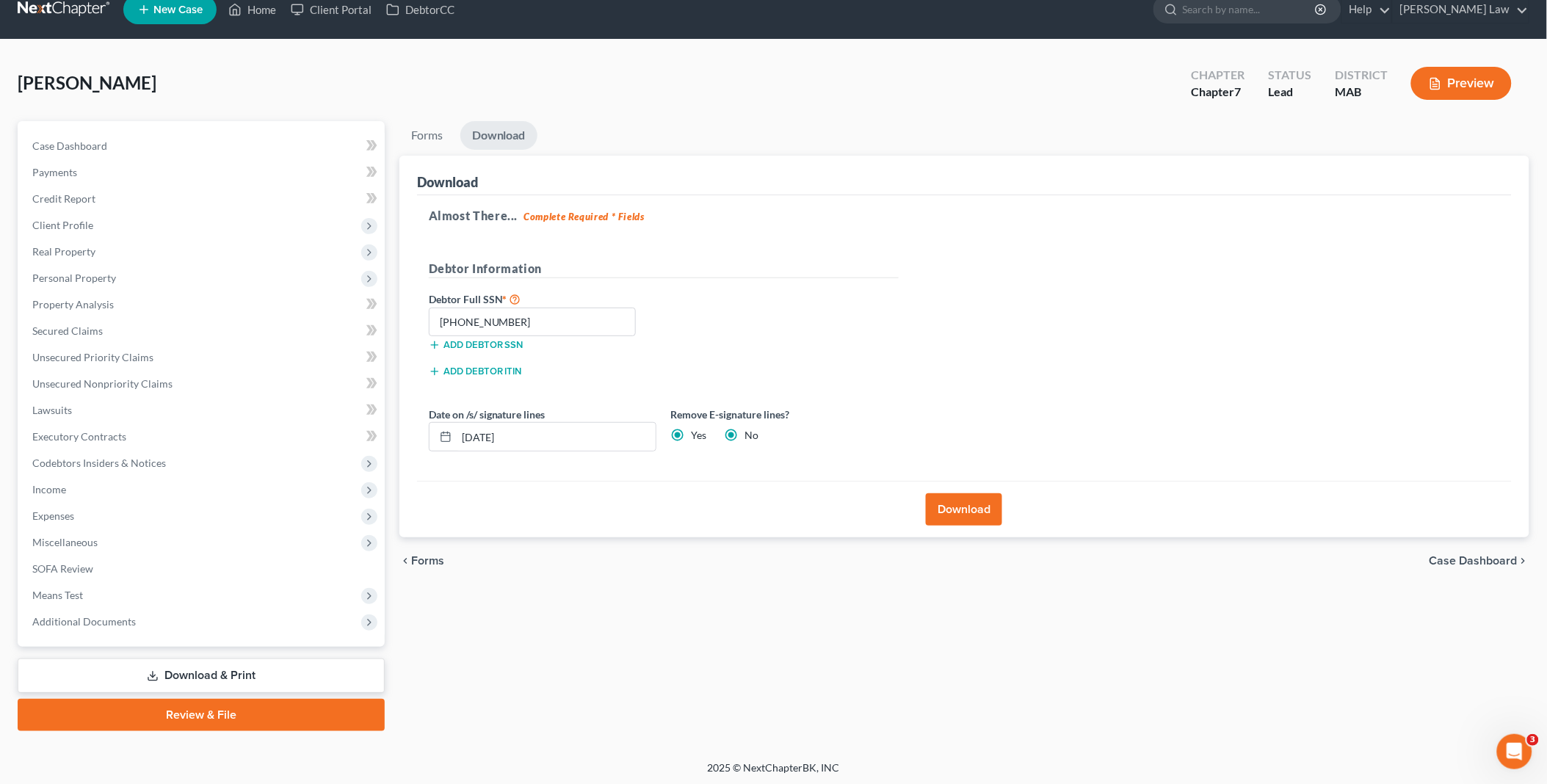
radio input "false"
click at [966, 500] on button "Download" at bounding box center [964, 509] width 76 height 32
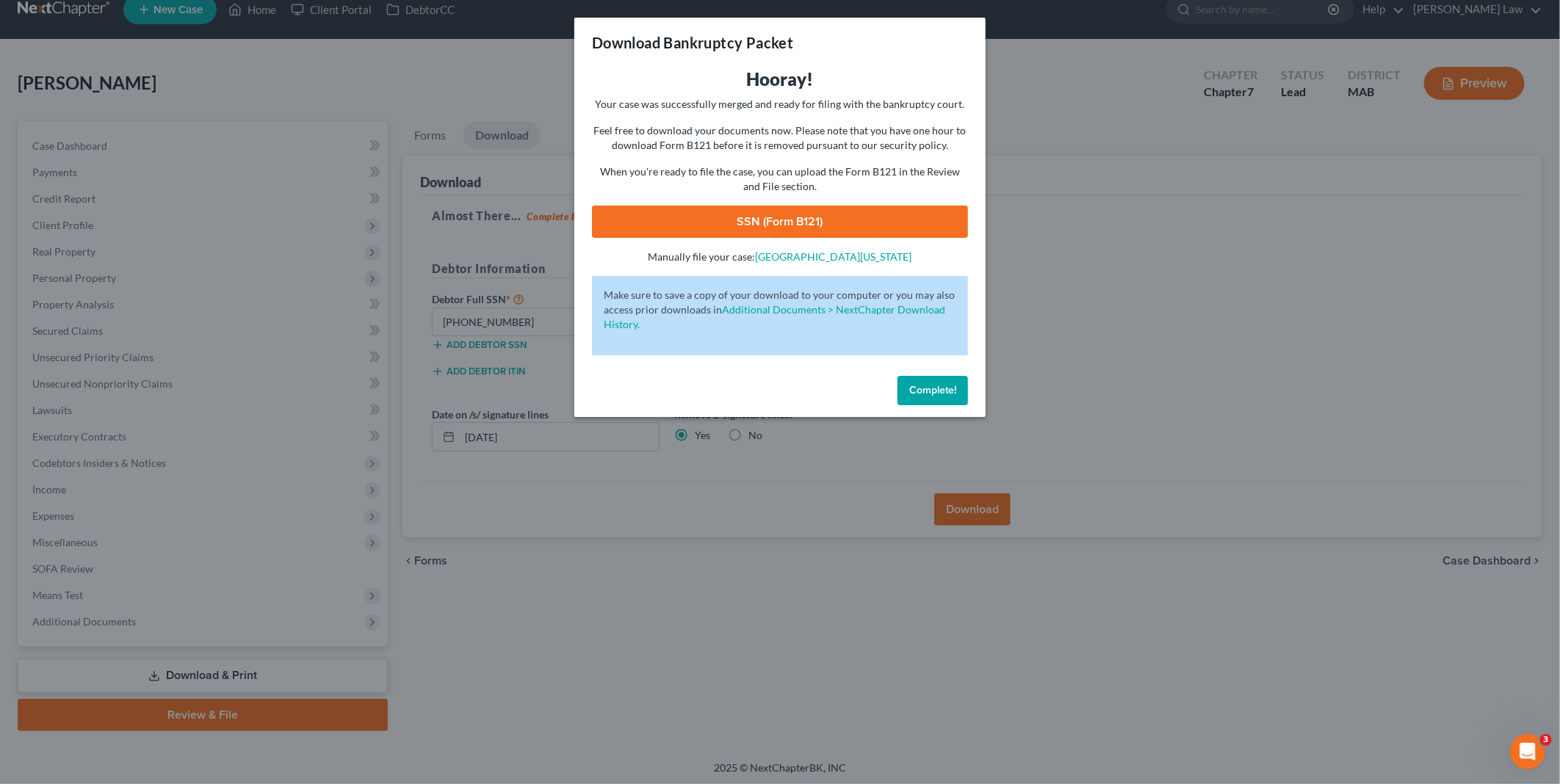
click at [766, 217] on link "SSN (Form B121)" at bounding box center [779, 221] width 376 height 32
drag, startPoint x: 928, startPoint y: 386, endPoint x: 390, endPoint y: 9, distance: 656.9
click at [928, 386] on span "Complete!" at bounding box center [933, 390] width 47 height 13
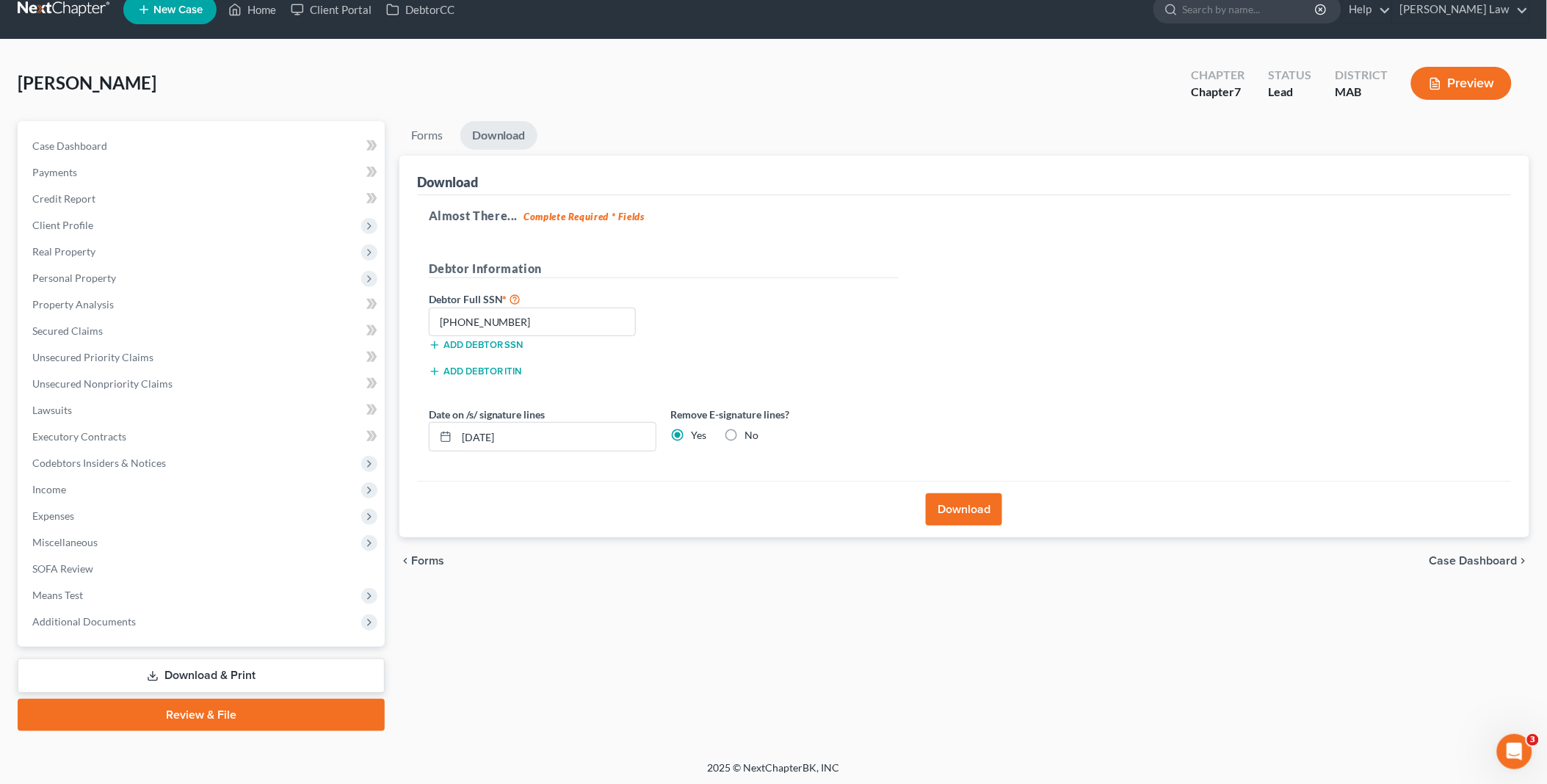
click at [235, 671] on link "Download & Print" at bounding box center [201, 675] width 367 height 35
click at [261, 669] on link "Download & Print" at bounding box center [201, 675] width 367 height 35
click at [408, 140] on link "Forms" at bounding box center [427, 135] width 55 height 29
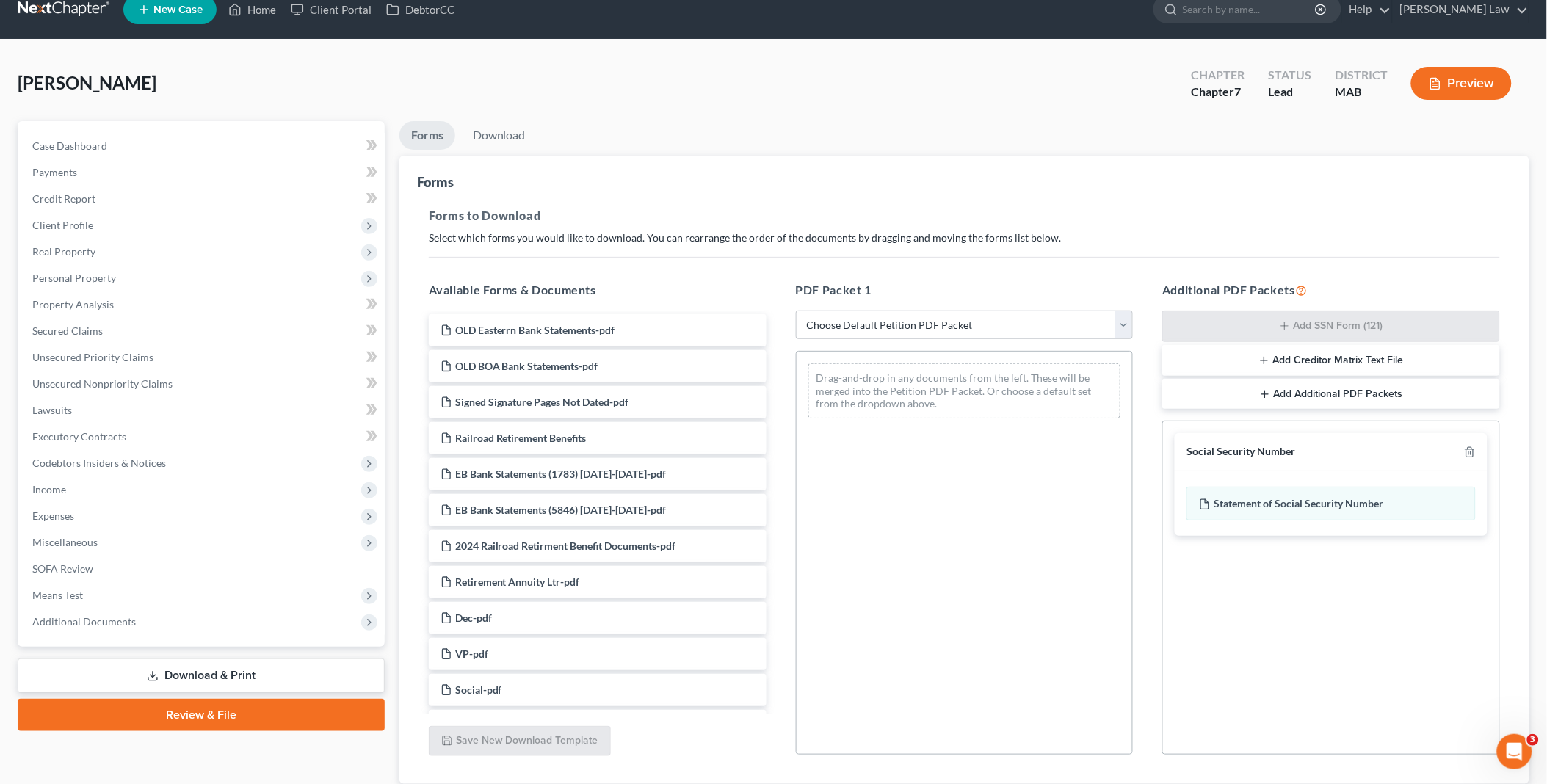
click at [1123, 326] on select "Choose Default Petition PDF Packet Complete Bankruptcy Petition (all forms and …" at bounding box center [964, 326] width 337 height 30
select select "3"
click at [796, 311] on select "Choose Default Petition PDF Packet Complete Bankruptcy Petition (all forms and …" at bounding box center [964, 326] width 337 height 30
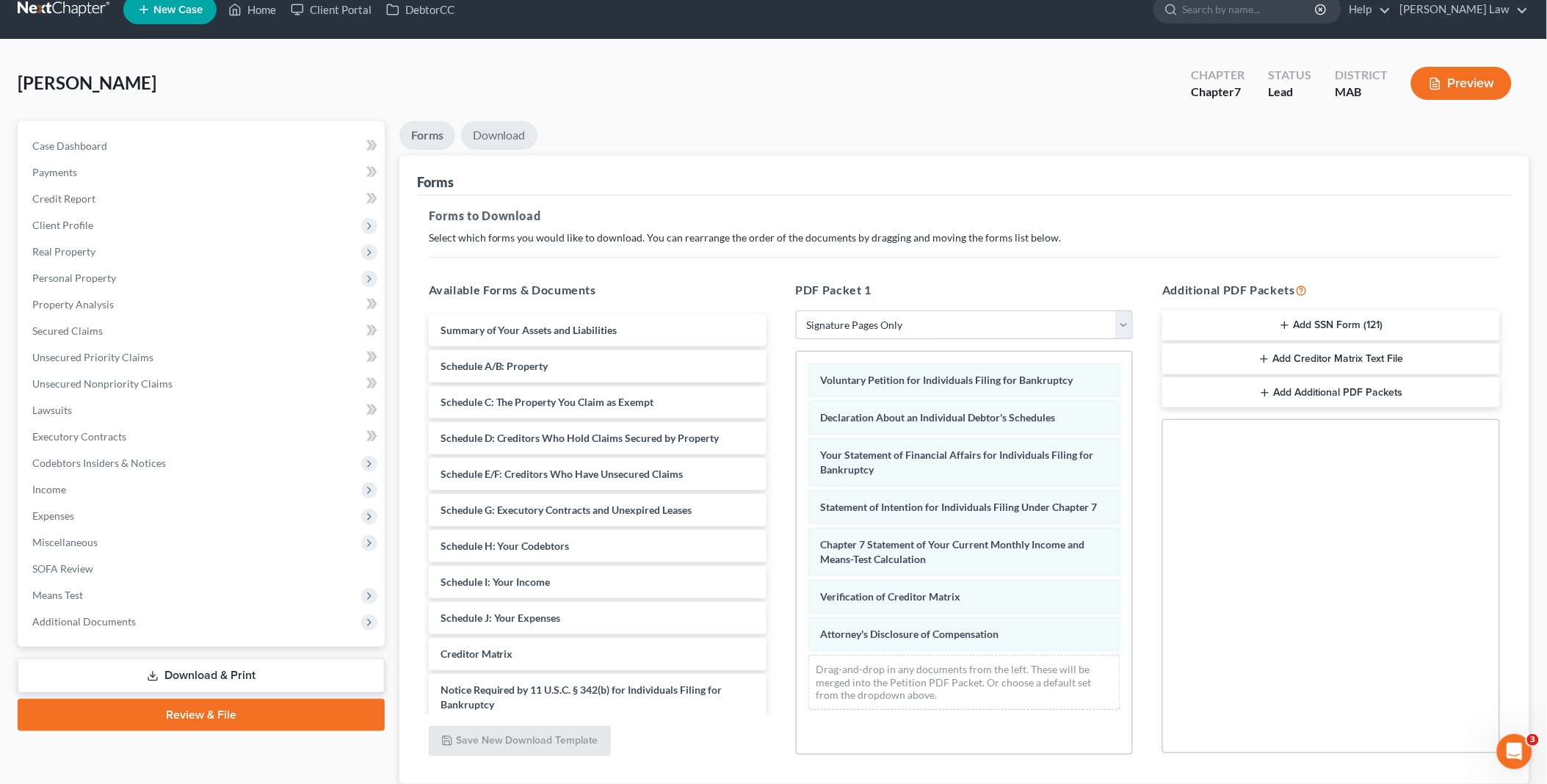
click at [500, 126] on link "Download" at bounding box center [498, 135] width 76 height 29
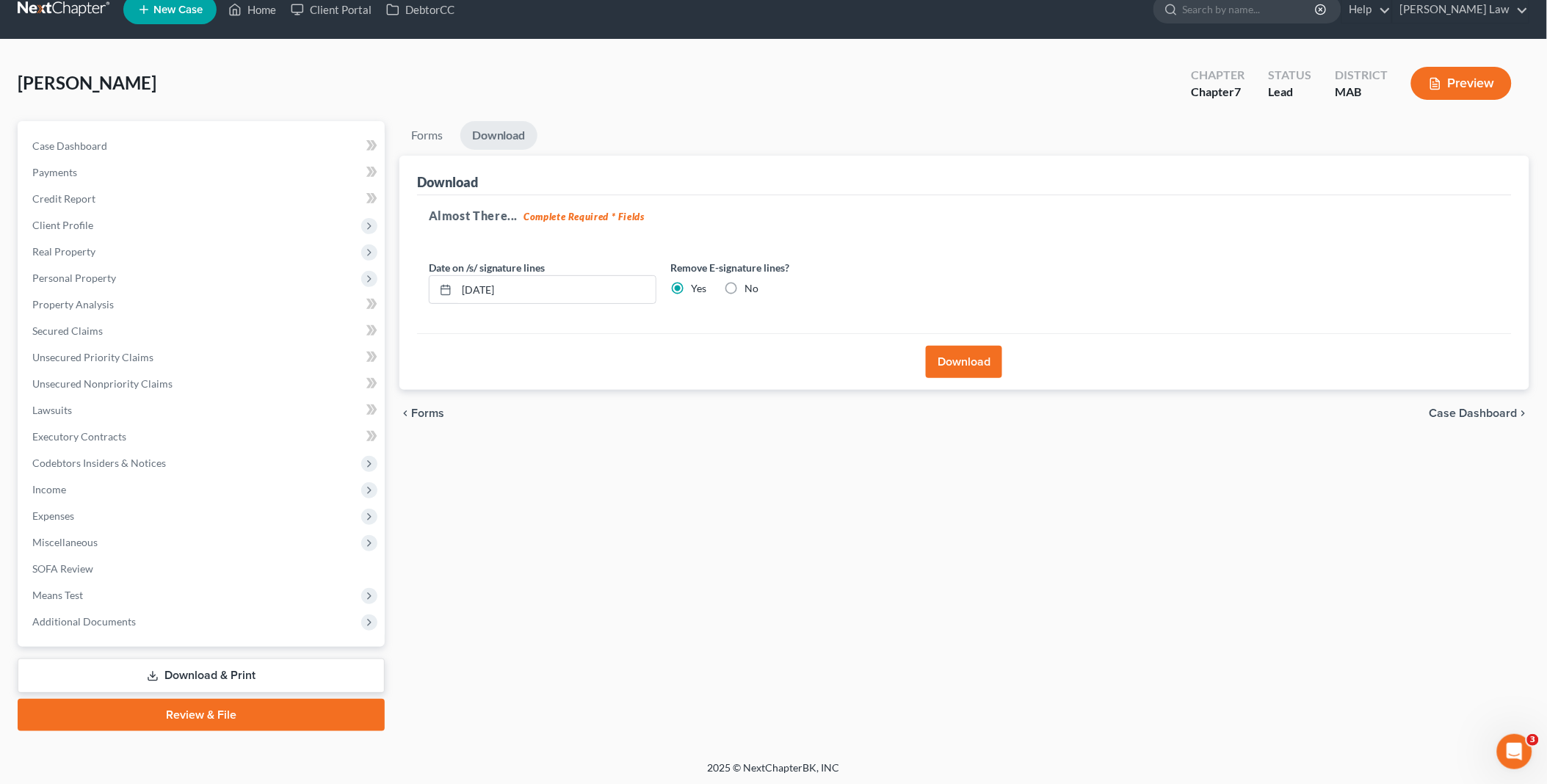
click at [961, 360] on button "Download" at bounding box center [964, 362] width 76 height 32
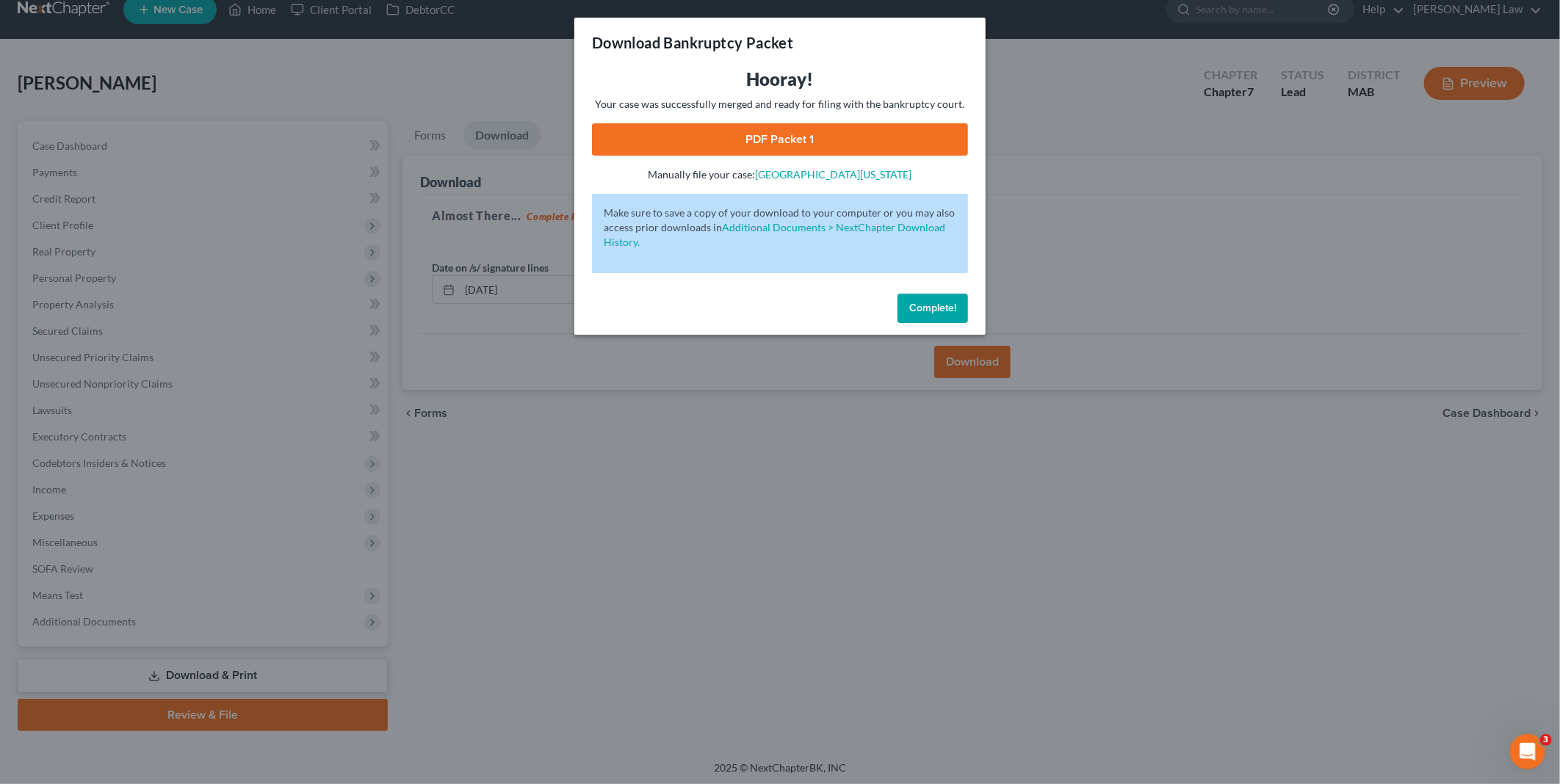
click at [773, 137] on link "PDF Packet 1" at bounding box center [779, 140] width 376 height 32
click at [948, 297] on button "Complete!" at bounding box center [932, 309] width 70 height 30
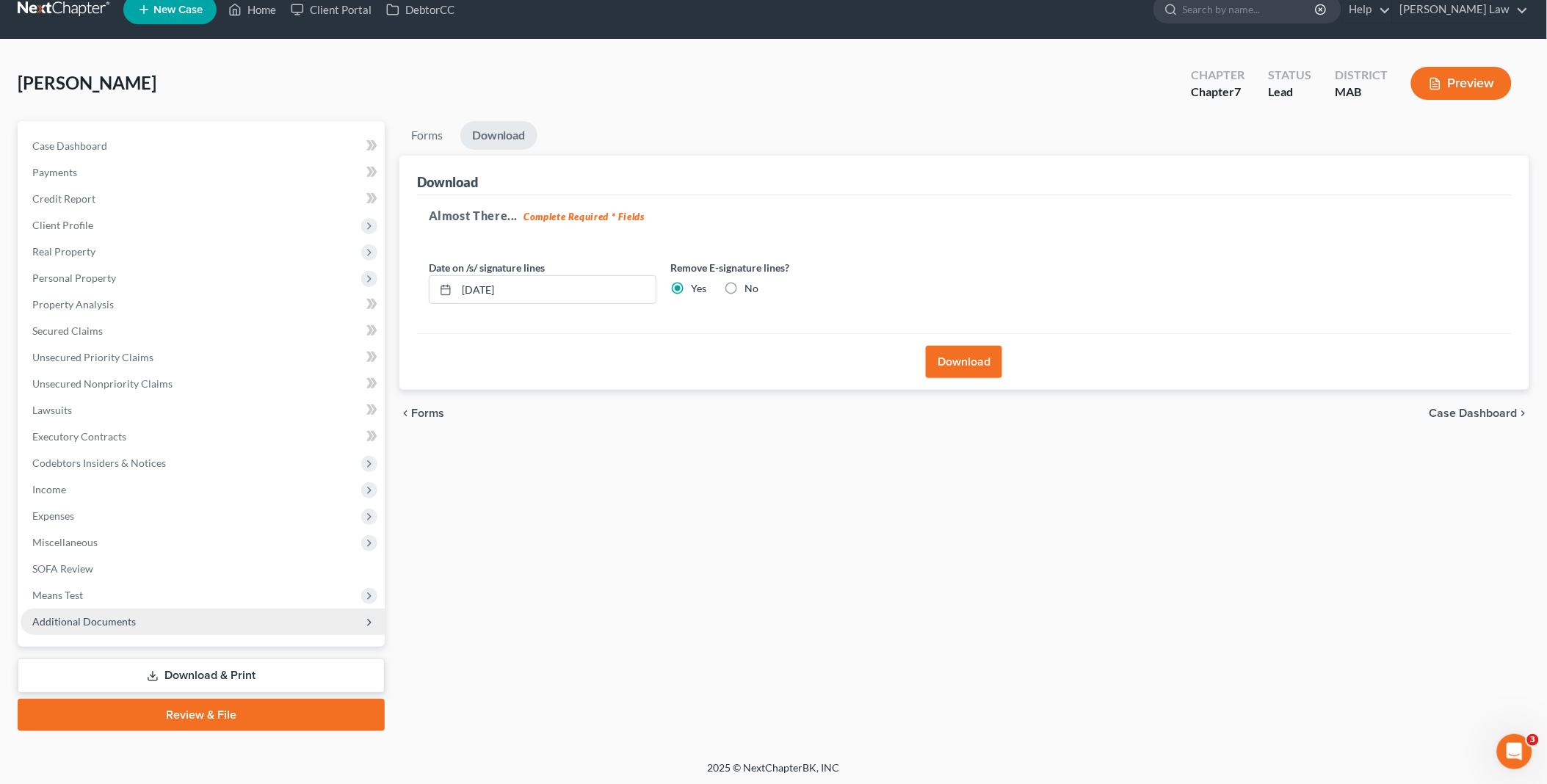
click at [143, 622] on span "Additional Documents" at bounding box center [202, 622] width 364 height 27
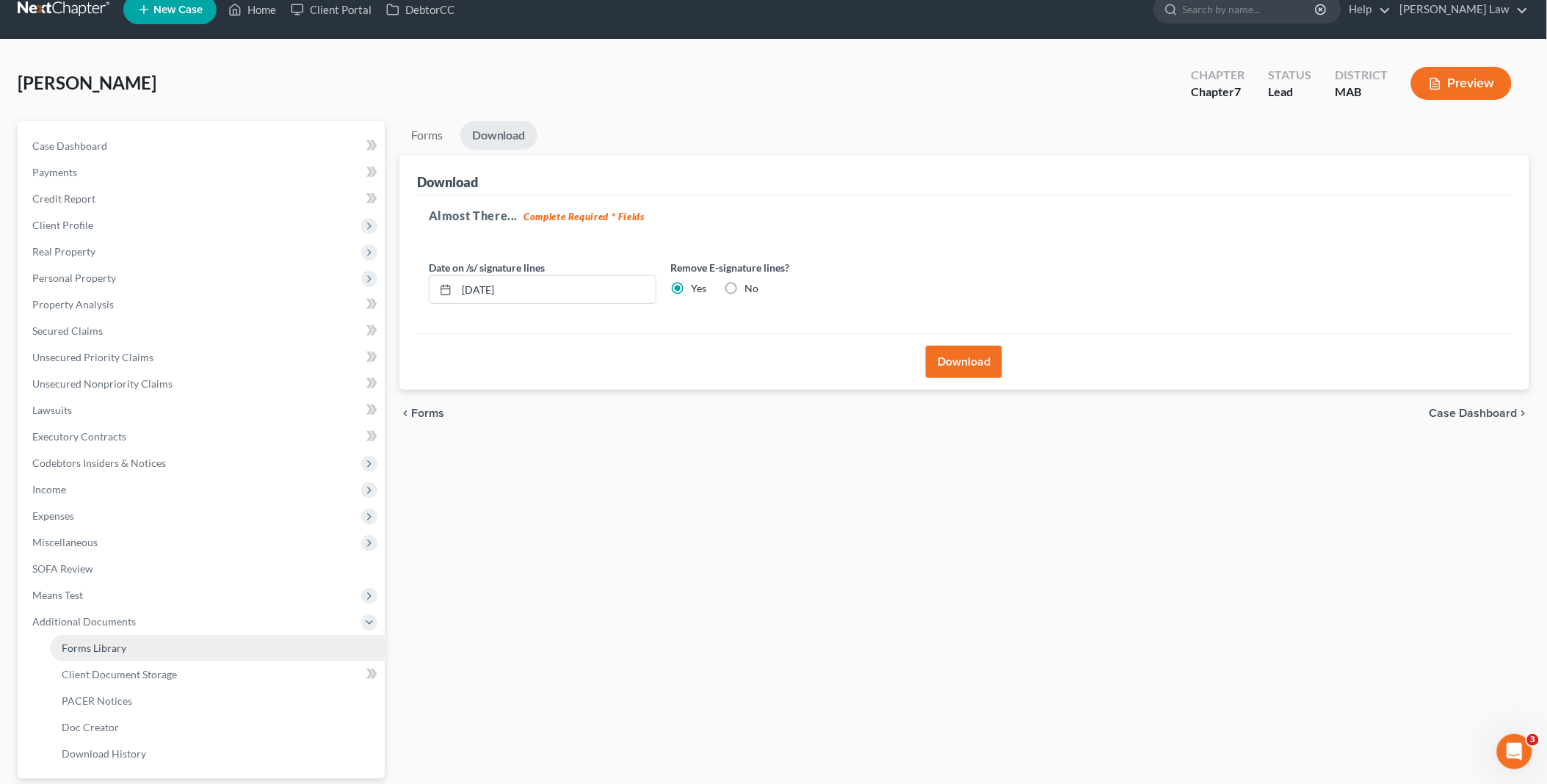
click at [119, 651] on span "Forms Library" at bounding box center [94, 647] width 64 height 13
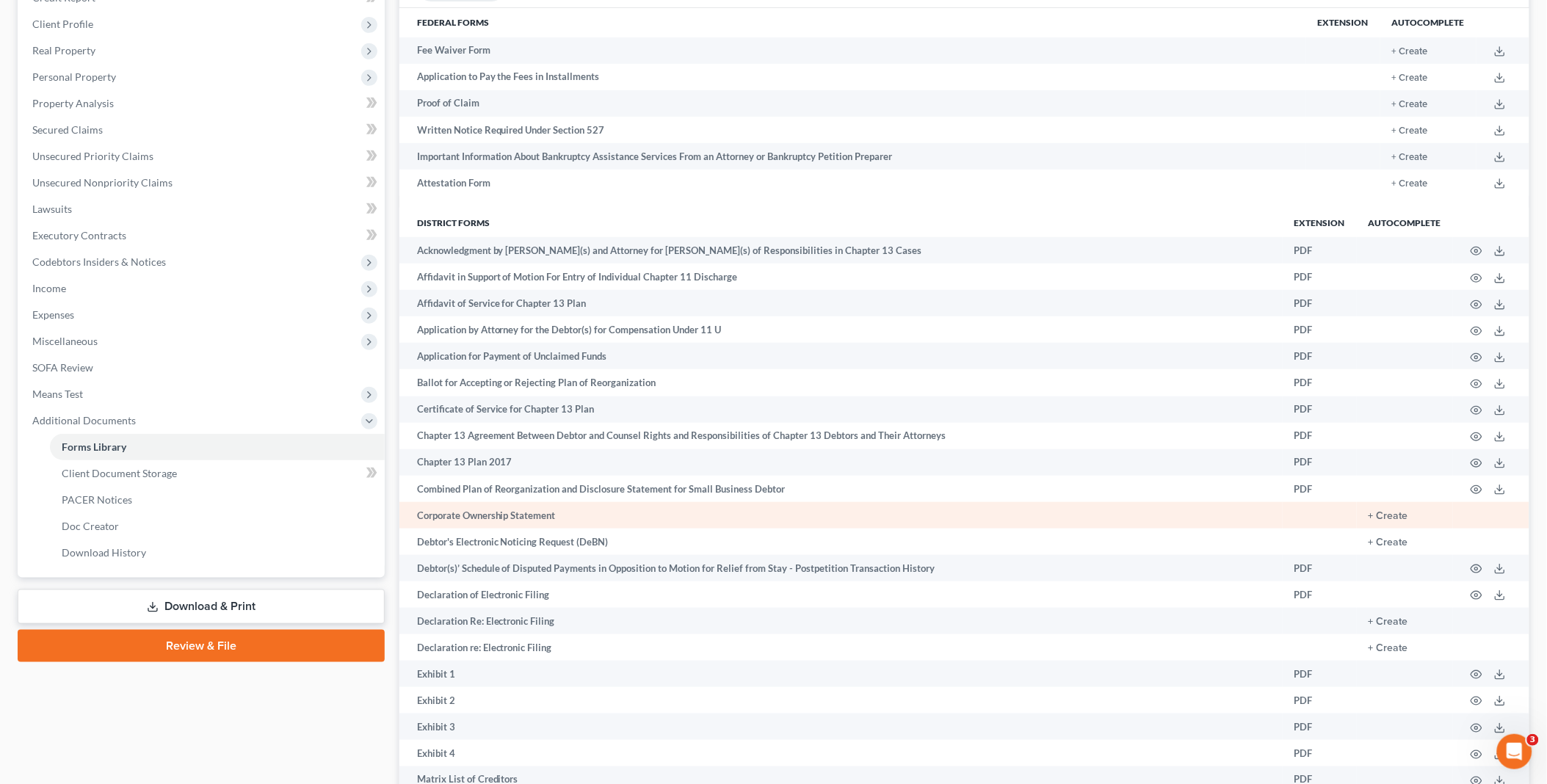
scroll to position [244, 0]
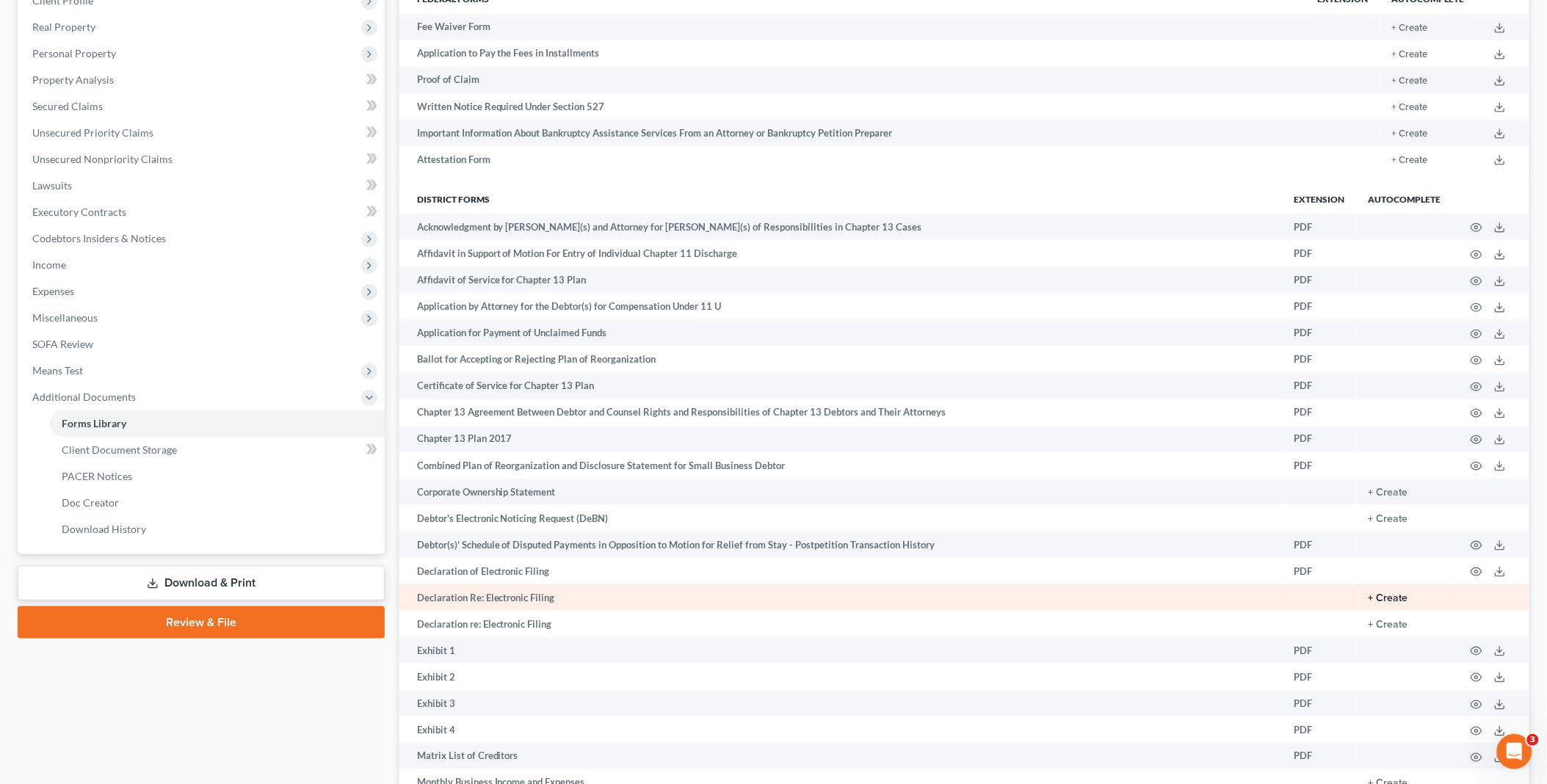
click at [1397, 602] on button "+ Create" at bounding box center [1388, 598] width 40 height 10
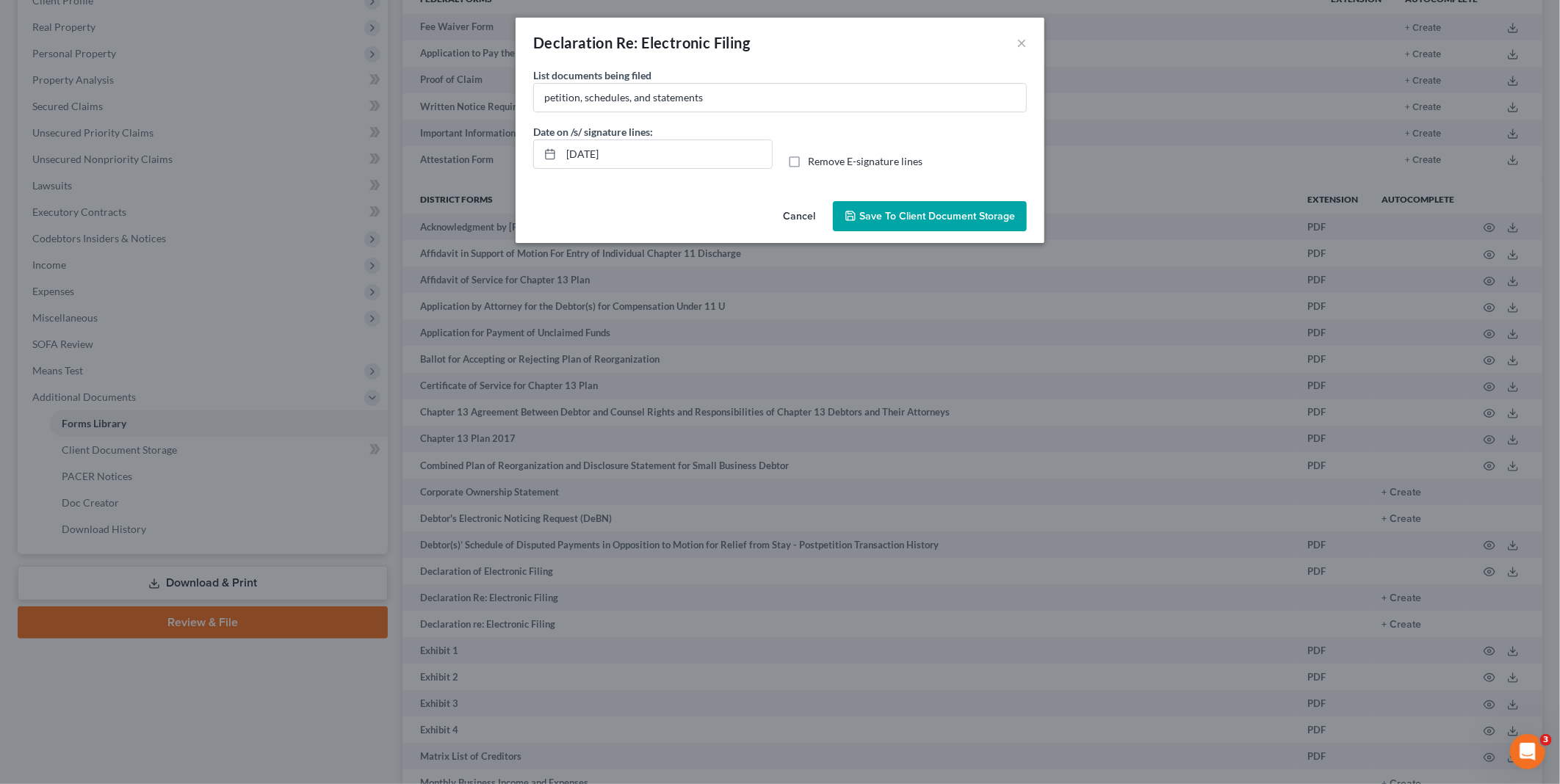
click at [808, 162] on label "Remove E-signature lines" at bounding box center [865, 162] width 114 height 15
click at [814, 162] on input "Remove E-signature lines" at bounding box center [818, 159] width 10 height 10
checkbox input "true"
click at [911, 206] on button "Save to Client Document Storage" at bounding box center [929, 216] width 194 height 31
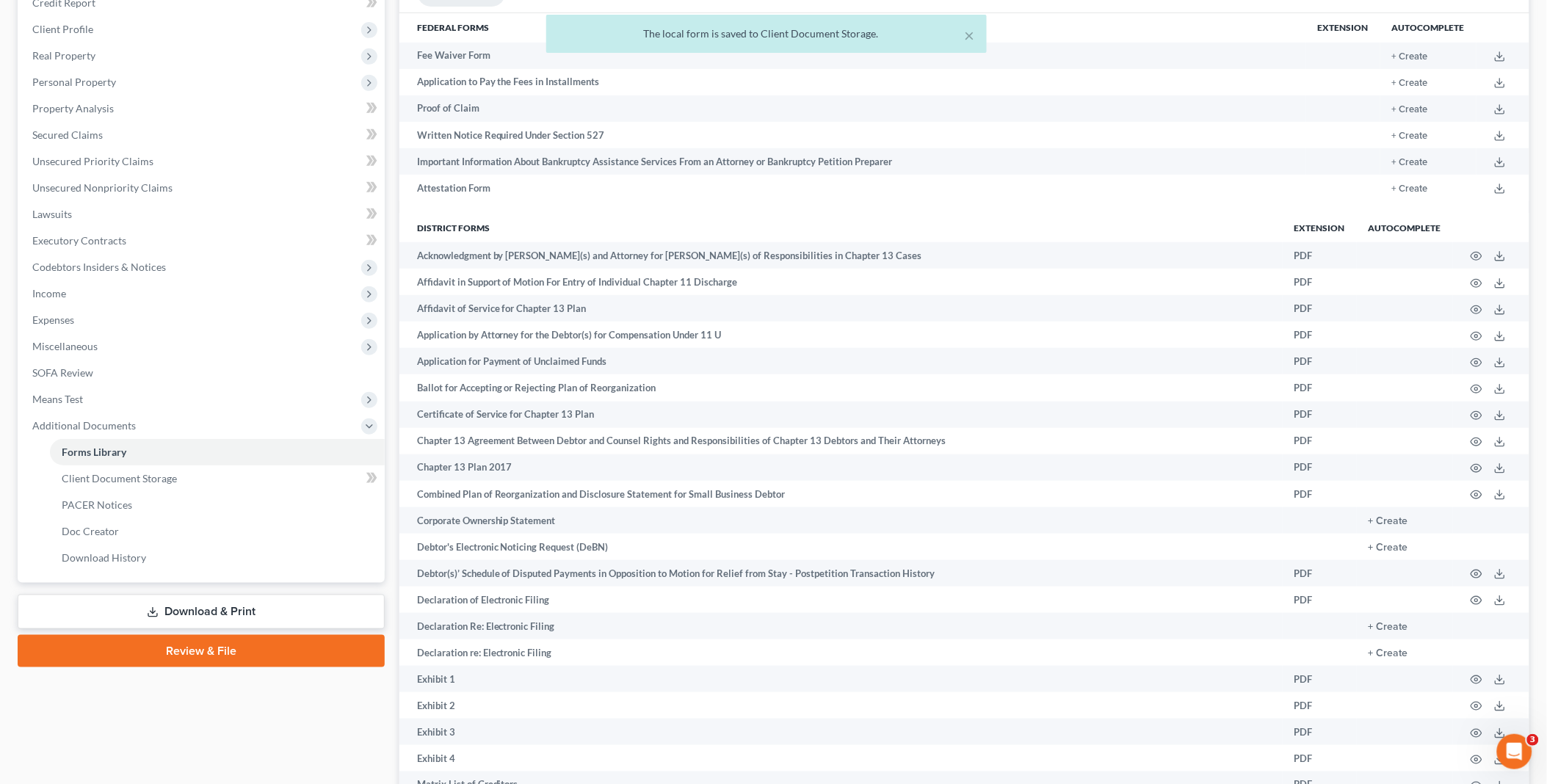
scroll to position [326, 0]
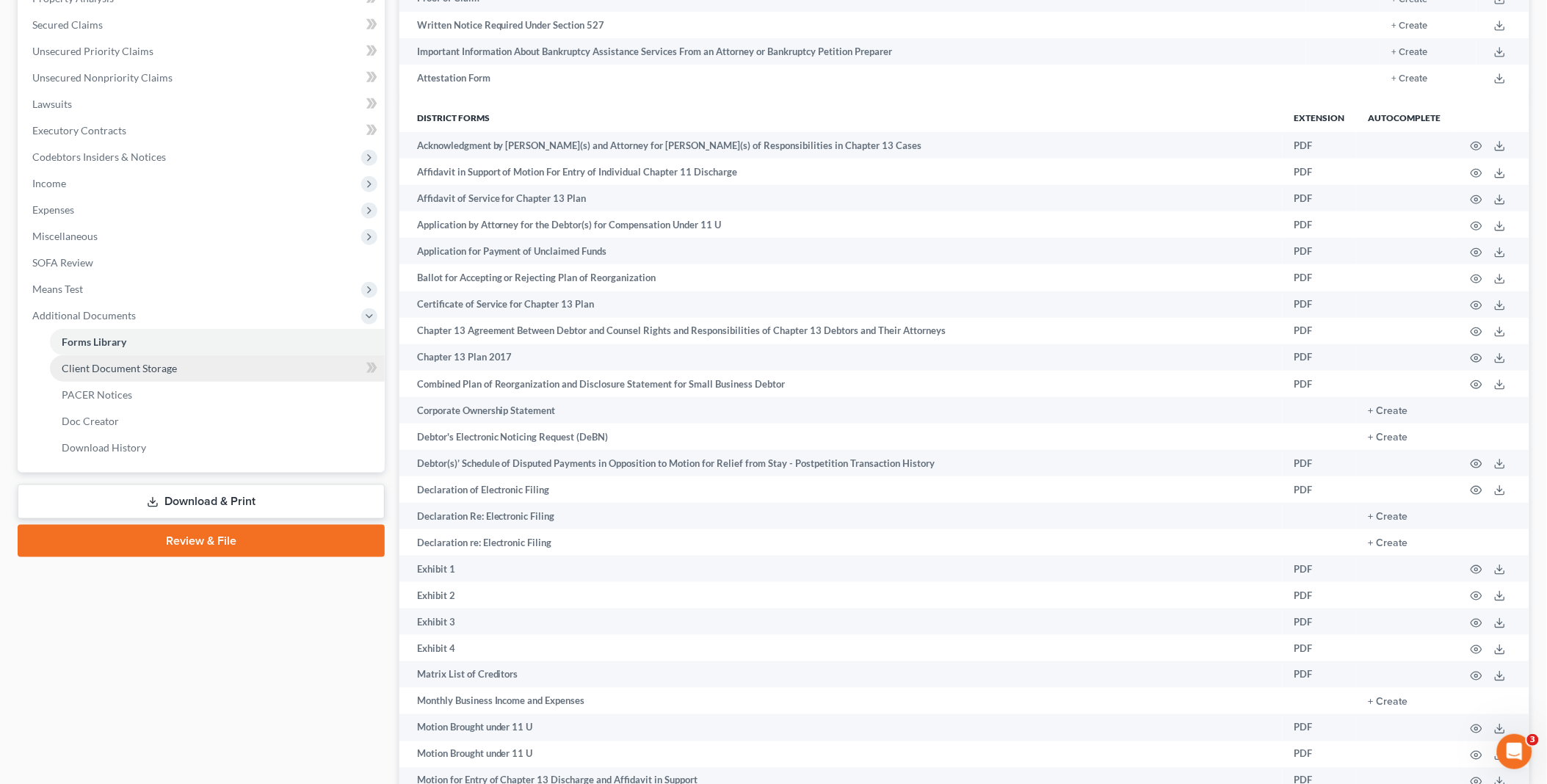
click at [145, 362] on span "Client Document Storage" at bounding box center [120, 368] width 115 height 13
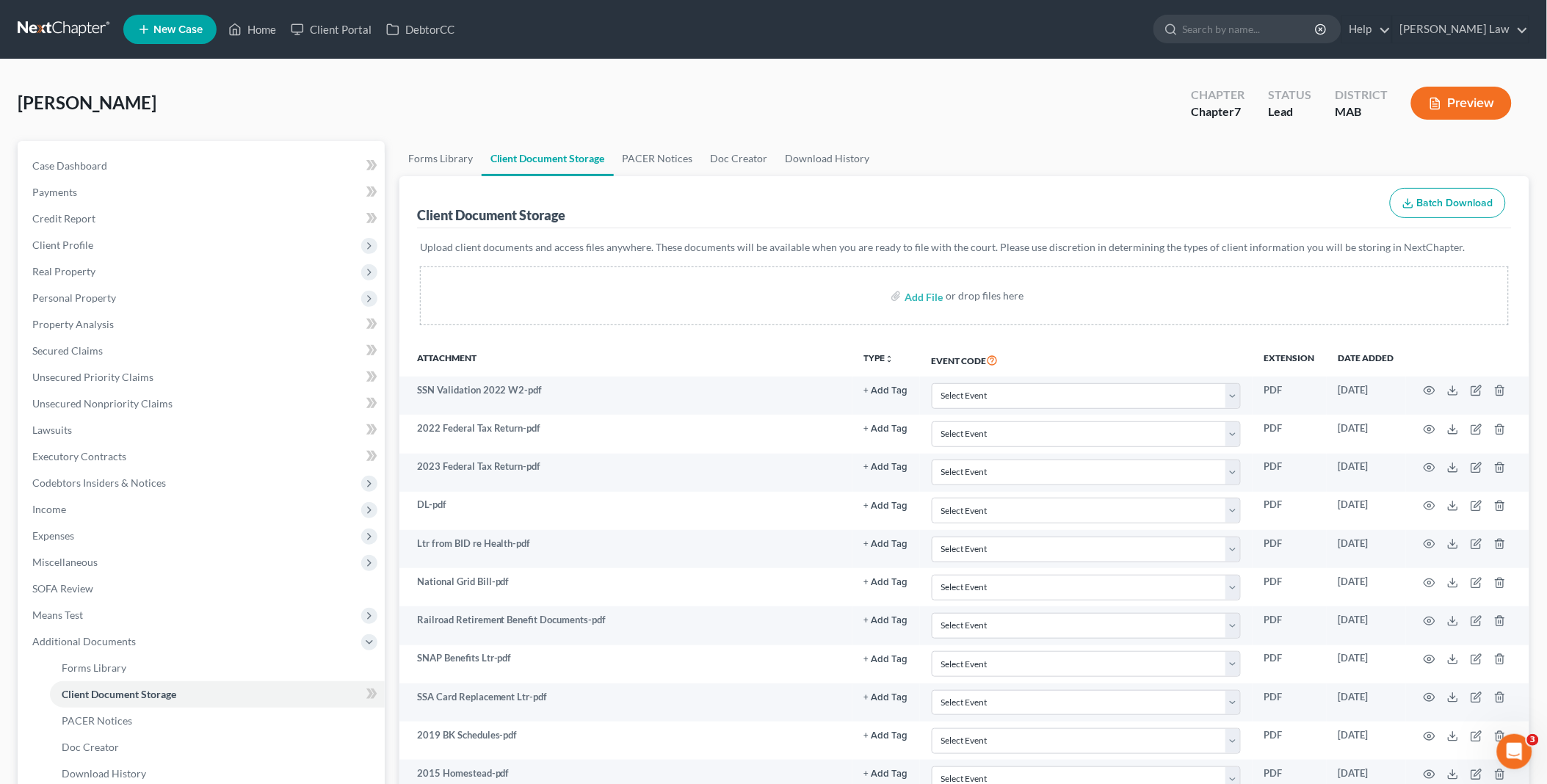
scroll to position [630, 0]
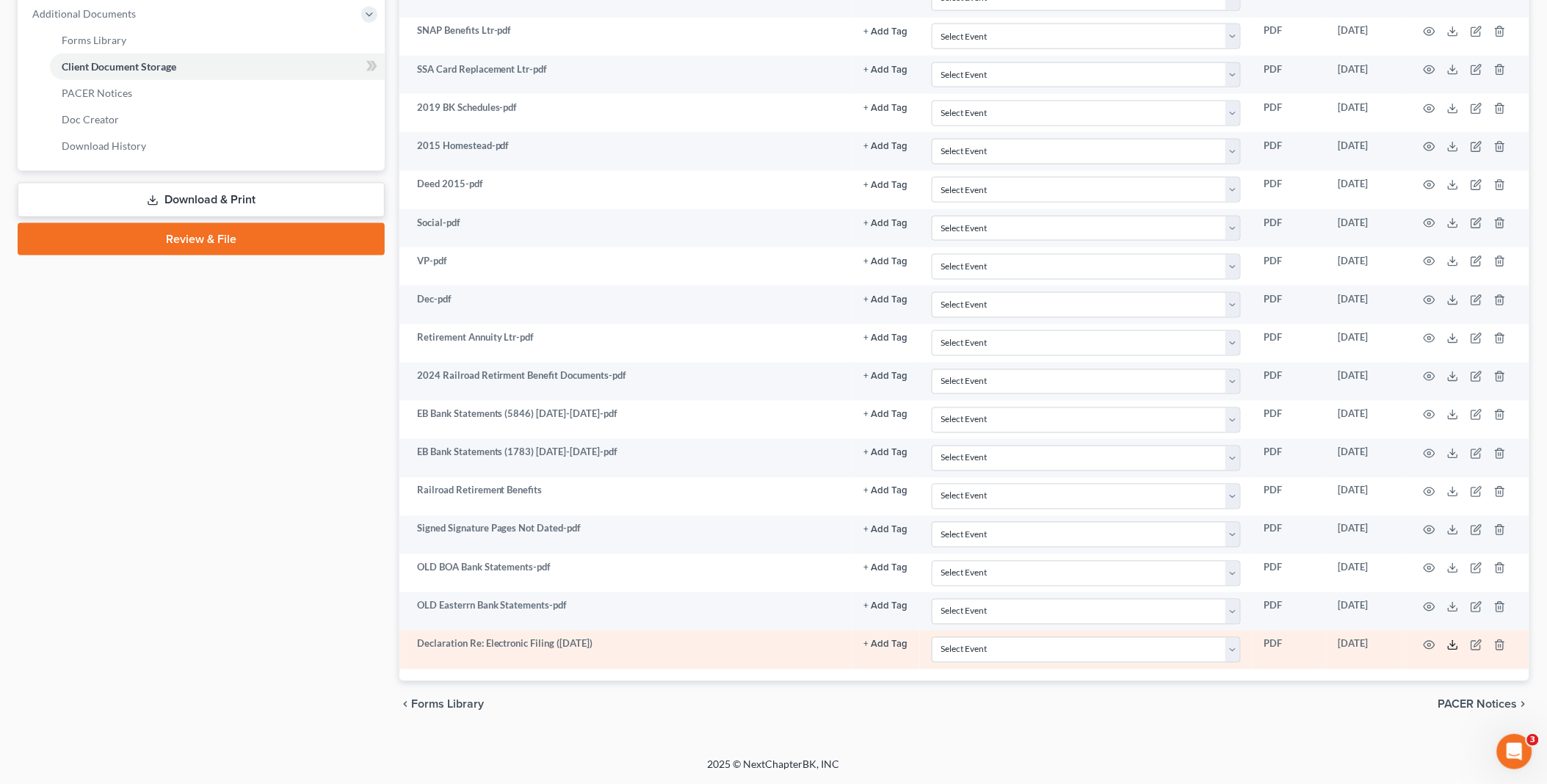
click at [1456, 643] on icon at bounding box center [1453, 645] width 12 height 12
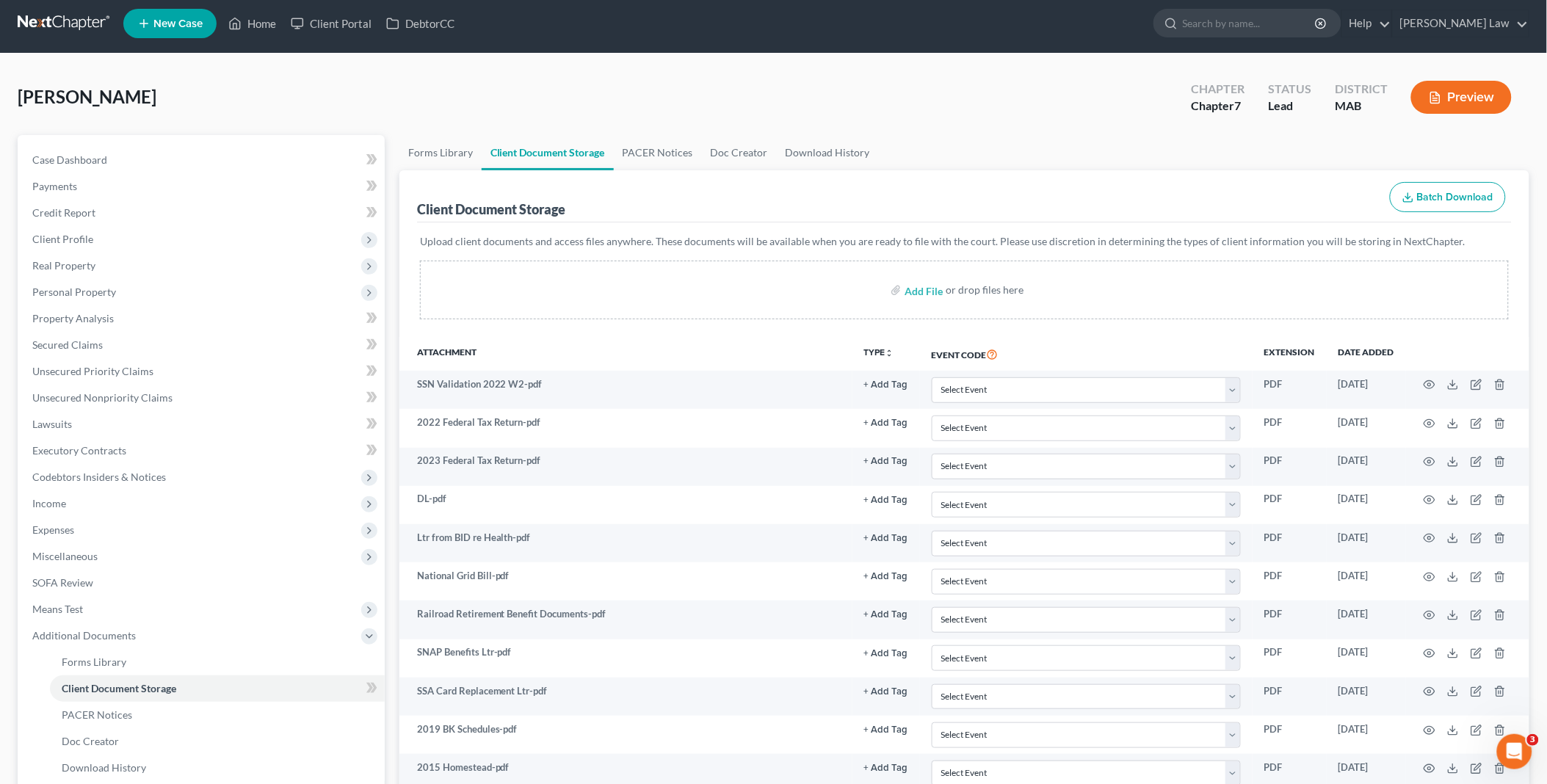
scroll to position [0, 0]
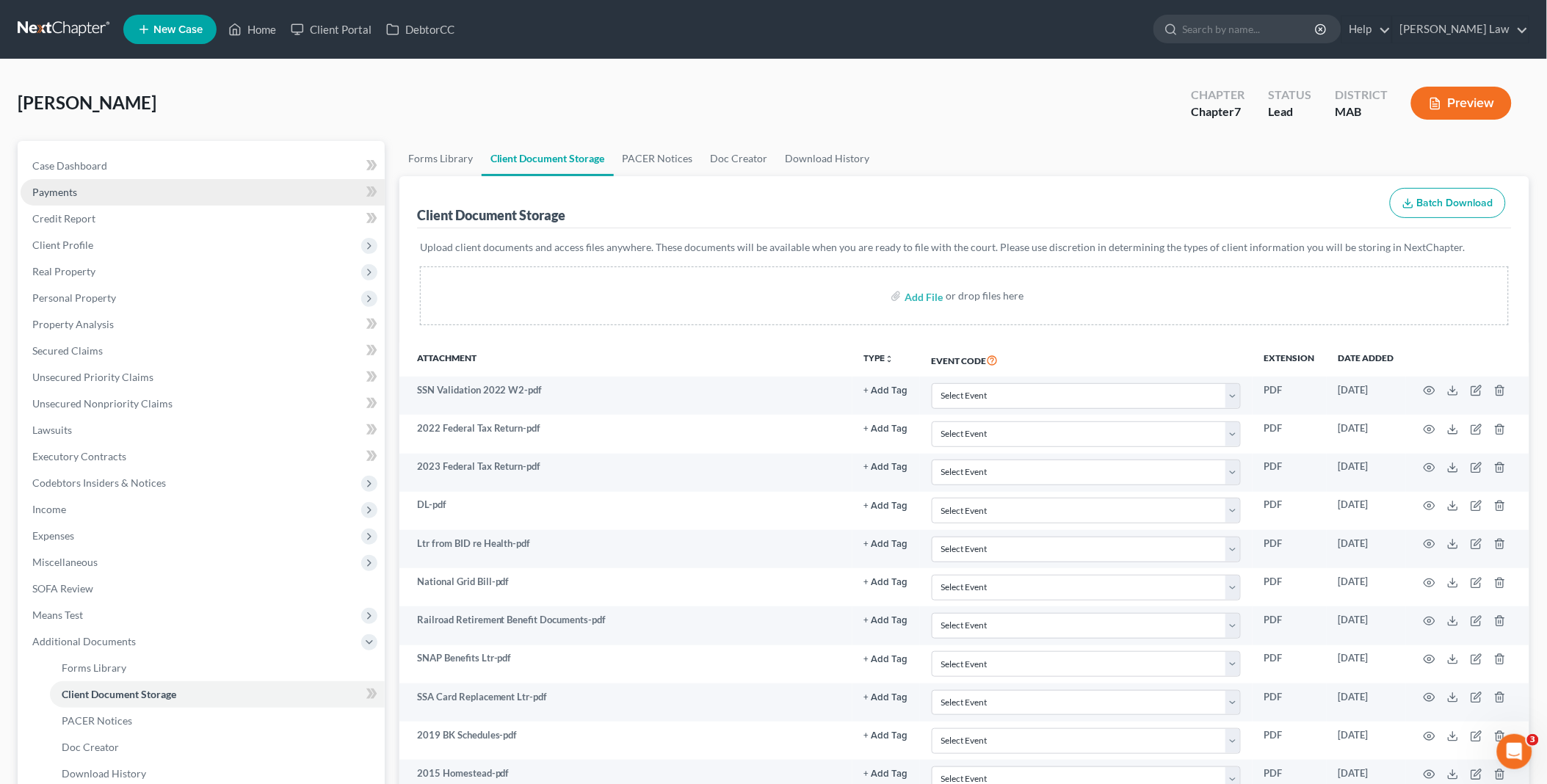
drag, startPoint x: 74, startPoint y: 247, endPoint x: 326, endPoint y: 188, distance: 258.8
click at [74, 247] on span "Client Profile" at bounding box center [63, 244] width 61 height 13
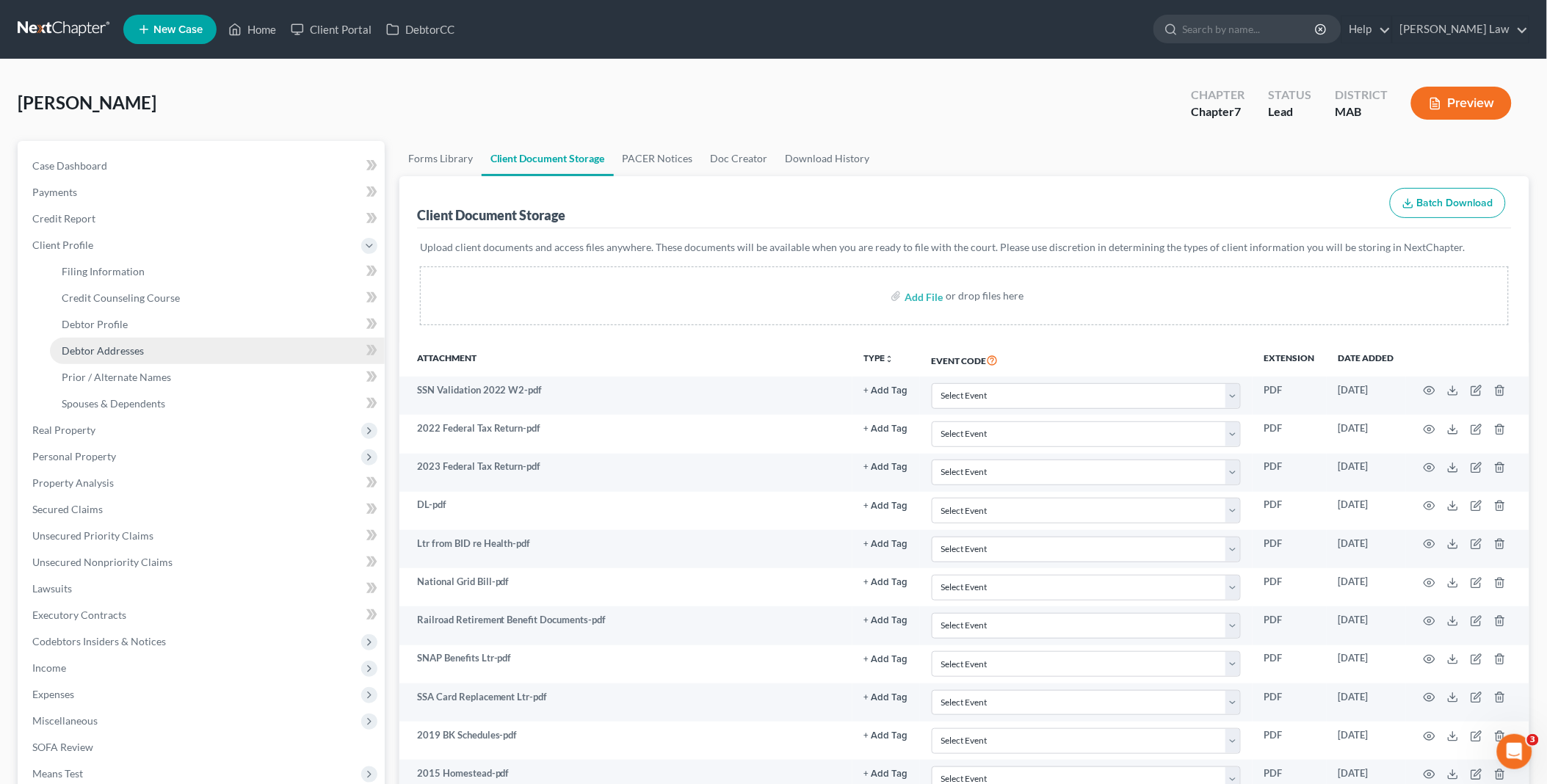
click at [125, 348] on span "Debtor Addresses" at bounding box center [103, 350] width 82 height 13
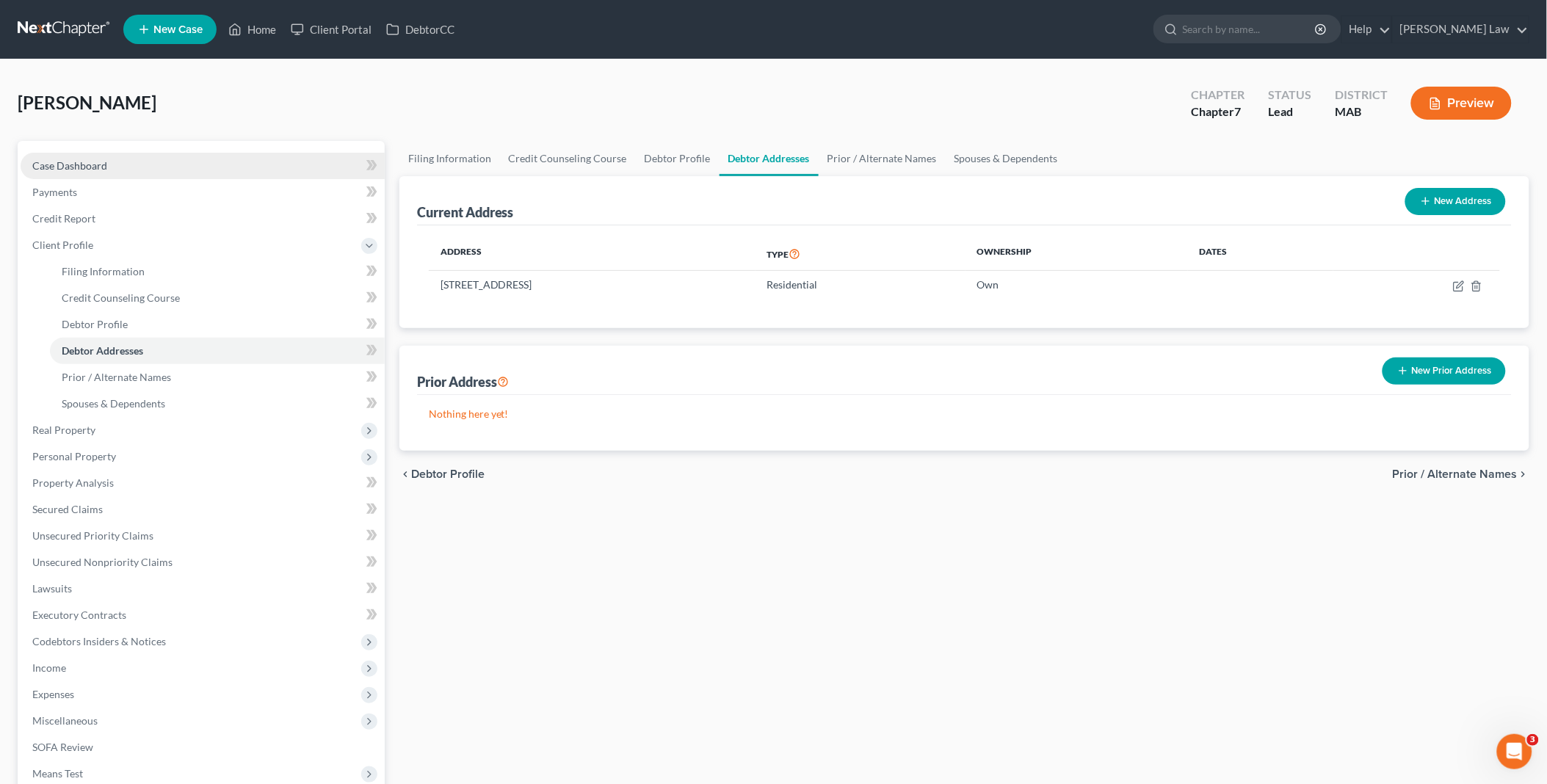
click at [97, 163] on span "Case Dashboard" at bounding box center [69, 165] width 75 height 13
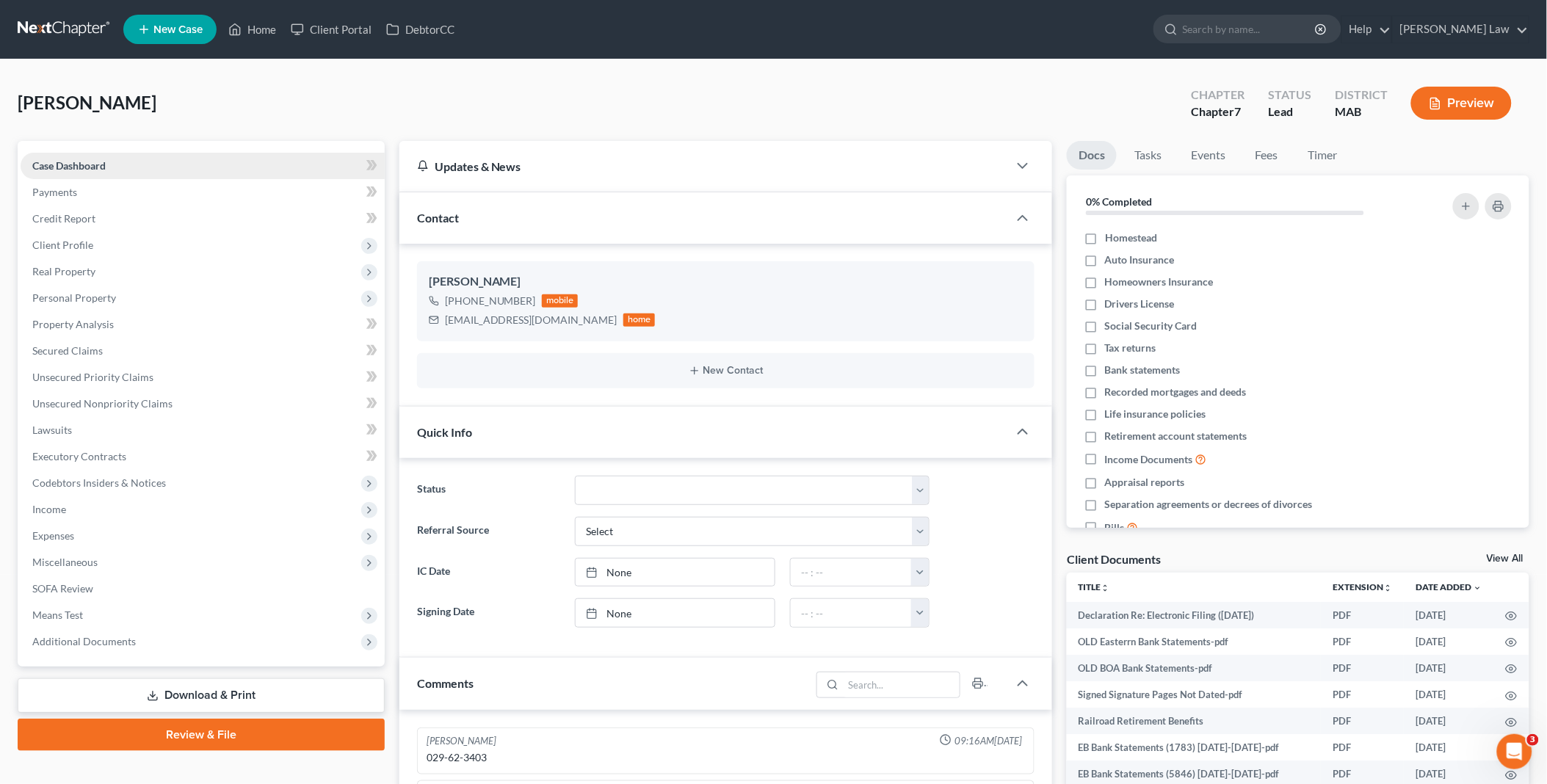
scroll to position [269, 0]
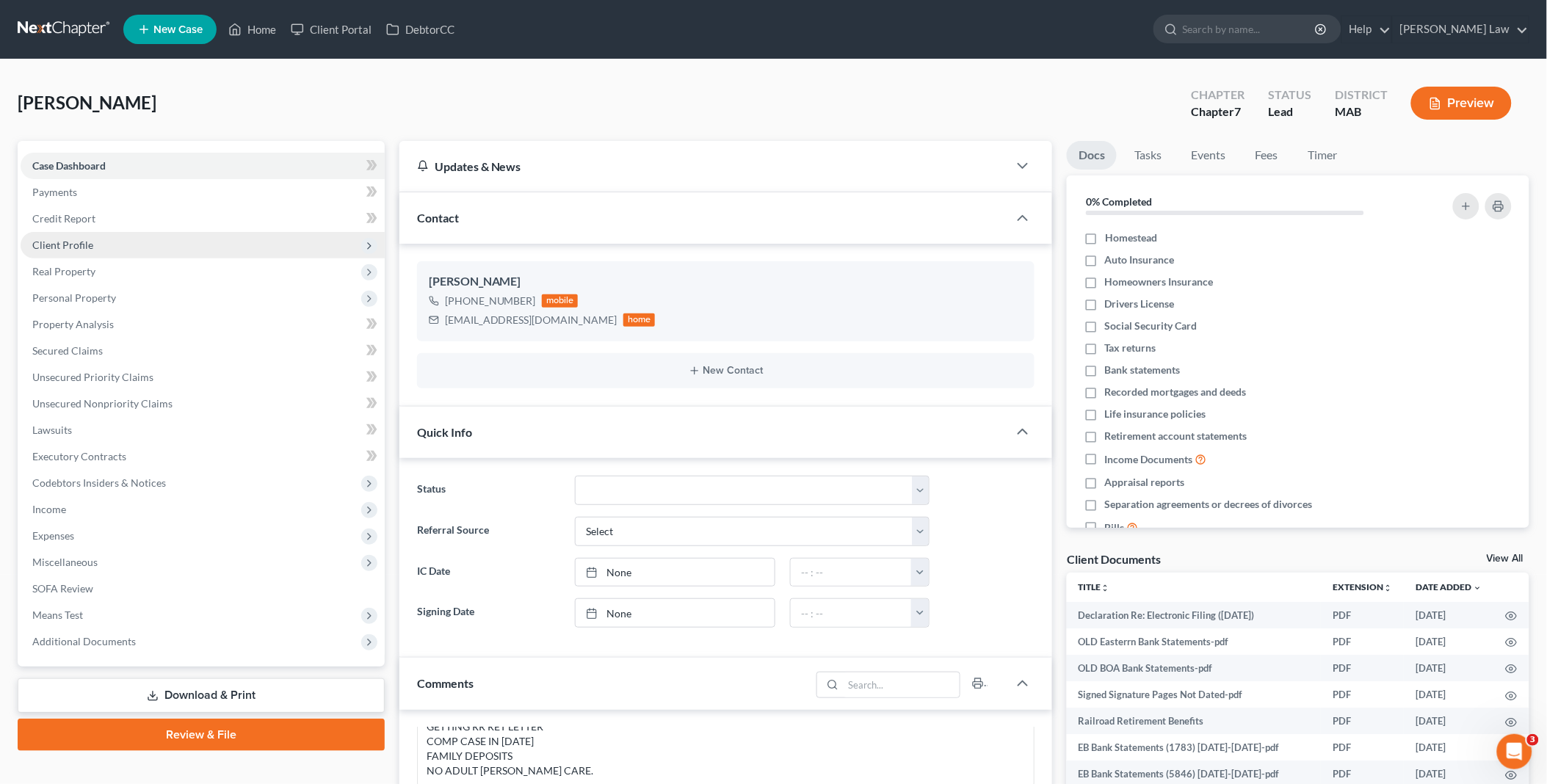
click at [67, 242] on span "Client Profile" at bounding box center [63, 244] width 61 height 13
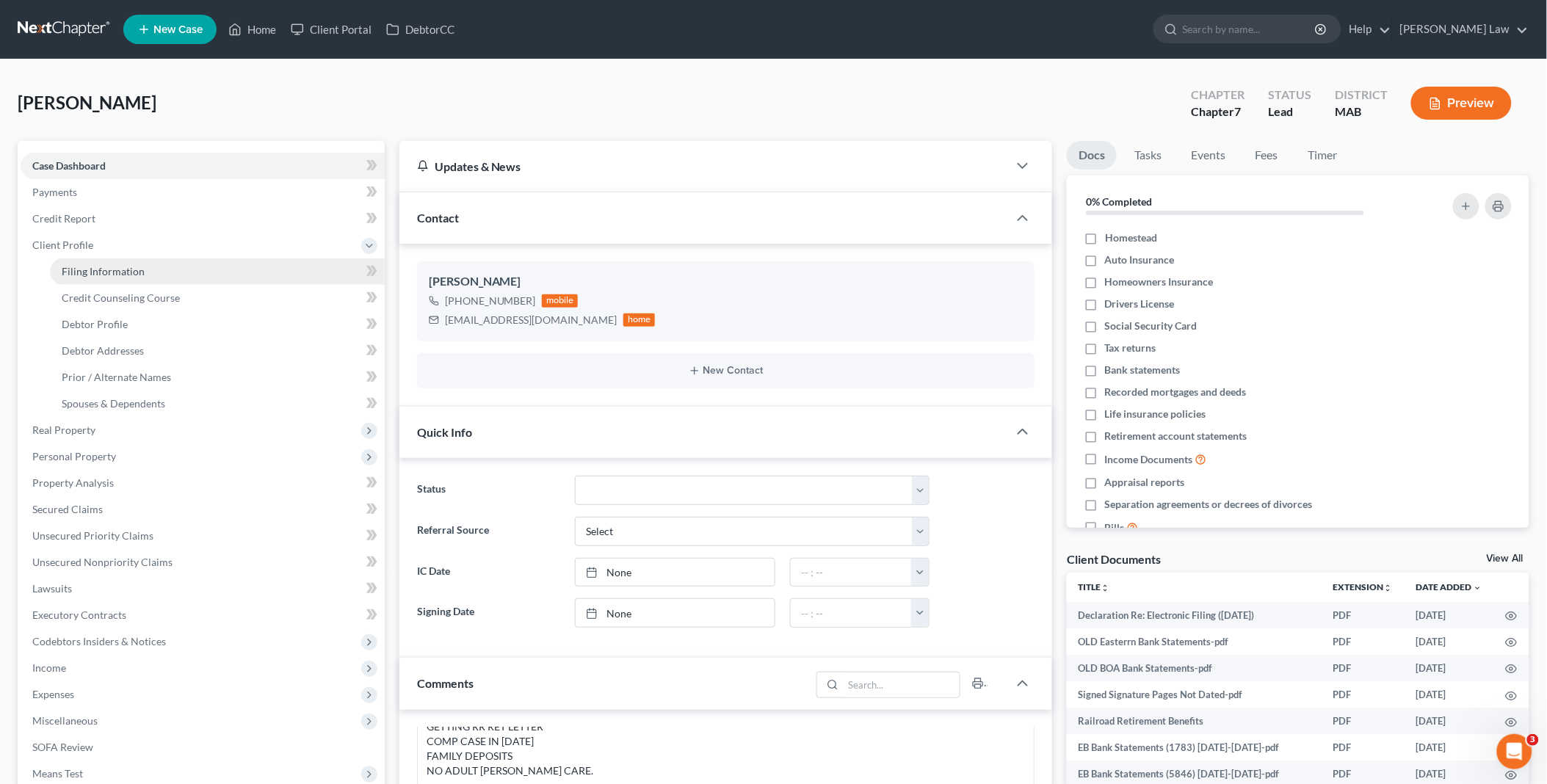
click at [98, 267] on span "Filing Information" at bounding box center [103, 271] width 83 height 13
select select "1"
select select "0"
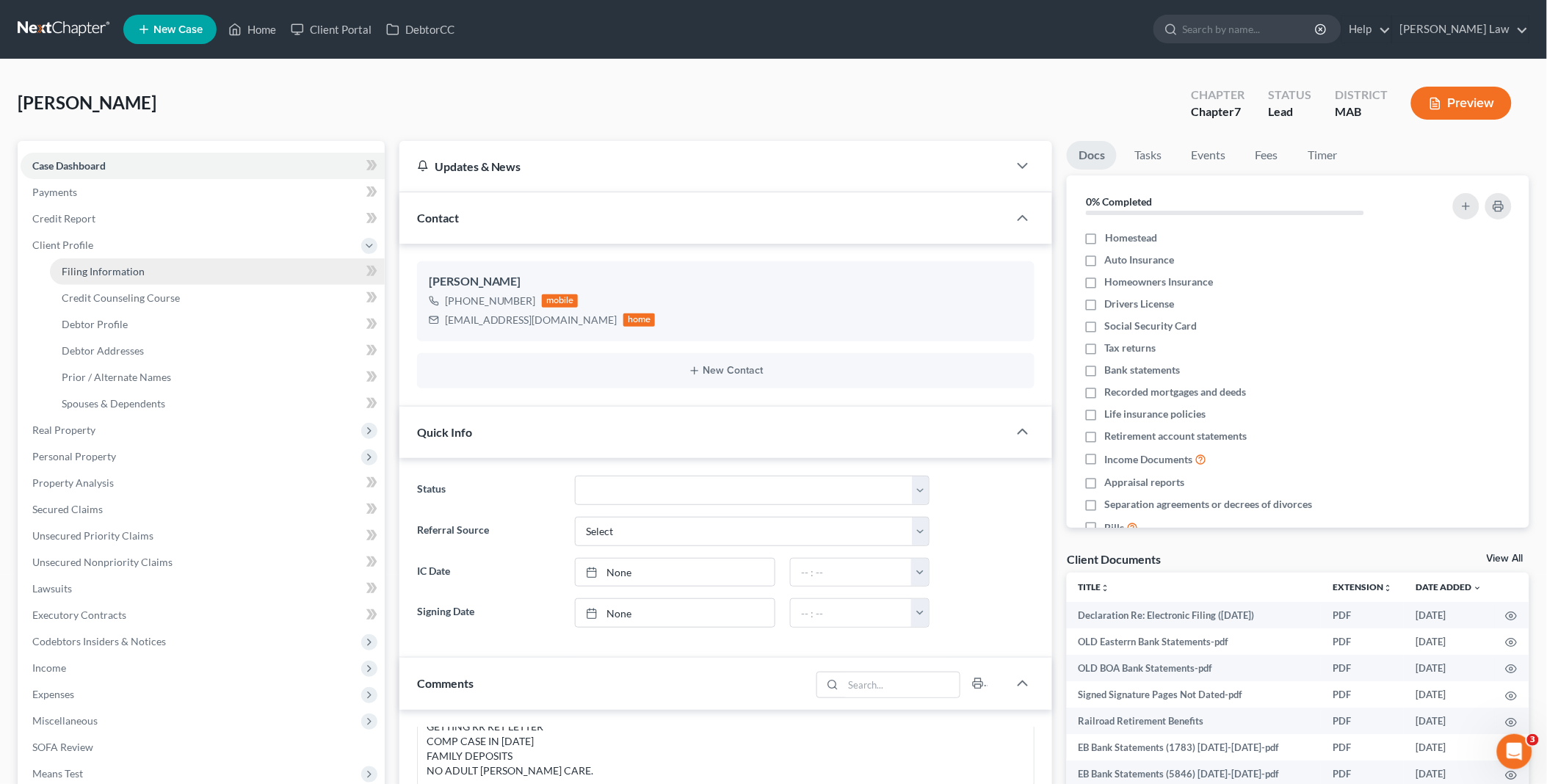
select select "22"
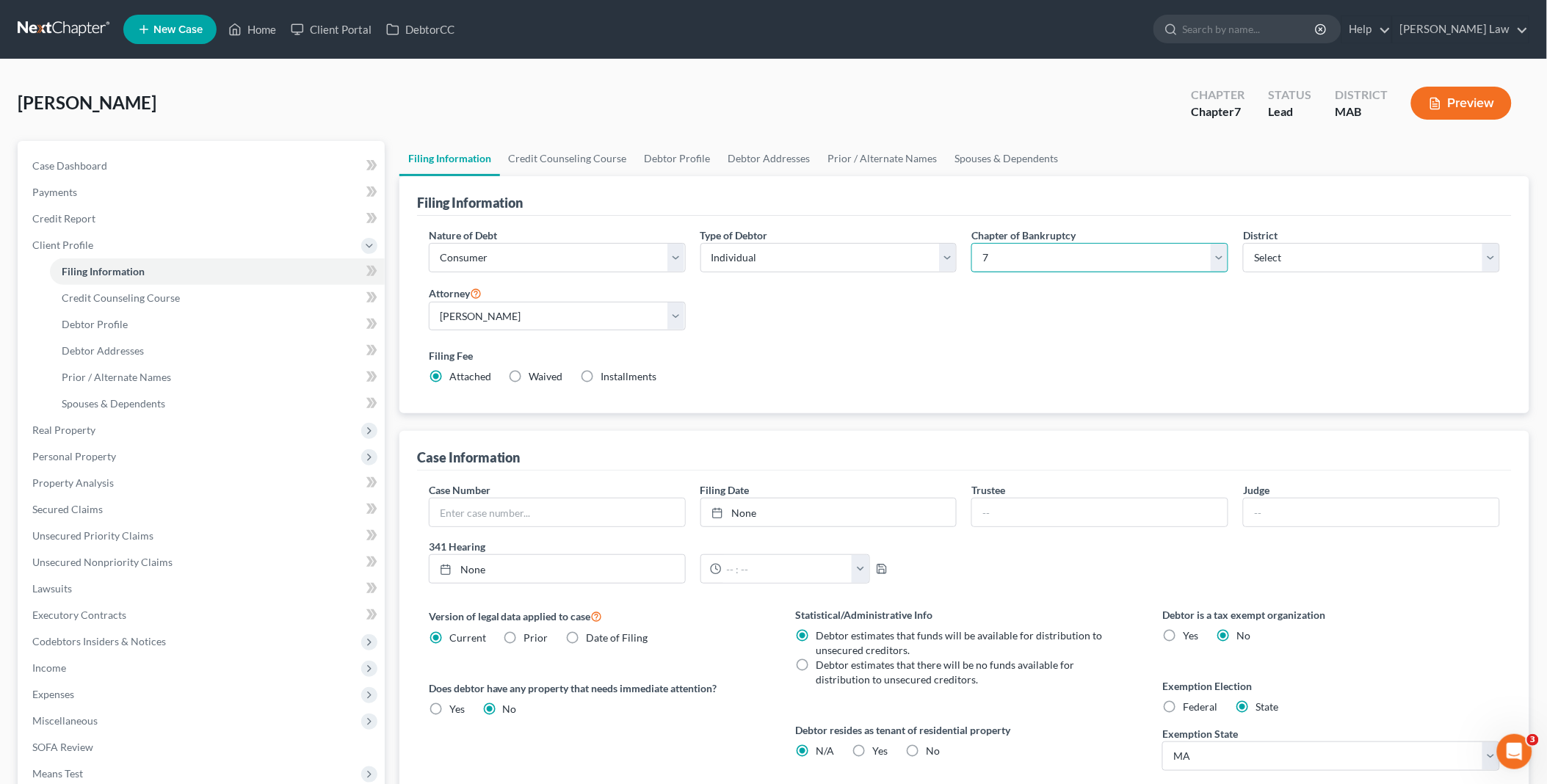
drag, startPoint x: 1220, startPoint y: 263, endPoint x: 1208, endPoint y: 272, distance: 15.0
click at [1220, 263] on select "Select 7 11 12 13" at bounding box center [1100, 258] width 257 height 30
select select "3"
click at [971, 243] on select "Select 7 11 12 13" at bounding box center [1100, 258] width 257 height 30
click at [257, 30] on link "Home" at bounding box center [252, 30] width 63 height 27
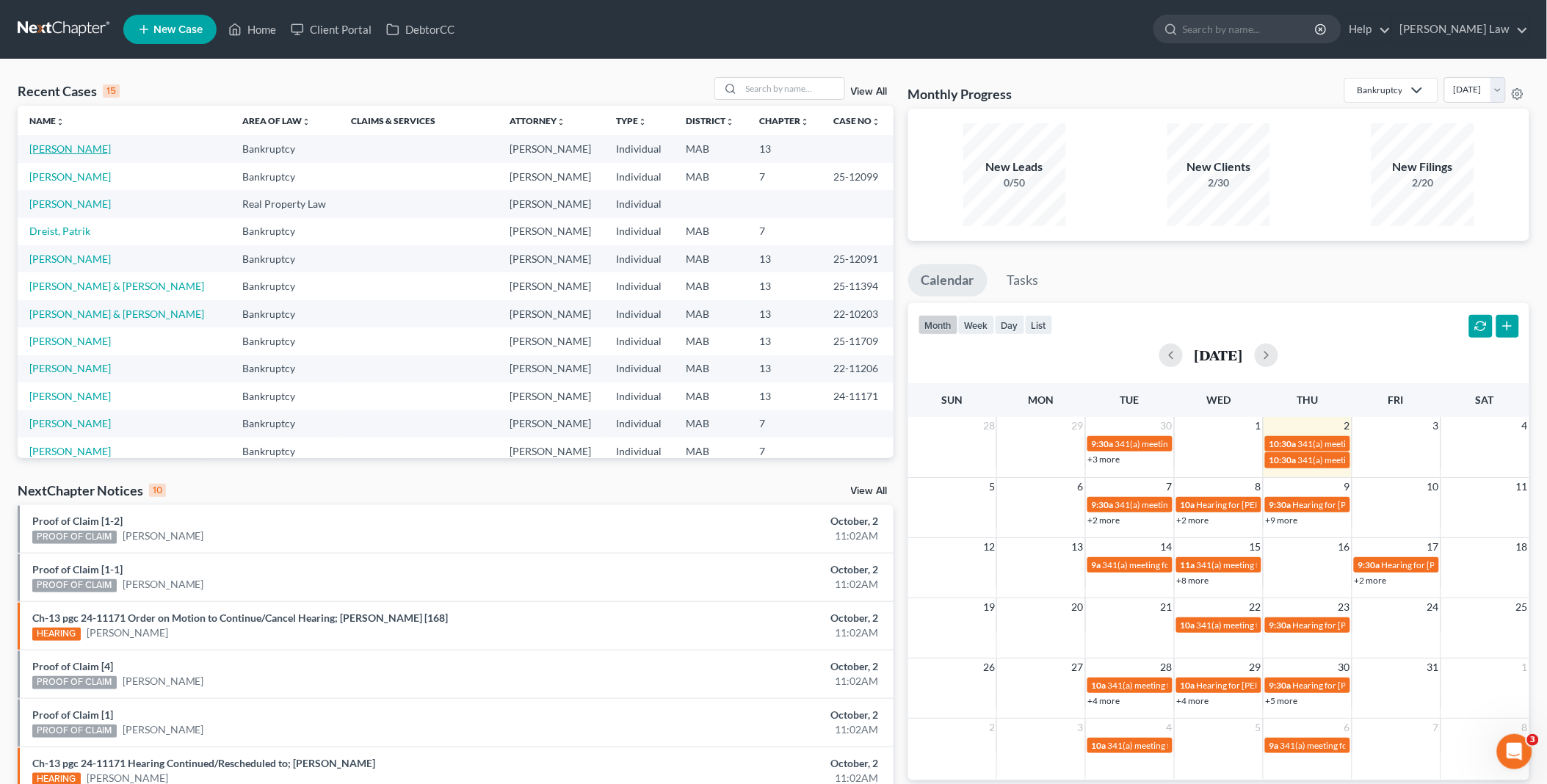
click at [56, 151] on link "[PERSON_NAME]" at bounding box center [70, 148] width 81 height 13
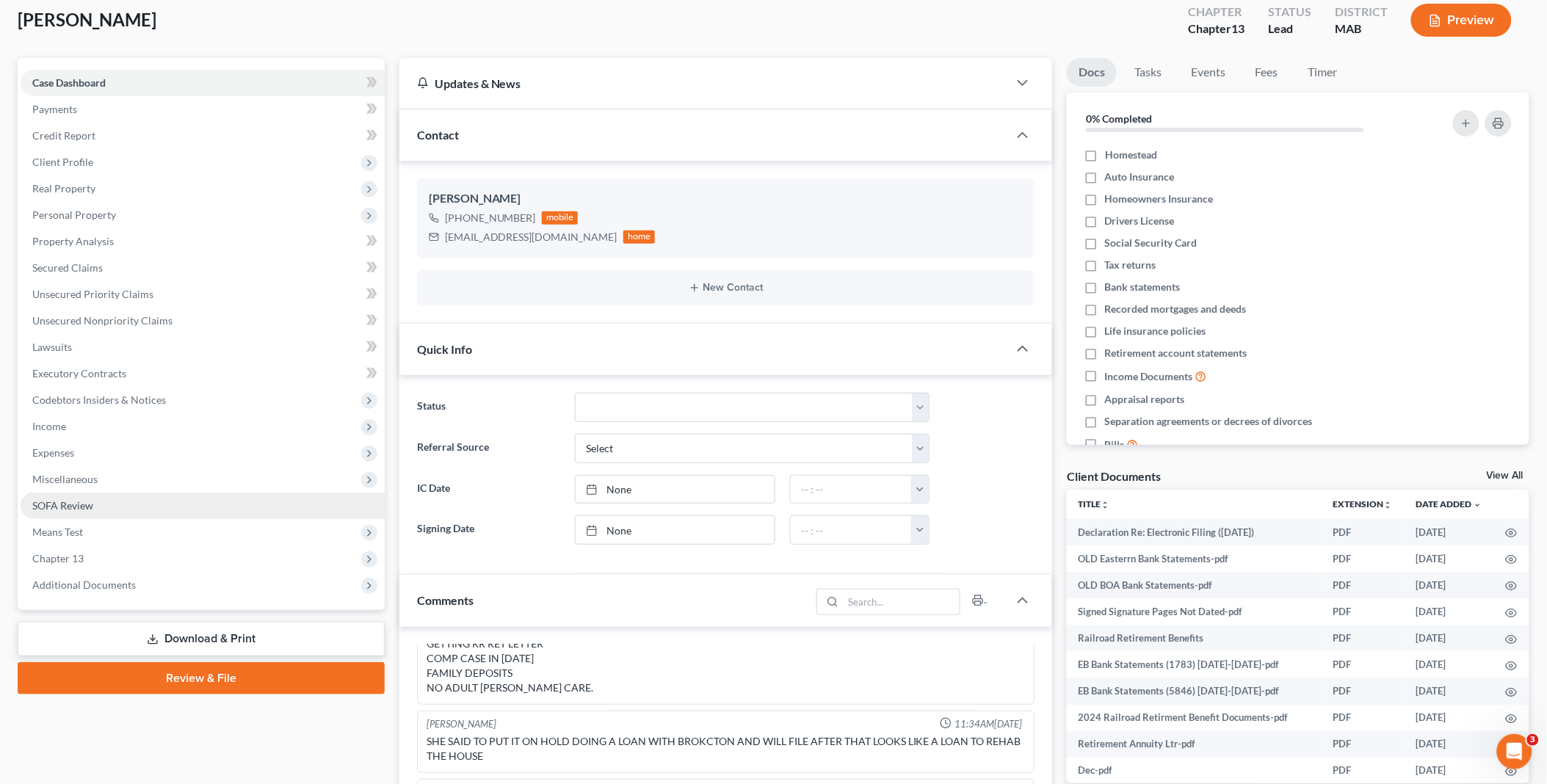
scroll to position [244, 0]
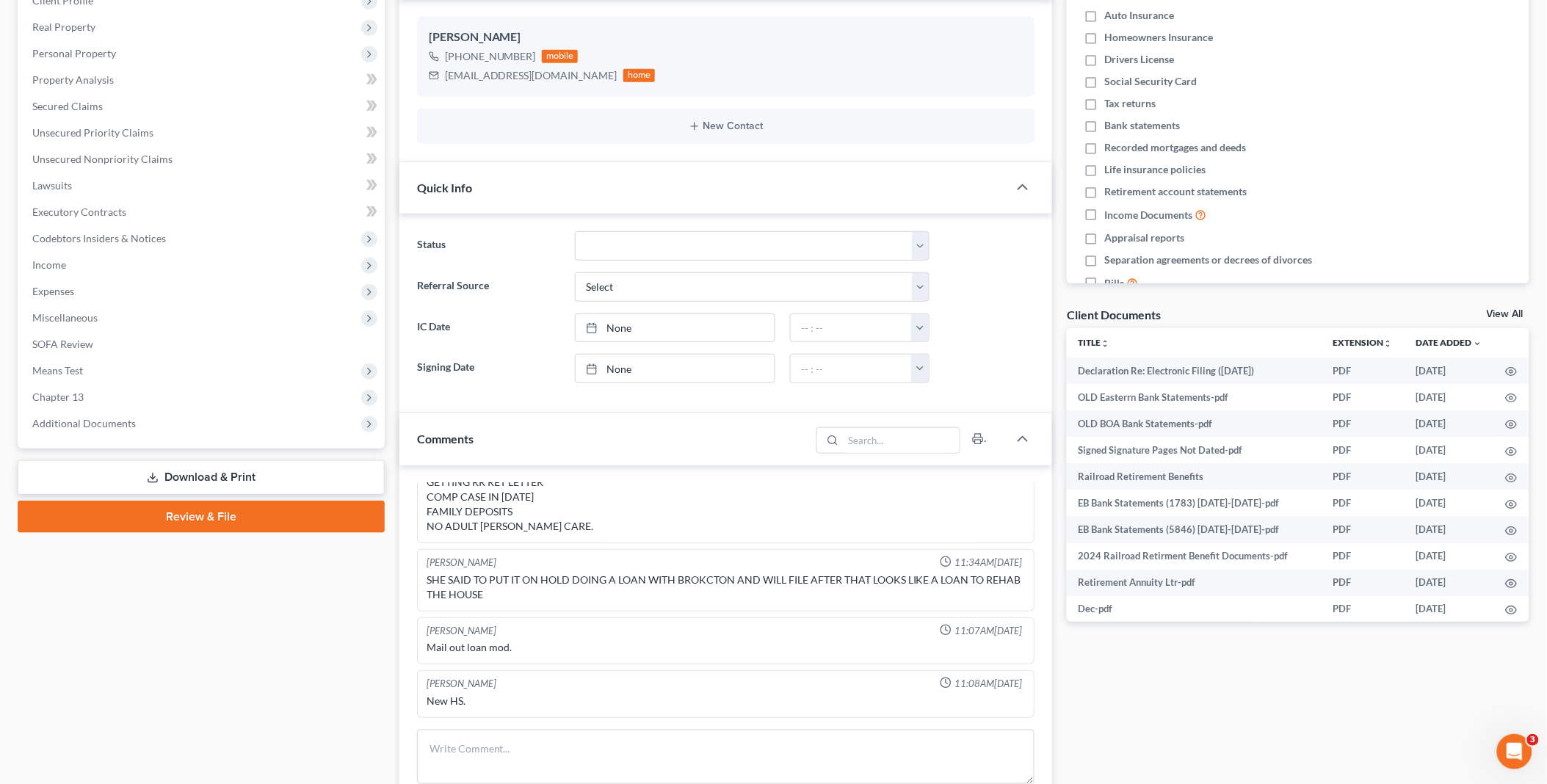
click at [1506, 307] on div "Client Documents View All" at bounding box center [1298, 317] width 462 height 21
click at [1509, 311] on link "View All" at bounding box center [1505, 314] width 37 height 10
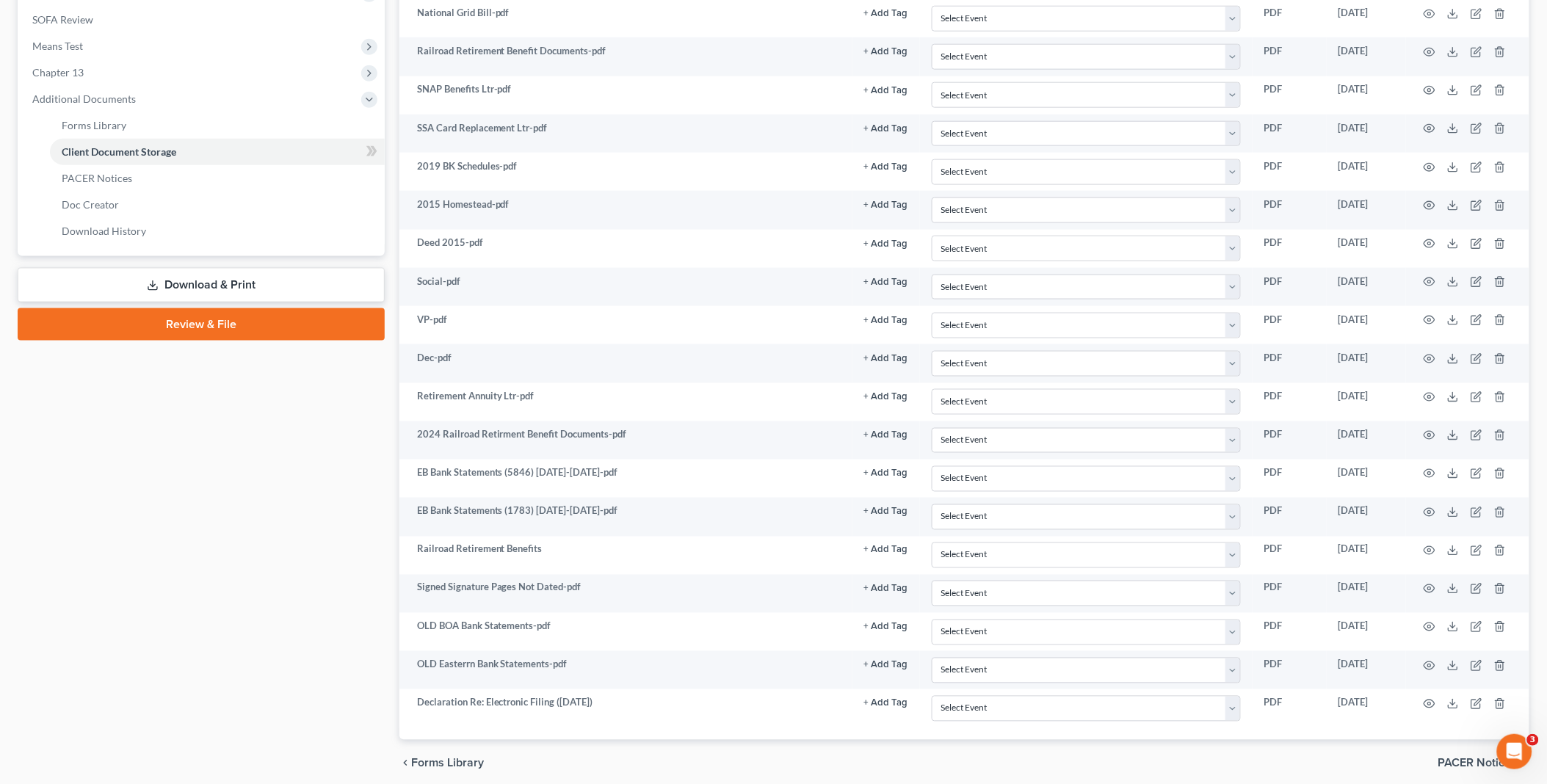
scroll to position [630, 0]
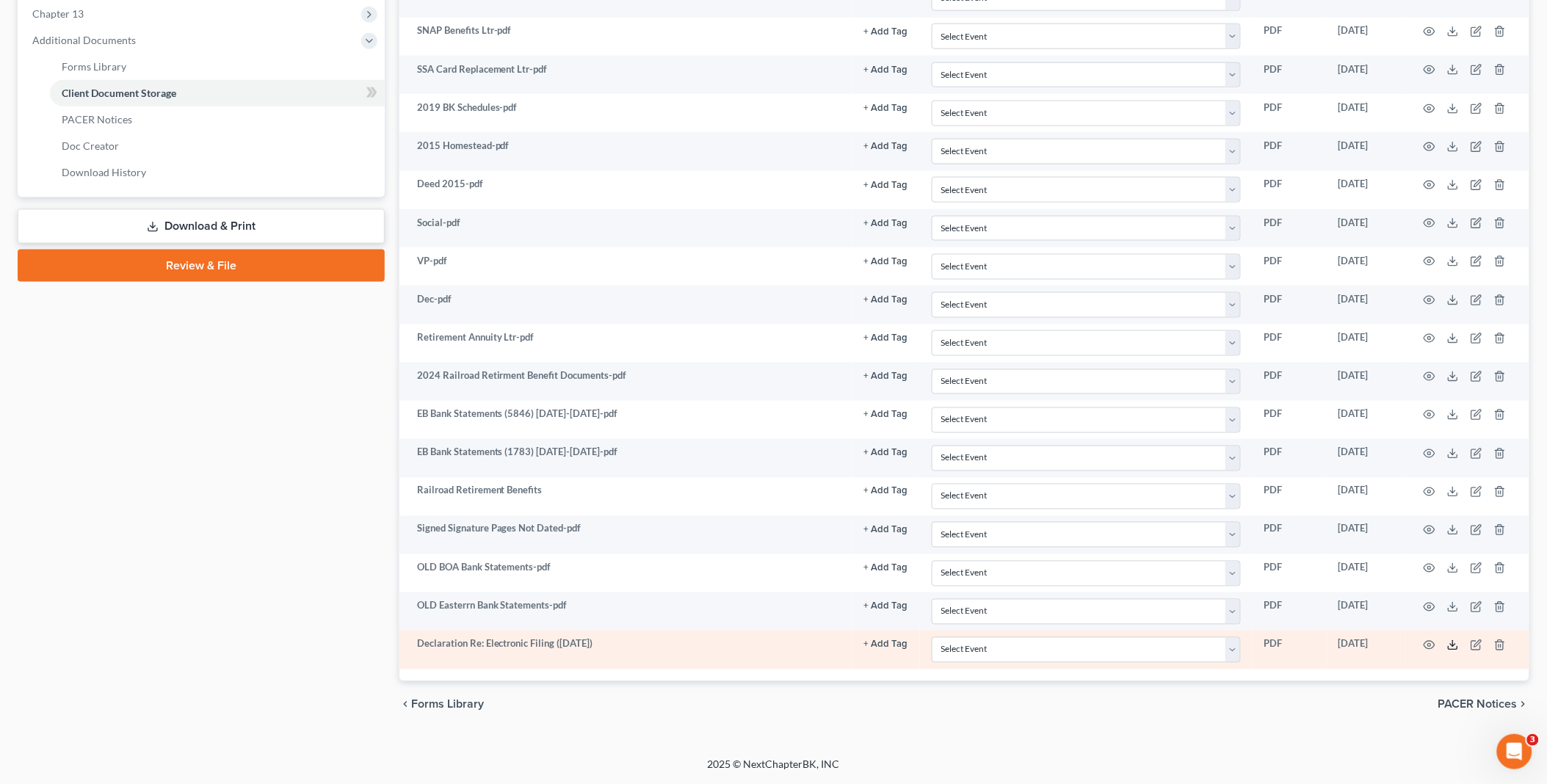
click at [1455, 644] on icon at bounding box center [1453, 645] width 12 height 12
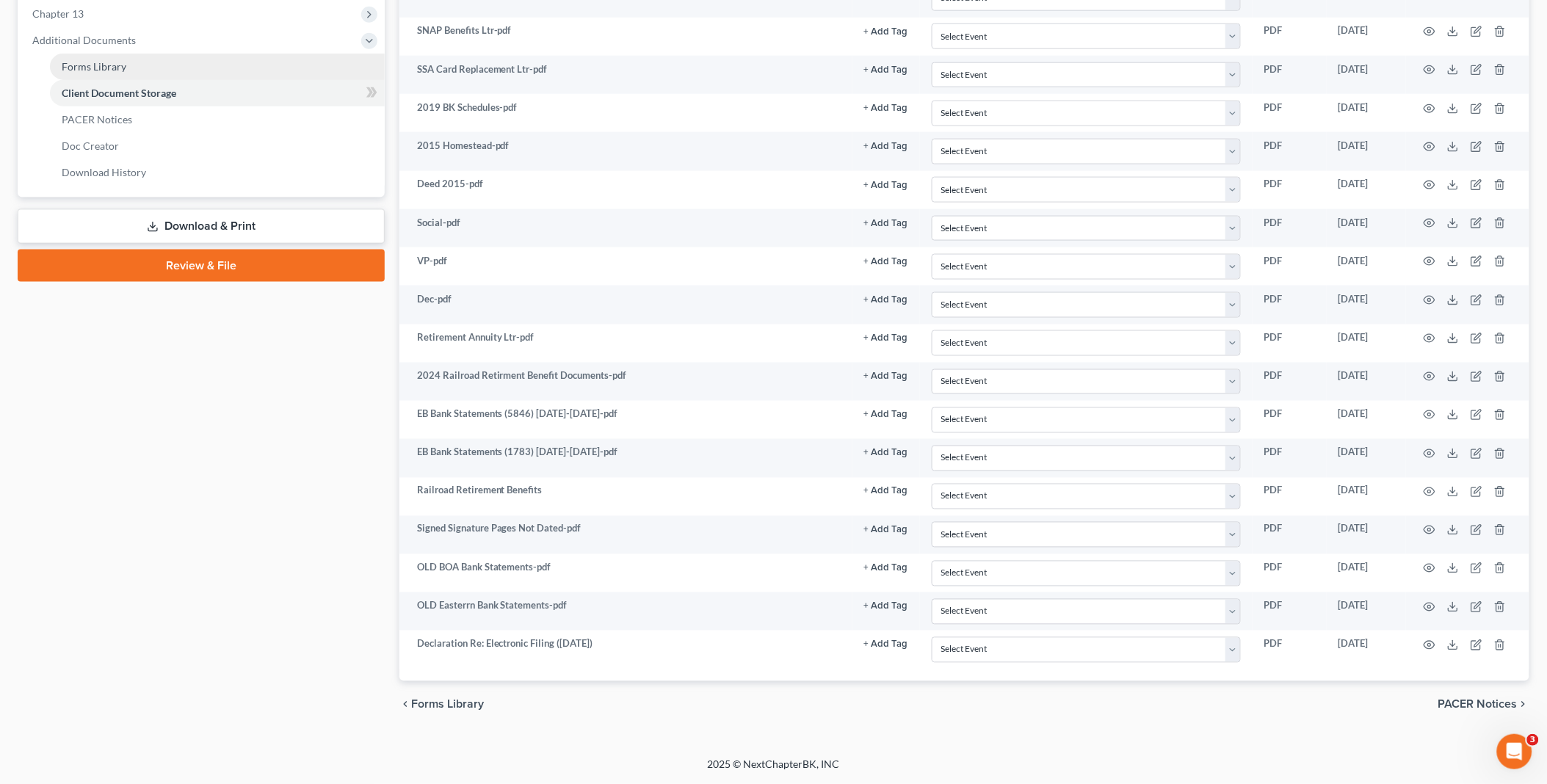
click at [114, 63] on span "Forms Library" at bounding box center [94, 66] width 64 height 13
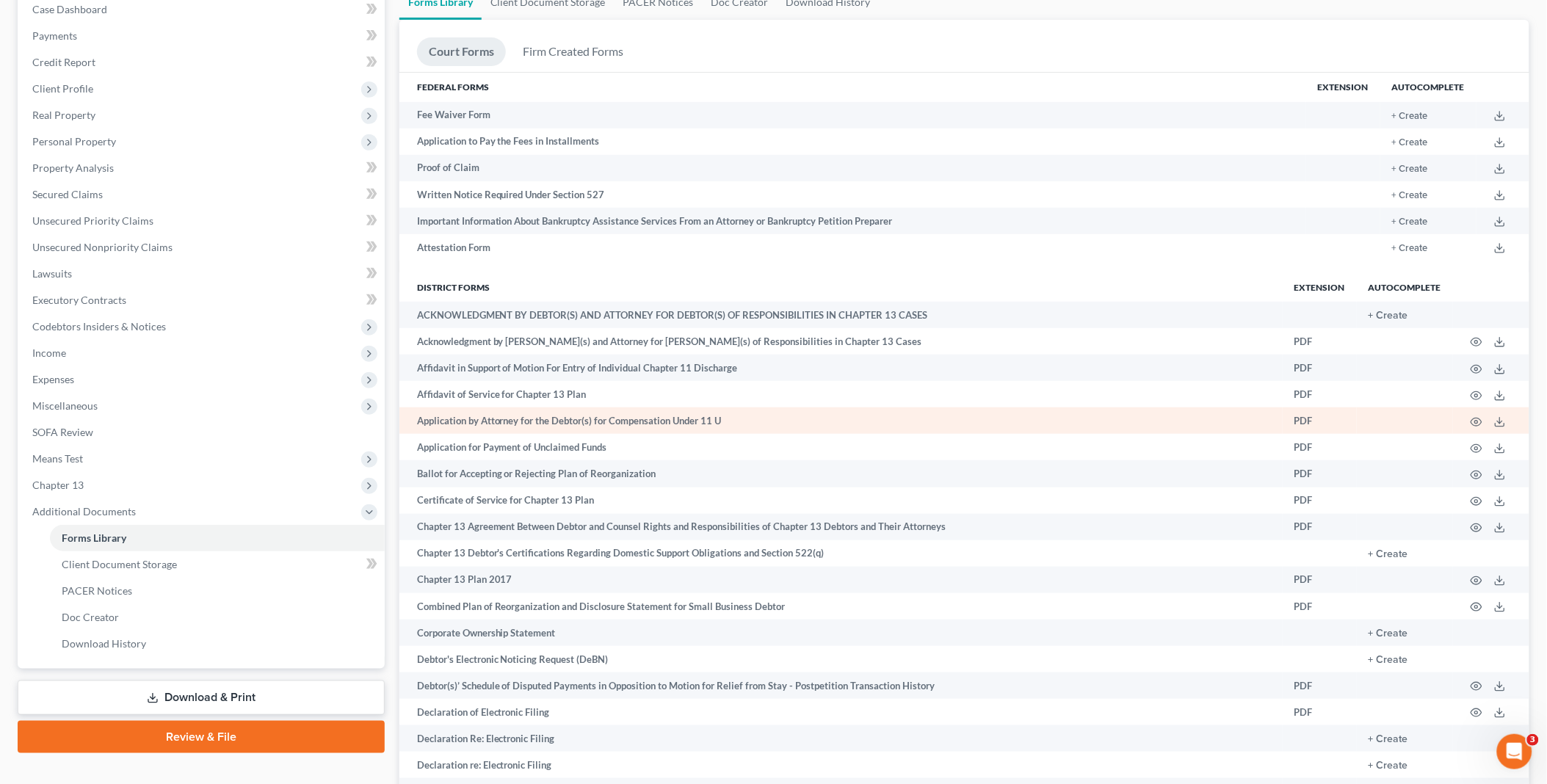
scroll to position [326, 0]
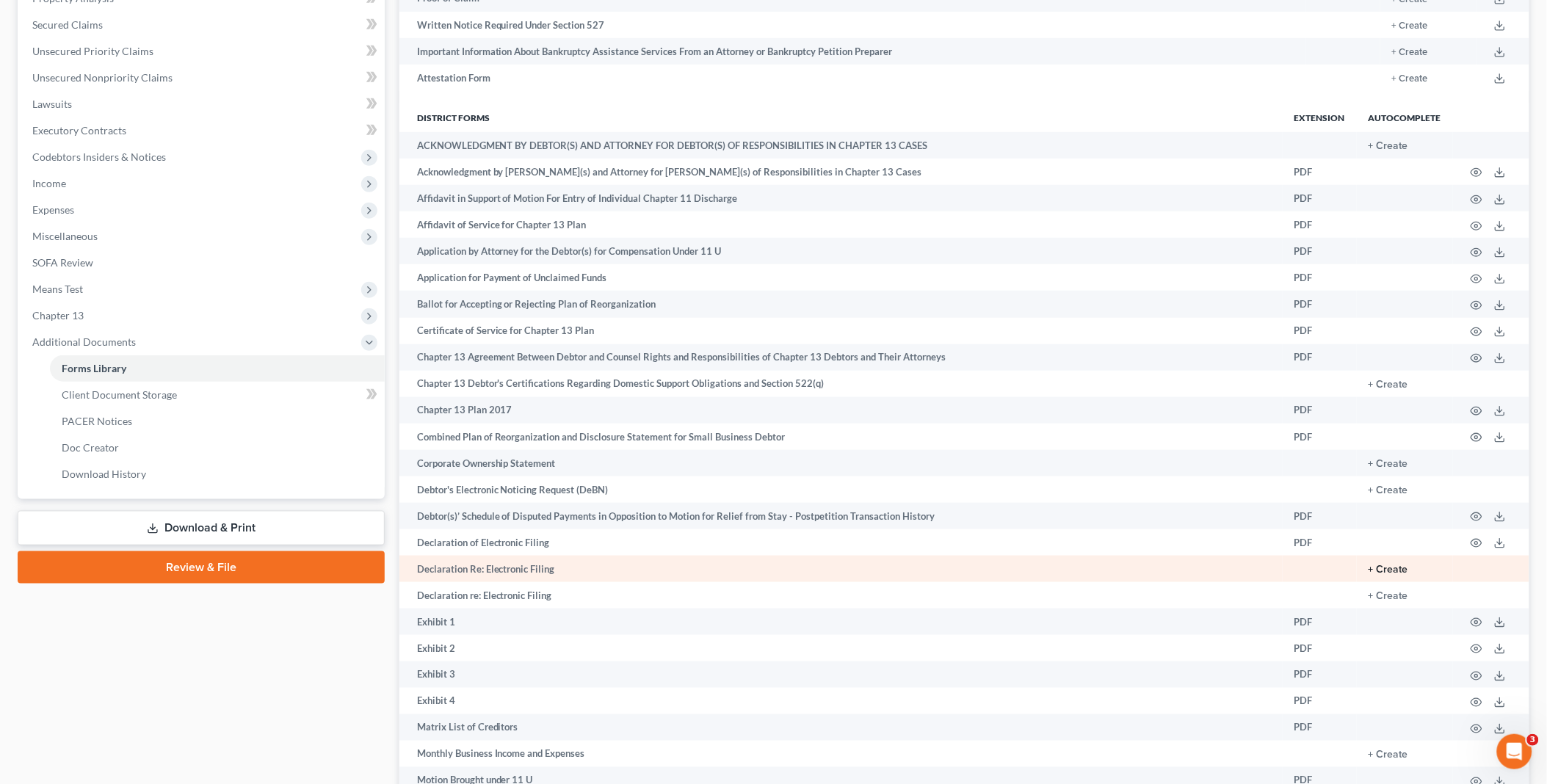
click at [1390, 574] on button "+ Create" at bounding box center [1388, 570] width 40 height 10
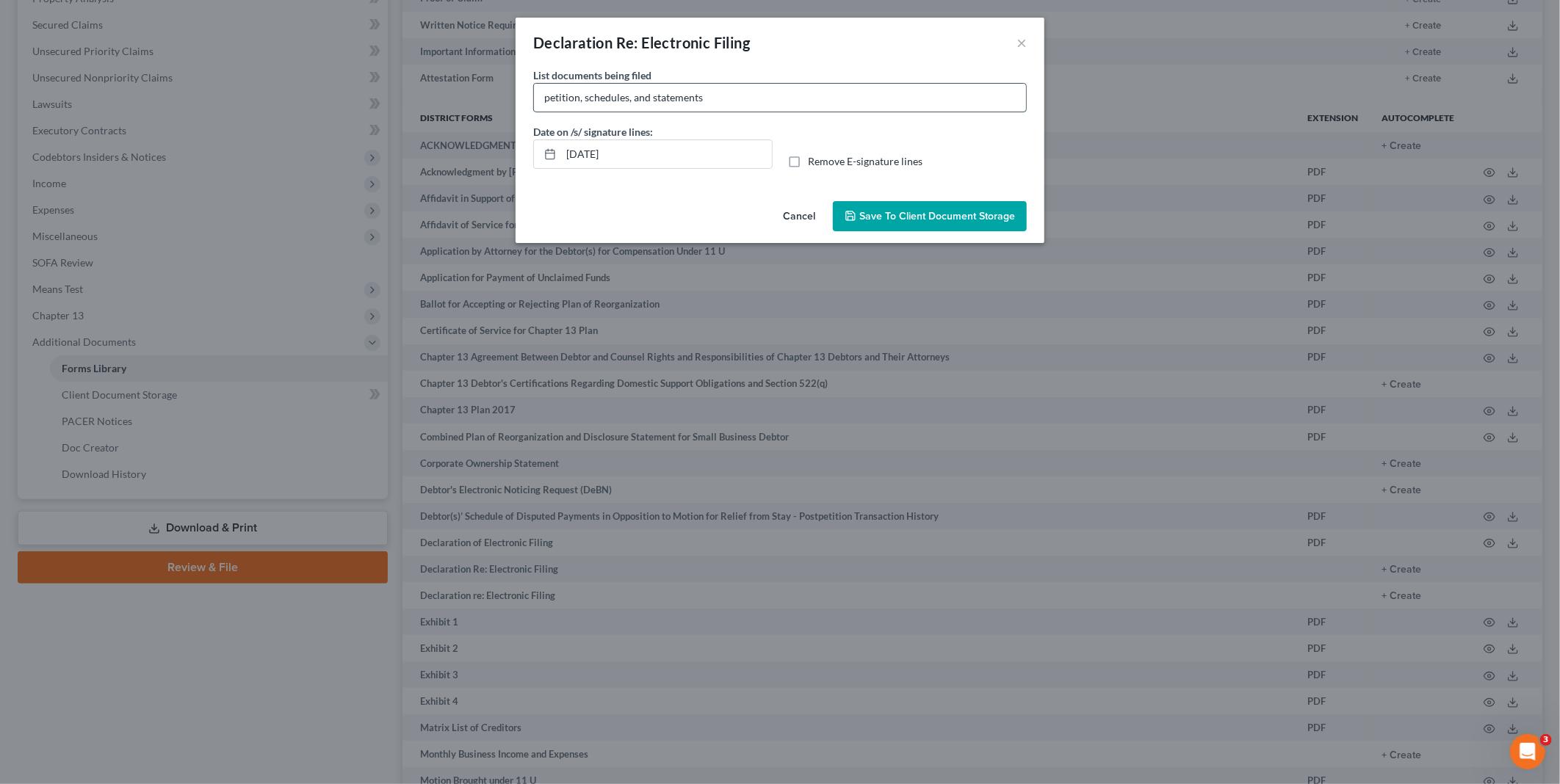
click at [634, 93] on input "petition, schedules, and statements" at bounding box center [780, 97] width 492 height 28
click at [688, 96] on input "petition, schedules, statements" at bounding box center [780, 97] width 492 height 28
type input "petition, schedules, statements and chapter 13 plan"
click at [808, 160] on label "Remove E-signature lines" at bounding box center [865, 162] width 114 height 15
click at [814, 160] on input "Remove E-signature lines" at bounding box center [818, 159] width 10 height 10
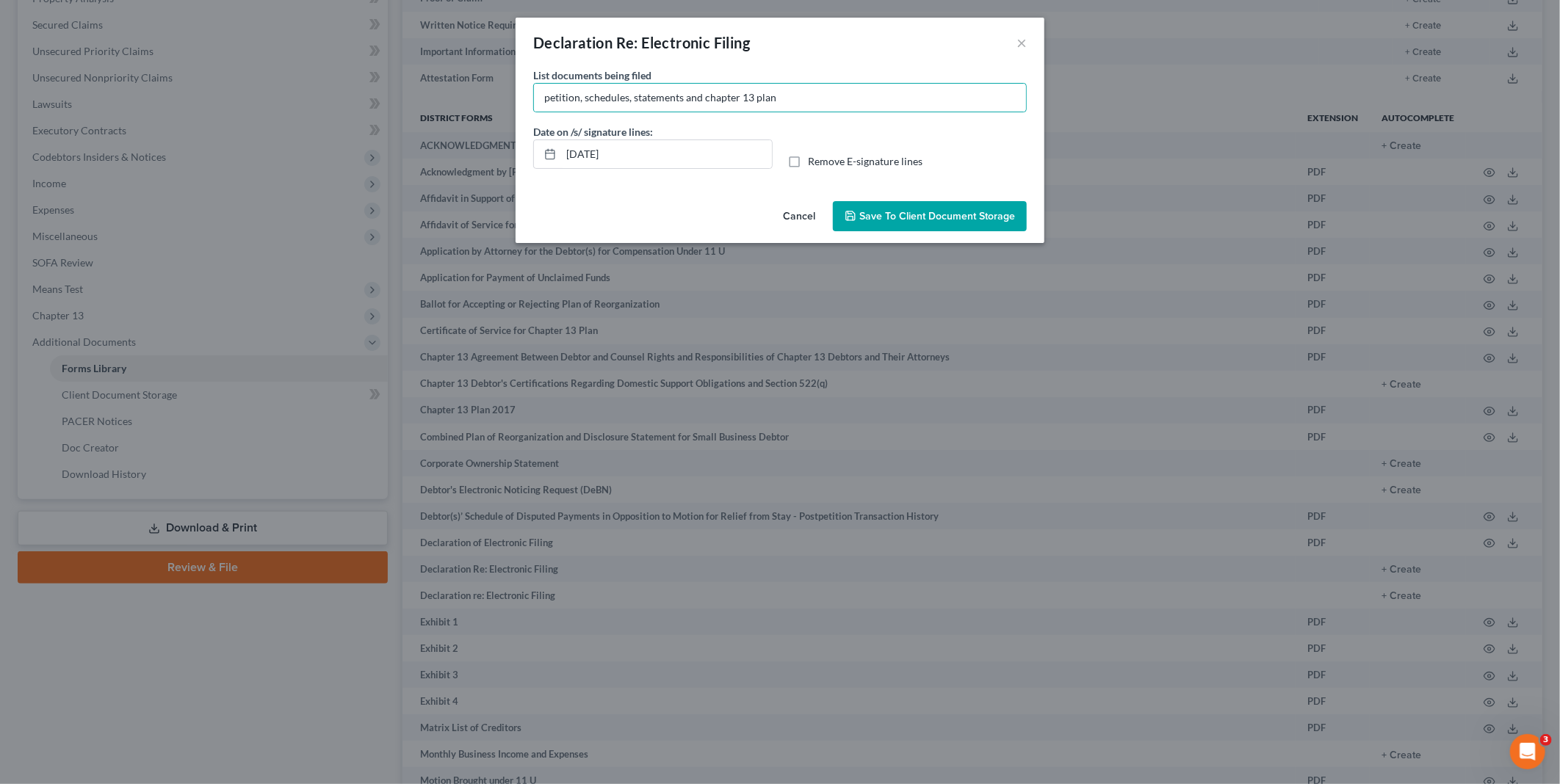
checkbox input "true"
click at [934, 213] on span "Save to Client Document Storage" at bounding box center [937, 216] width 156 height 13
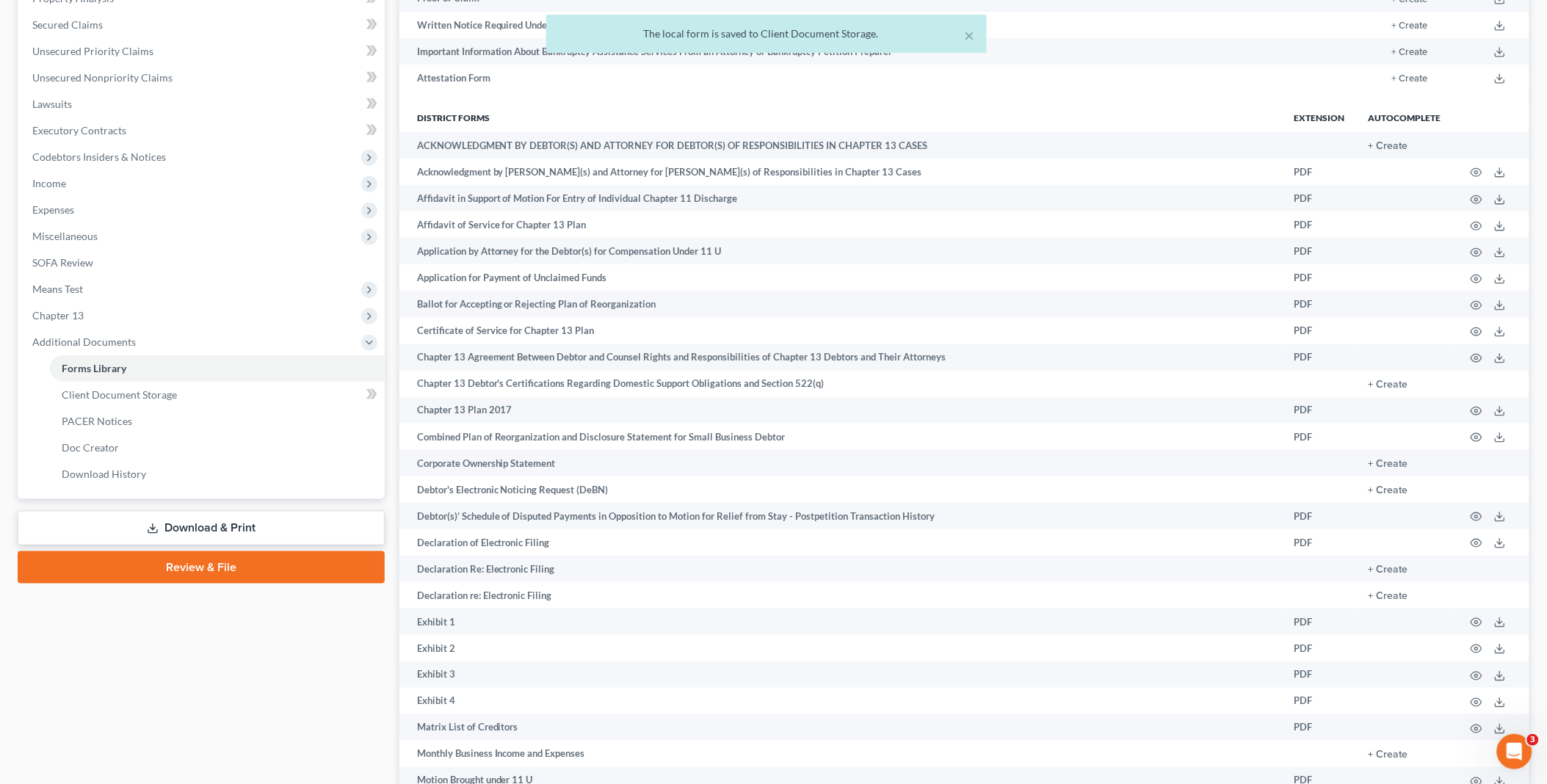
scroll to position [0, 0]
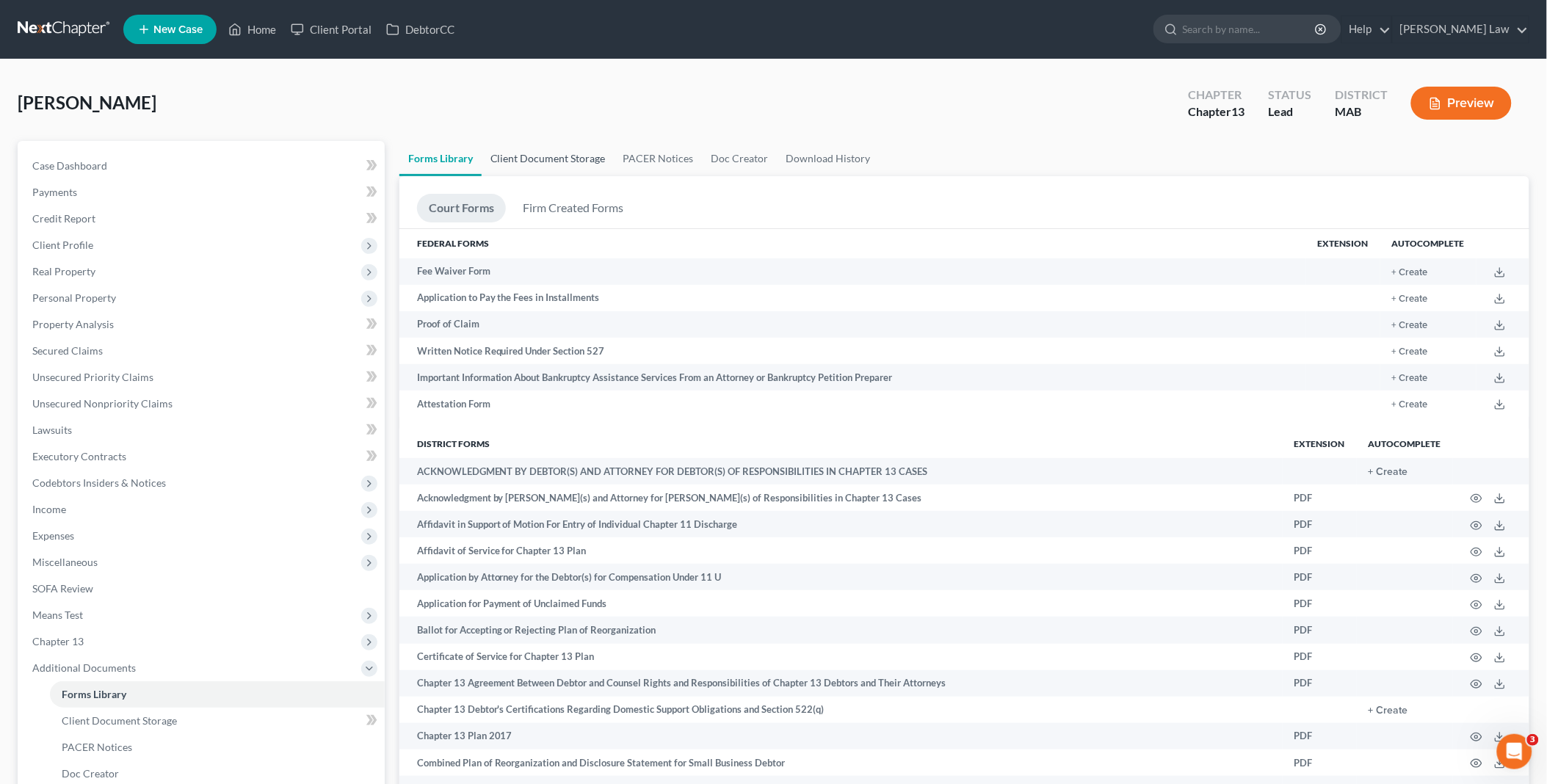
click at [558, 154] on link "Client Document Storage" at bounding box center [548, 159] width 133 height 35
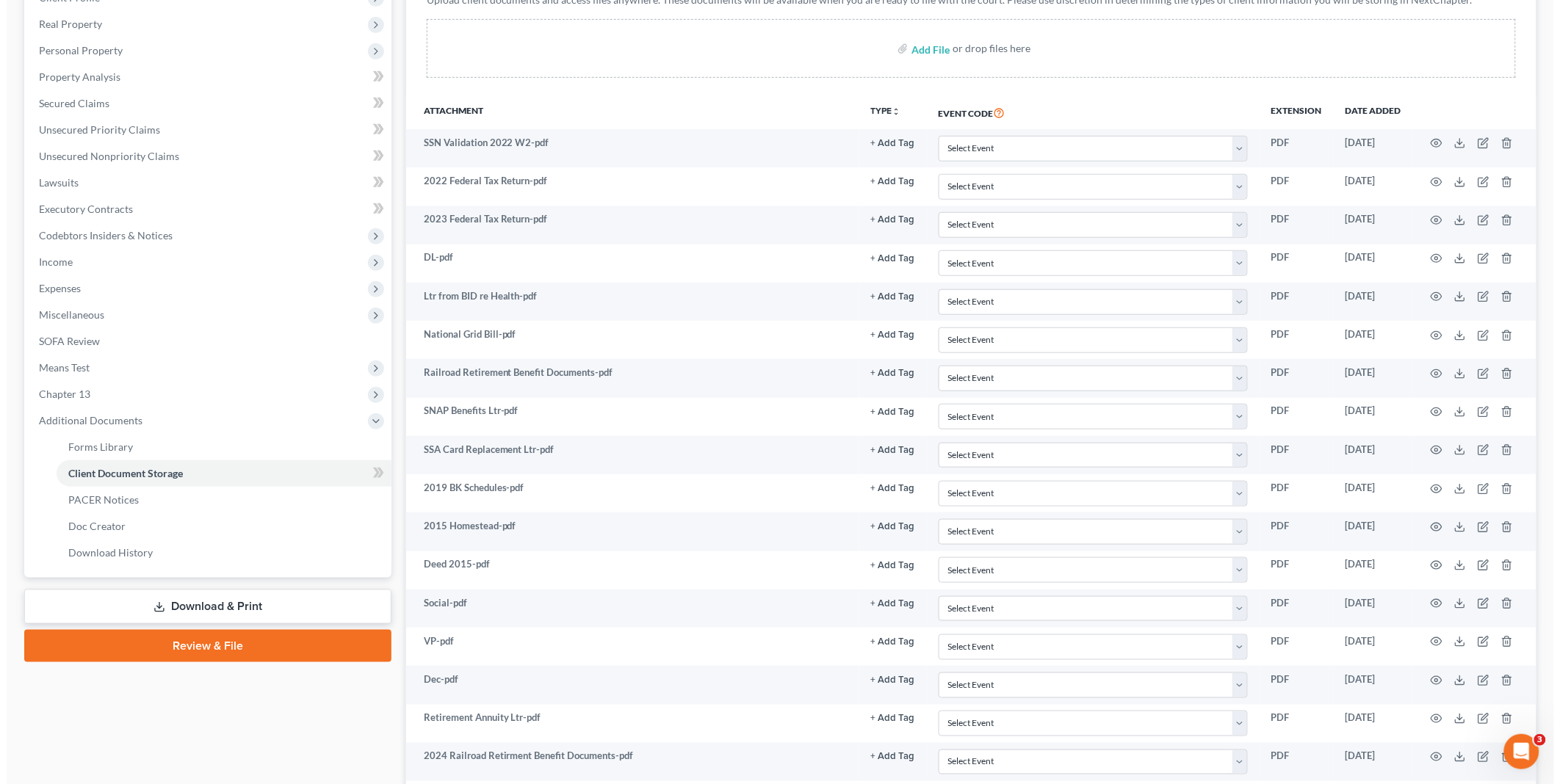
scroll to position [669, 0]
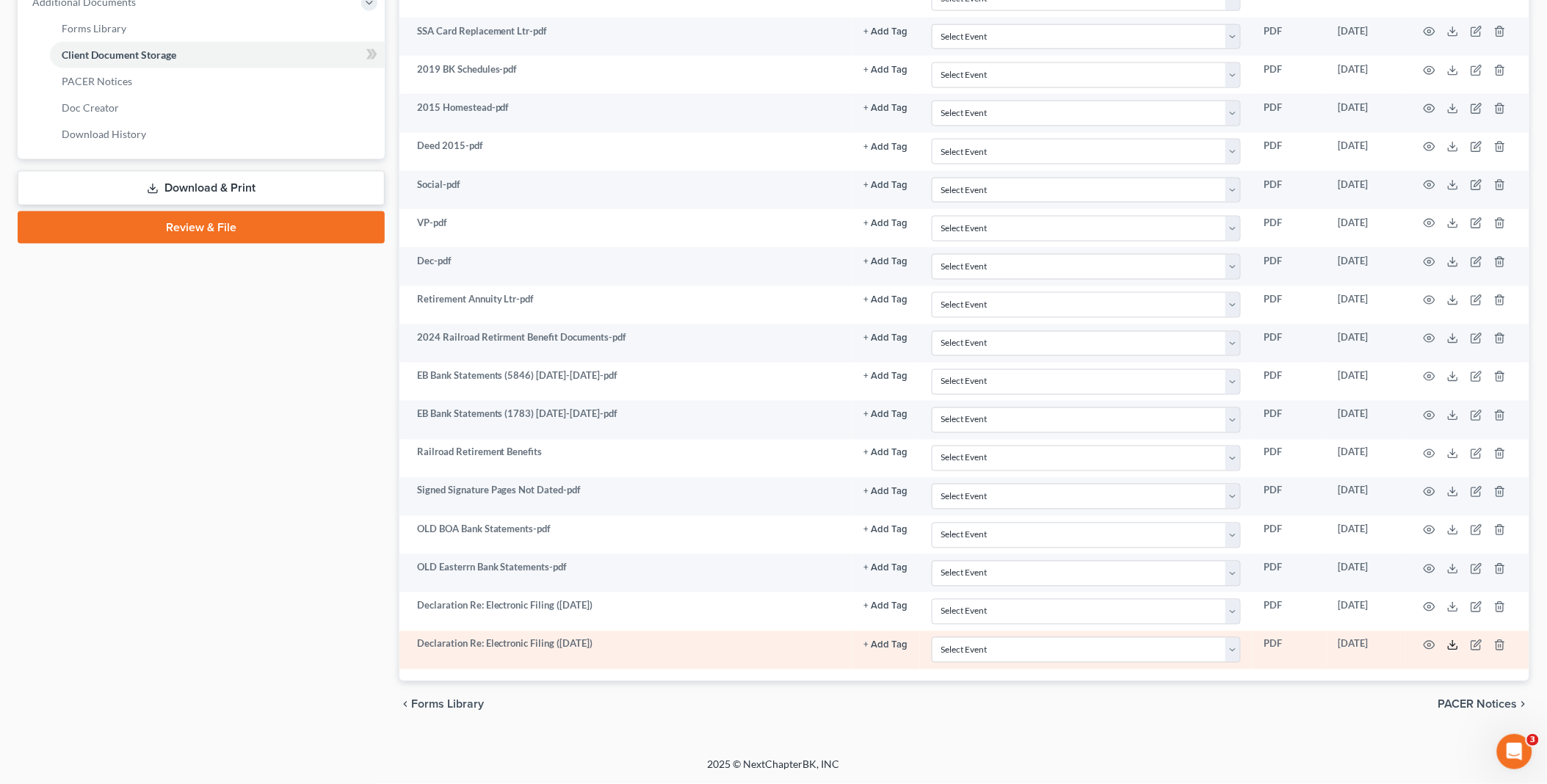
click at [1452, 647] on line at bounding box center [1452, 644] width 0 height 6
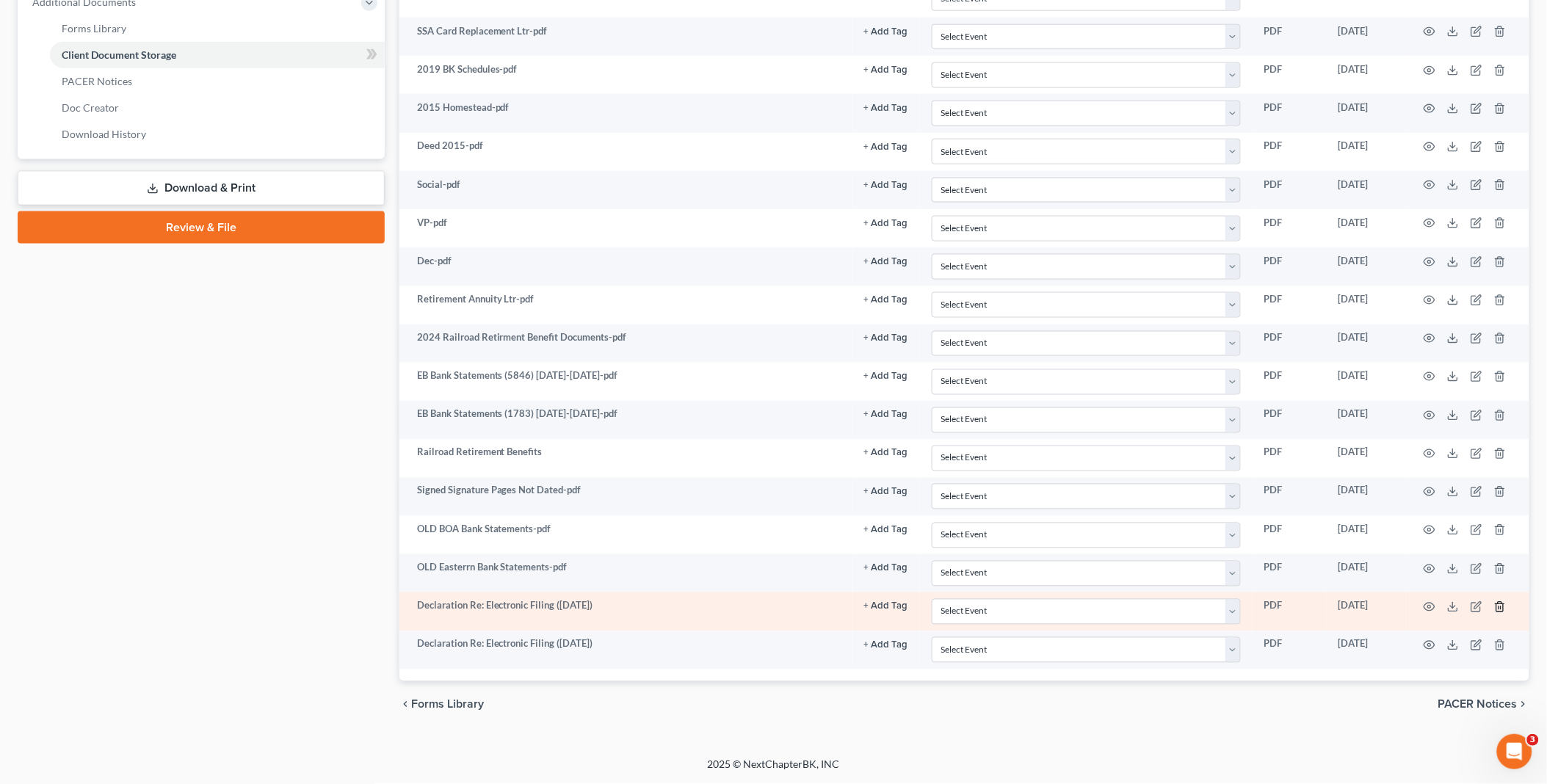
click at [1499, 608] on line "button" at bounding box center [1499, 608] width 0 height 3
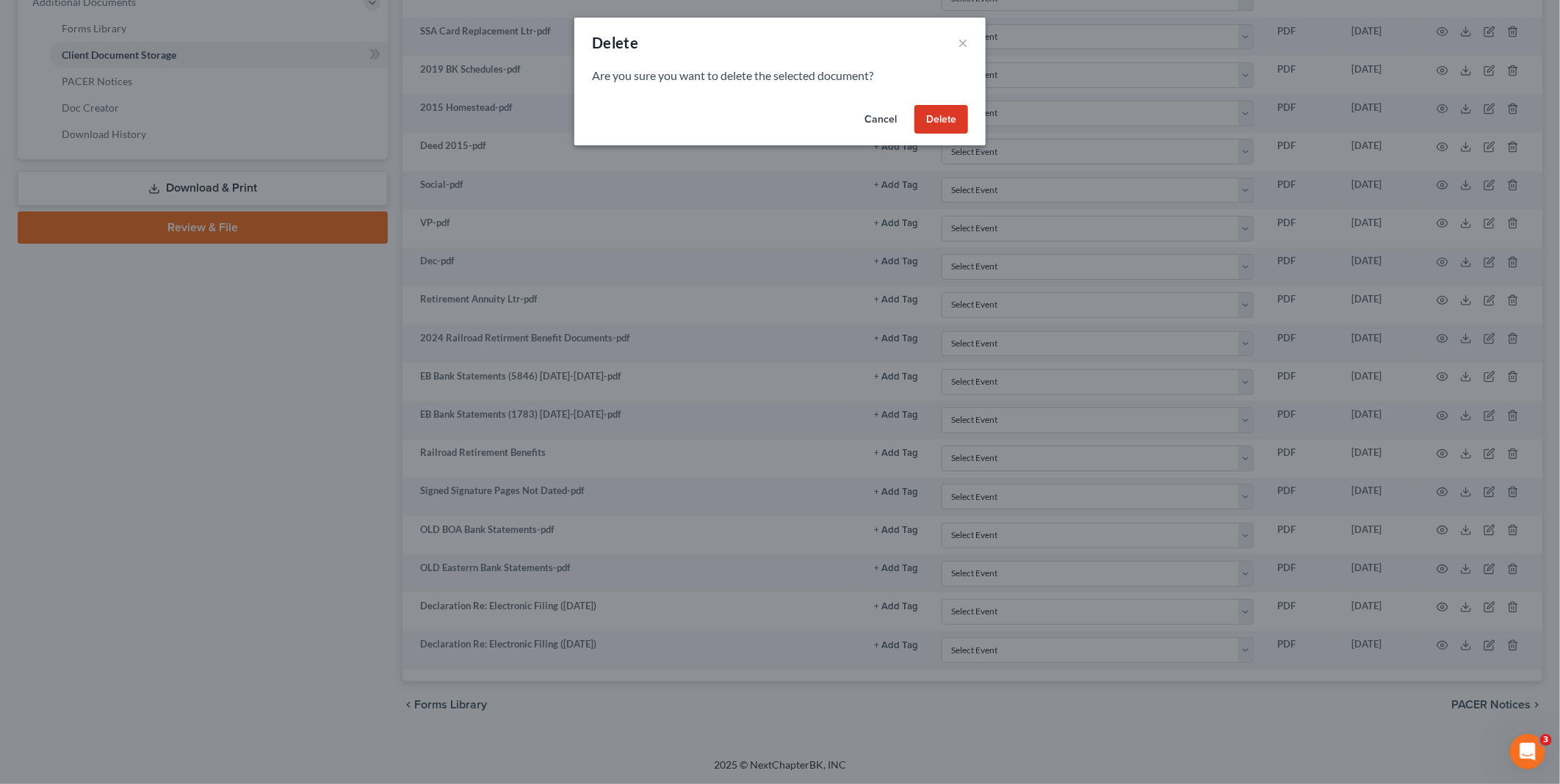
click at [939, 116] on button "Delete" at bounding box center [941, 120] width 54 height 30
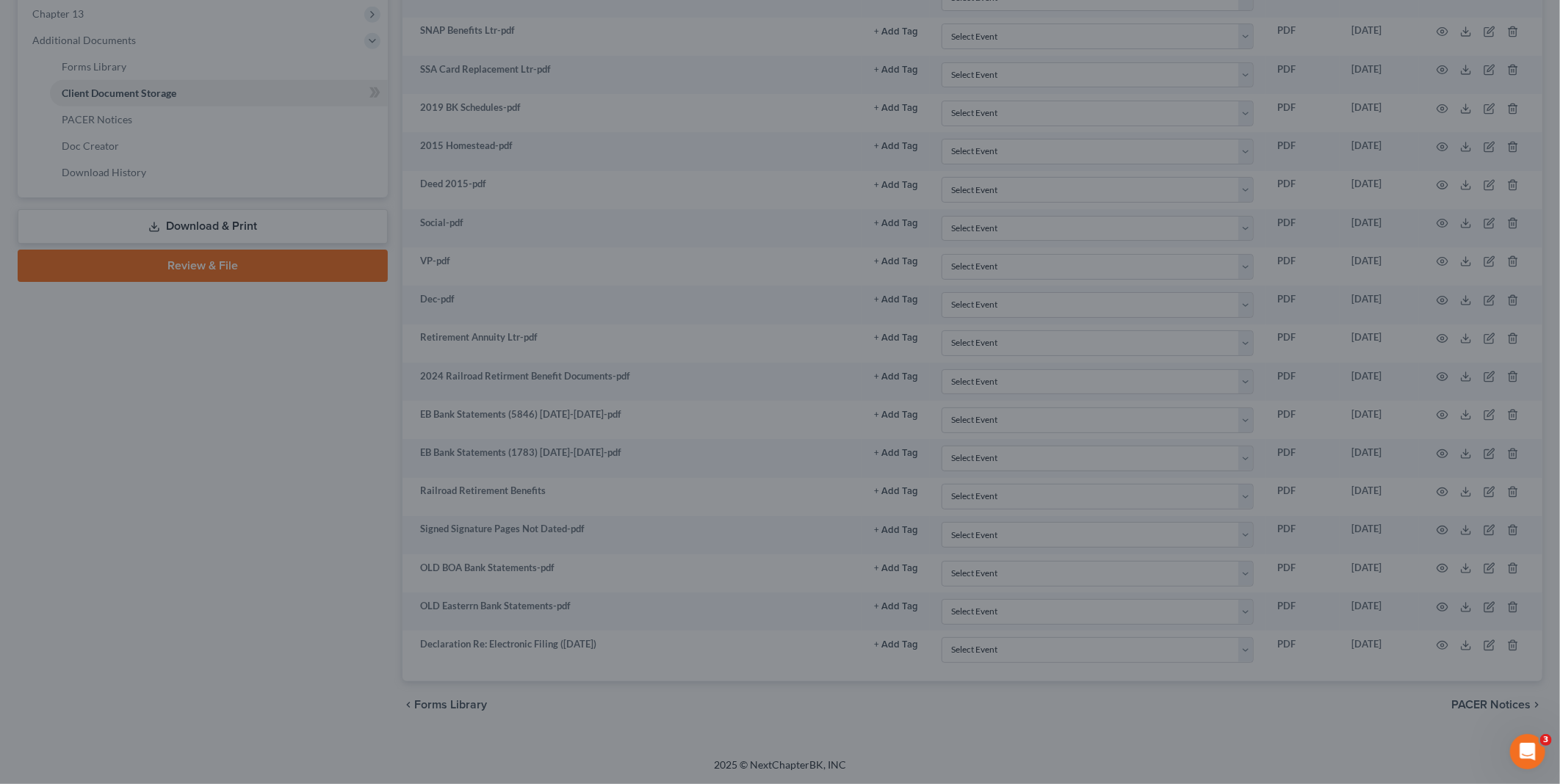
scroll to position [630, 0]
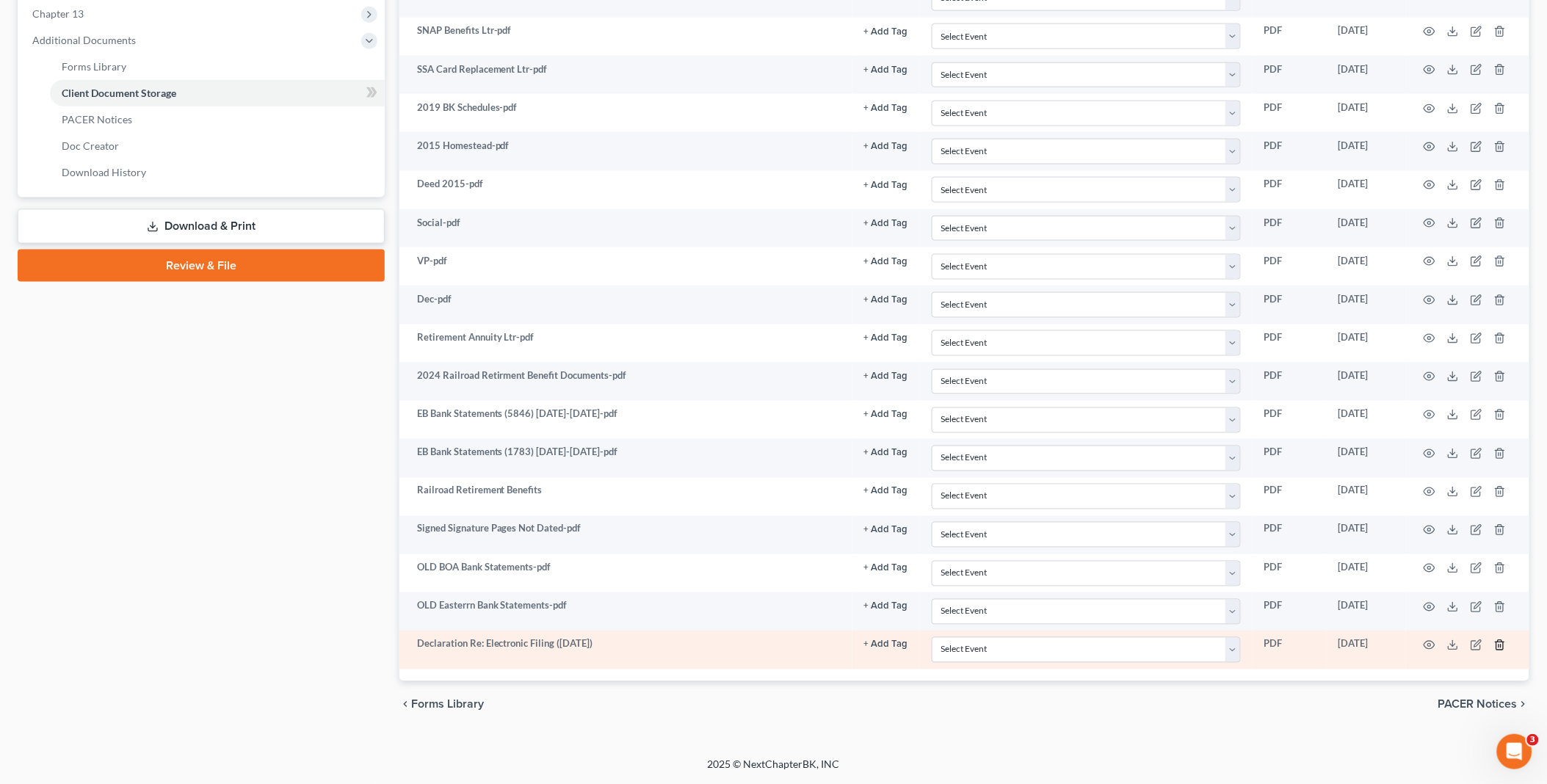
click at [1496, 644] on icon "button" at bounding box center [1499, 644] width 7 height 10
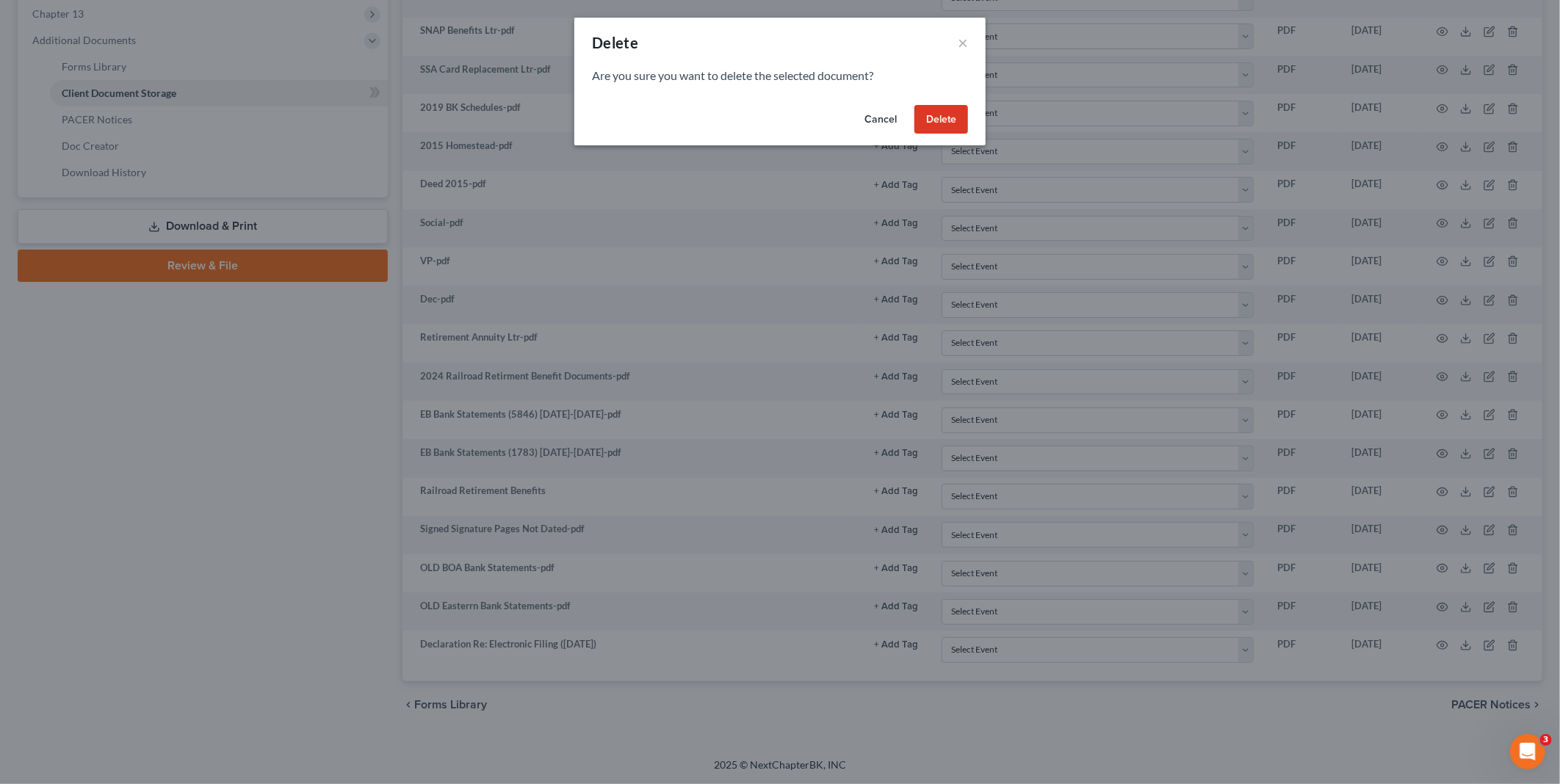
click at [933, 126] on button "Delete" at bounding box center [941, 120] width 54 height 30
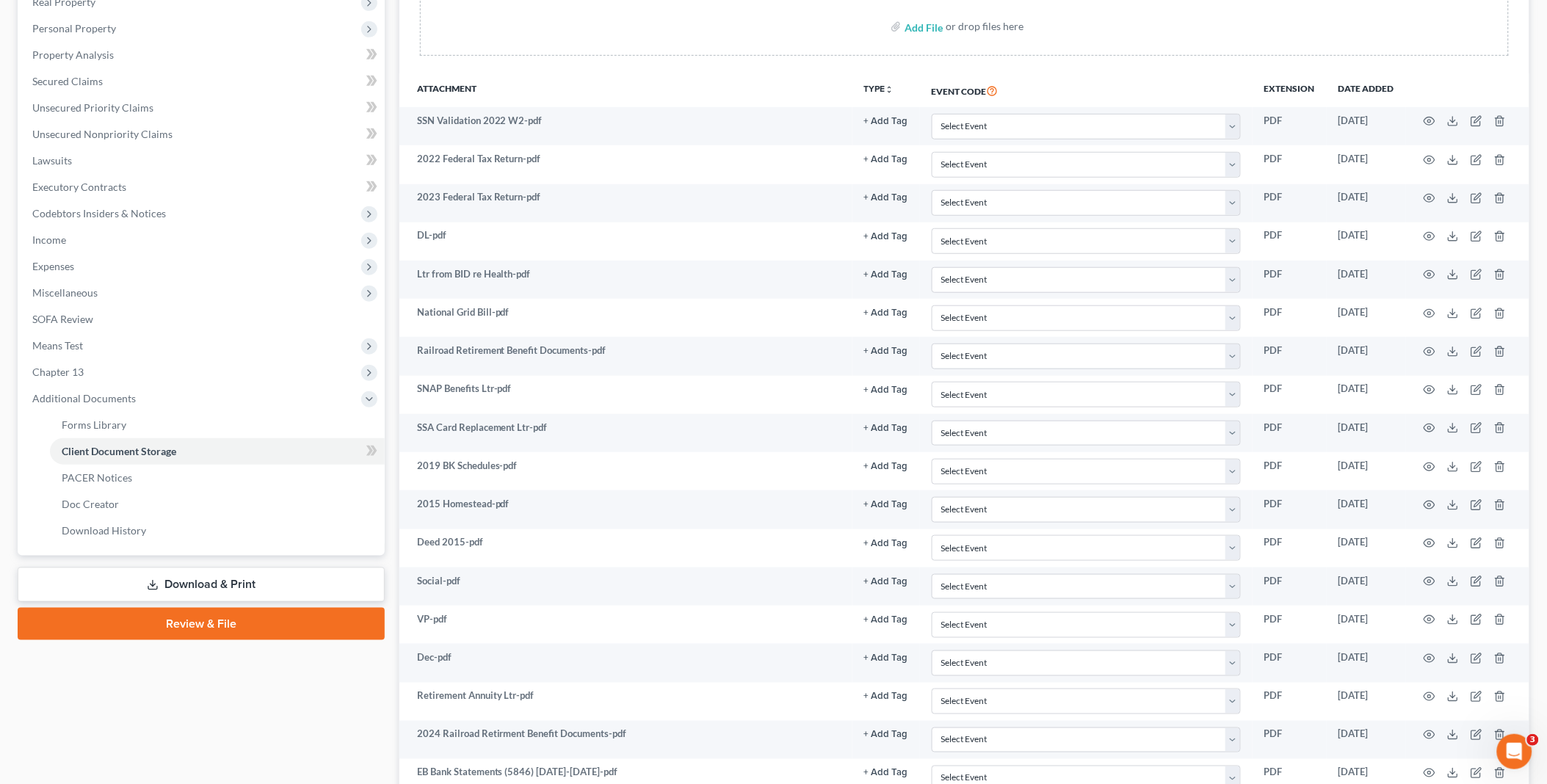
scroll to position [591, 0]
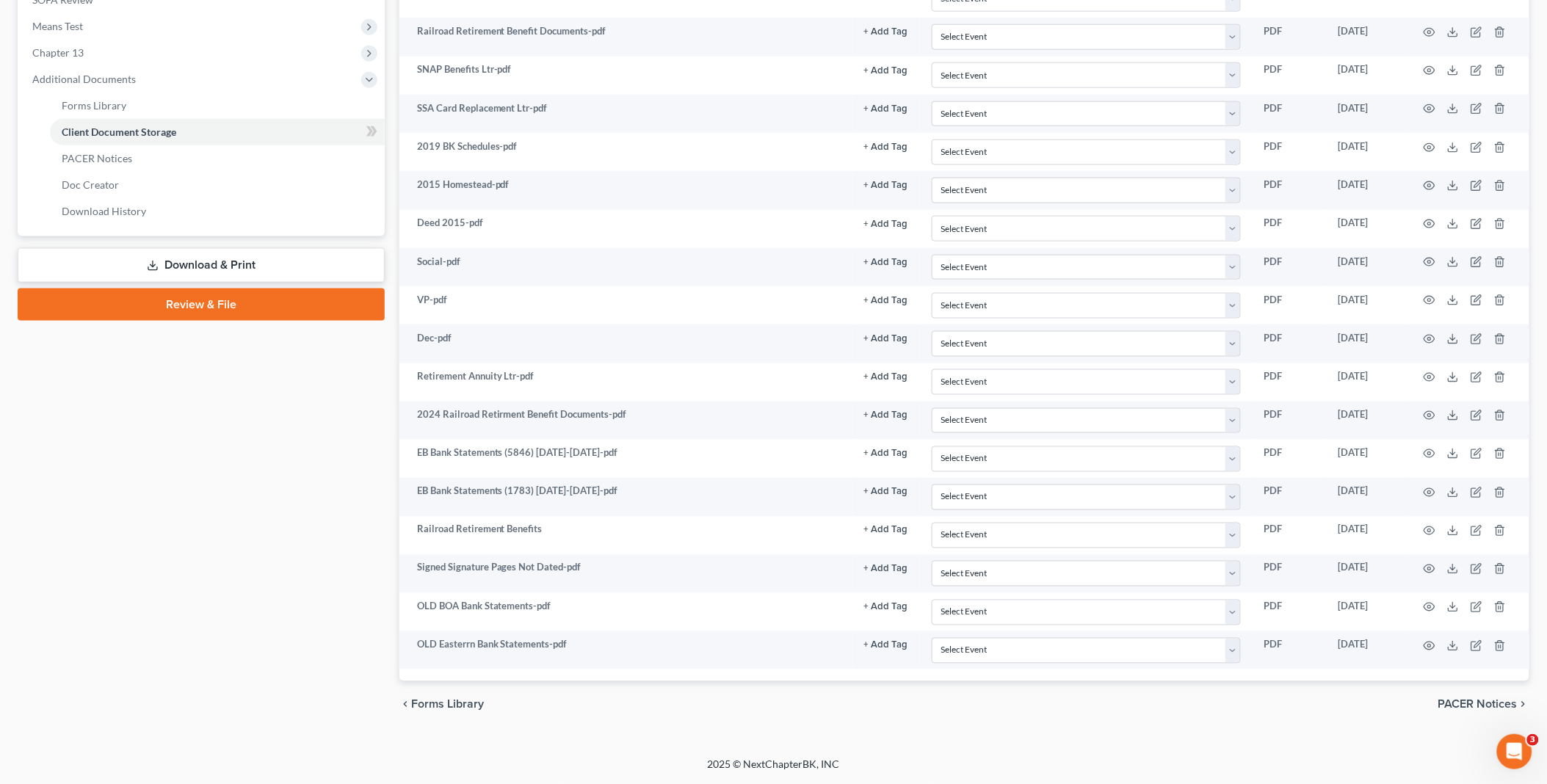
click at [189, 260] on link "Download & Print" at bounding box center [201, 265] width 367 height 35
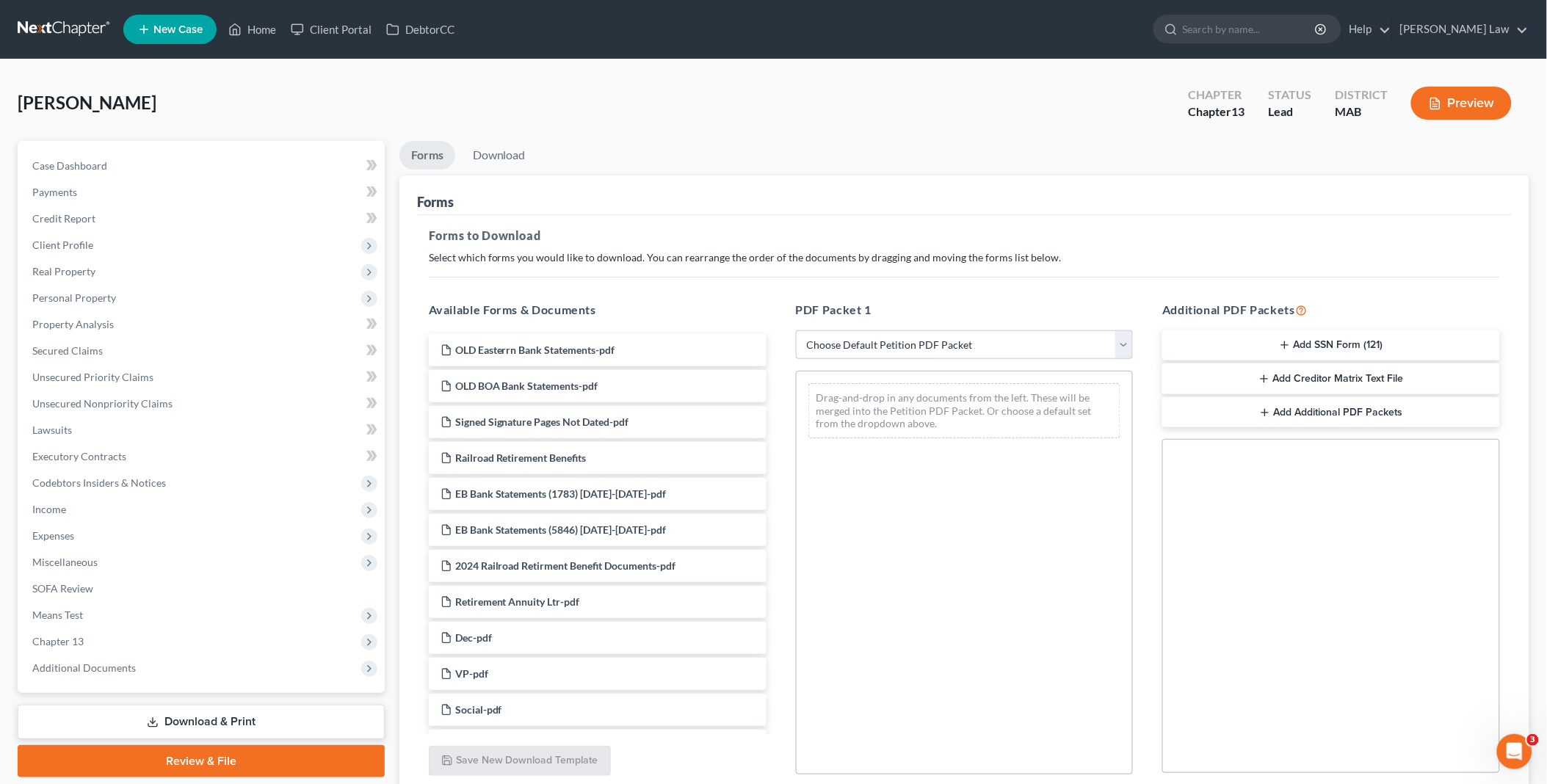
click at [1315, 343] on button "Add SSN Form (121)" at bounding box center [1331, 345] width 337 height 31
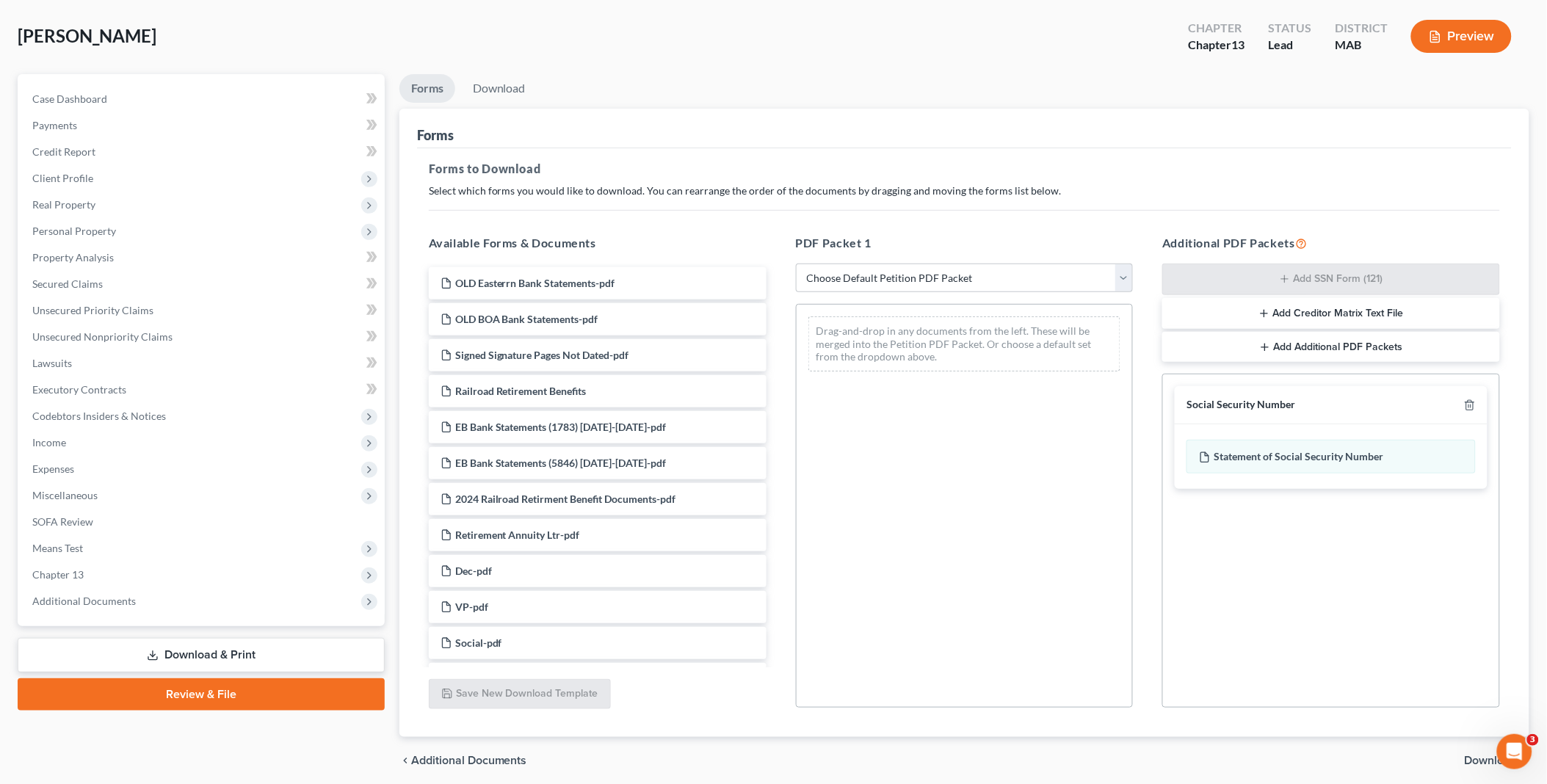
scroll to position [122, 0]
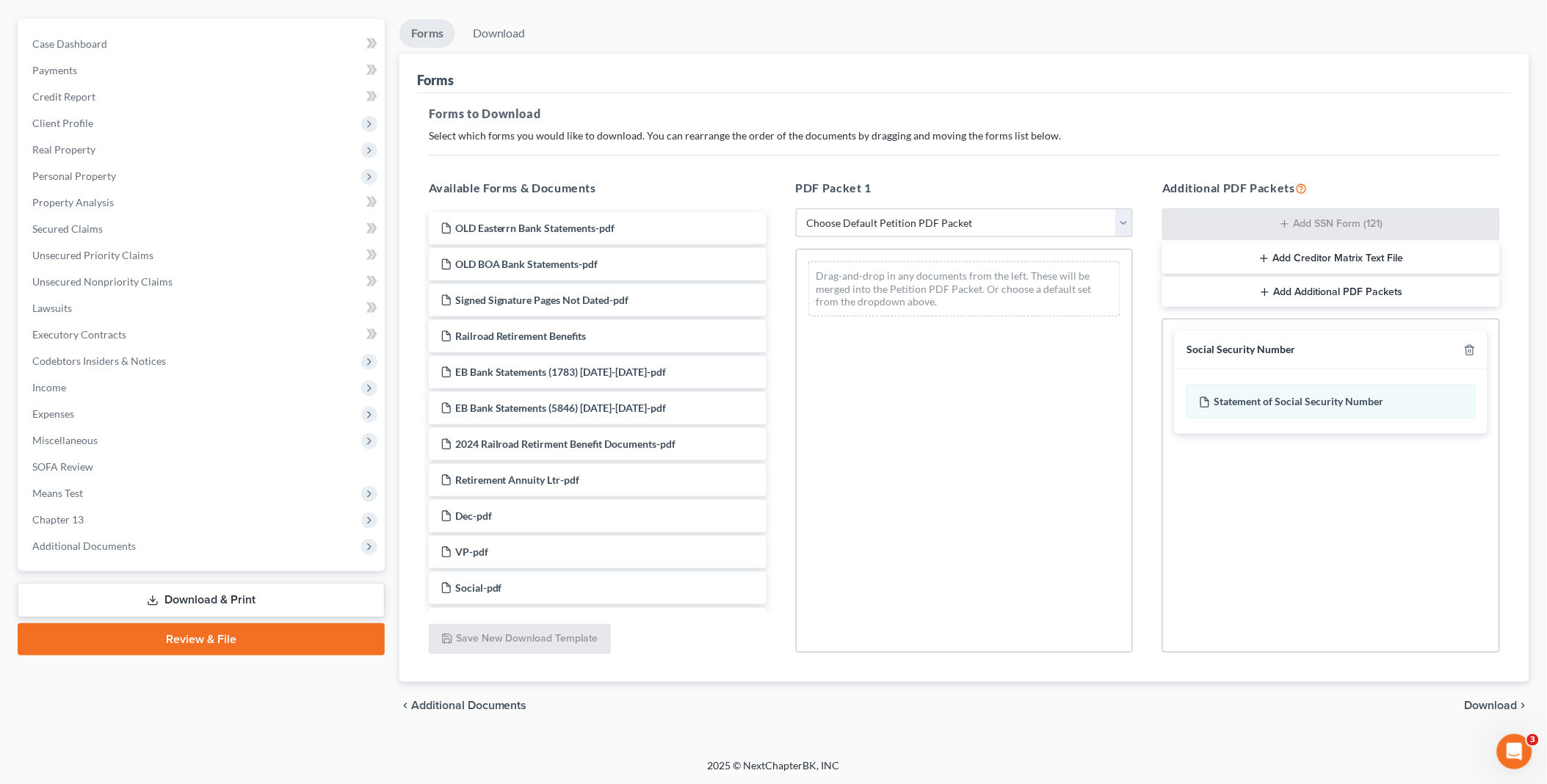
click at [1506, 699] on span "Download" at bounding box center [1491, 705] width 53 height 12
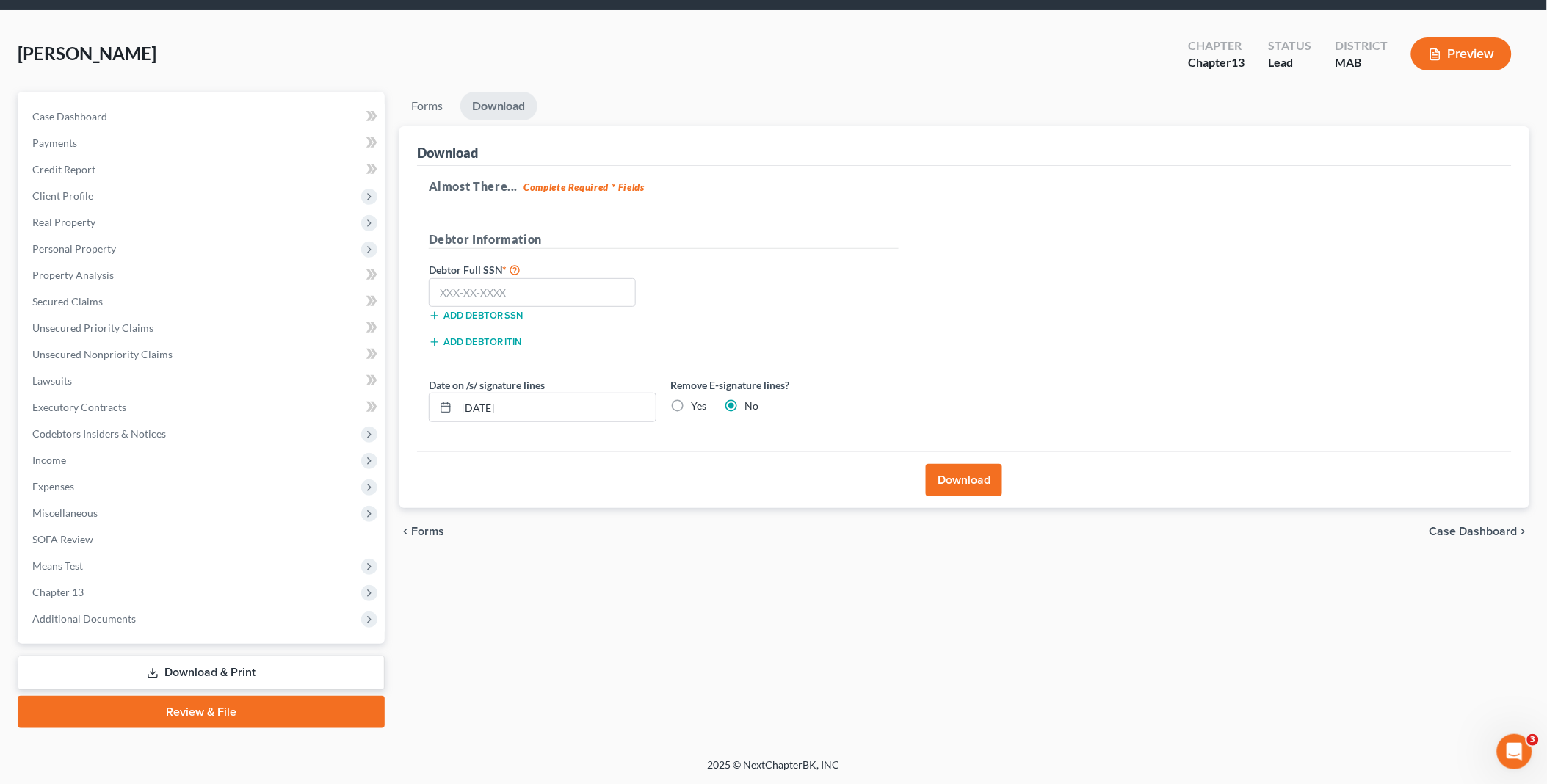
scroll to position [47, 0]
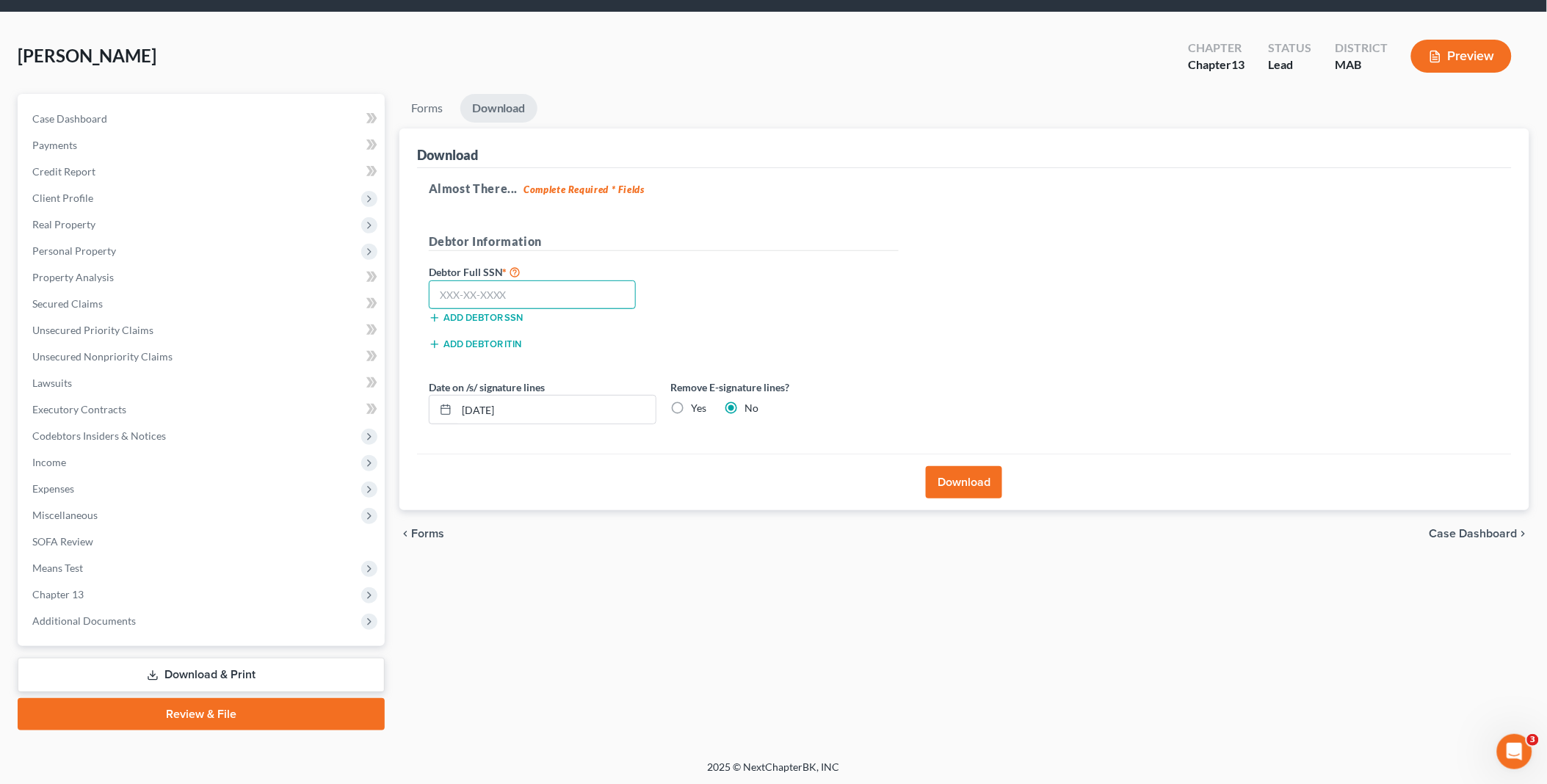
click at [508, 294] on input "text" at bounding box center [532, 295] width 207 height 30
type input "029-62-3403"
click at [692, 405] on label "Yes" at bounding box center [699, 408] width 16 height 15
click at [697, 405] on input "Yes" at bounding box center [702, 405] width 10 height 10
radio input "true"
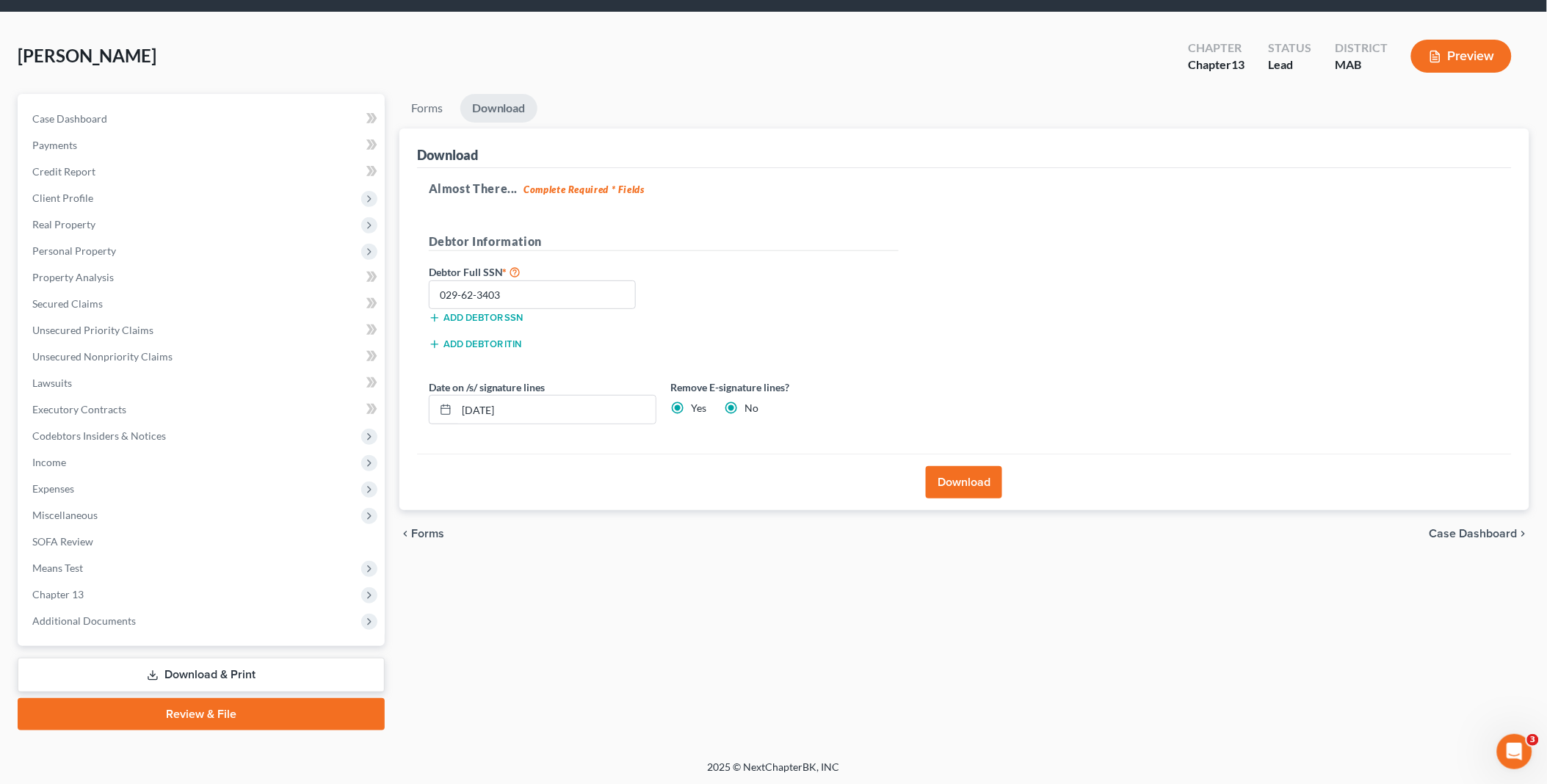
radio input "false"
click at [969, 479] on button "Download" at bounding box center [964, 482] width 76 height 32
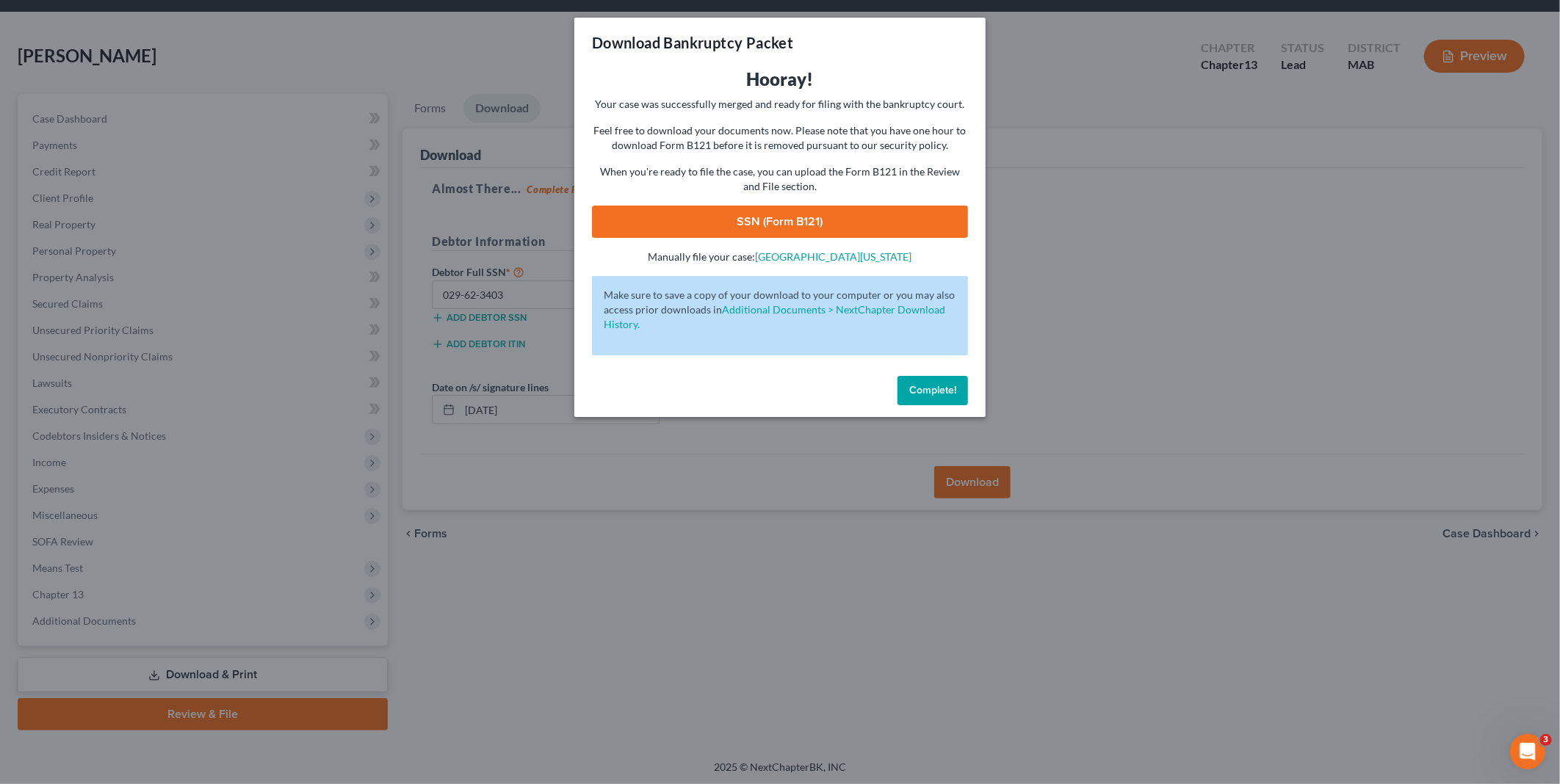
click at [804, 221] on link "SSN (Form B121)" at bounding box center [779, 221] width 376 height 32
click at [943, 384] on span "Complete!" at bounding box center [933, 390] width 47 height 13
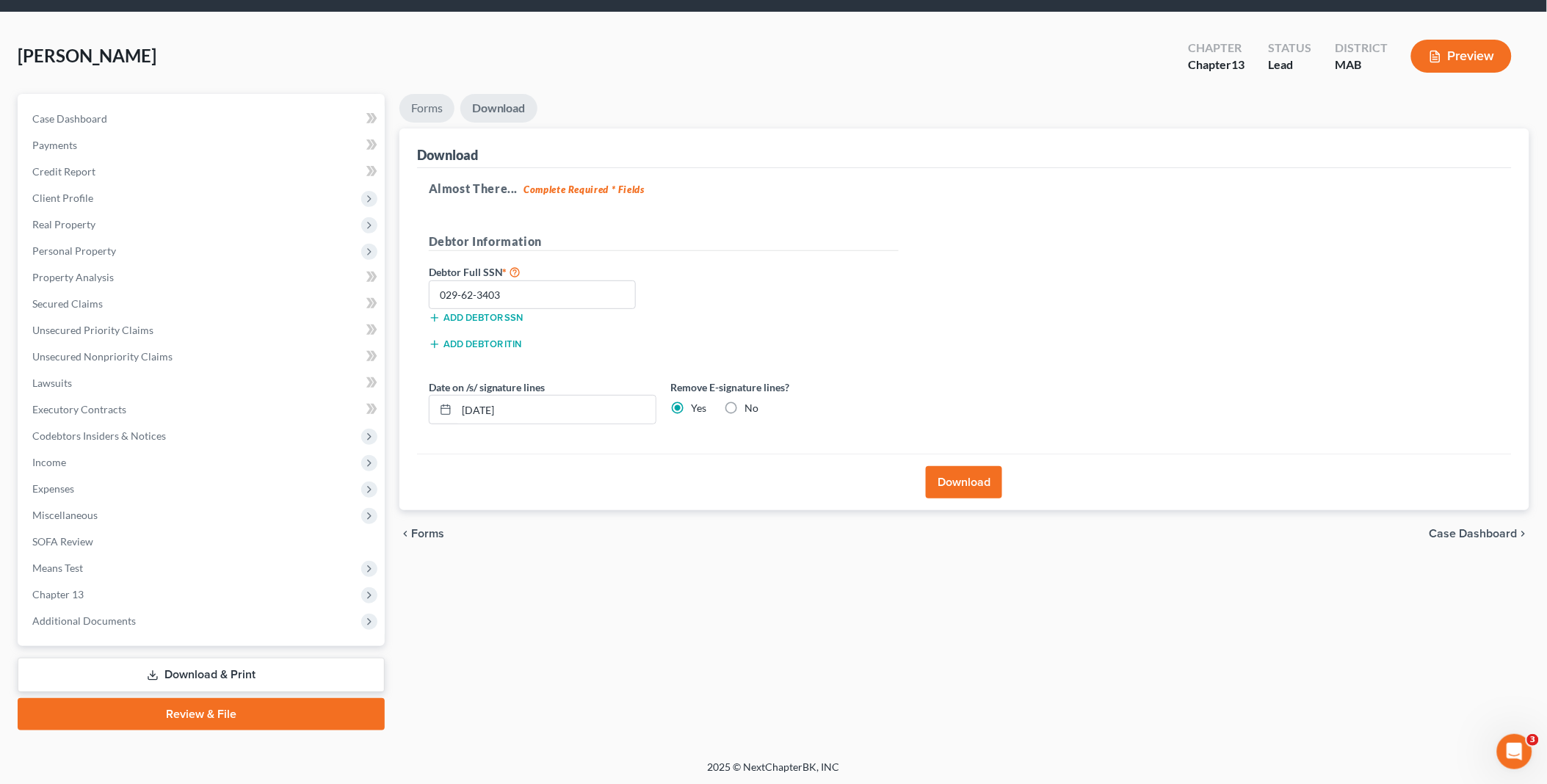
click at [420, 99] on link "Forms" at bounding box center [427, 108] width 55 height 29
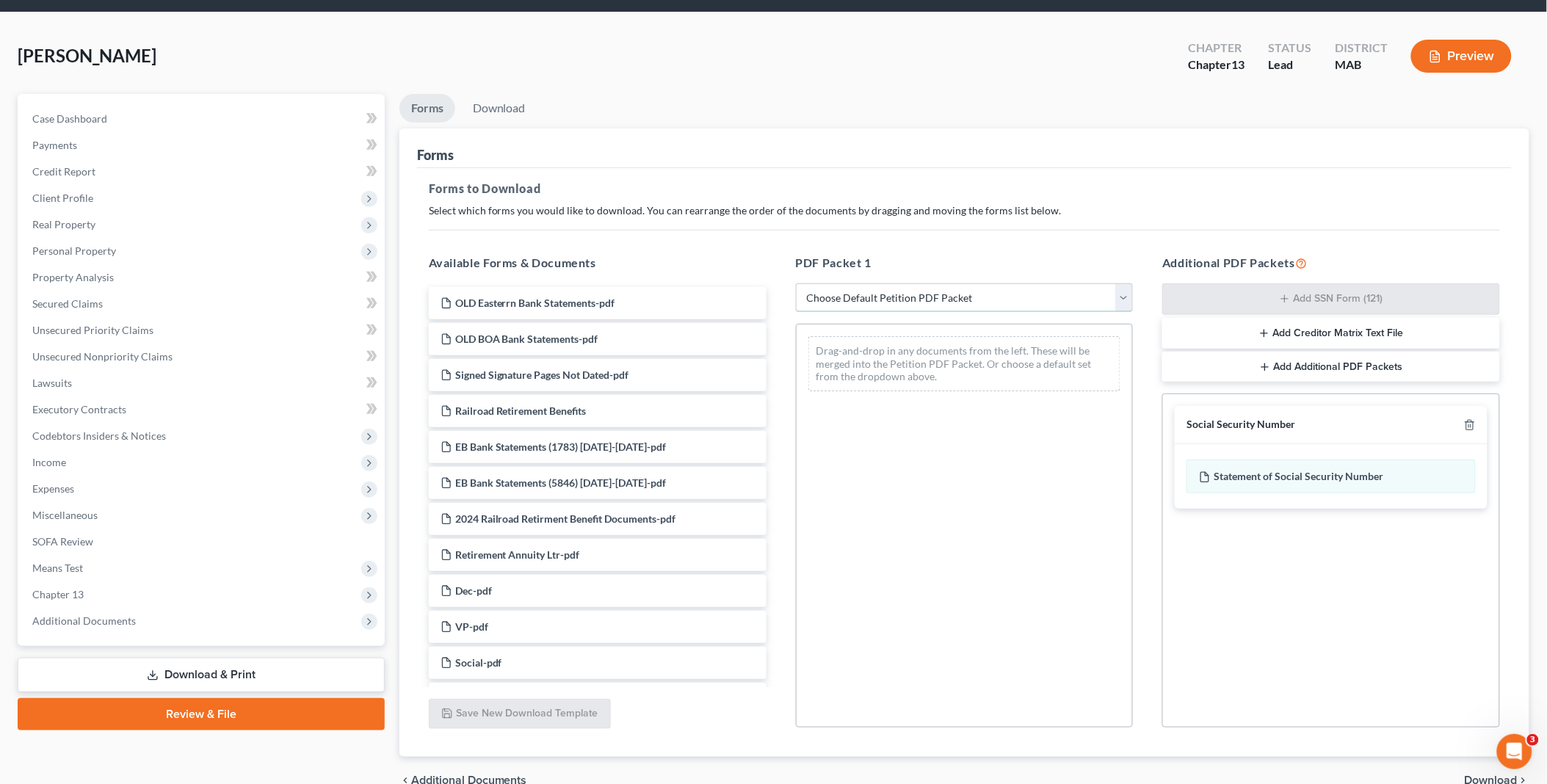
click at [1119, 301] on select "Choose Default Petition PDF Packet Complete Bankruptcy Petition (all forms and …" at bounding box center [964, 298] width 337 height 30
select select "3"
click at [796, 283] on select "Choose Default Petition PDF Packet Complete Bankruptcy Petition (all forms and …" at bounding box center [964, 298] width 337 height 30
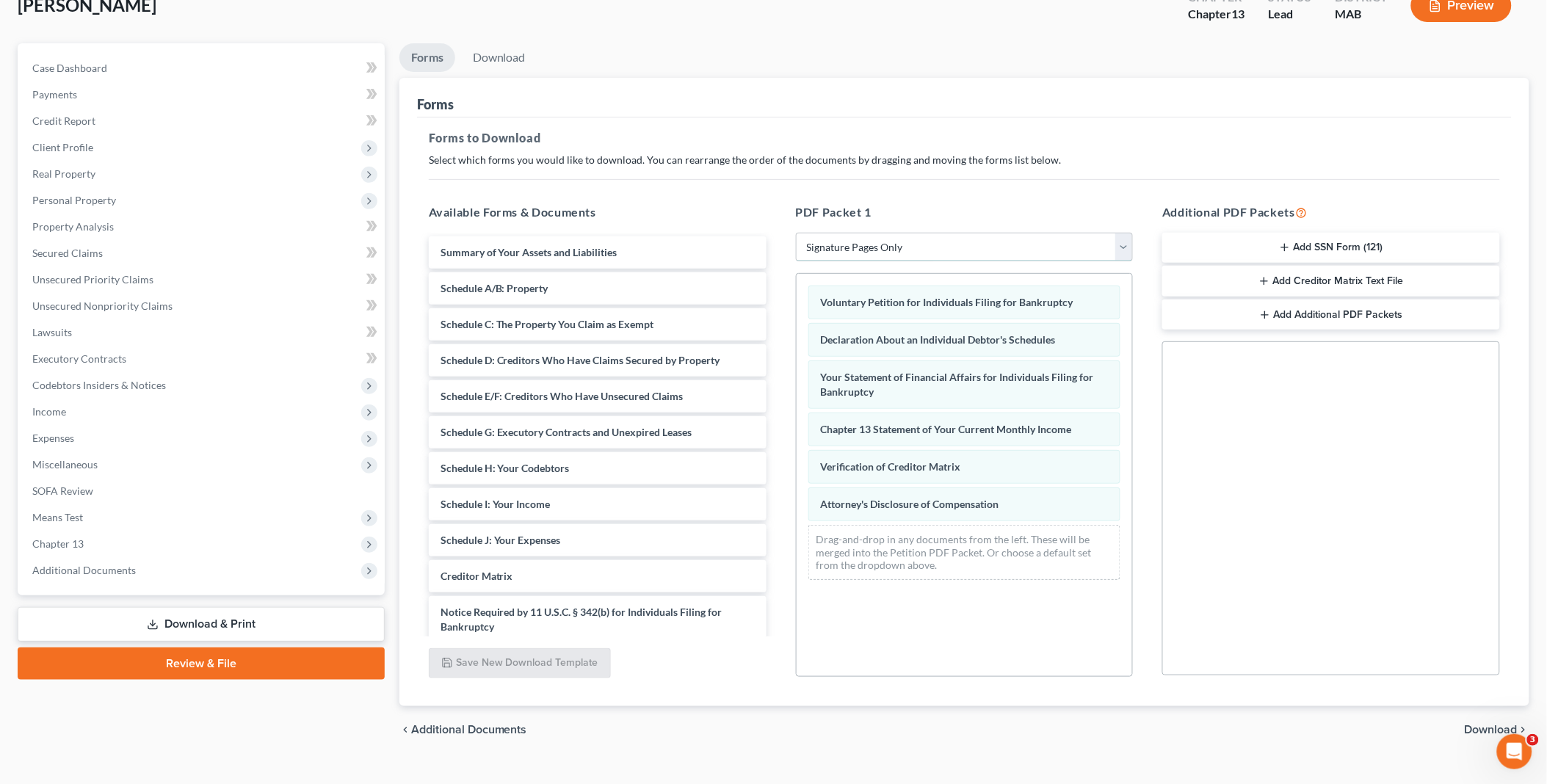
scroll to position [122, 0]
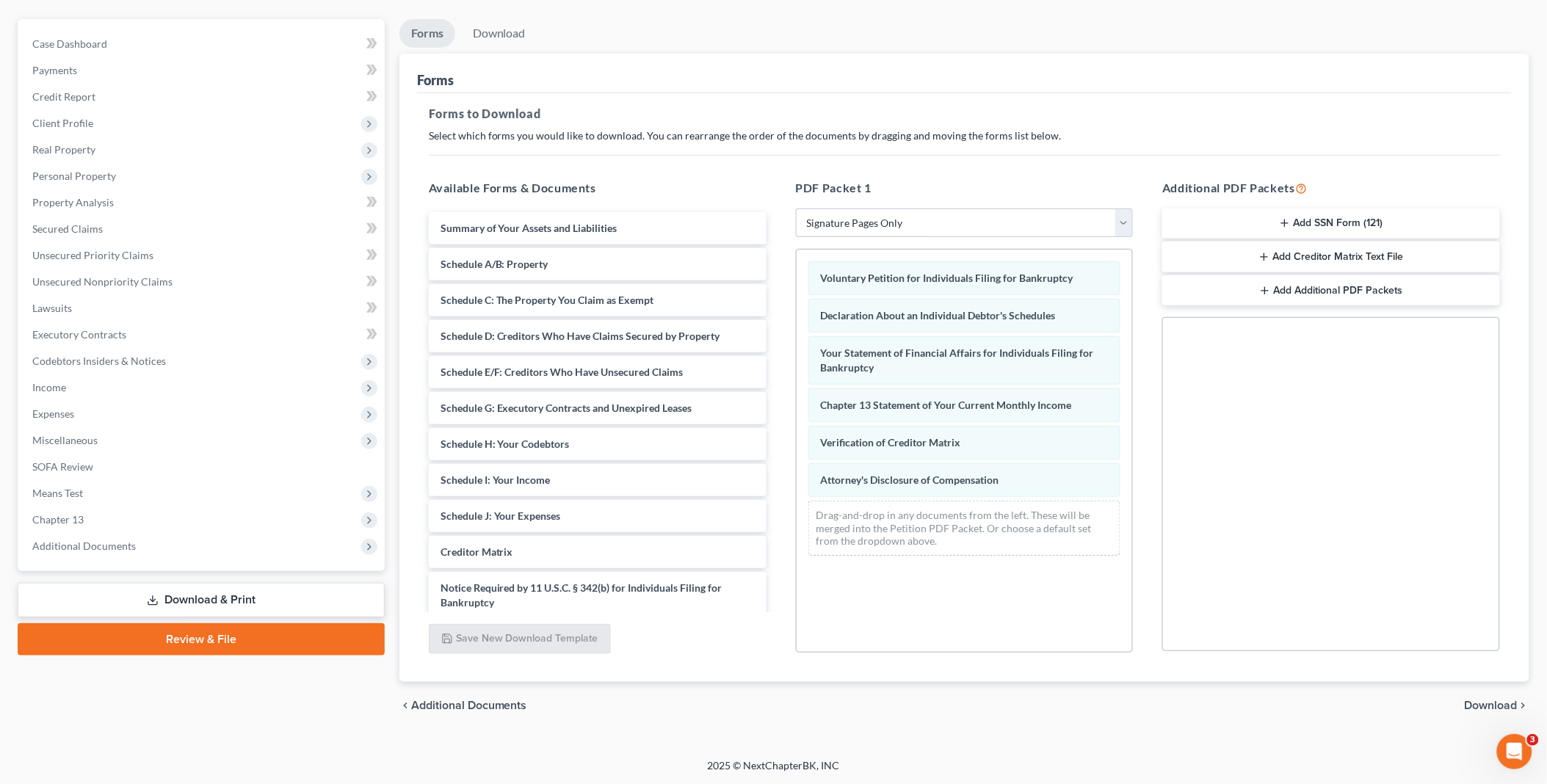
click at [1486, 703] on span "Download" at bounding box center [1491, 705] width 53 height 12
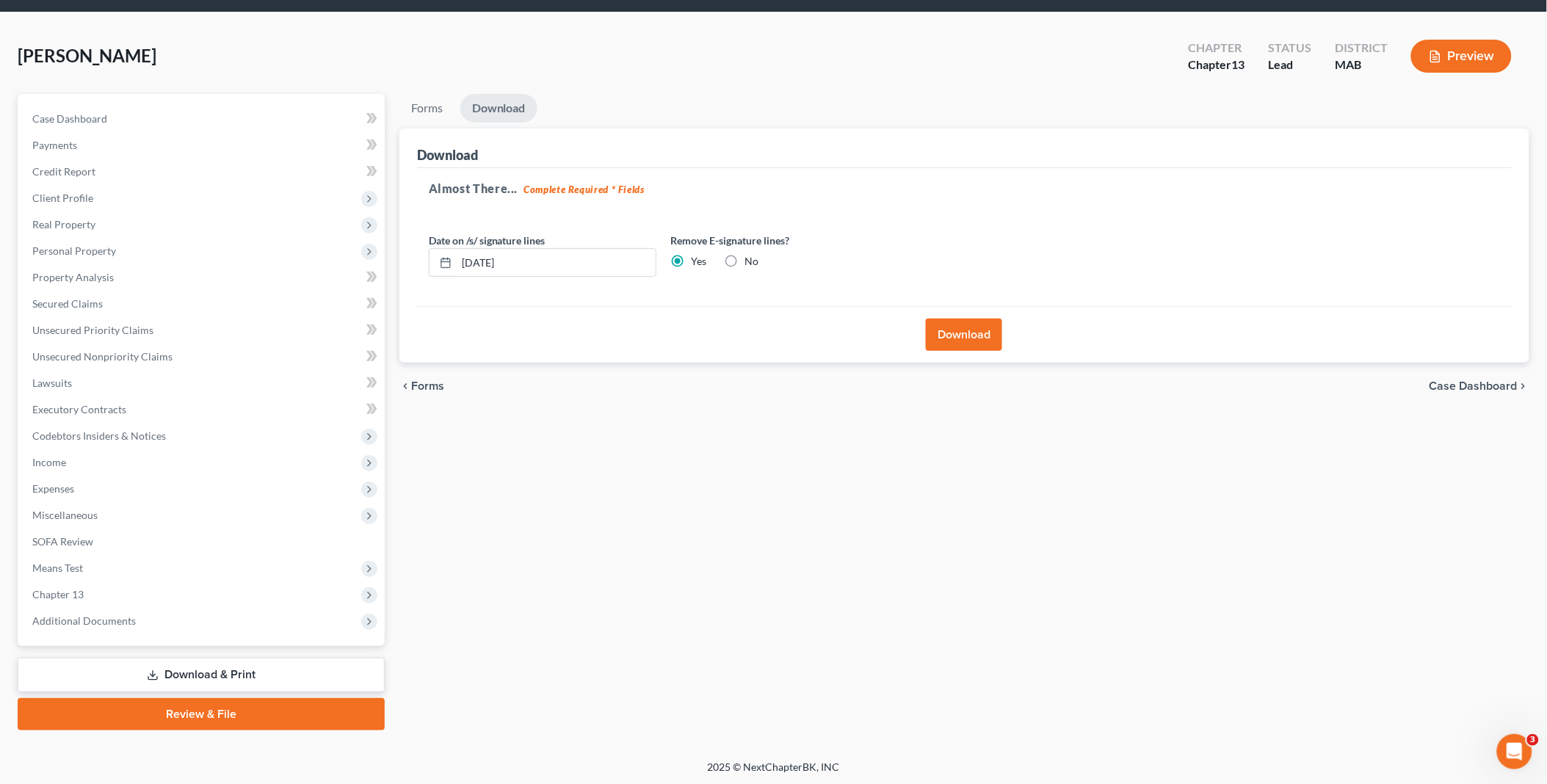
click at [959, 325] on button "Download" at bounding box center [964, 334] width 76 height 32
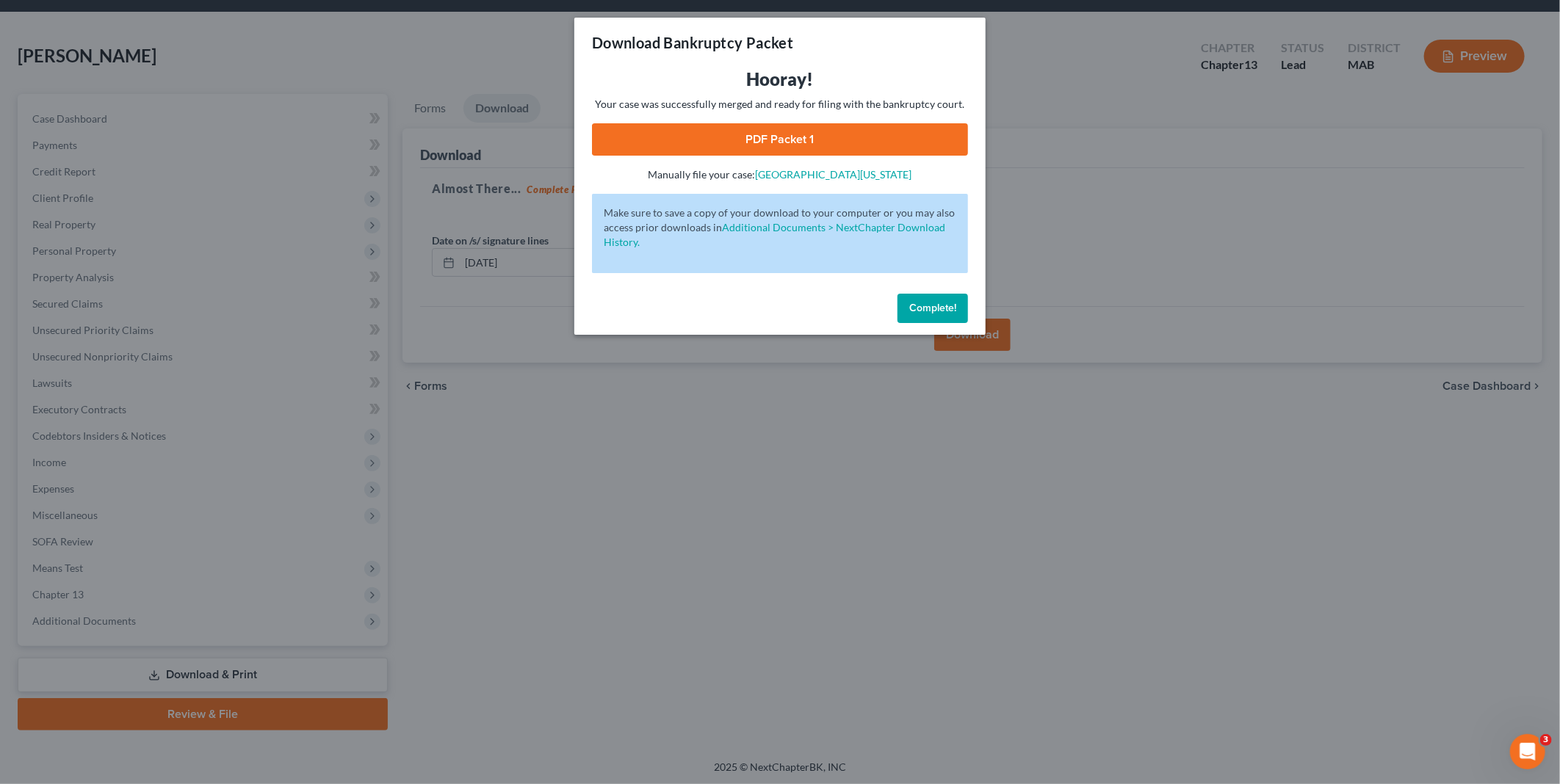
click at [779, 135] on link "PDF Packet 1" at bounding box center [779, 140] width 376 height 32
click at [920, 309] on span "Complete!" at bounding box center [933, 308] width 47 height 13
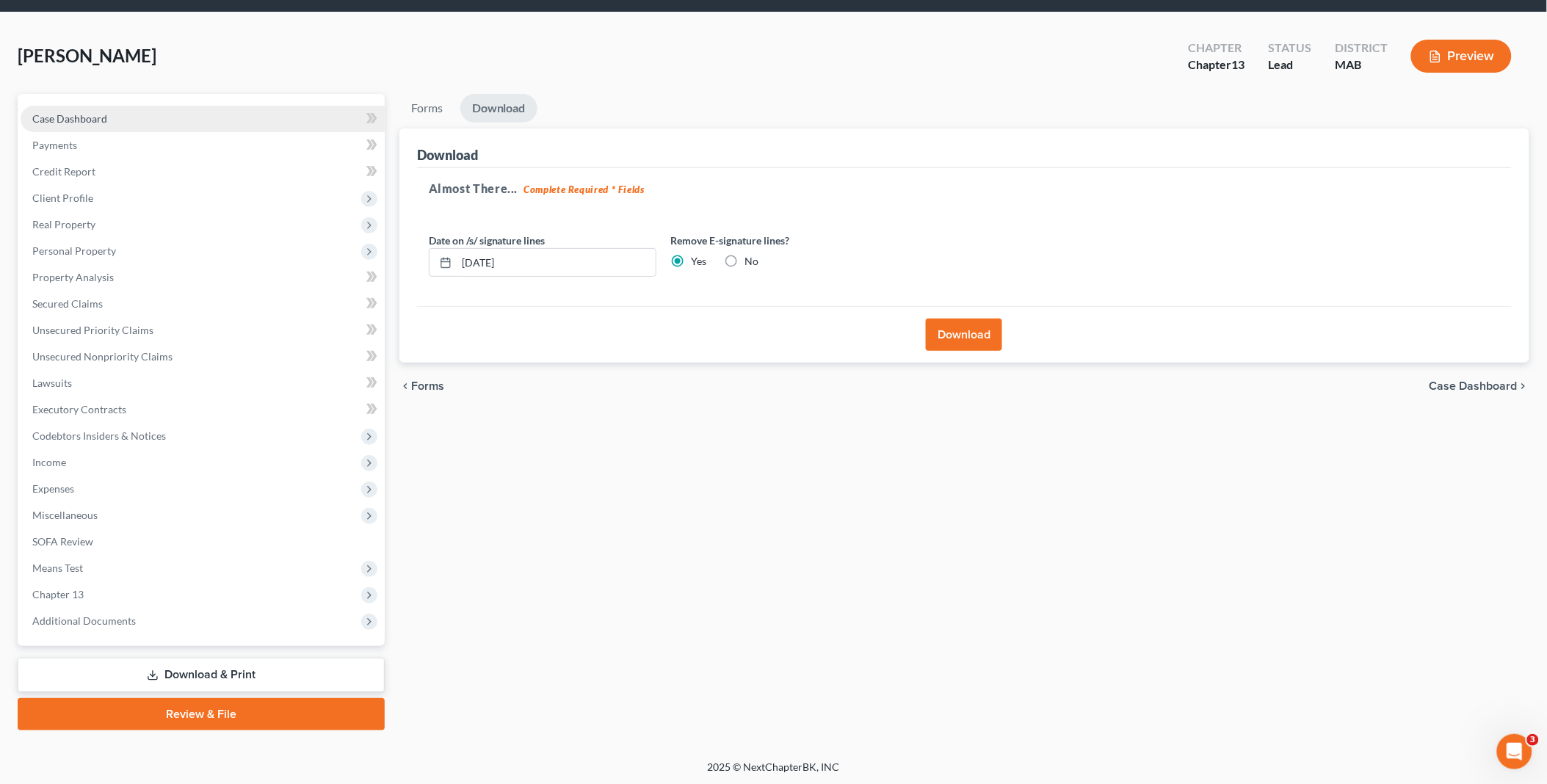
click at [88, 117] on span "Case Dashboard" at bounding box center [69, 118] width 75 height 13
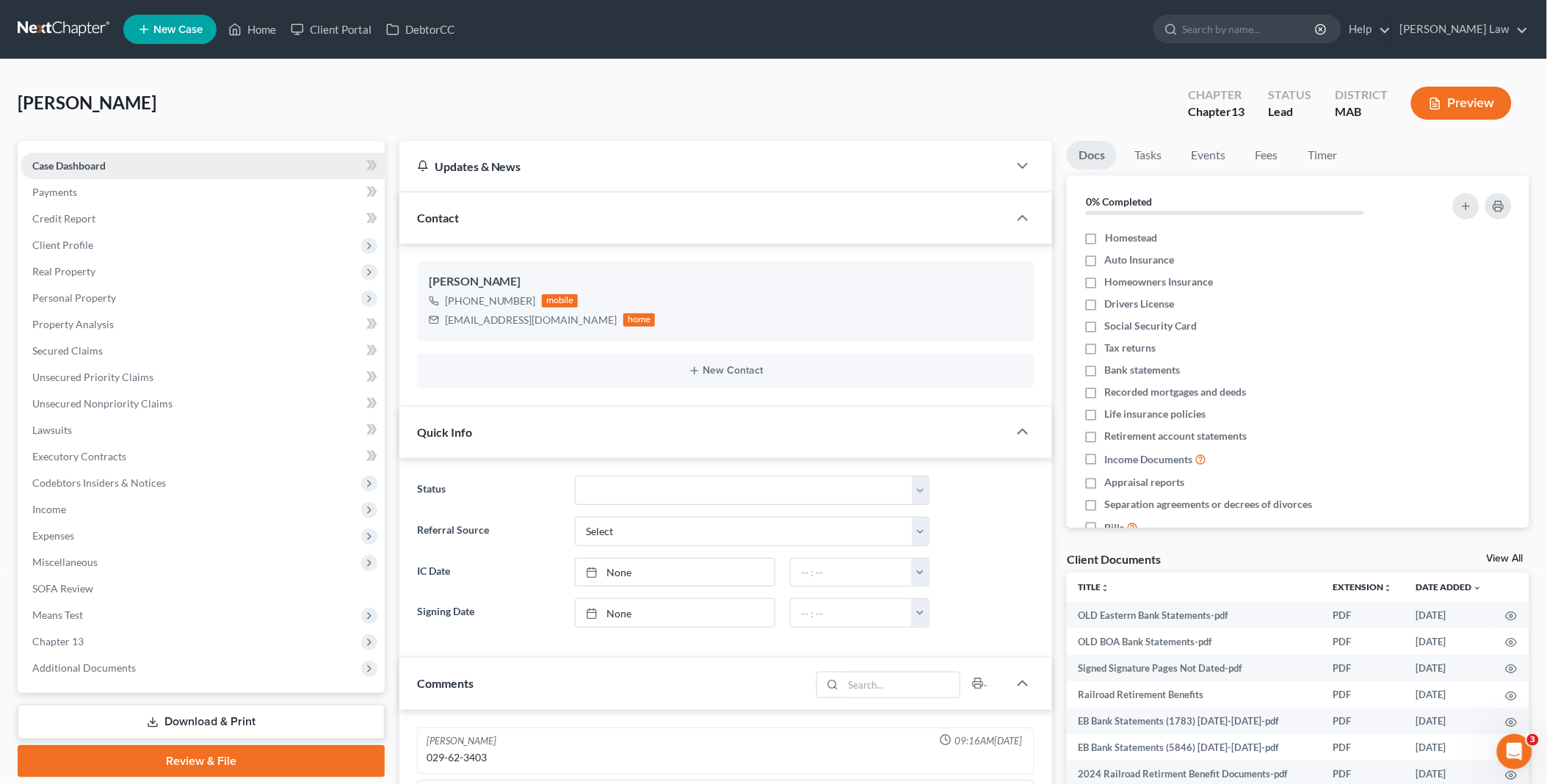
scroll to position [269, 0]
click at [1500, 558] on link "View All" at bounding box center [1505, 559] width 37 height 10
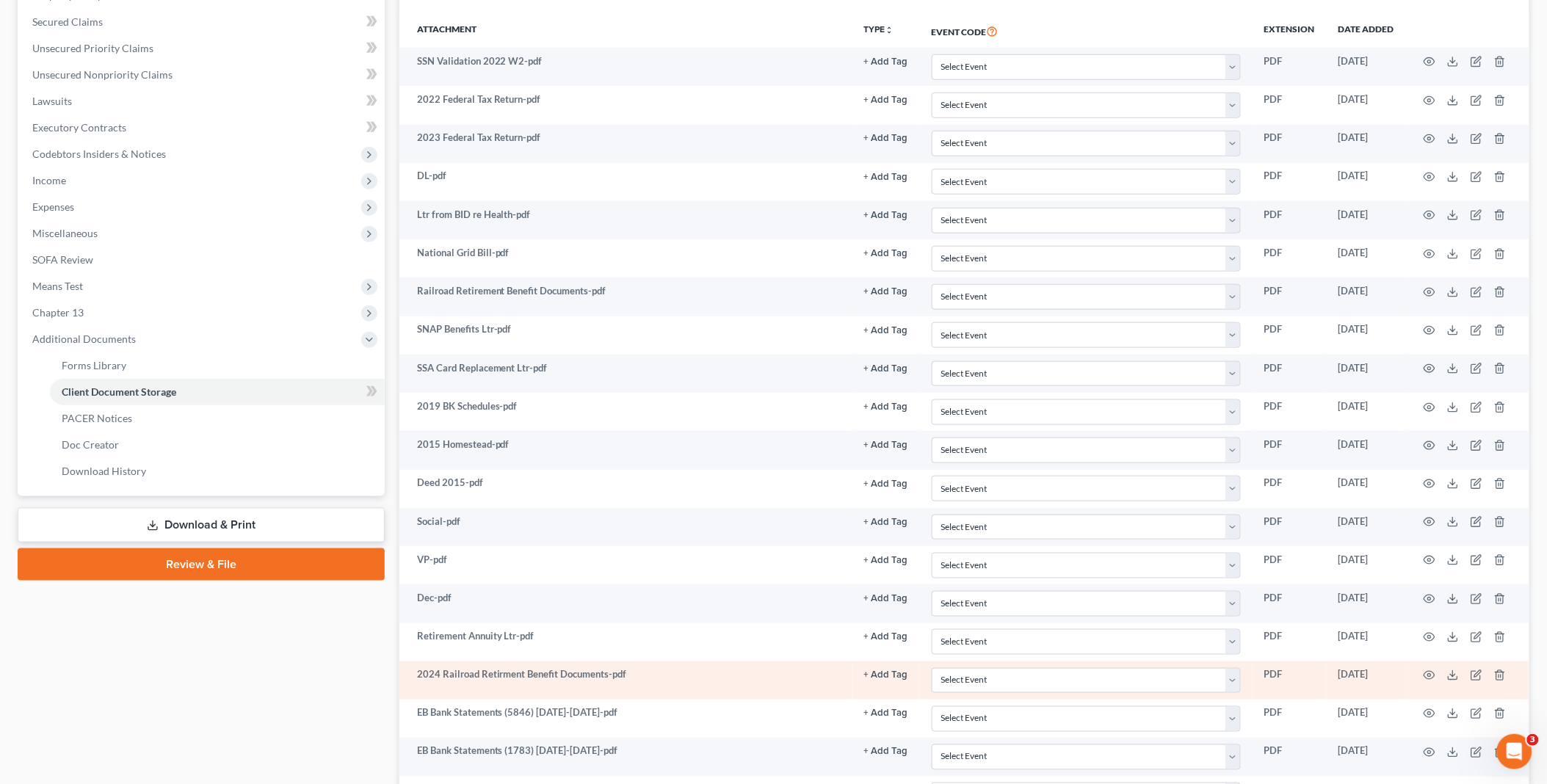
scroll to position [591, 0]
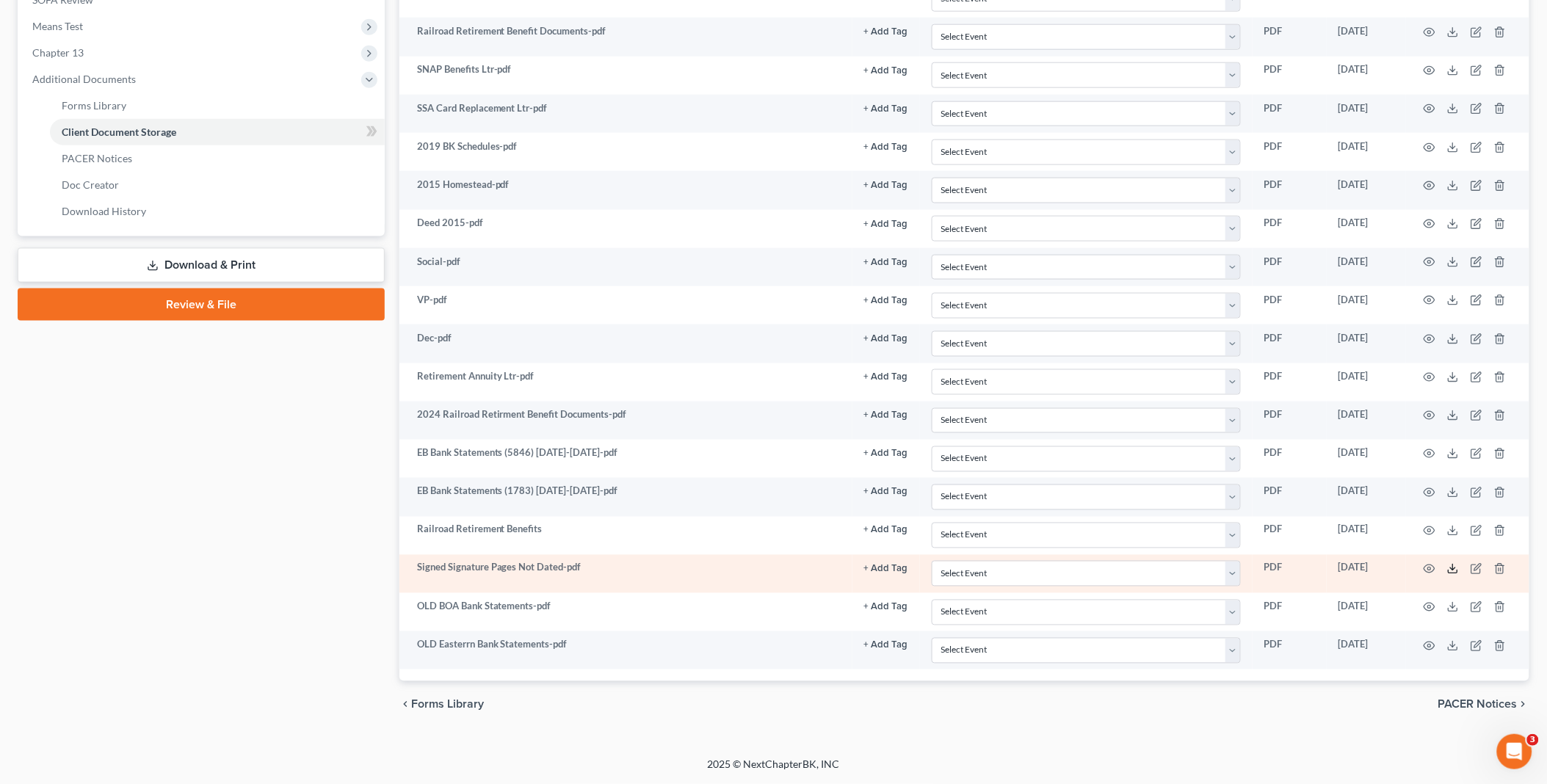
click at [1455, 568] on icon at bounding box center [1453, 569] width 12 height 12
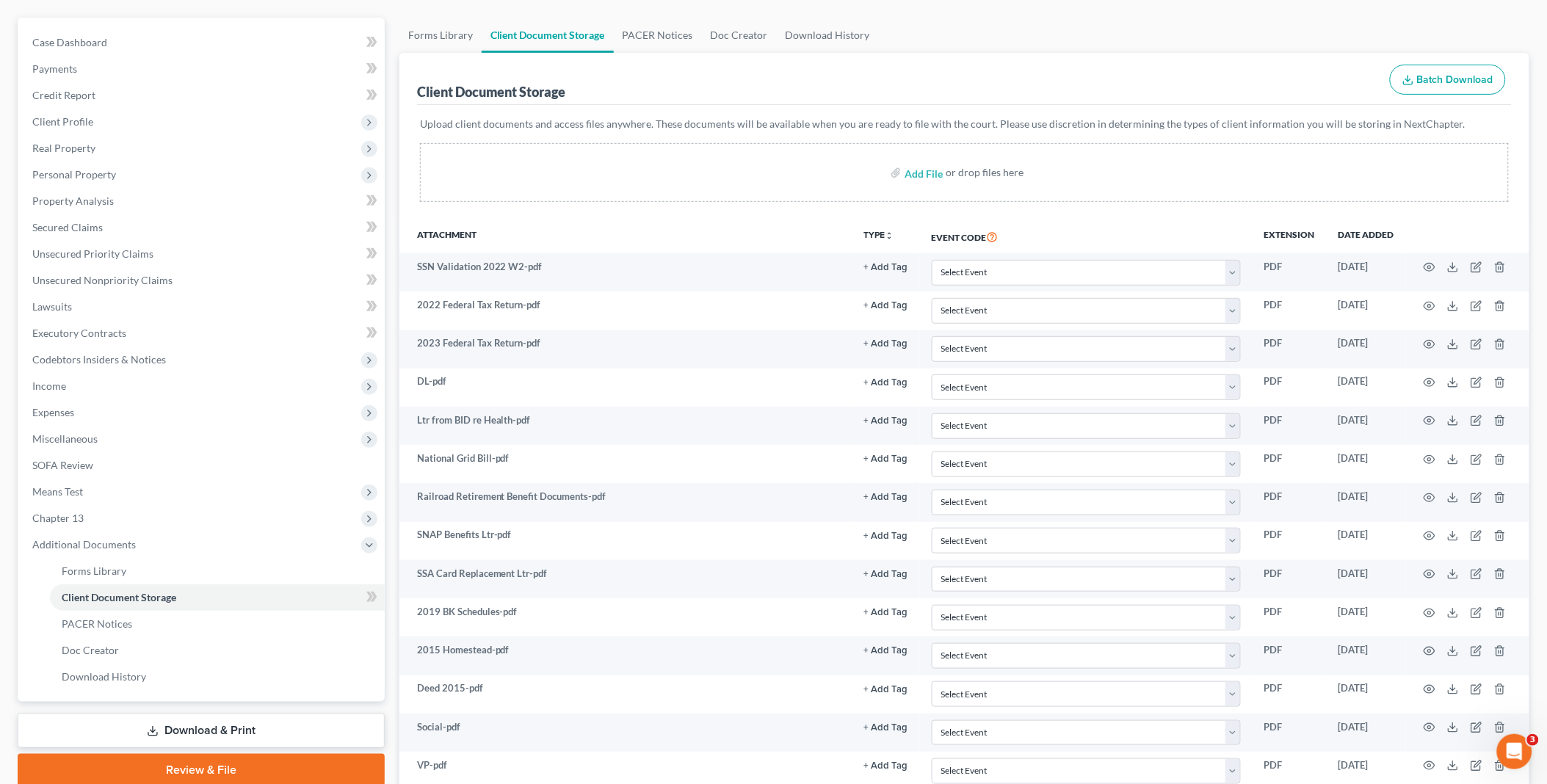
scroll to position [0, 0]
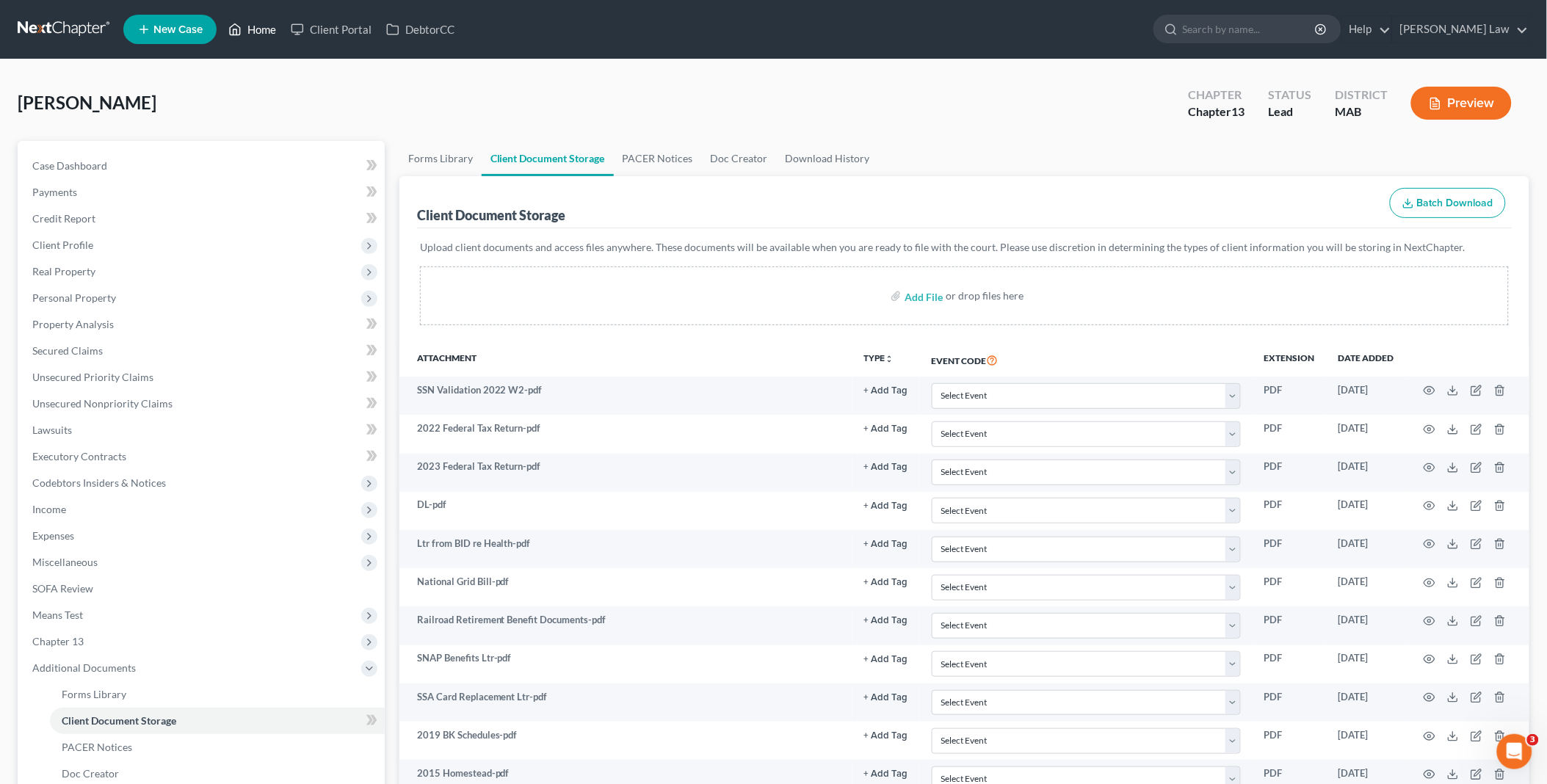
click at [253, 26] on link "Home" at bounding box center [252, 30] width 63 height 27
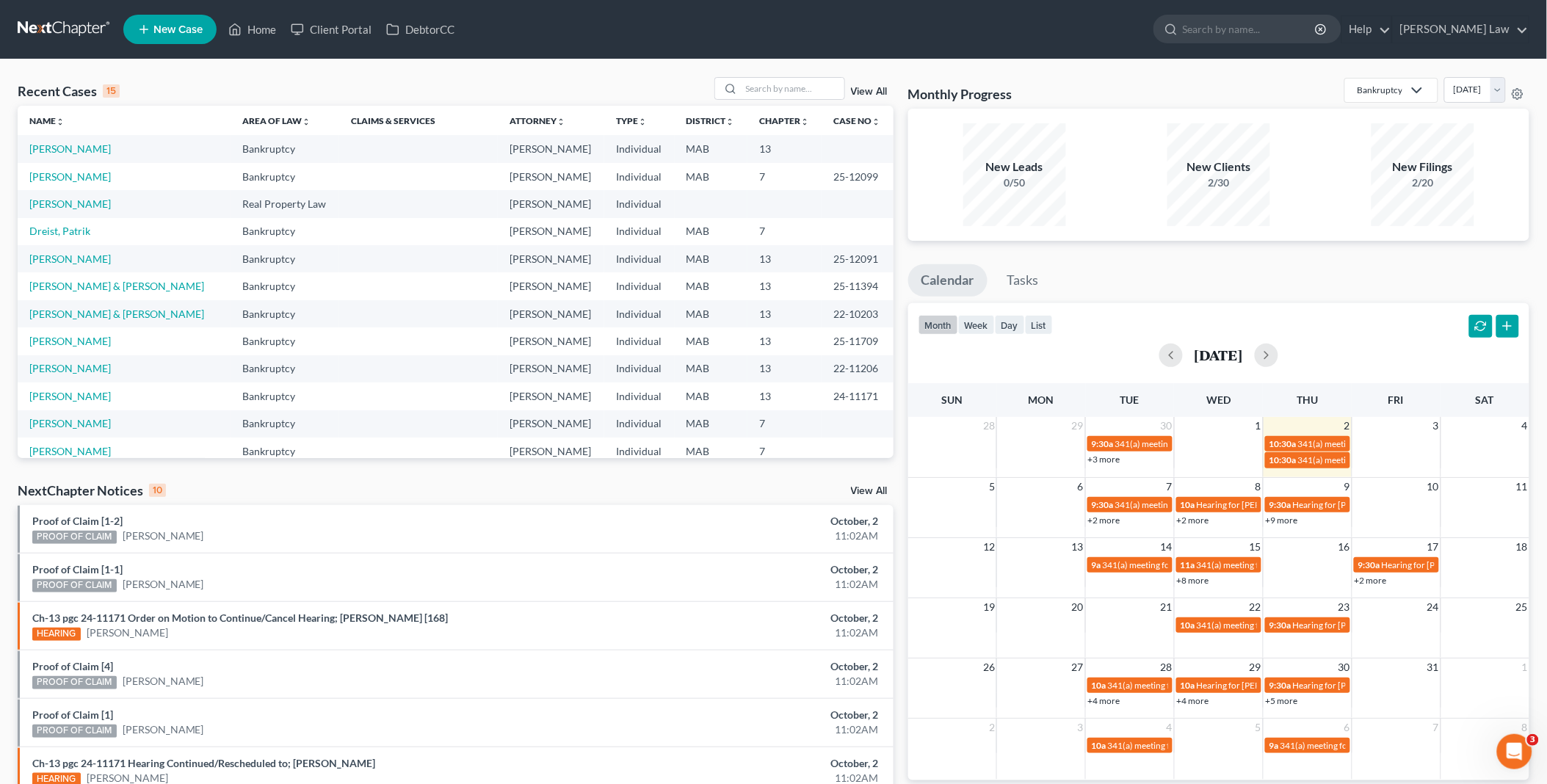
click at [68, 141] on td "[PERSON_NAME]" at bounding box center [124, 148] width 213 height 27
click at [73, 149] on link "[PERSON_NAME]" at bounding box center [70, 148] width 81 height 13
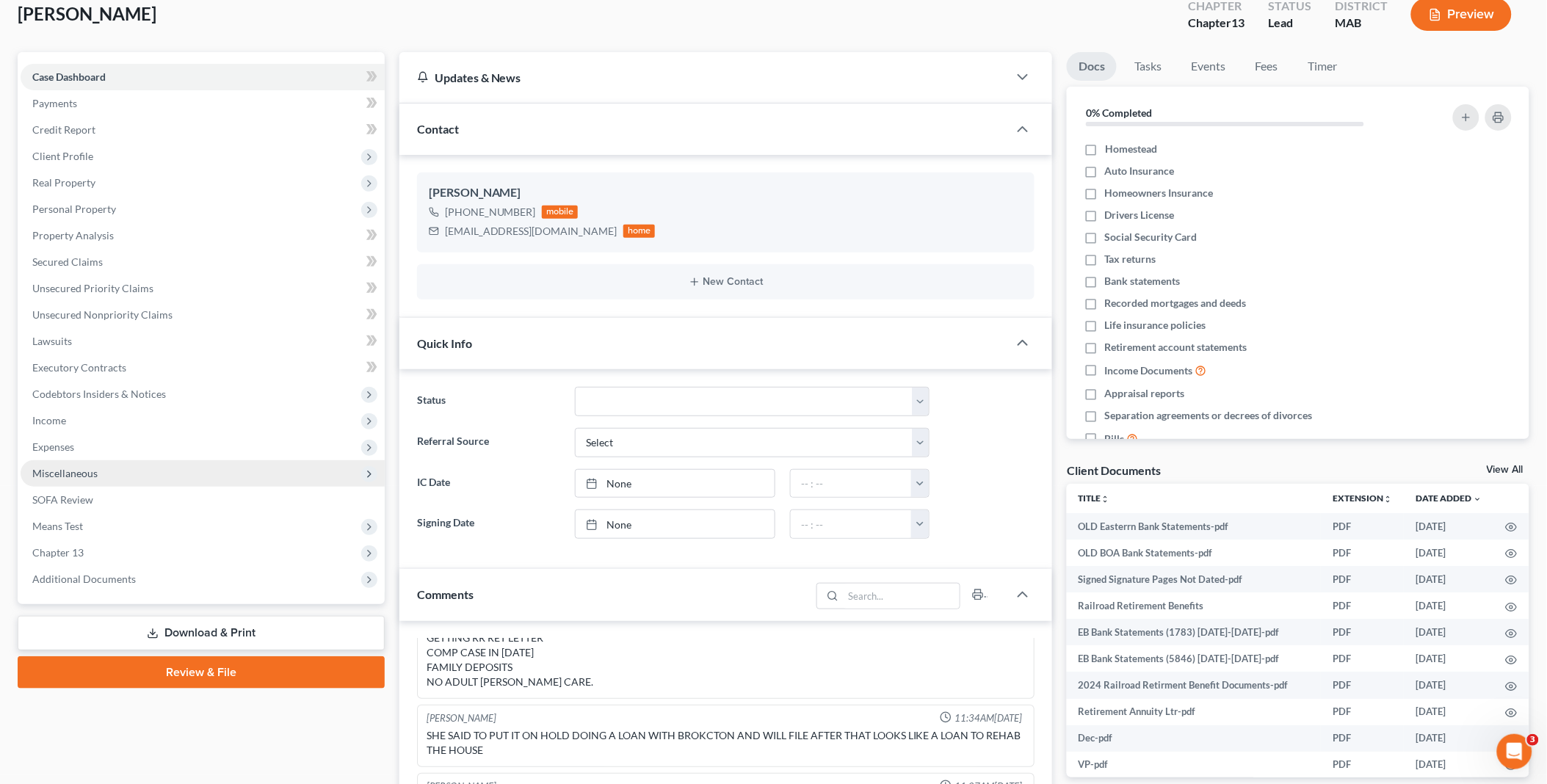
scroll to position [244, 0]
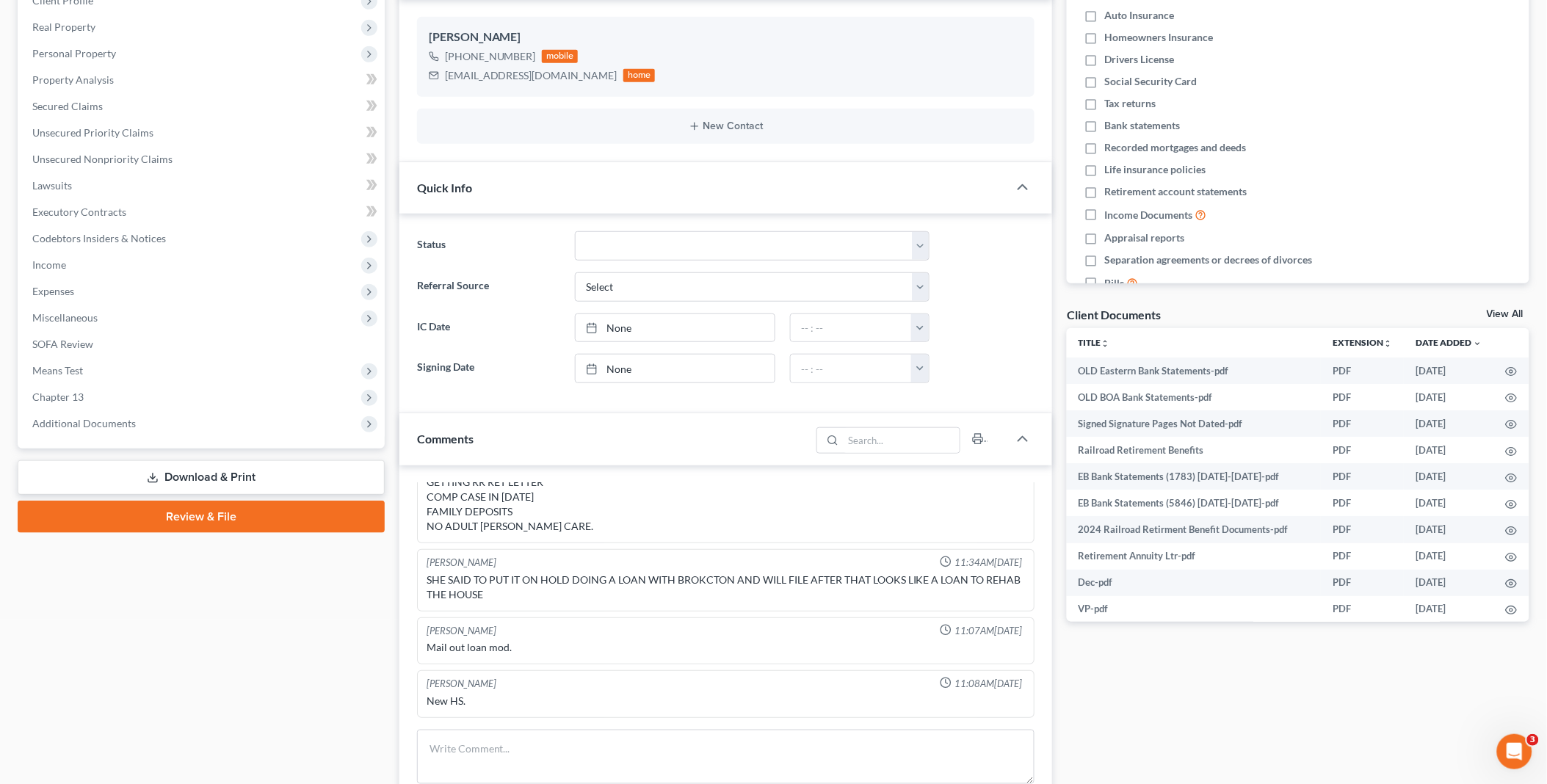
click at [247, 472] on link "Download & Print" at bounding box center [201, 477] width 367 height 35
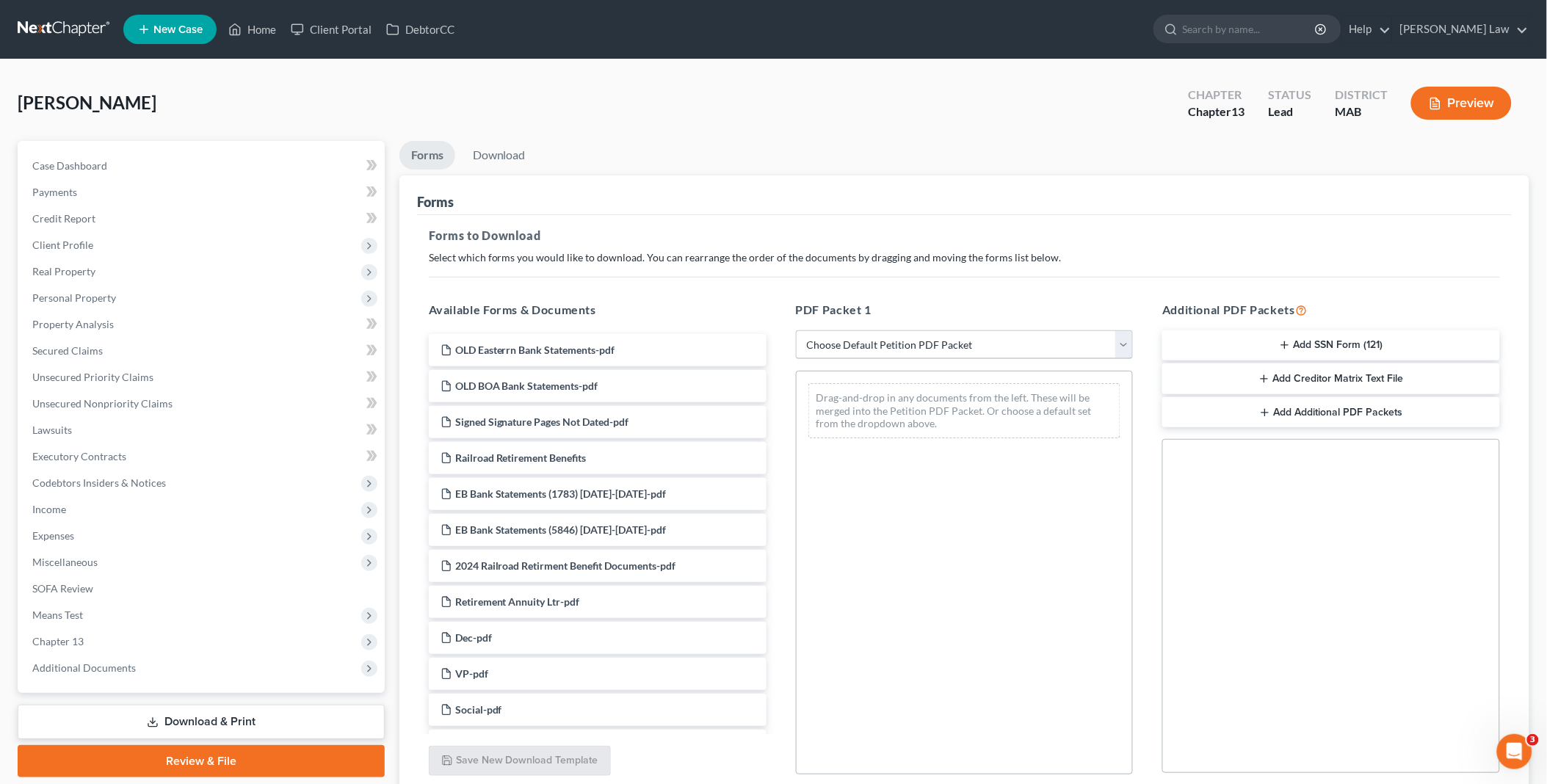
click at [1123, 346] on select "Choose Default Petition PDF Packet Complete Bankruptcy Petition (all forms and …" at bounding box center [964, 345] width 337 height 30
click at [1131, 347] on select "Choose Default Petition PDF Packet Complete Bankruptcy Petition (all forms and …" at bounding box center [964, 345] width 337 height 30
select select "3"
click at [796, 330] on select "Choose Default Petition PDF Packet Complete Bankruptcy Petition (all forms and …" at bounding box center [964, 345] width 337 height 30
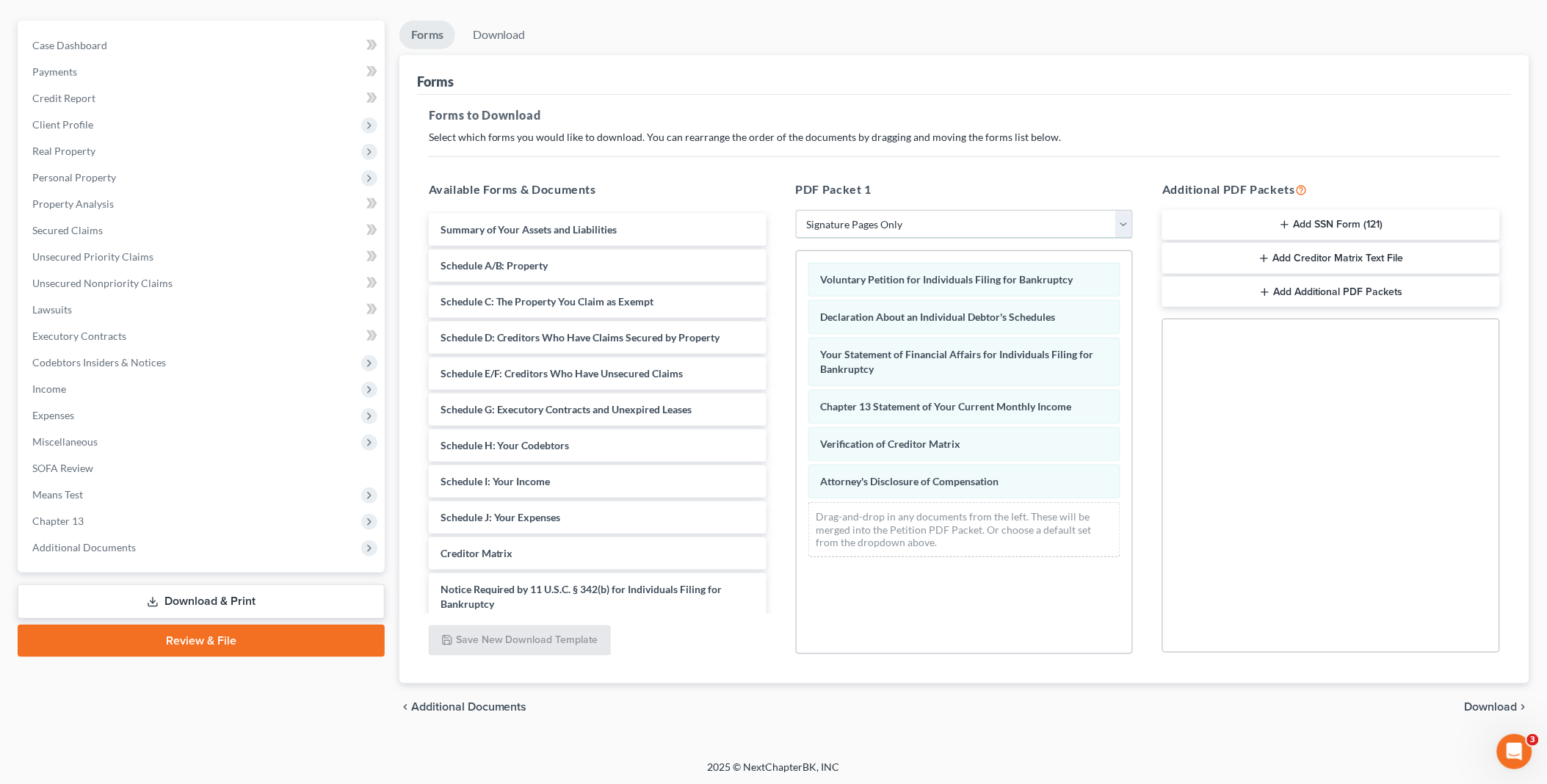
scroll to position [122, 0]
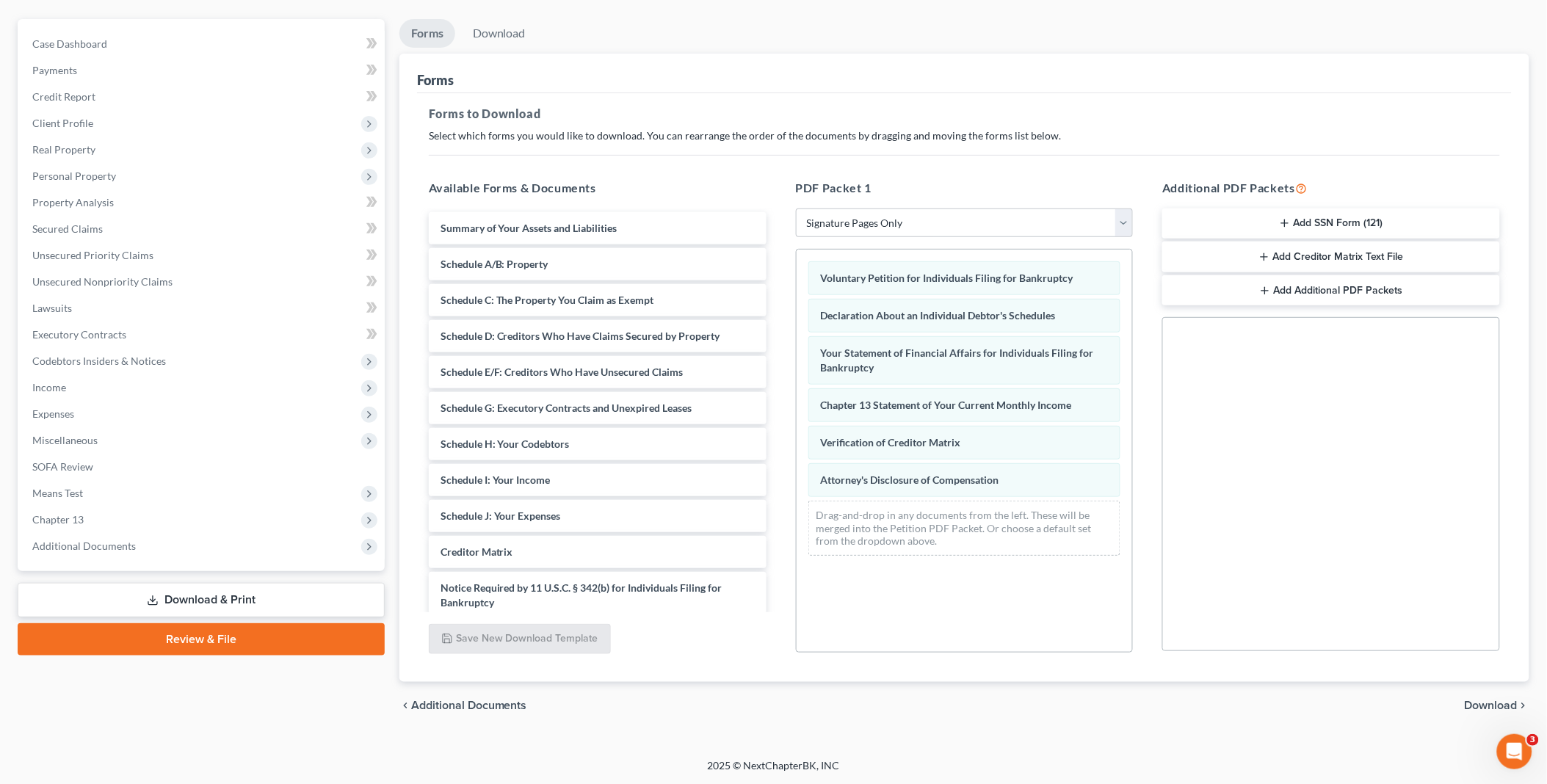
click at [1511, 703] on span "Download" at bounding box center [1491, 705] width 53 height 12
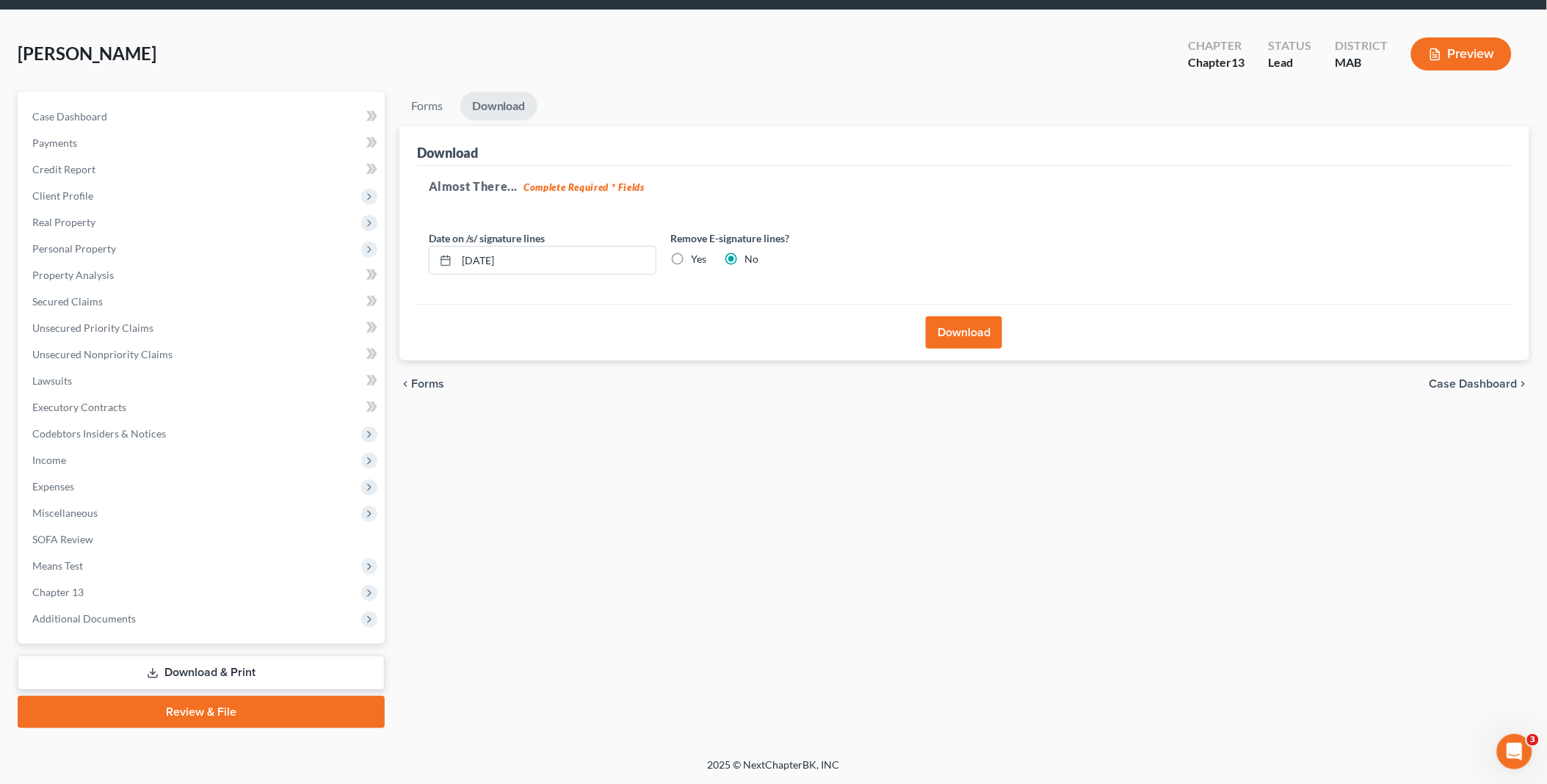
scroll to position [47, 0]
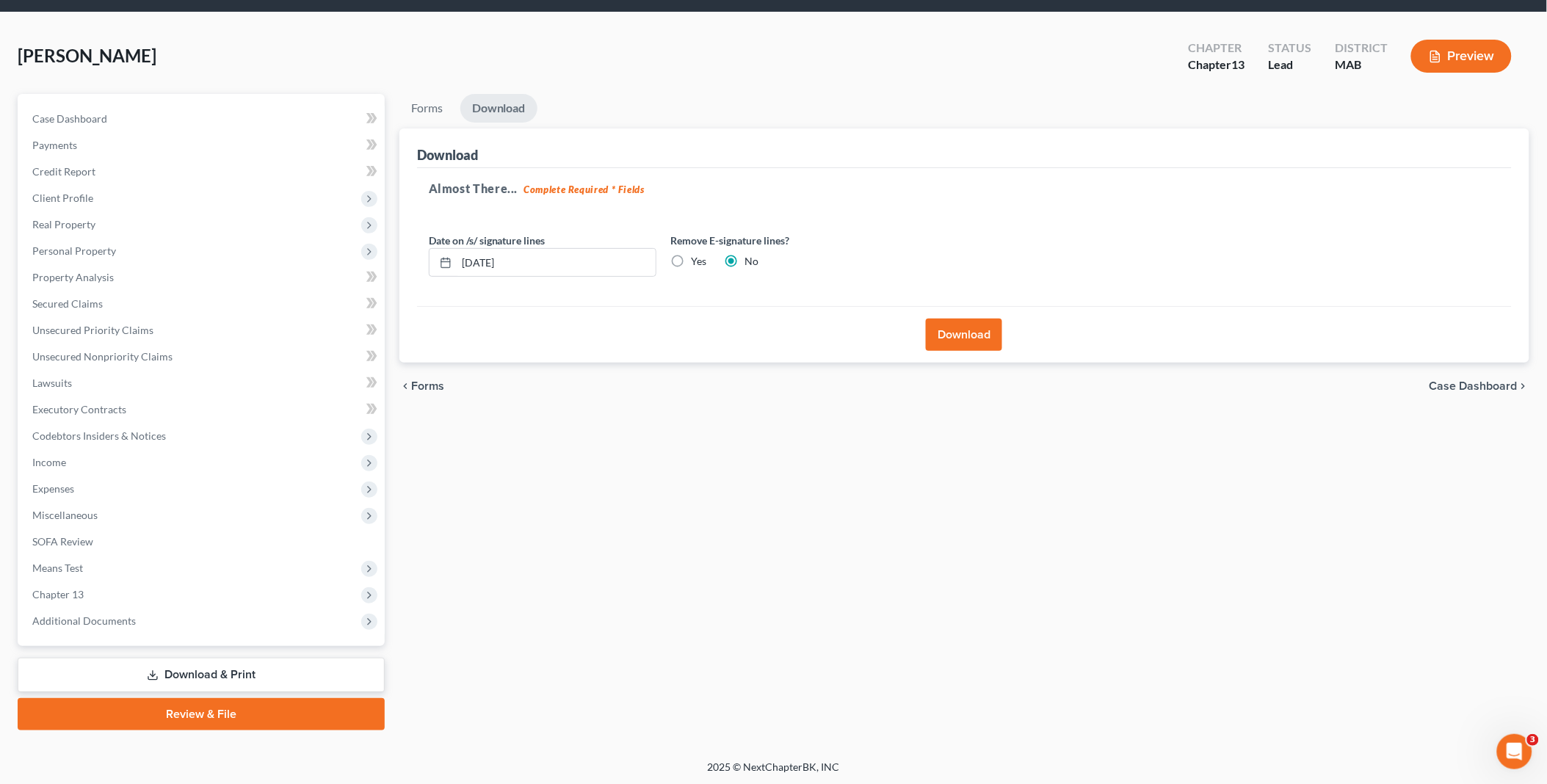
click at [950, 323] on button "Download" at bounding box center [964, 334] width 76 height 32
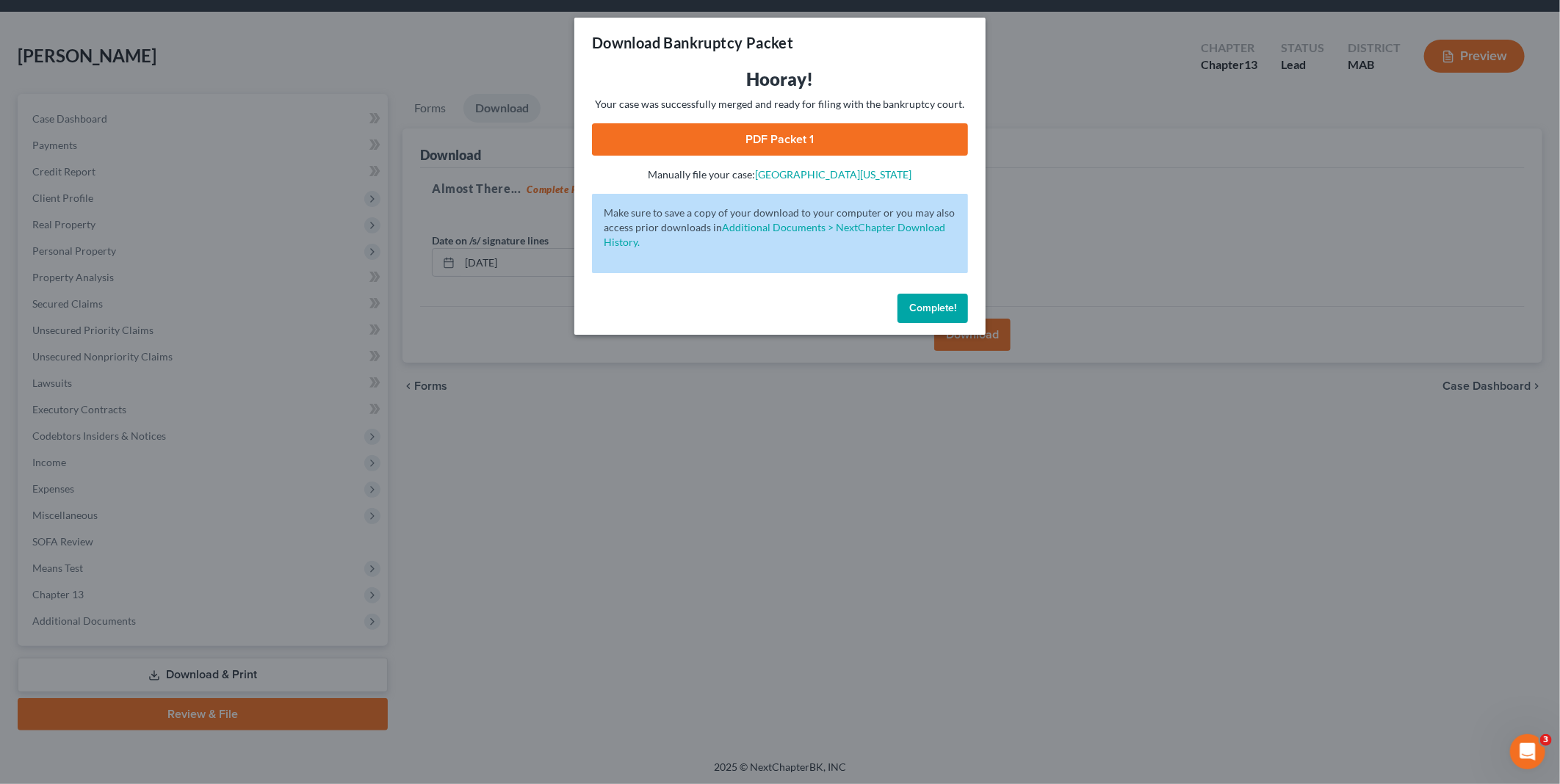
click at [928, 306] on span "Complete!" at bounding box center [933, 308] width 47 height 13
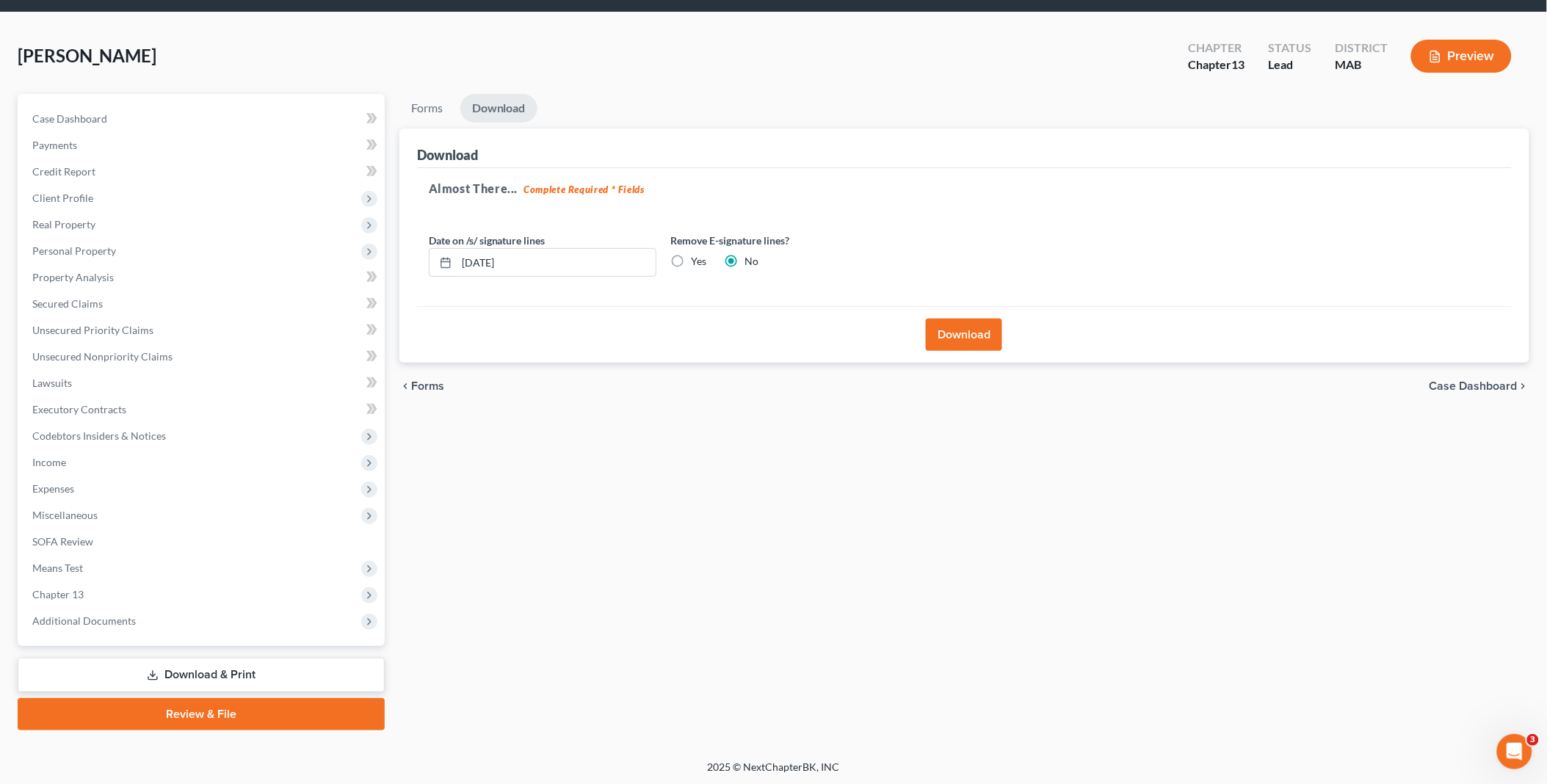
click at [976, 331] on button "Download" at bounding box center [964, 334] width 76 height 32
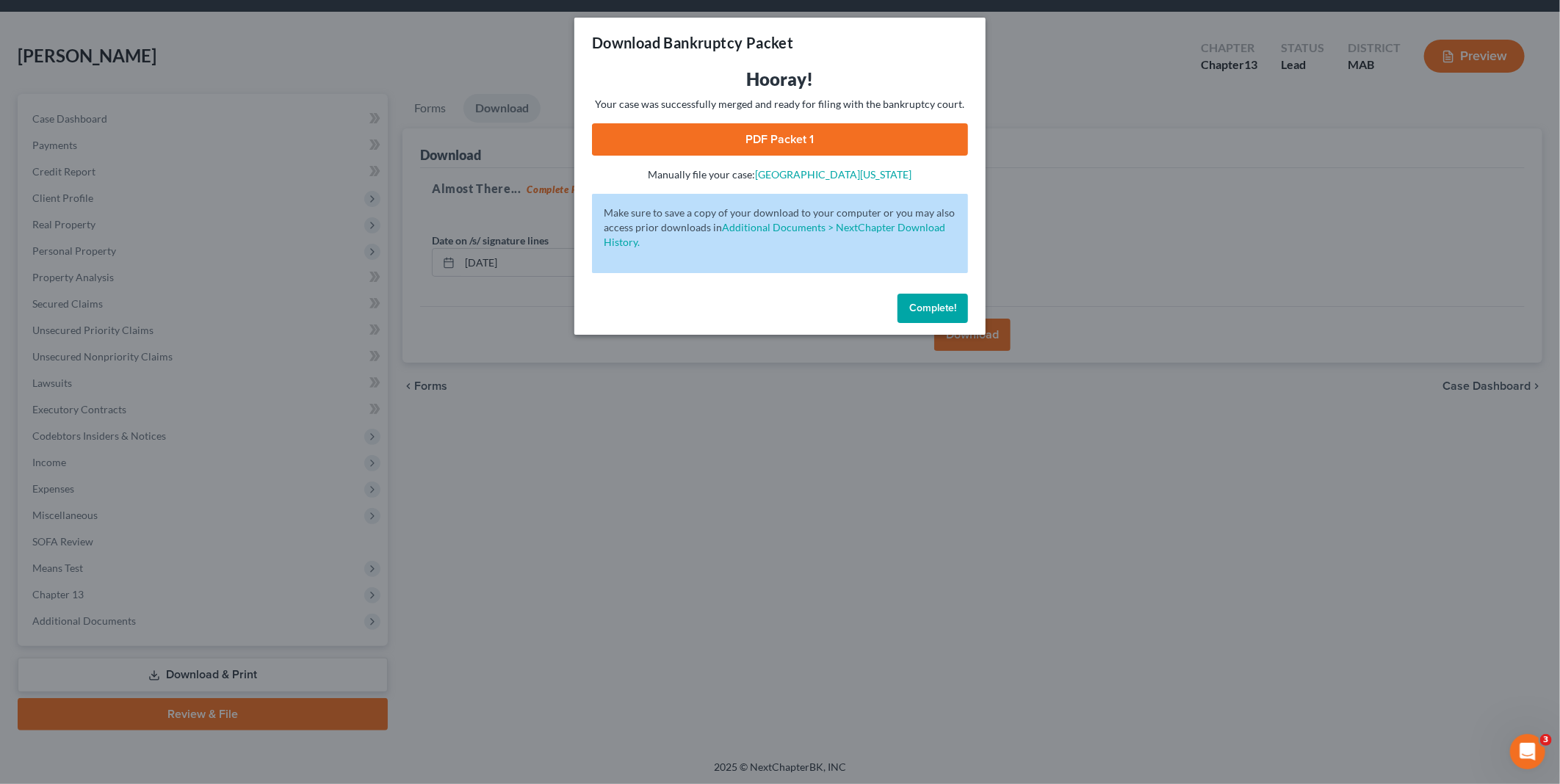
click at [938, 302] on span "Complete!" at bounding box center [933, 308] width 47 height 13
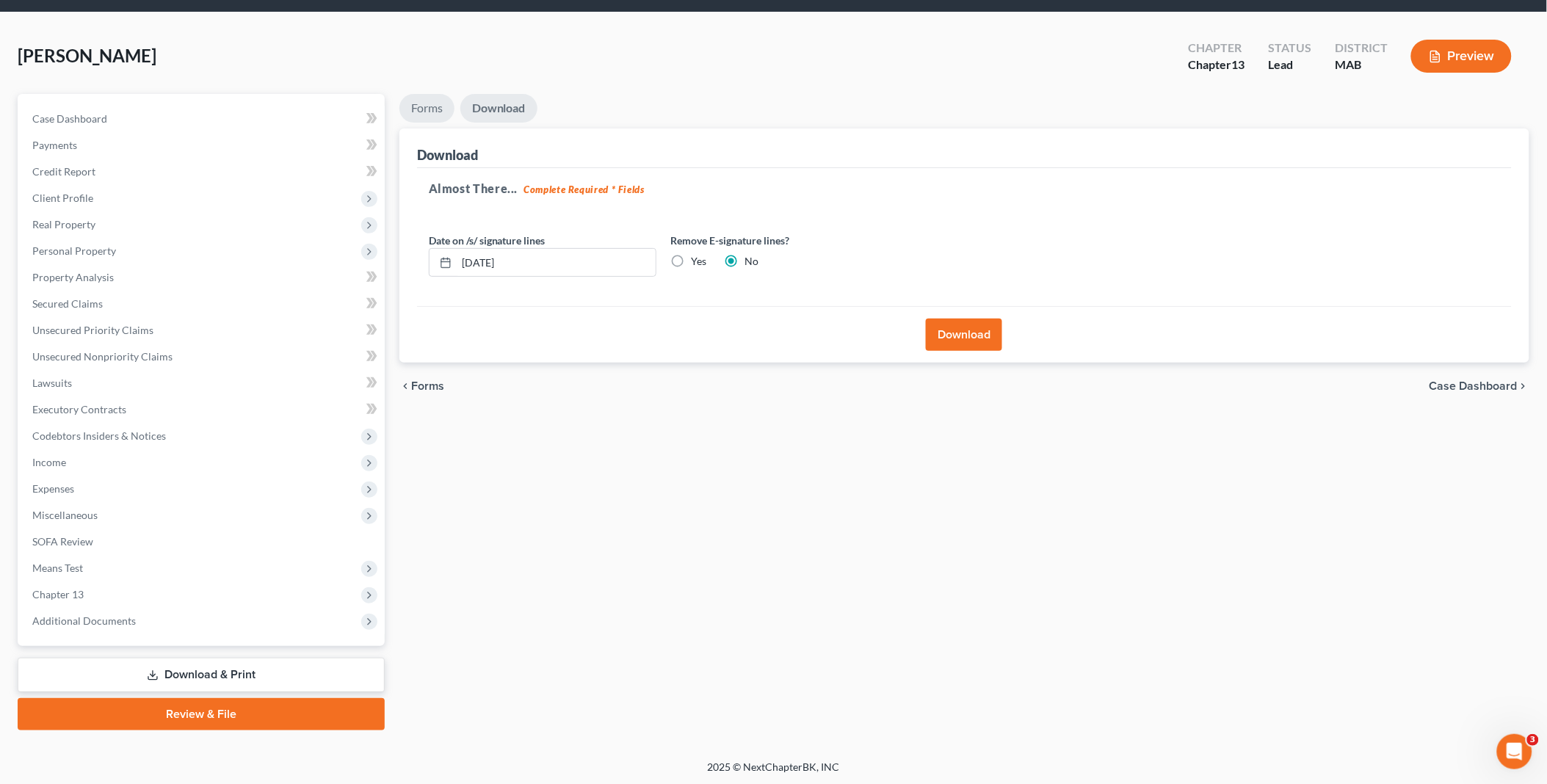
click at [431, 106] on link "Forms" at bounding box center [427, 108] width 55 height 29
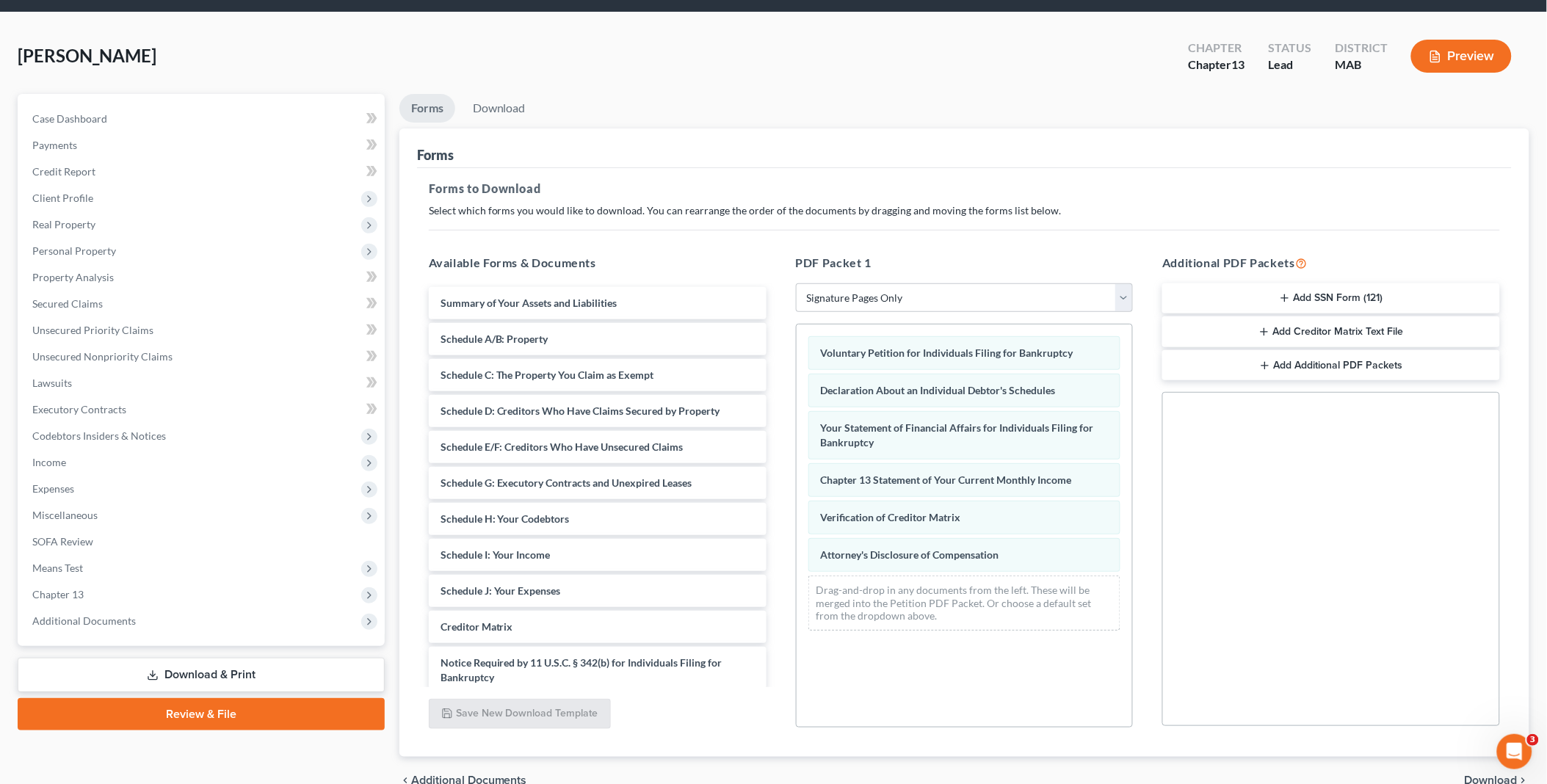
click at [1341, 294] on button "Add SSN Form (121)" at bounding box center [1331, 299] width 337 height 31
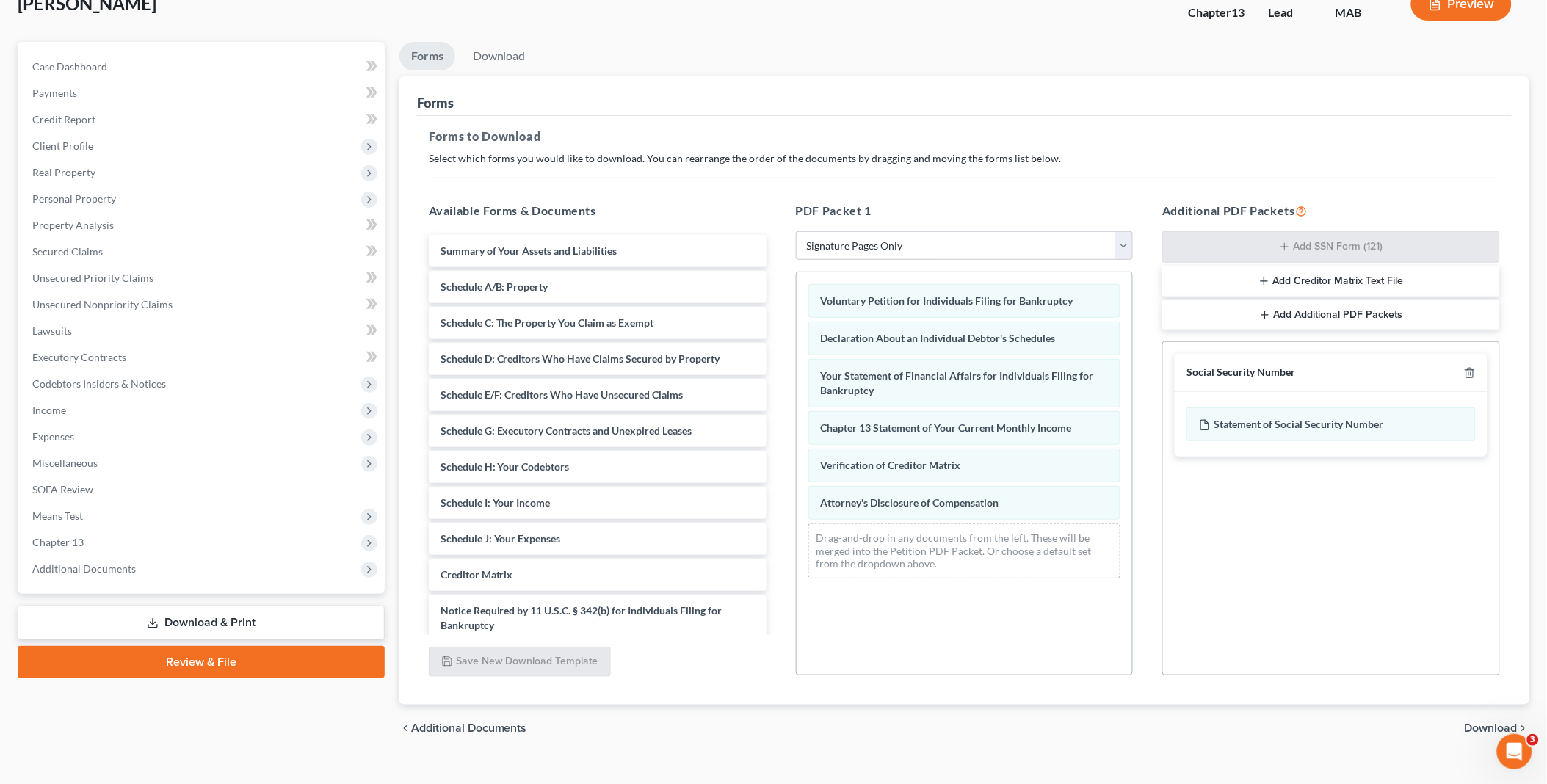
scroll to position [122, 0]
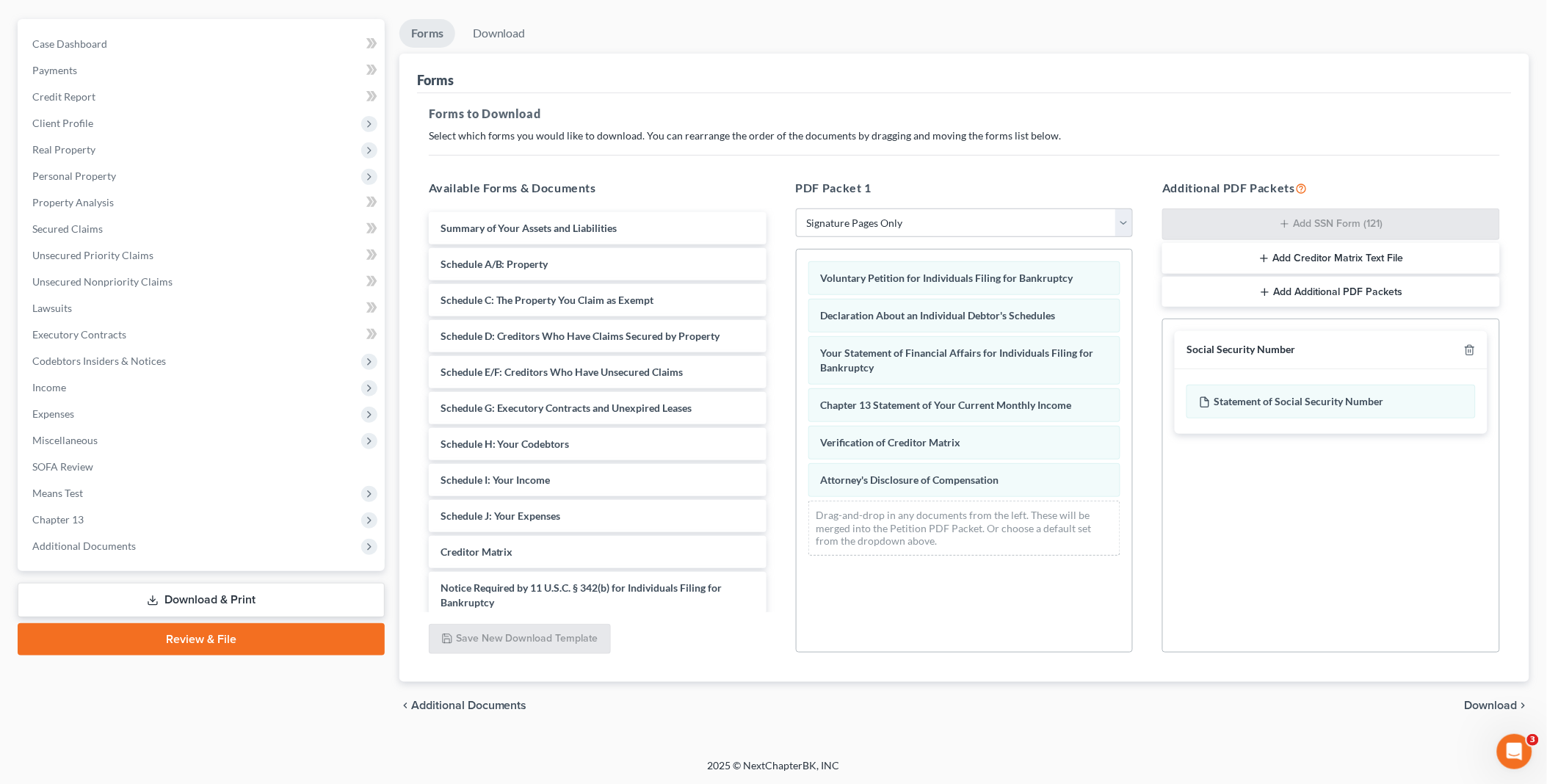
click at [1500, 706] on span "Download" at bounding box center [1491, 705] width 53 height 12
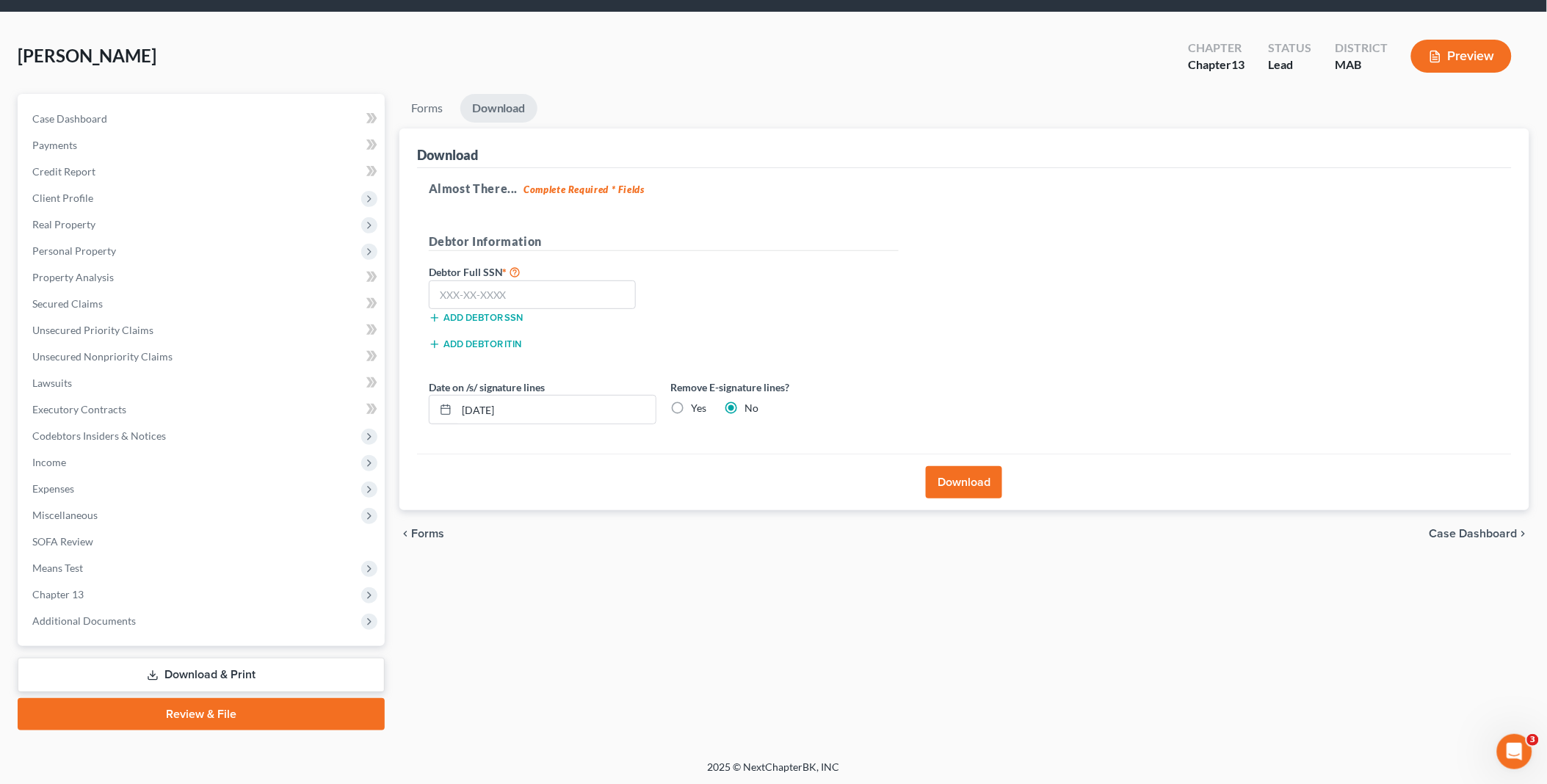
click at [236, 664] on link "Download & Print" at bounding box center [201, 675] width 367 height 35
click at [94, 614] on span "Additional Documents" at bounding box center [84, 620] width 103 height 13
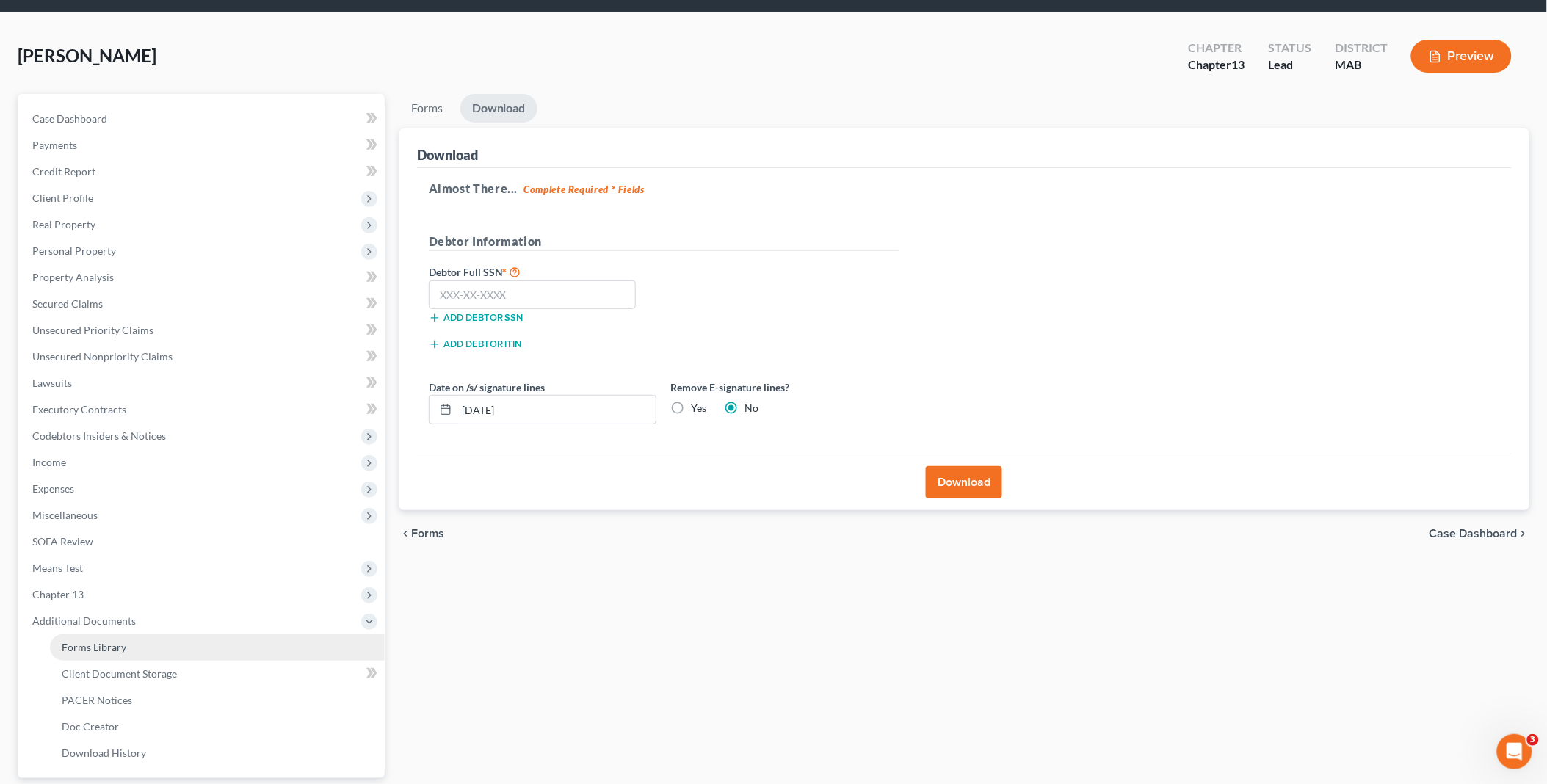
click at [106, 644] on span "Forms Library" at bounding box center [94, 647] width 64 height 13
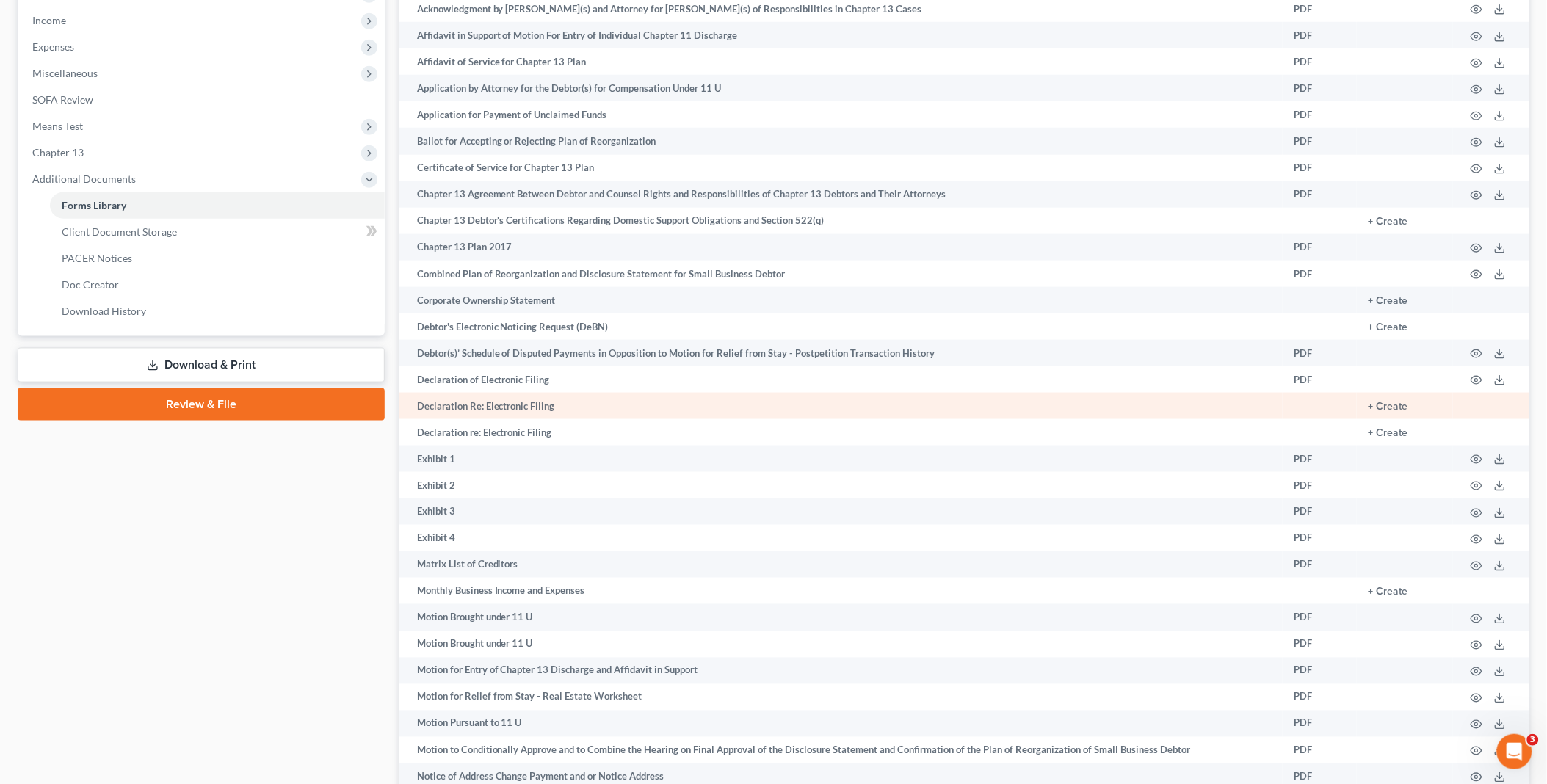
scroll to position [163, 0]
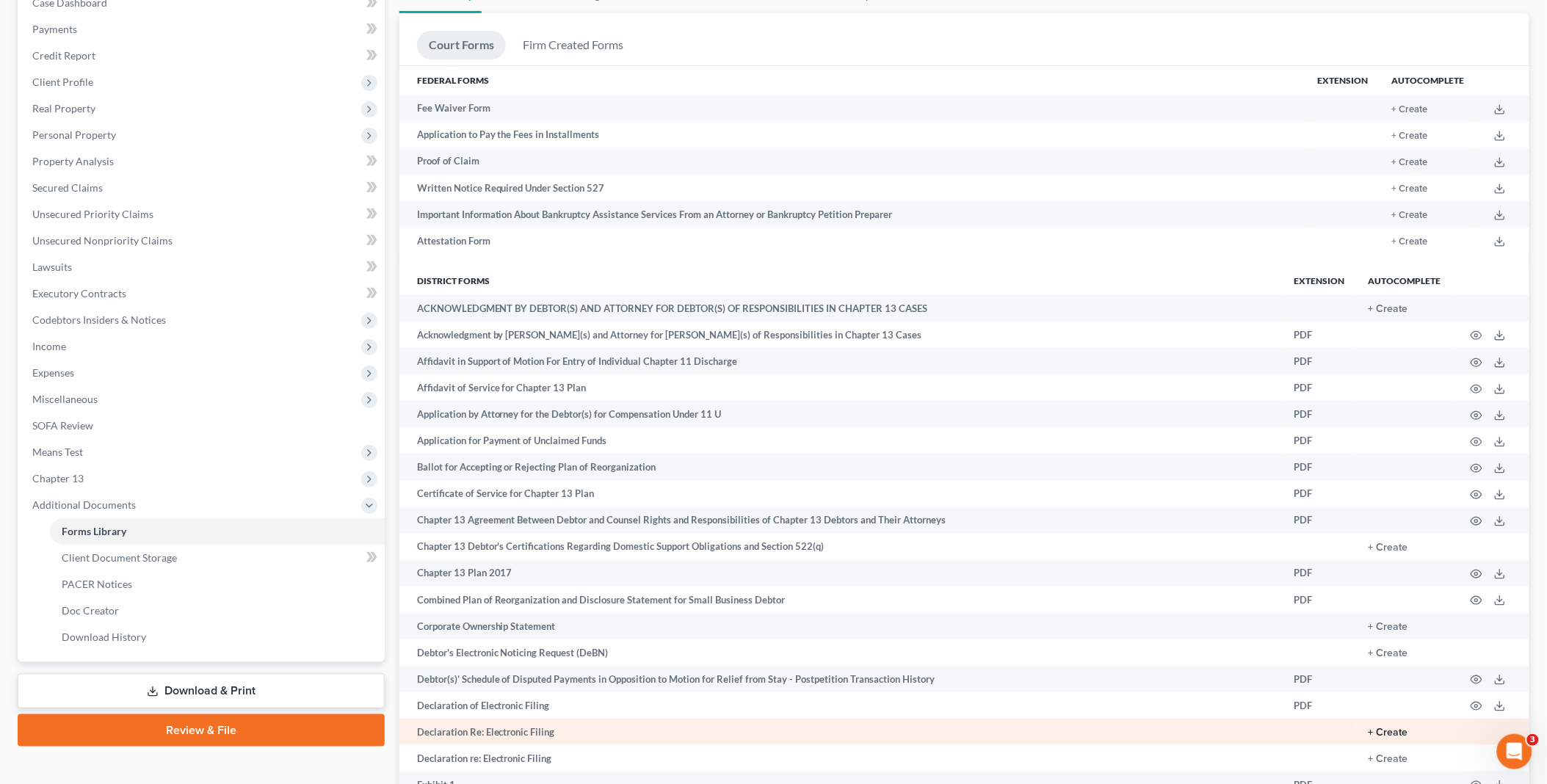
click at [1400, 737] on button "+ Create" at bounding box center [1388, 732] width 40 height 10
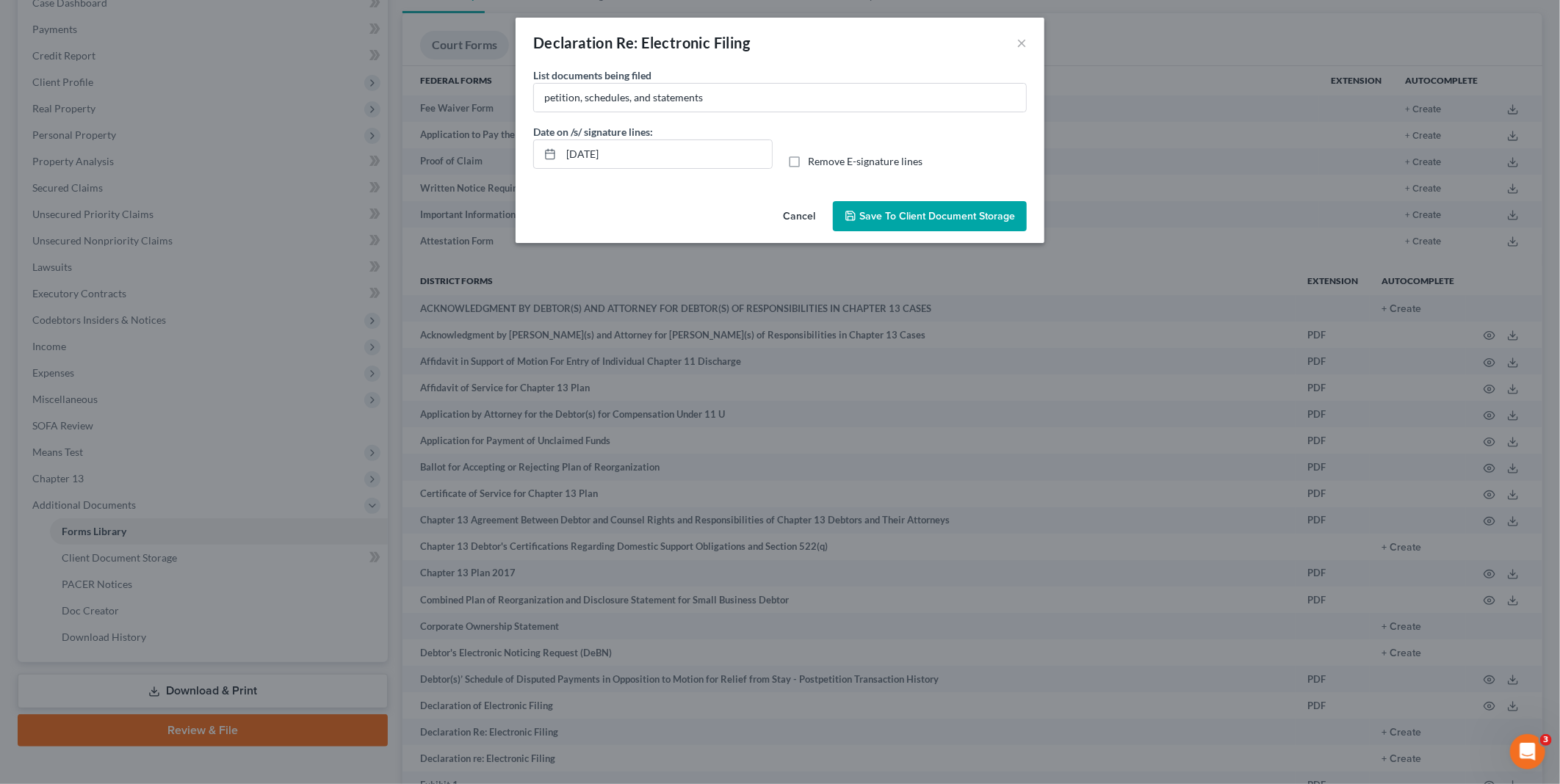
click at [926, 215] on span "Save to Client Document Storage" at bounding box center [937, 216] width 156 height 13
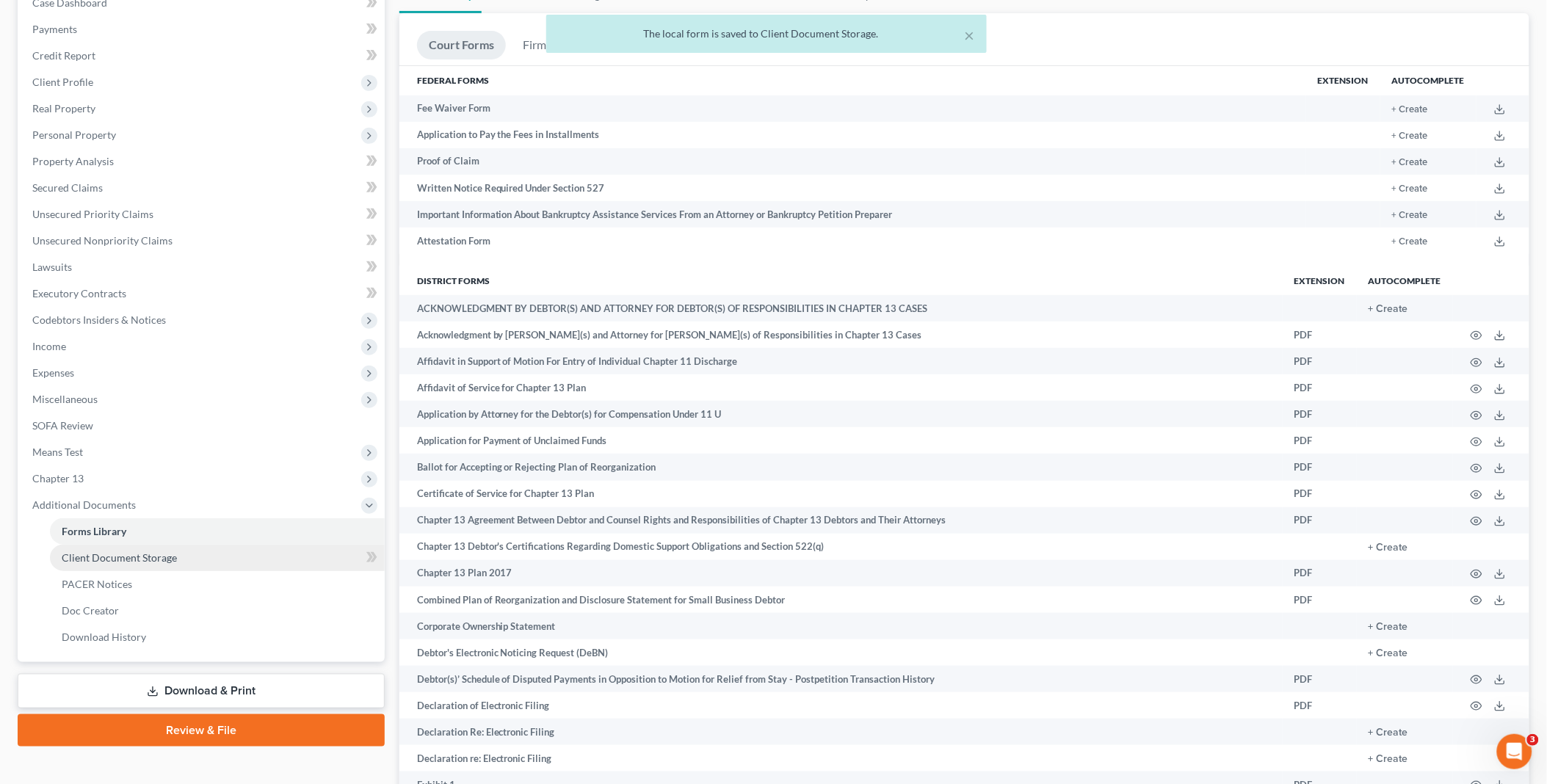
click at [117, 551] on span "Client Document Storage" at bounding box center [120, 557] width 115 height 13
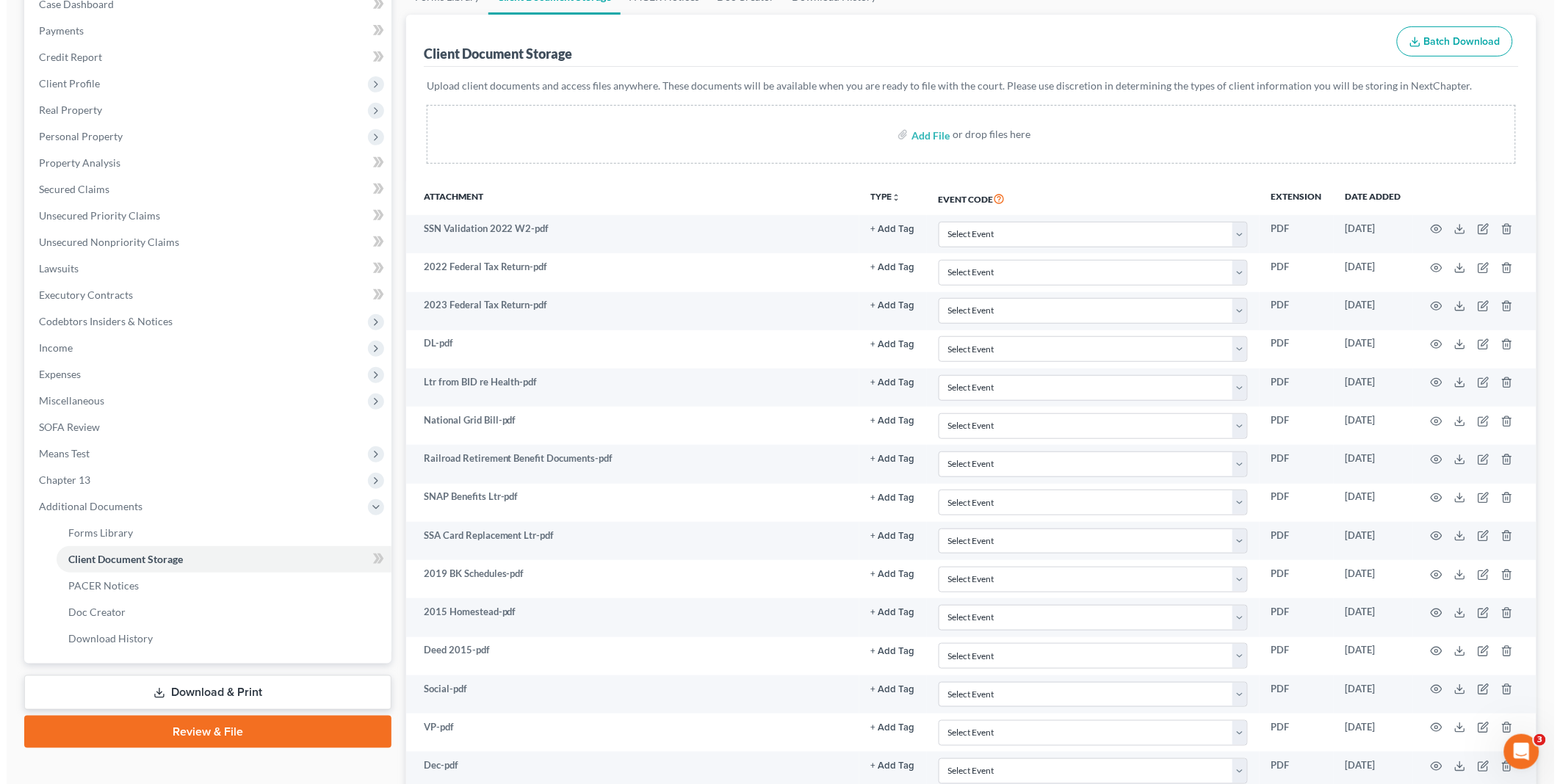
scroll to position [630, 0]
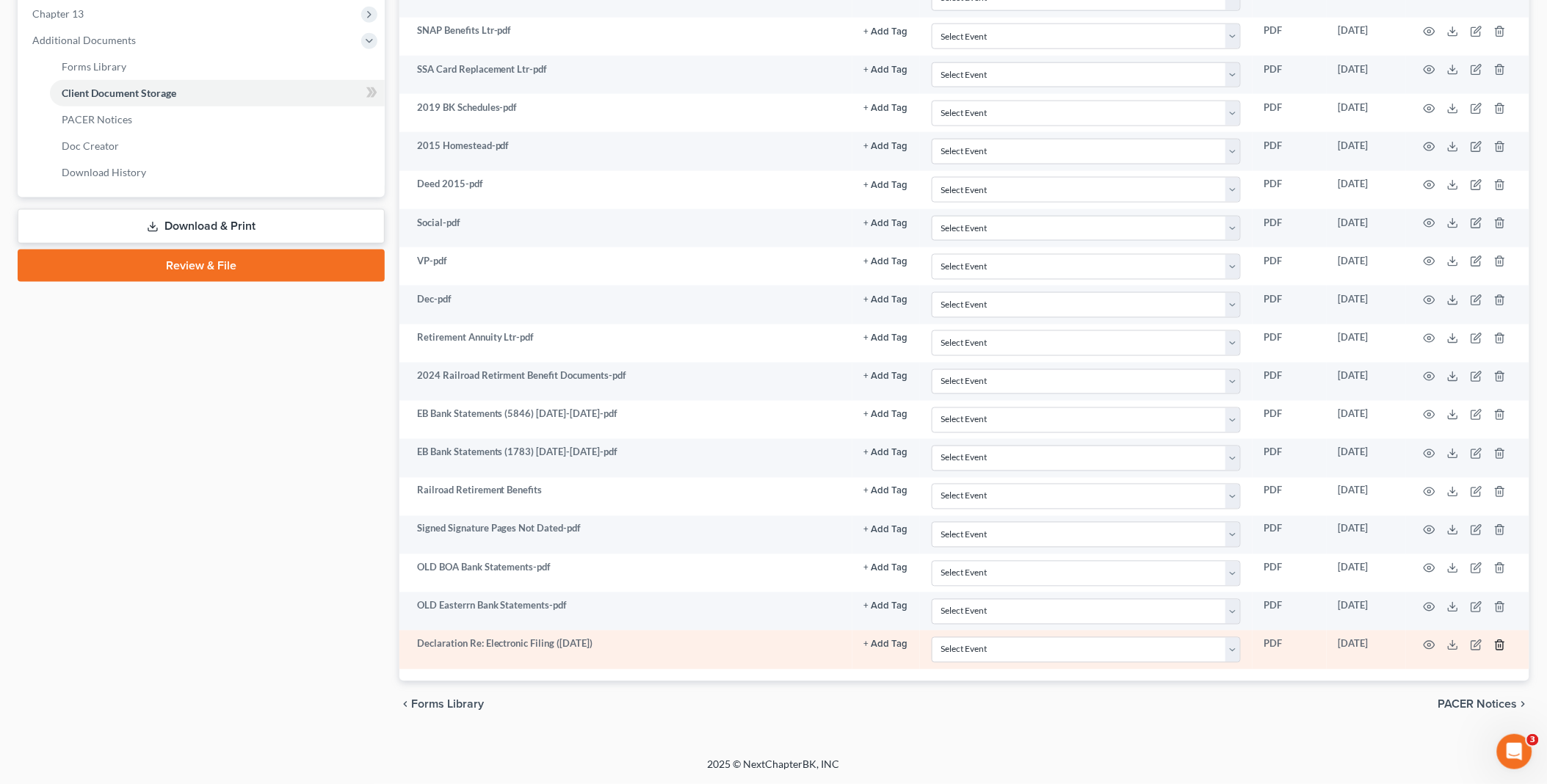
click at [1499, 644] on line "button" at bounding box center [1499, 646] width 0 height 3
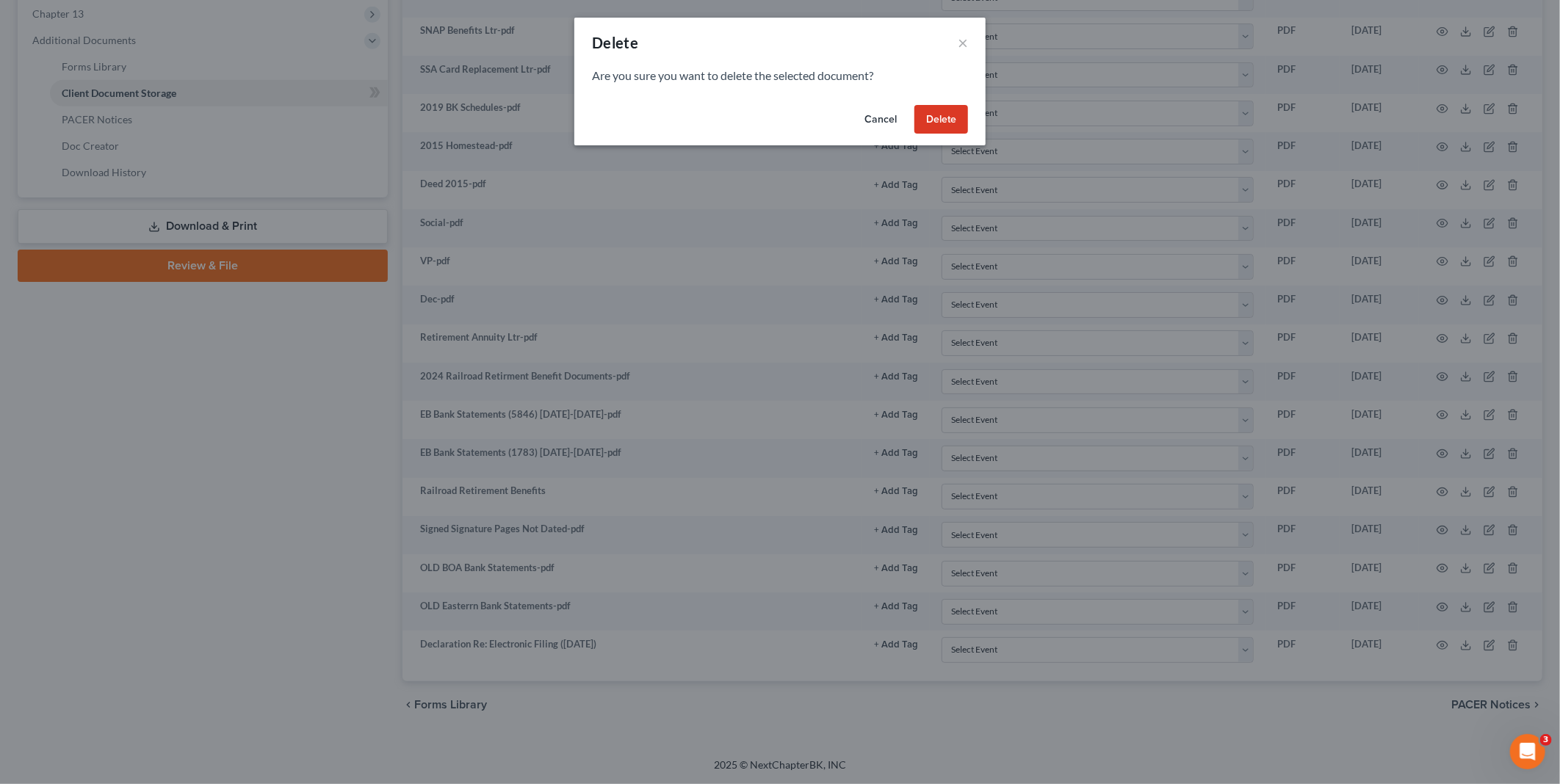
click at [952, 115] on button "Delete" at bounding box center [941, 120] width 54 height 30
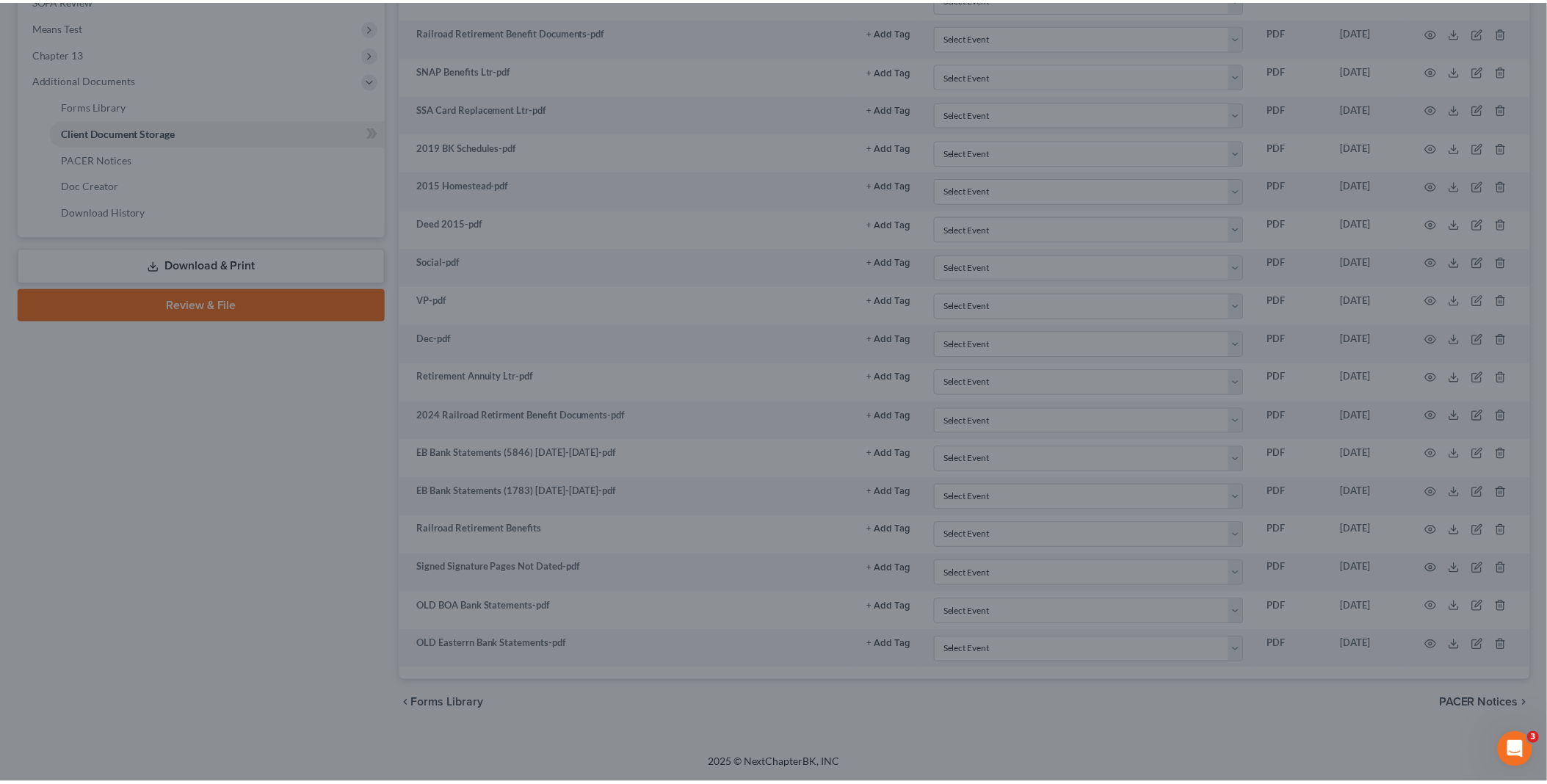
scroll to position [591, 0]
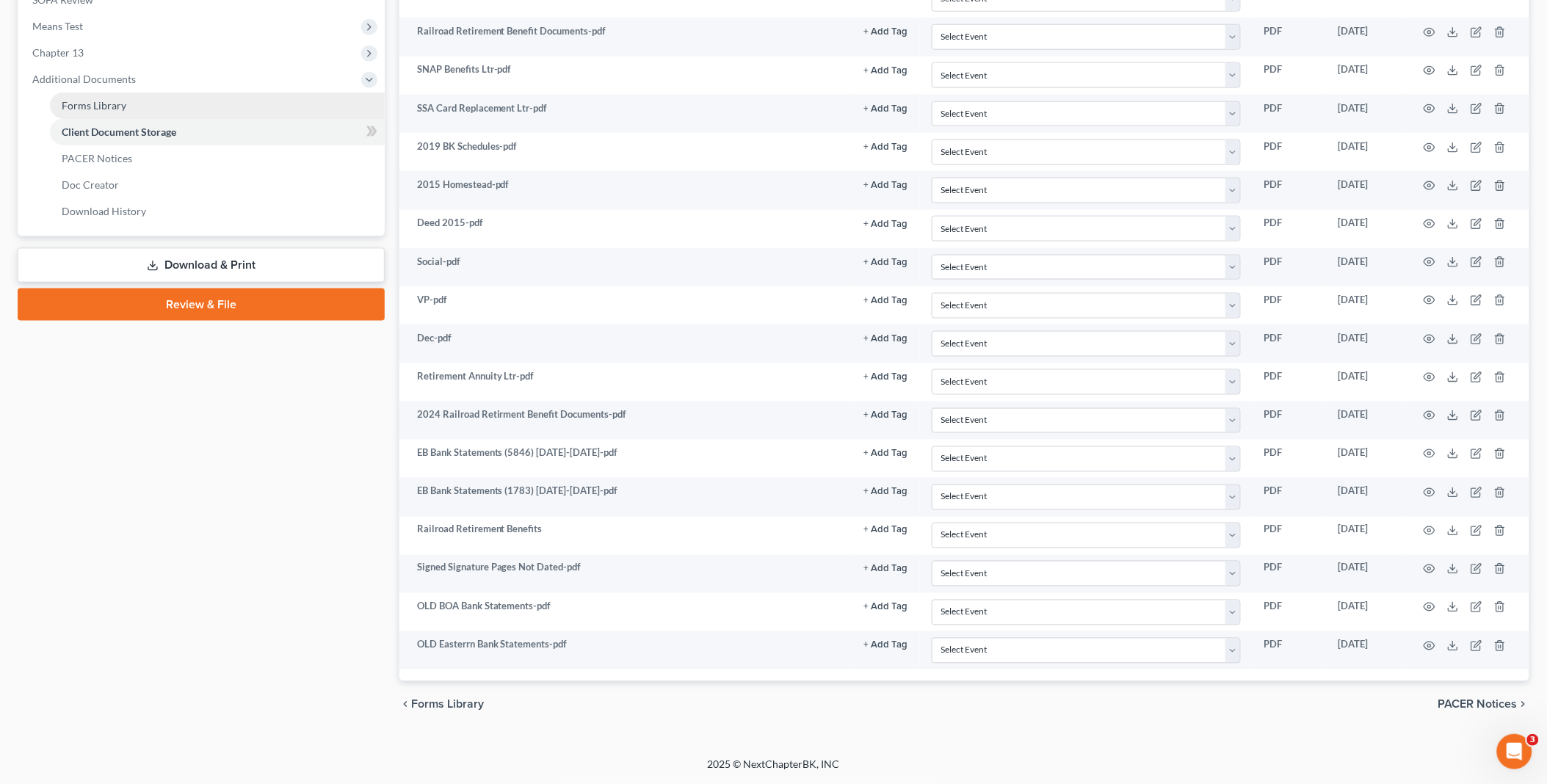
click at [107, 92] on link "Forms Library" at bounding box center [217, 106] width 335 height 27
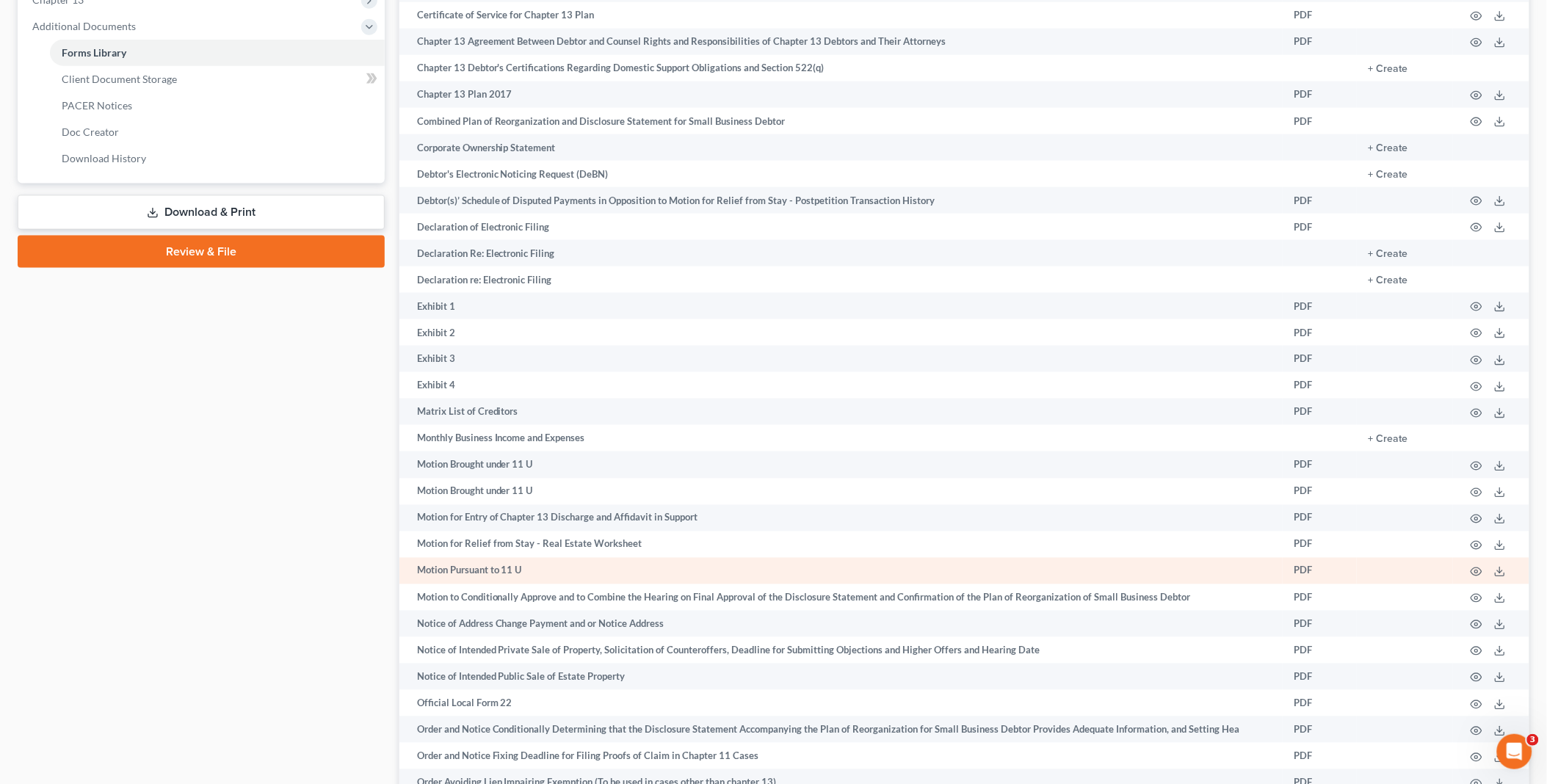
scroll to position [652, 0]
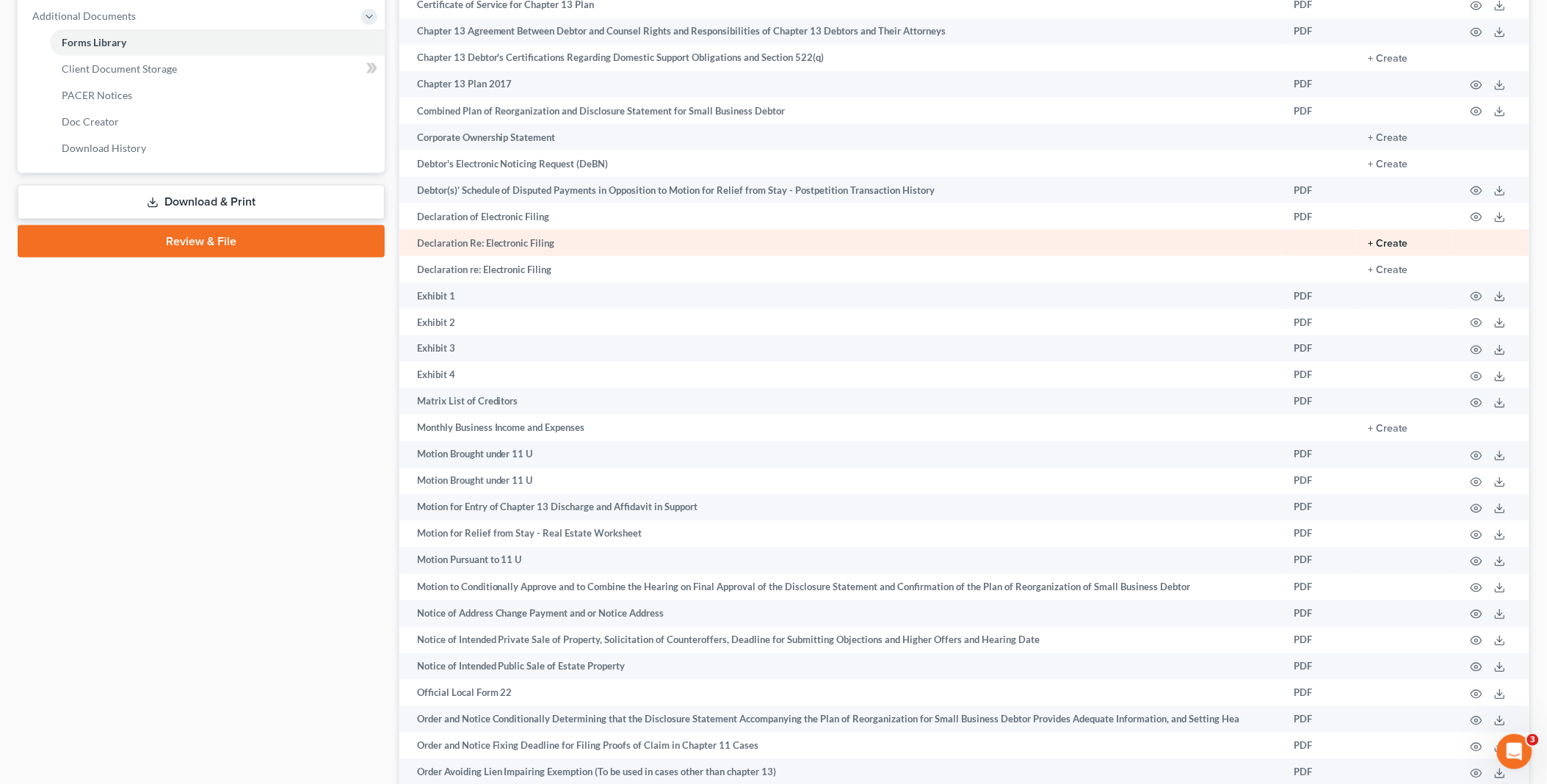
click at [1393, 248] on button "+ Create" at bounding box center [1388, 244] width 40 height 10
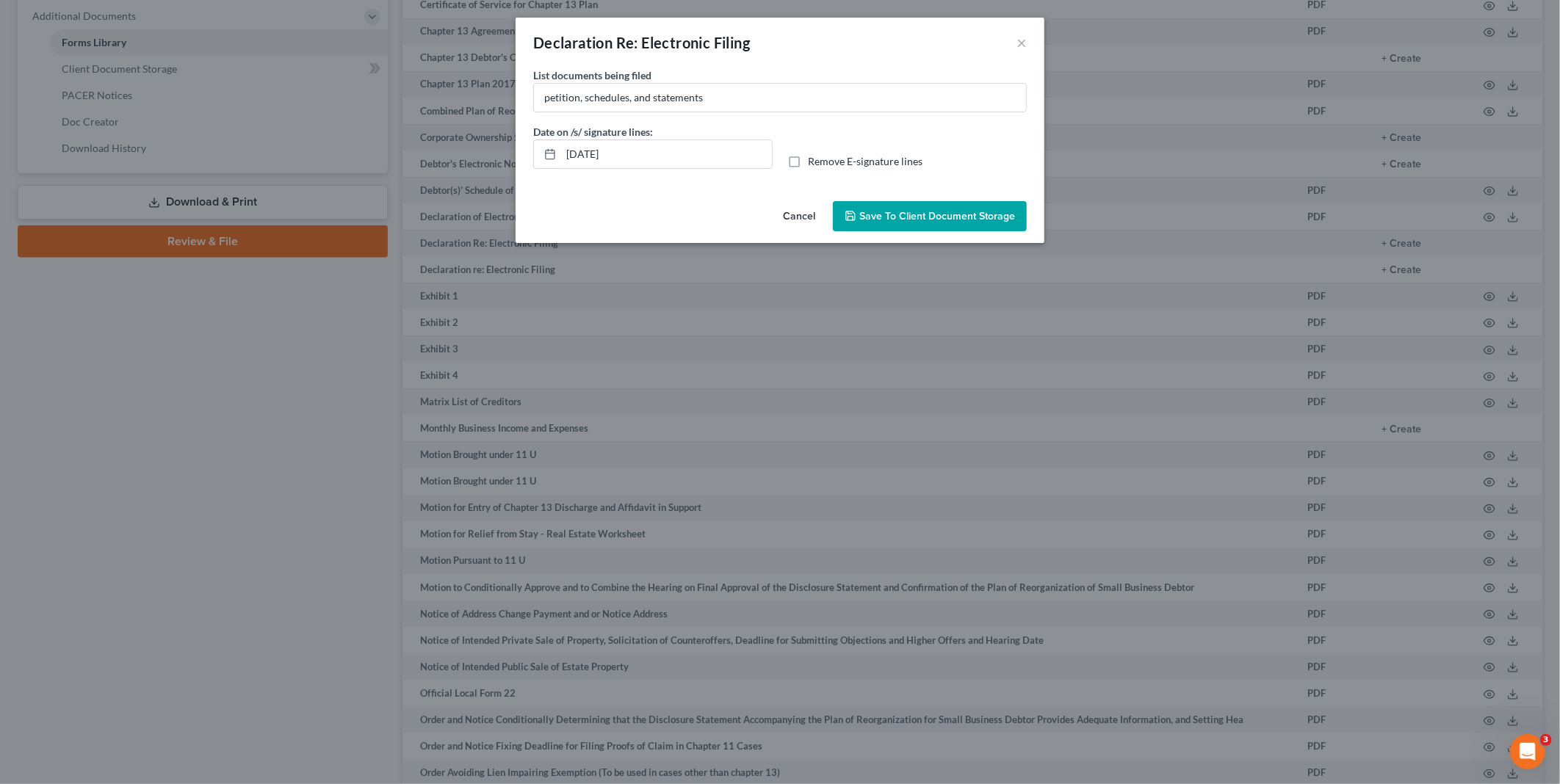
click at [802, 216] on button "Cancel" at bounding box center [799, 217] width 56 height 30
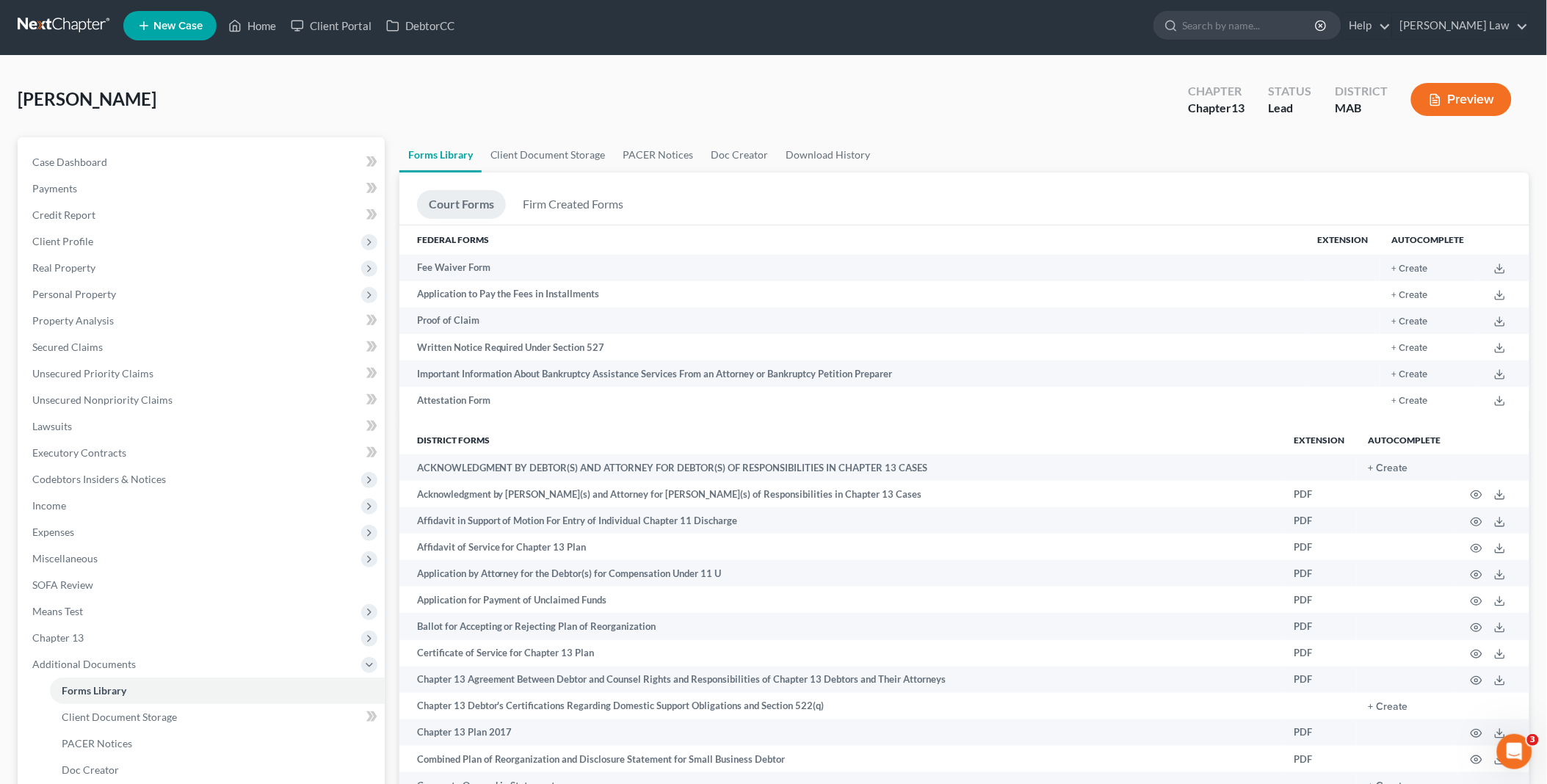
scroll to position [0, 0]
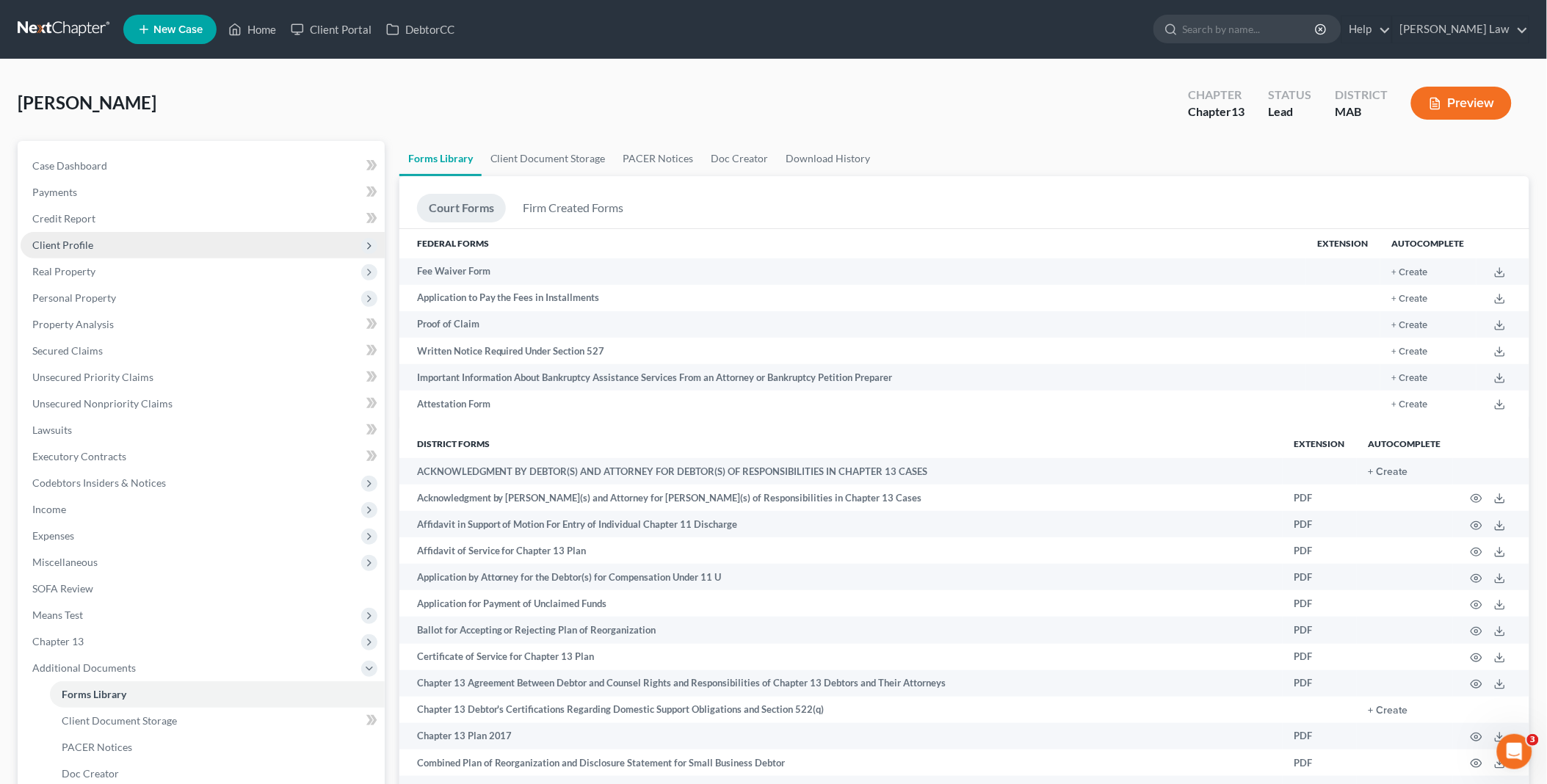
click at [99, 244] on span "Client Profile" at bounding box center [202, 245] width 364 height 27
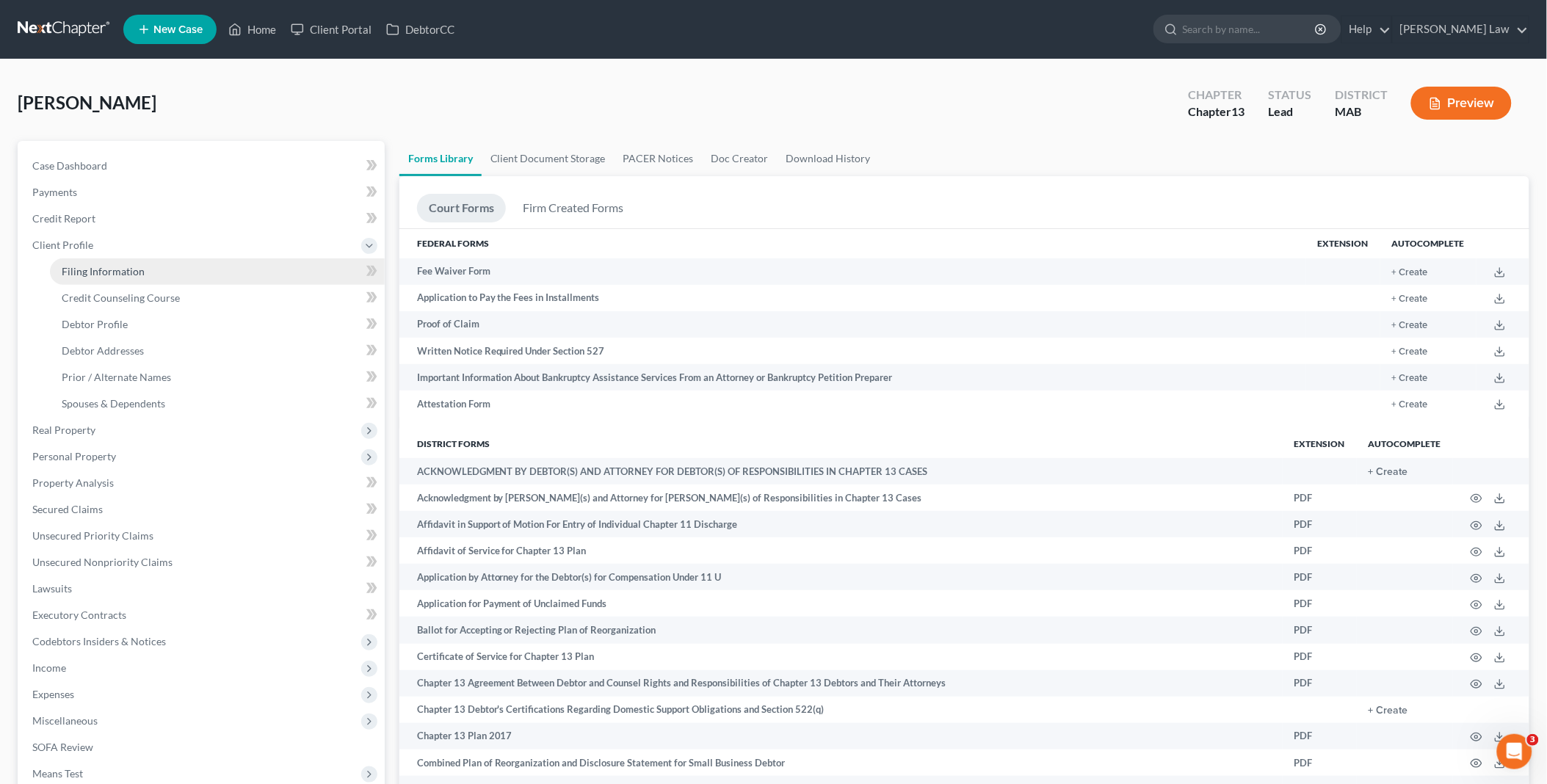
click at [123, 268] on span "Filing Information" at bounding box center [103, 271] width 83 height 13
select select "1"
select select "0"
select select "3"
select select "39"
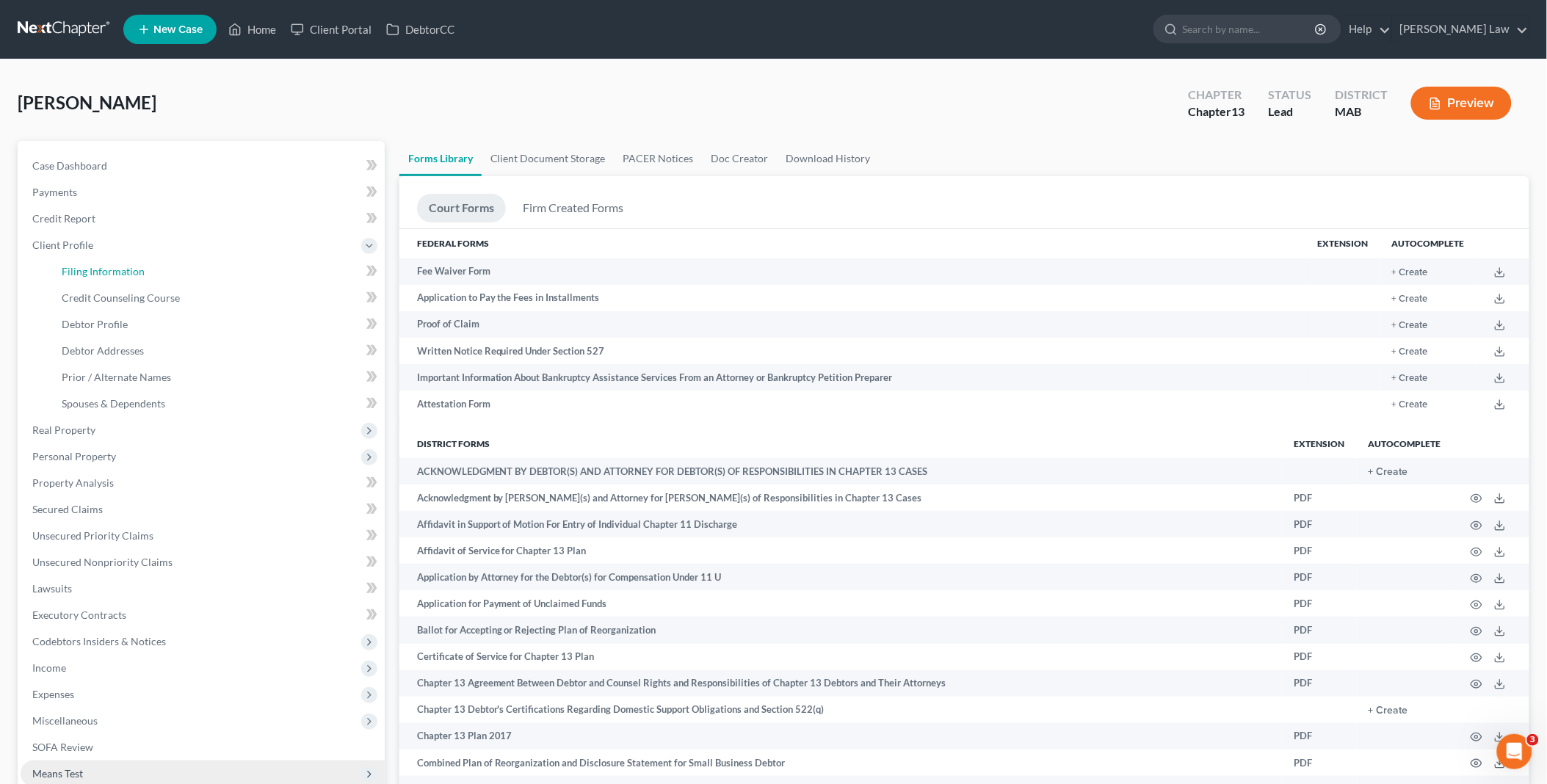
select select "0"
select select "22"
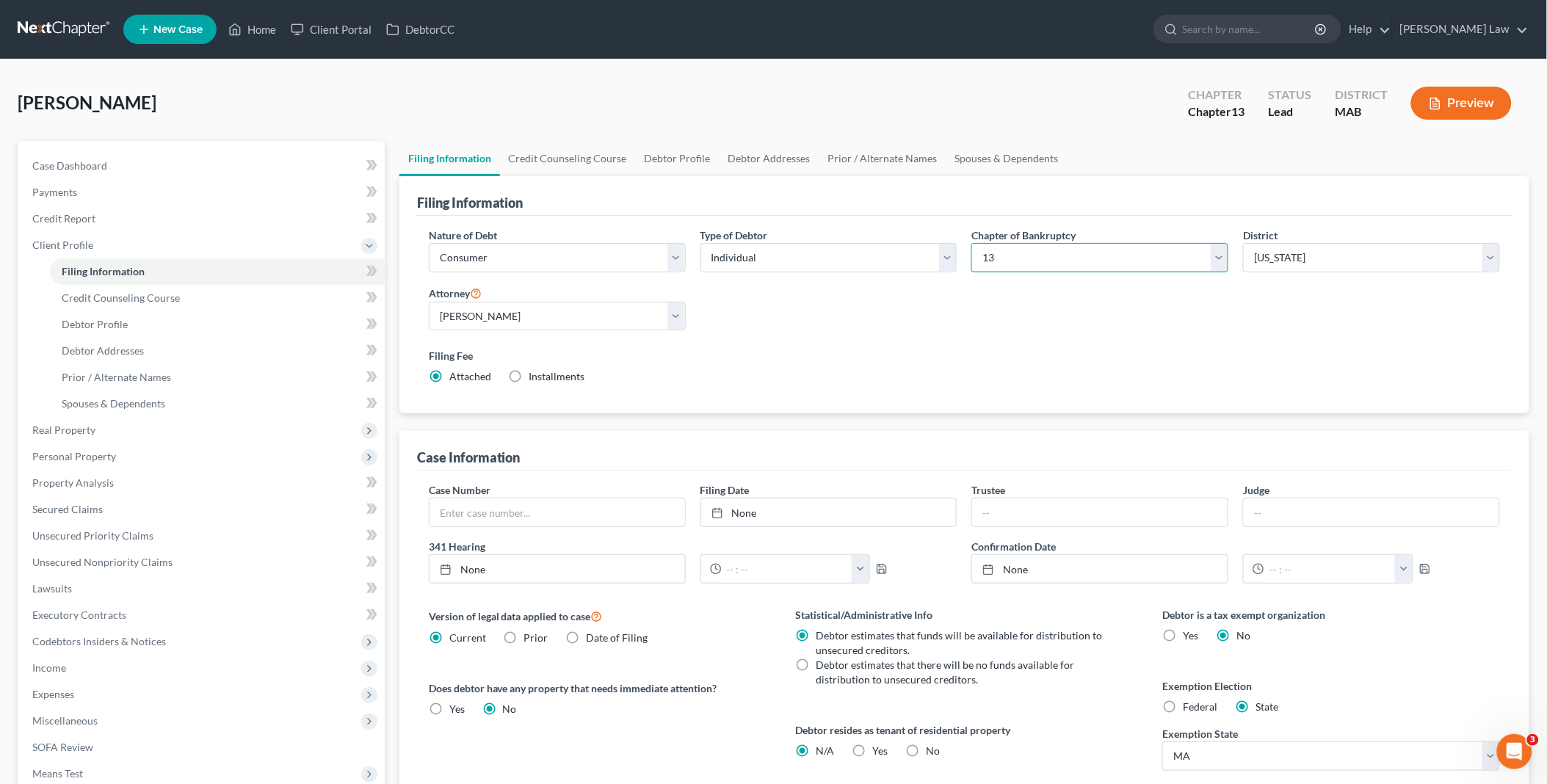
drag, startPoint x: 1221, startPoint y: 258, endPoint x: 1178, endPoint y: 272, distance: 45.2
click at [1221, 258] on select "Select 7 11 12 13" at bounding box center [1100, 258] width 257 height 30
select select "0"
click at [971, 243] on select "Select 7 11 12 13" at bounding box center [1100, 258] width 257 height 30
click at [119, 167] on link "Case Dashboard" at bounding box center [202, 166] width 364 height 27
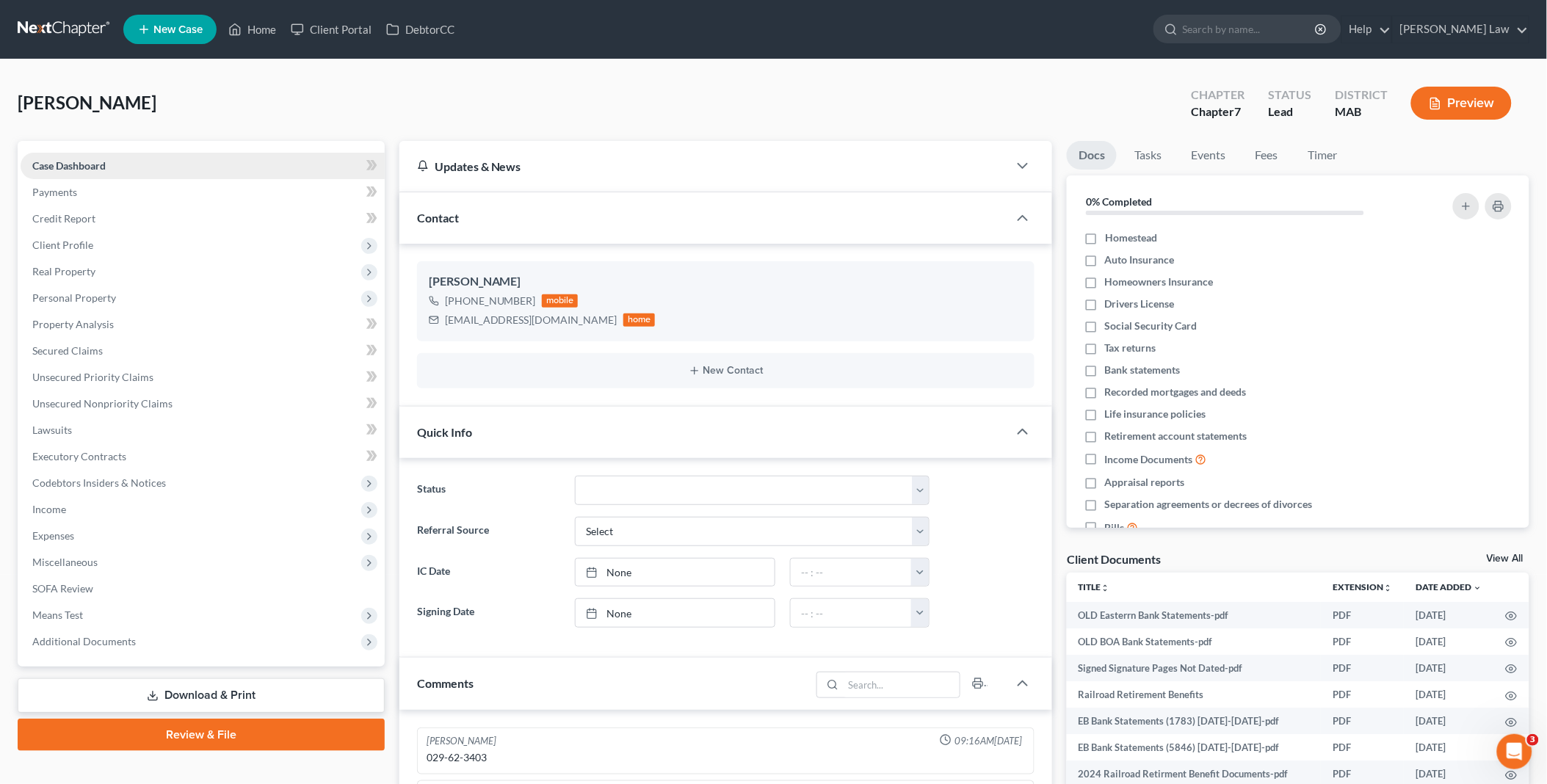
scroll to position [269, 0]
drag, startPoint x: 261, startPoint y: 25, endPoint x: 951, endPoint y: 99, distance: 694.0
click at [261, 25] on link "Home" at bounding box center [252, 30] width 63 height 27
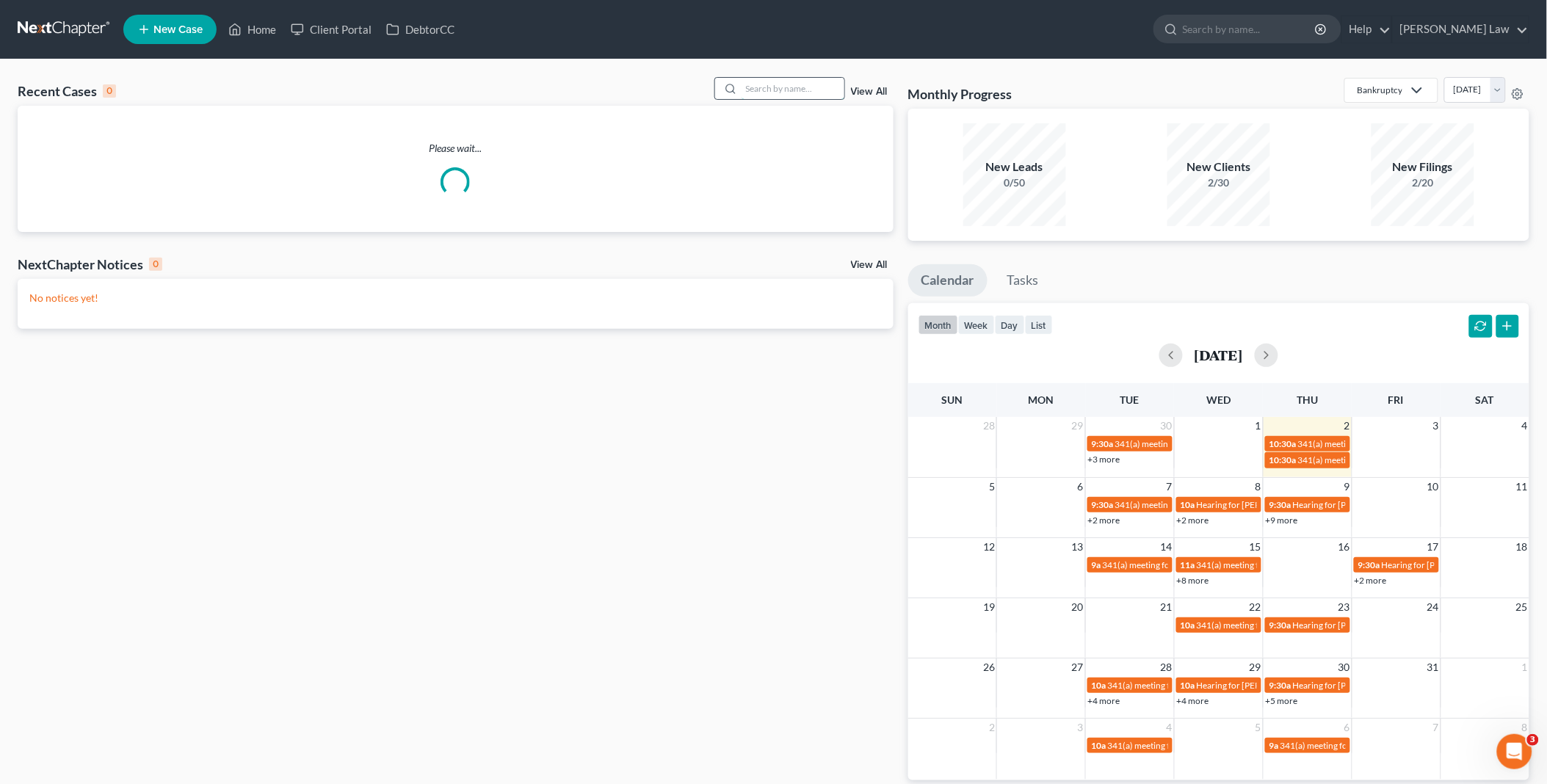
click at [794, 90] on input "search" at bounding box center [792, 88] width 103 height 21
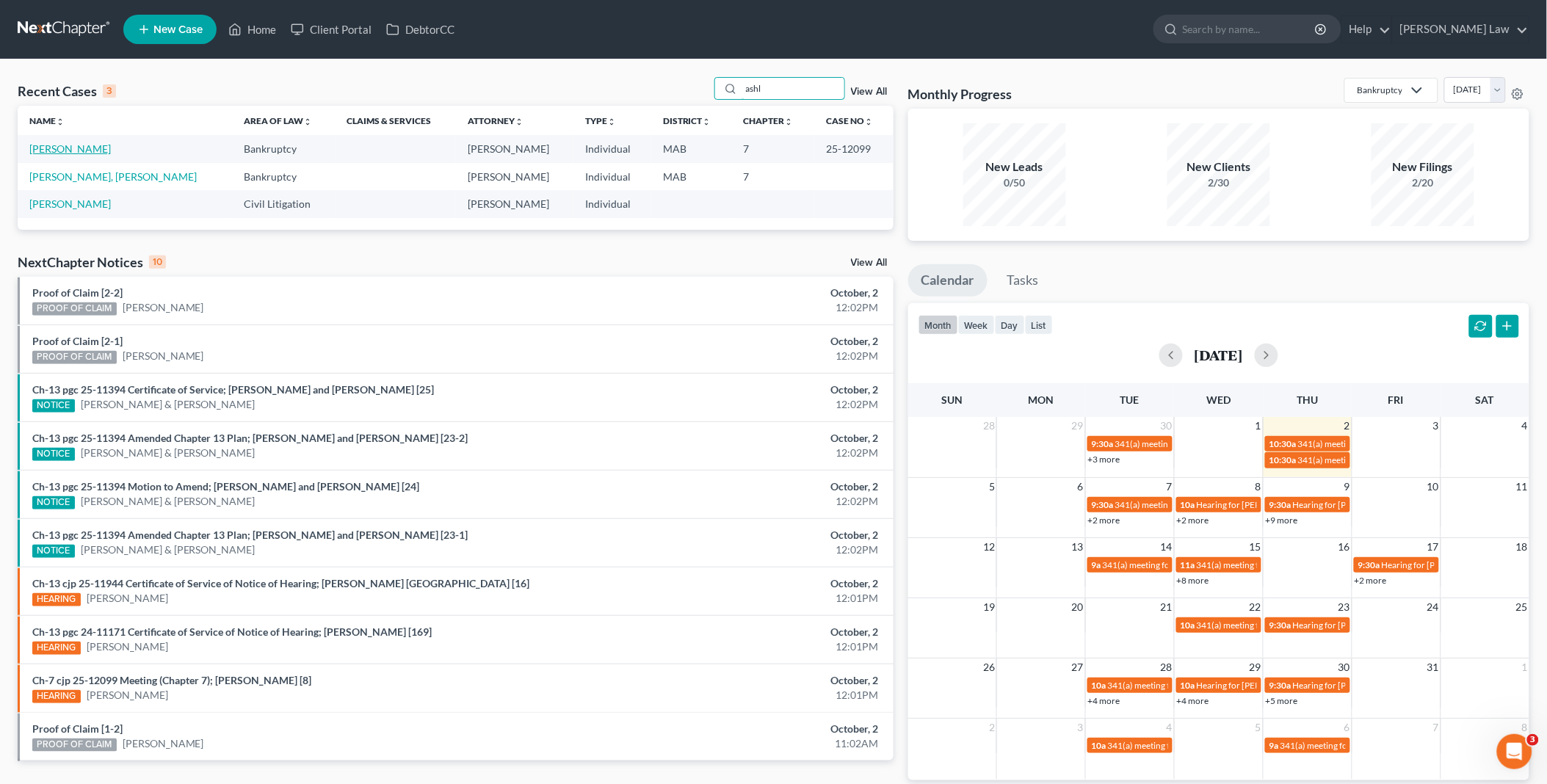
type input "ashl"
click at [89, 151] on link "[PERSON_NAME]" at bounding box center [70, 148] width 81 height 13
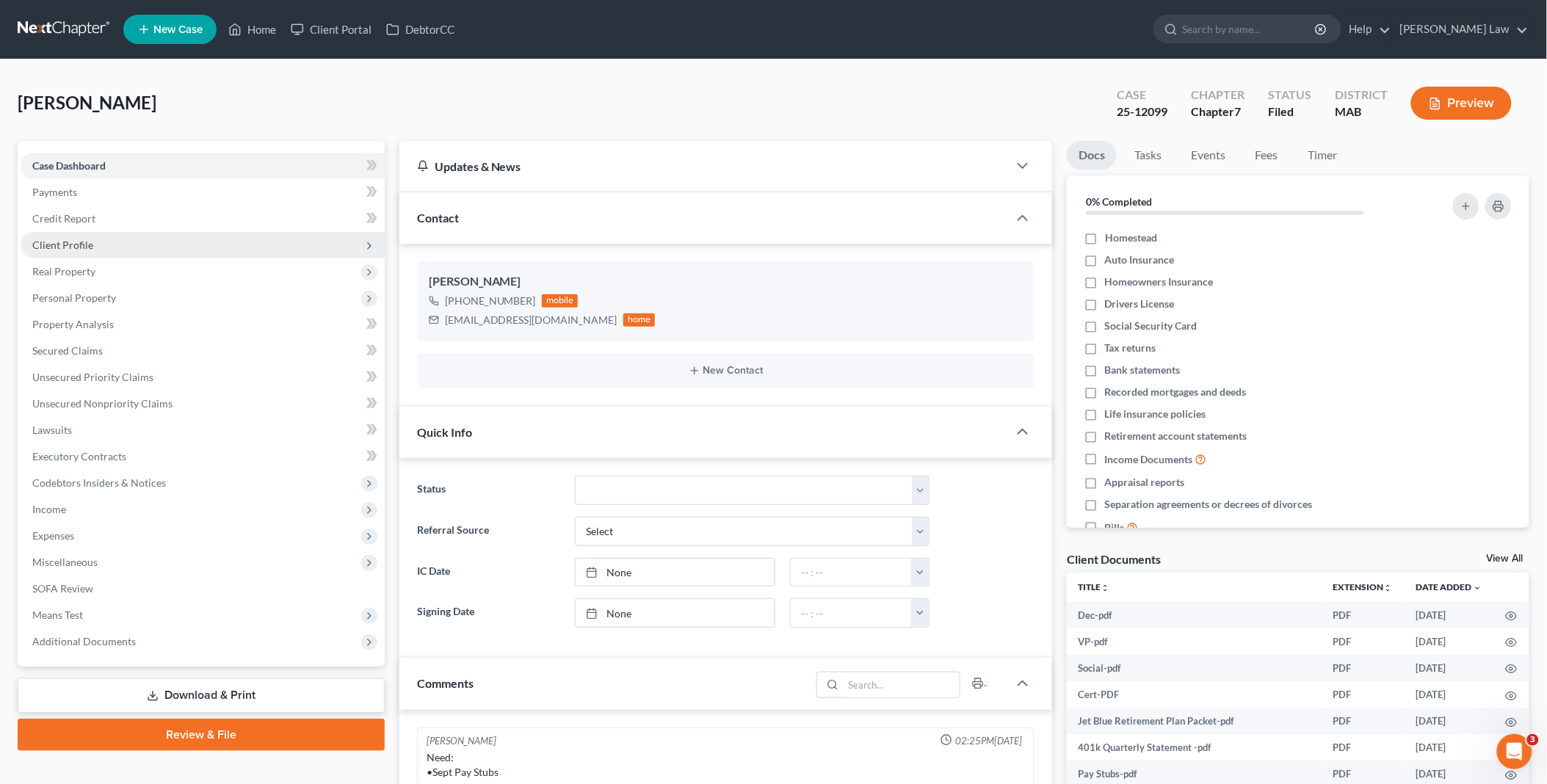
scroll to position [27, 0]
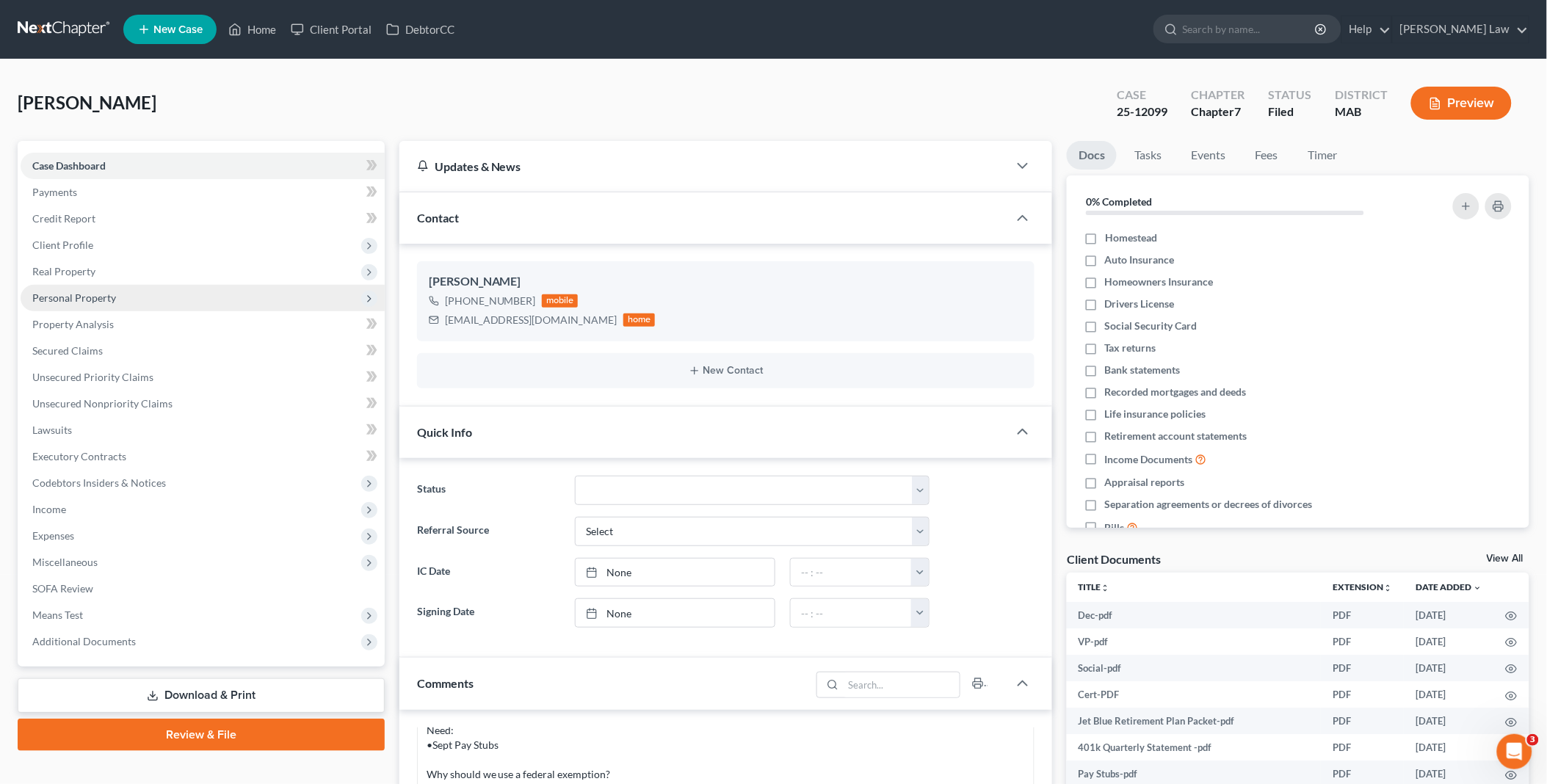
click at [67, 242] on span "Client Profile" at bounding box center [63, 244] width 61 height 13
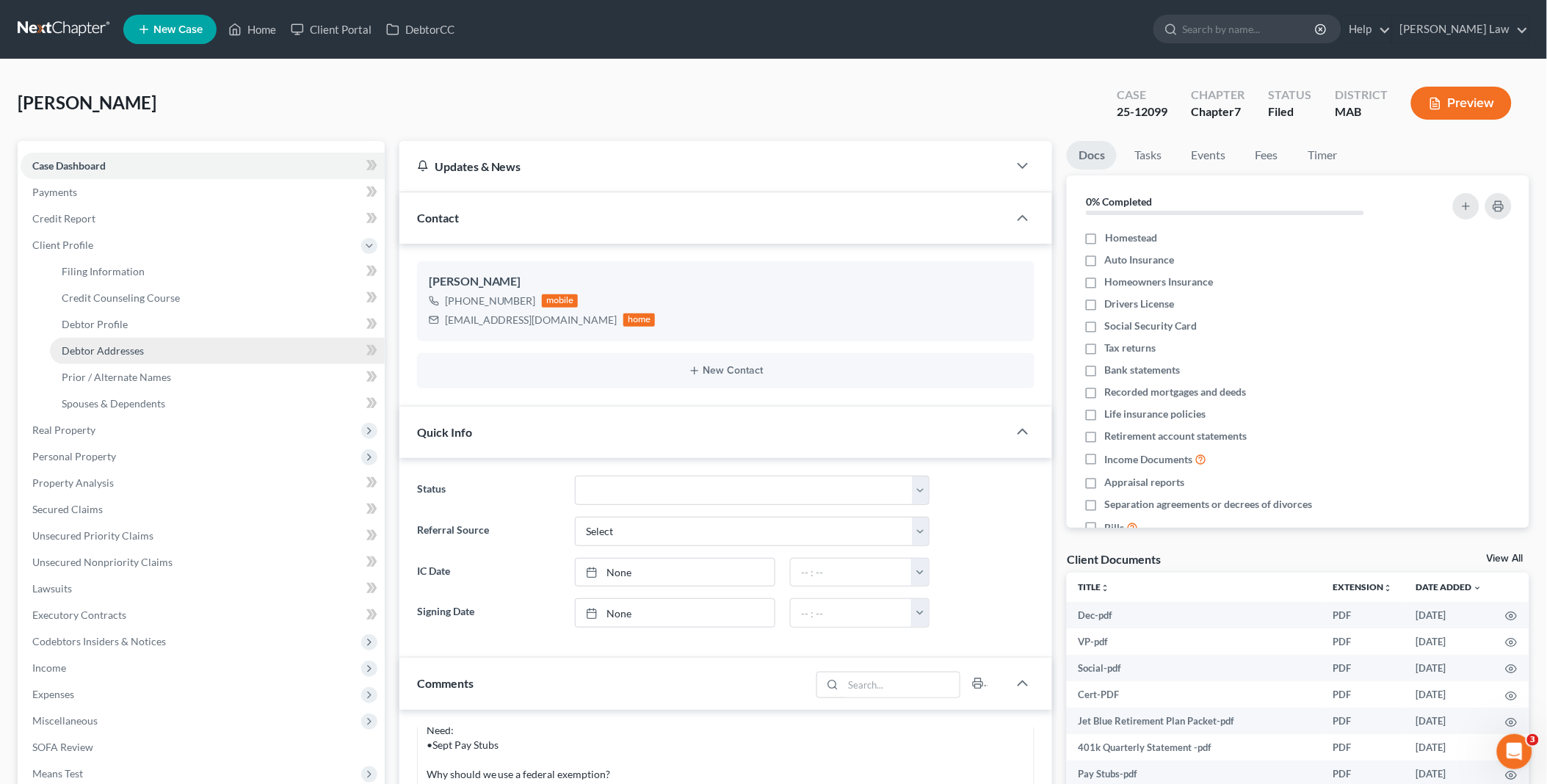
click at [120, 348] on span "Debtor Addresses" at bounding box center [103, 350] width 82 height 13
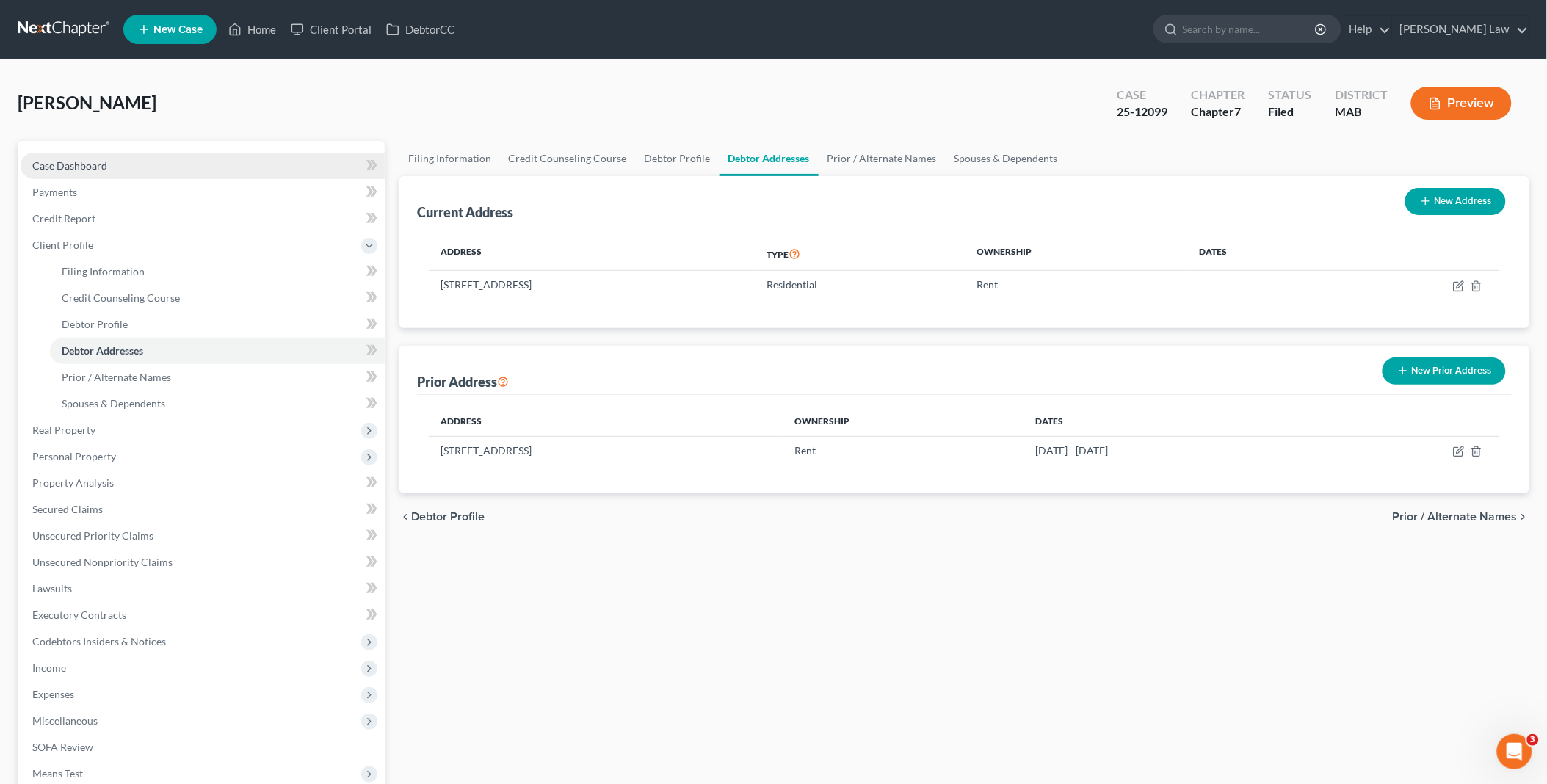
click at [132, 163] on link "Case Dashboard" at bounding box center [202, 166] width 364 height 27
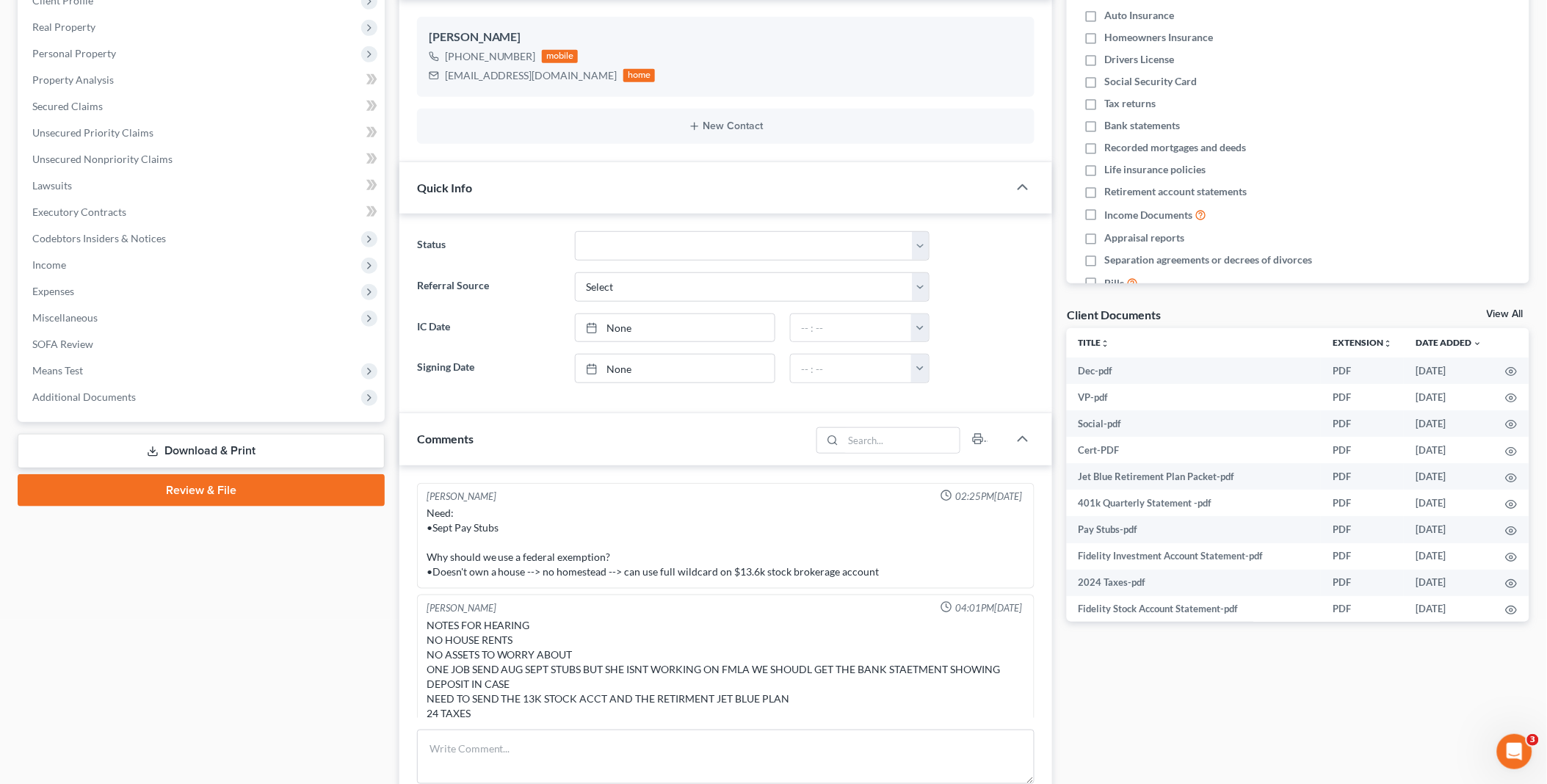
click at [1506, 312] on link "View All" at bounding box center [1505, 314] width 37 height 10
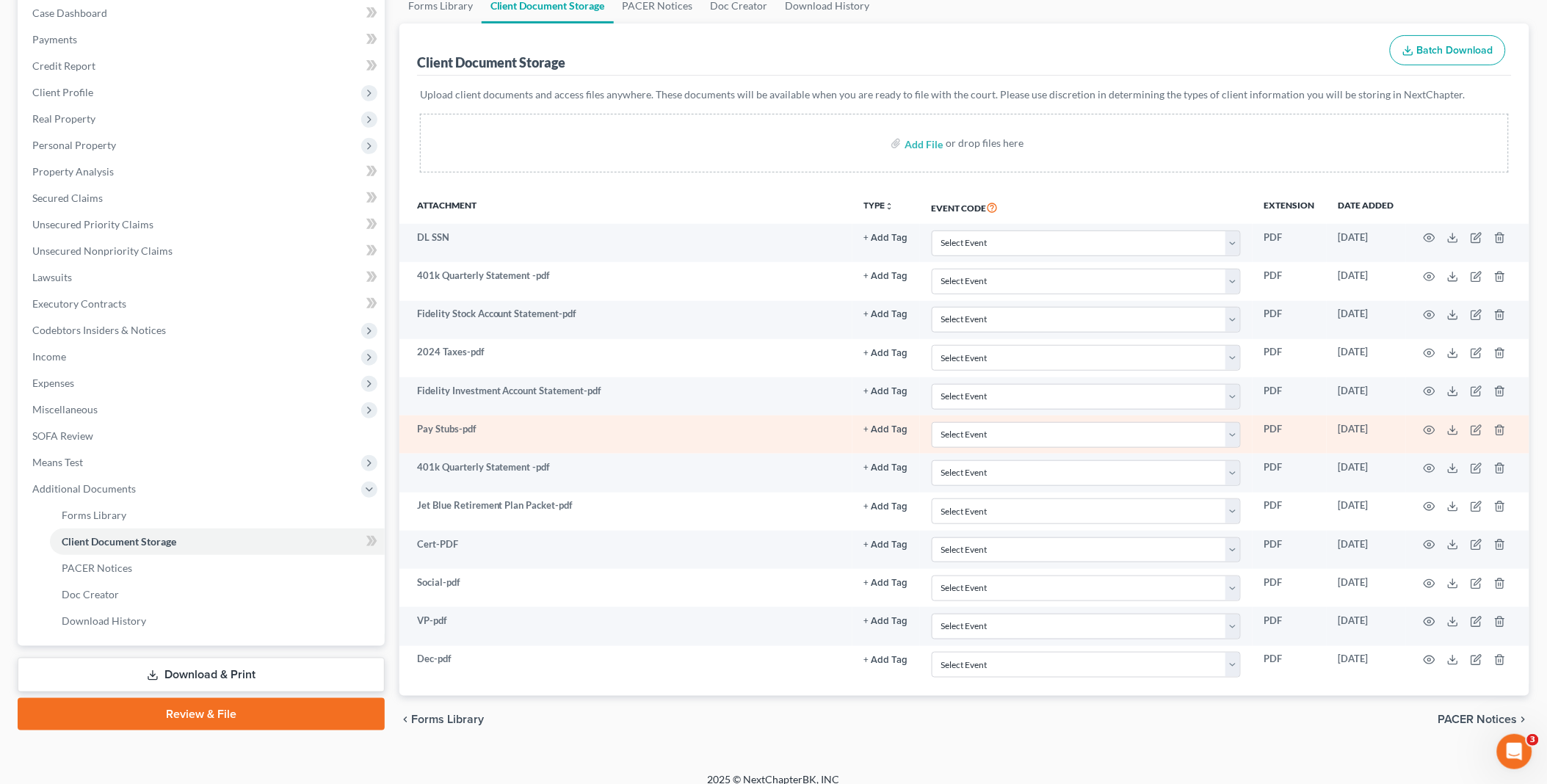
scroll to position [168, 0]
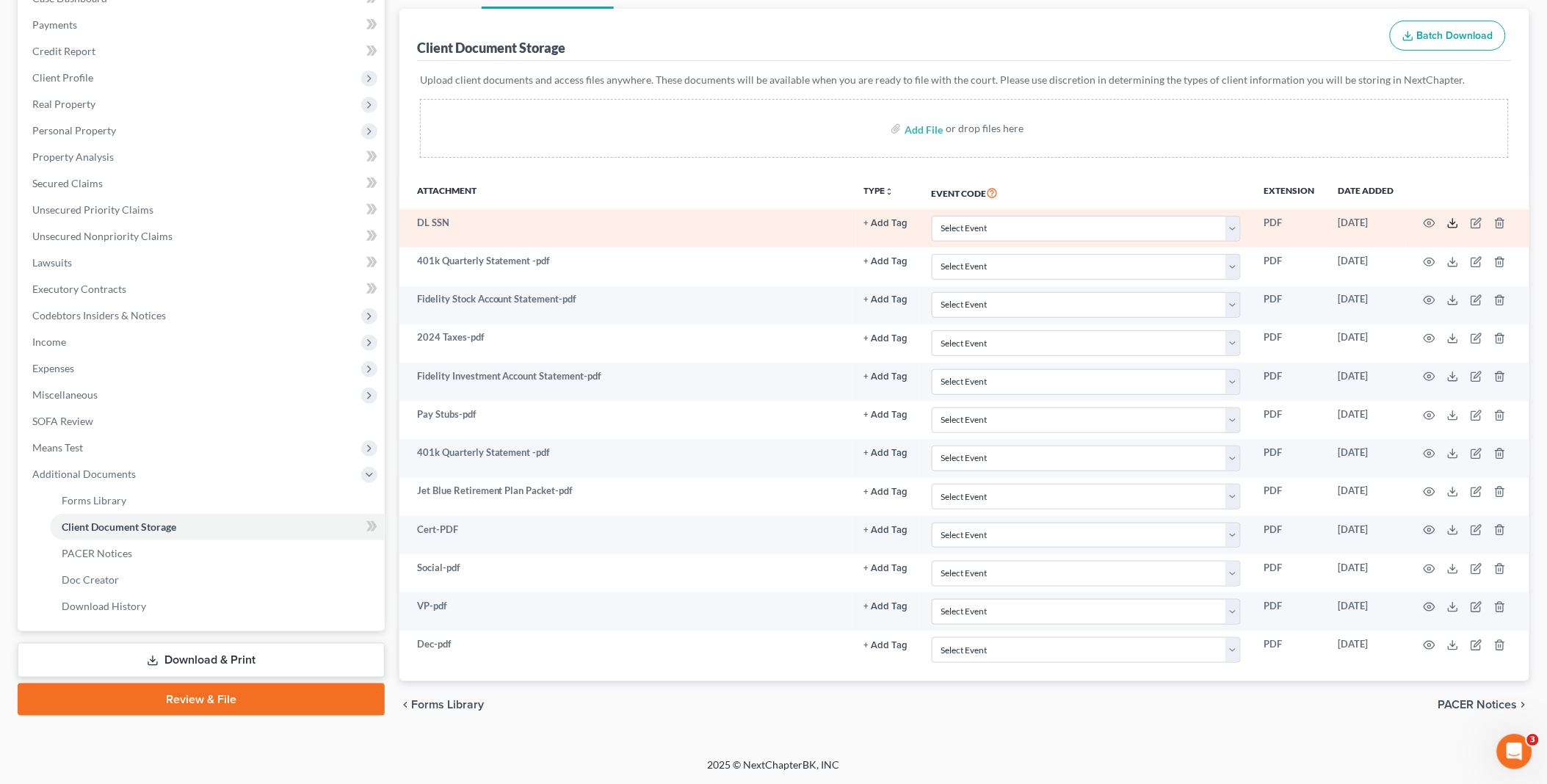
click at [1452, 221] on icon at bounding box center [1453, 223] width 12 height 12
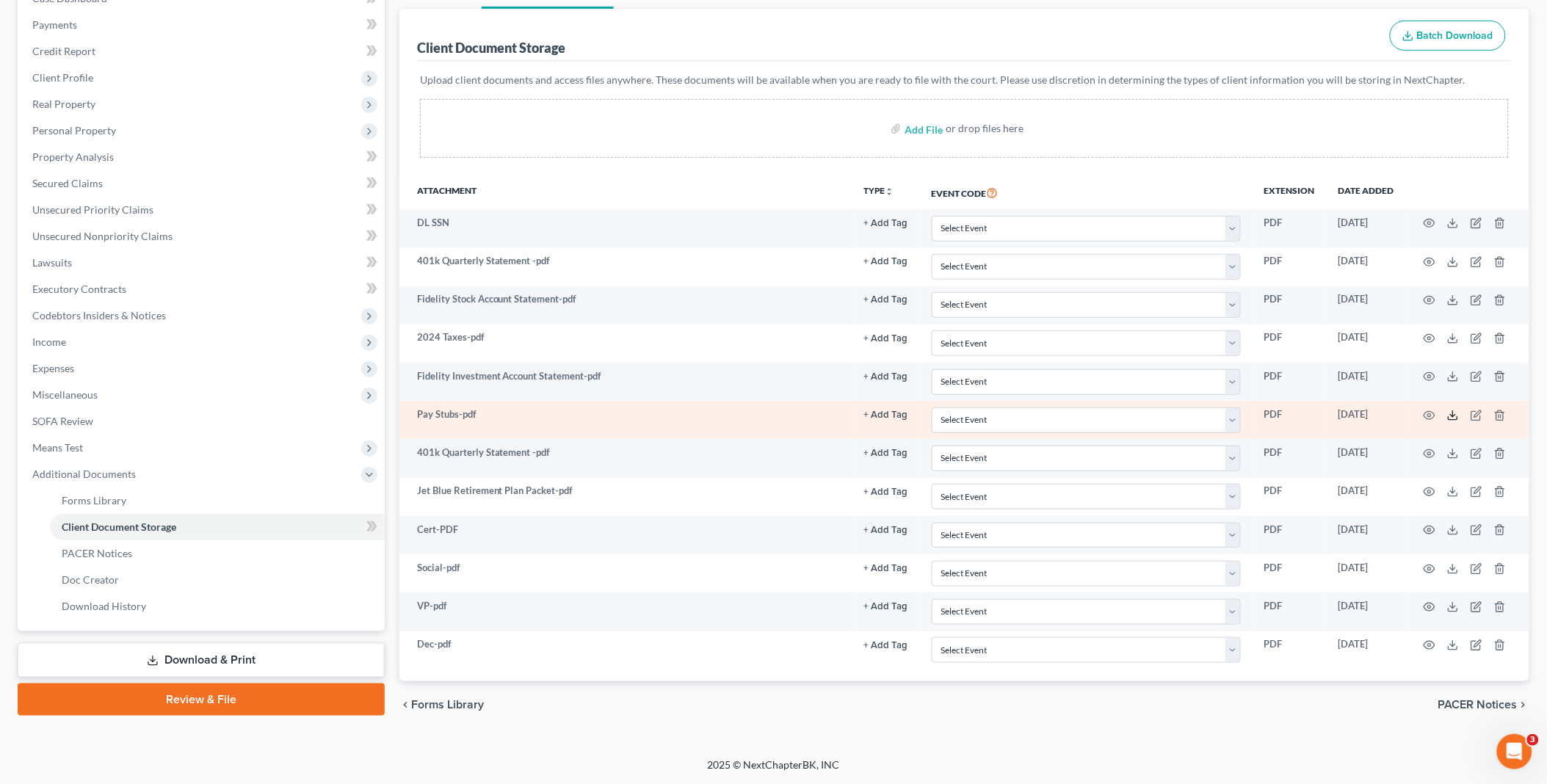
click at [1452, 416] on polyline at bounding box center [1453, 415] width 5 height 2
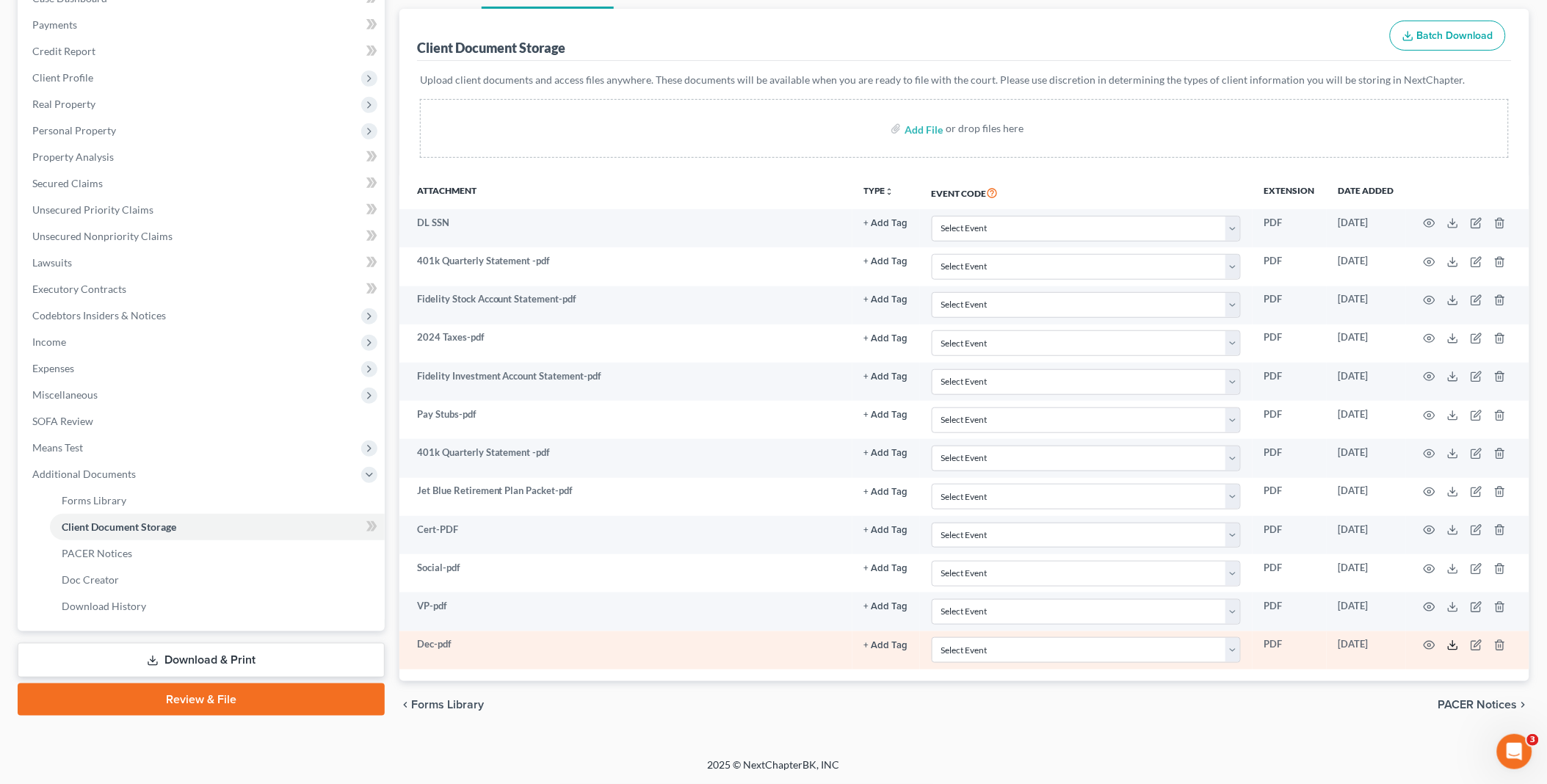
click at [1452, 647] on line at bounding box center [1452, 644] width 0 height 6
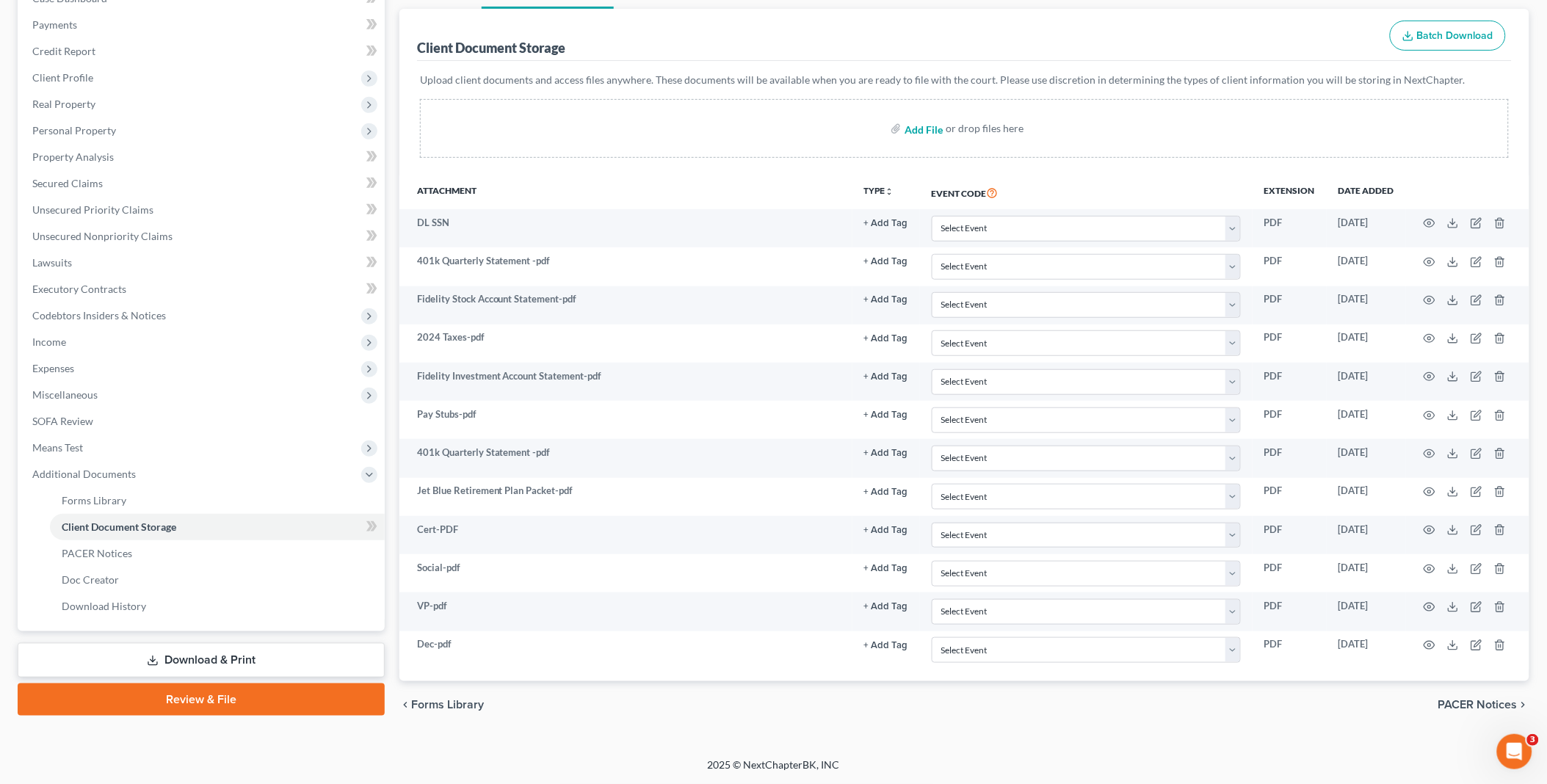
click at [924, 126] on input "file" at bounding box center [922, 128] width 35 height 27
type input "C:\fakepath\DebtorEducationNotification.PDF.pdf"
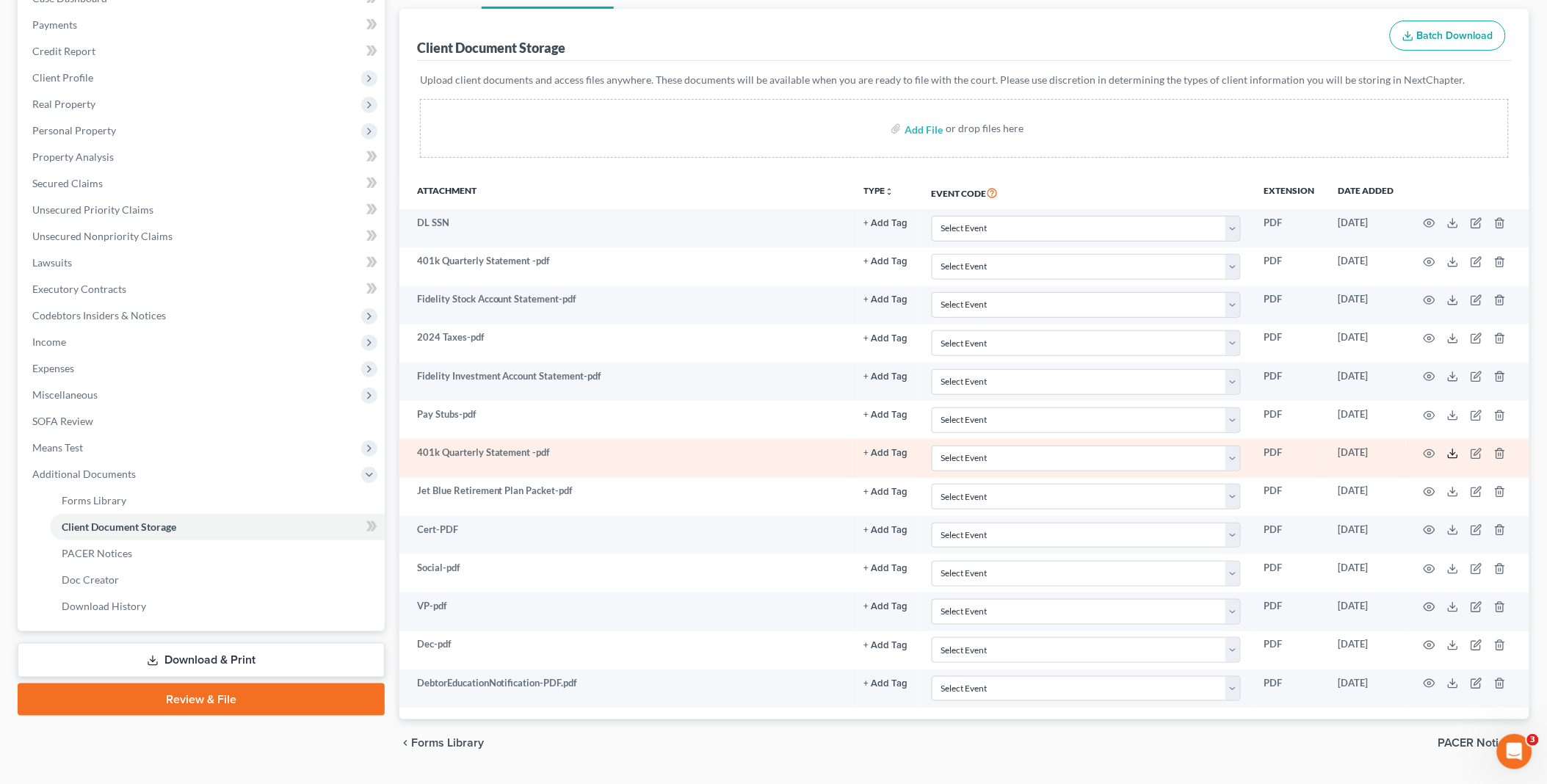
click at [1454, 450] on icon at bounding box center [1453, 453] width 12 height 12
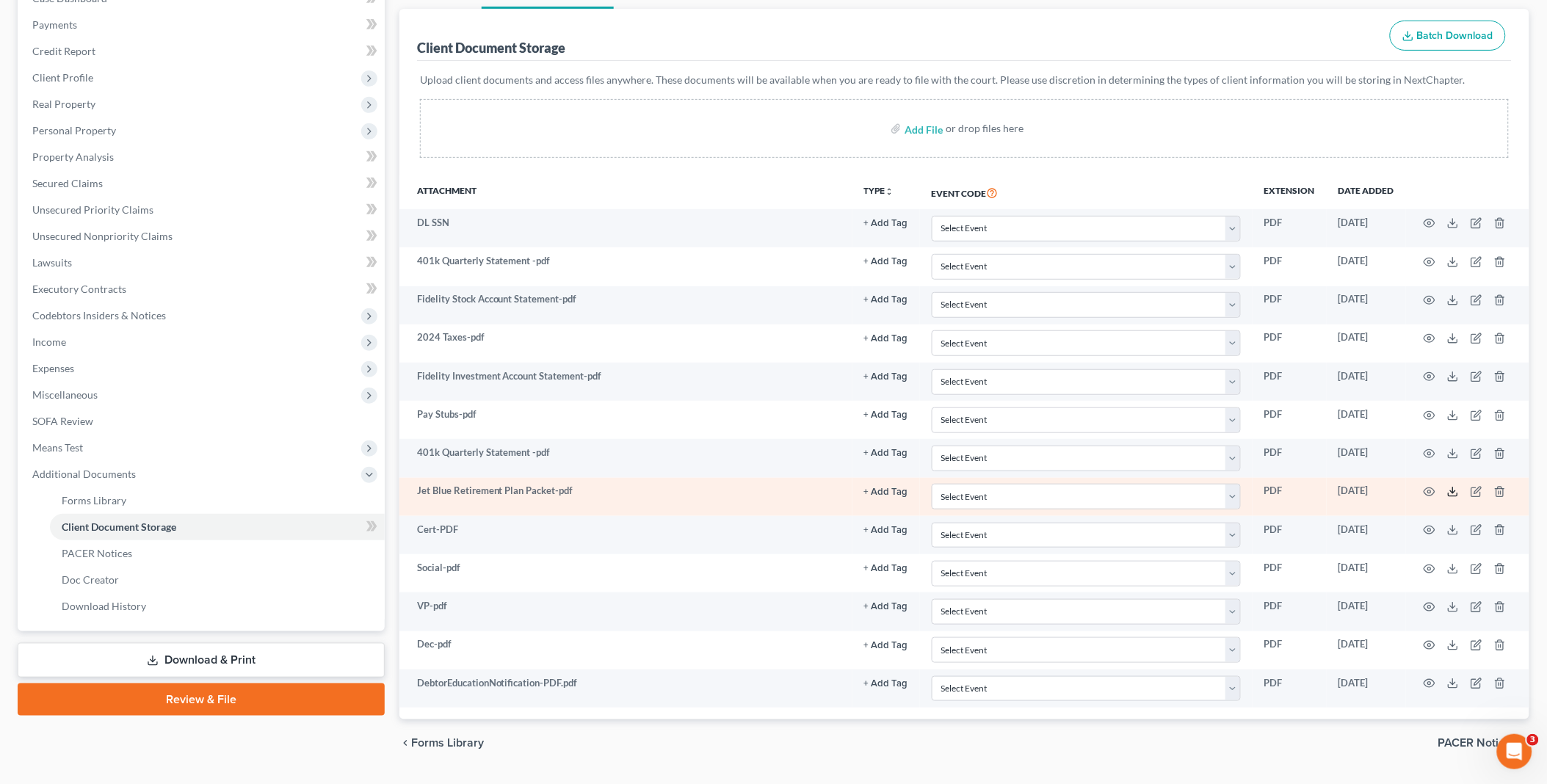
click at [1451, 491] on polyline at bounding box center [1453, 492] width 5 height 2
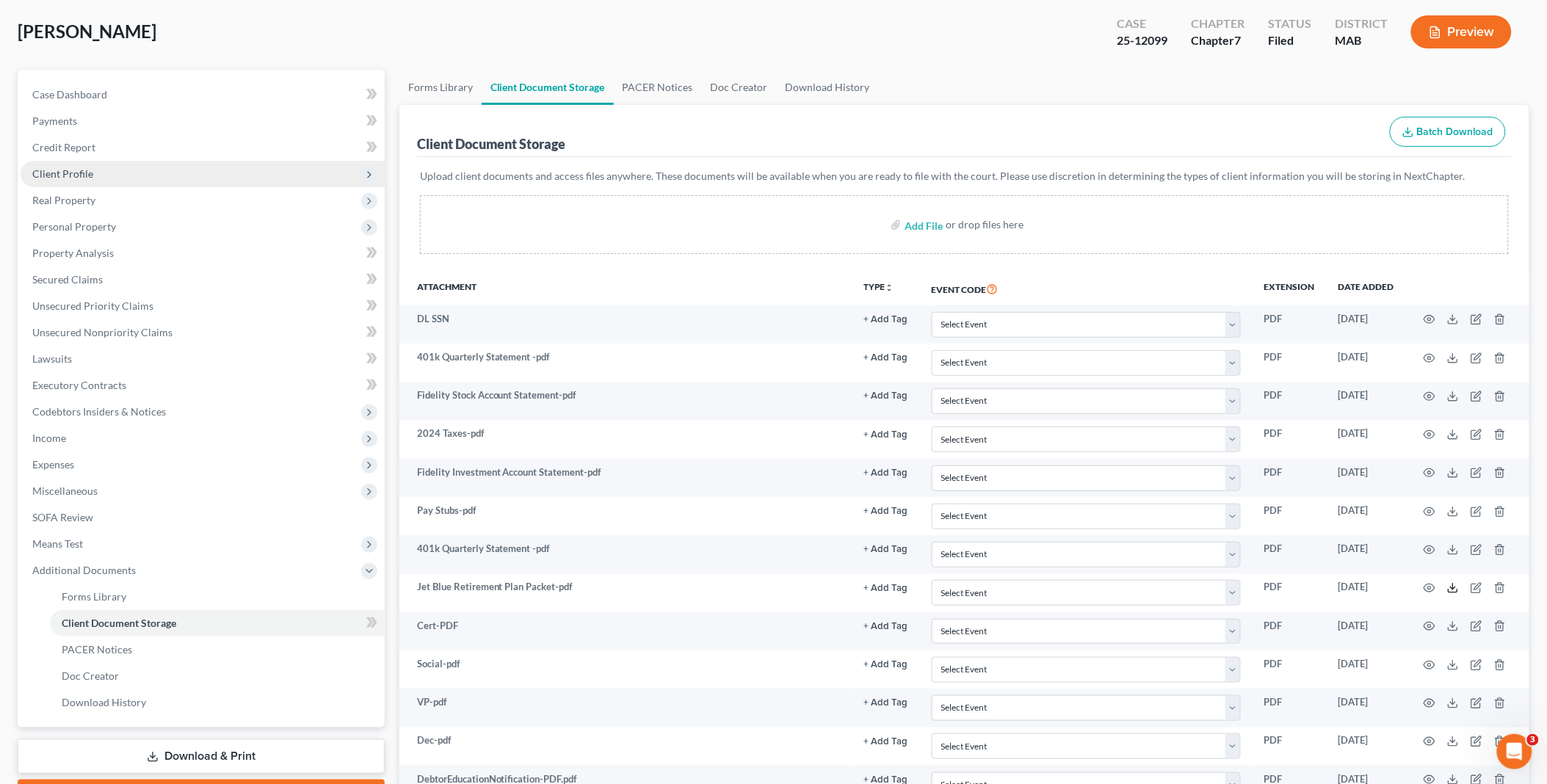
scroll to position [0, 0]
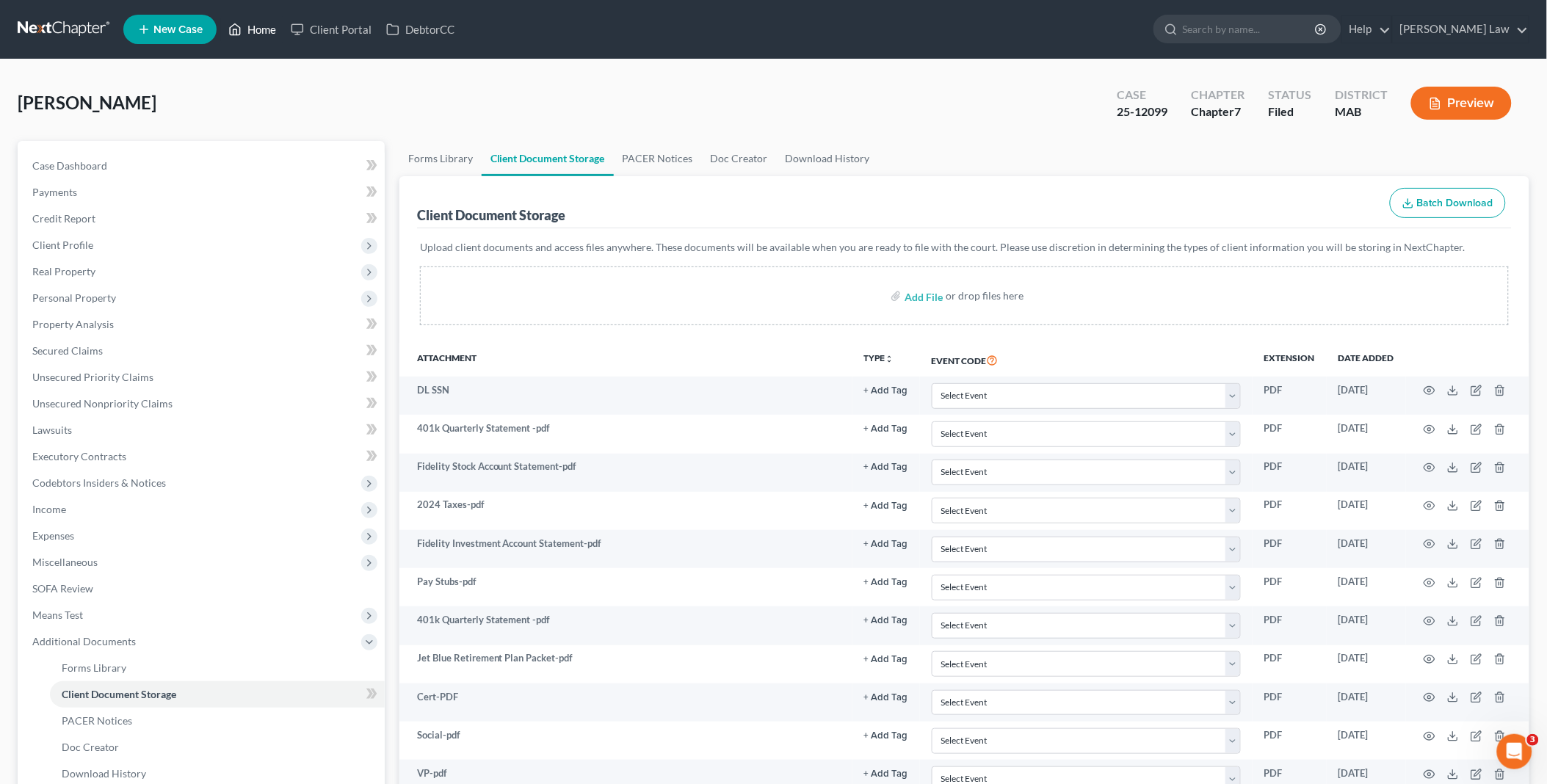
click at [263, 21] on link "Home" at bounding box center [252, 30] width 63 height 27
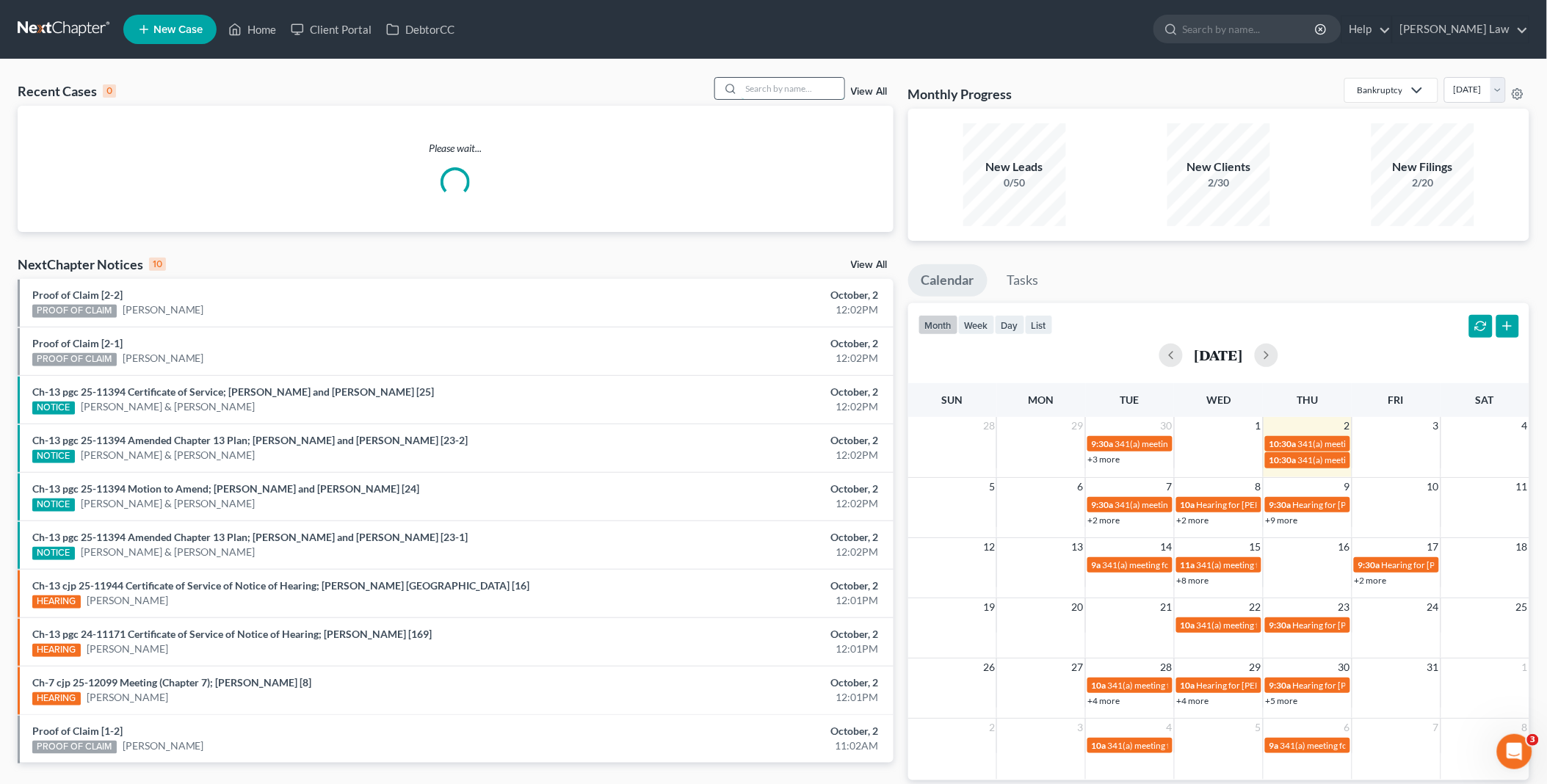
click at [746, 83] on input "search" at bounding box center [792, 88] width 103 height 21
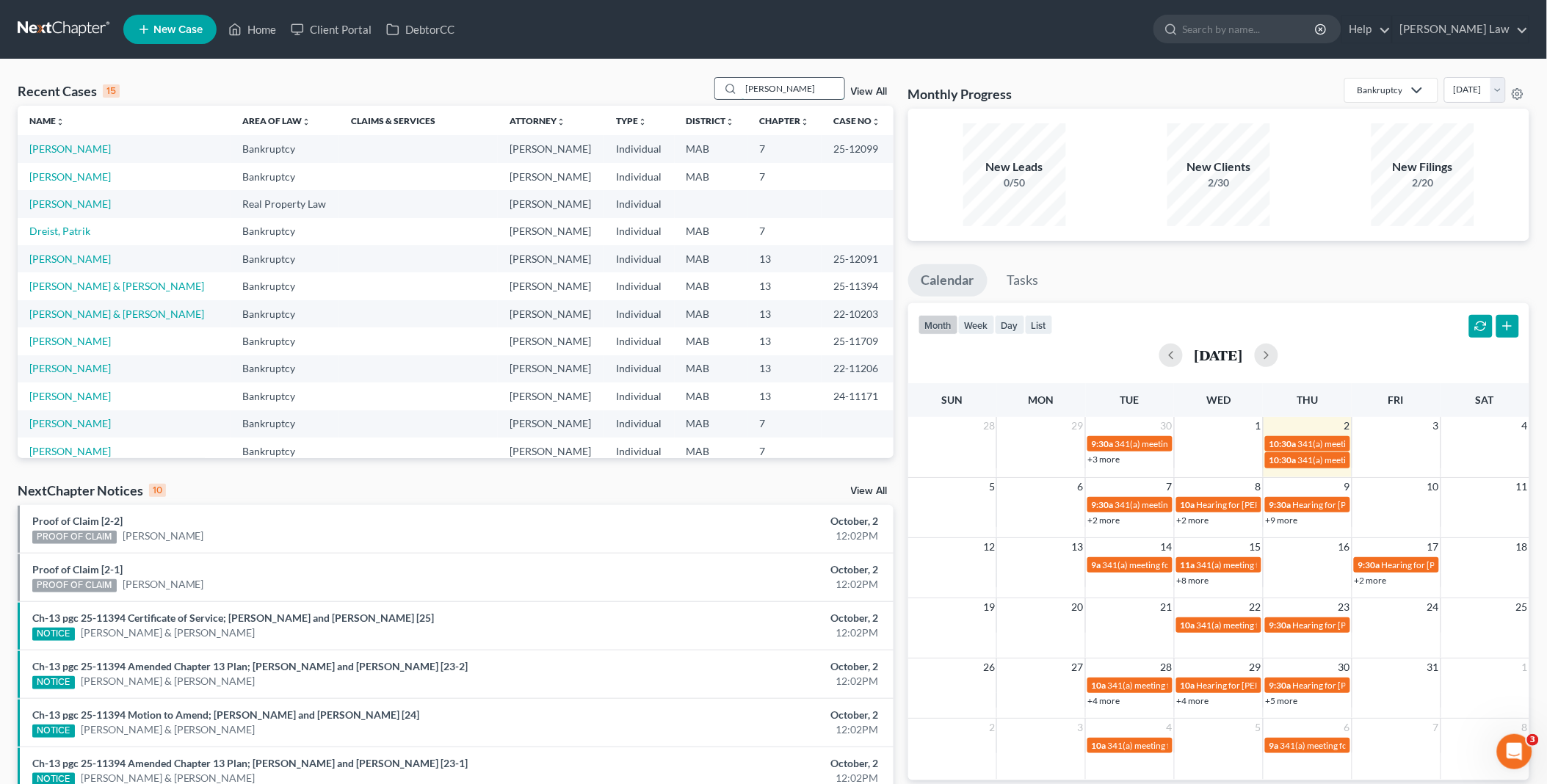
type input "dortch"
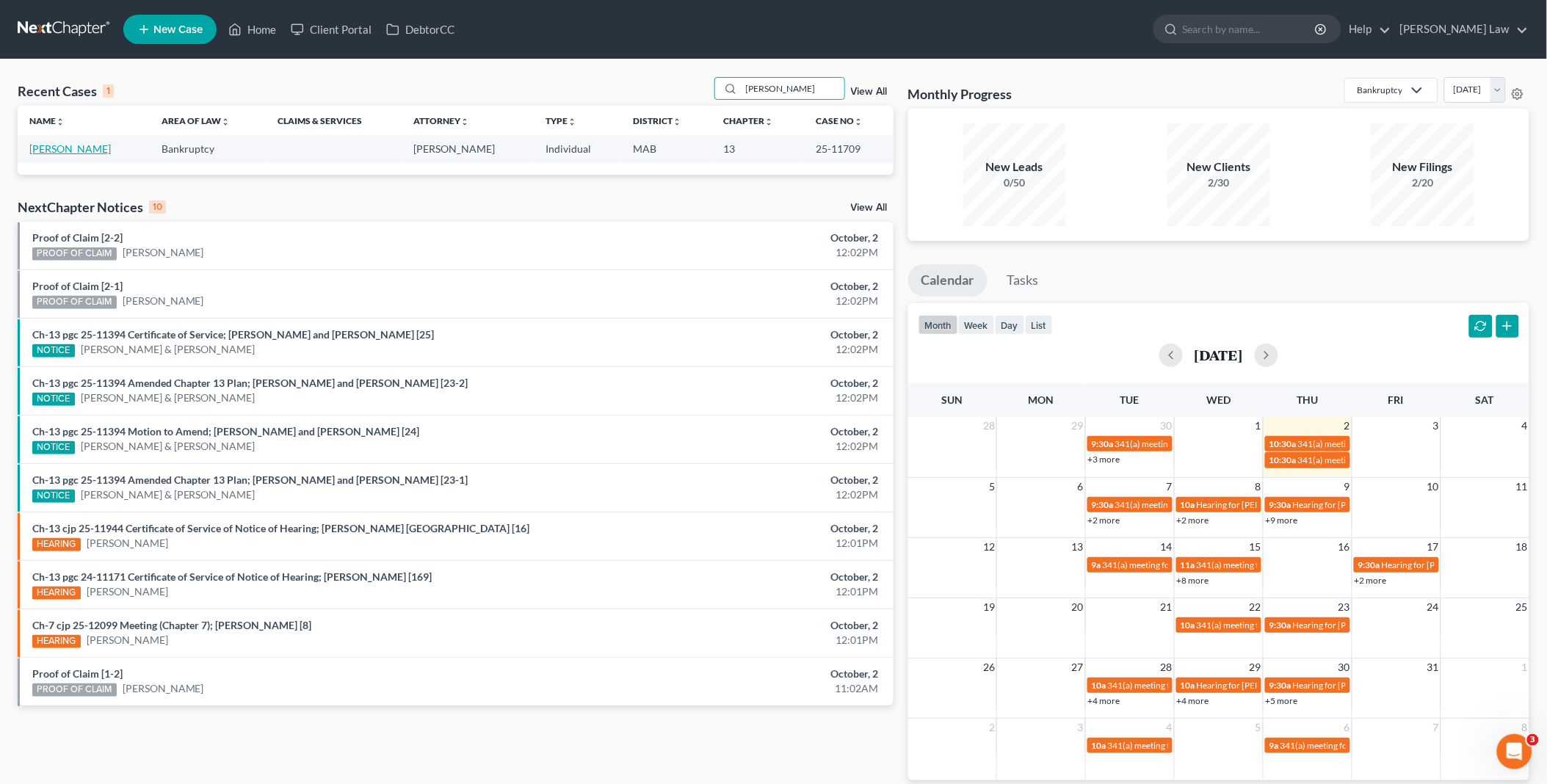
click at [67, 148] on link "[PERSON_NAME]" at bounding box center [70, 148] width 81 height 13
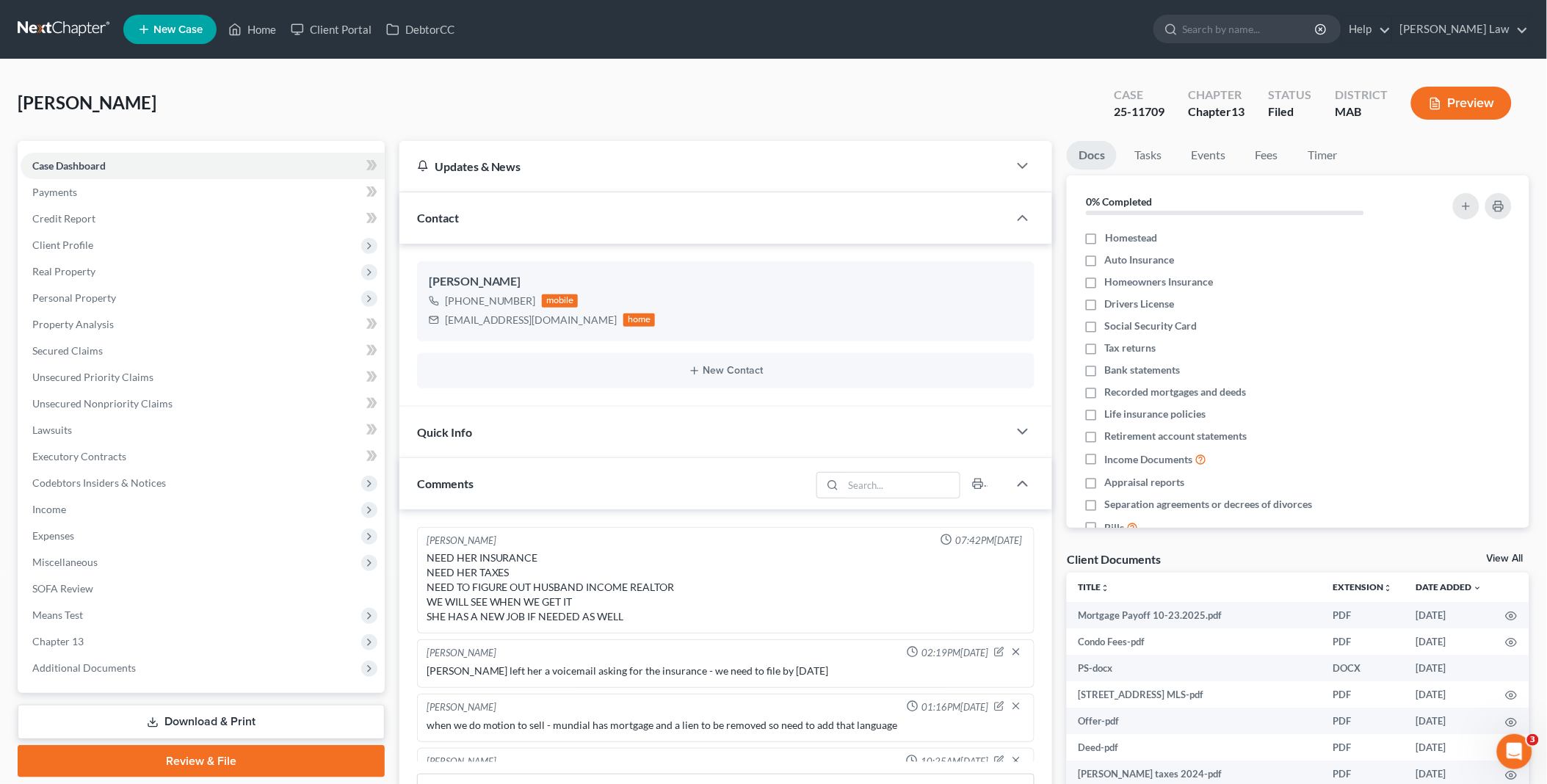
scroll to position [190, 0]
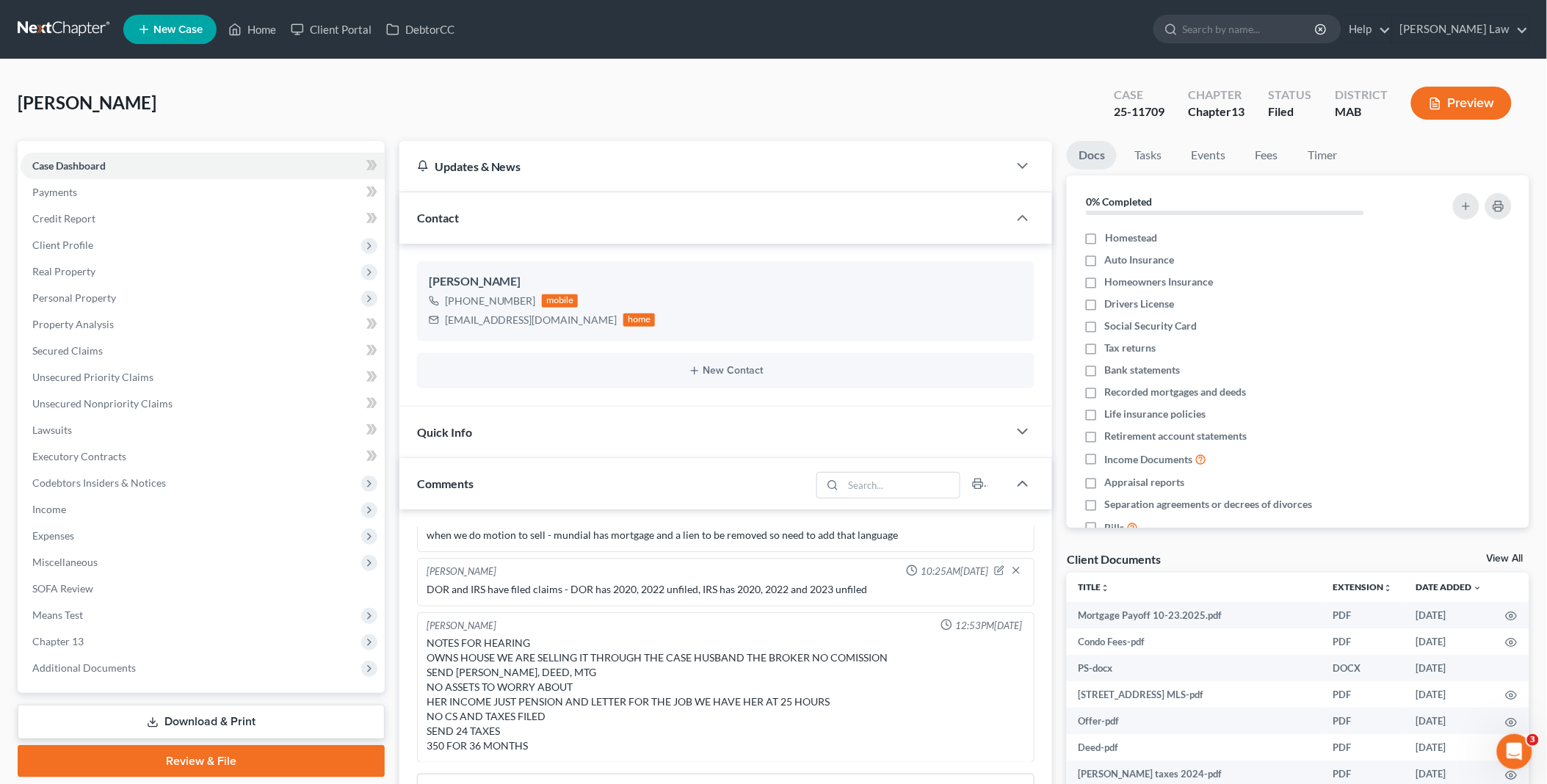
click at [1495, 554] on link "View All" at bounding box center [1505, 559] width 37 height 10
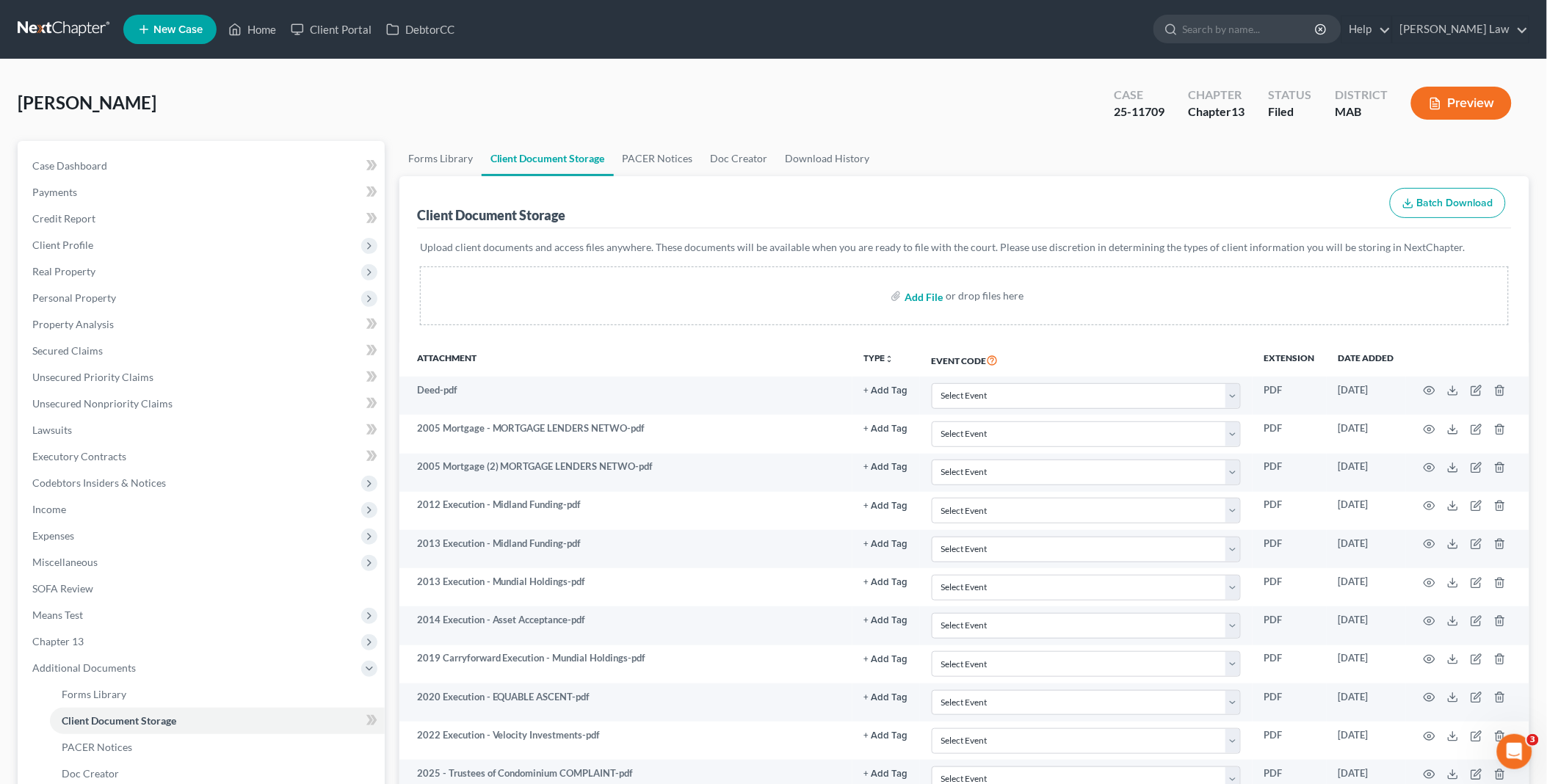
click at [919, 292] on input "file" at bounding box center [922, 296] width 35 height 27
type input "C:\fakepath\Repair Addendum 2 (1).pdf"
click at [247, 30] on link "Home" at bounding box center [252, 30] width 63 height 27
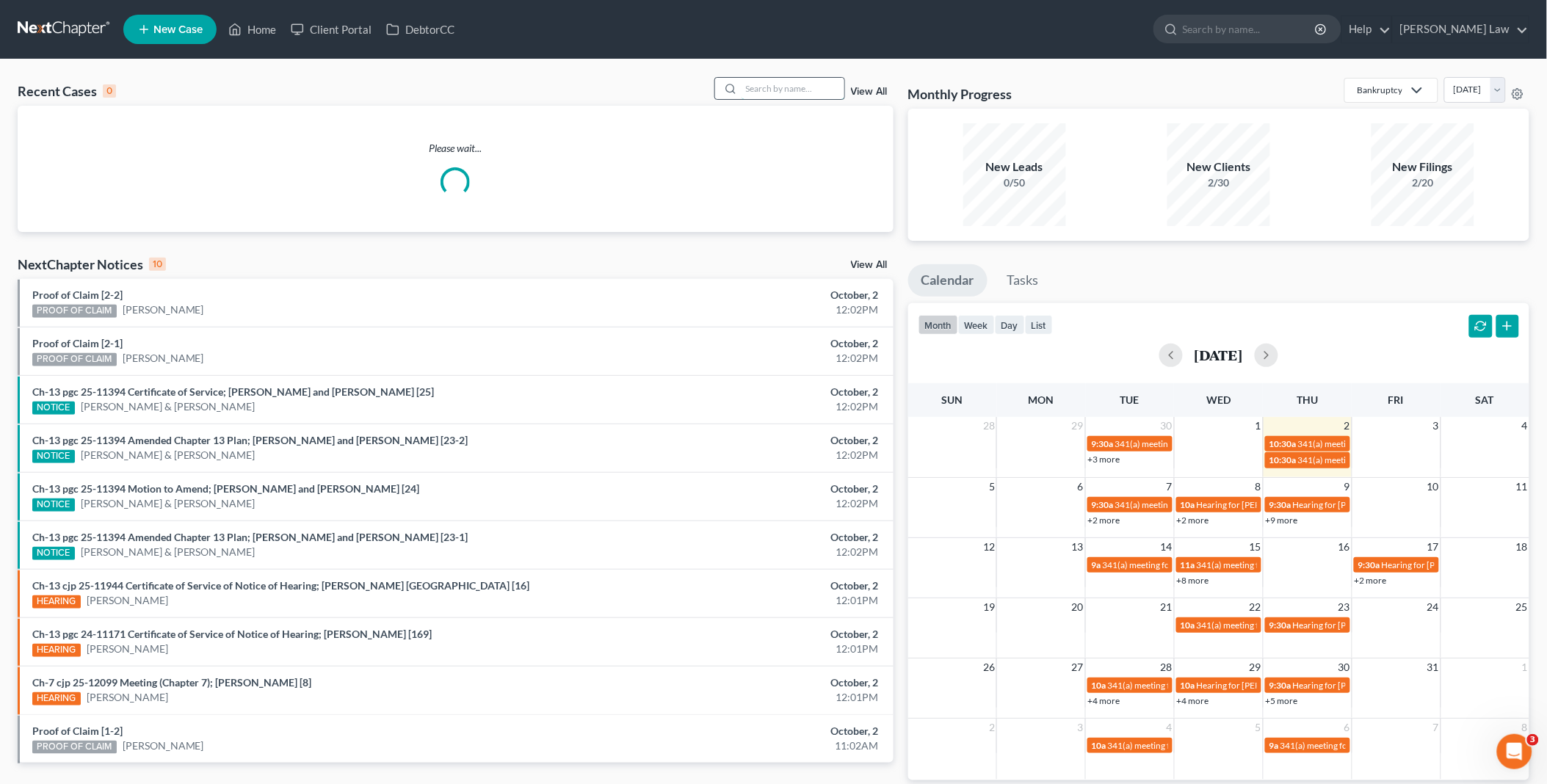
click at [777, 84] on input "search" at bounding box center [792, 88] width 103 height 21
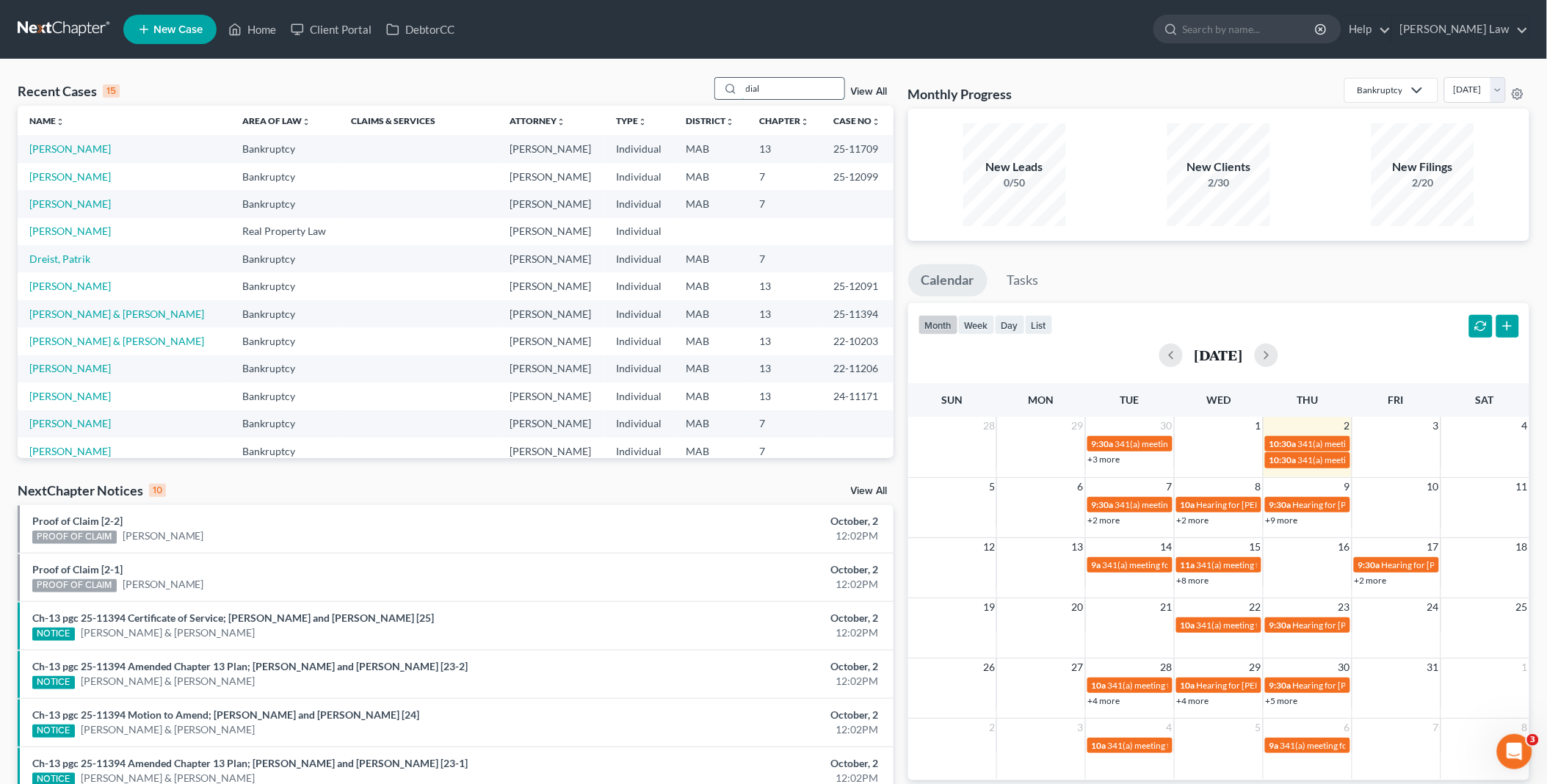
type input "dial"
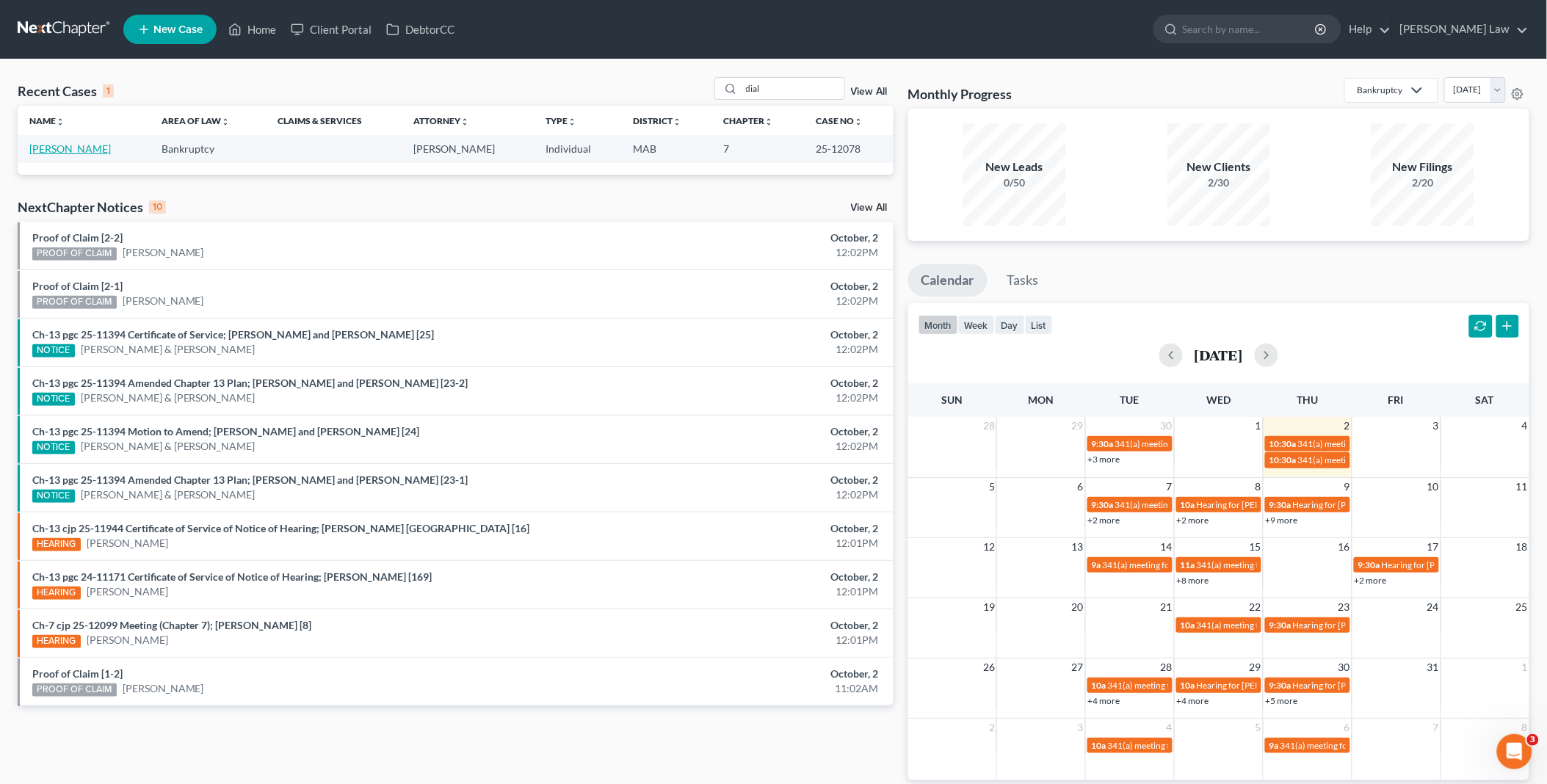
click at [56, 153] on link "Abi-Ramia, Diala" at bounding box center [70, 148] width 81 height 13
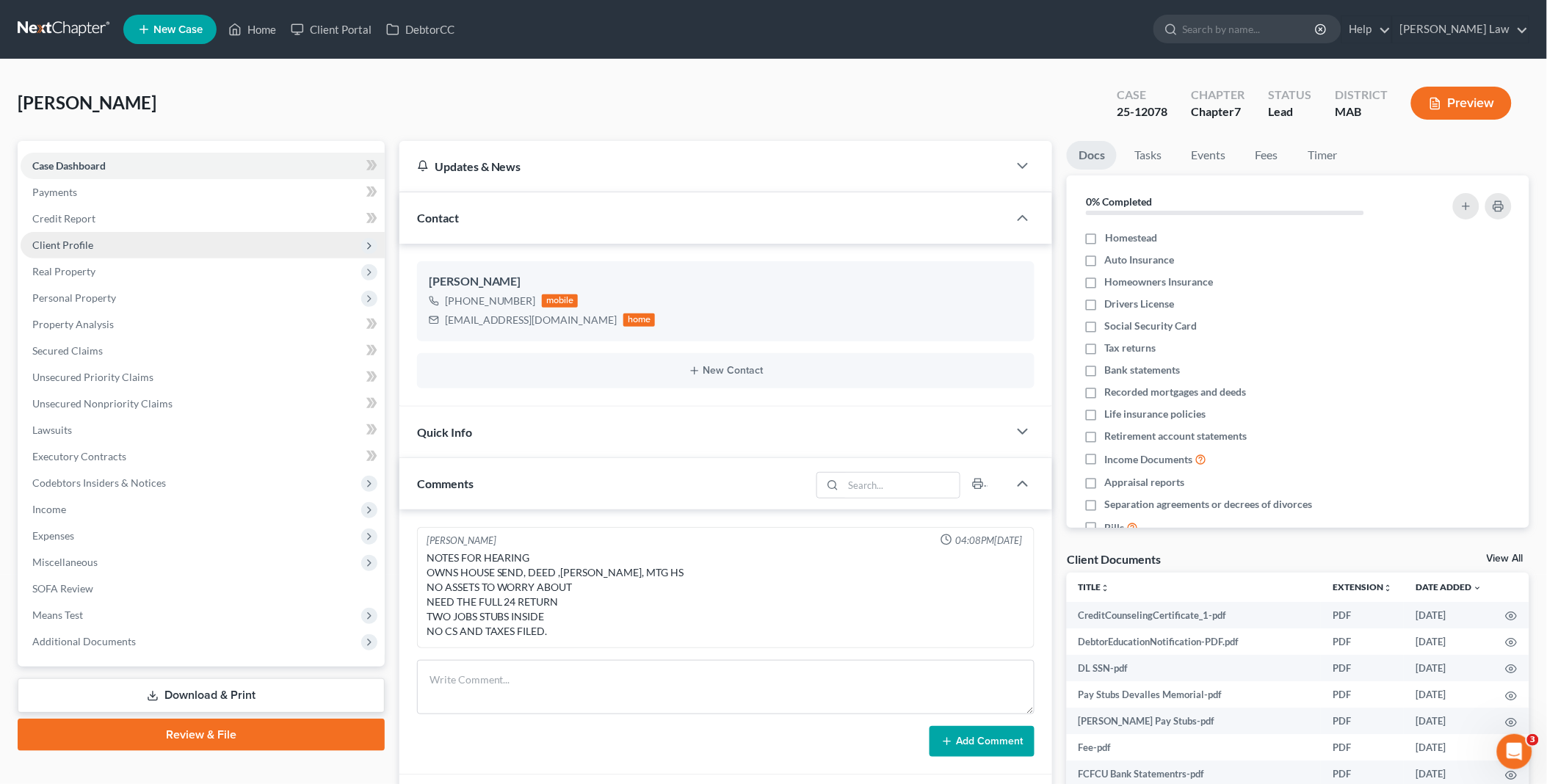
click at [60, 241] on span "Client Profile" at bounding box center [63, 244] width 61 height 13
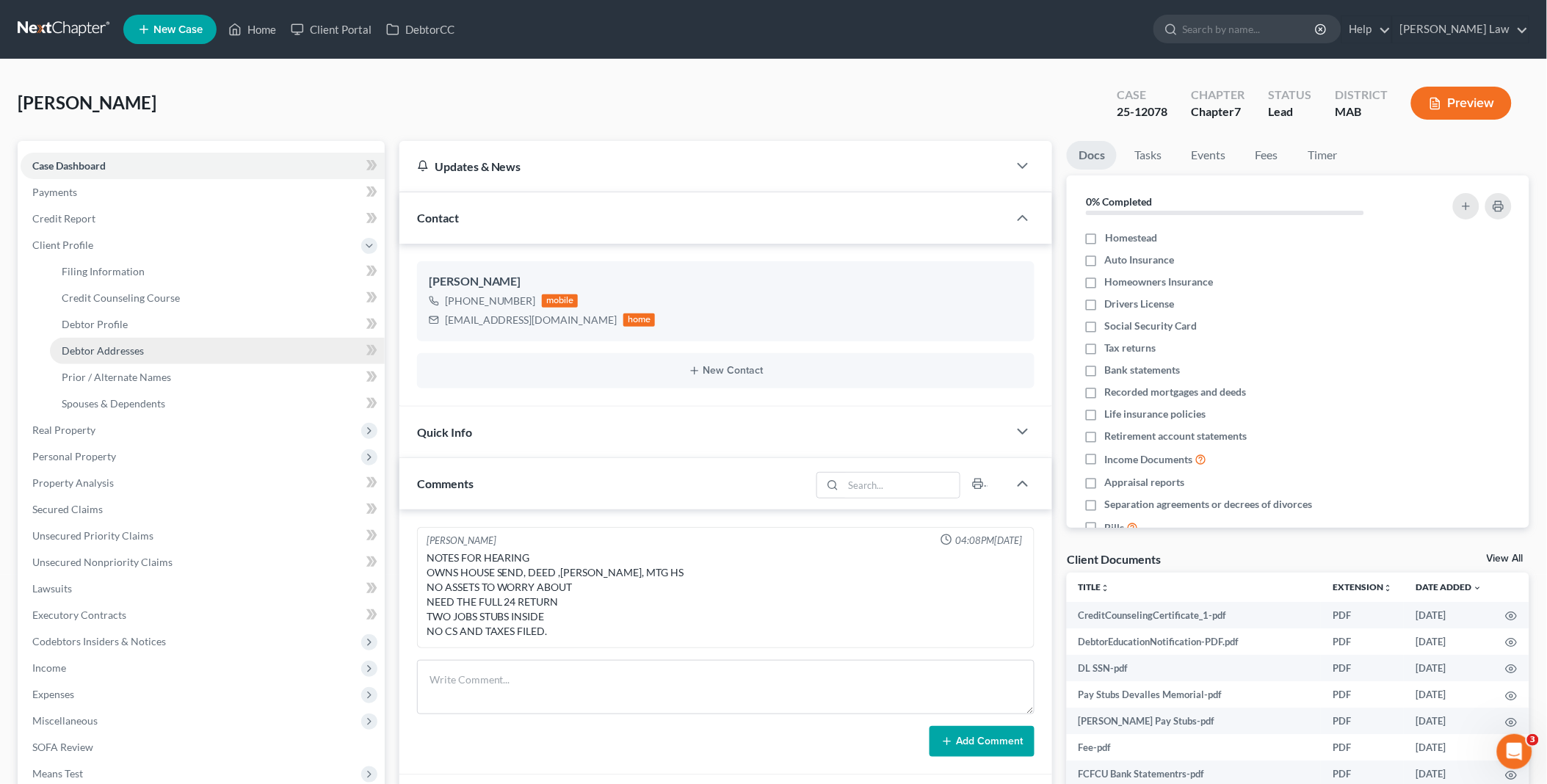
click at [106, 351] on span "Debtor Addresses" at bounding box center [103, 350] width 82 height 13
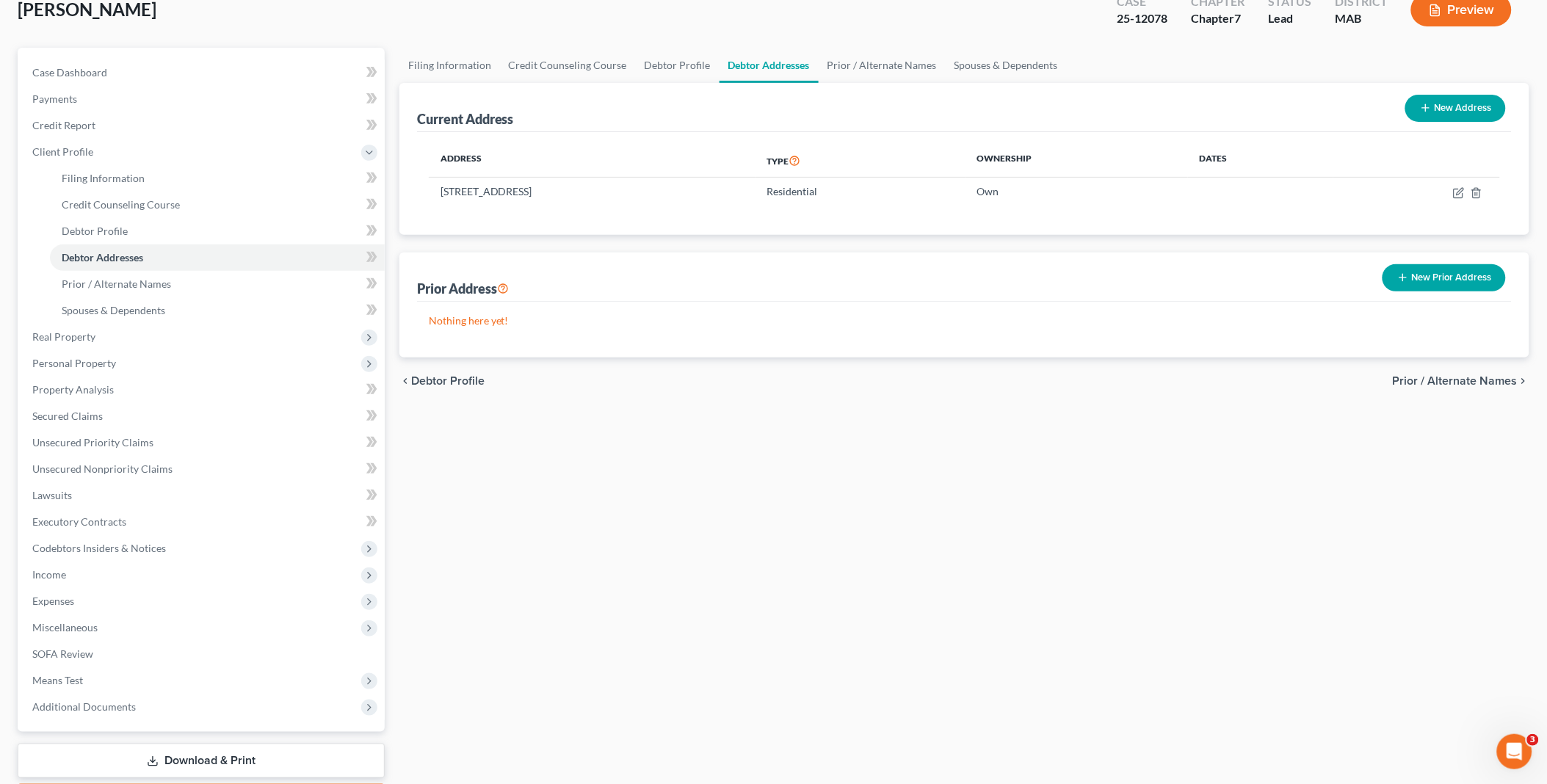
scroll to position [179, 0]
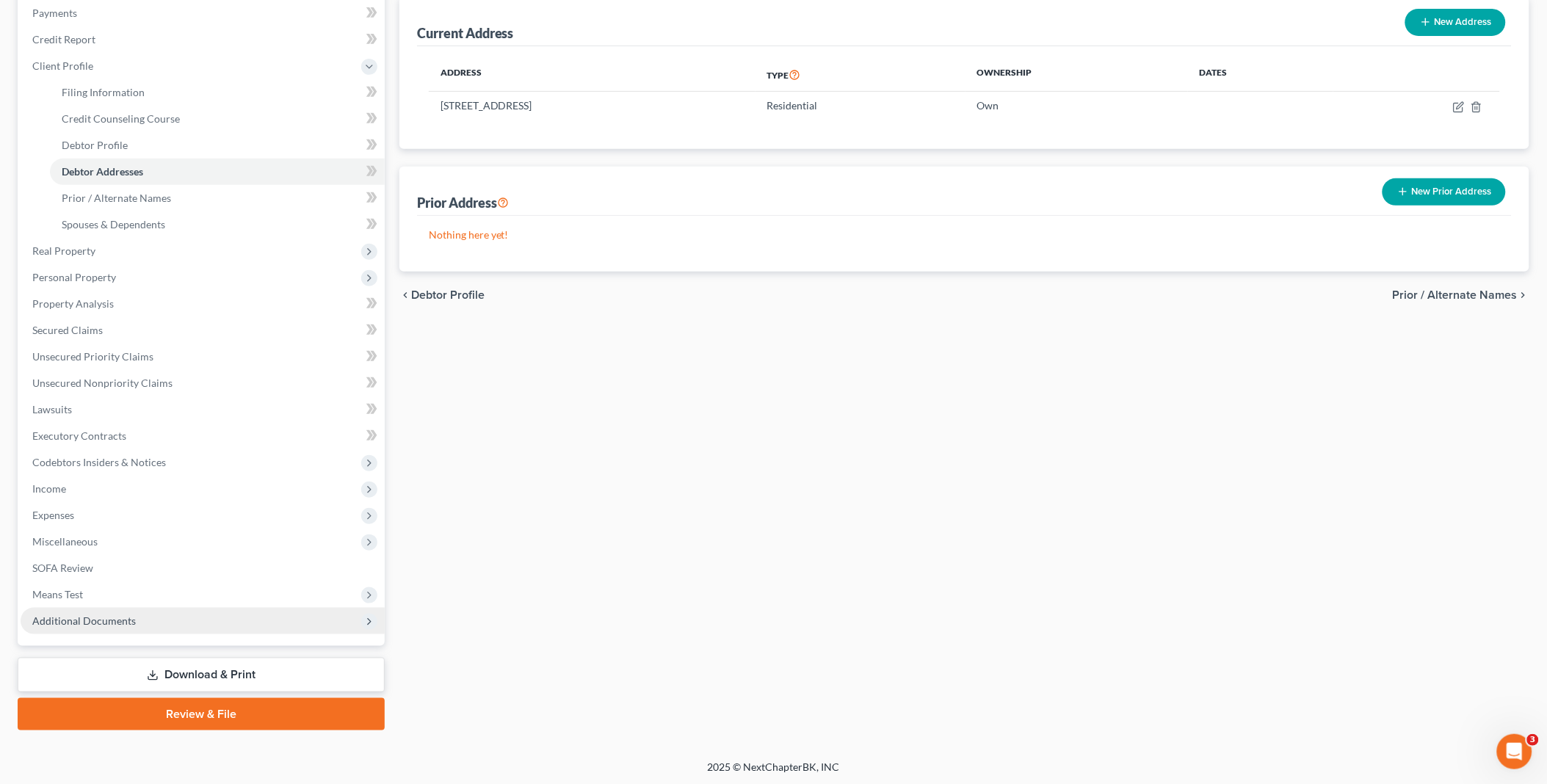
click at [143, 609] on span "Additional Documents" at bounding box center [202, 621] width 364 height 27
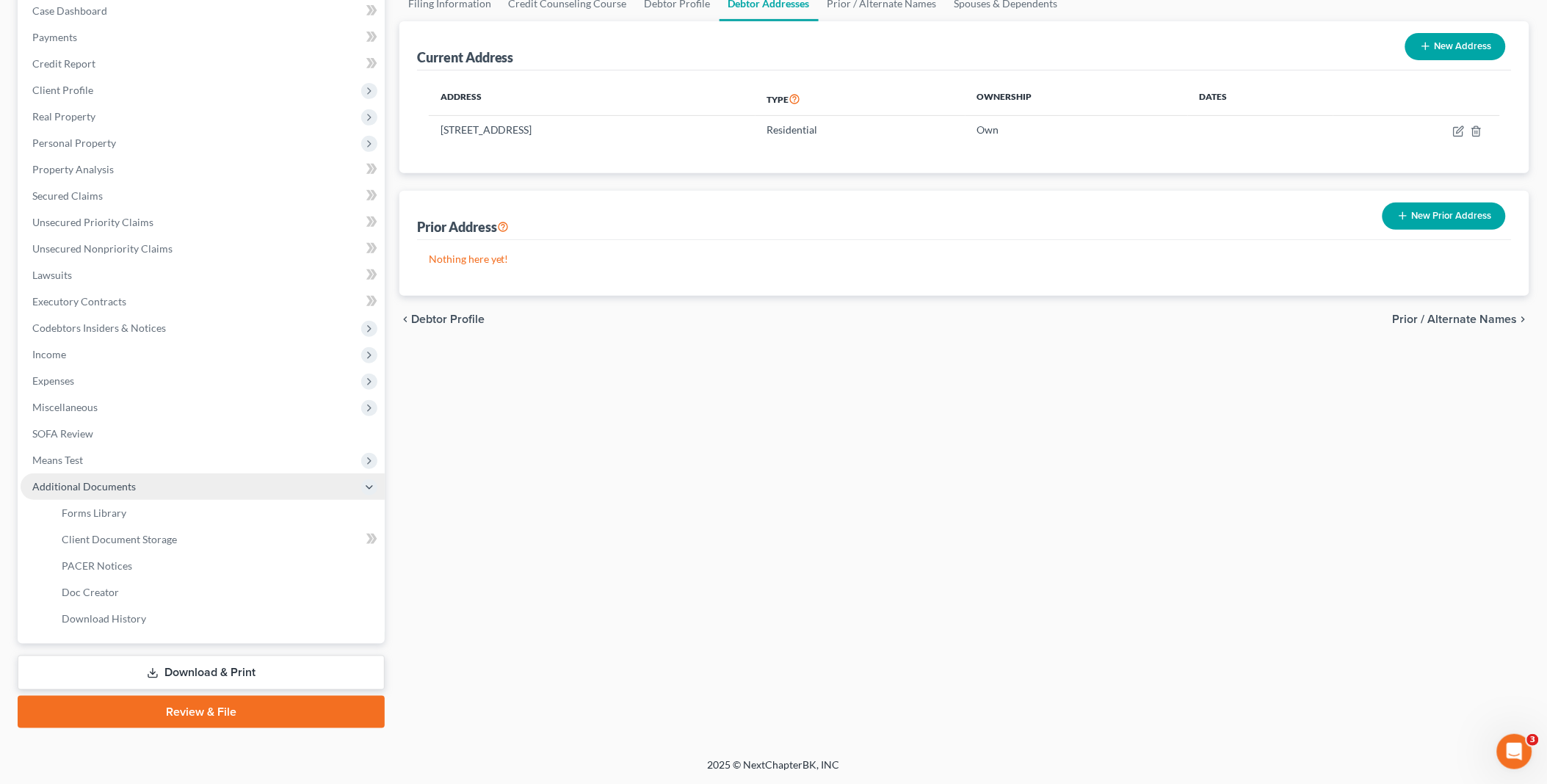
scroll to position [152, 0]
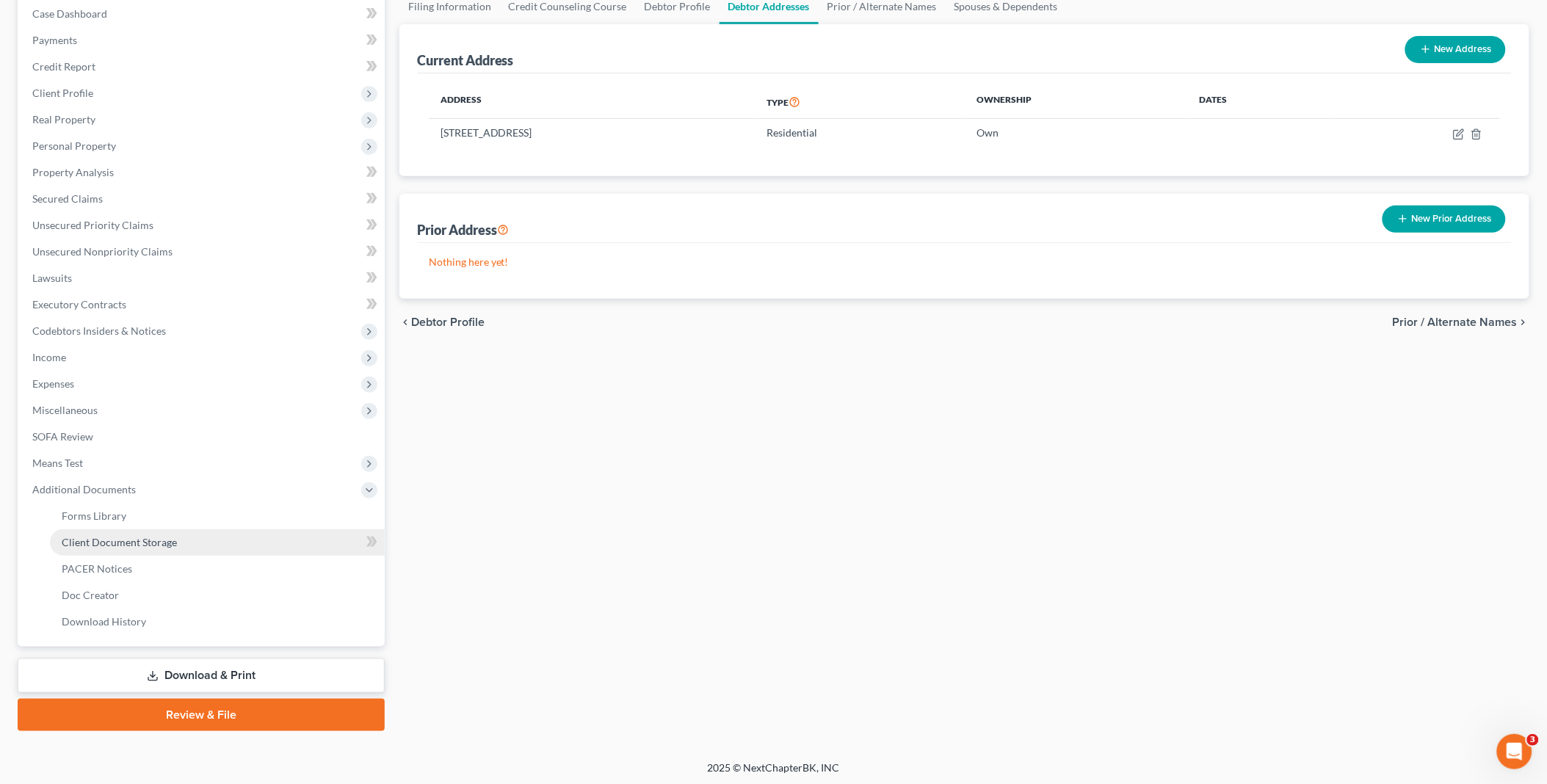
click at [145, 546] on span "Client Document Storage" at bounding box center [120, 542] width 115 height 13
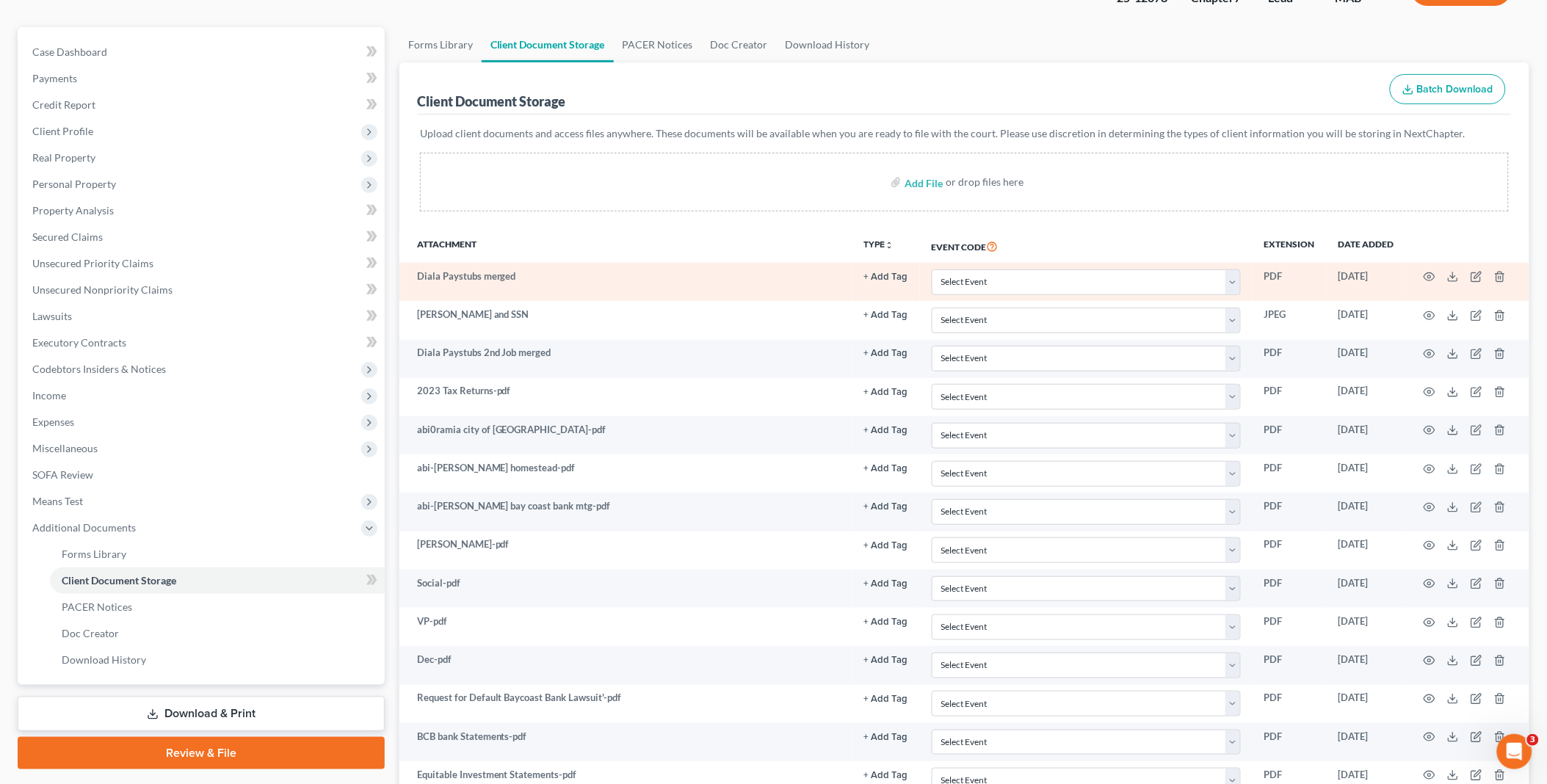
scroll to position [515, 0]
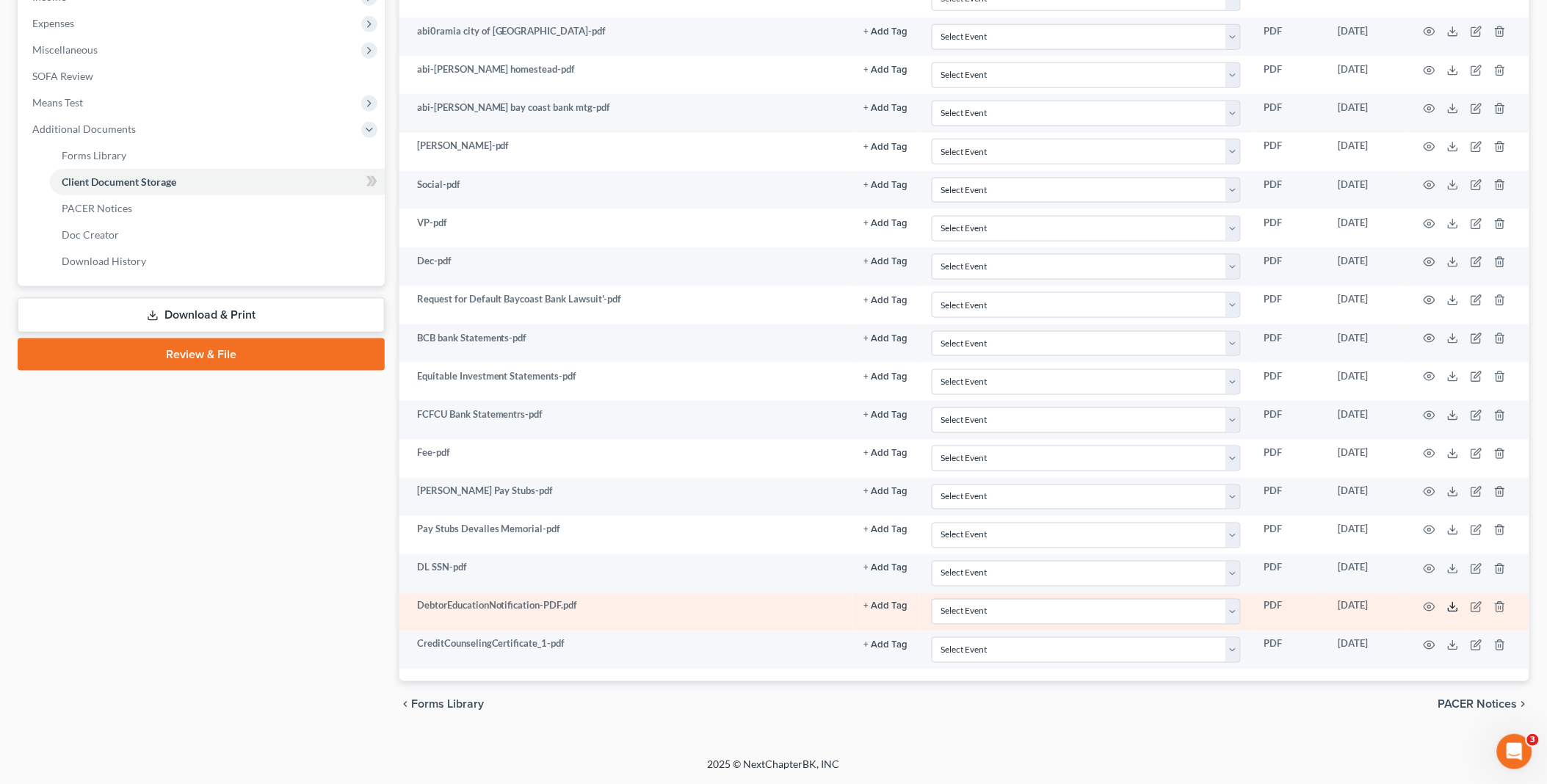
click at [1452, 607] on line at bounding box center [1452, 605] width 0 height 6
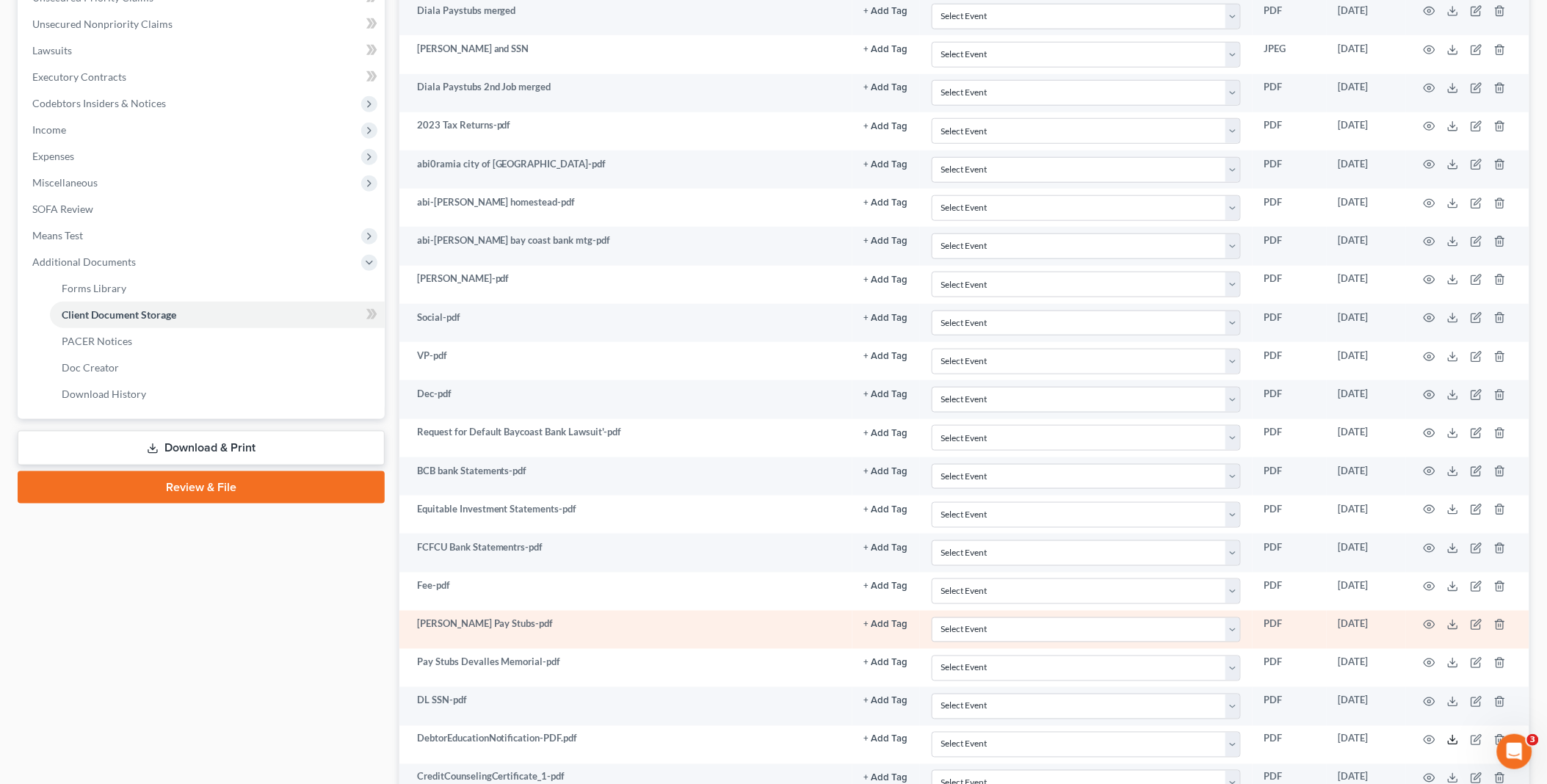
scroll to position [351, 0]
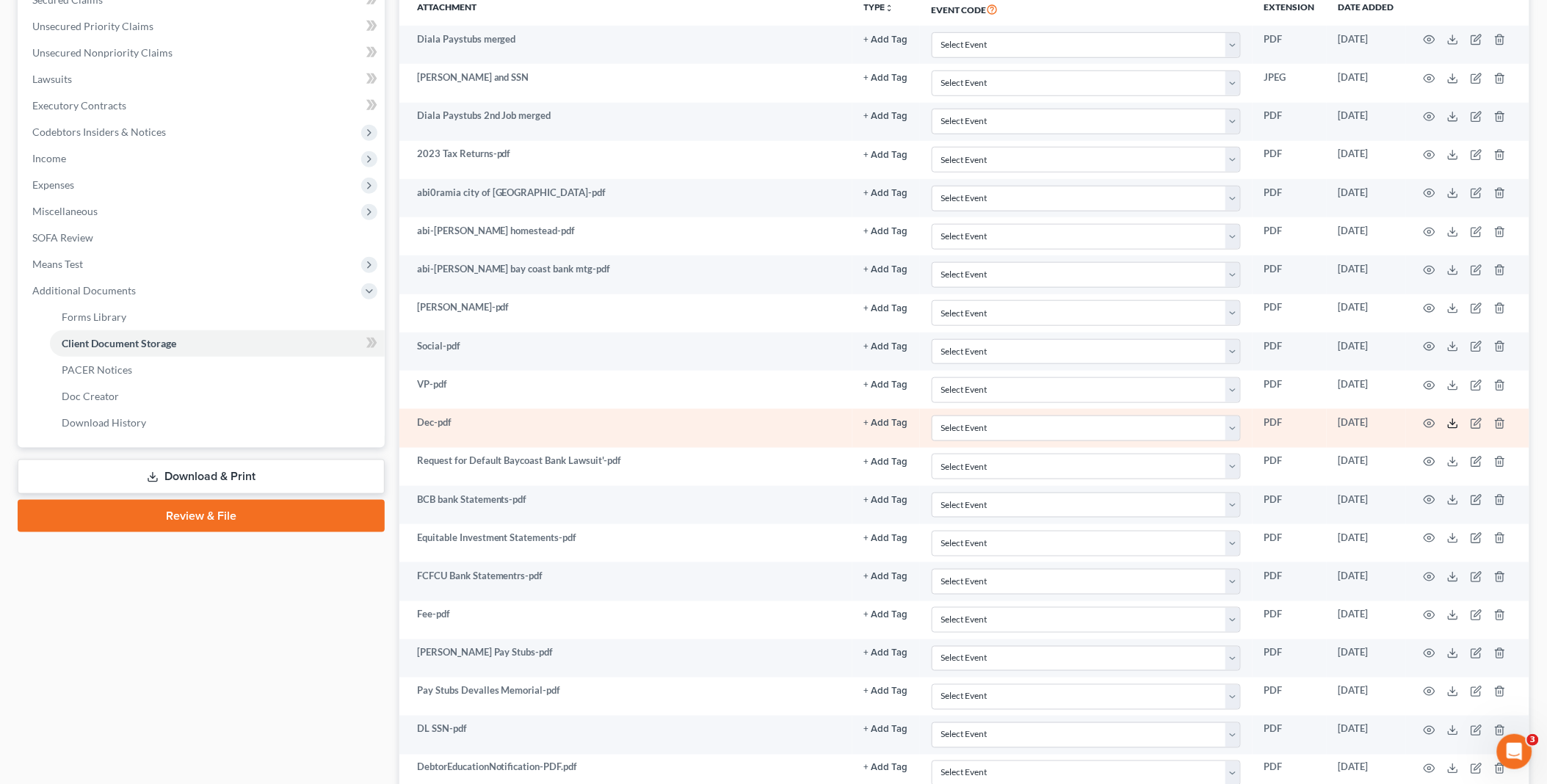
click at [1455, 424] on icon at bounding box center [1453, 424] width 12 height 12
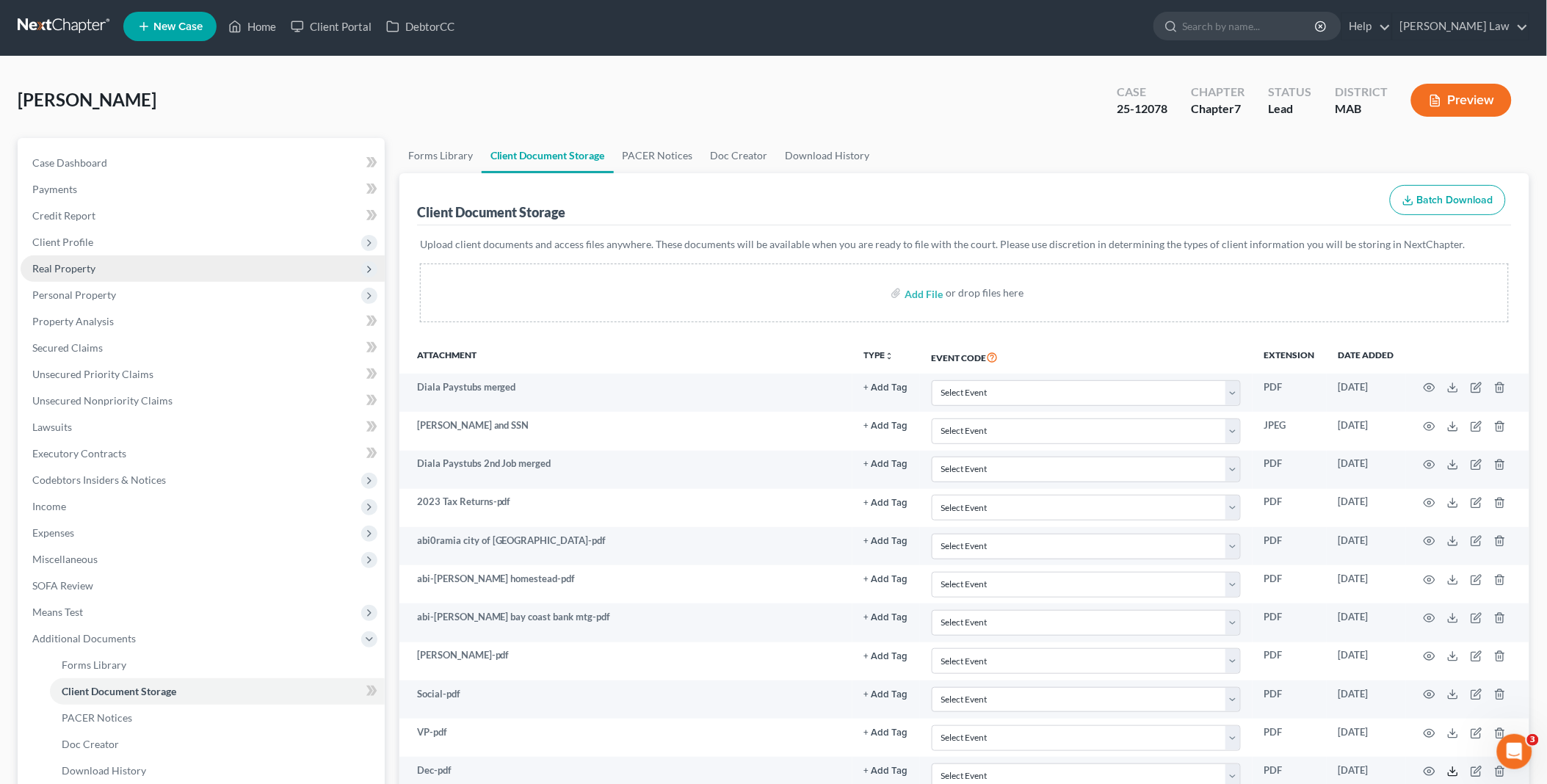
scroll to position [0, 0]
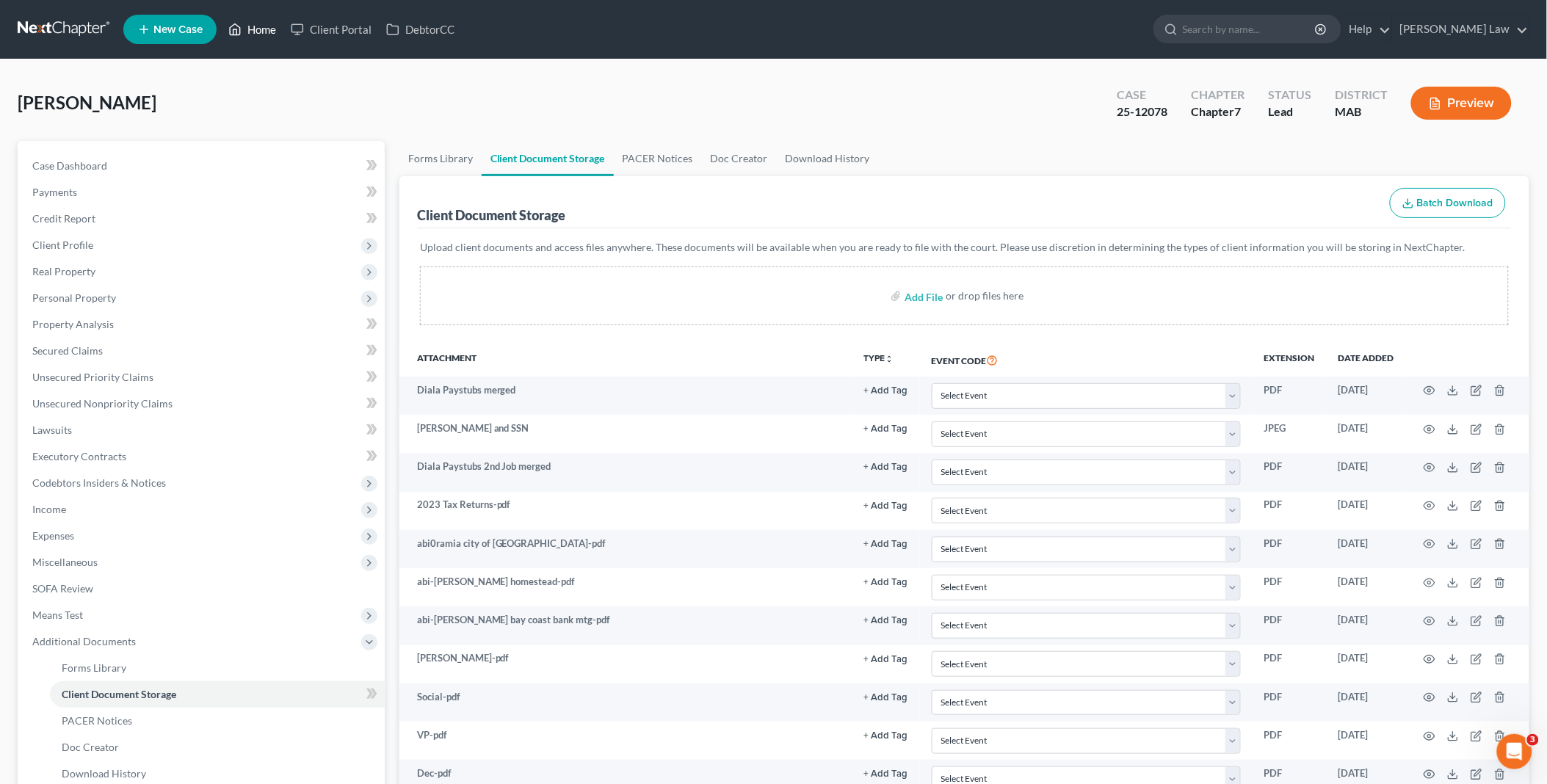
drag, startPoint x: 255, startPoint y: 24, endPoint x: 1347, endPoint y: 159, distance: 1100.3
click at [255, 24] on link "Home" at bounding box center [252, 30] width 63 height 27
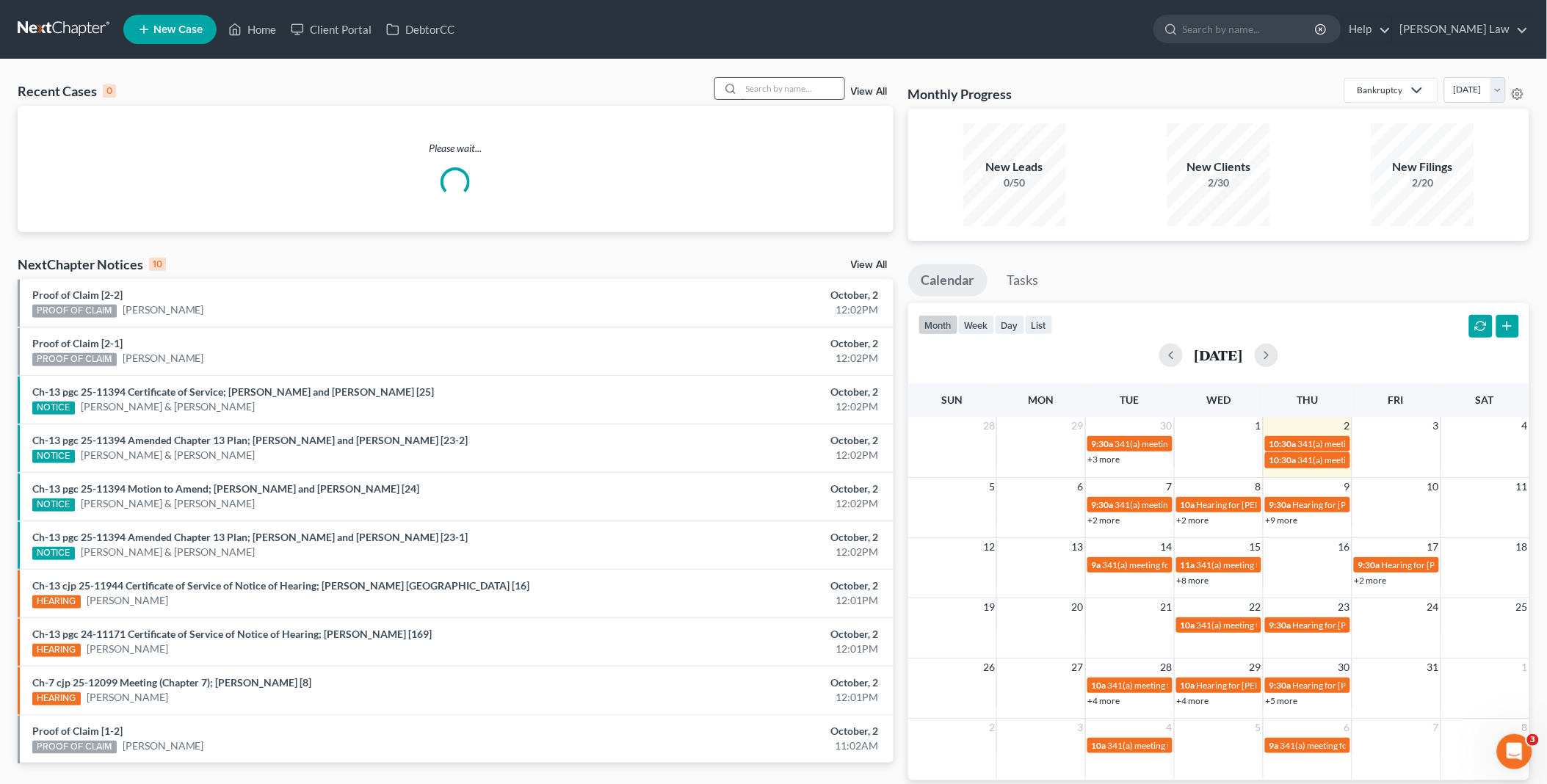
click at [814, 86] on input "search" at bounding box center [792, 88] width 103 height 21
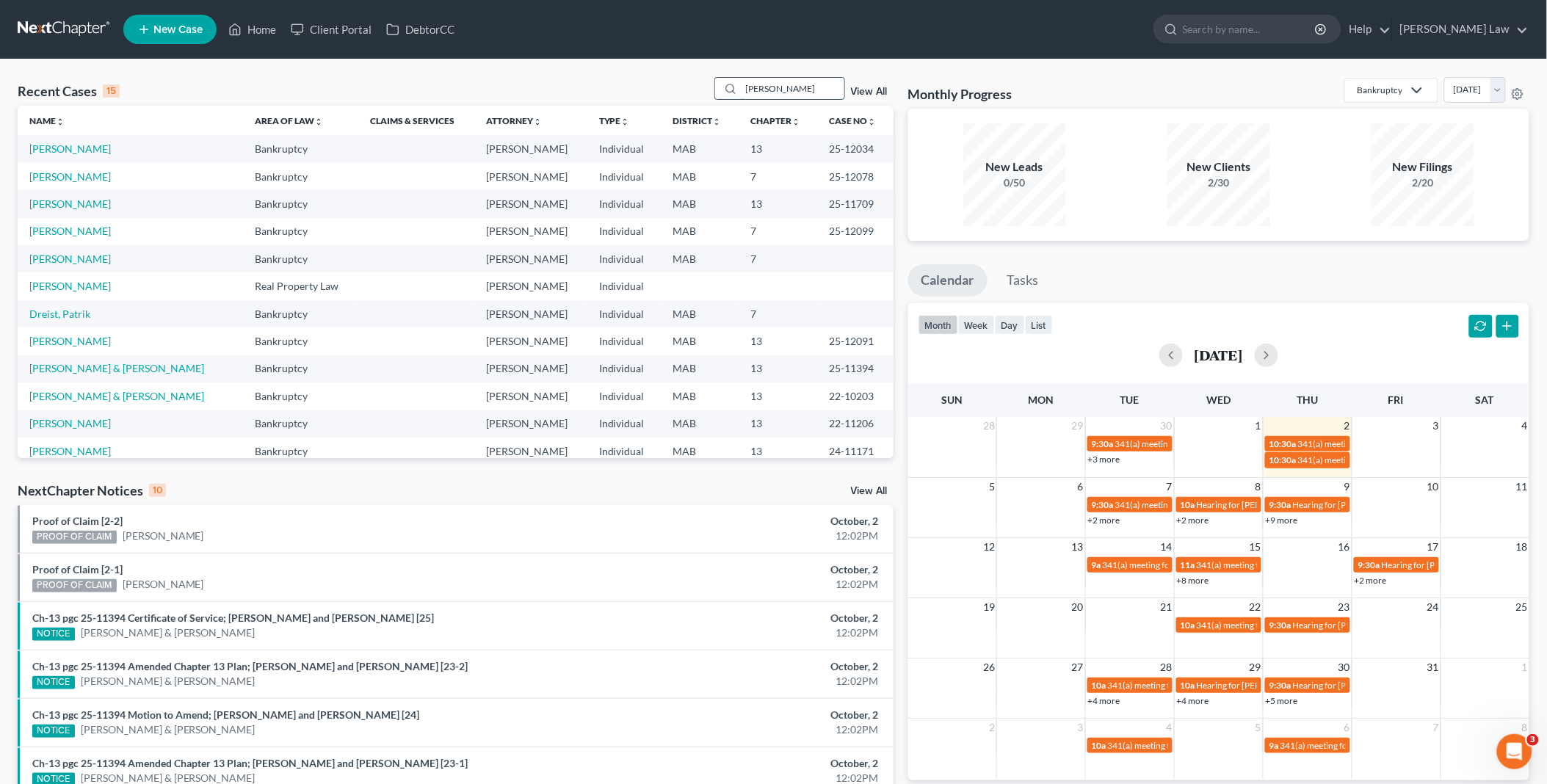
type input "luz"
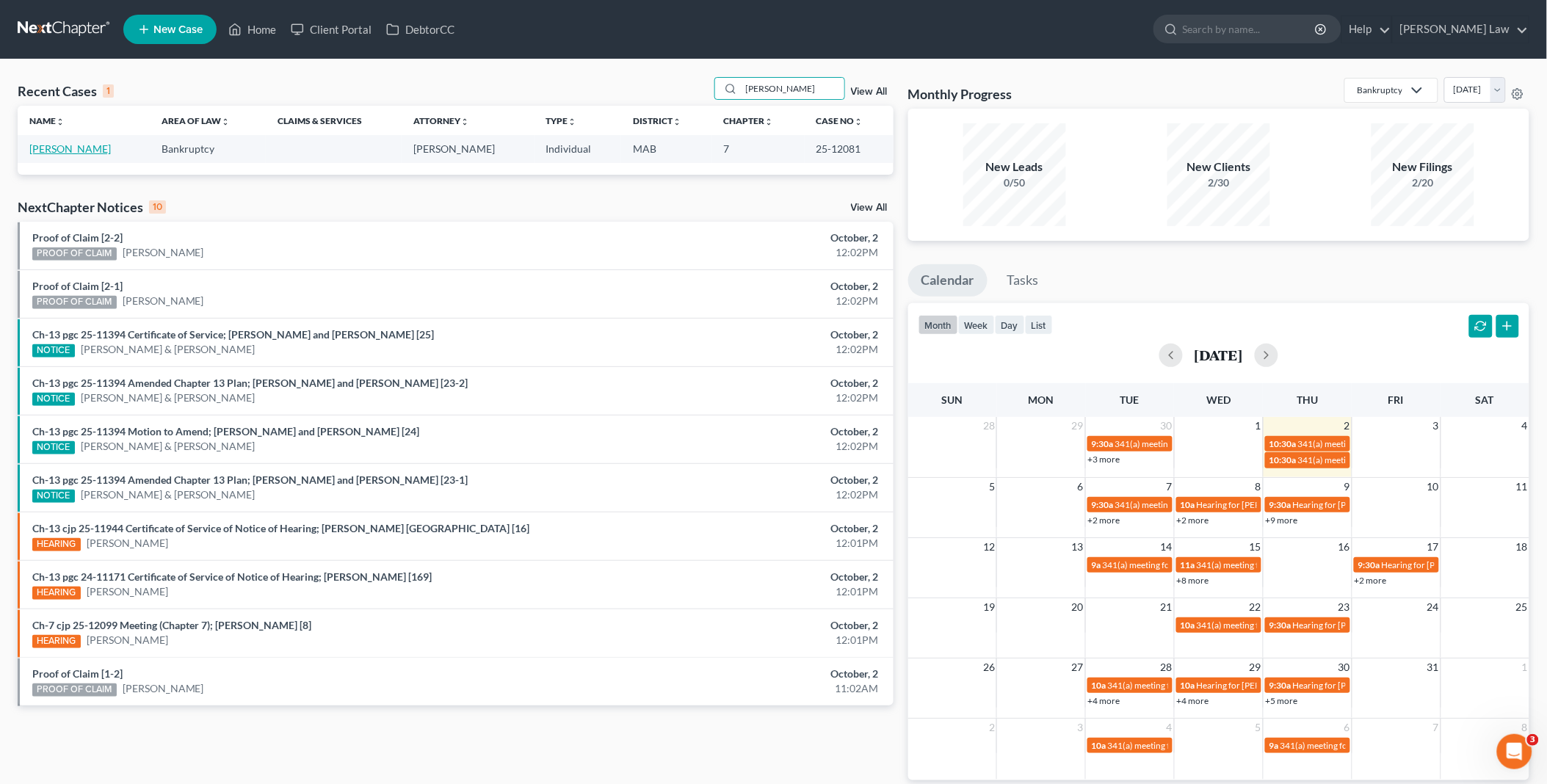
click at [63, 150] on link "Marques, Luzia" at bounding box center [70, 148] width 81 height 13
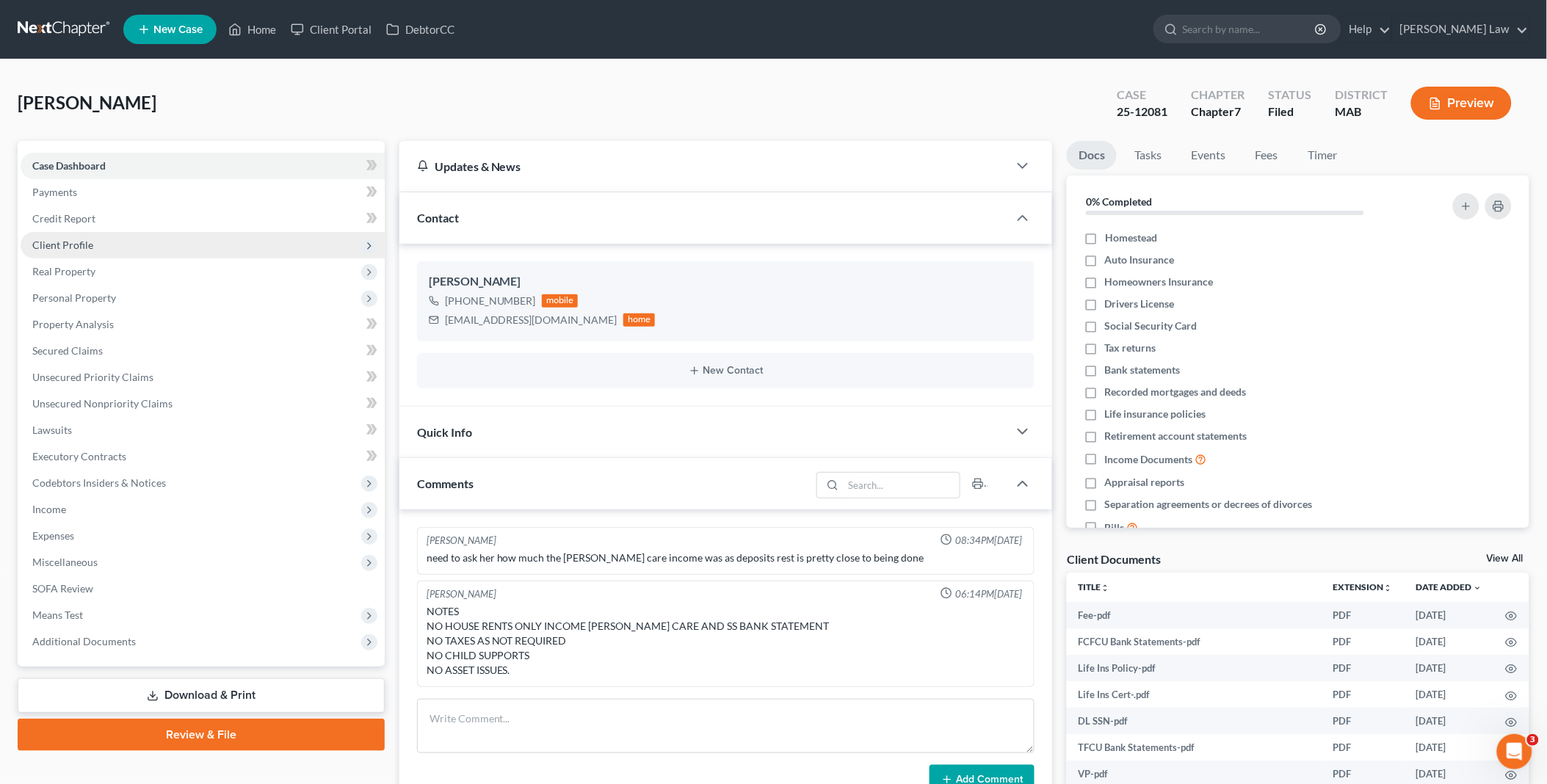
click at [92, 246] on span "Client Profile" at bounding box center [202, 245] width 364 height 27
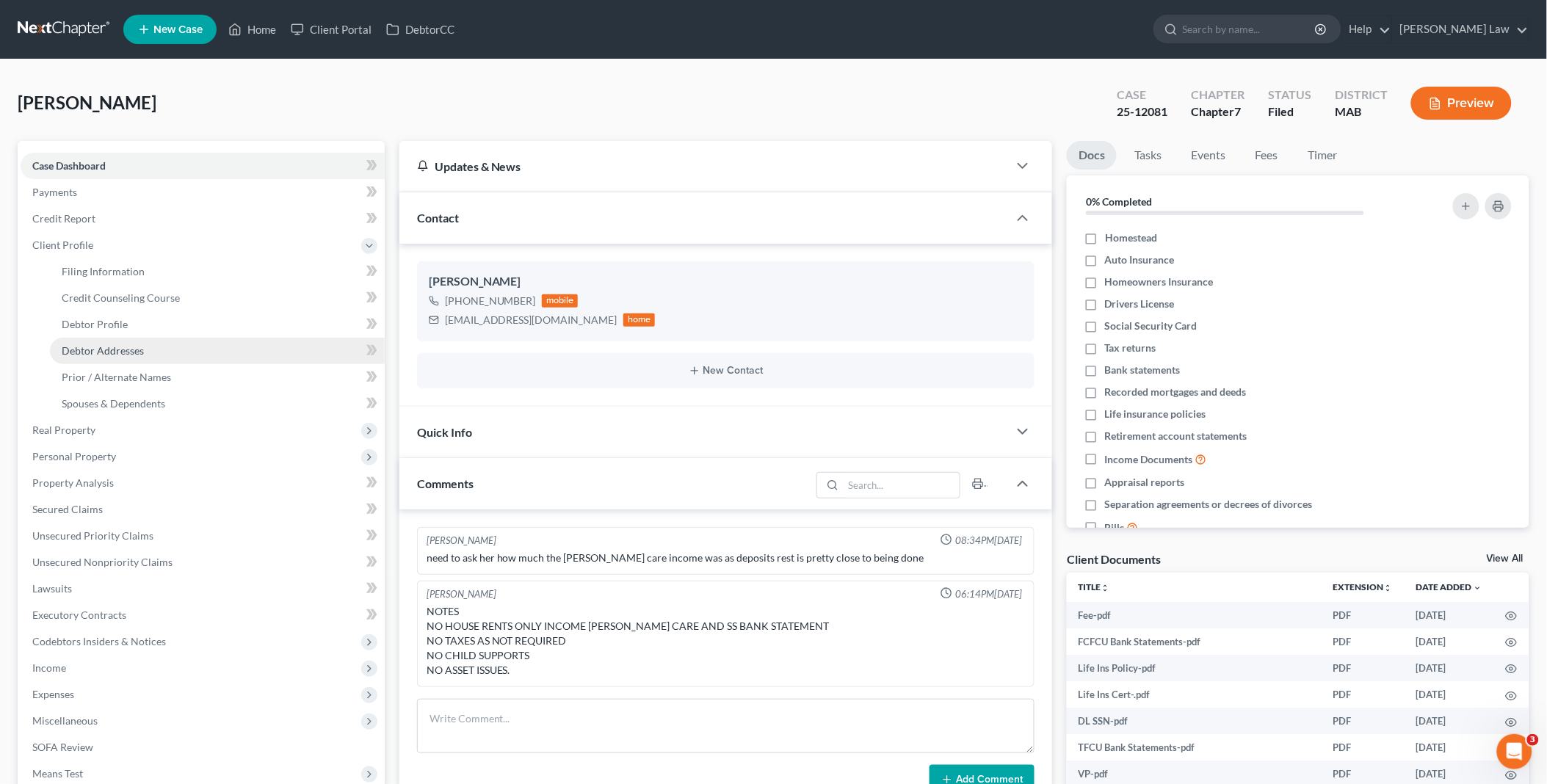
click at [119, 346] on span "Debtor Addresses" at bounding box center [103, 350] width 82 height 13
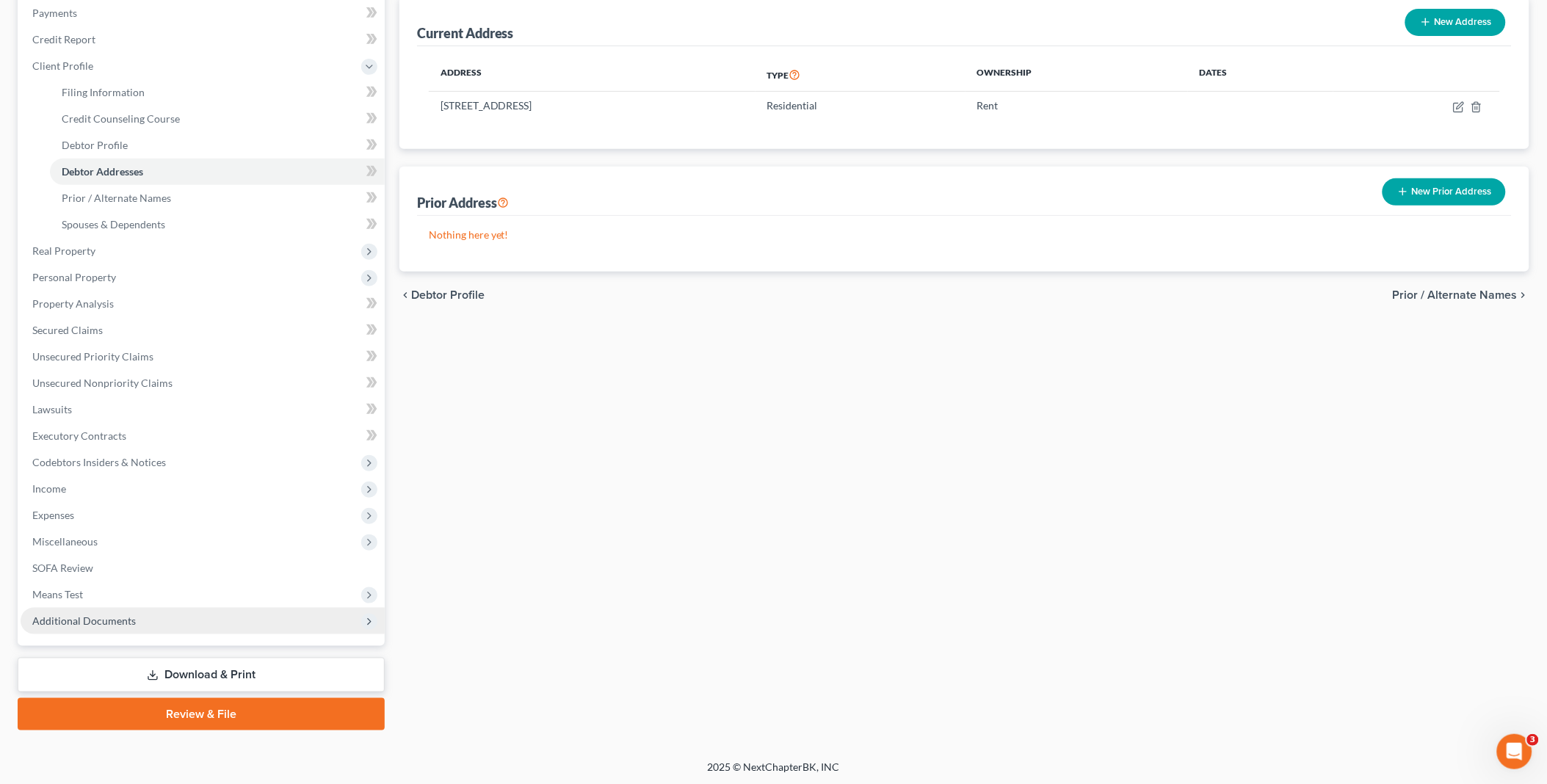
click at [123, 616] on span "Additional Documents" at bounding box center [84, 620] width 103 height 13
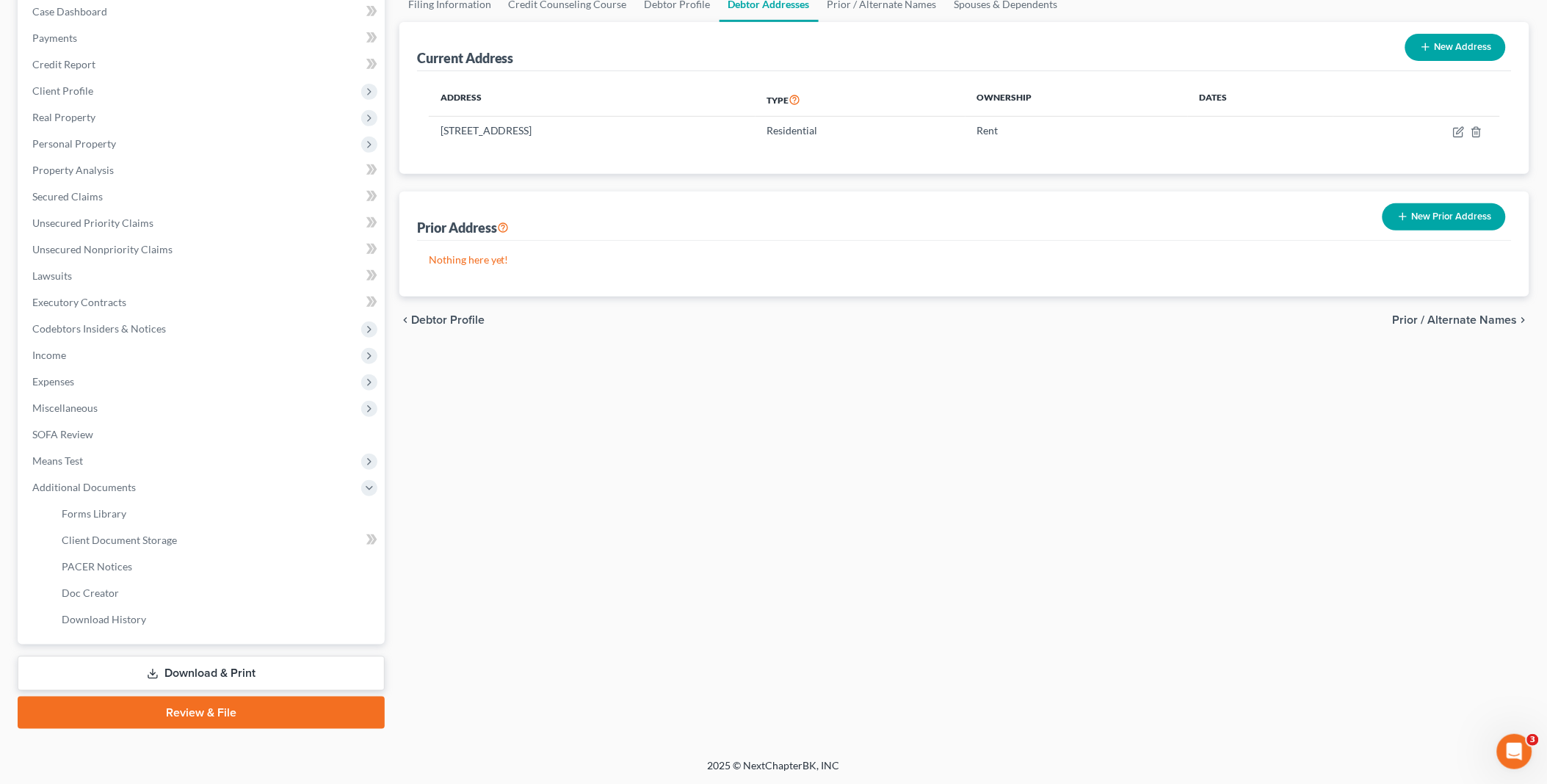
scroll to position [152, 0]
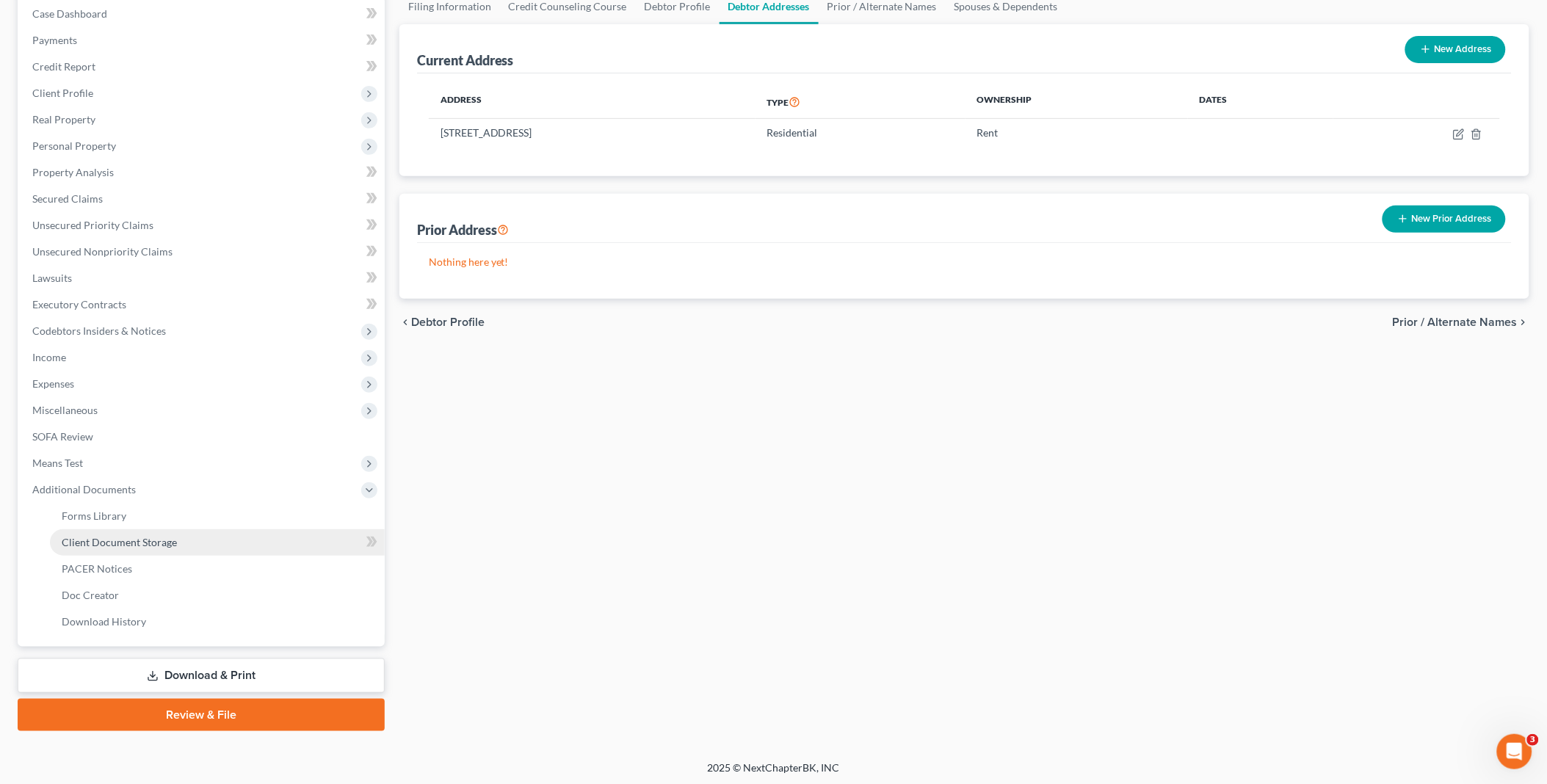
click at [140, 541] on span "Client Document Storage" at bounding box center [120, 542] width 115 height 13
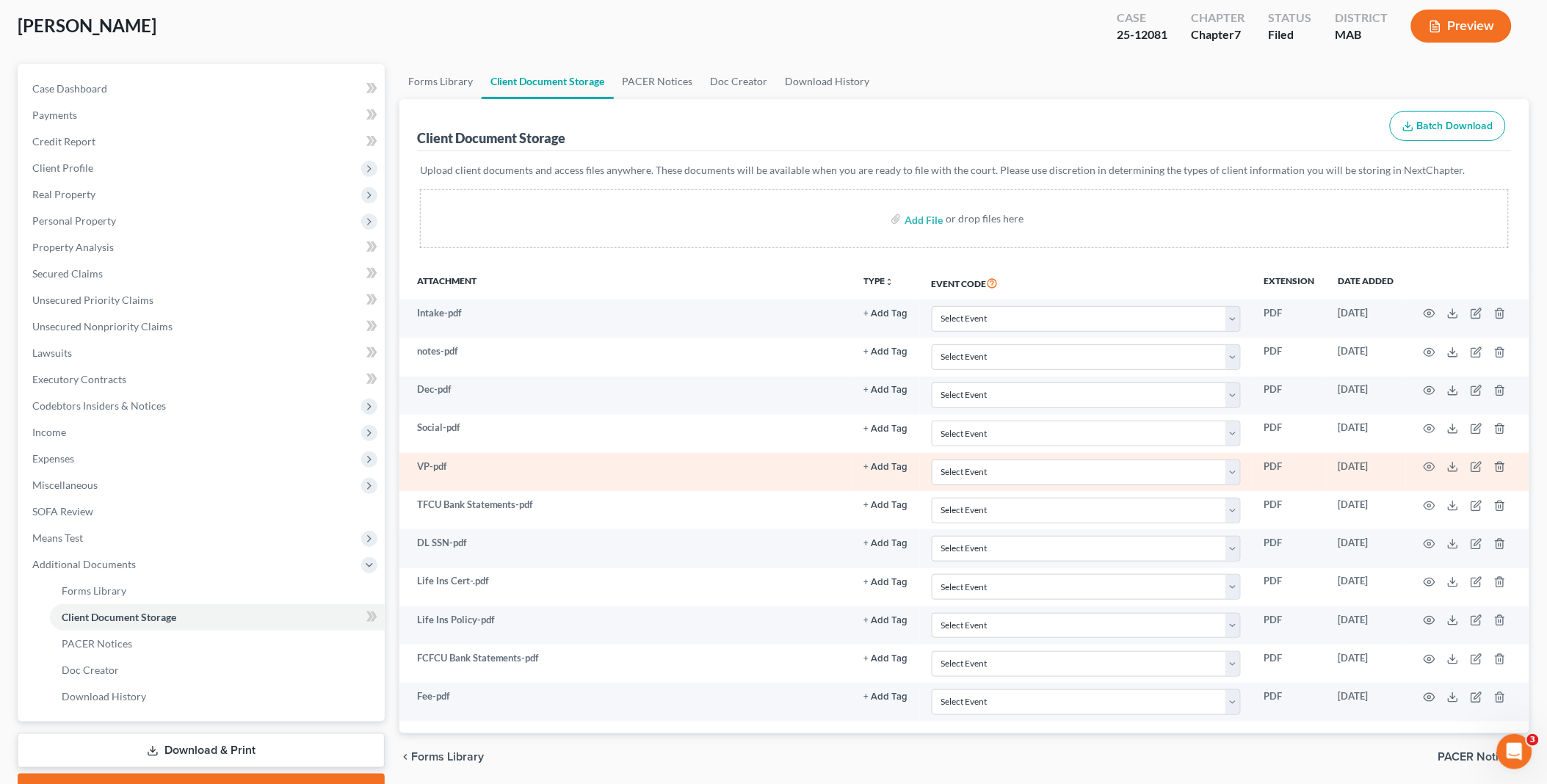
scroll to position [152, 0]
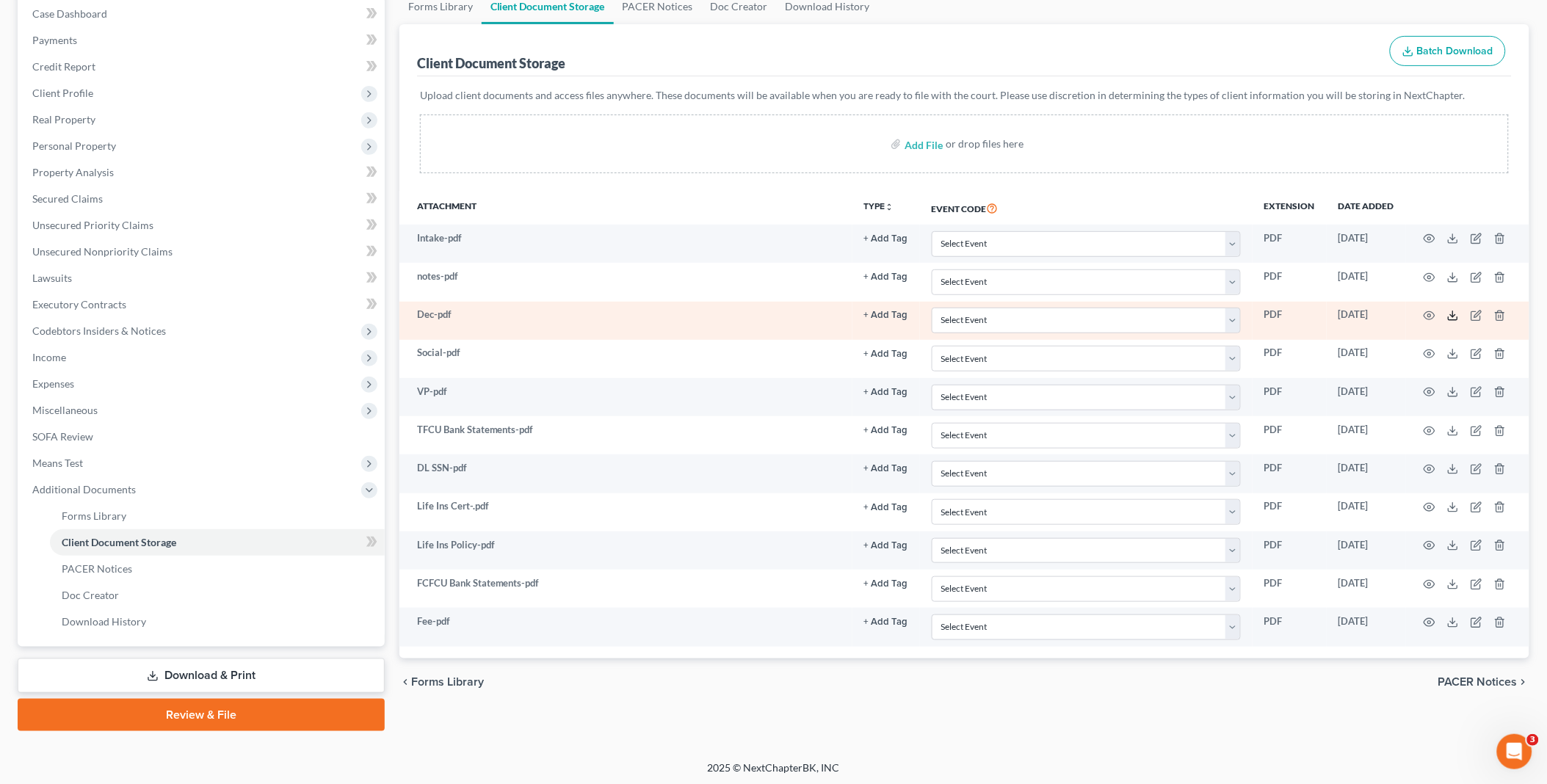
click at [1451, 316] on icon at bounding box center [1453, 316] width 12 height 12
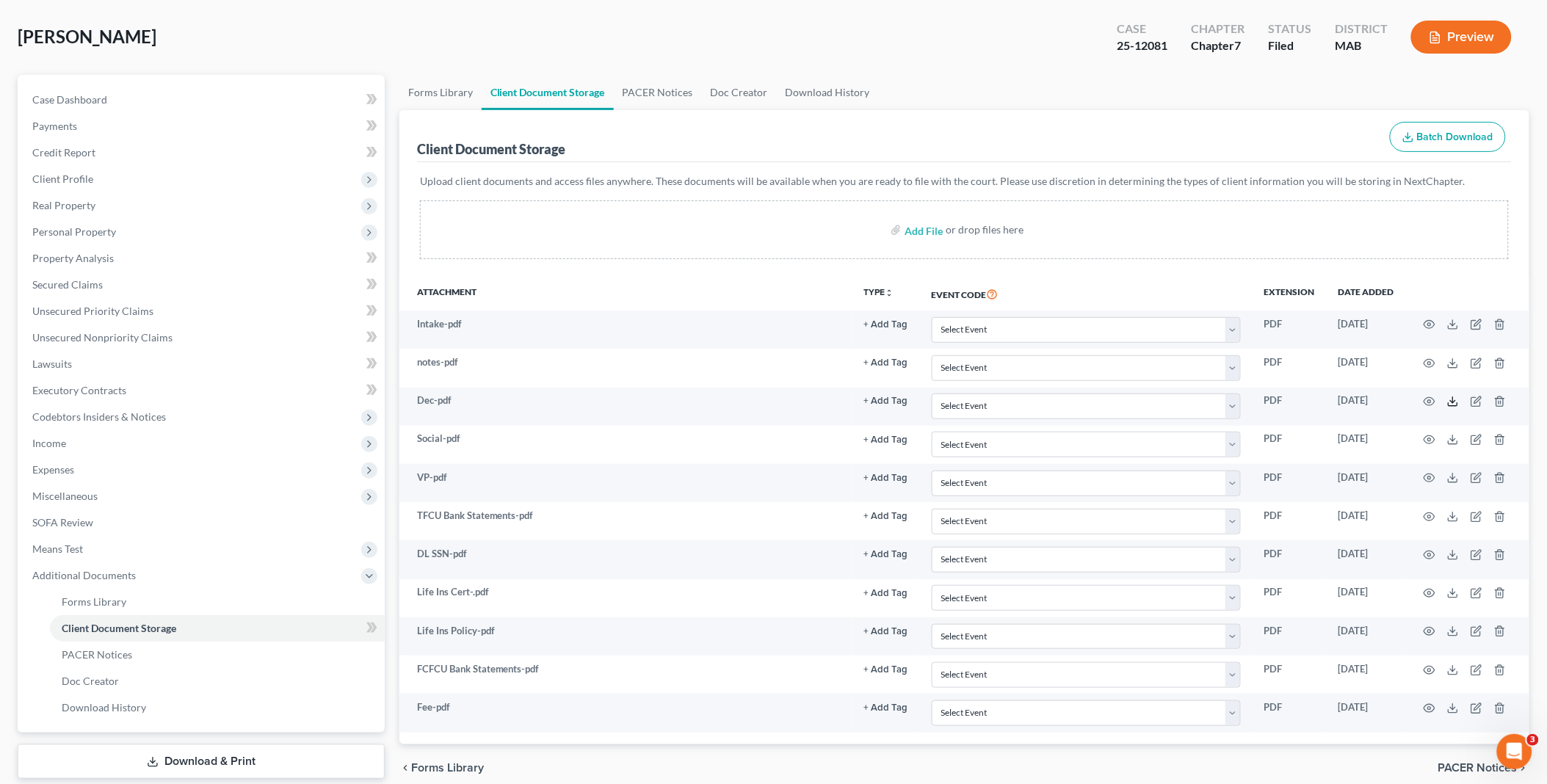
scroll to position [0, 0]
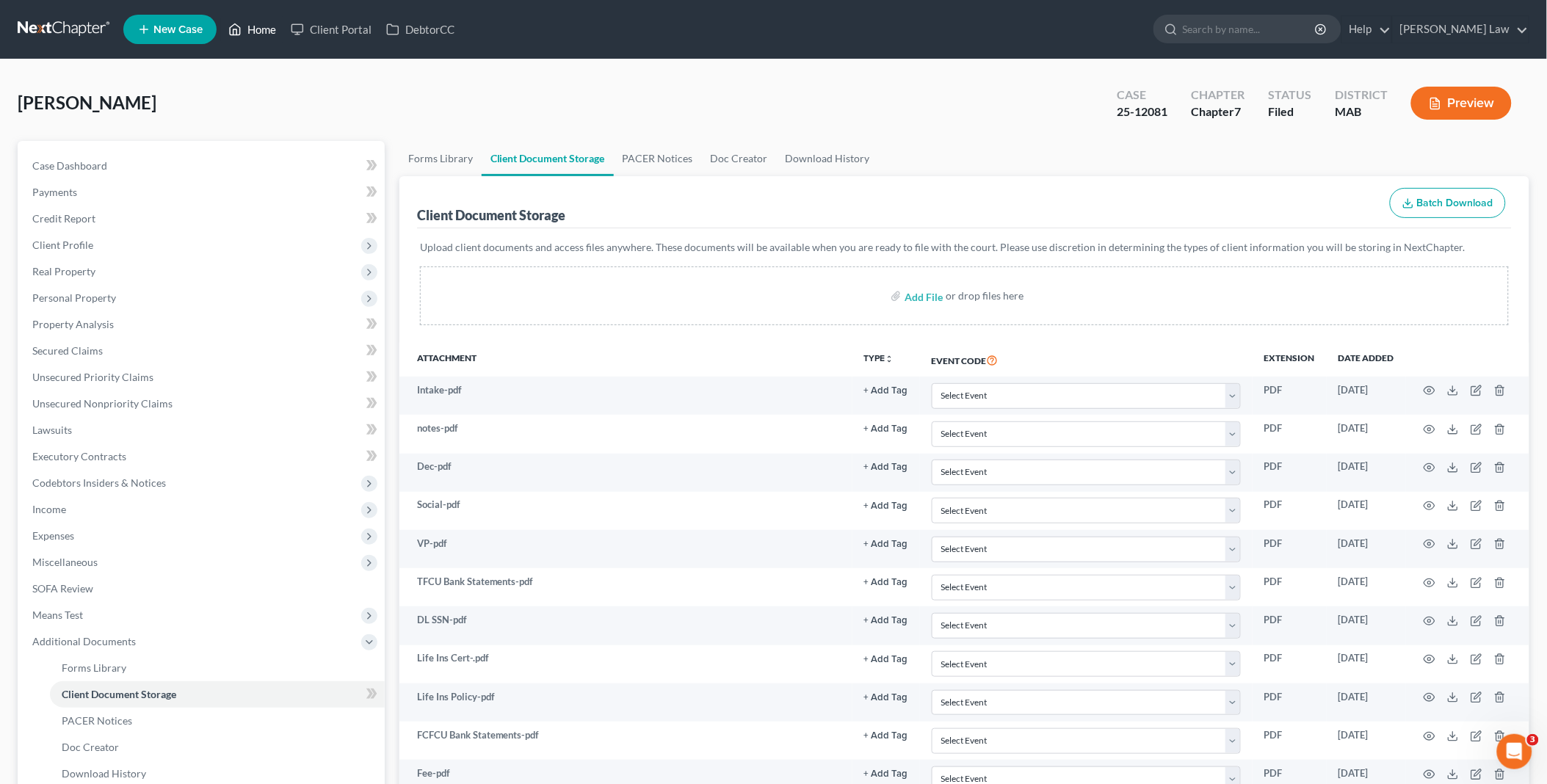
drag, startPoint x: 251, startPoint y: 30, endPoint x: 198, endPoint y: 2, distance: 59.9
click at [251, 30] on link "Home" at bounding box center [252, 30] width 63 height 27
